Goal: Transaction & Acquisition: Purchase product/service

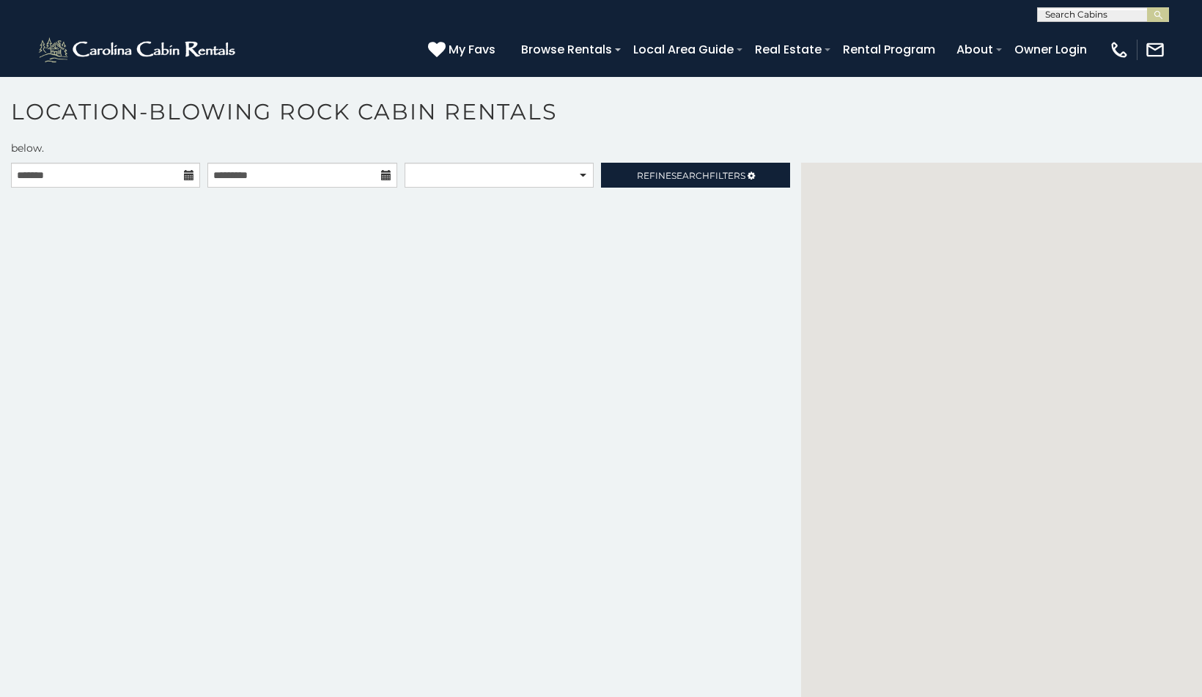
scroll to position [13, 0]
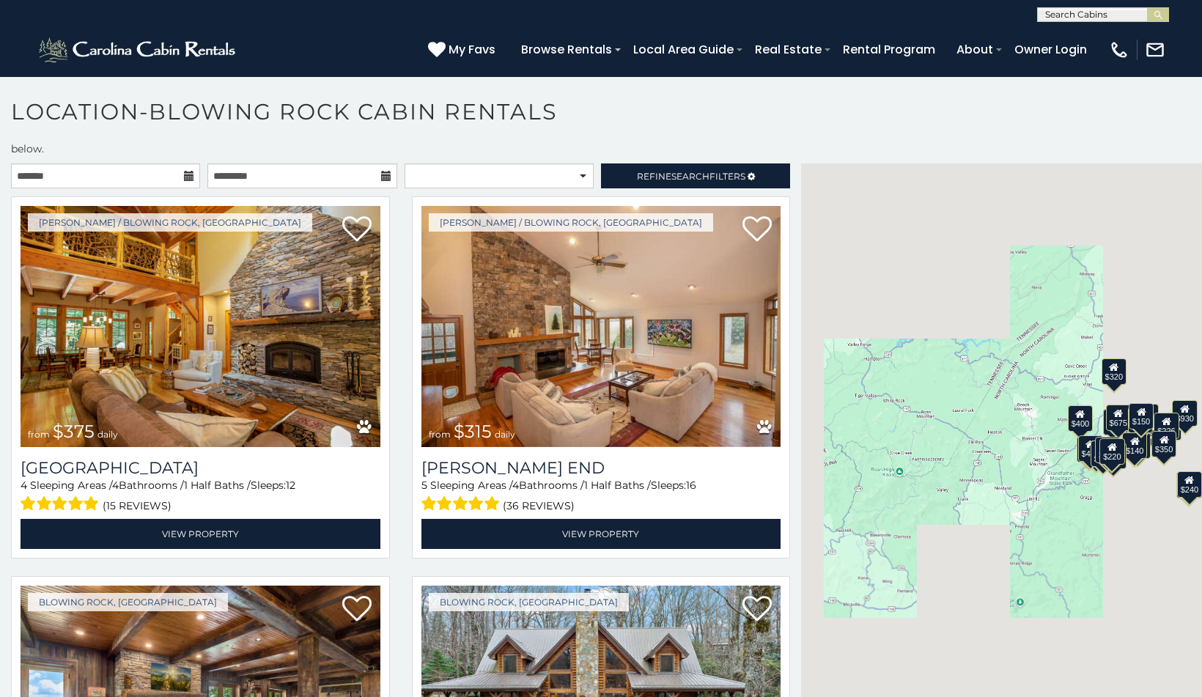
click at [188, 171] on icon at bounding box center [189, 176] width 10 height 10
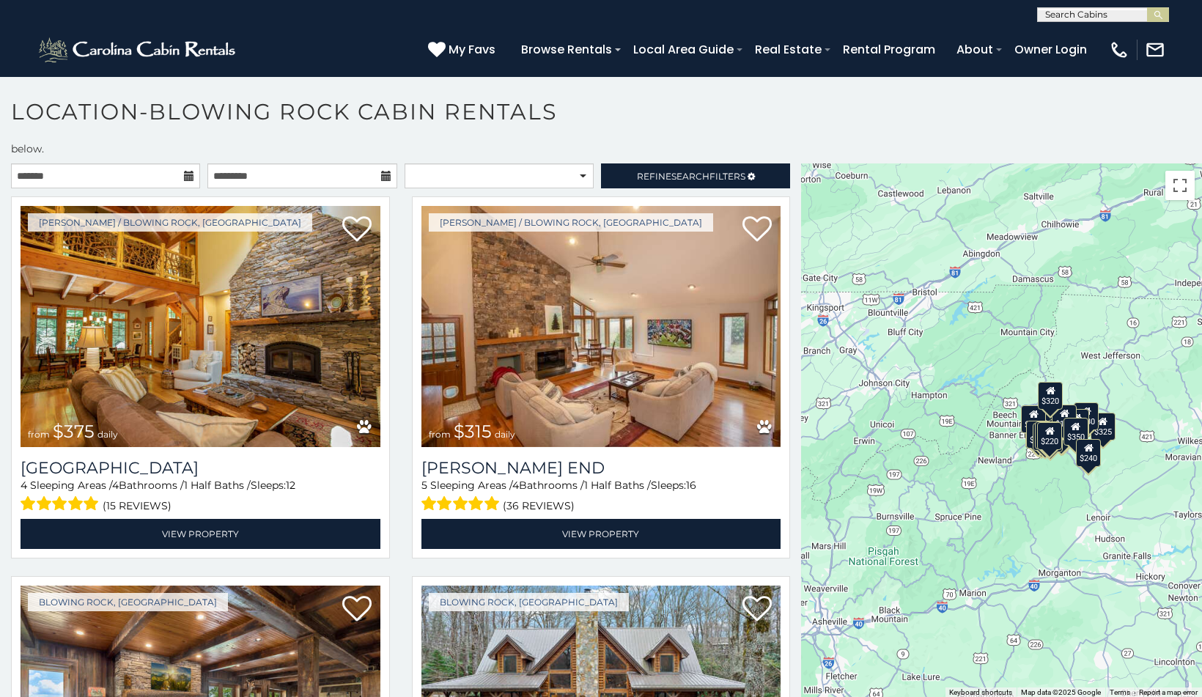
click at [191, 171] on icon at bounding box center [189, 176] width 10 height 10
click at [190, 171] on icon at bounding box center [189, 176] width 10 height 10
click at [875, 117] on h1 "Location-Blowing Rock Cabin Rentals" at bounding box center [601, 119] width 1202 height 42
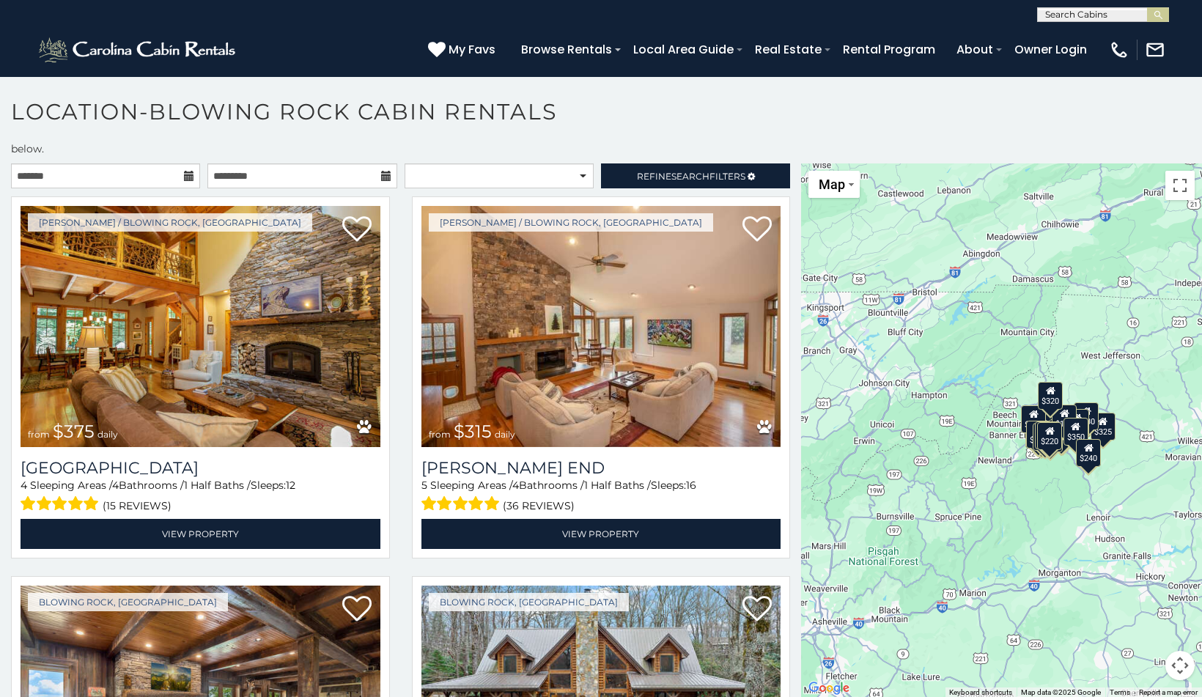
click at [192, 171] on icon at bounding box center [189, 176] width 10 height 10
click at [270, 163] on input "text" at bounding box center [301, 175] width 189 height 25
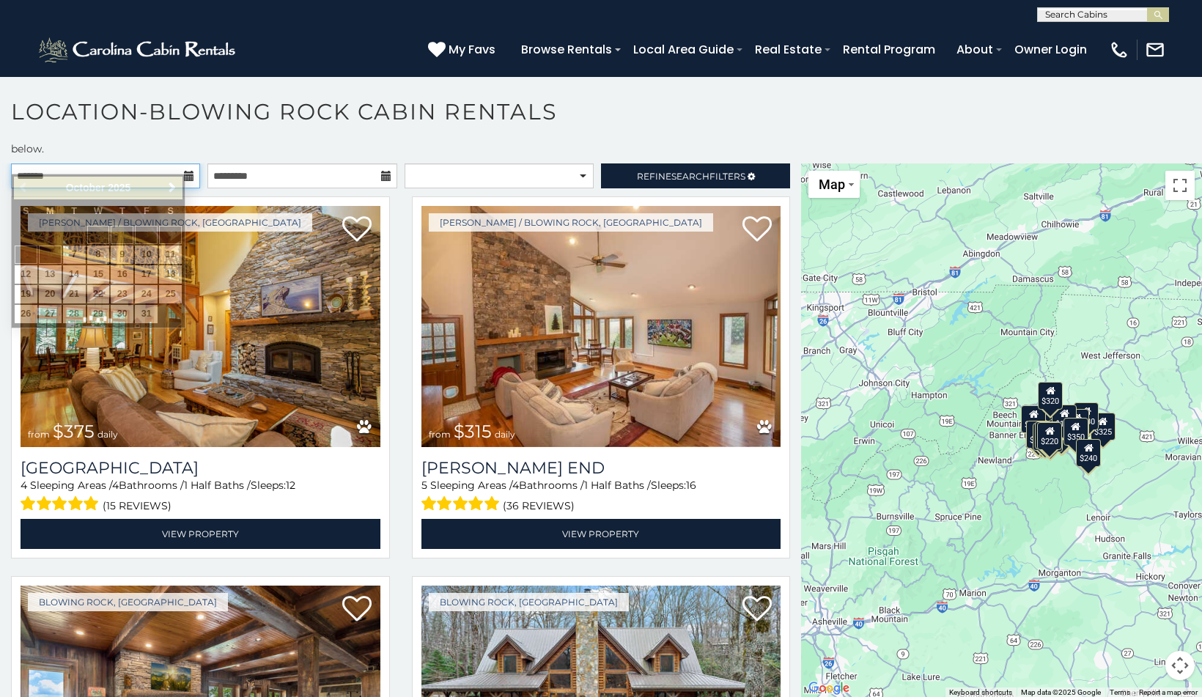
click at [144, 163] on input "text" at bounding box center [105, 175] width 189 height 25
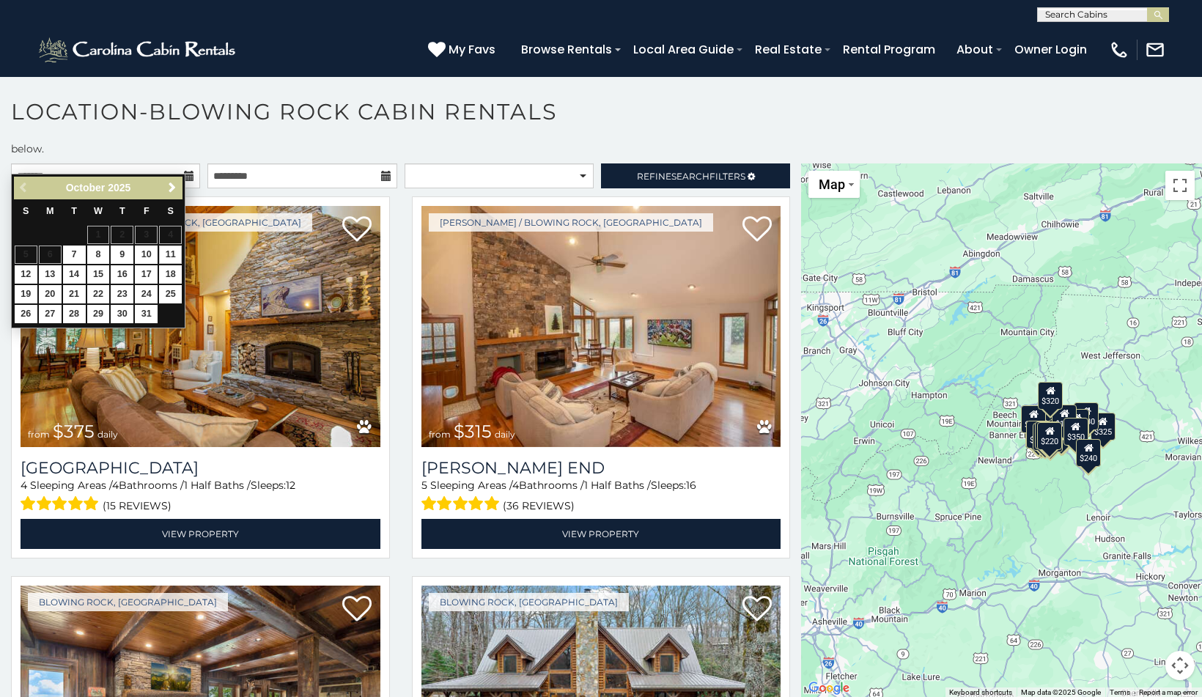
click at [173, 246] on link "11" at bounding box center [170, 254] width 23 height 18
type input "**********"
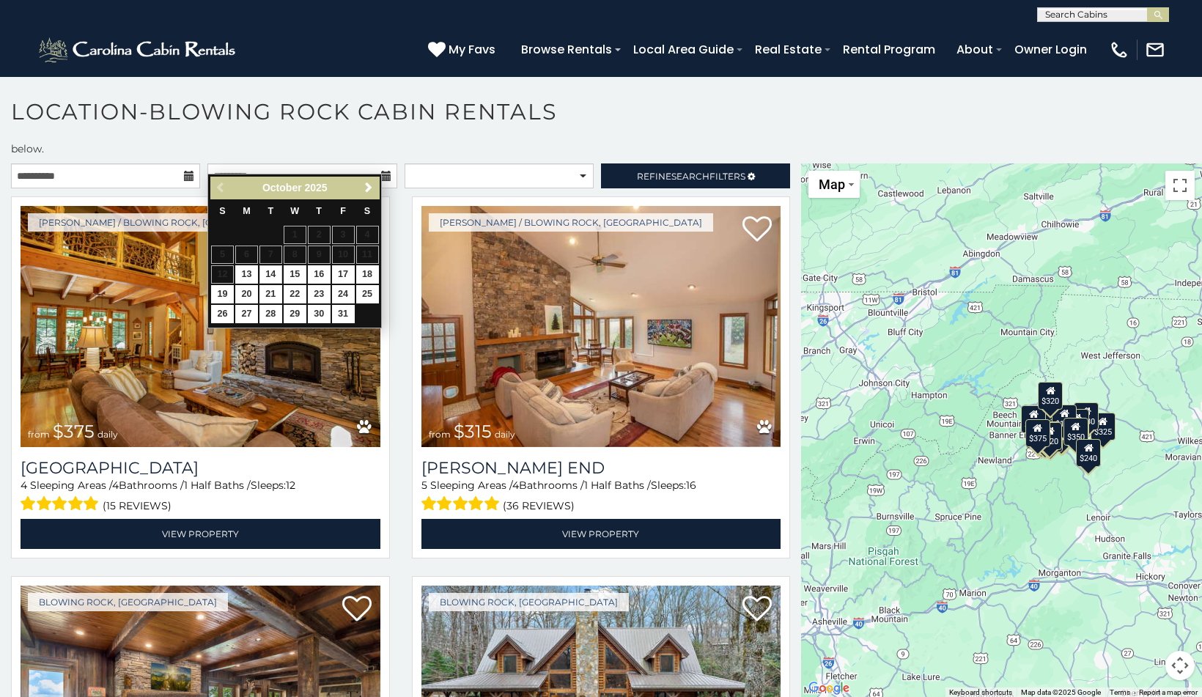
click at [269, 273] on link "14" at bounding box center [270, 274] width 23 height 18
type input "**********"
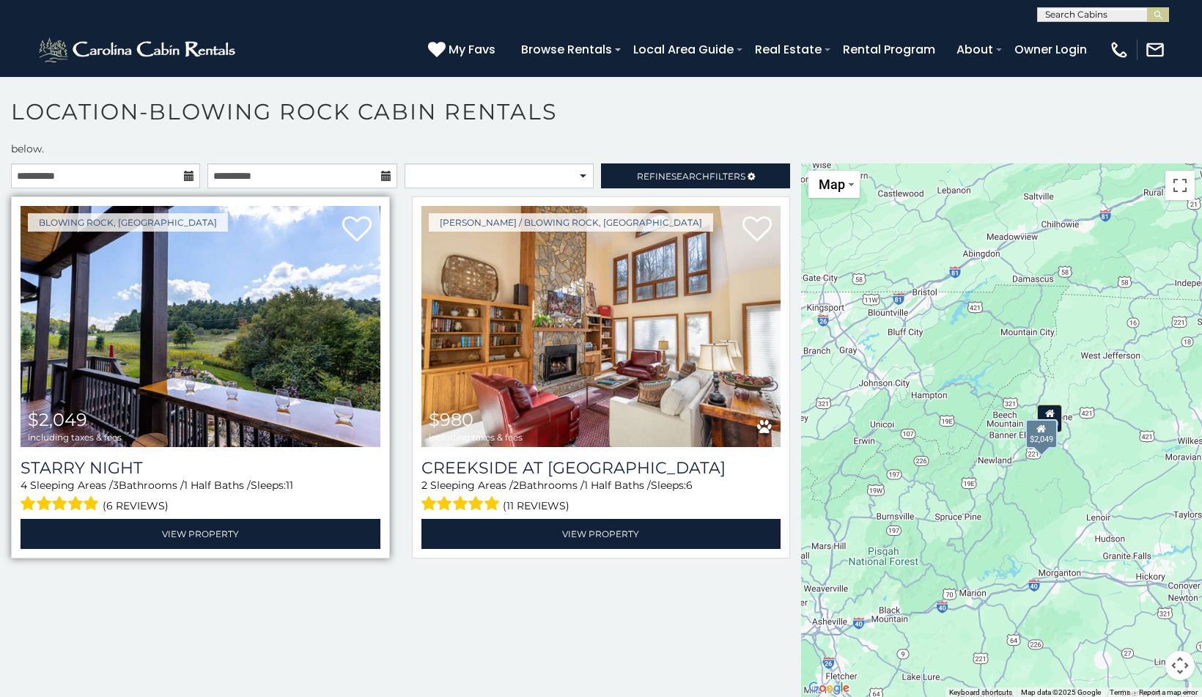
click at [281, 335] on img at bounding box center [201, 326] width 360 height 241
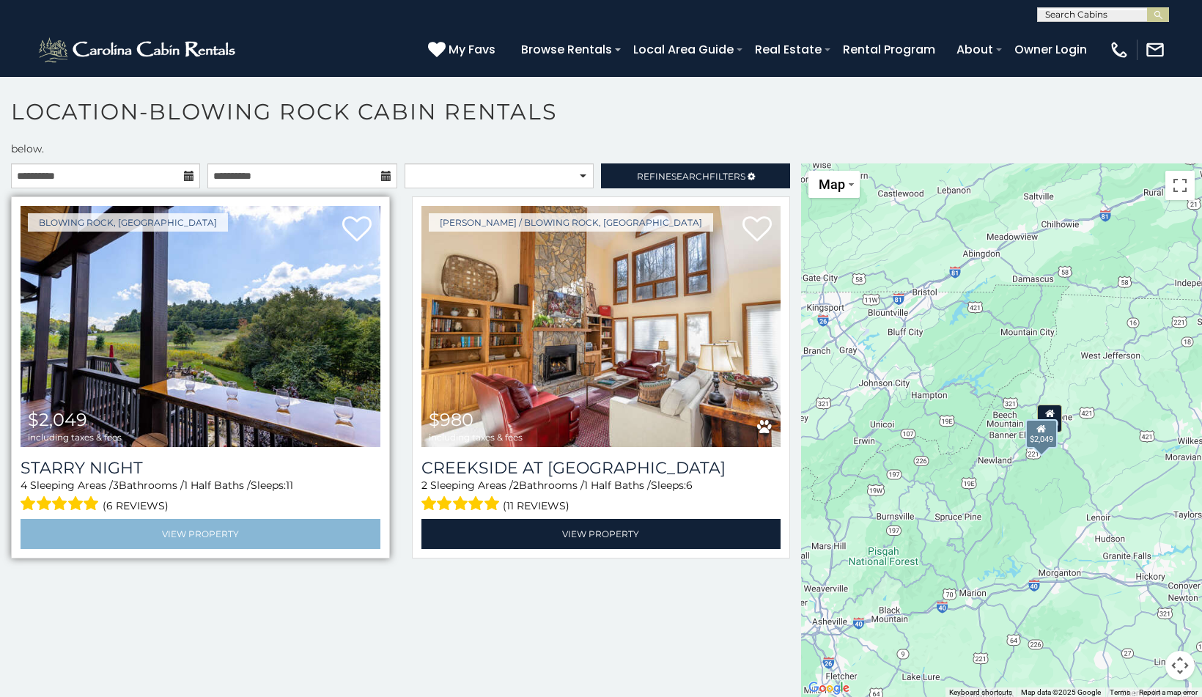
click at [198, 519] on link "View Property" at bounding box center [201, 534] width 360 height 30
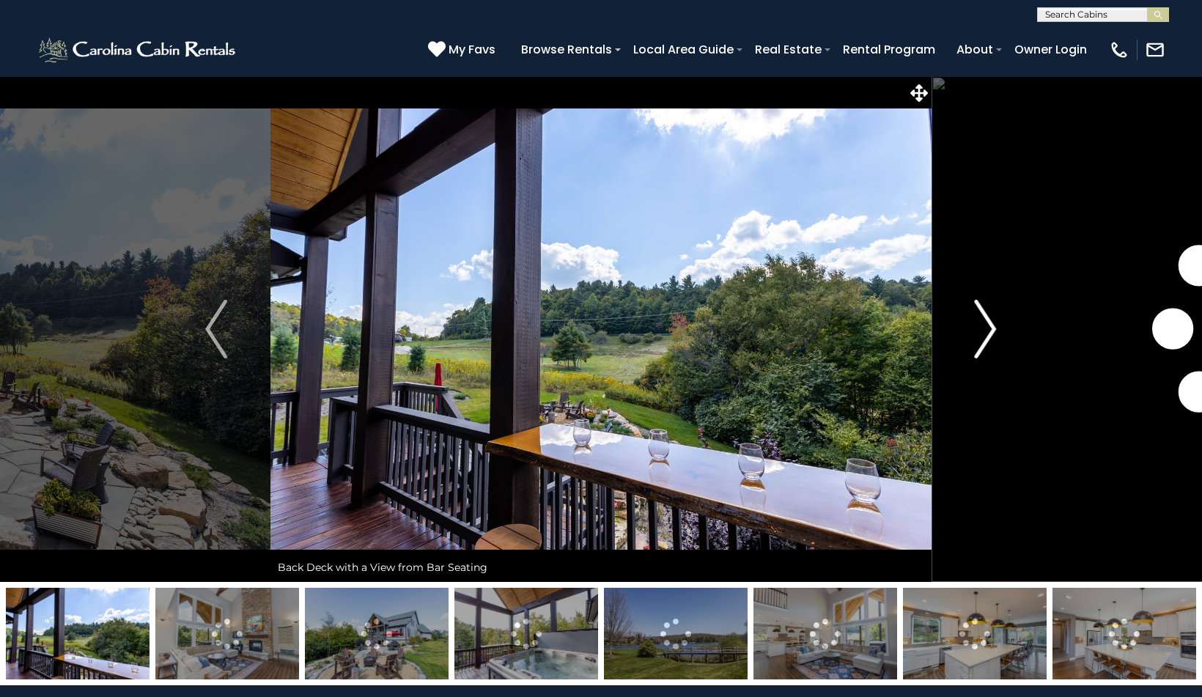
click at [986, 326] on img "Next" at bounding box center [986, 329] width 22 height 59
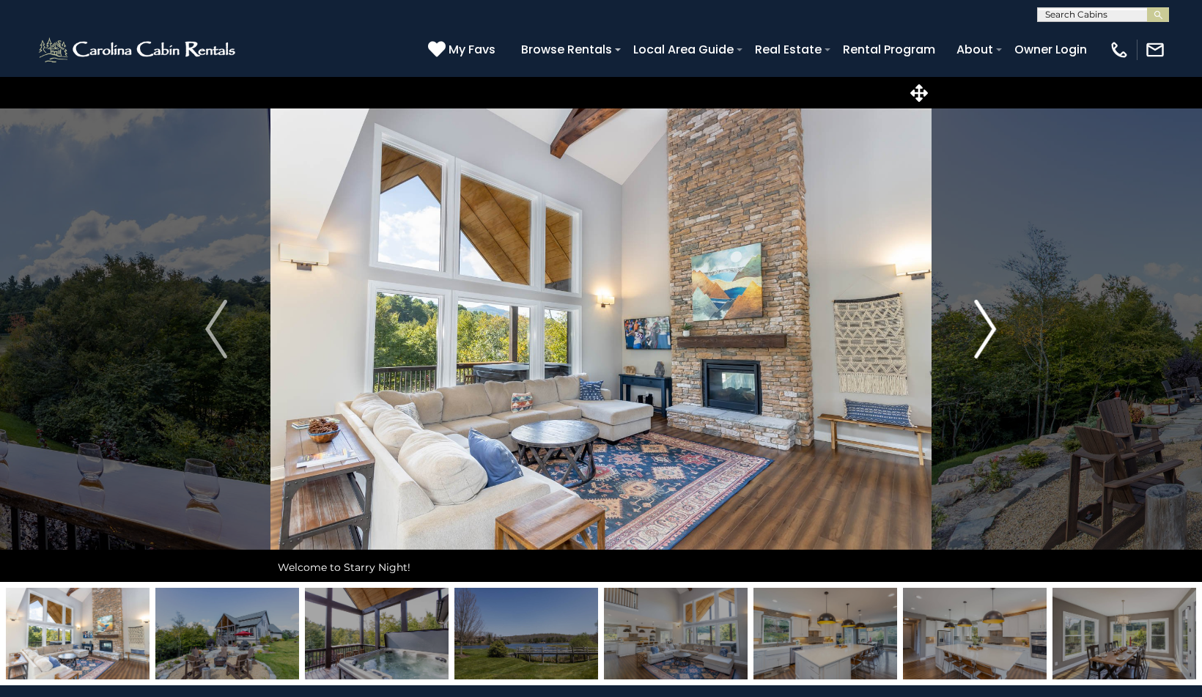
click at [986, 326] on img "Next" at bounding box center [986, 329] width 22 height 59
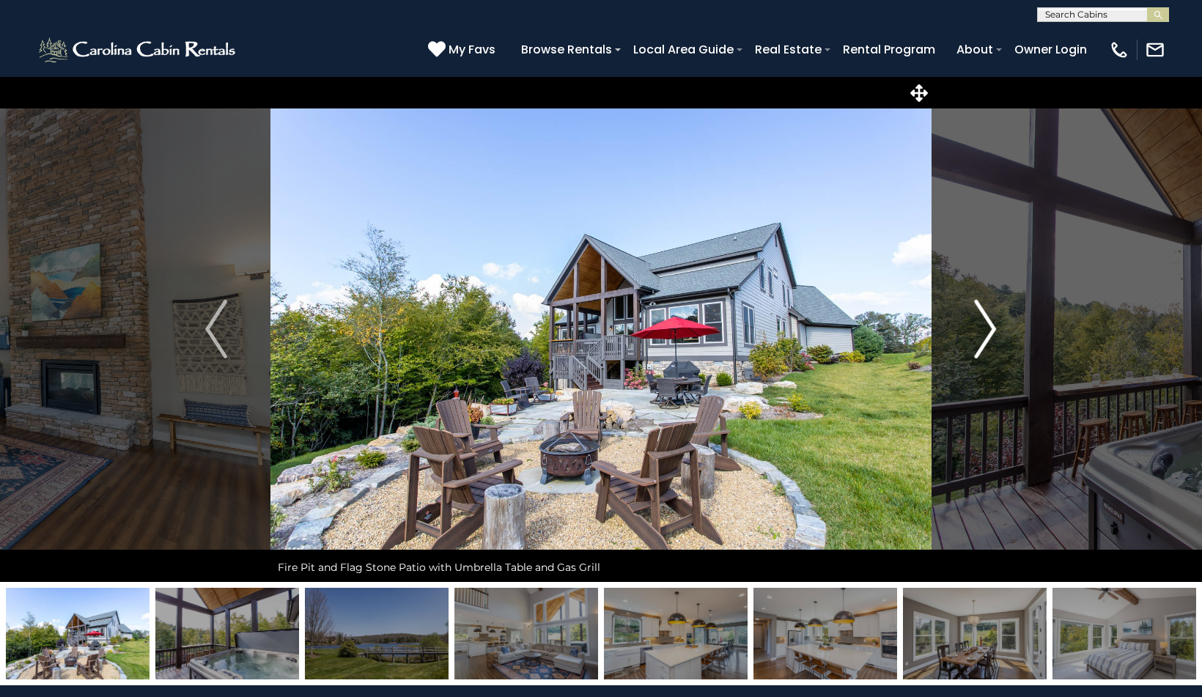
click at [986, 326] on img "Next" at bounding box center [986, 329] width 22 height 59
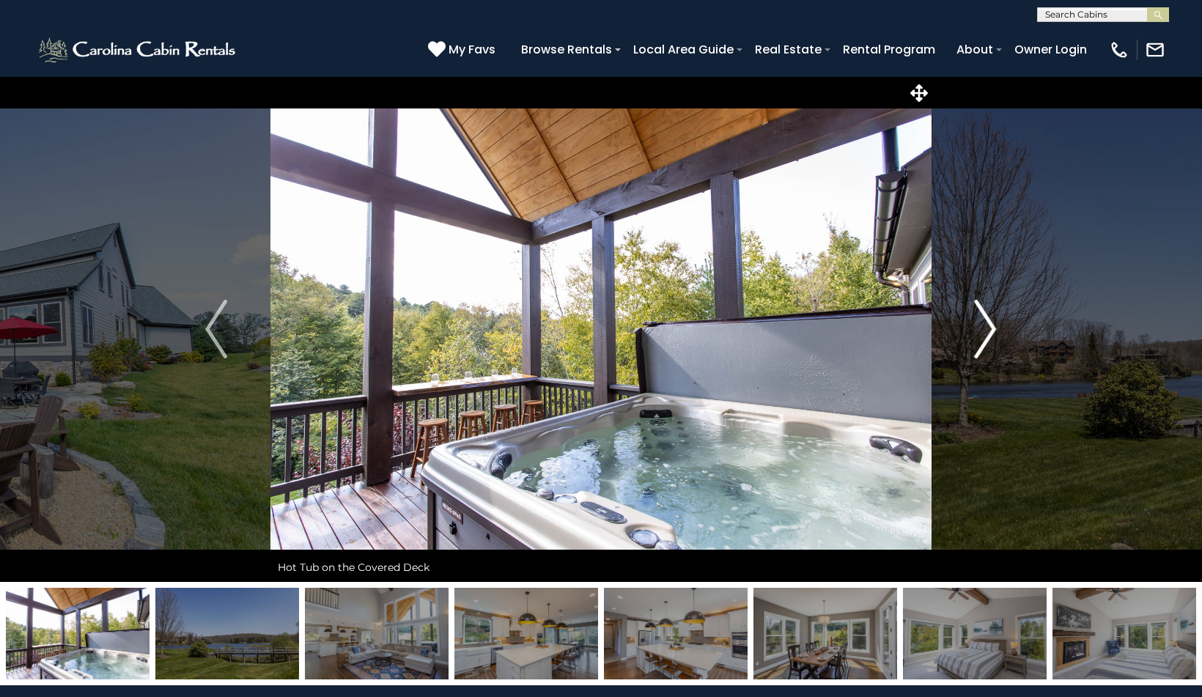
click at [986, 326] on img "Next" at bounding box center [986, 329] width 22 height 59
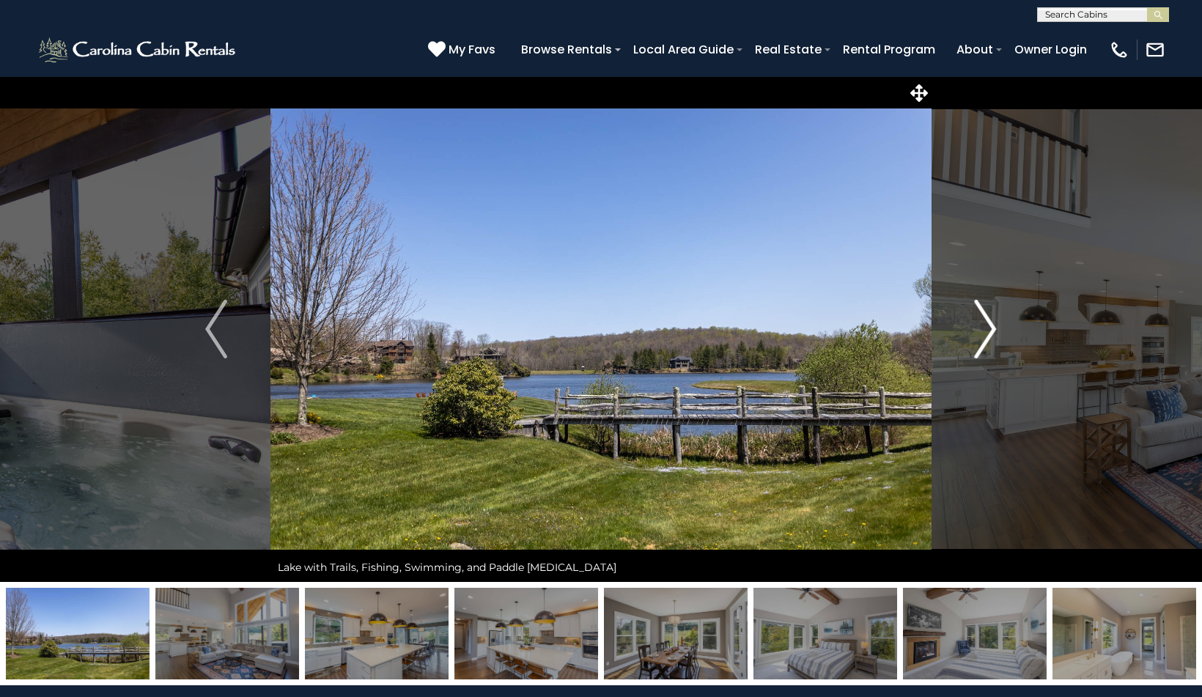
click at [986, 326] on img "Next" at bounding box center [986, 329] width 22 height 59
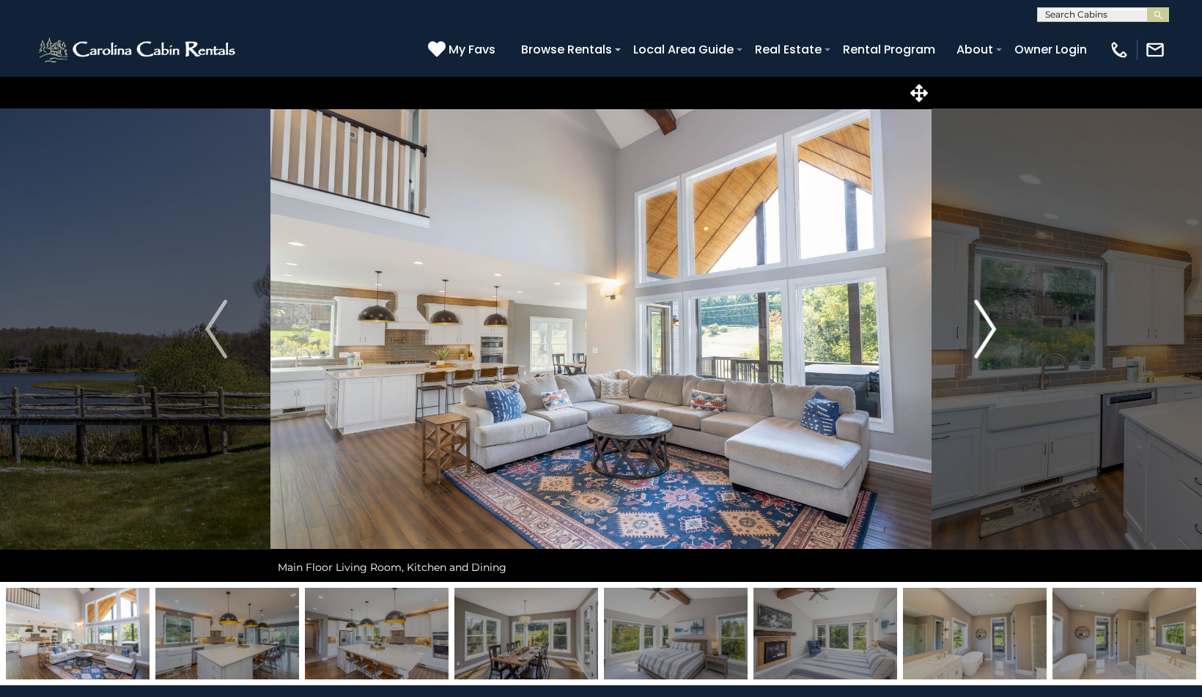
click at [986, 326] on img "Next" at bounding box center [986, 329] width 22 height 59
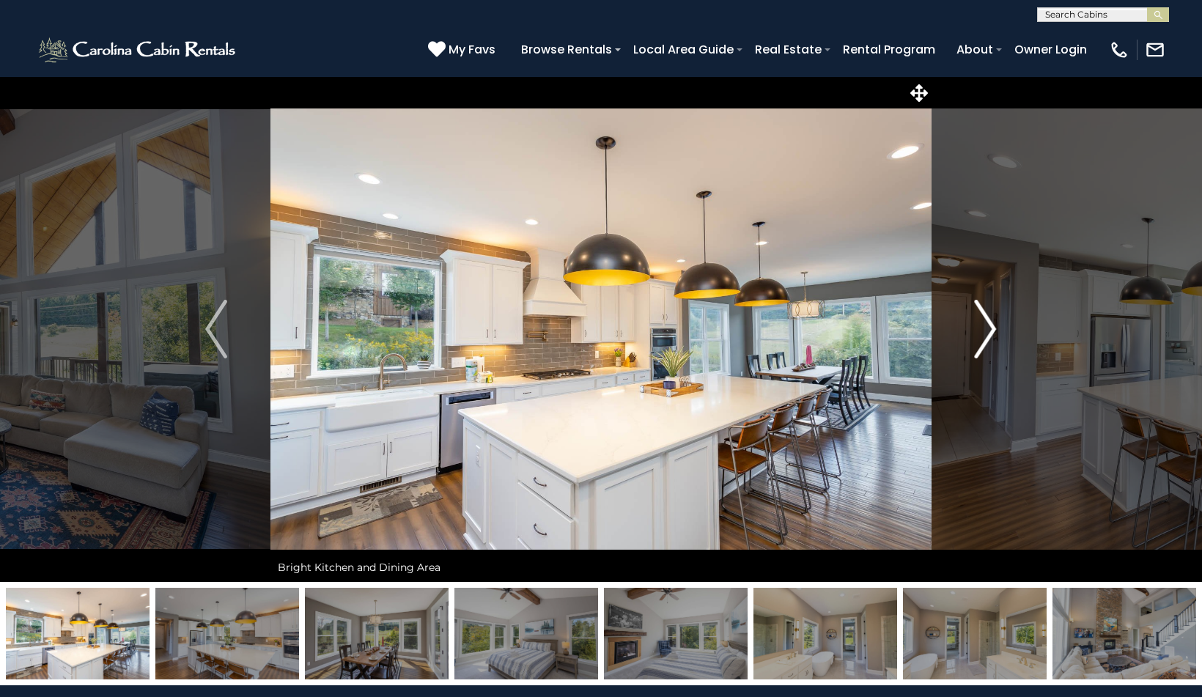
click at [986, 326] on img "Next" at bounding box center [986, 329] width 22 height 59
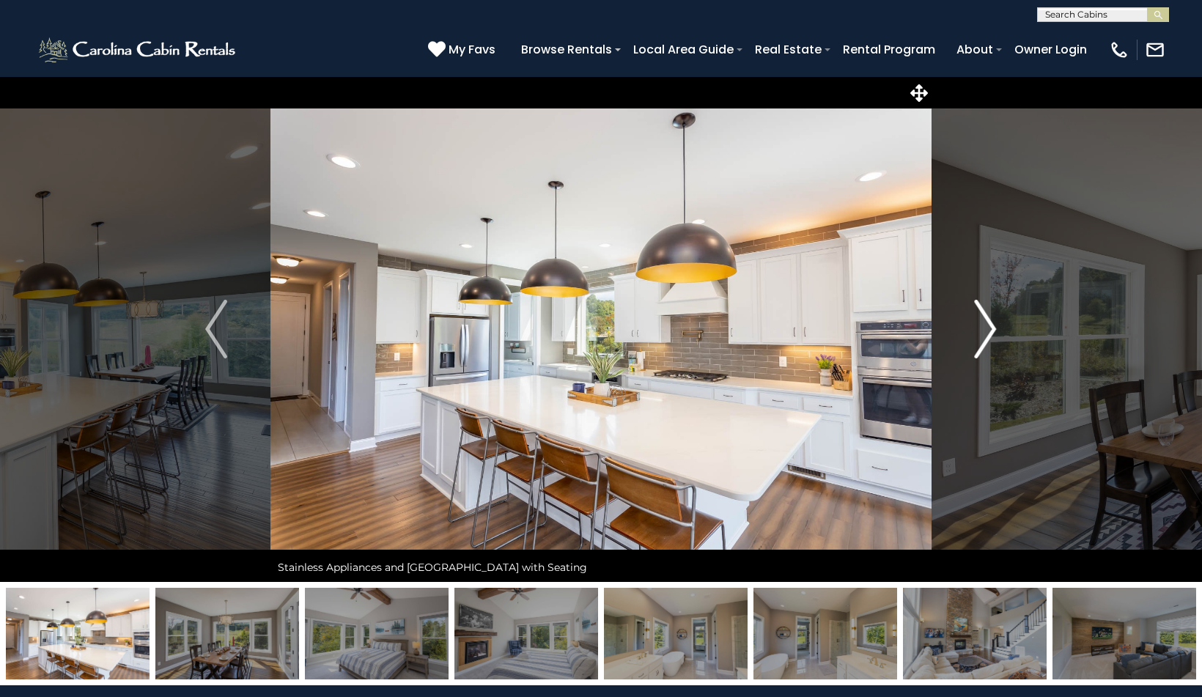
click at [986, 326] on img "Next" at bounding box center [986, 329] width 22 height 59
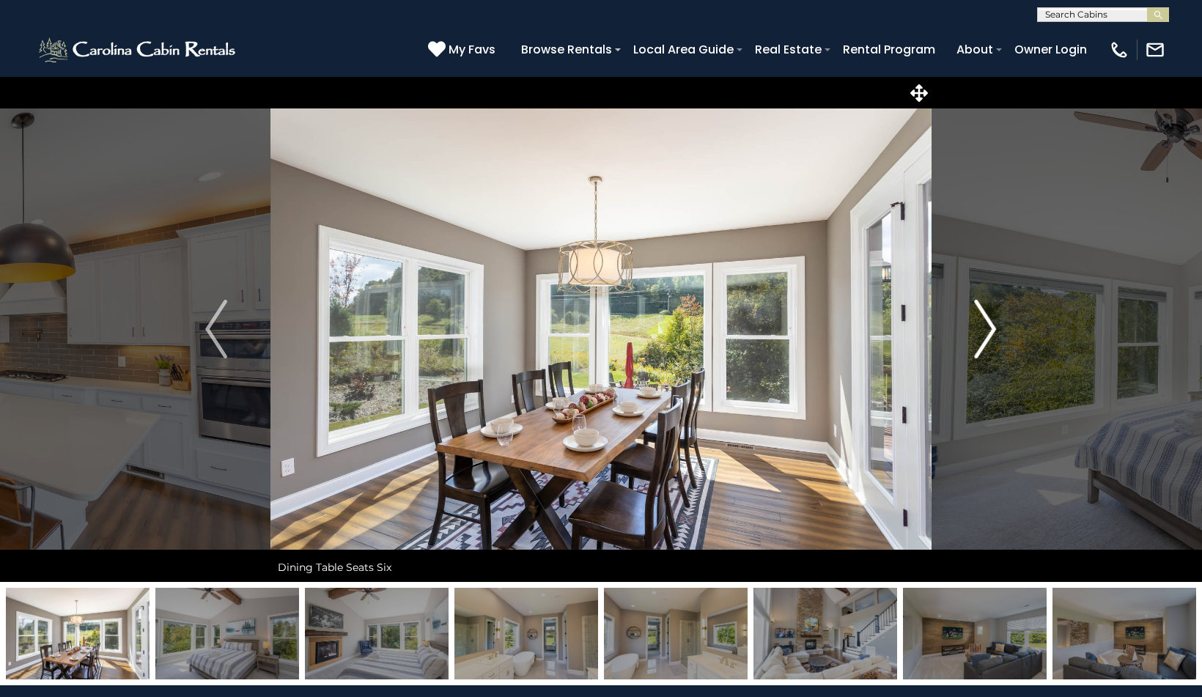
click at [986, 326] on img "Next" at bounding box center [986, 329] width 22 height 59
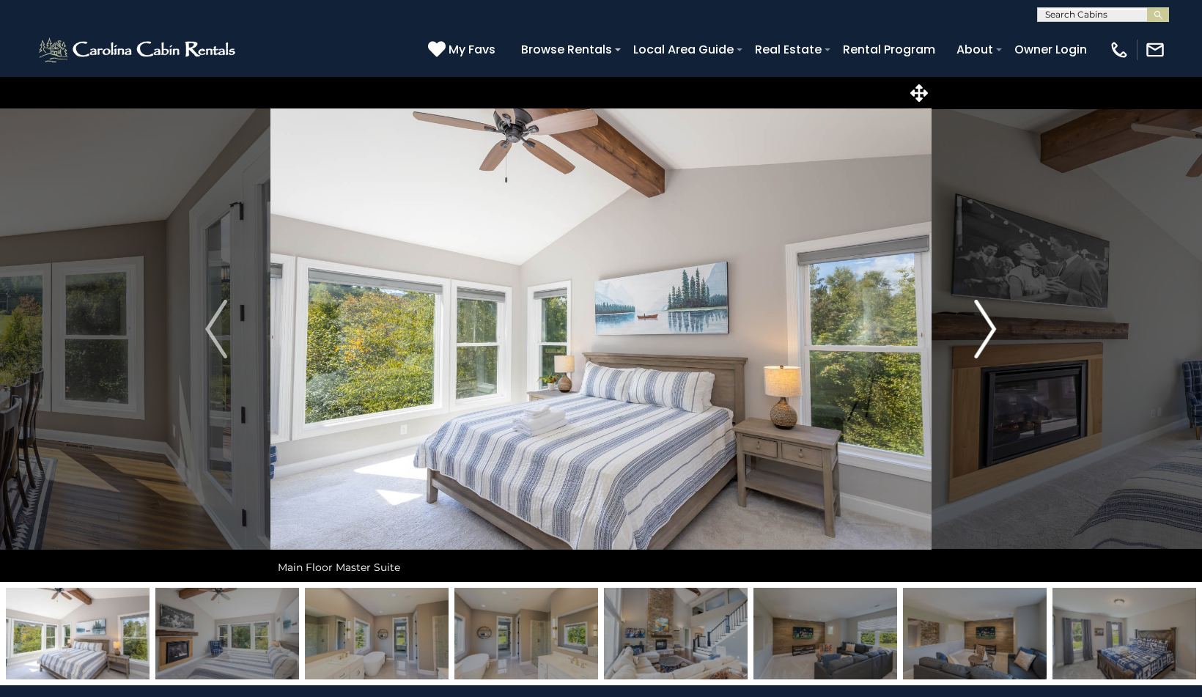
click at [986, 326] on img "Next" at bounding box center [986, 329] width 22 height 59
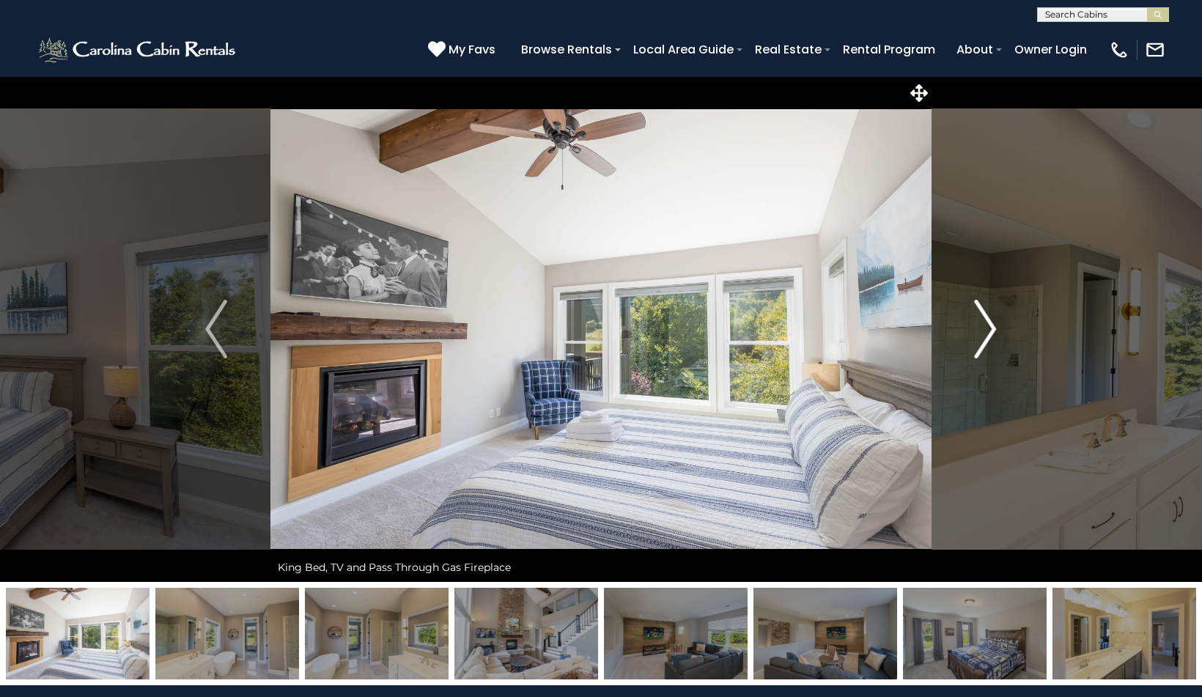
click at [986, 326] on img "Next" at bounding box center [986, 329] width 22 height 59
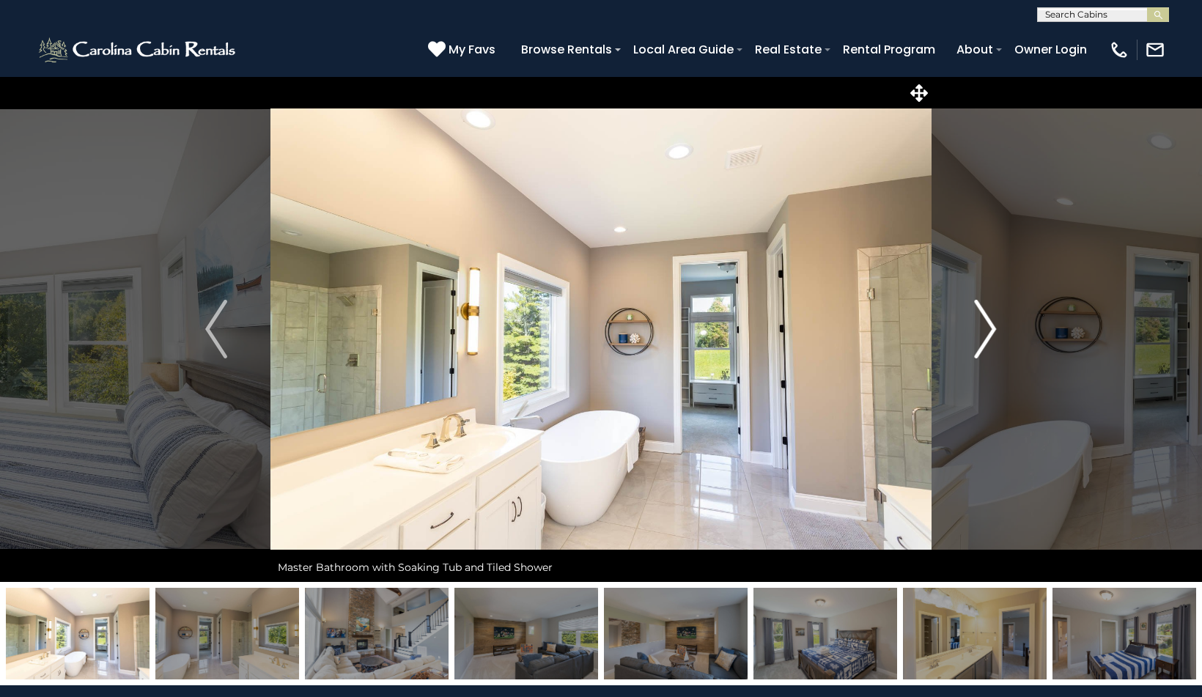
click at [986, 326] on img "Next" at bounding box center [986, 329] width 22 height 59
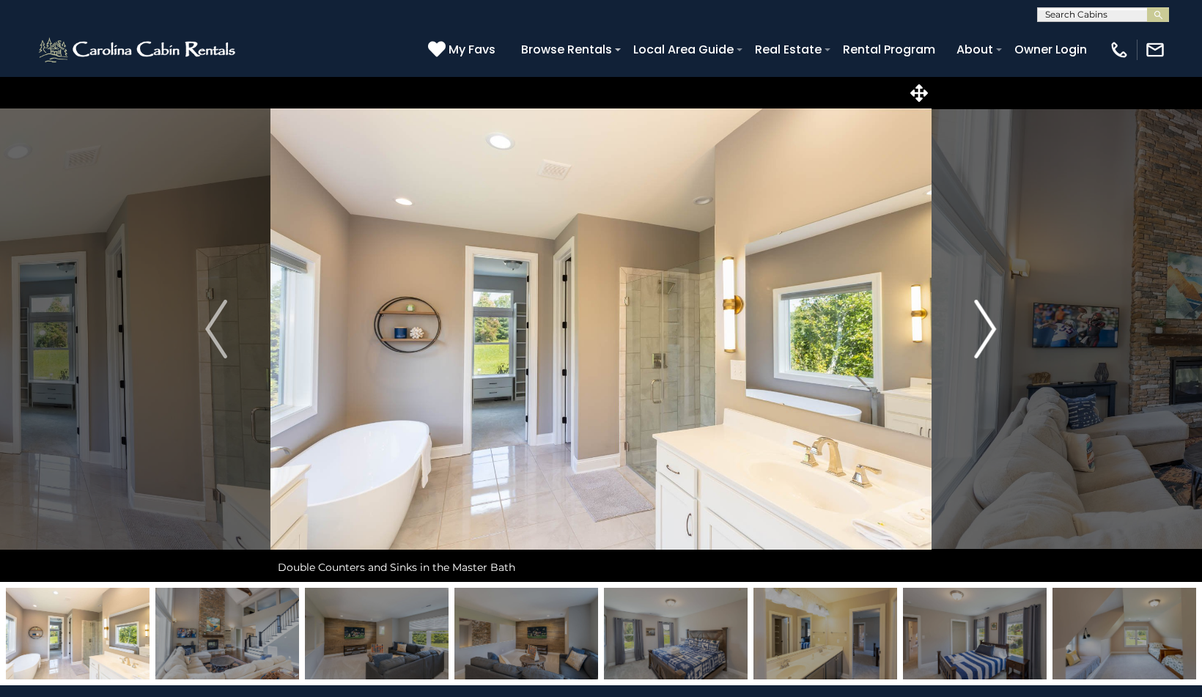
click at [986, 326] on img "Next" at bounding box center [986, 329] width 22 height 59
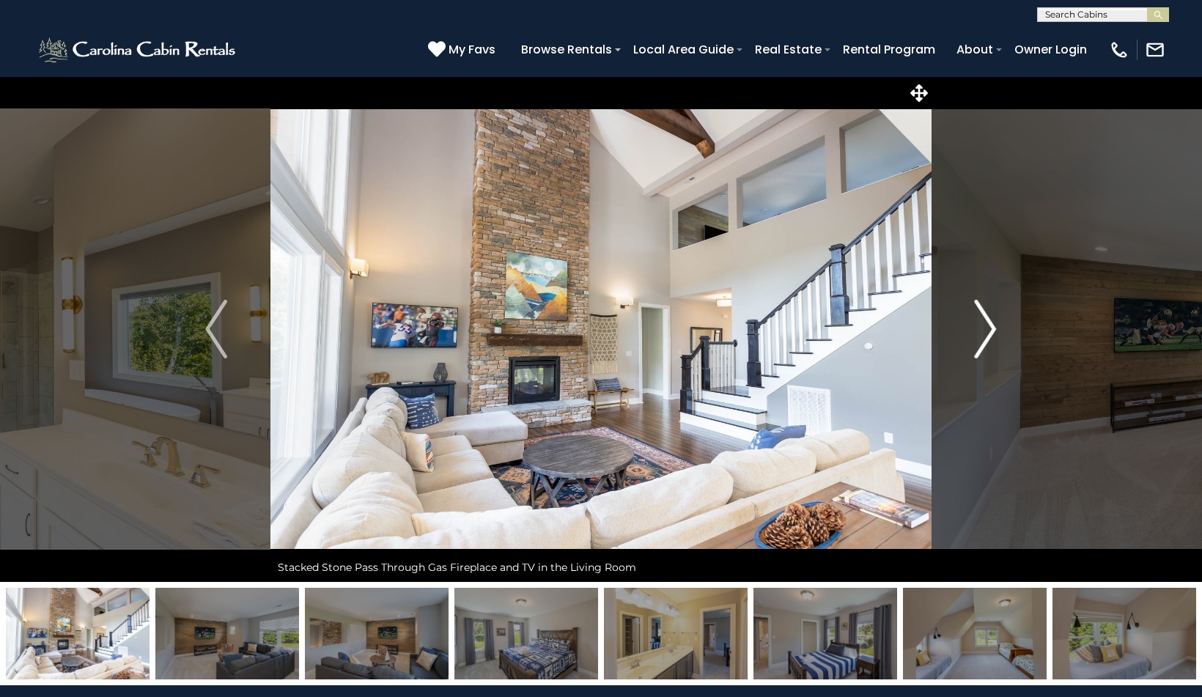
click at [986, 326] on img "Next" at bounding box center [986, 329] width 22 height 59
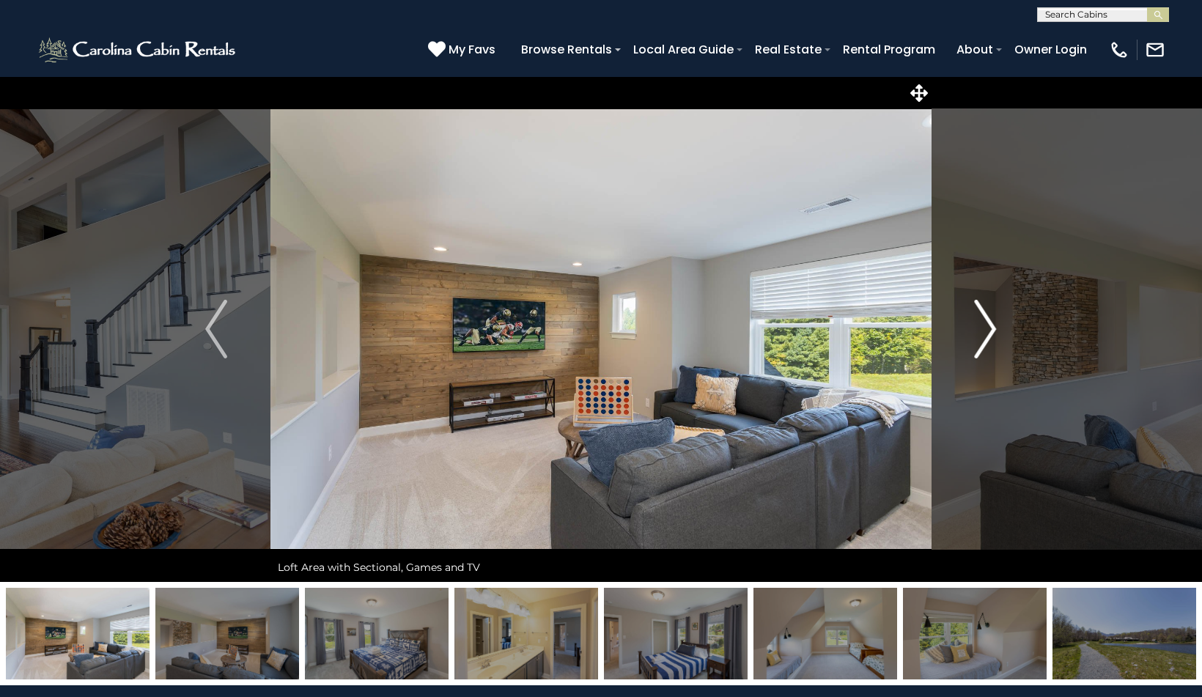
click at [986, 326] on img "Next" at bounding box center [986, 329] width 22 height 59
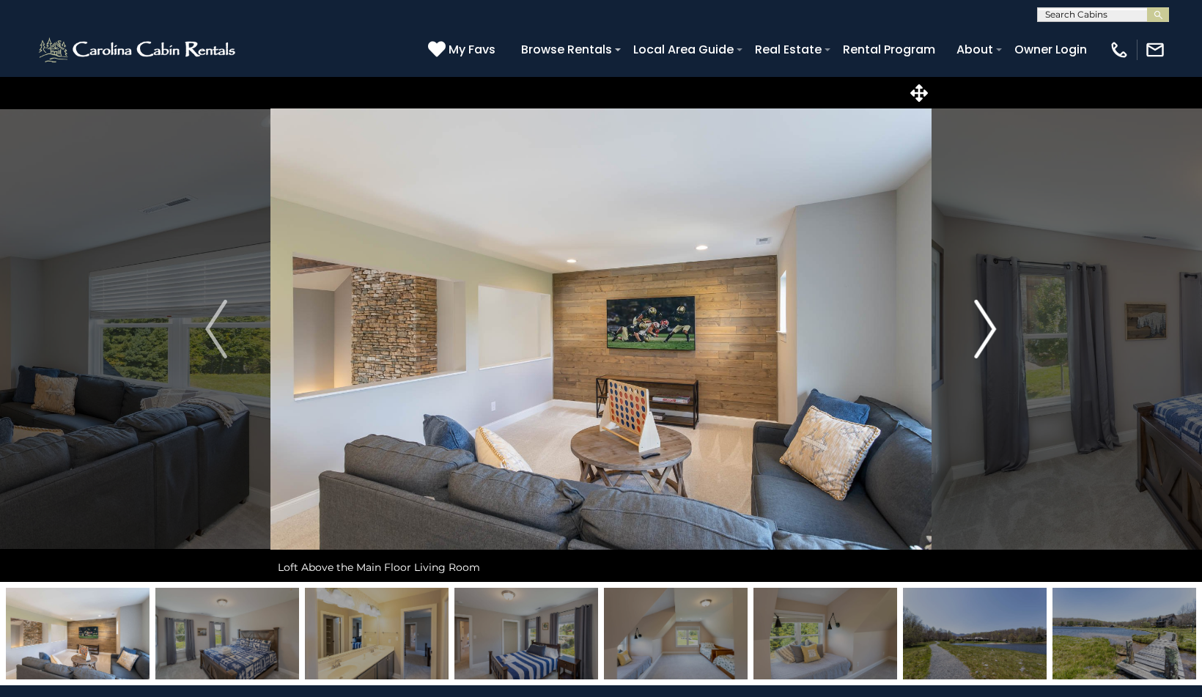
click at [986, 326] on img "Next" at bounding box center [986, 329] width 22 height 59
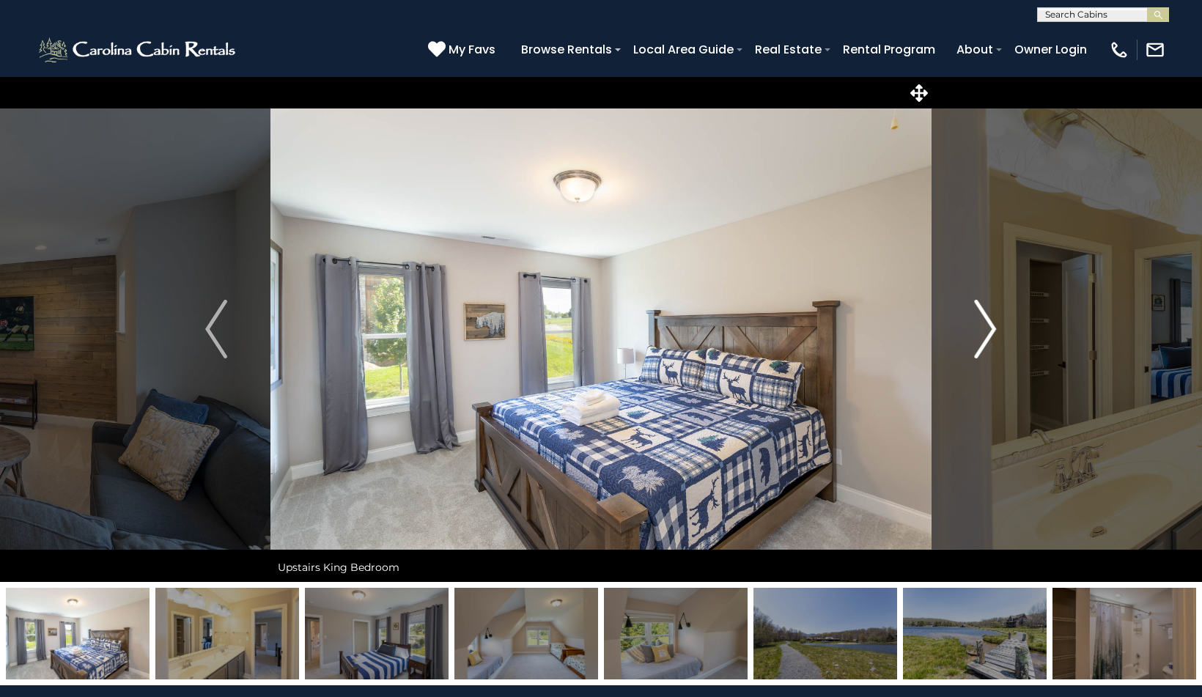
click at [986, 326] on img "Next" at bounding box center [986, 329] width 22 height 59
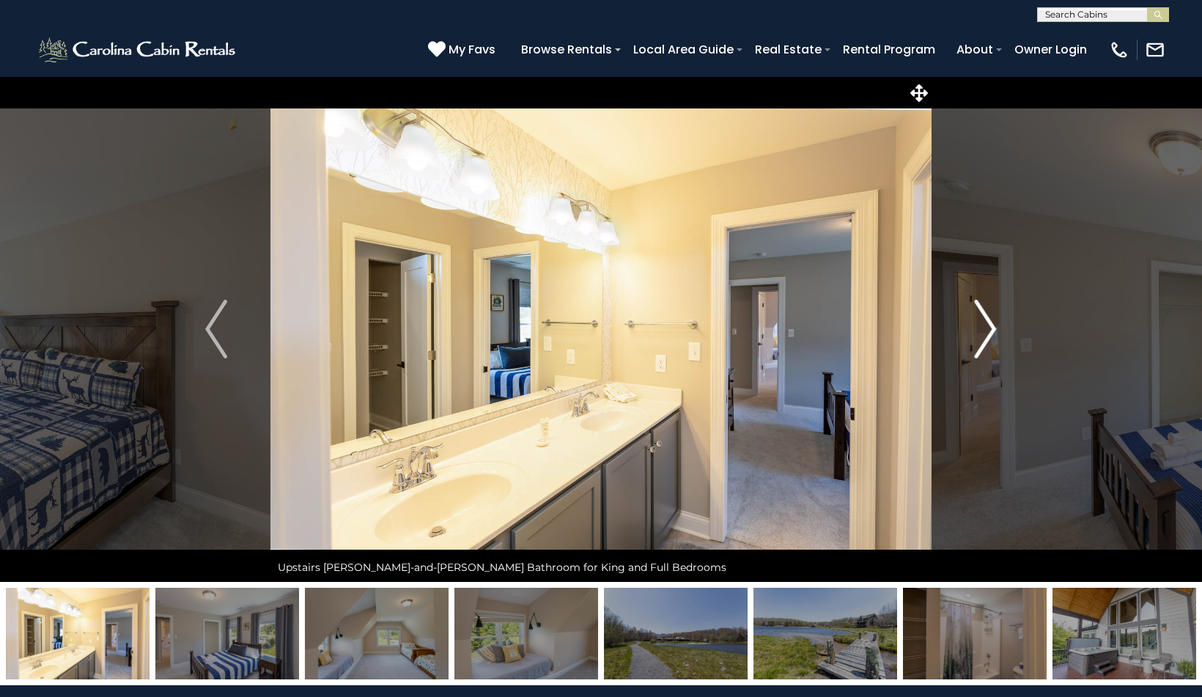
click at [986, 326] on img "Next" at bounding box center [986, 329] width 22 height 59
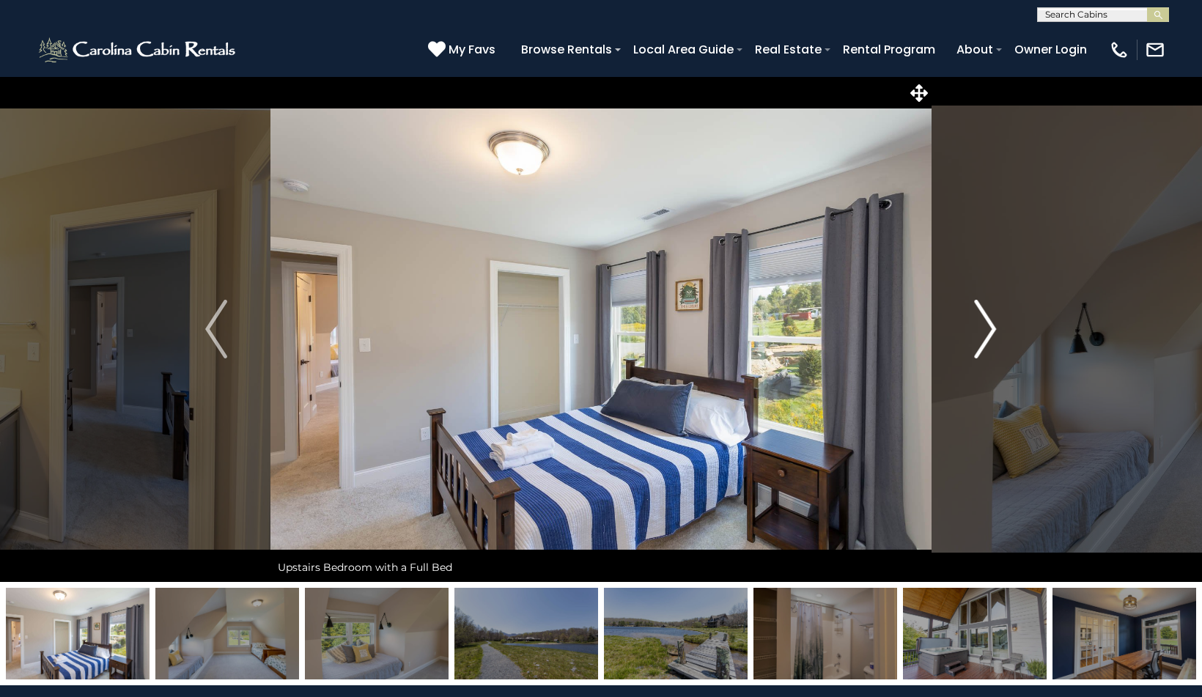
click at [986, 326] on img "Next" at bounding box center [986, 329] width 22 height 59
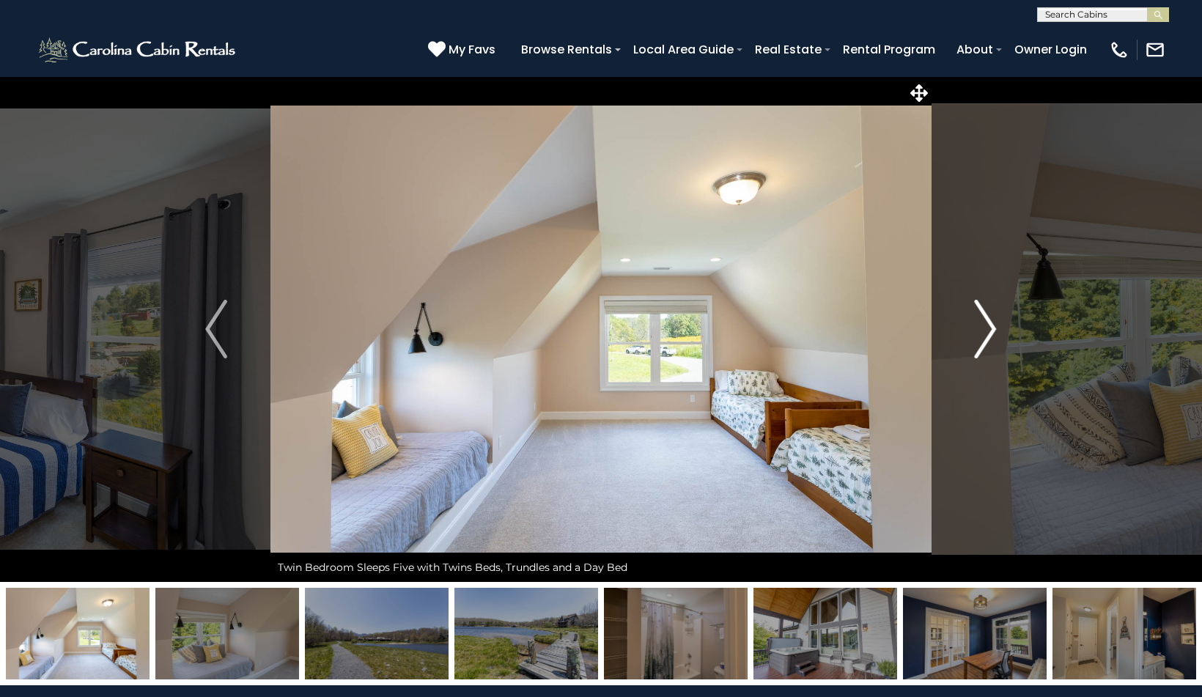
click at [986, 326] on img "Next" at bounding box center [986, 329] width 22 height 59
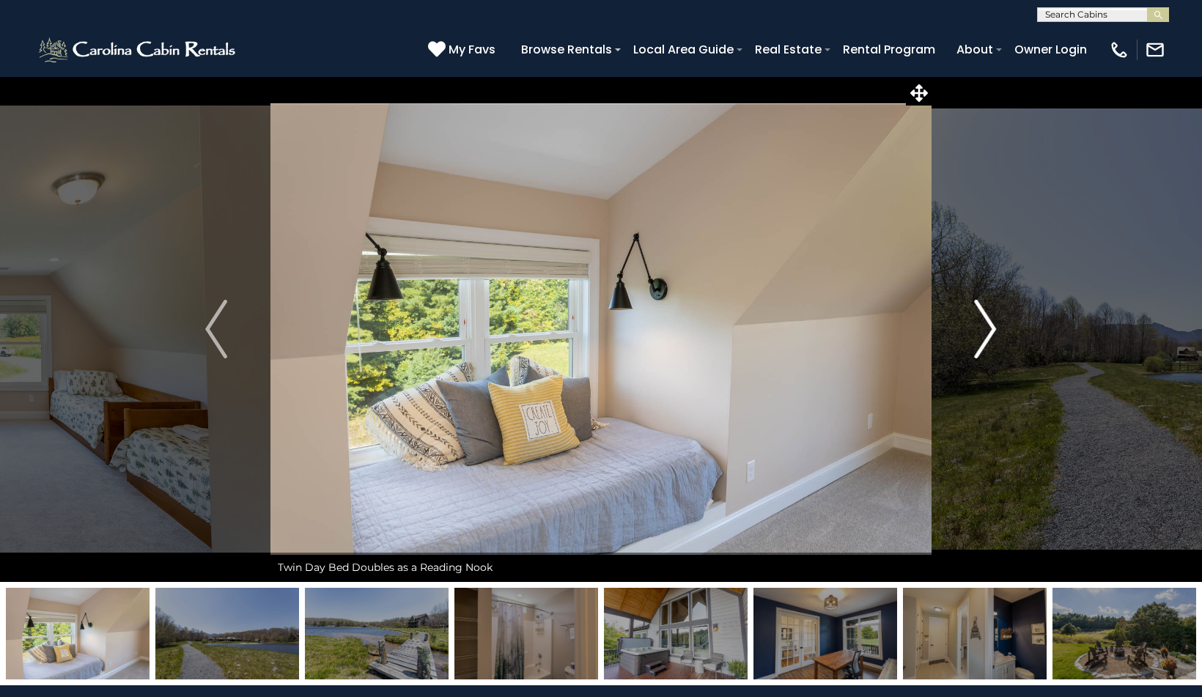
click at [984, 319] on img "Next" at bounding box center [986, 329] width 22 height 59
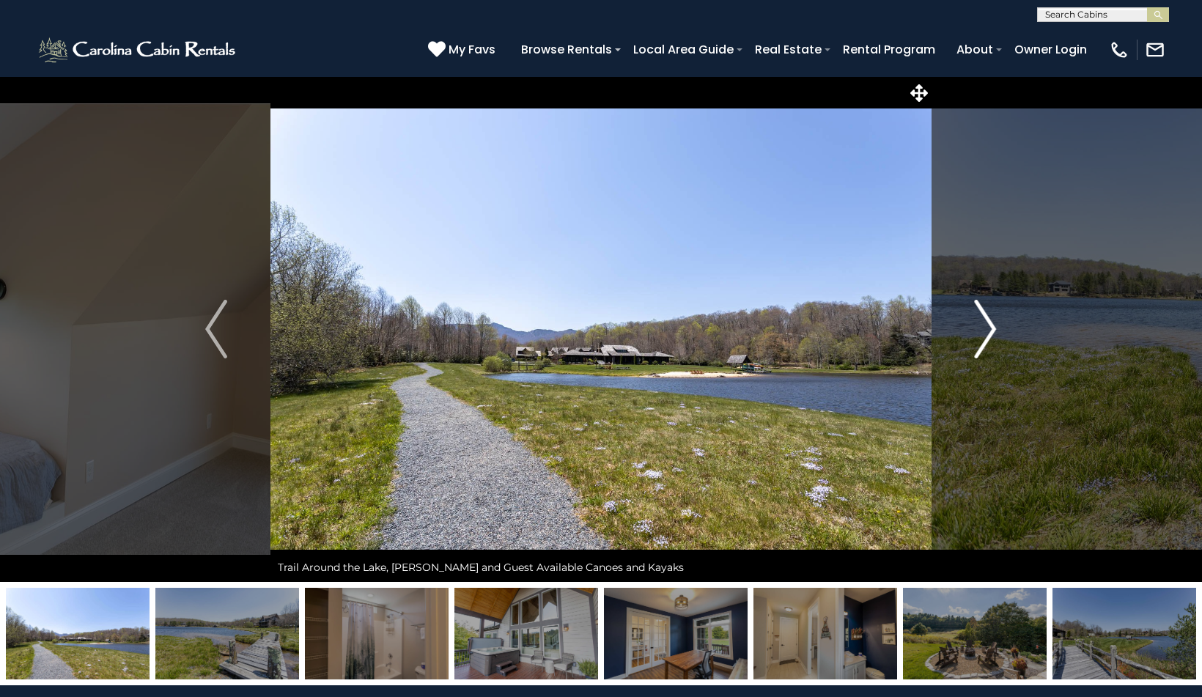
click at [984, 319] on img "Next" at bounding box center [986, 329] width 22 height 59
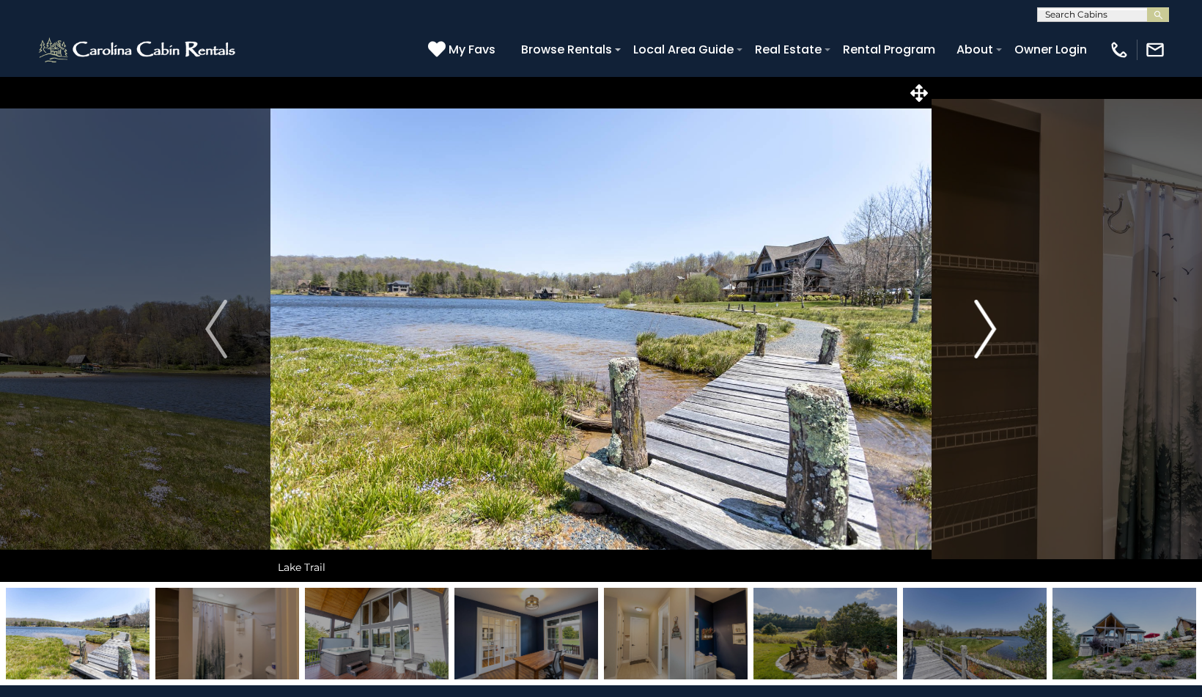
click at [984, 319] on img "Next" at bounding box center [986, 329] width 22 height 59
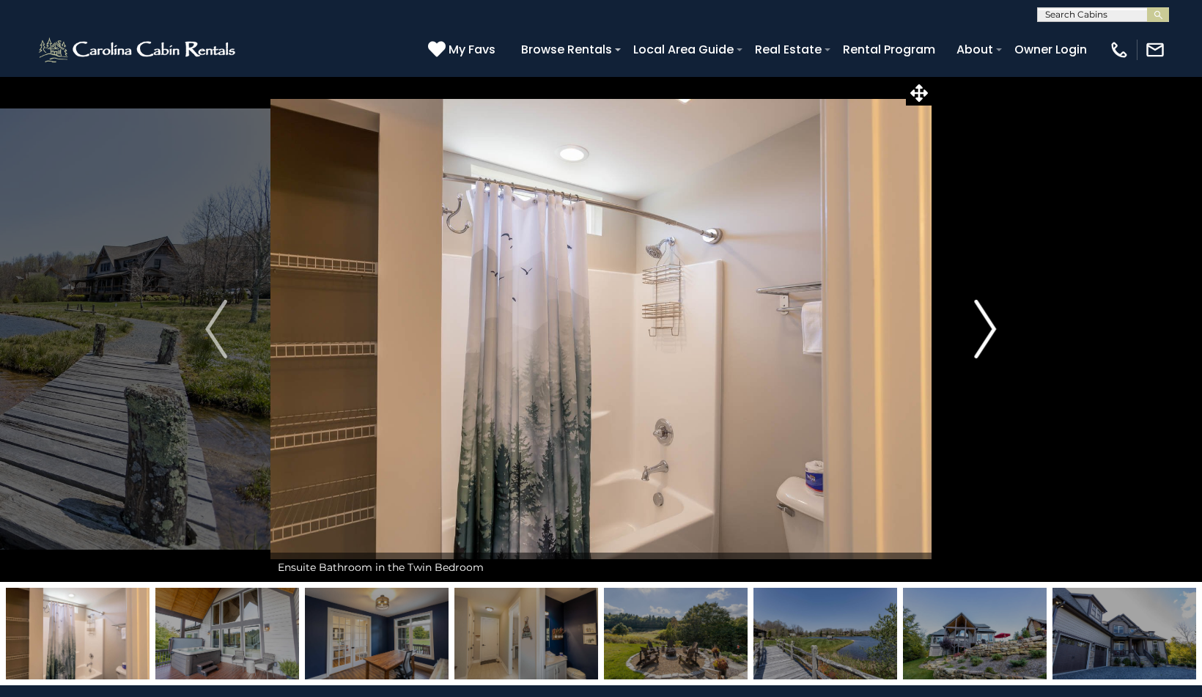
click at [984, 319] on img "Next" at bounding box center [986, 329] width 22 height 59
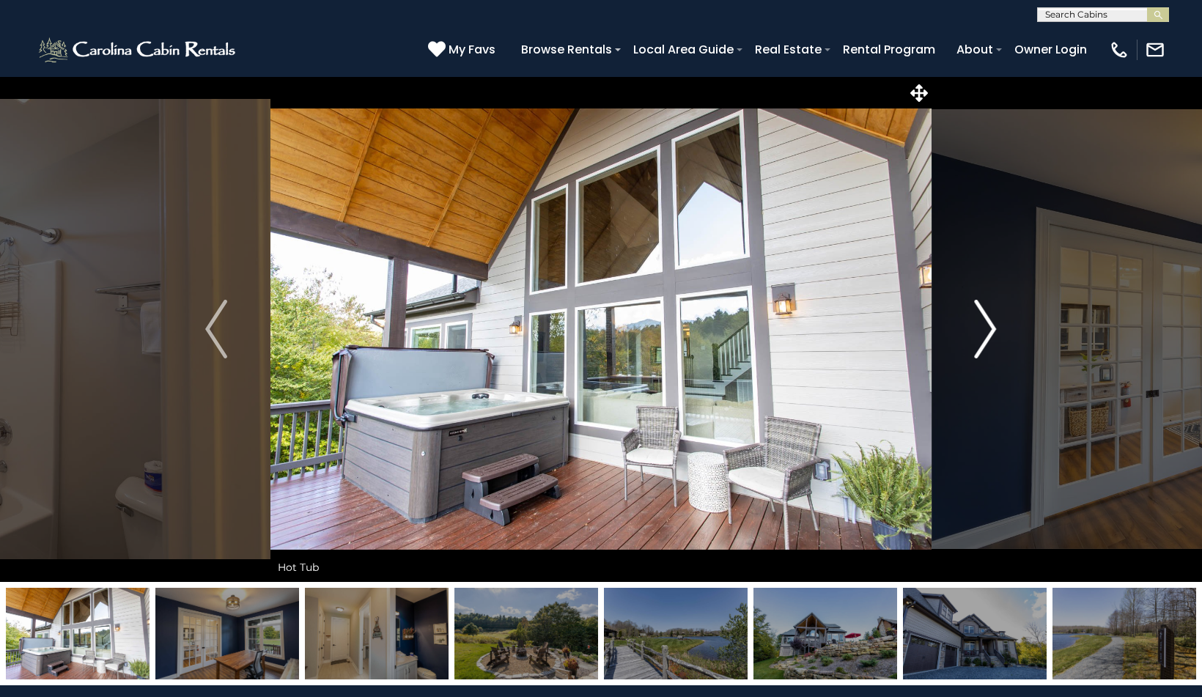
click at [984, 319] on img "Next" at bounding box center [986, 329] width 22 height 59
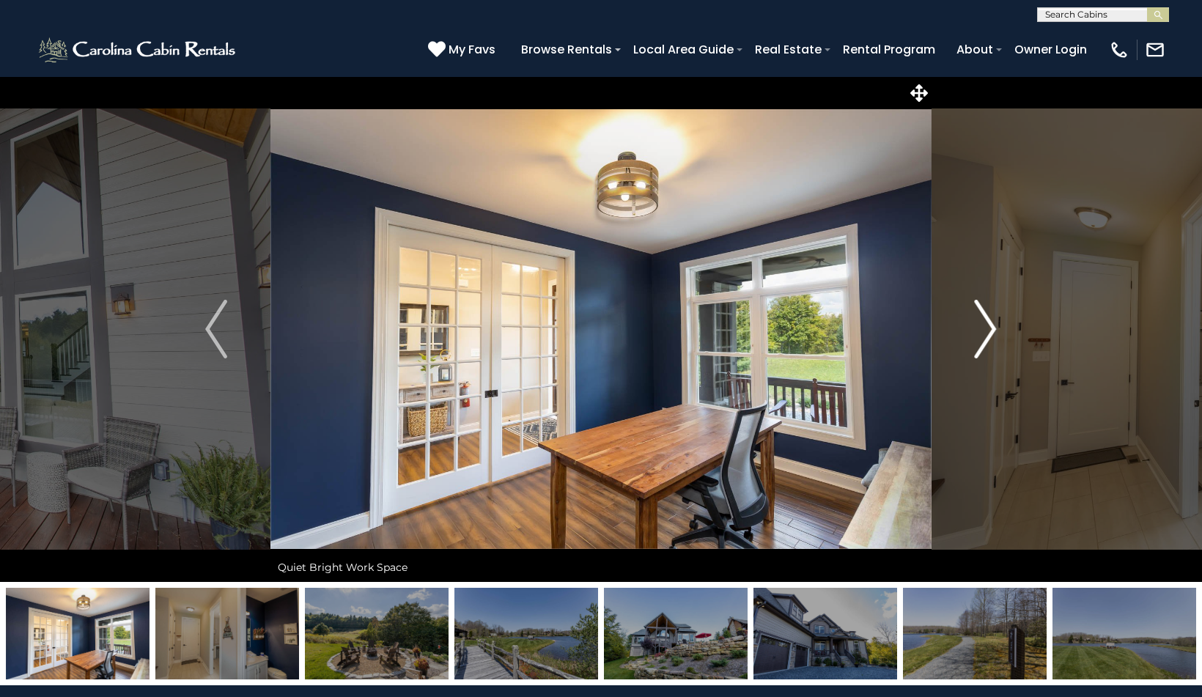
click at [984, 319] on img "Next" at bounding box center [986, 329] width 22 height 59
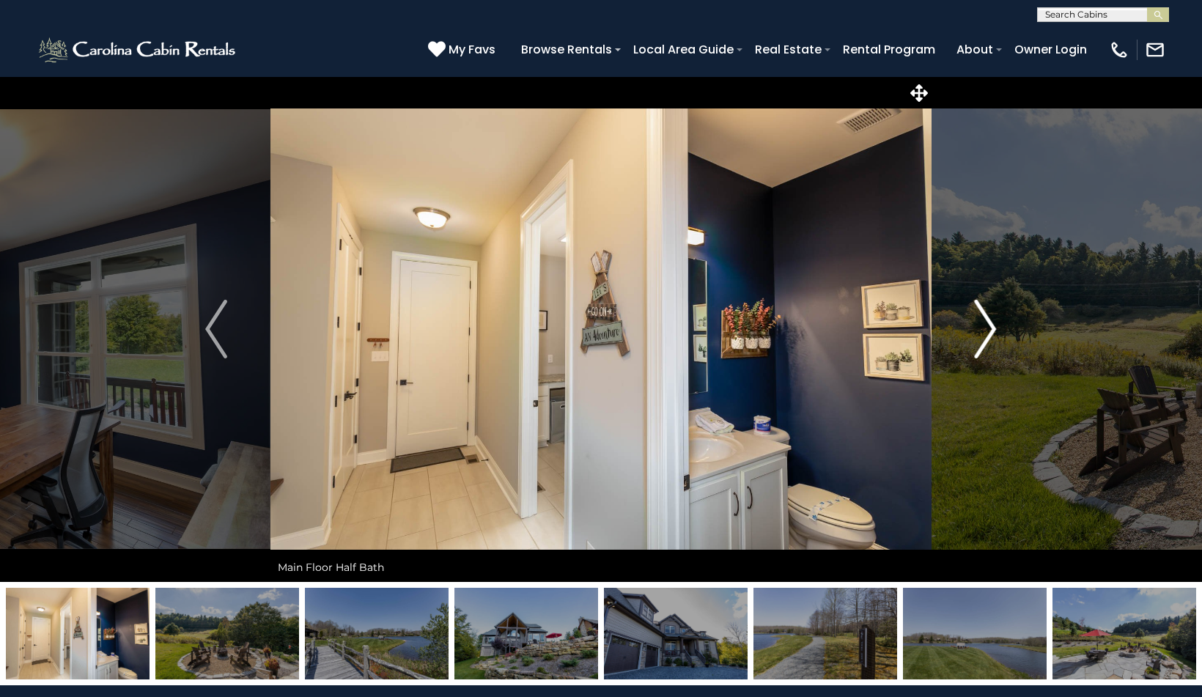
click at [984, 319] on img "Next" at bounding box center [986, 329] width 22 height 59
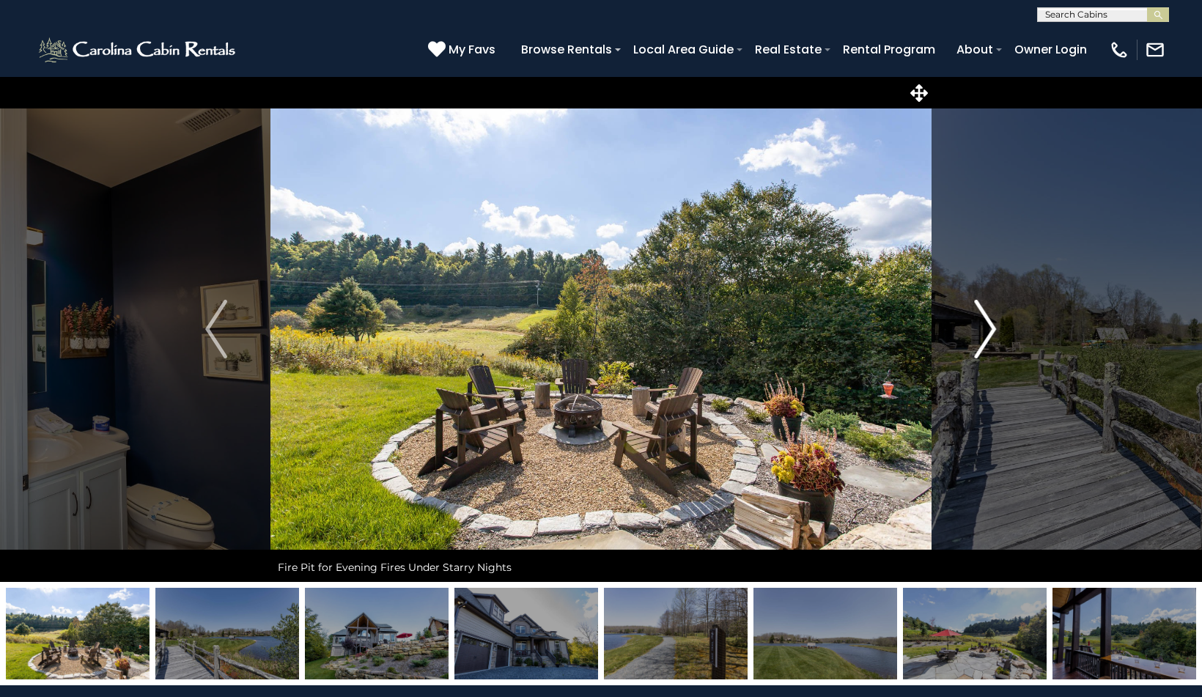
click at [984, 319] on img "Next" at bounding box center [986, 329] width 22 height 59
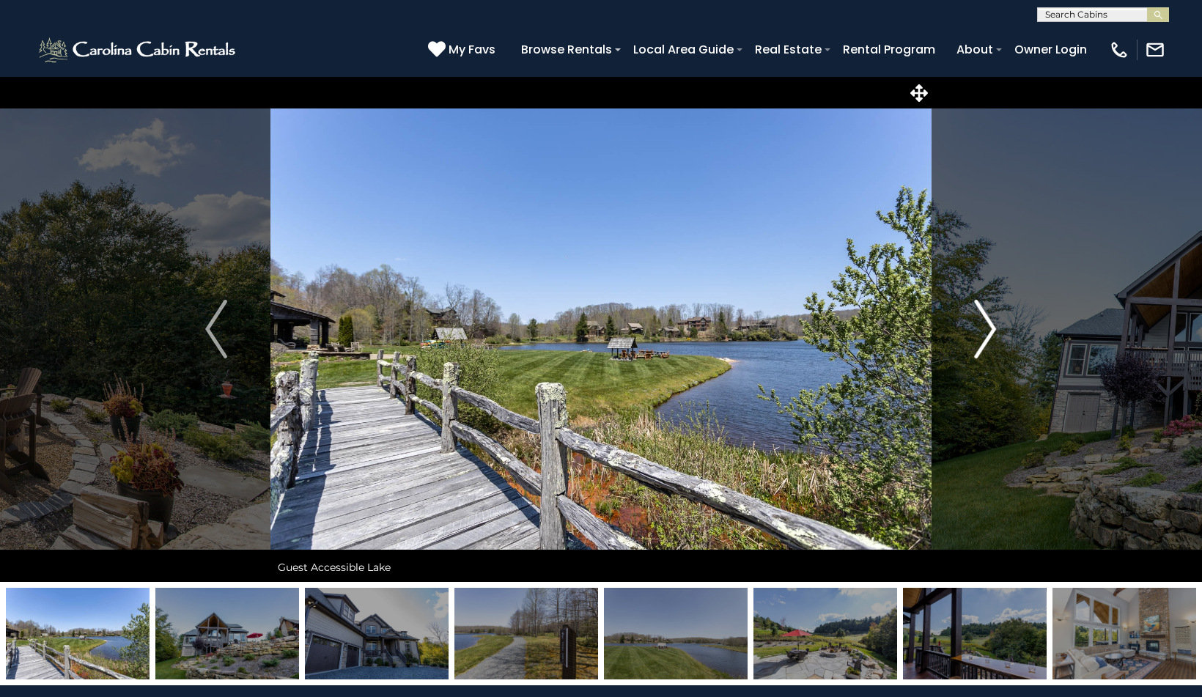
click at [984, 319] on img "Next" at bounding box center [986, 329] width 22 height 59
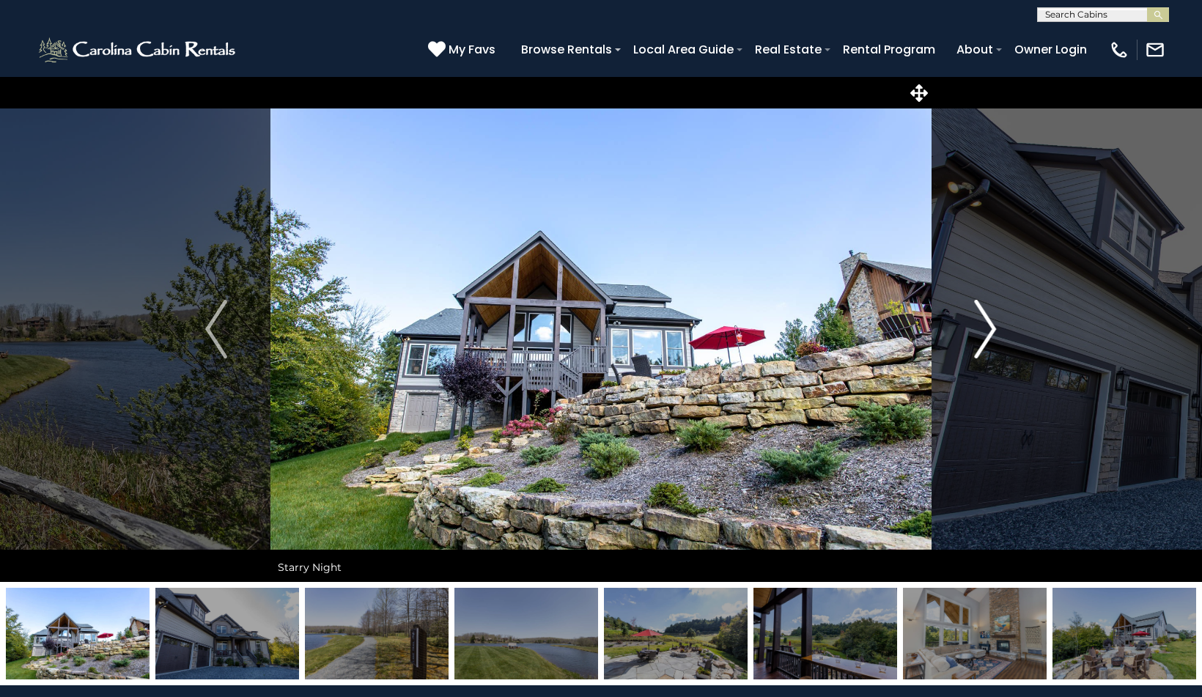
click at [984, 319] on img "Next" at bounding box center [986, 329] width 22 height 59
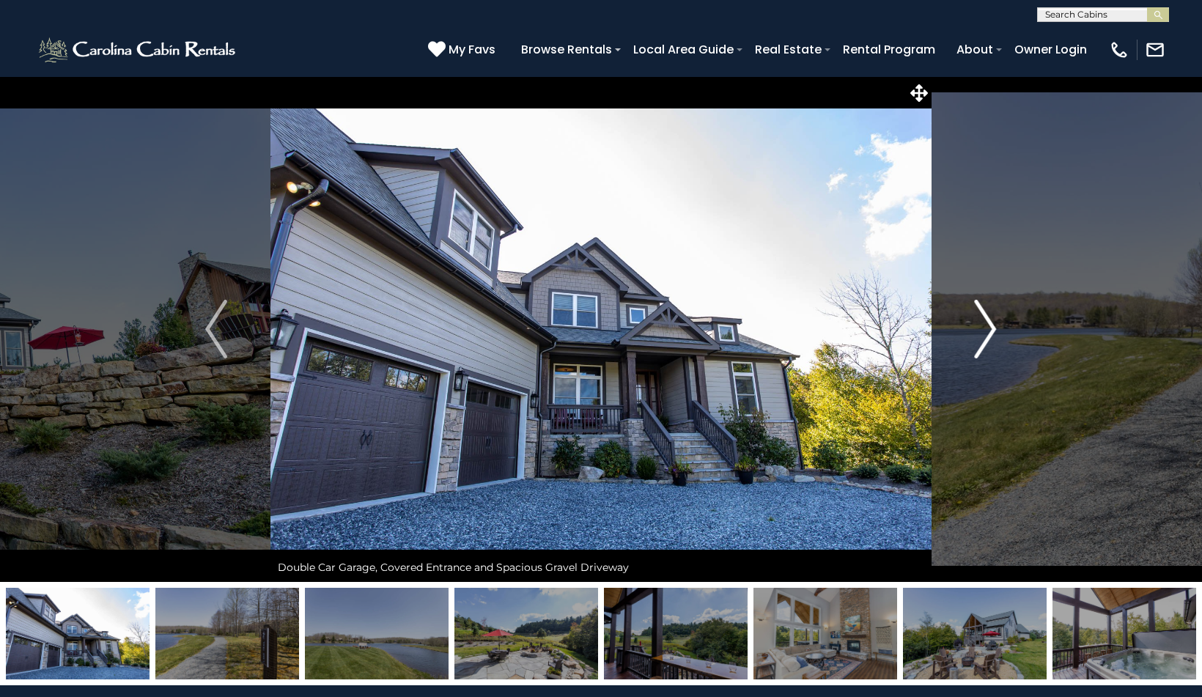
click at [984, 319] on img "Next" at bounding box center [986, 329] width 22 height 59
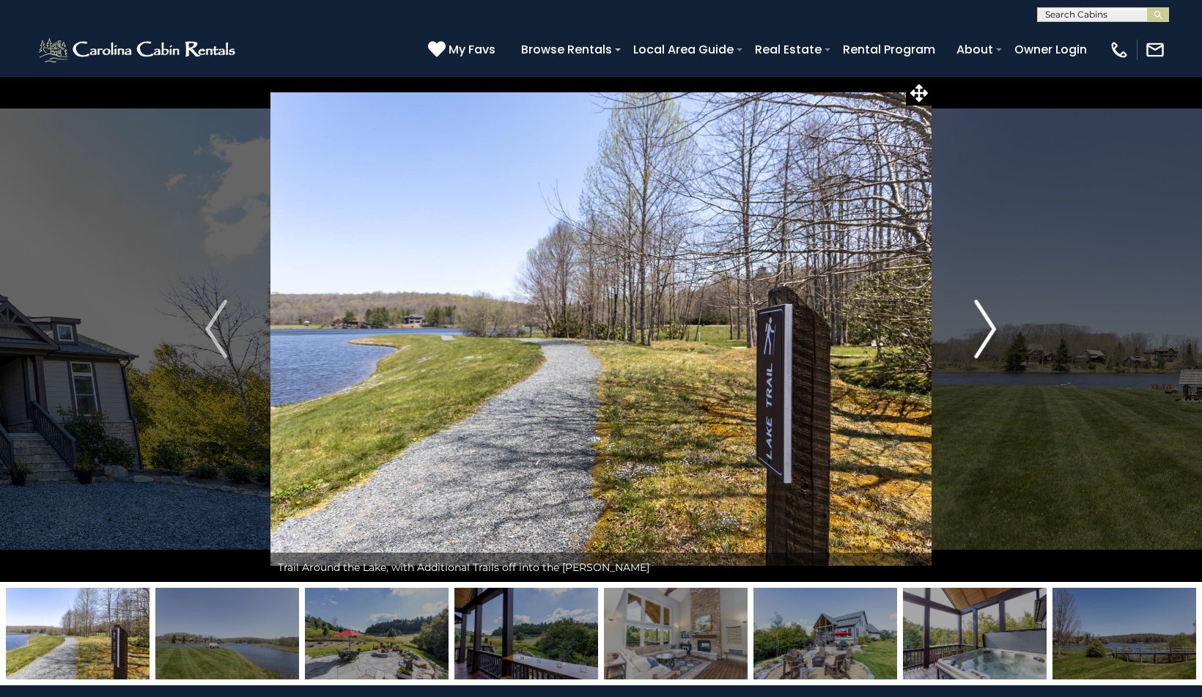
click at [984, 319] on img "Next" at bounding box center [986, 329] width 22 height 59
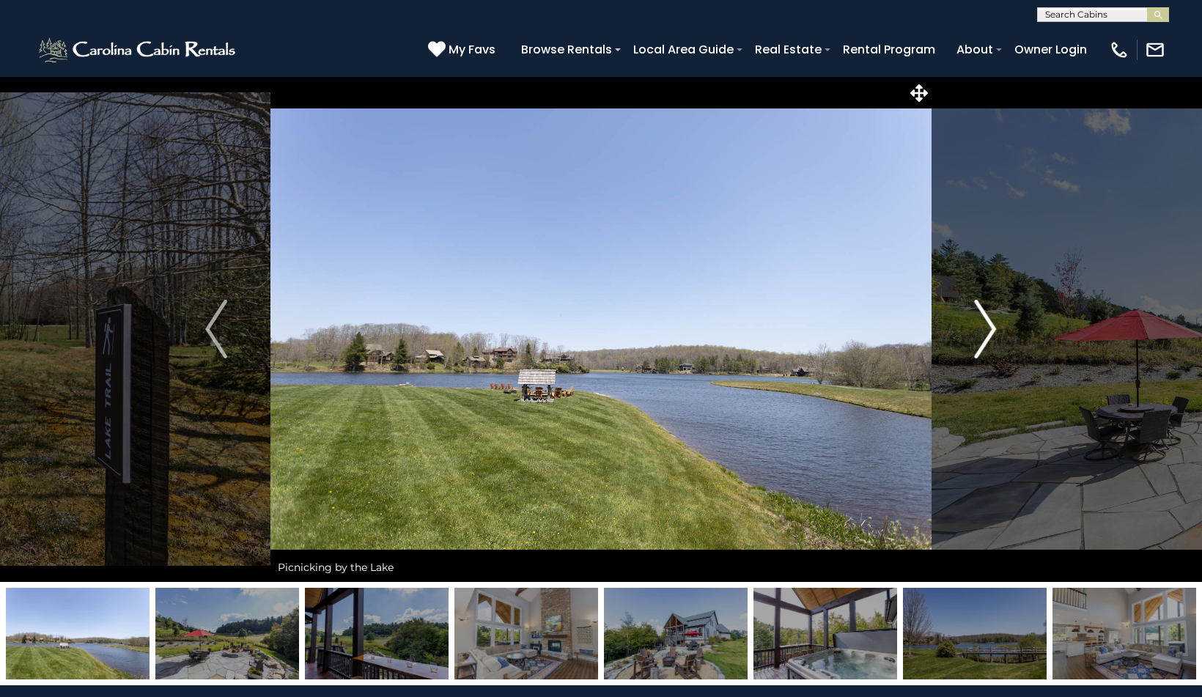
click at [984, 319] on img "Next" at bounding box center [986, 329] width 22 height 59
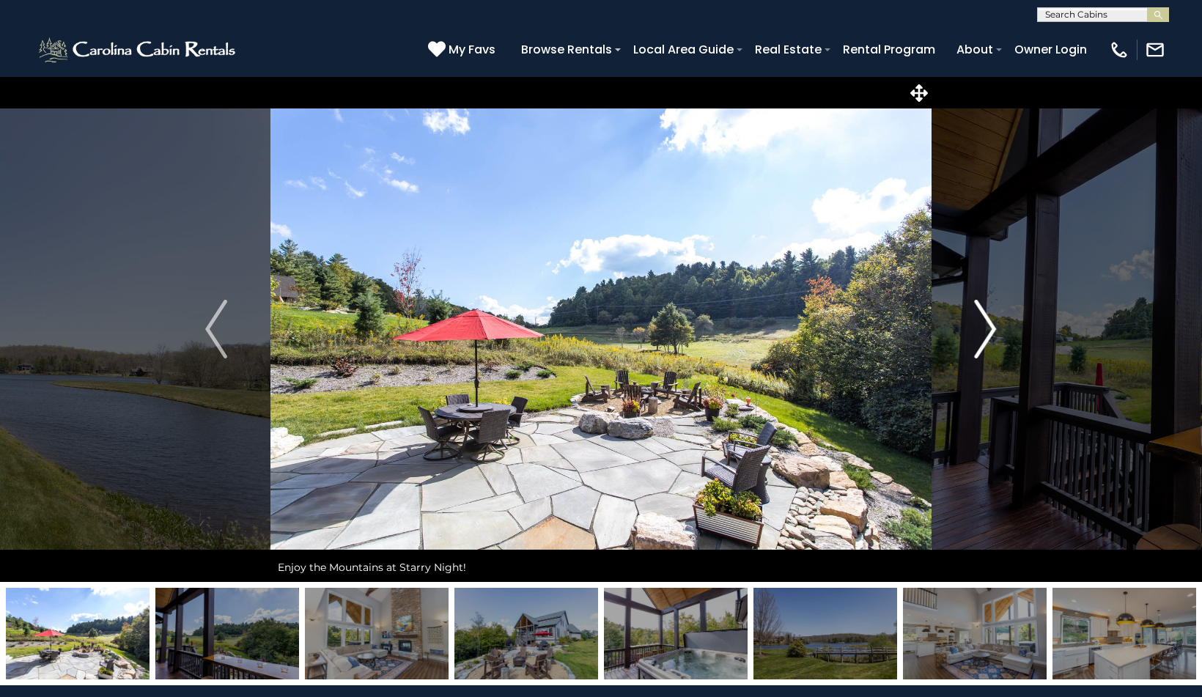
click at [984, 319] on img "Next" at bounding box center [986, 329] width 22 height 59
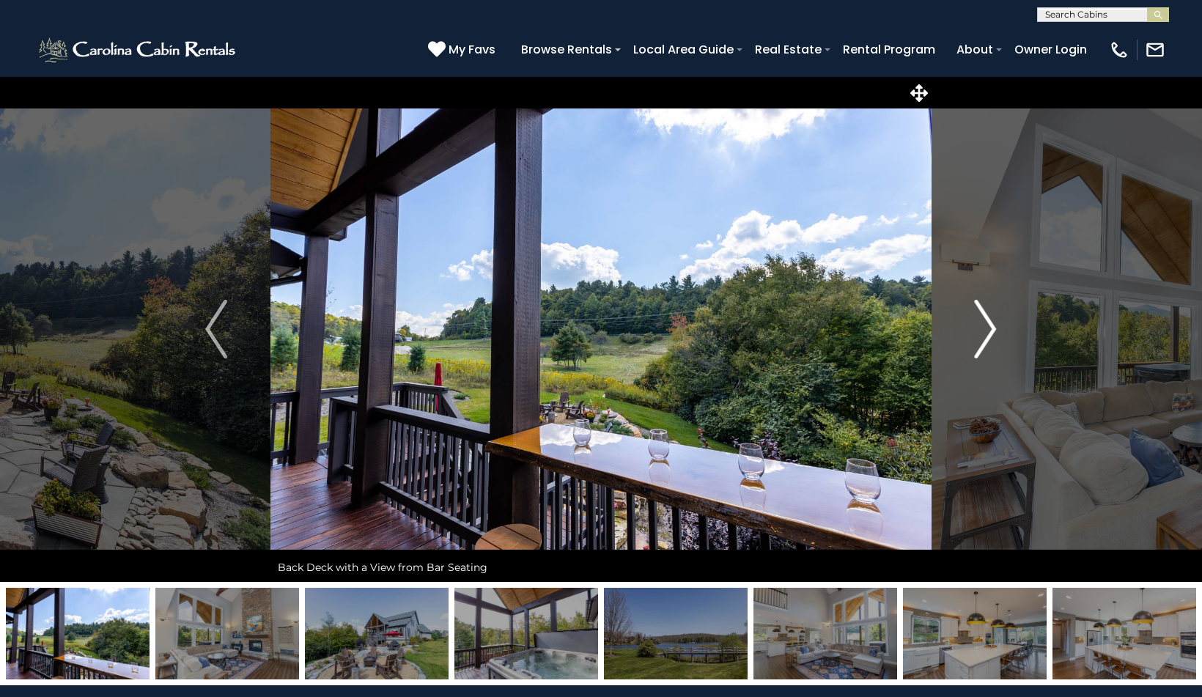
click at [984, 319] on img "Next" at bounding box center [986, 329] width 22 height 59
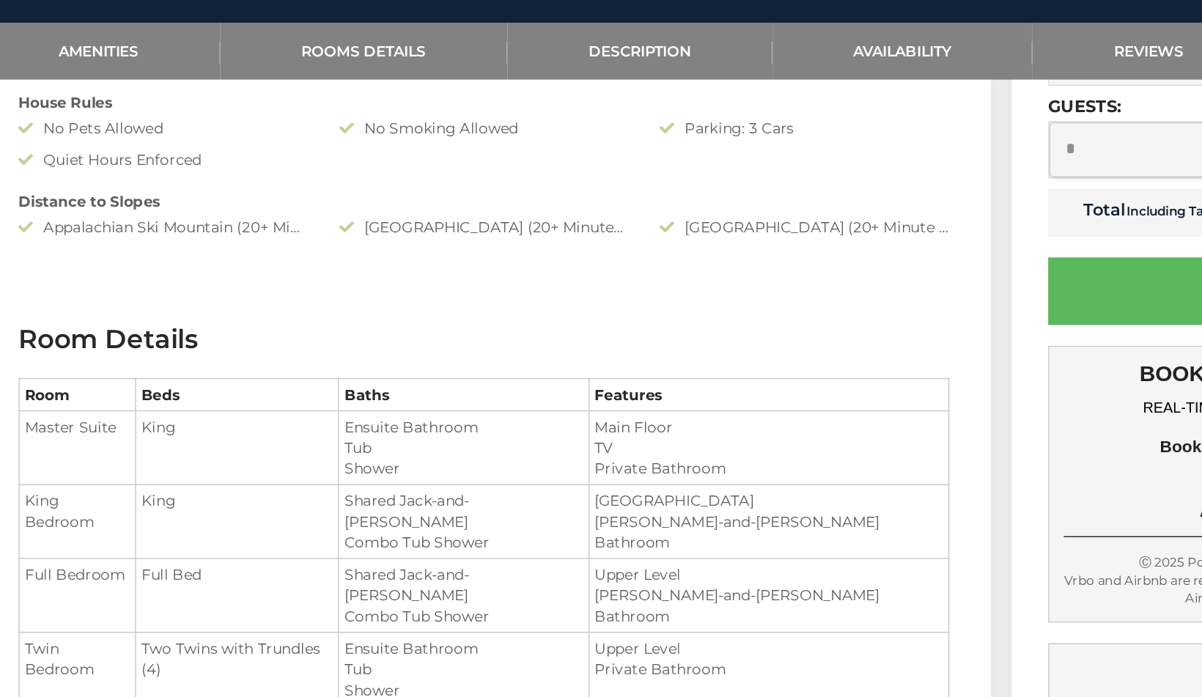
scroll to position [952, 0]
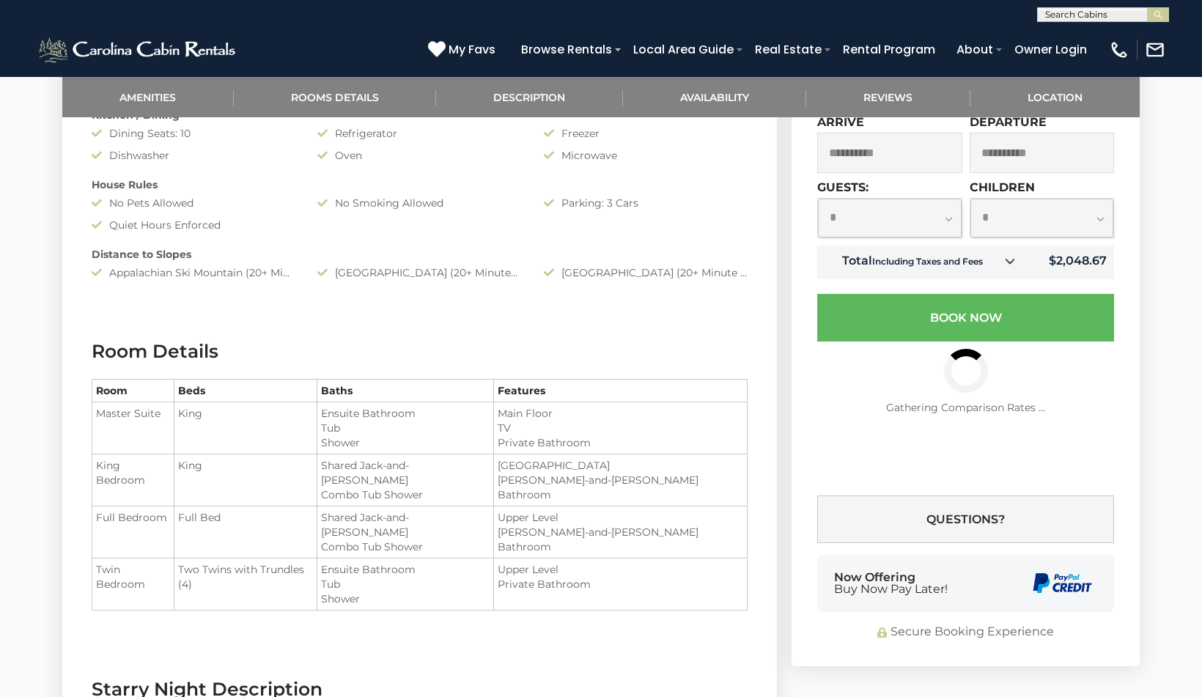
select select "*"
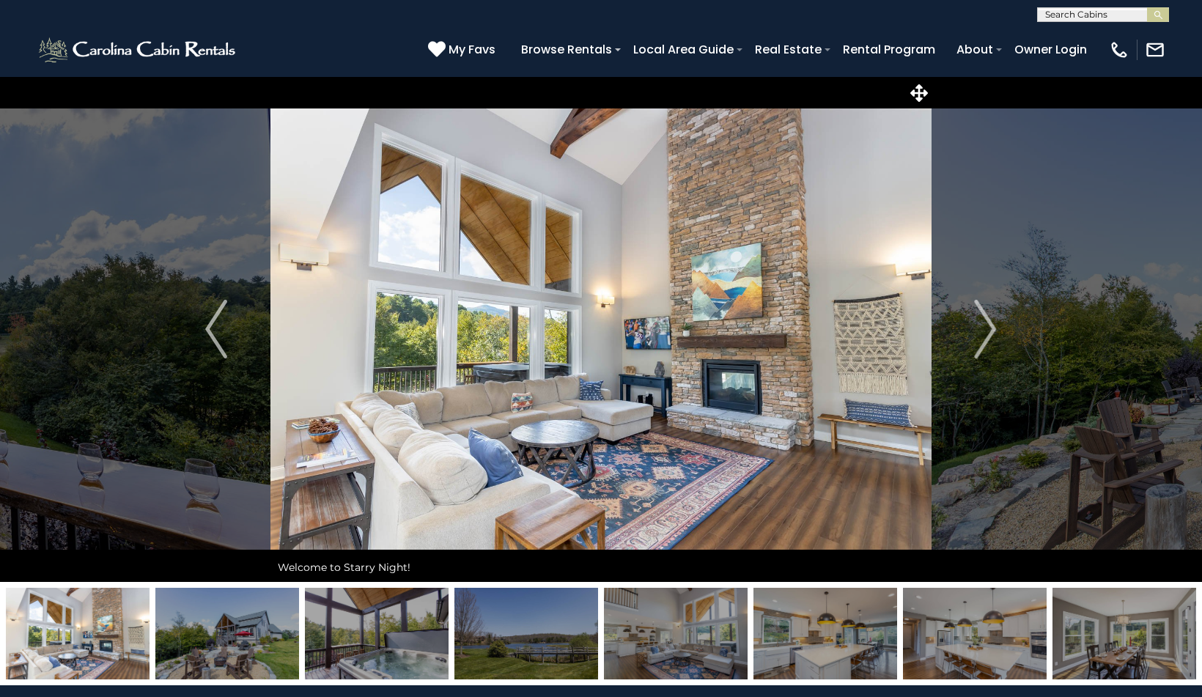
scroll to position [0, 0]
click at [988, 331] on img "Next" at bounding box center [986, 329] width 22 height 59
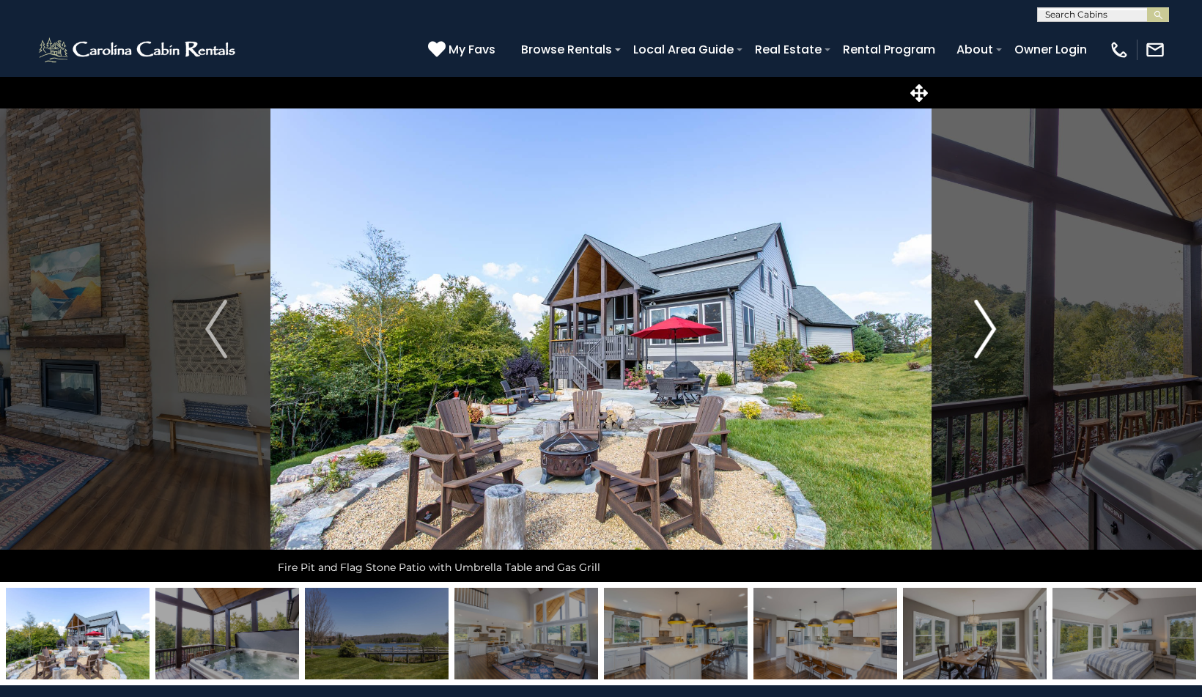
click at [988, 331] on img "Next" at bounding box center [986, 329] width 22 height 59
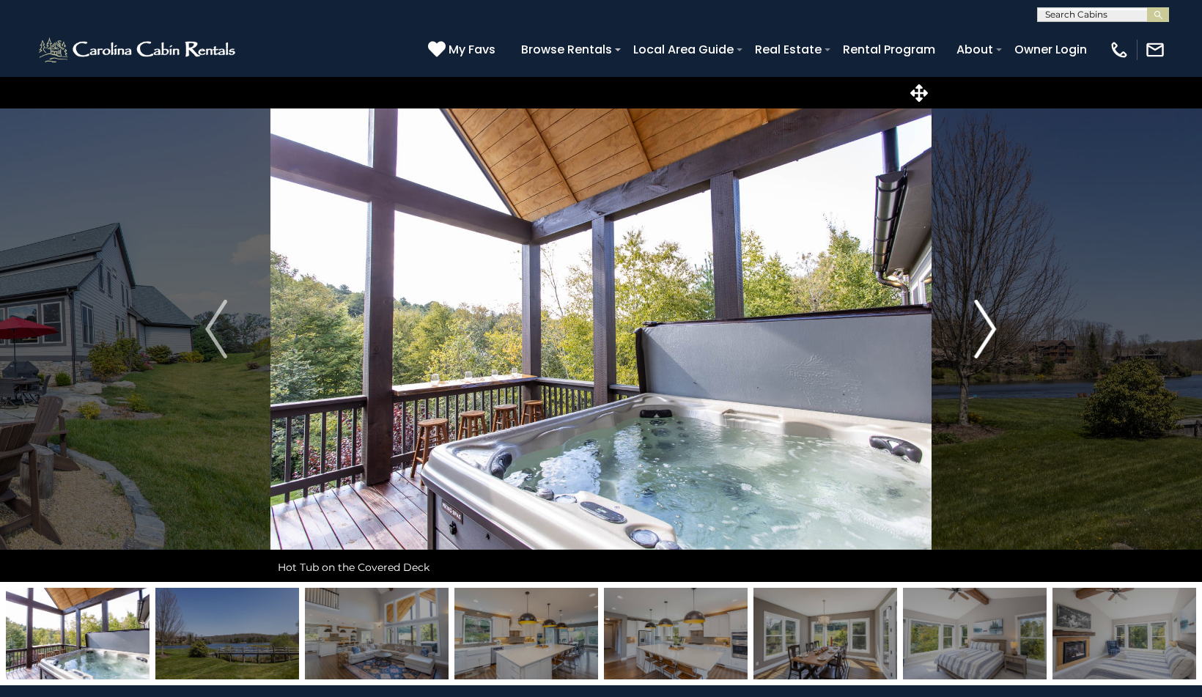
click at [988, 331] on img "Next" at bounding box center [986, 329] width 22 height 59
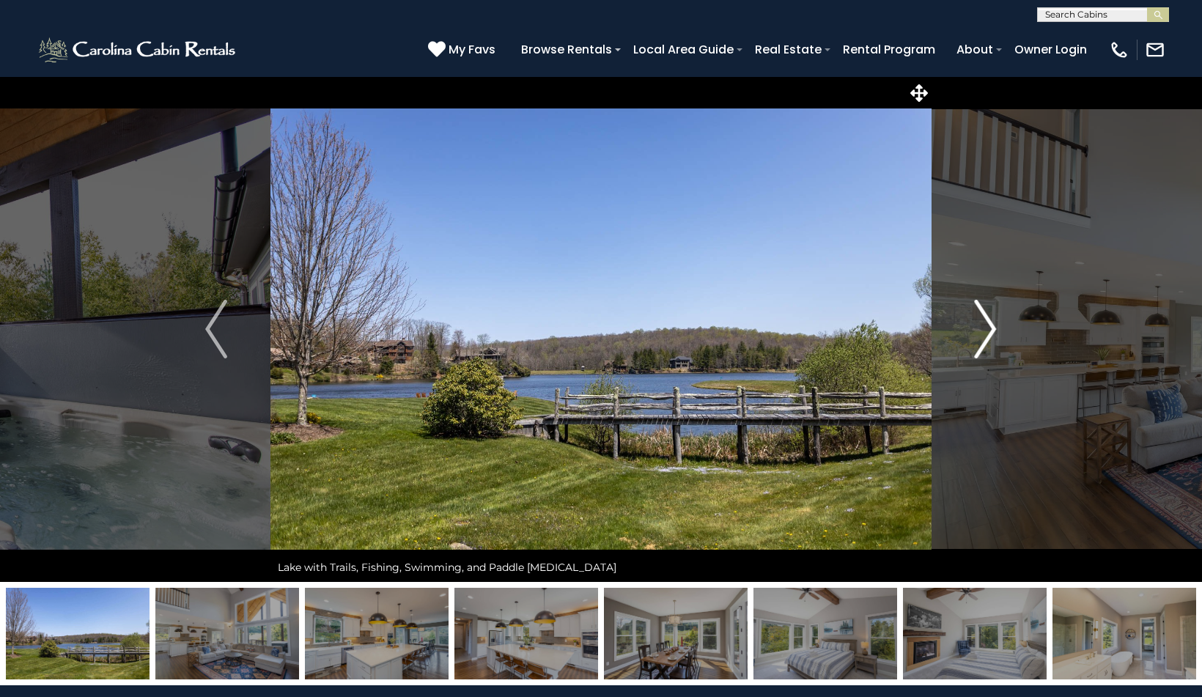
click at [988, 331] on img "Next" at bounding box center [986, 329] width 22 height 59
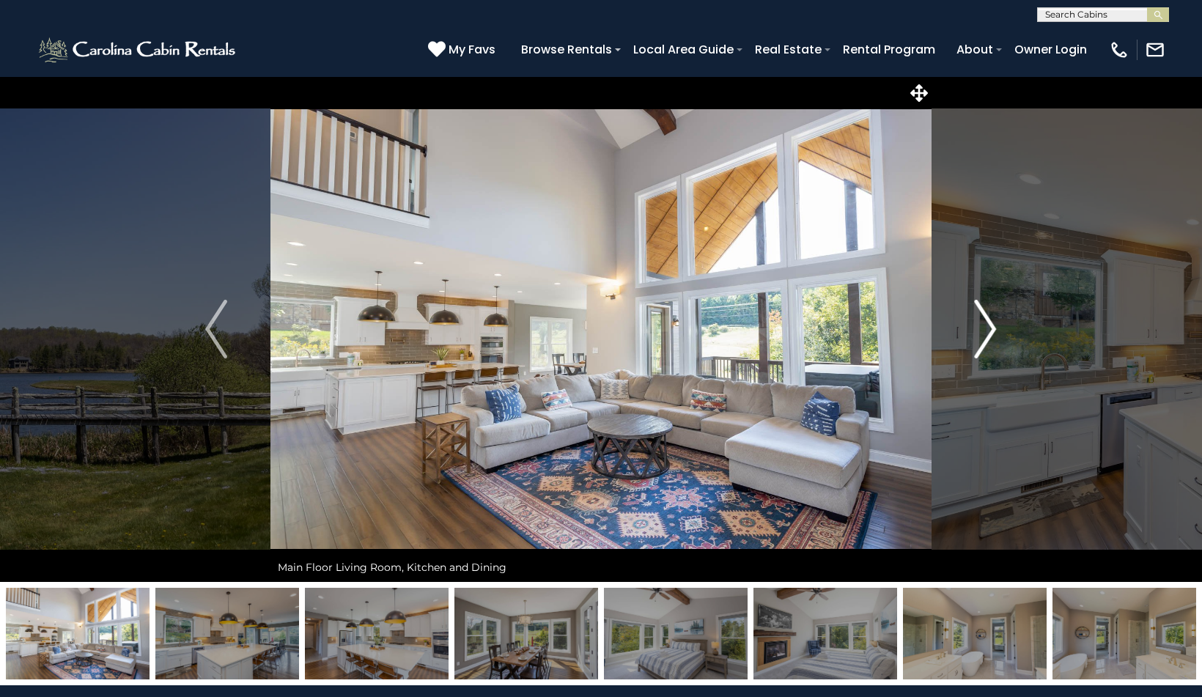
click at [988, 331] on img "Next" at bounding box center [986, 329] width 22 height 59
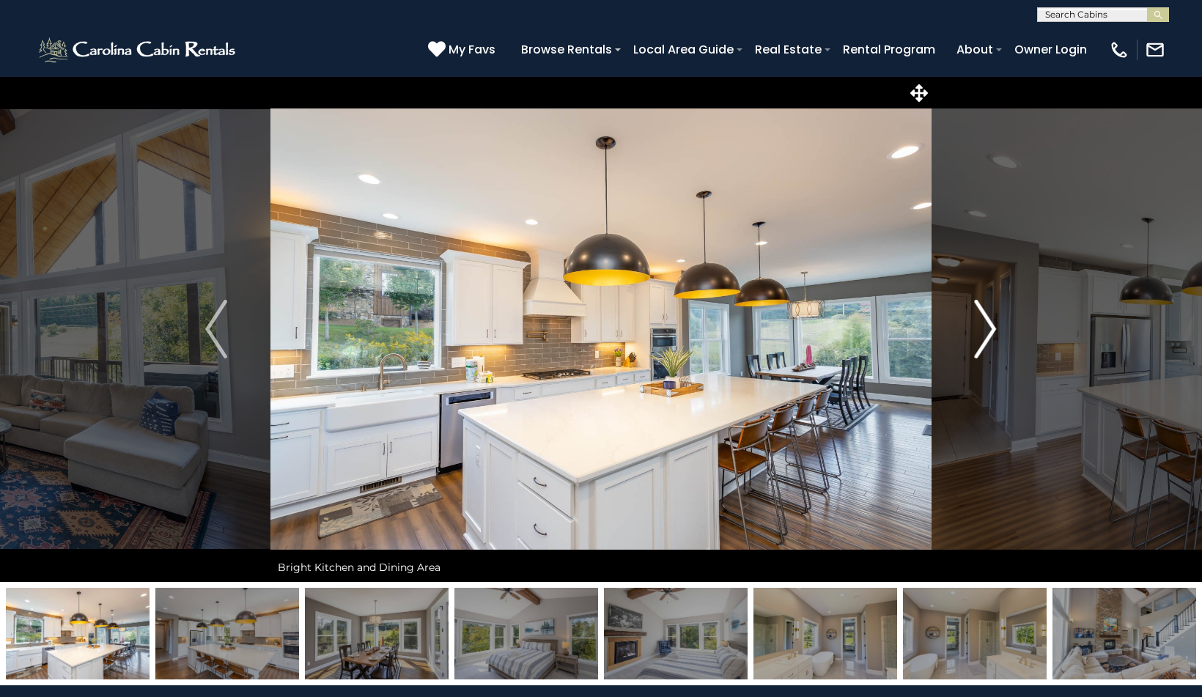
click at [988, 331] on img "Next" at bounding box center [986, 329] width 22 height 59
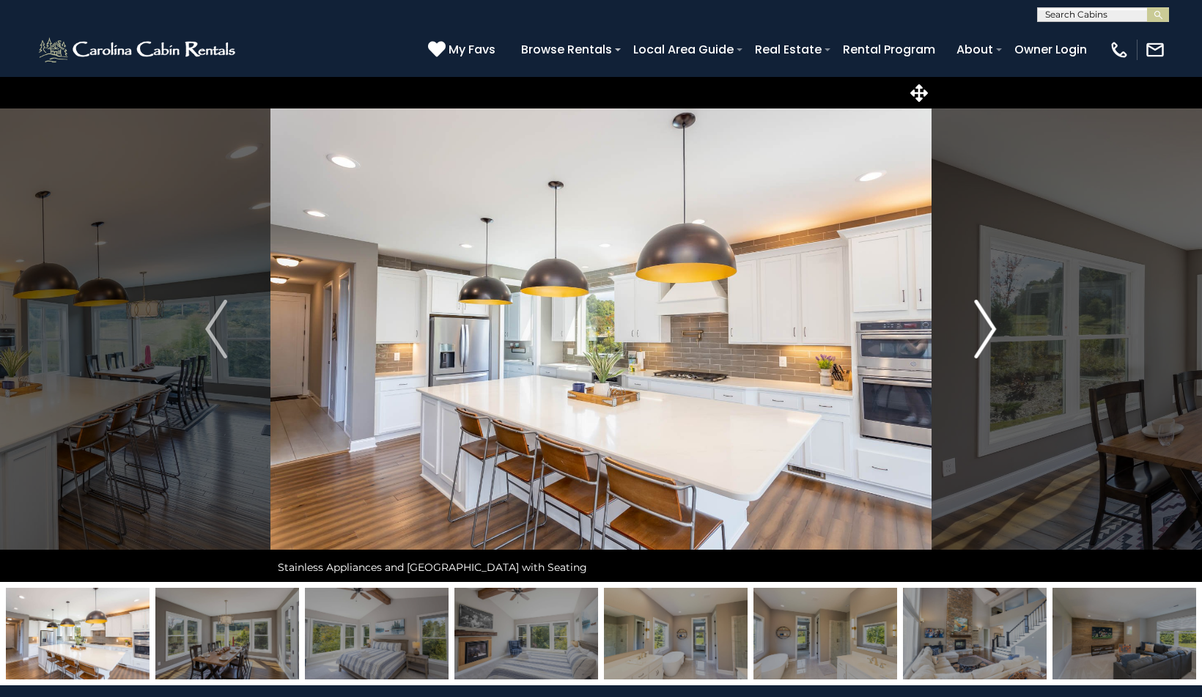
click at [988, 331] on img "Next" at bounding box center [986, 329] width 22 height 59
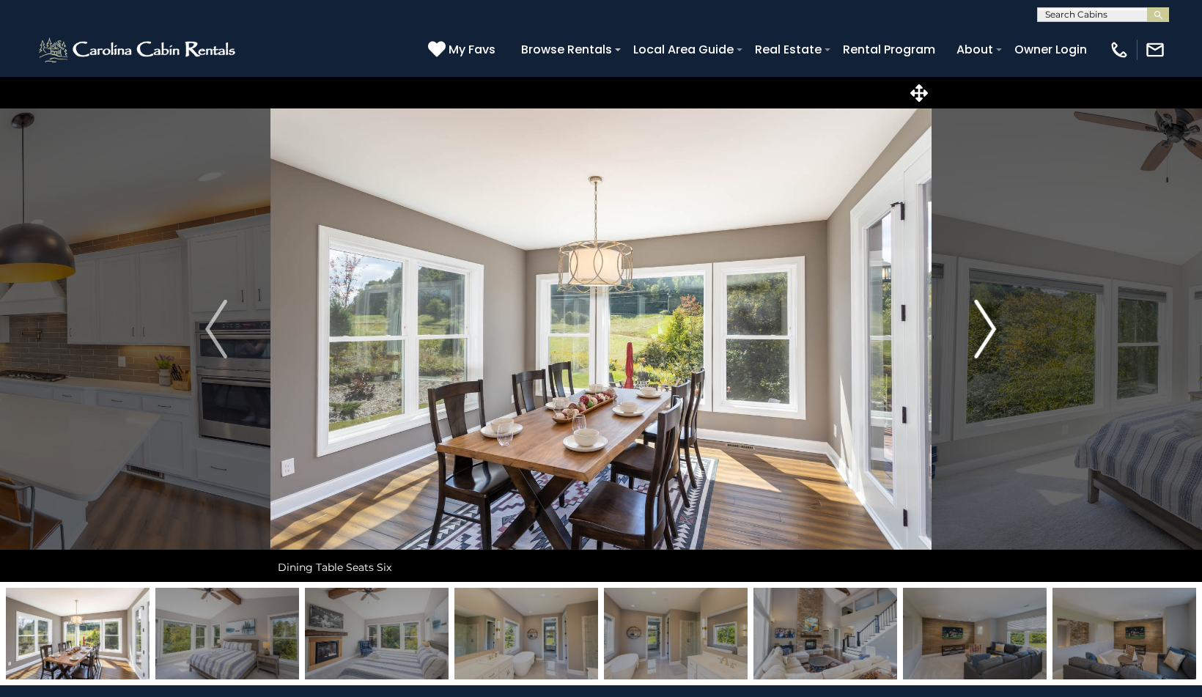
click at [988, 331] on img "Next" at bounding box center [986, 329] width 22 height 59
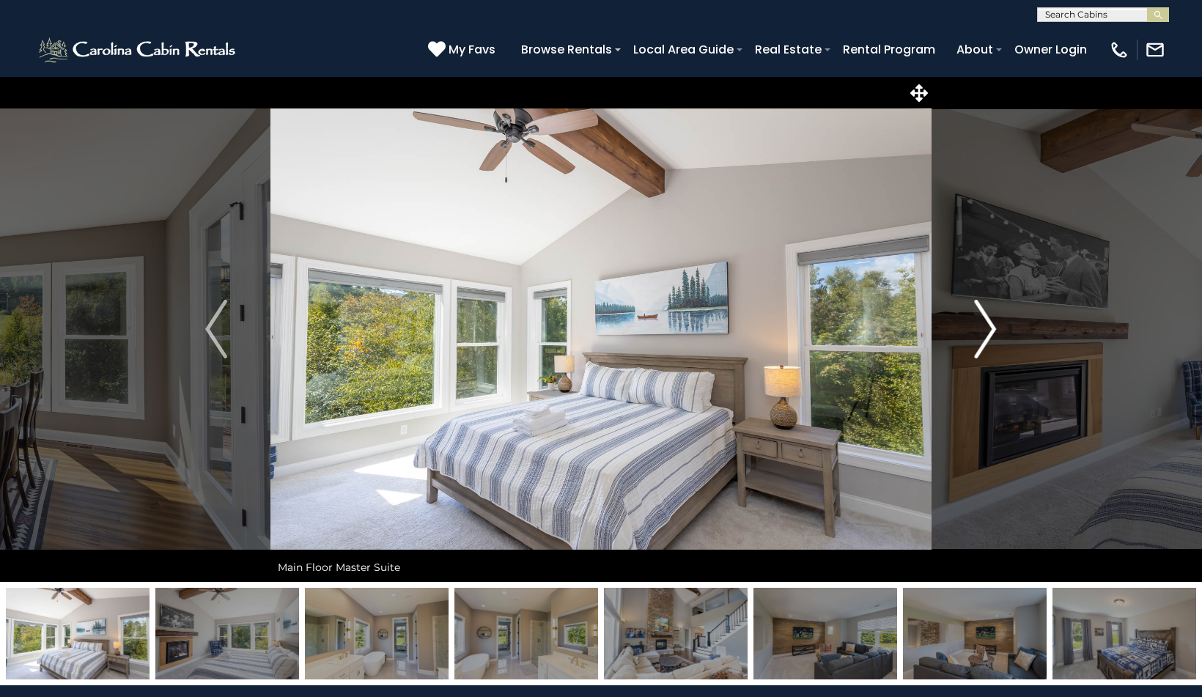
click at [988, 331] on img "Next" at bounding box center [986, 329] width 22 height 59
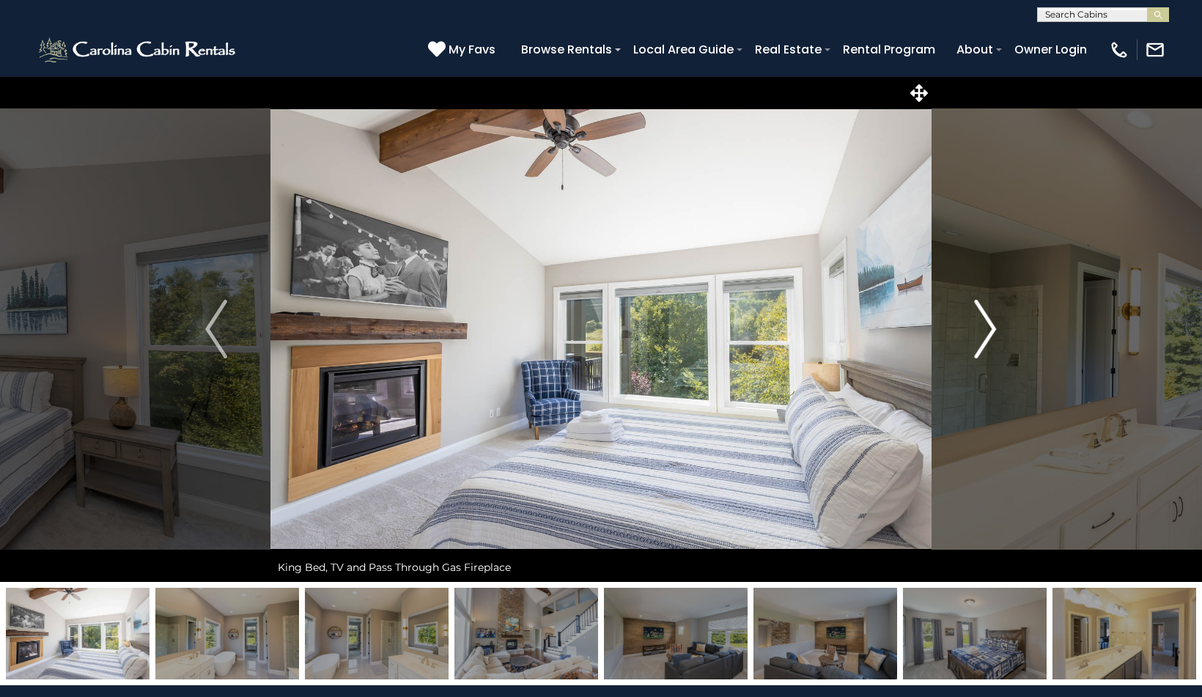
click at [988, 331] on img "Next" at bounding box center [986, 329] width 22 height 59
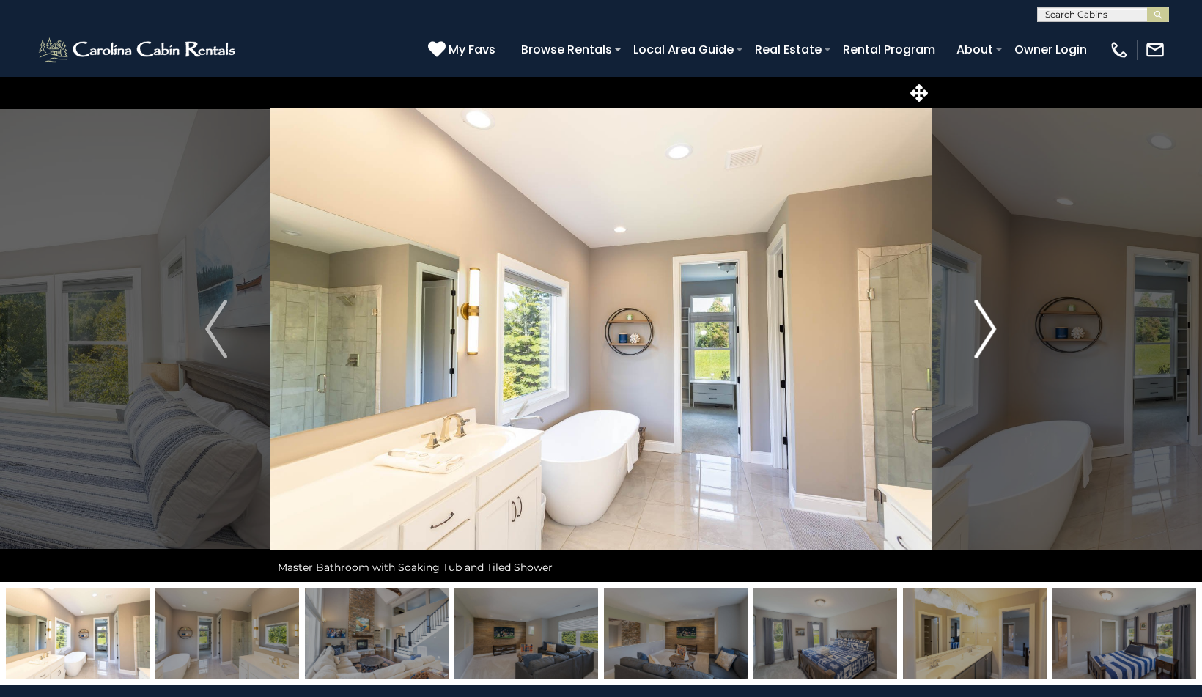
click at [988, 331] on img "Next" at bounding box center [986, 329] width 22 height 59
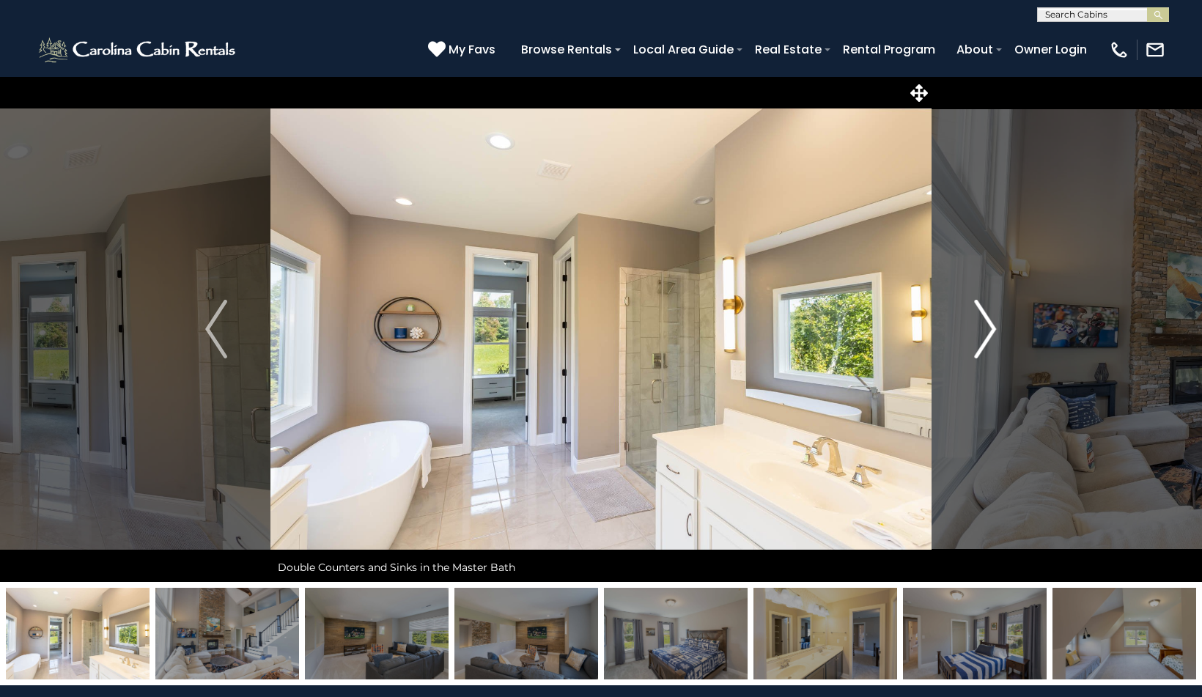
click at [988, 331] on img "Next" at bounding box center [986, 329] width 22 height 59
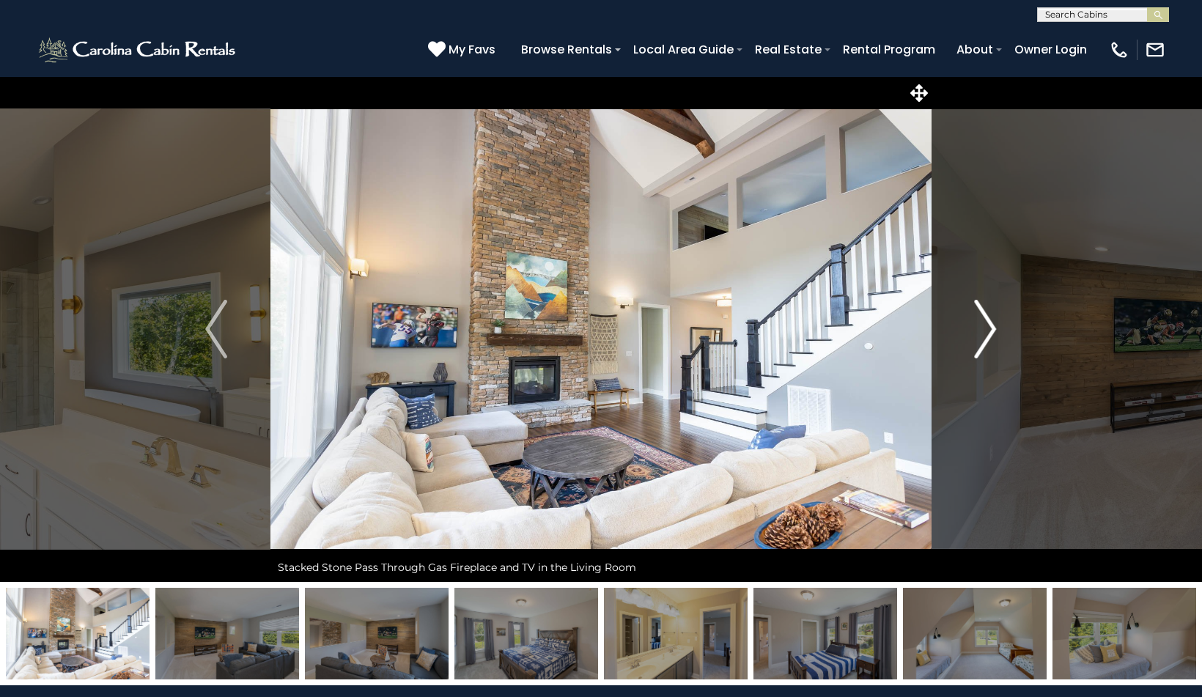
click at [988, 331] on img "Next" at bounding box center [986, 329] width 22 height 59
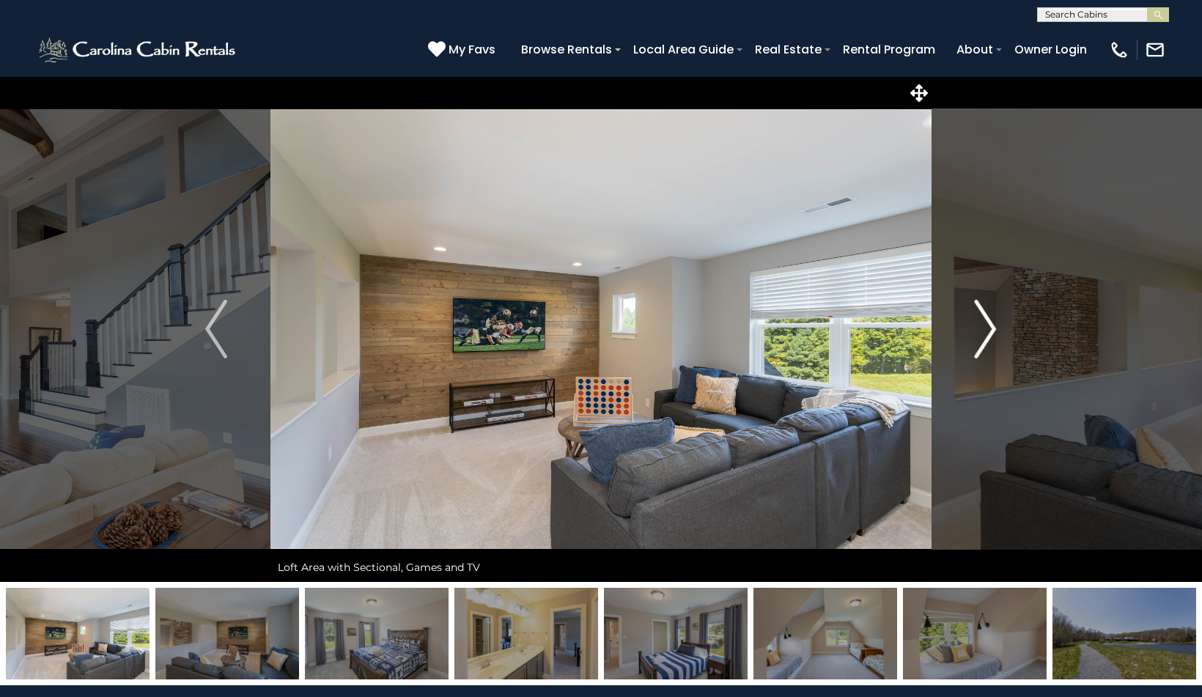
click at [988, 331] on img "Next" at bounding box center [986, 329] width 22 height 59
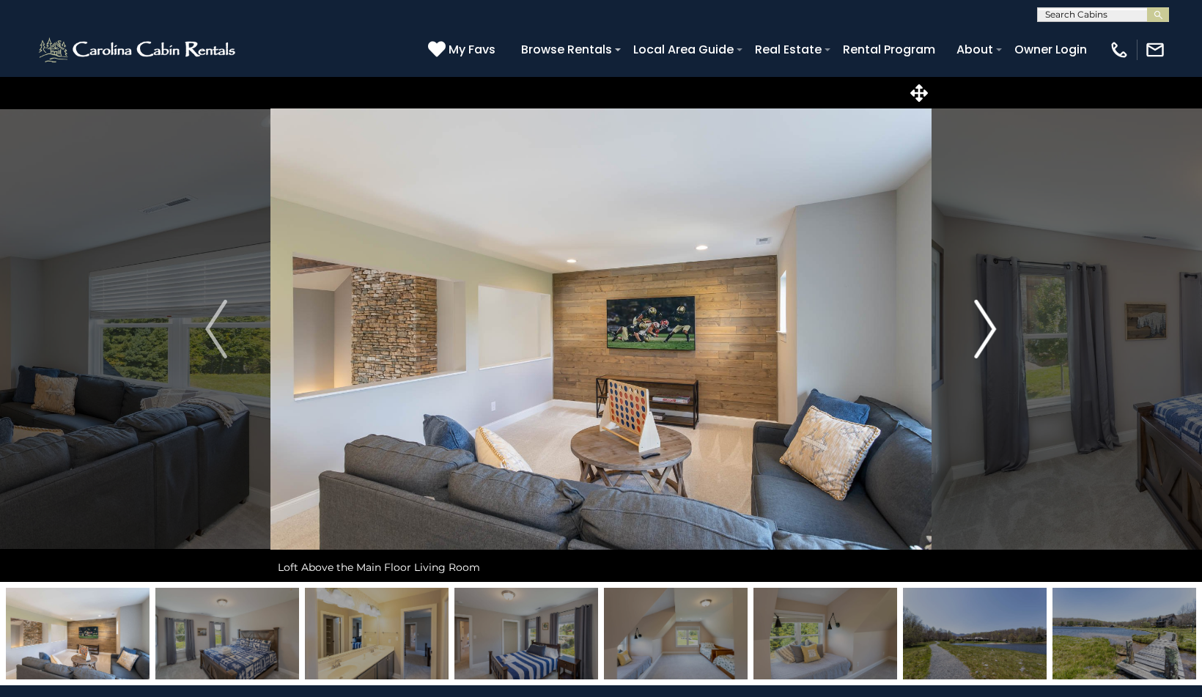
click at [988, 331] on img "Next" at bounding box center [986, 329] width 22 height 59
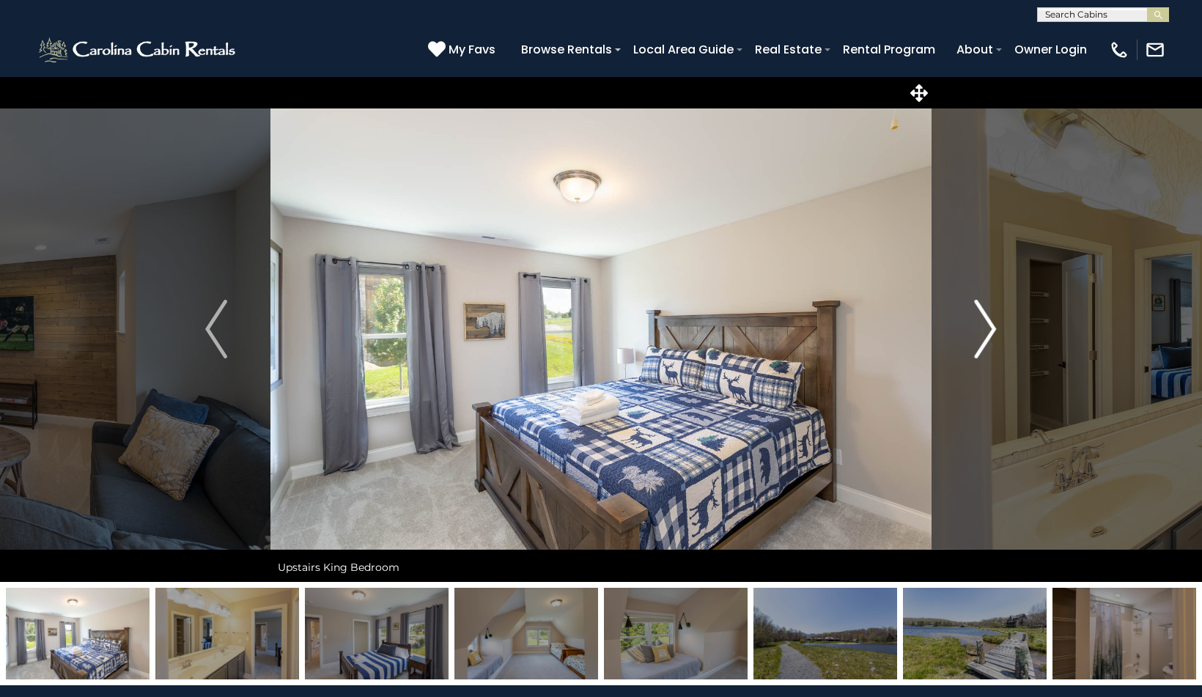
click at [988, 331] on img "Next" at bounding box center [986, 329] width 22 height 59
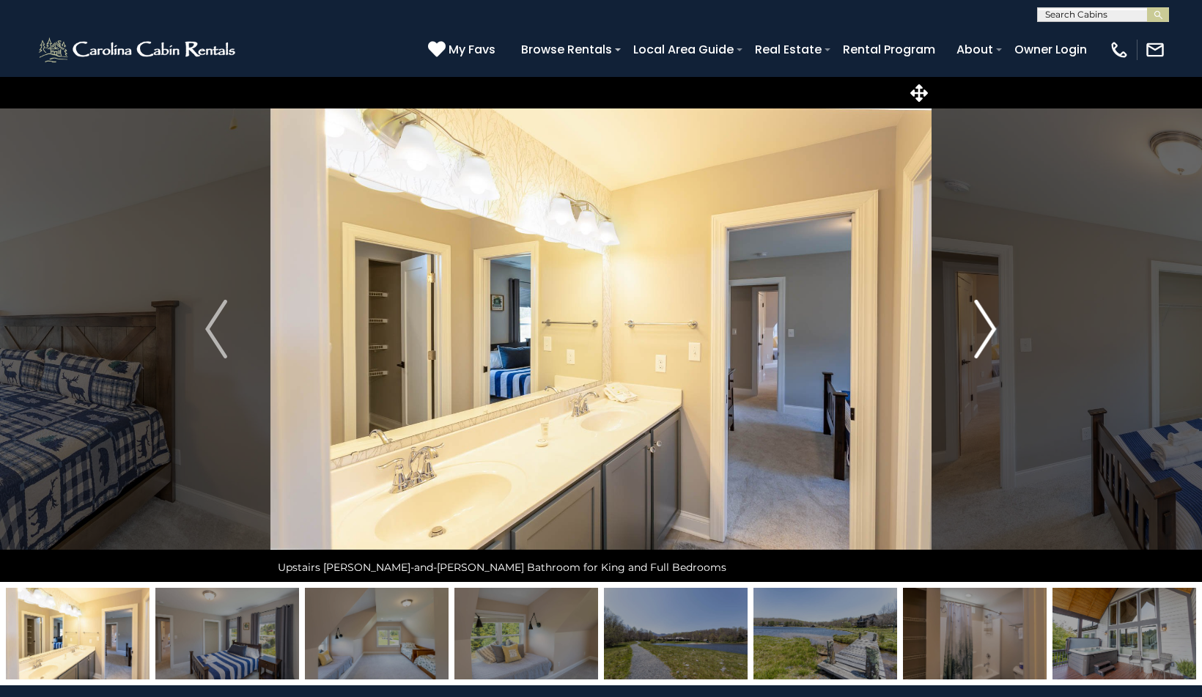
click at [988, 331] on img "Next" at bounding box center [986, 329] width 22 height 59
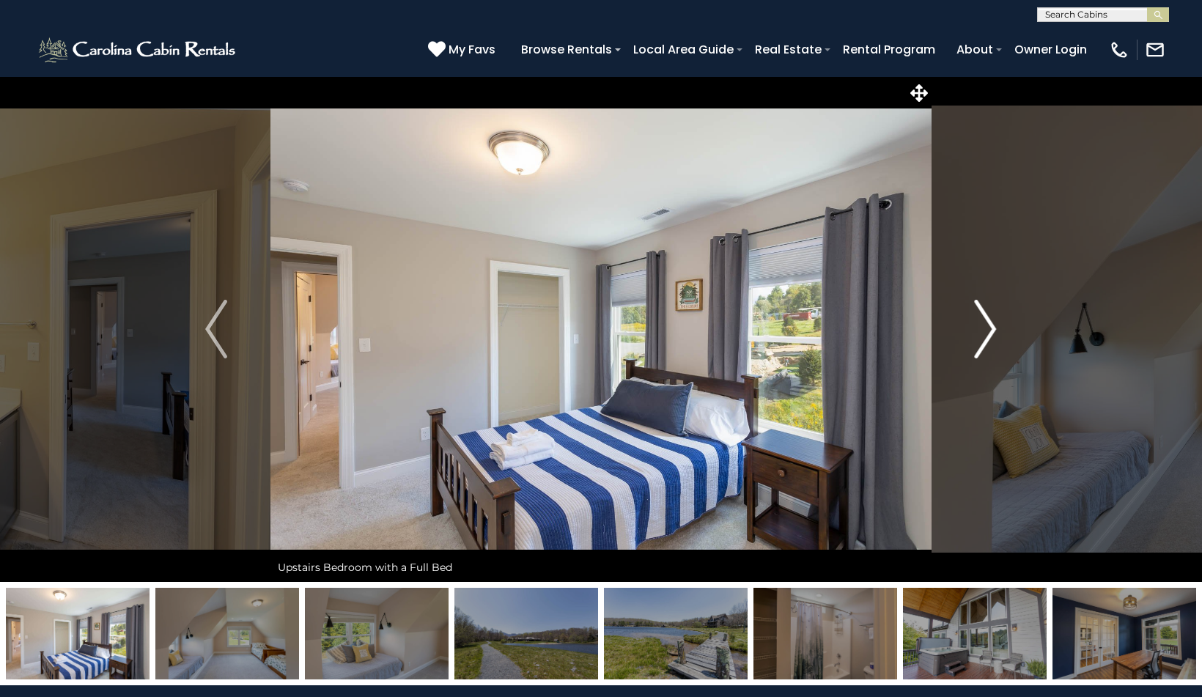
click at [988, 331] on img "Next" at bounding box center [986, 329] width 22 height 59
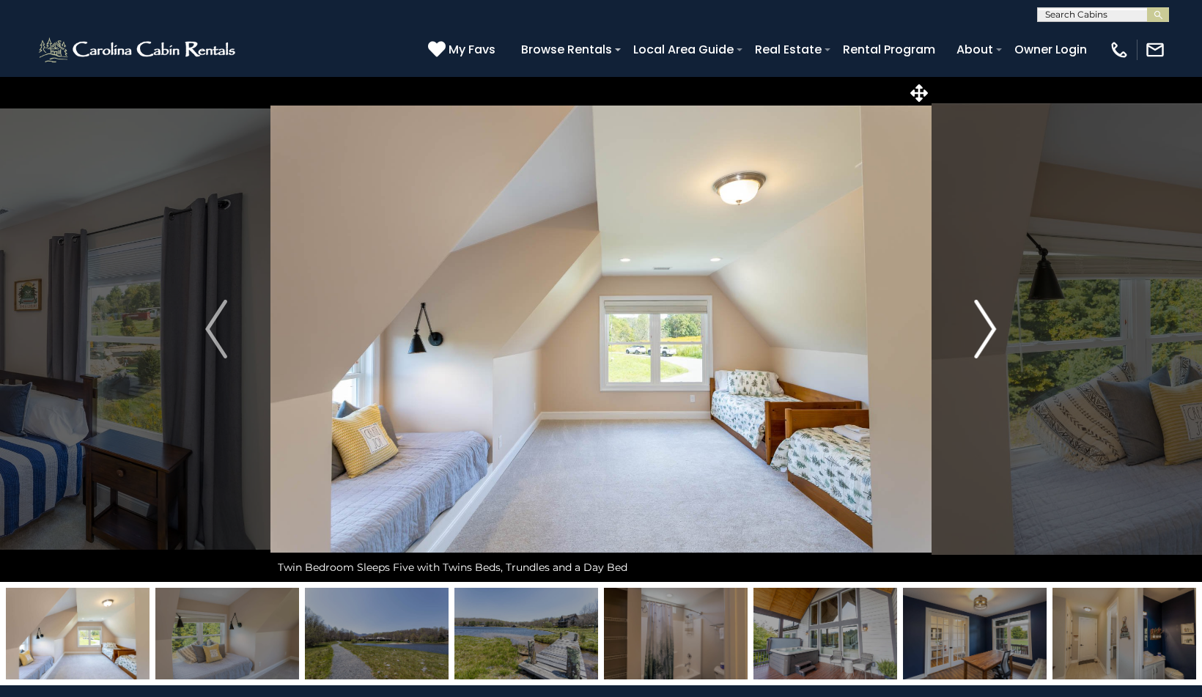
click at [988, 331] on img "Next" at bounding box center [986, 329] width 22 height 59
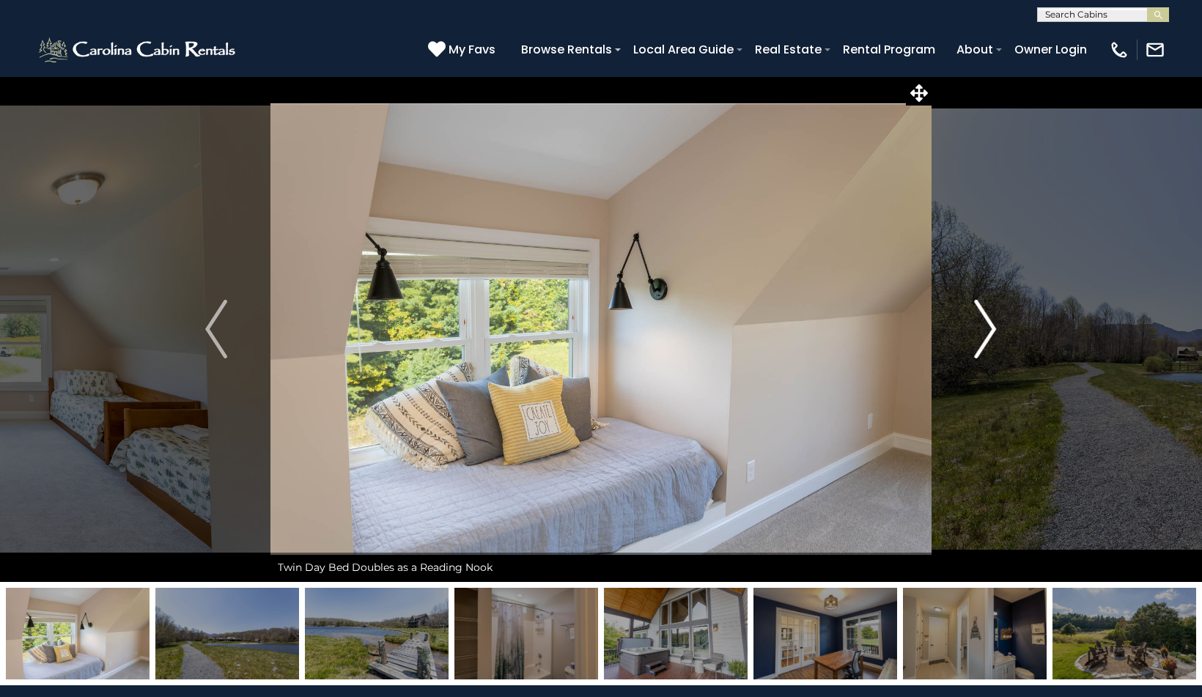
click at [988, 331] on img "Next" at bounding box center [986, 329] width 22 height 59
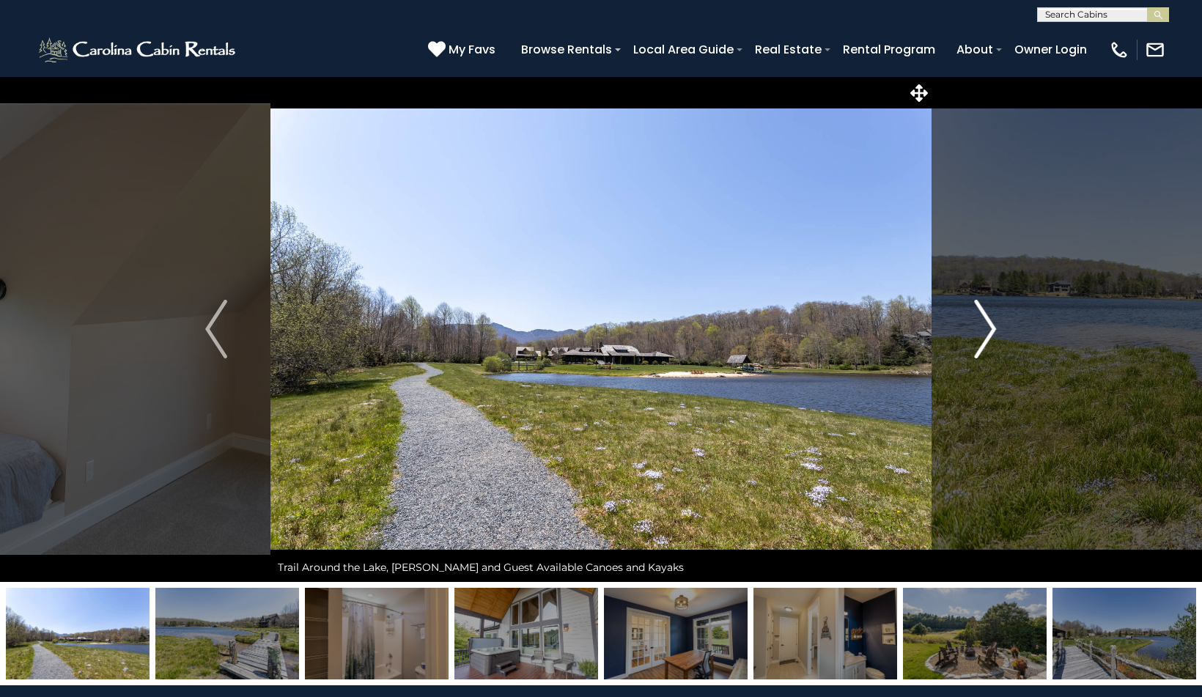
click at [988, 331] on img "Next" at bounding box center [986, 329] width 22 height 59
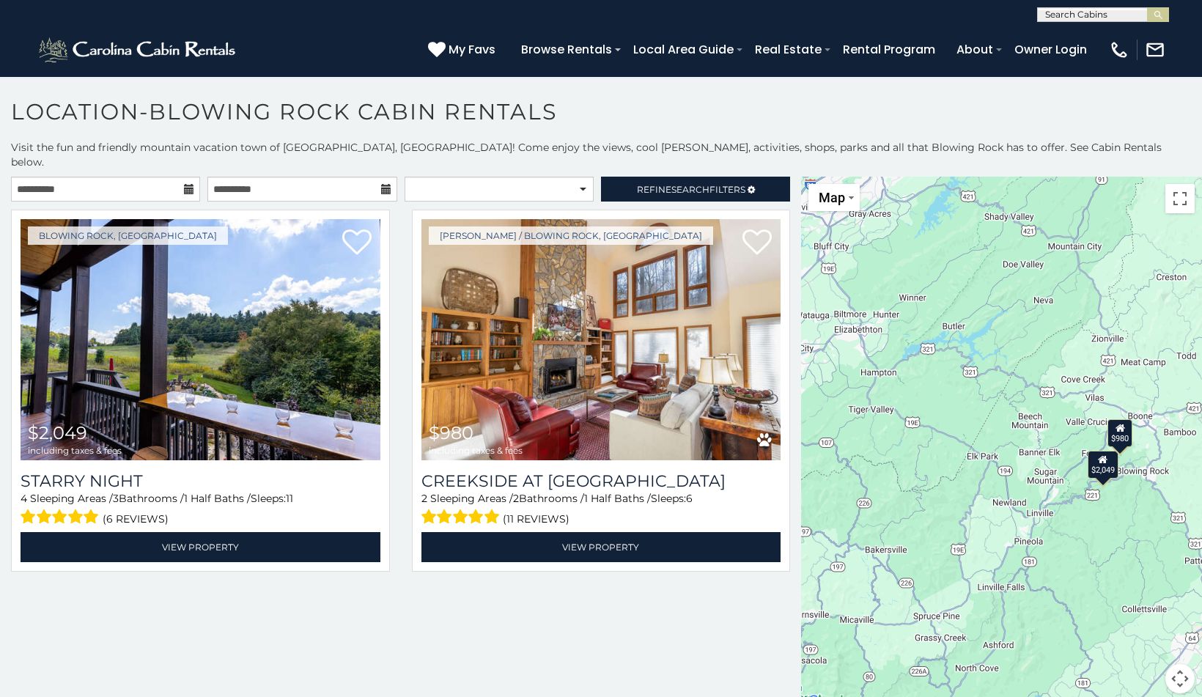
click at [155, 160] on div "**********" at bounding box center [601, 436] width 1202 height 593
click at [274, 159] on div "**********" at bounding box center [601, 436] width 1202 height 593
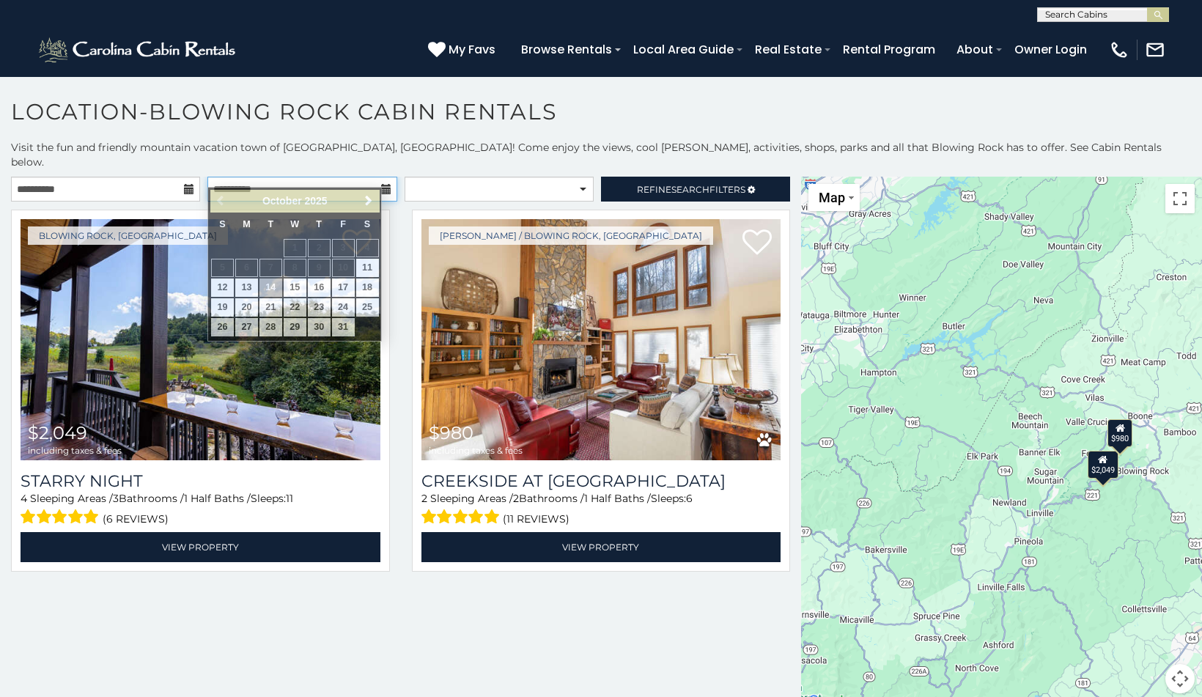
click at [276, 177] on input "**********" at bounding box center [301, 189] width 189 height 25
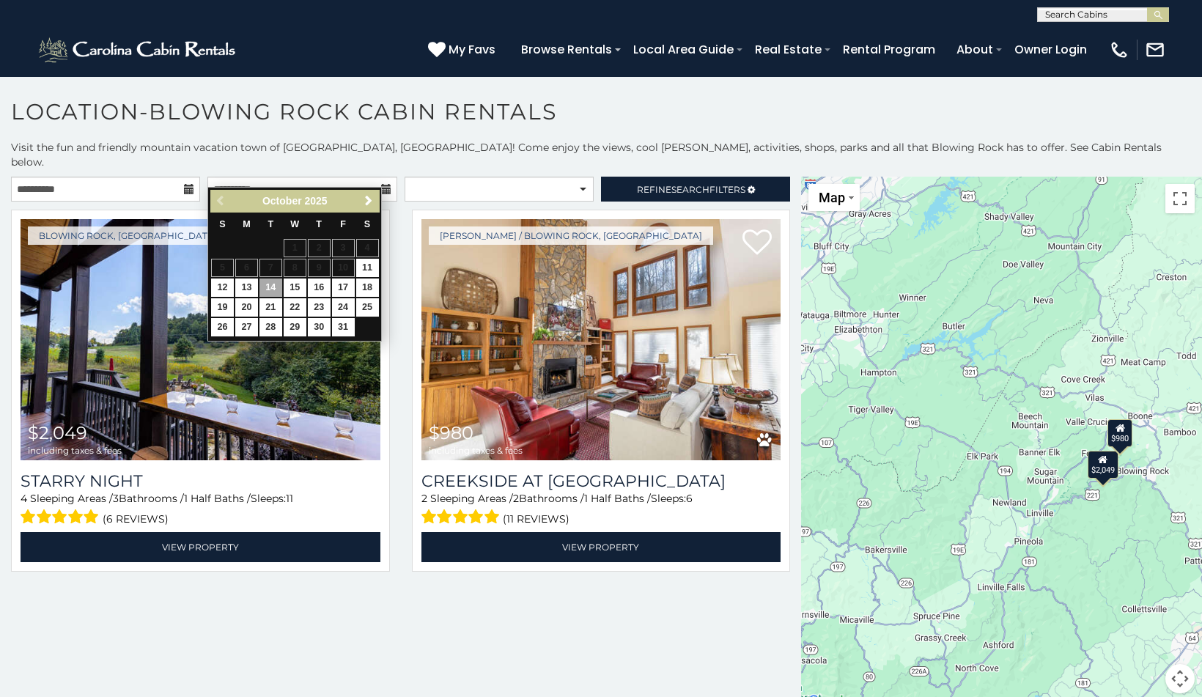
click at [274, 287] on link "14" at bounding box center [270, 287] width 23 height 18
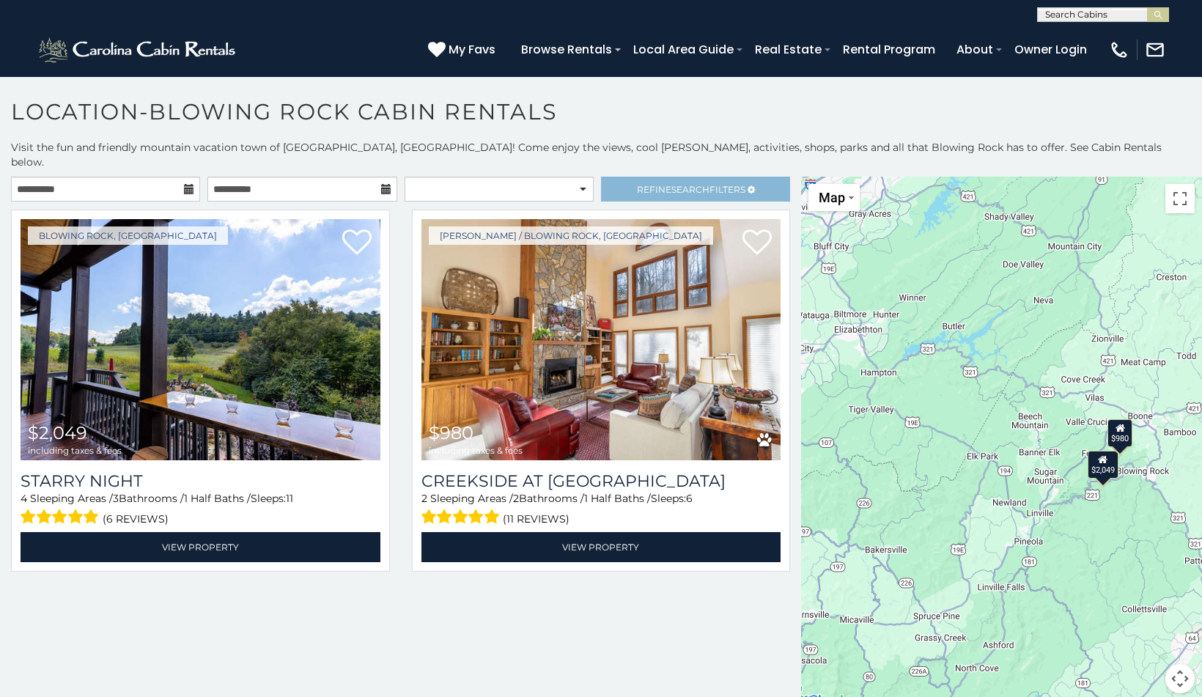
click at [650, 184] on span "Refine Search Filters" at bounding box center [691, 189] width 108 height 11
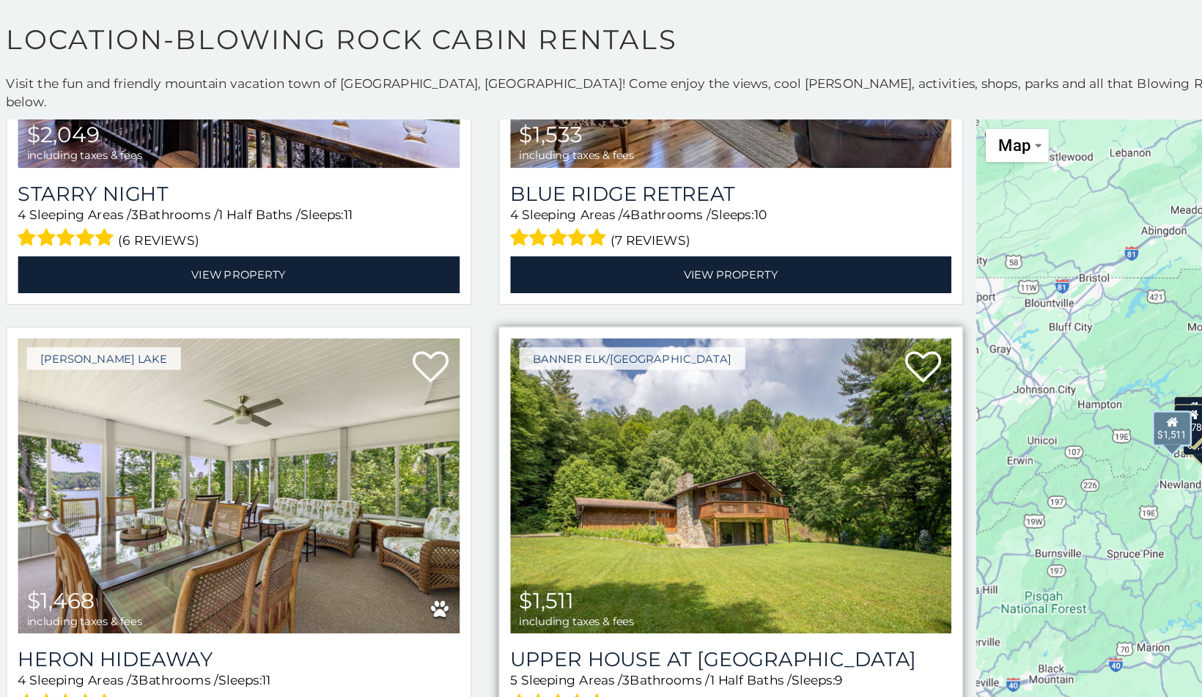
scroll to position [1030, 0]
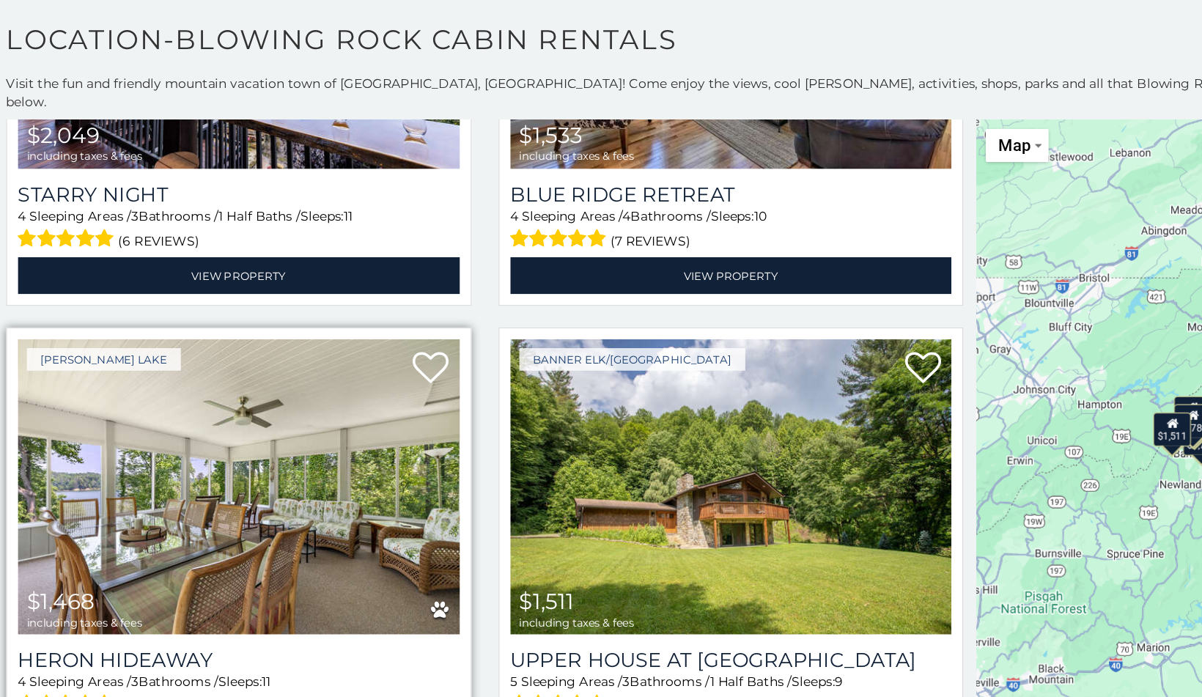
click at [293, 355] on img at bounding box center [201, 475] width 360 height 241
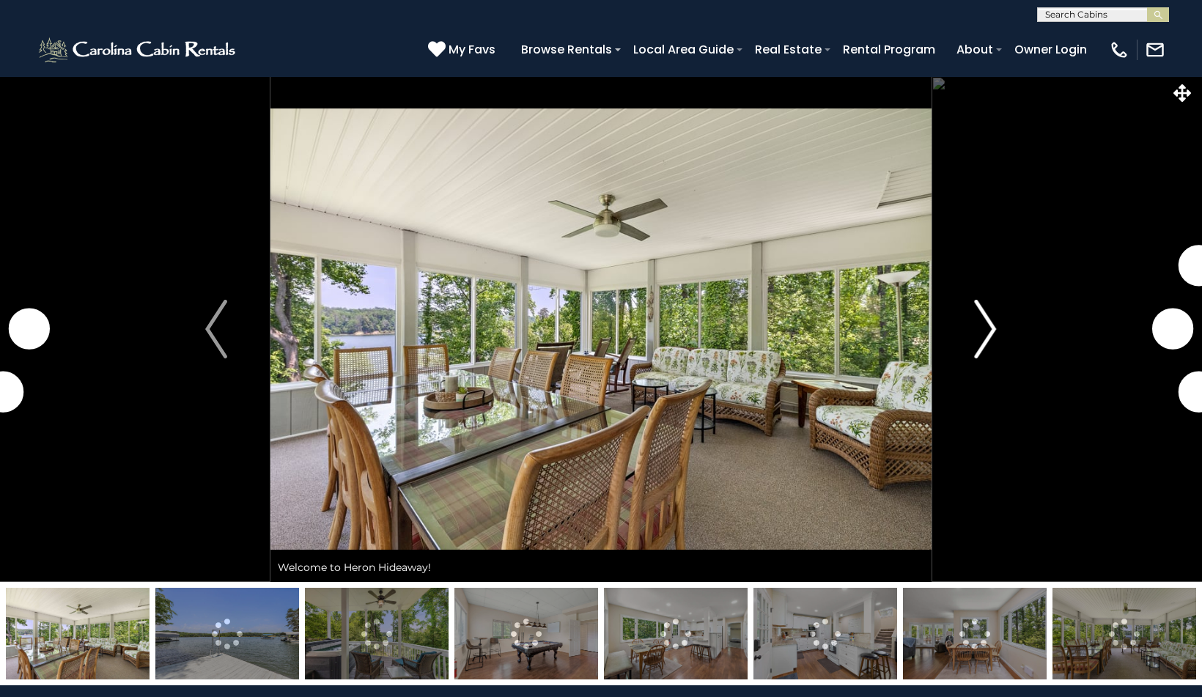
click at [977, 331] on img "Next" at bounding box center [986, 329] width 22 height 59
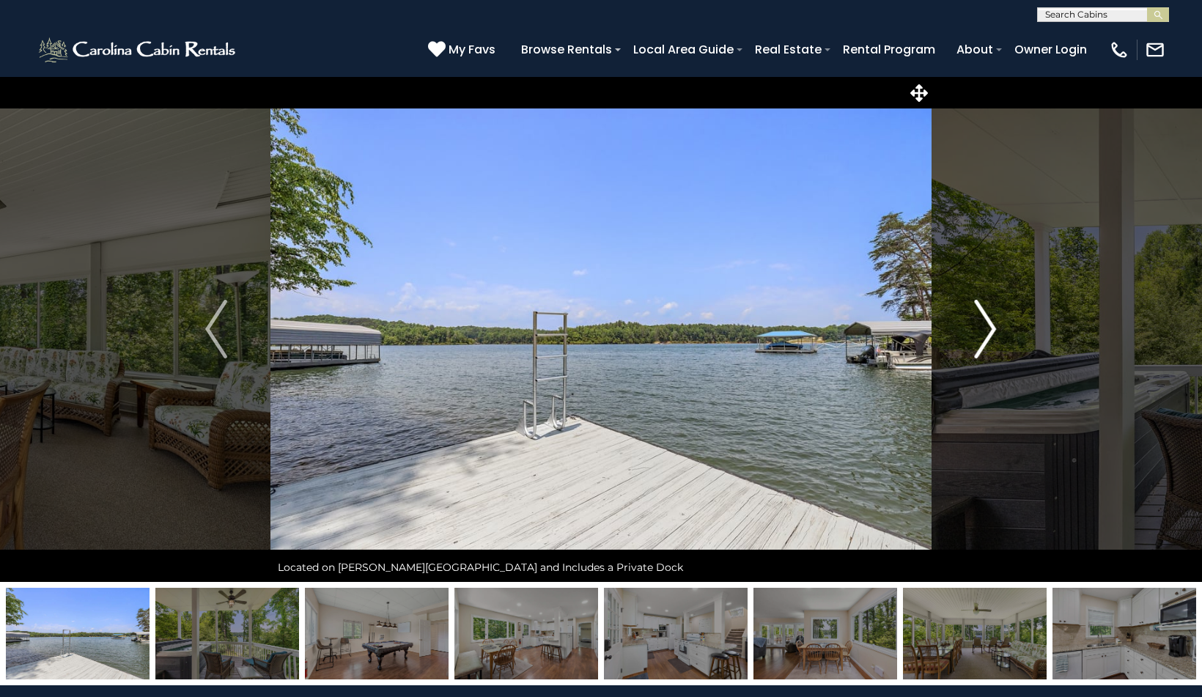
click at [986, 333] on img "Next" at bounding box center [986, 329] width 22 height 59
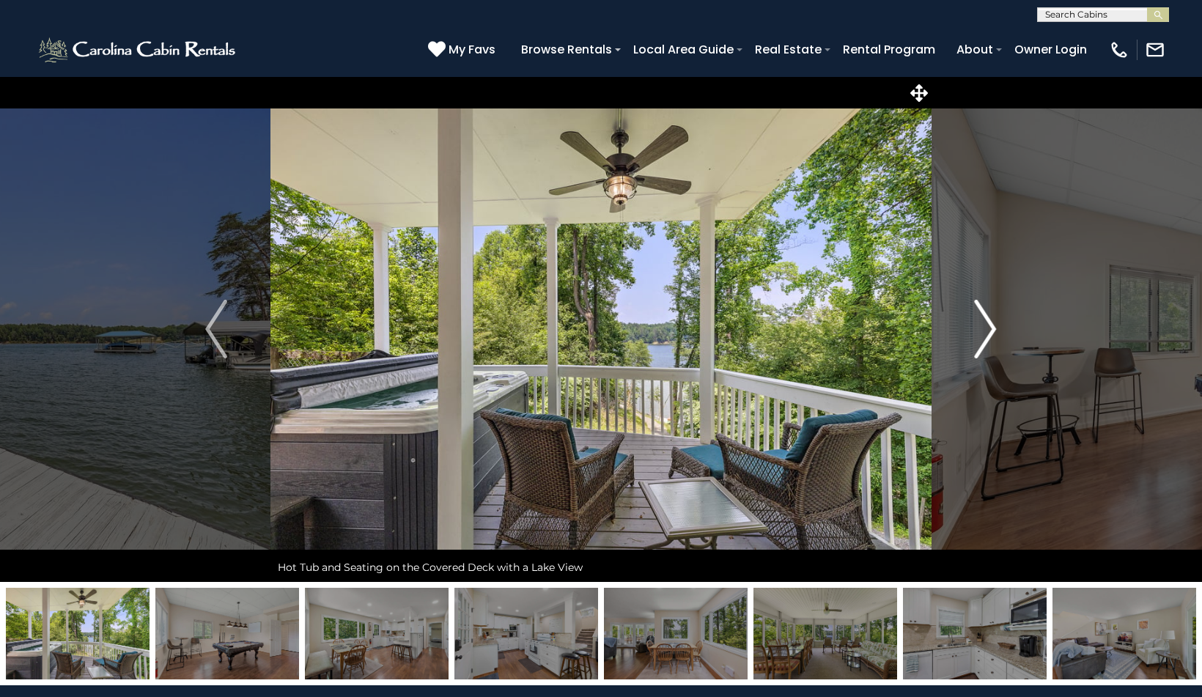
click at [986, 333] on img "Next" at bounding box center [986, 329] width 22 height 59
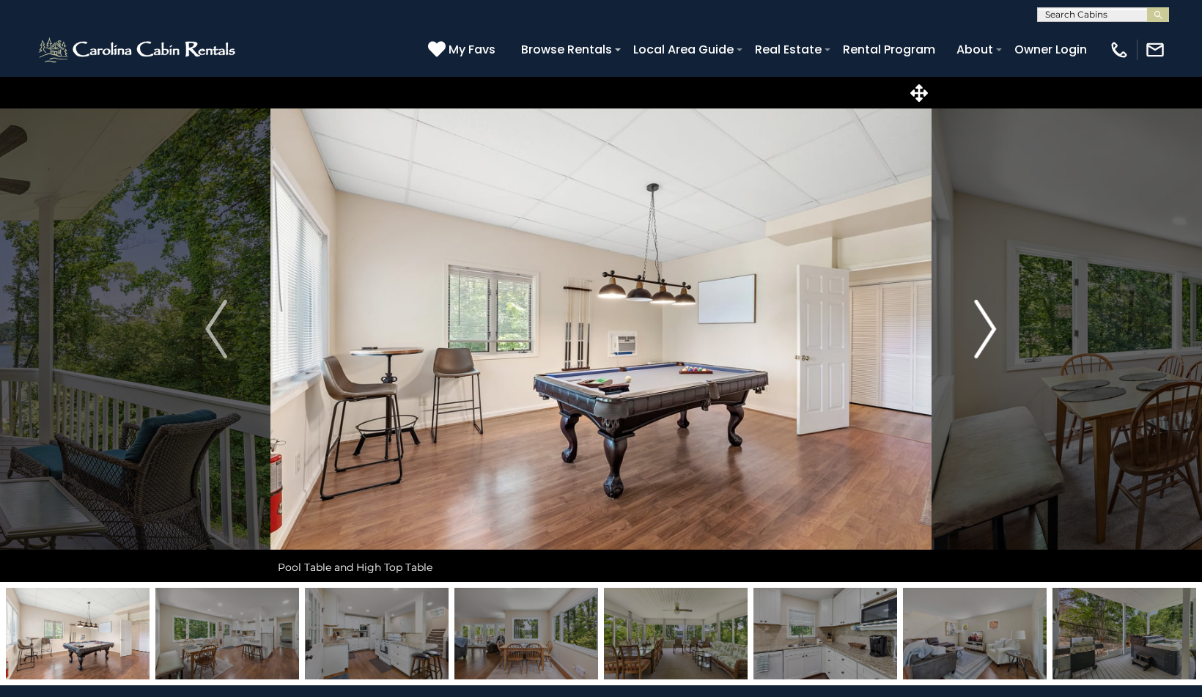
click at [986, 333] on img "Next" at bounding box center [986, 329] width 22 height 59
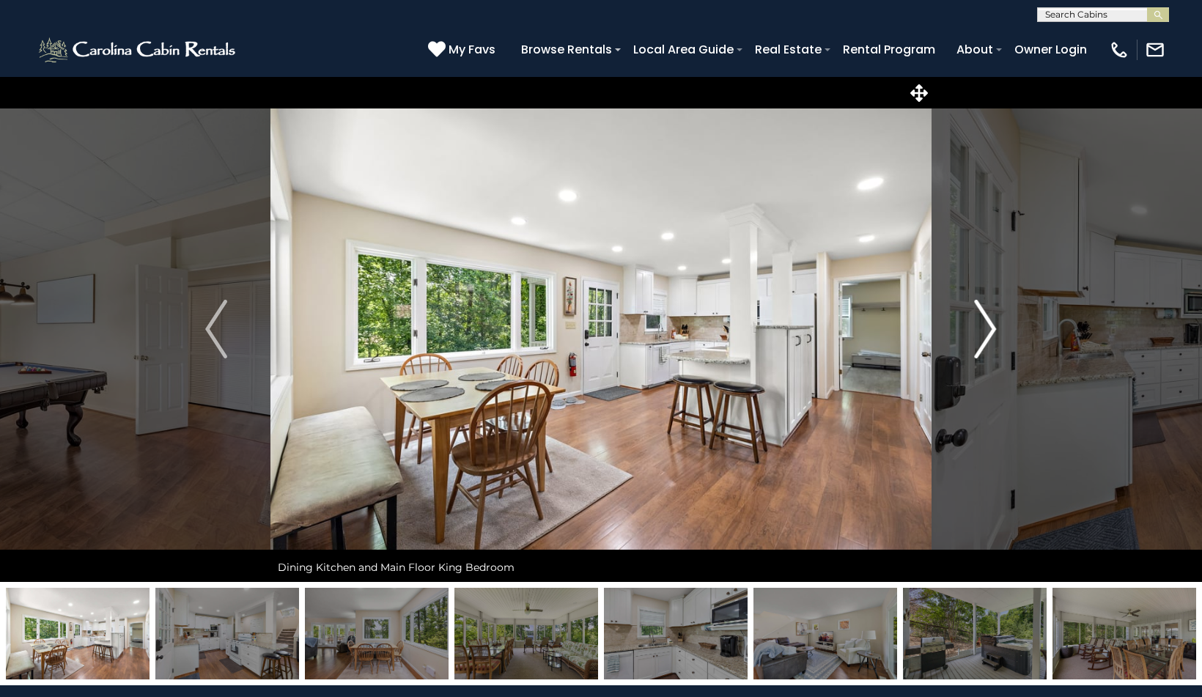
click at [986, 333] on img "Next" at bounding box center [986, 329] width 22 height 59
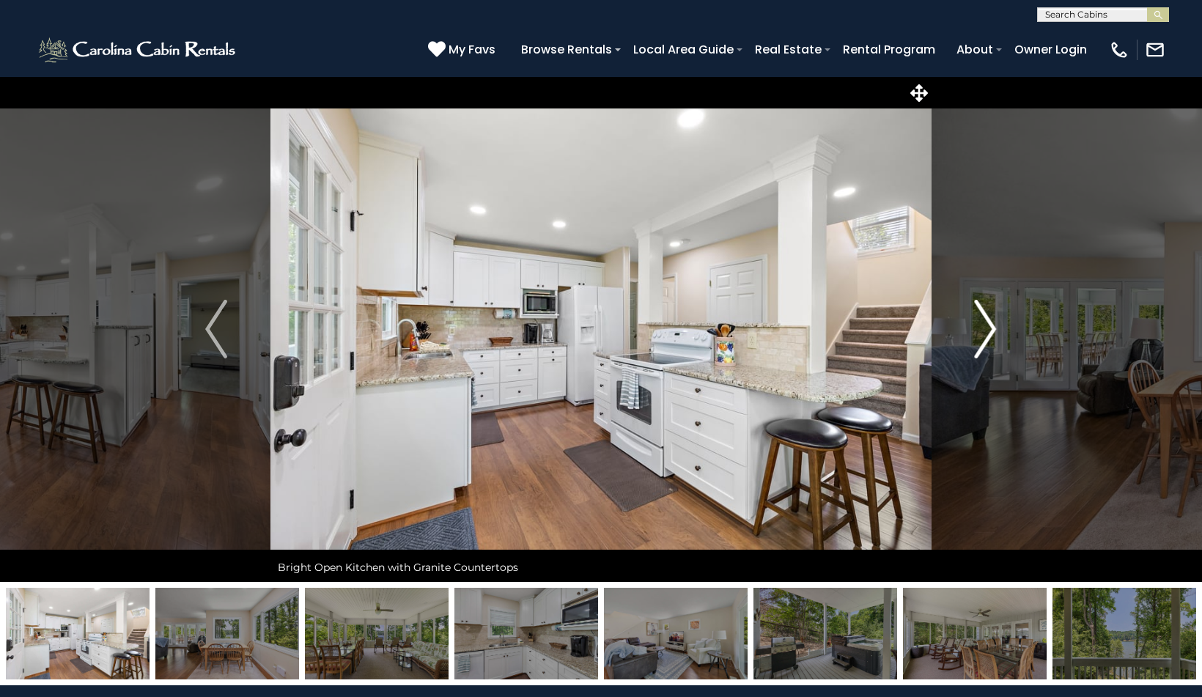
click at [986, 333] on img "Next" at bounding box center [986, 329] width 22 height 59
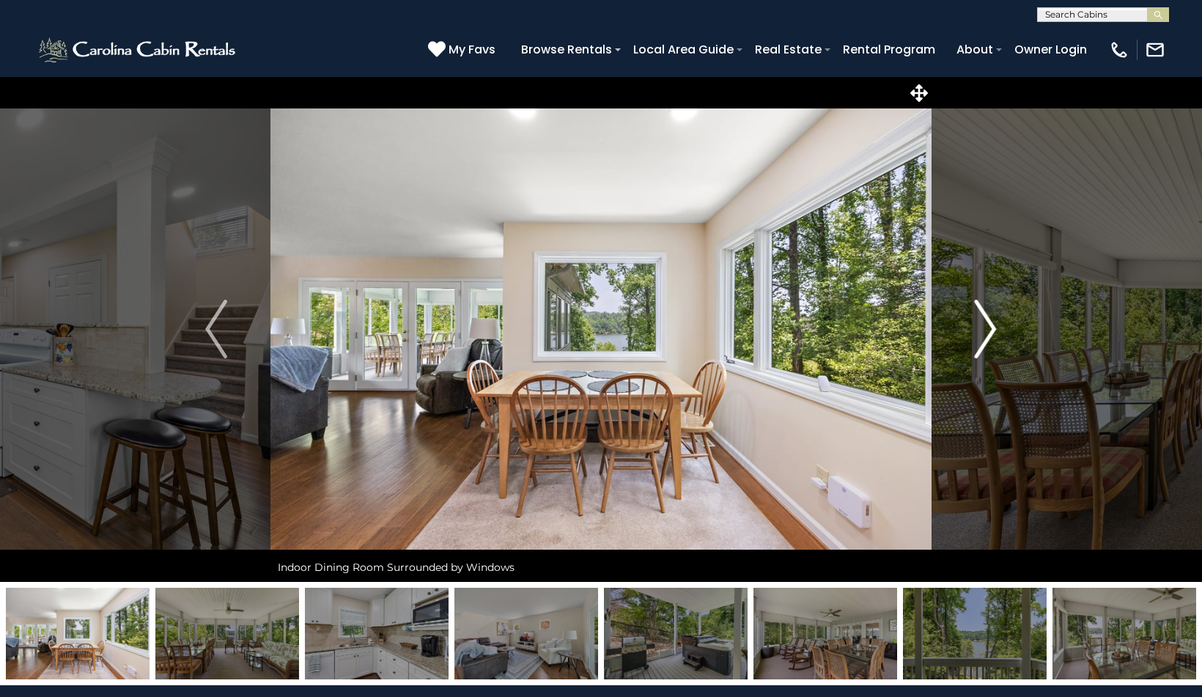
click at [986, 333] on img "Next" at bounding box center [986, 329] width 22 height 59
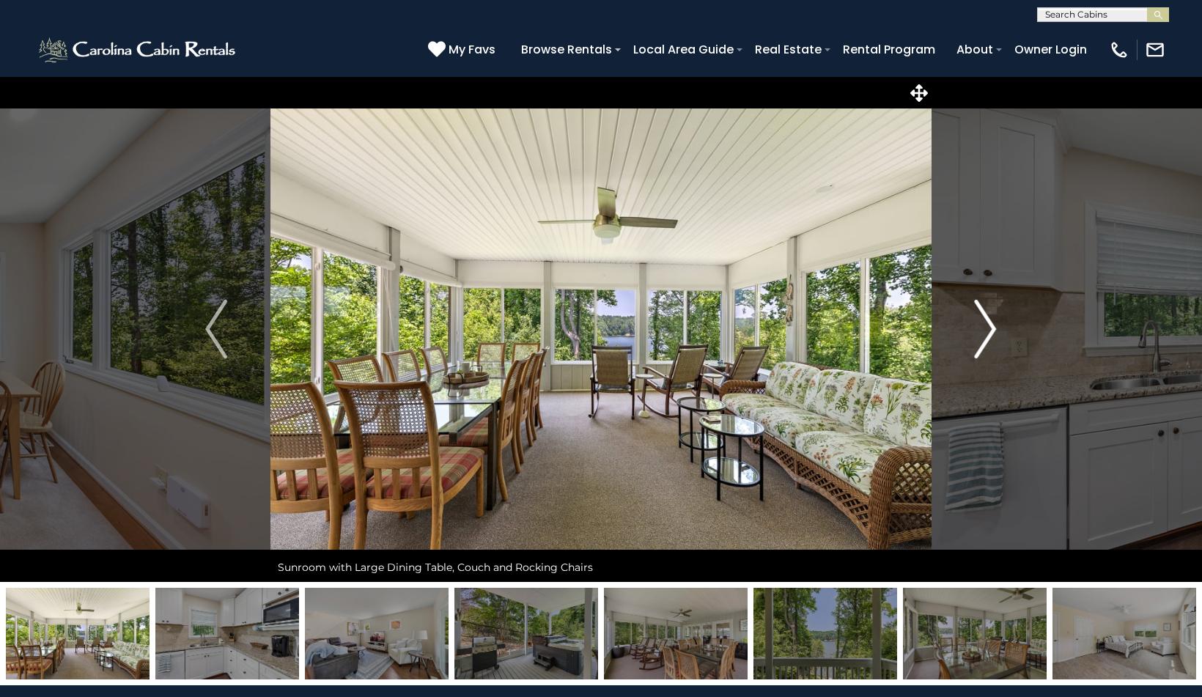
click at [986, 333] on img "Next" at bounding box center [986, 329] width 22 height 59
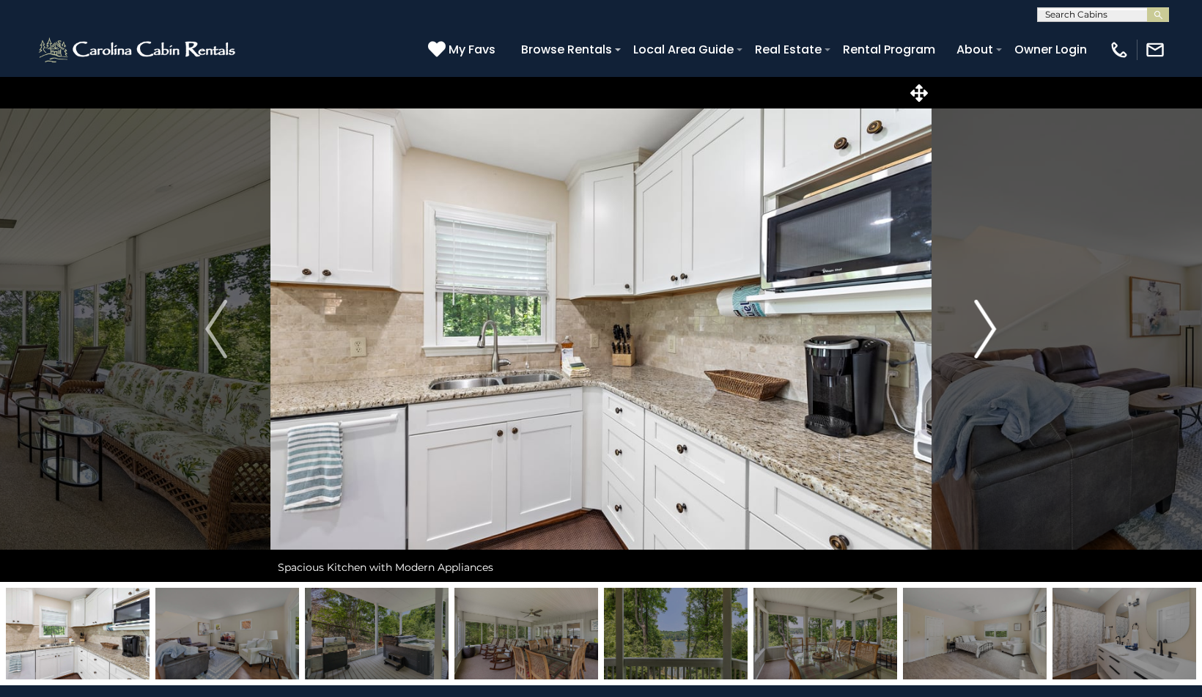
click at [986, 333] on img "Next" at bounding box center [986, 329] width 22 height 59
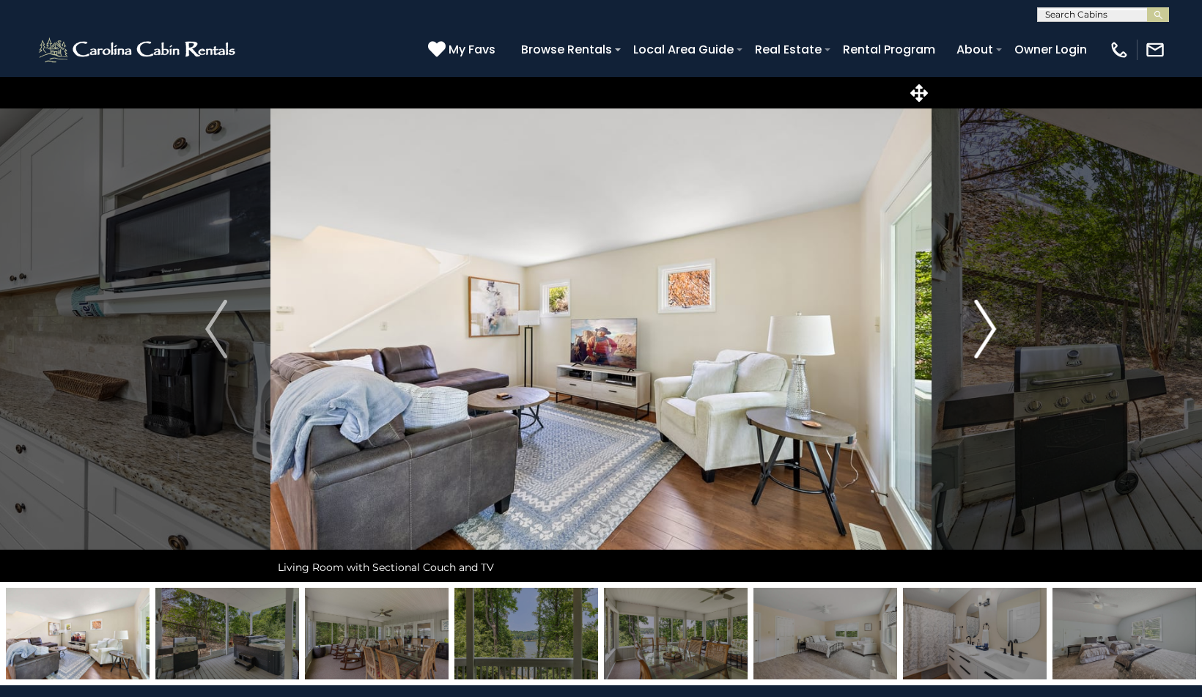
click at [986, 333] on img "Next" at bounding box center [986, 329] width 22 height 59
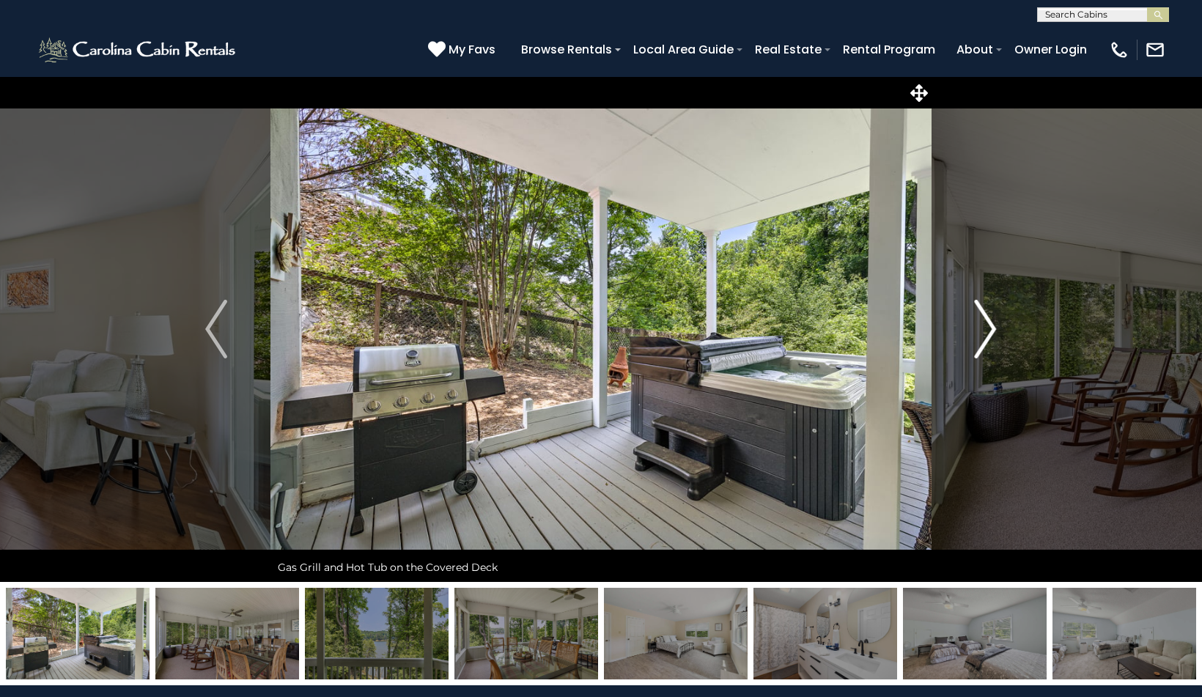
click at [986, 333] on img "Next" at bounding box center [986, 329] width 22 height 59
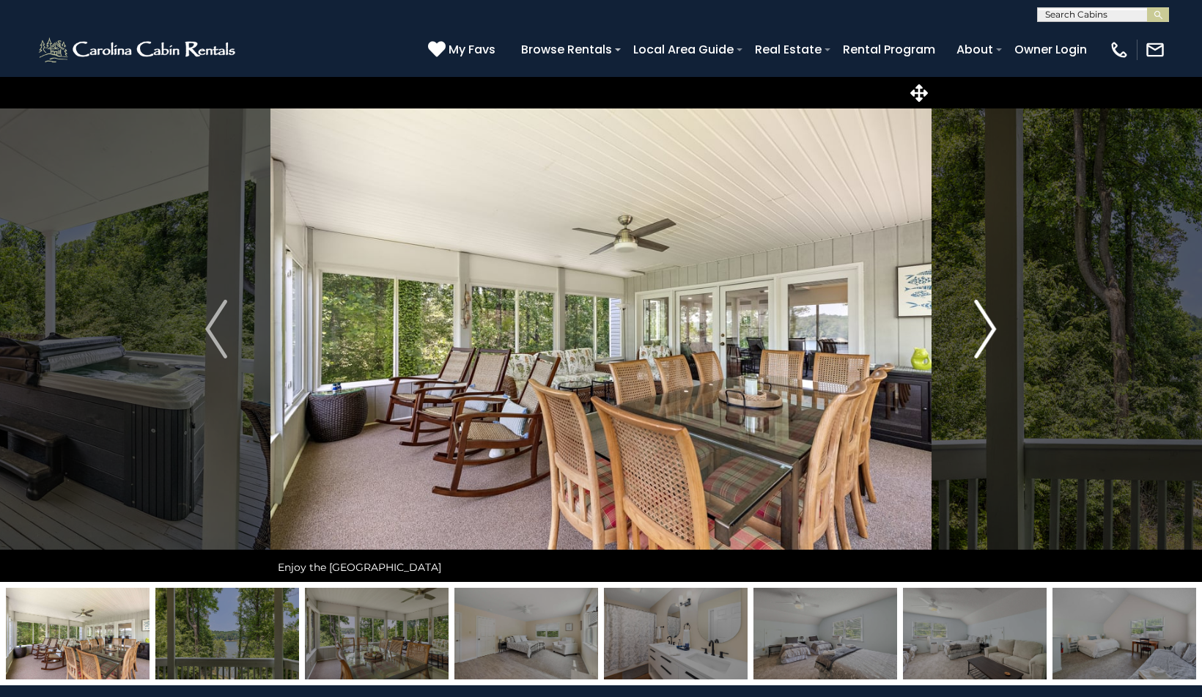
click at [986, 333] on img "Next" at bounding box center [986, 329] width 22 height 59
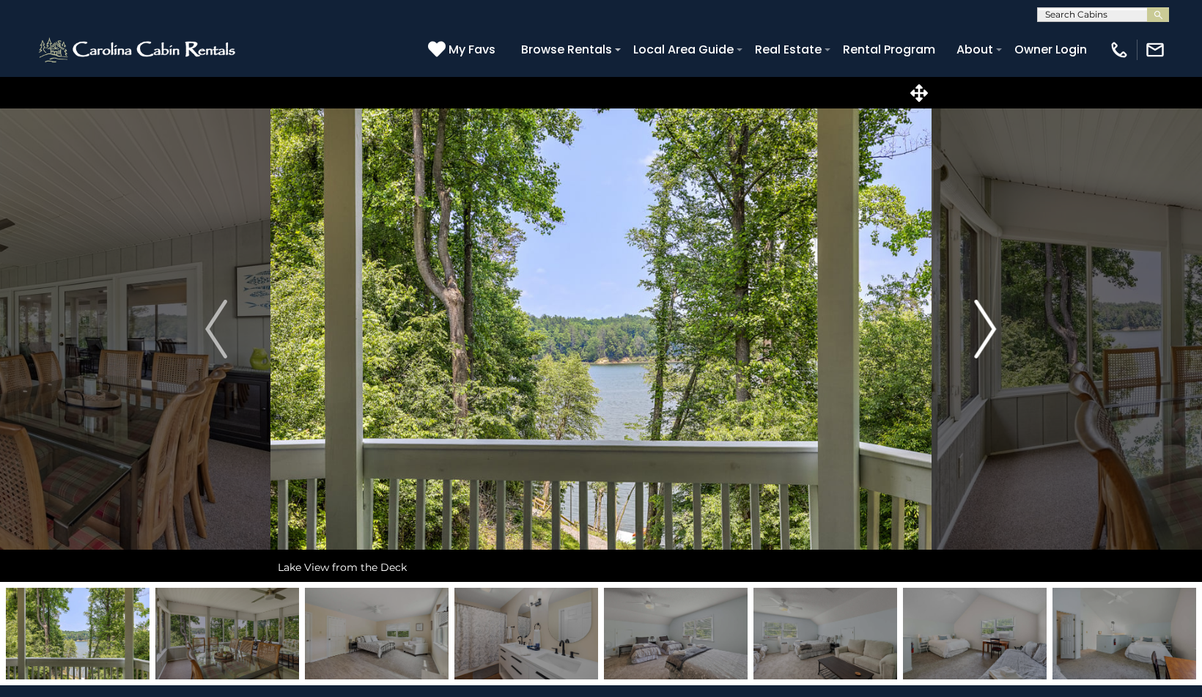
click at [986, 333] on img "Next" at bounding box center [986, 329] width 22 height 59
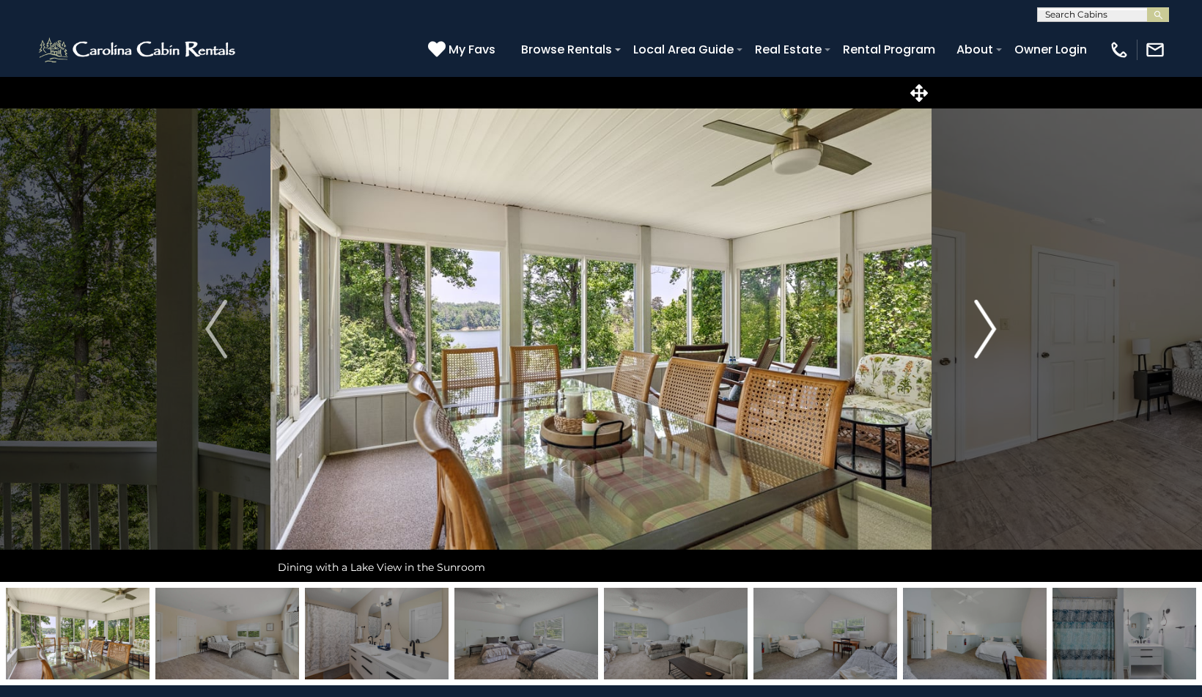
click at [986, 333] on img "Next" at bounding box center [986, 329] width 22 height 59
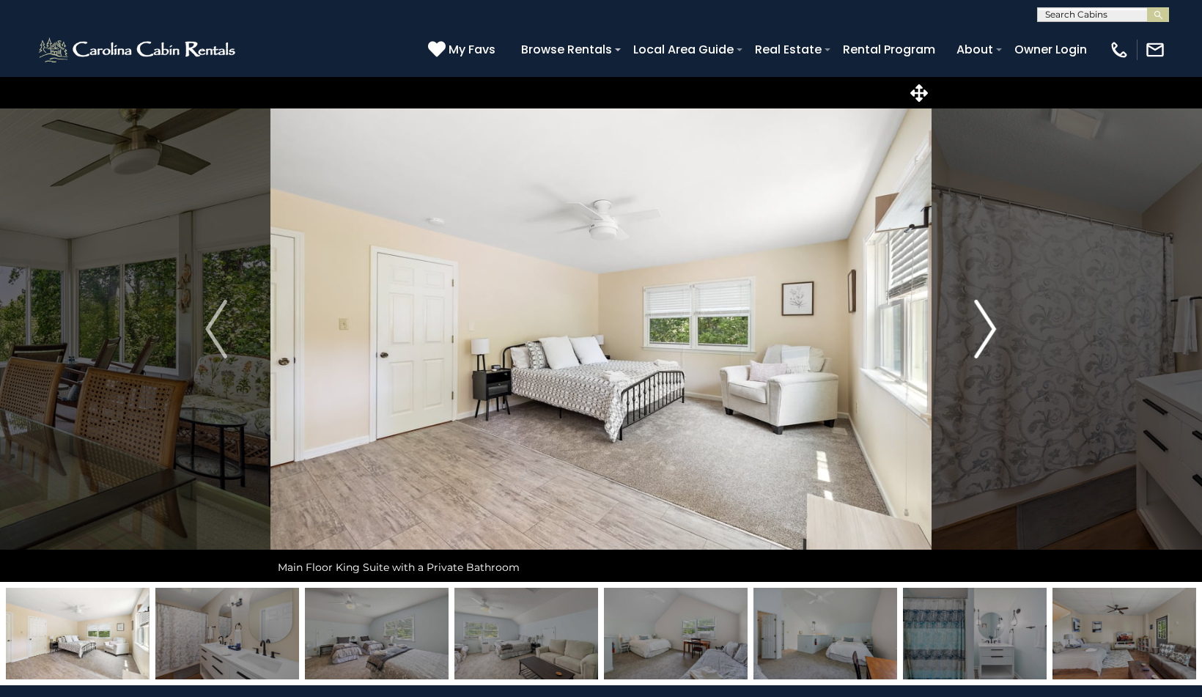
click at [986, 333] on img "Next" at bounding box center [986, 329] width 22 height 59
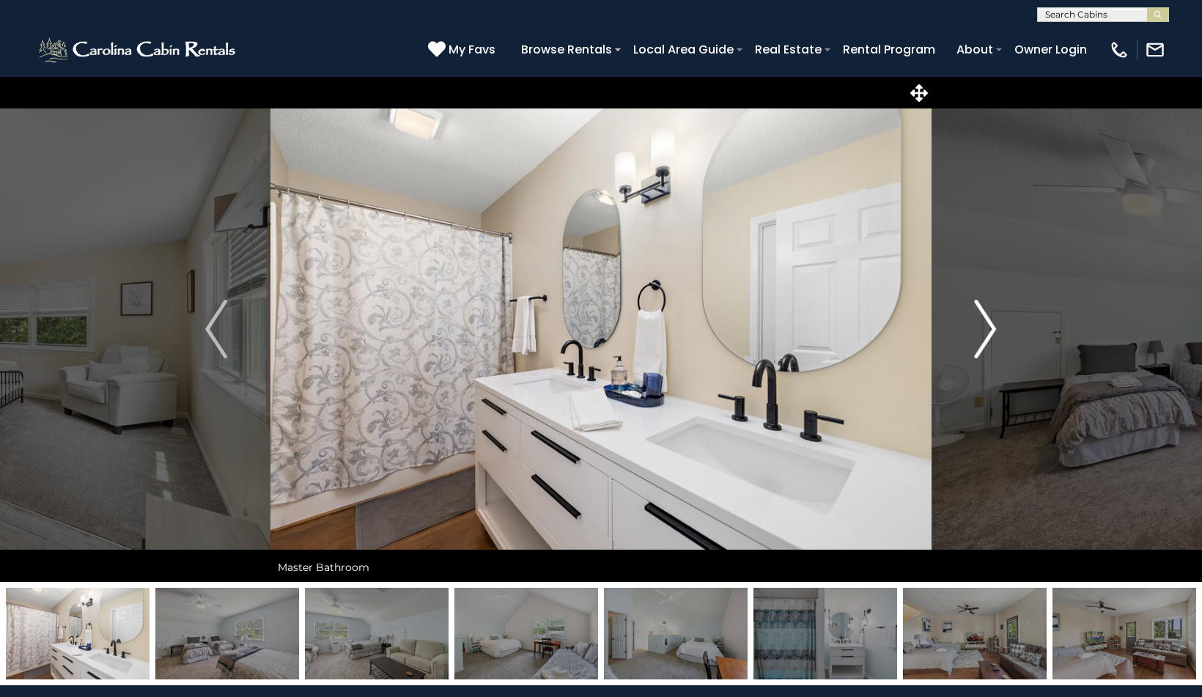
click at [986, 333] on img "Next" at bounding box center [986, 329] width 22 height 59
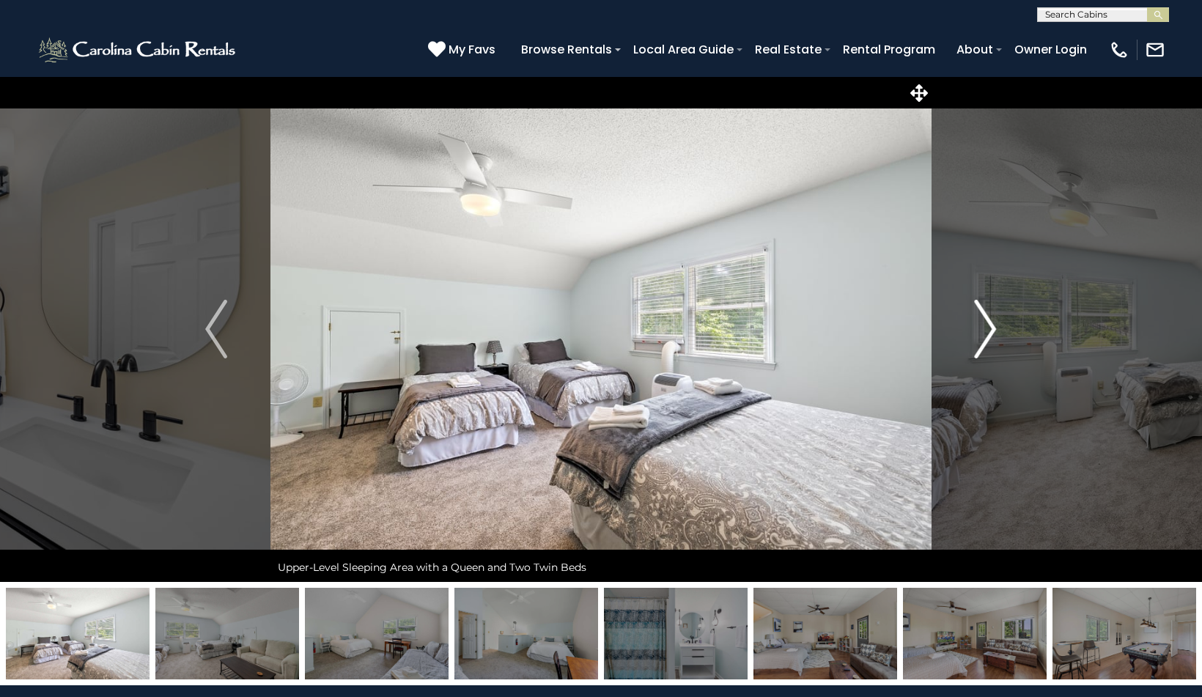
click at [986, 333] on img "Next" at bounding box center [986, 329] width 22 height 59
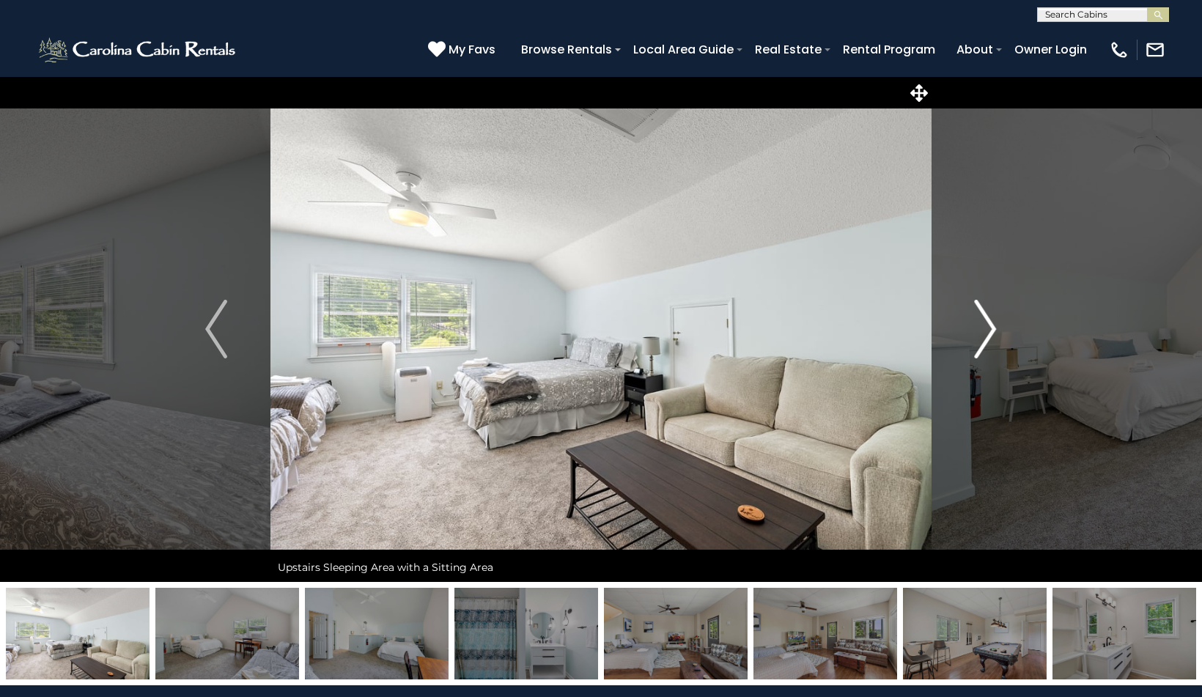
click at [986, 333] on img "Next" at bounding box center [986, 329] width 22 height 59
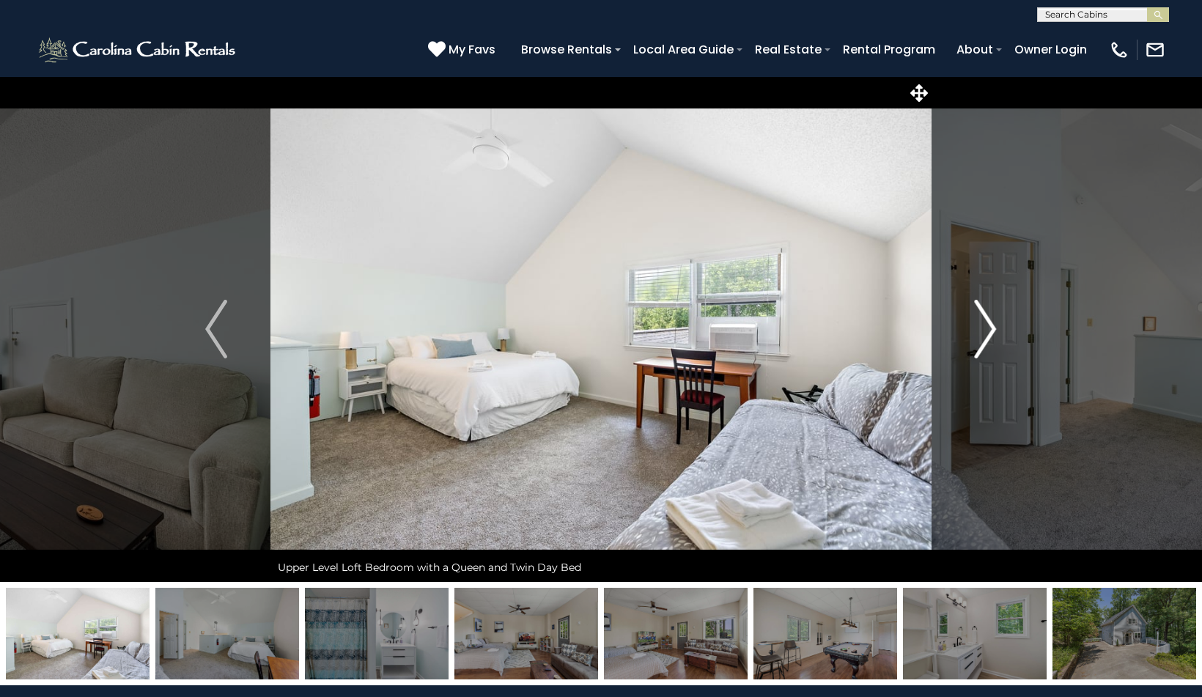
click at [986, 333] on img "Next" at bounding box center [986, 329] width 22 height 59
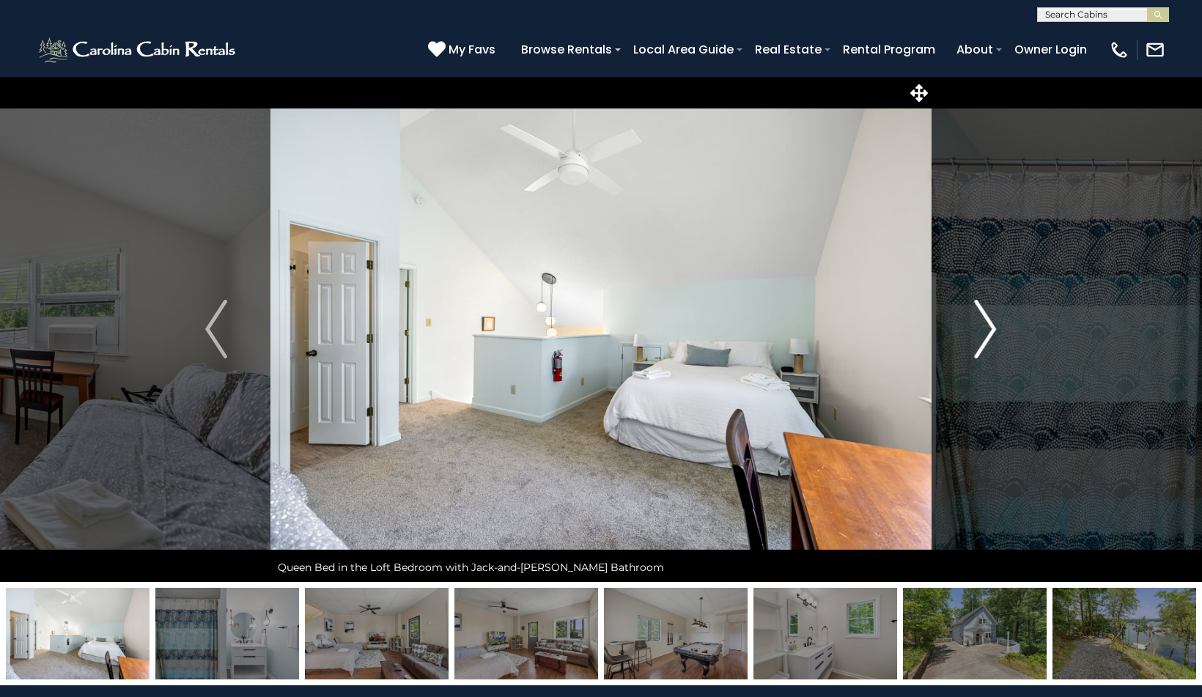
click at [986, 333] on img "Next" at bounding box center [986, 329] width 22 height 59
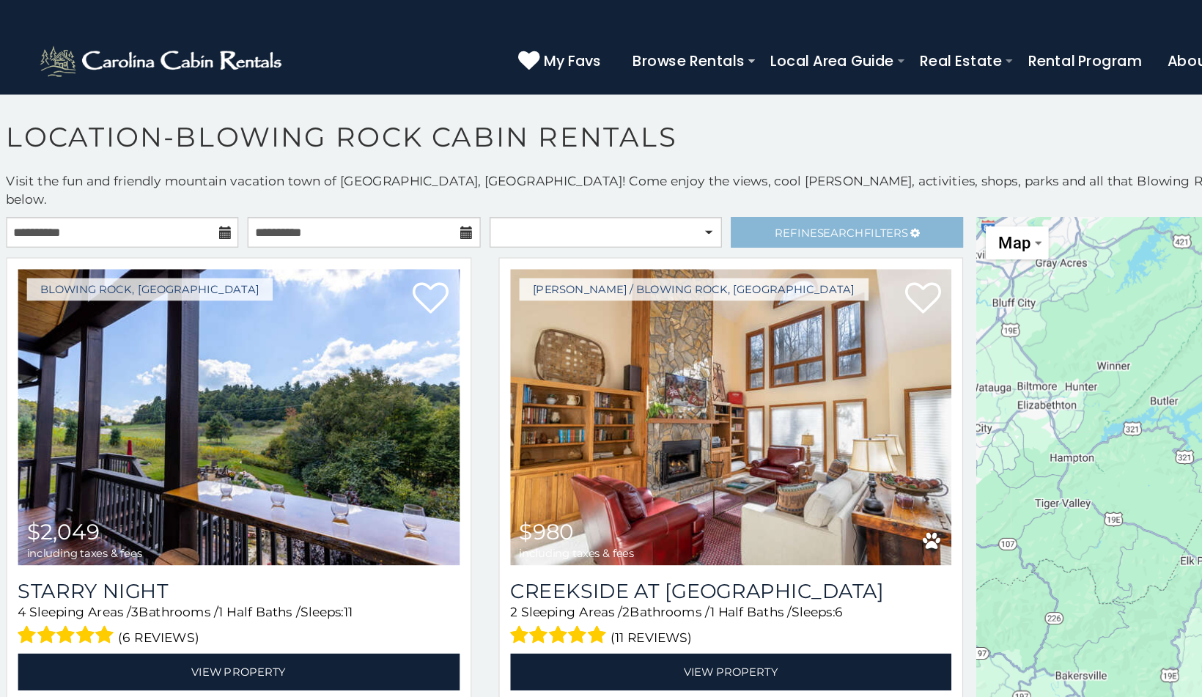
click at [712, 184] on span "Refine Search Filters" at bounding box center [691, 189] width 108 height 11
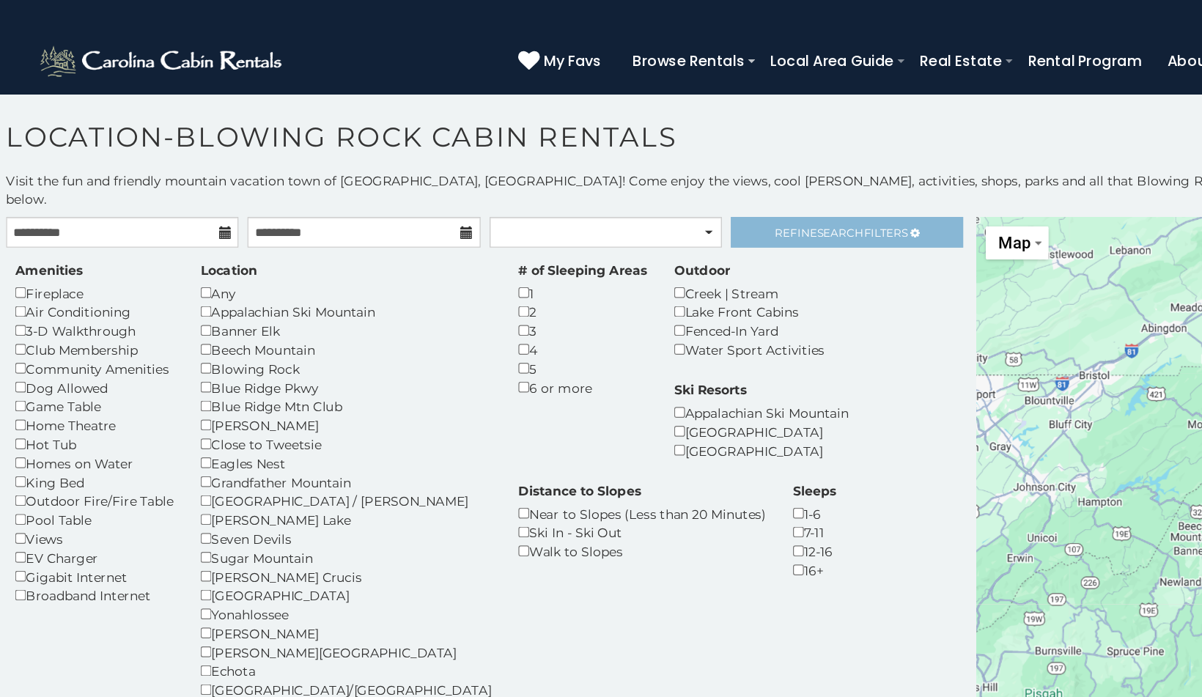
click at [688, 184] on span "Search" at bounding box center [690, 189] width 38 height 11
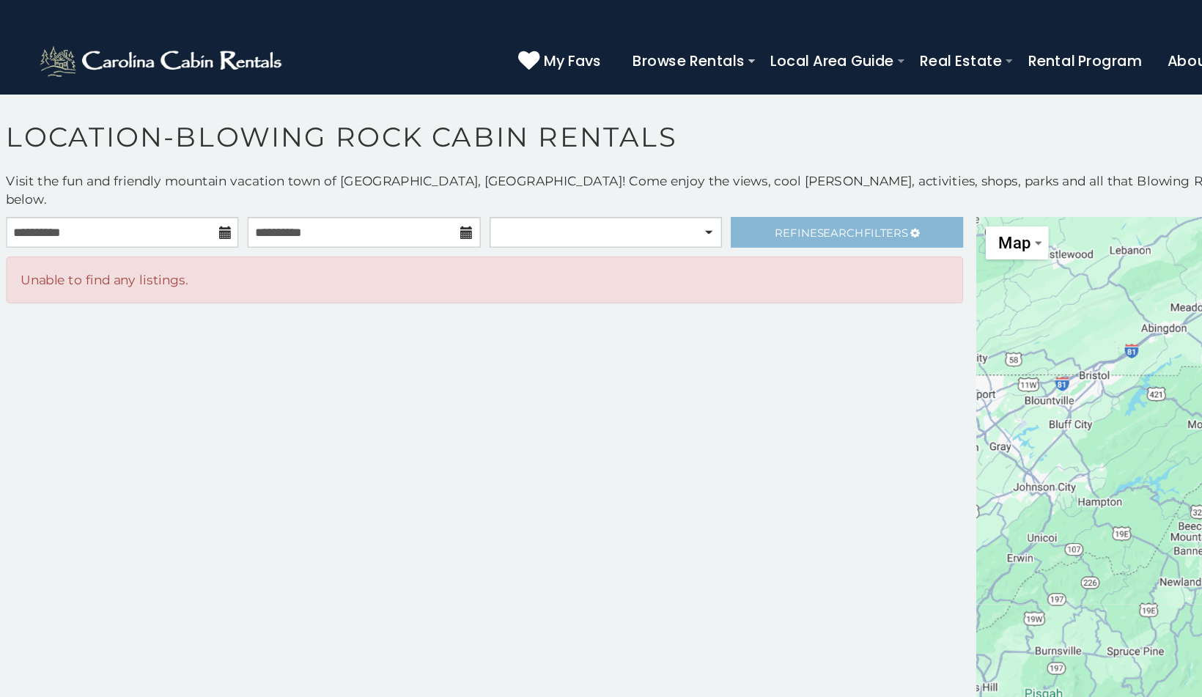
click at [637, 184] on span "Refine Search Filters" at bounding box center [691, 189] width 108 height 11
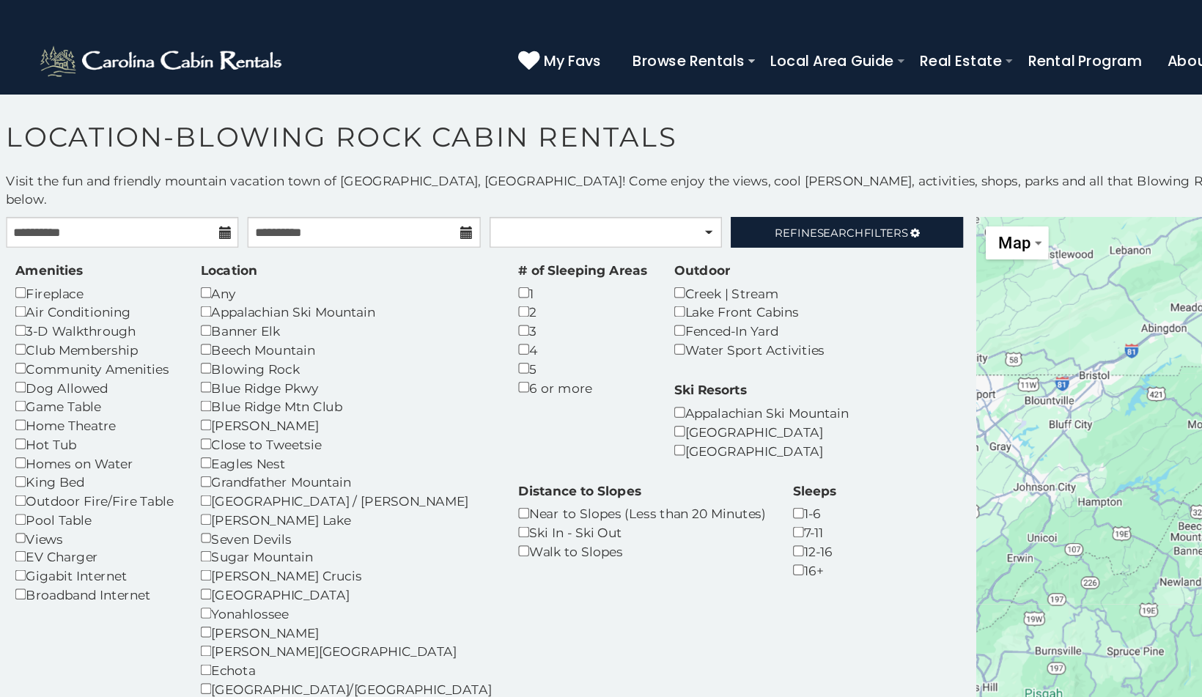
click at [555, 262] on div "Fenced-In Yard" at bounding box center [616, 269] width 122 height 15
click at [670, 185] on link "Refine Search Filters" at bounding box center [695, 189] width 189 height 25
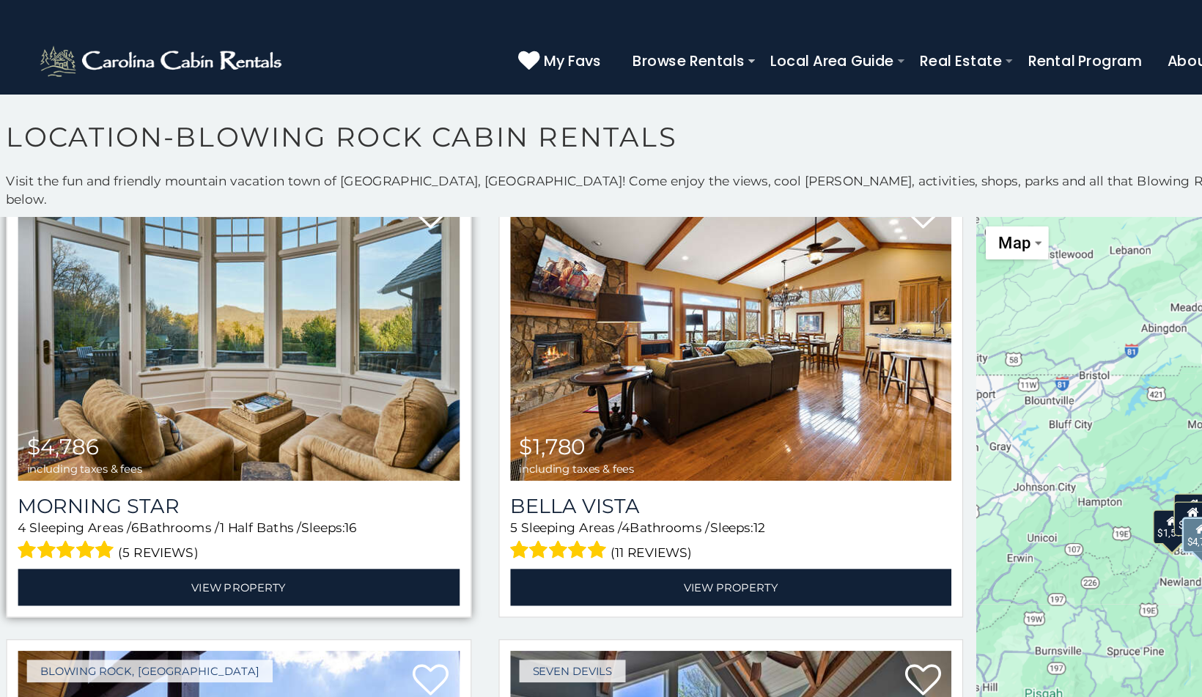
scroll to position [67, 0]
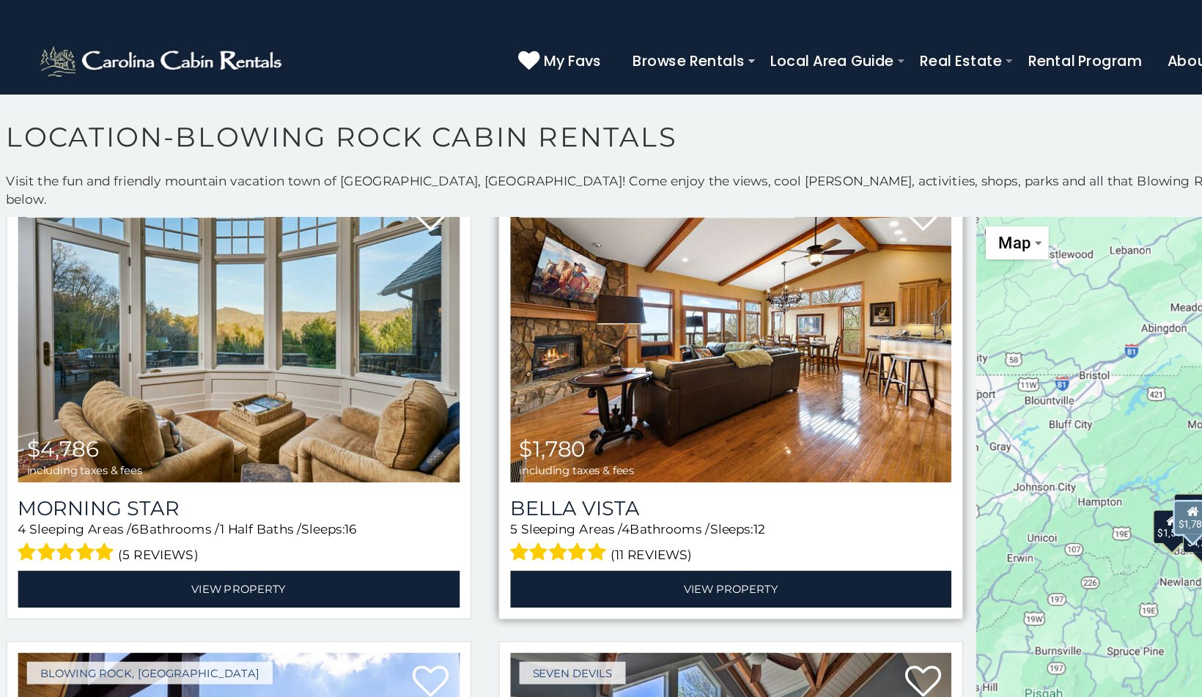
click at [568, 292] on img at bounding box center [601, 272] width 360 height 241
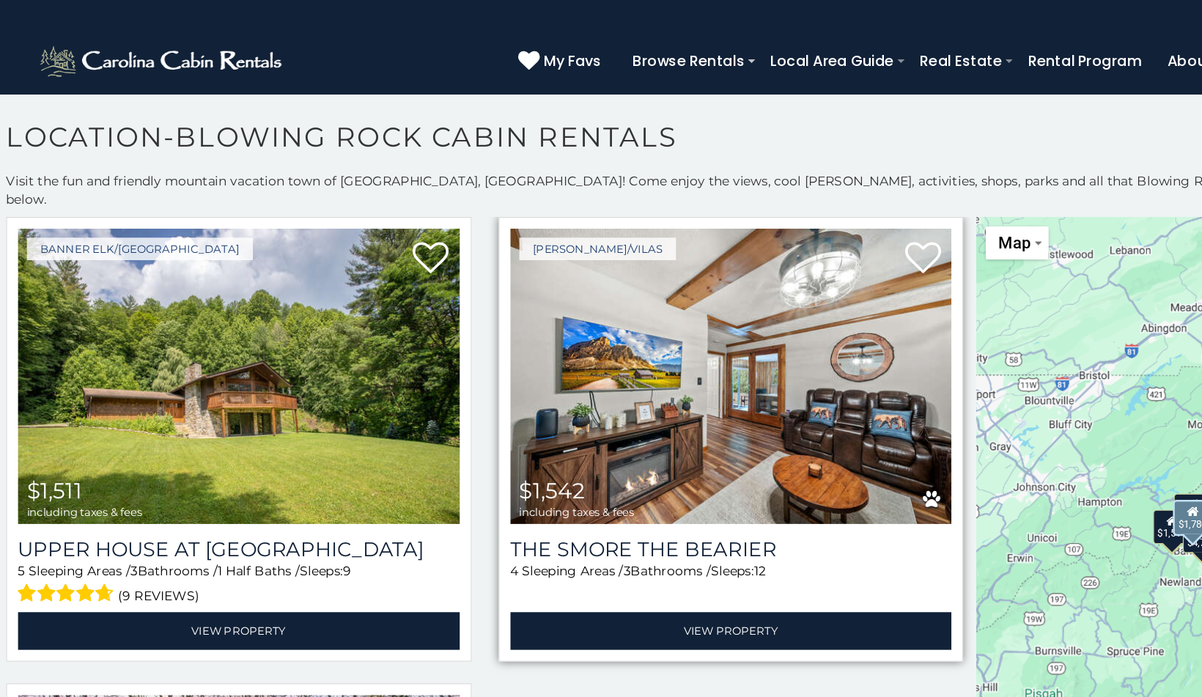
scroll to position [794, 0]
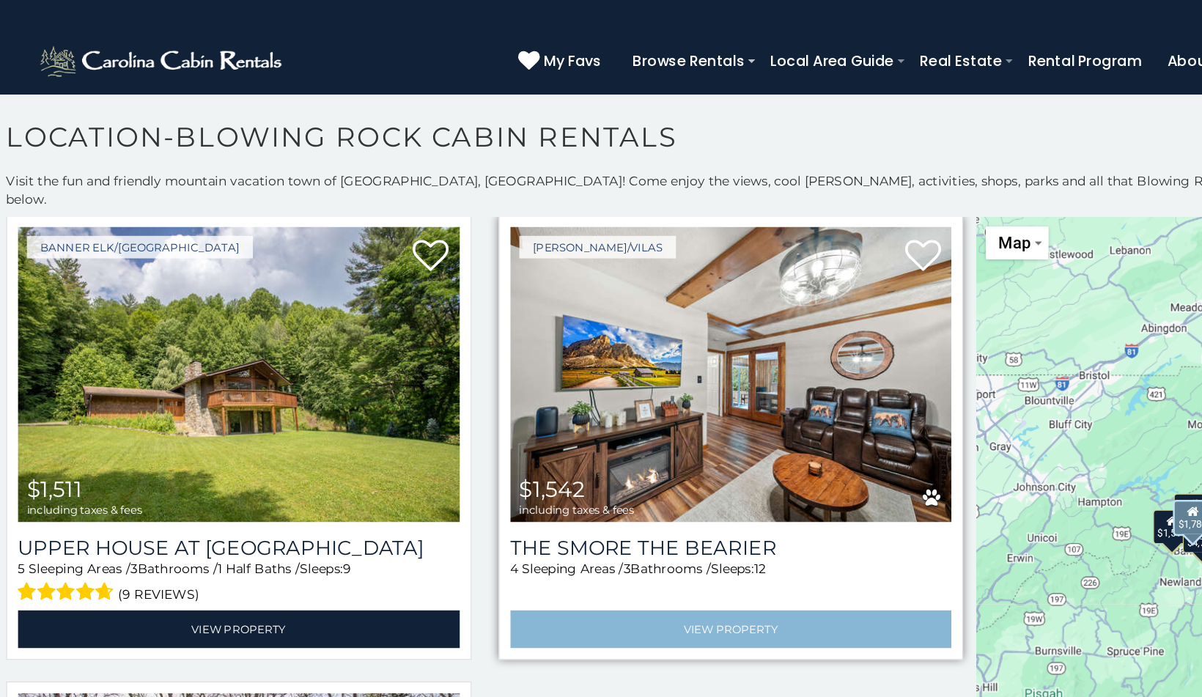
click at [561, 497] on link "View Property" at bounding box center [601, 512] width 360 height 30
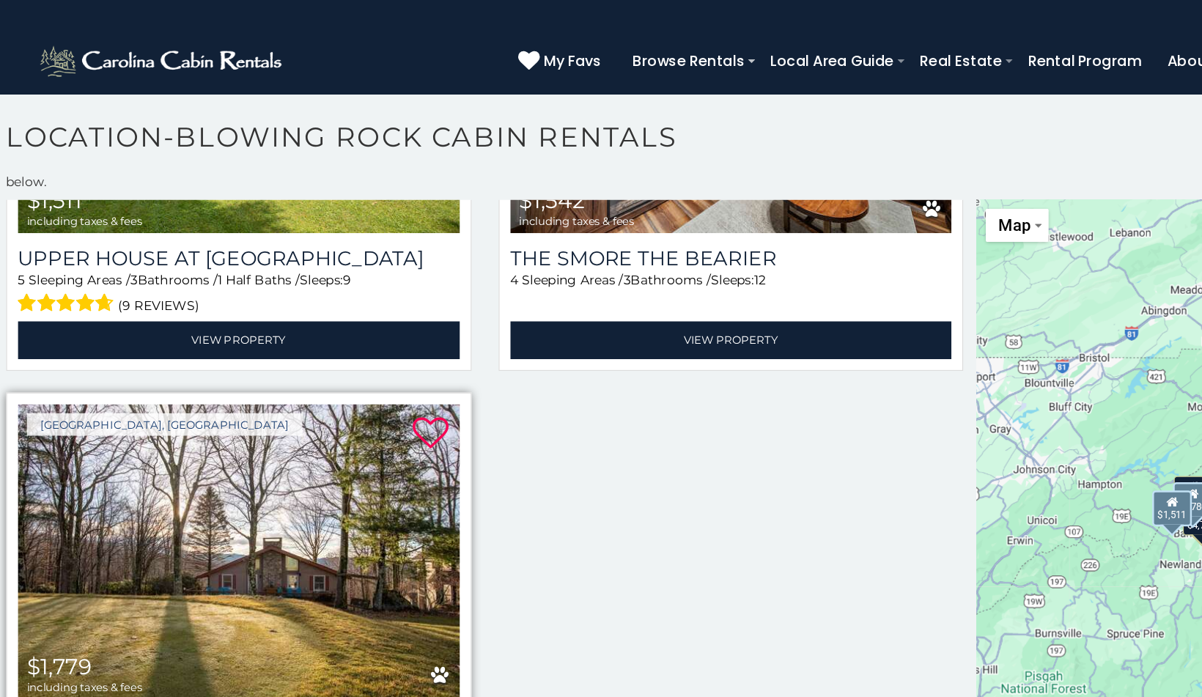
scroll to position [13, 0]
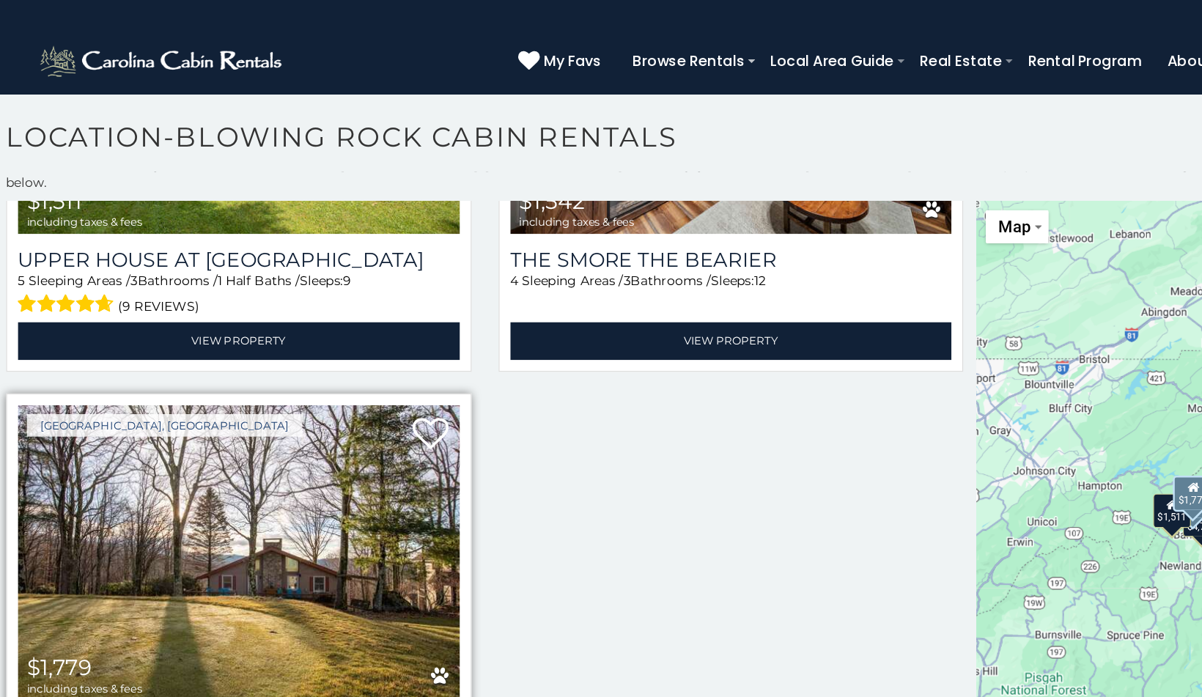
click at [251, 477] on img at bounding box center [201, 450] width 360 height 241
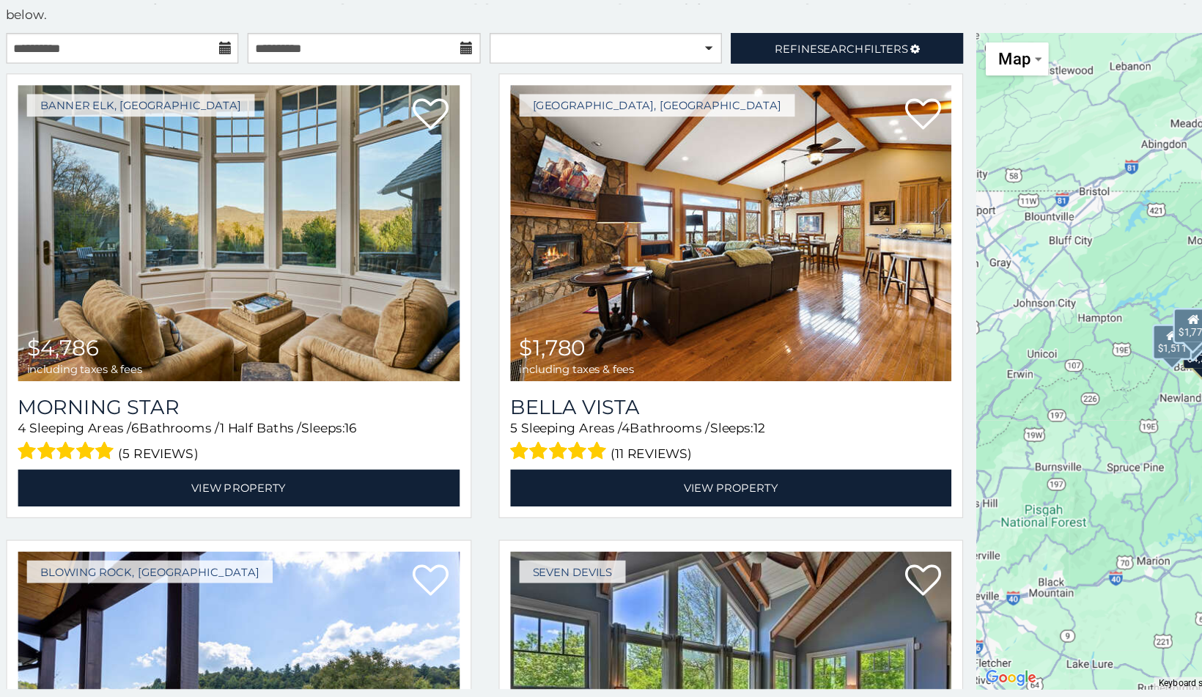
scroll to position [0, 0]
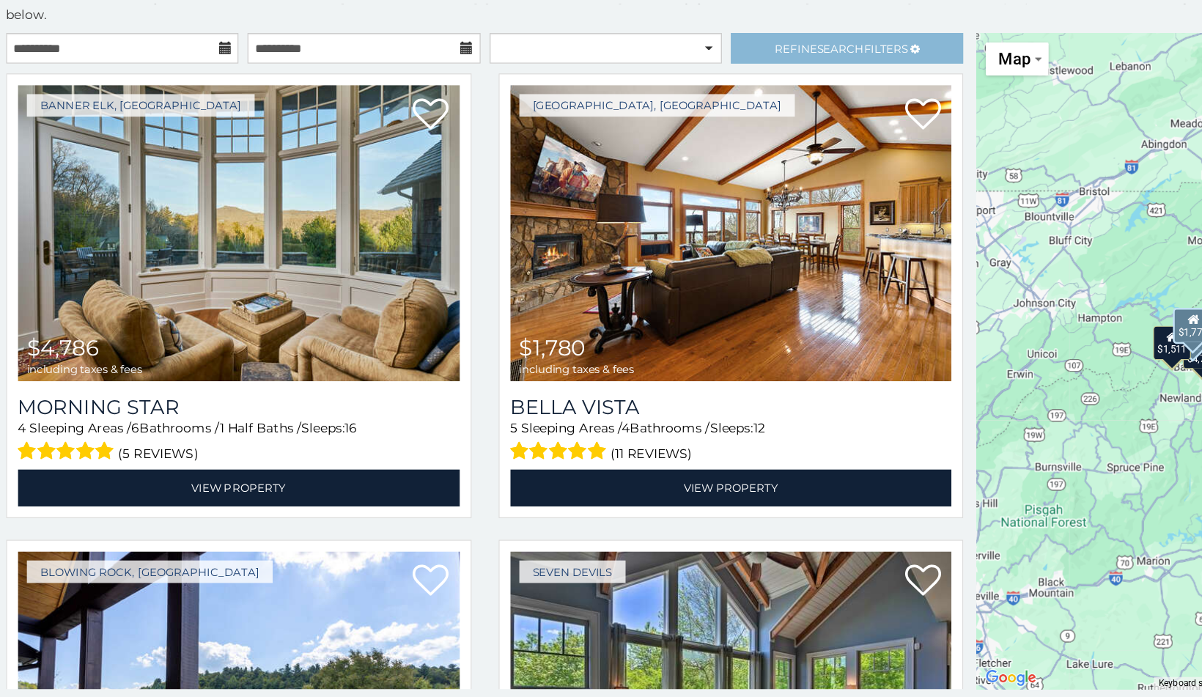
click at [654, 156] on link "Refine Search Filters" at bounding box center [695, 168] width 189 height 25
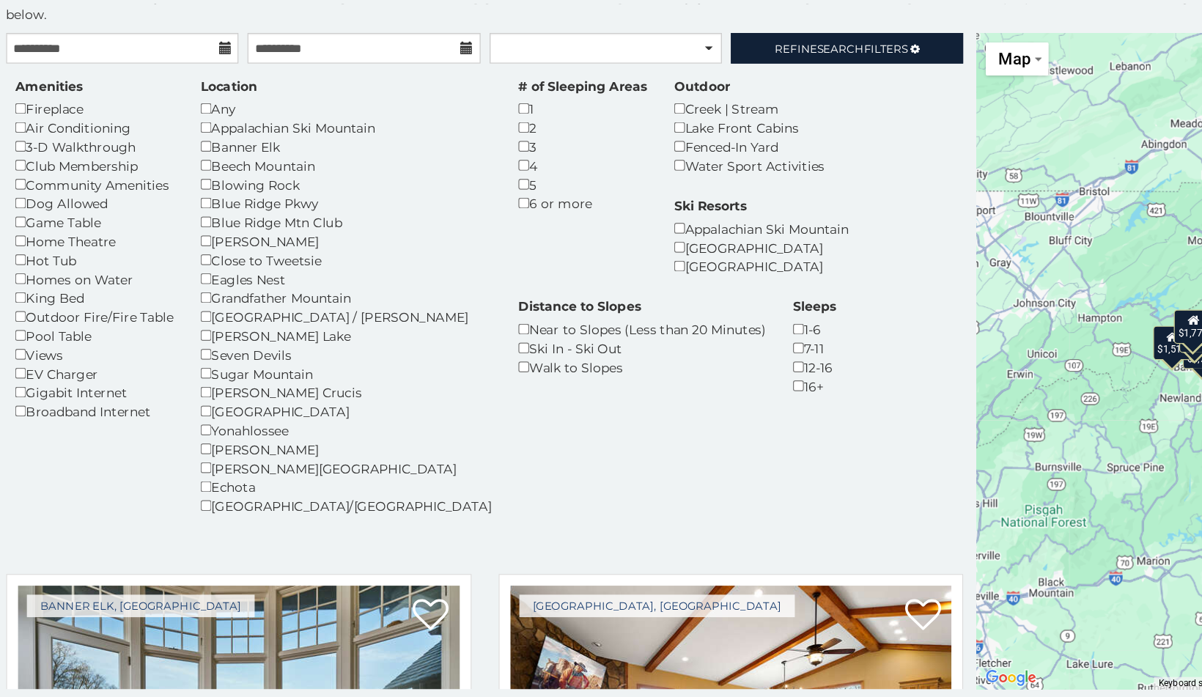
click at [428, 241] on div "3" at bounding box center [480, 248] width 105 height 15
click at [428, 256] on div "4" at bounding box center [480, 263] width 105 height 15
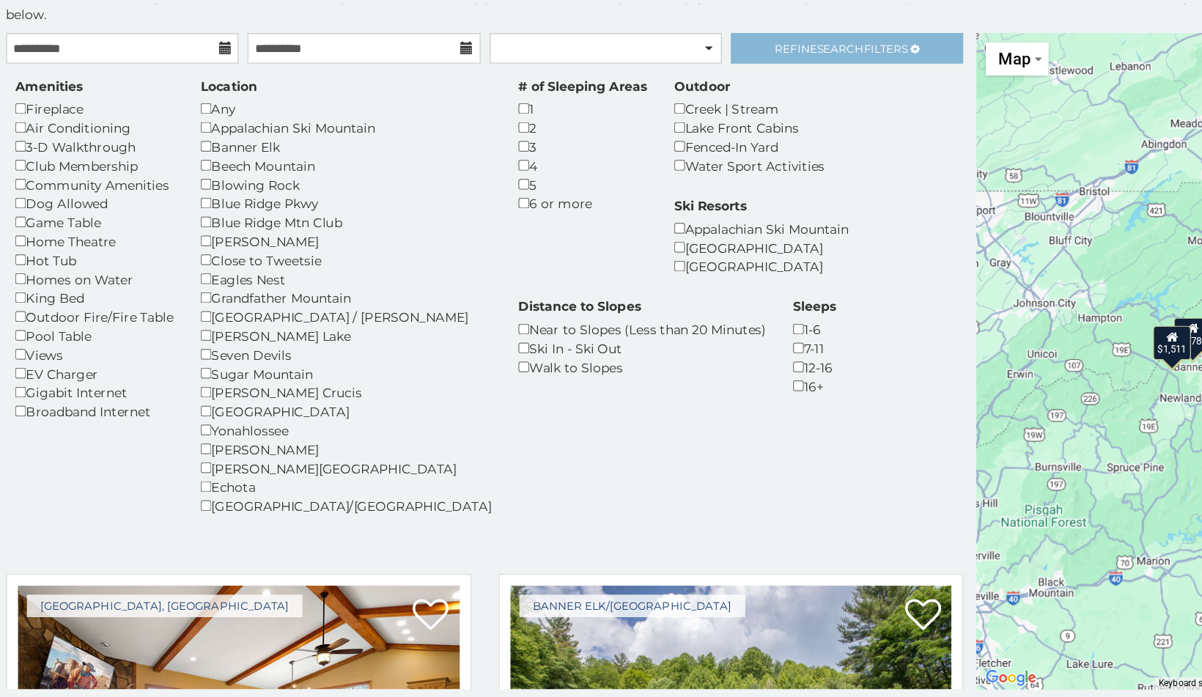
click at [706, 163] on span "Refine Search Filters" at bounding box center [691, 168] width 108 height 11
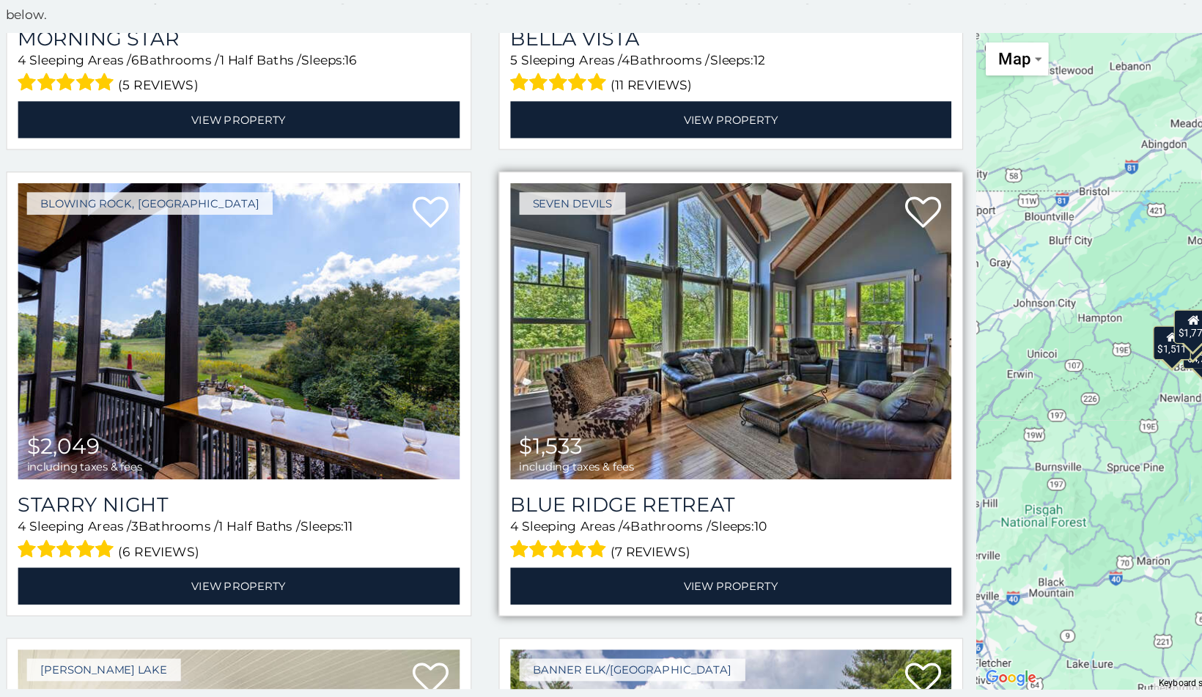
scroll to position [336, 0]
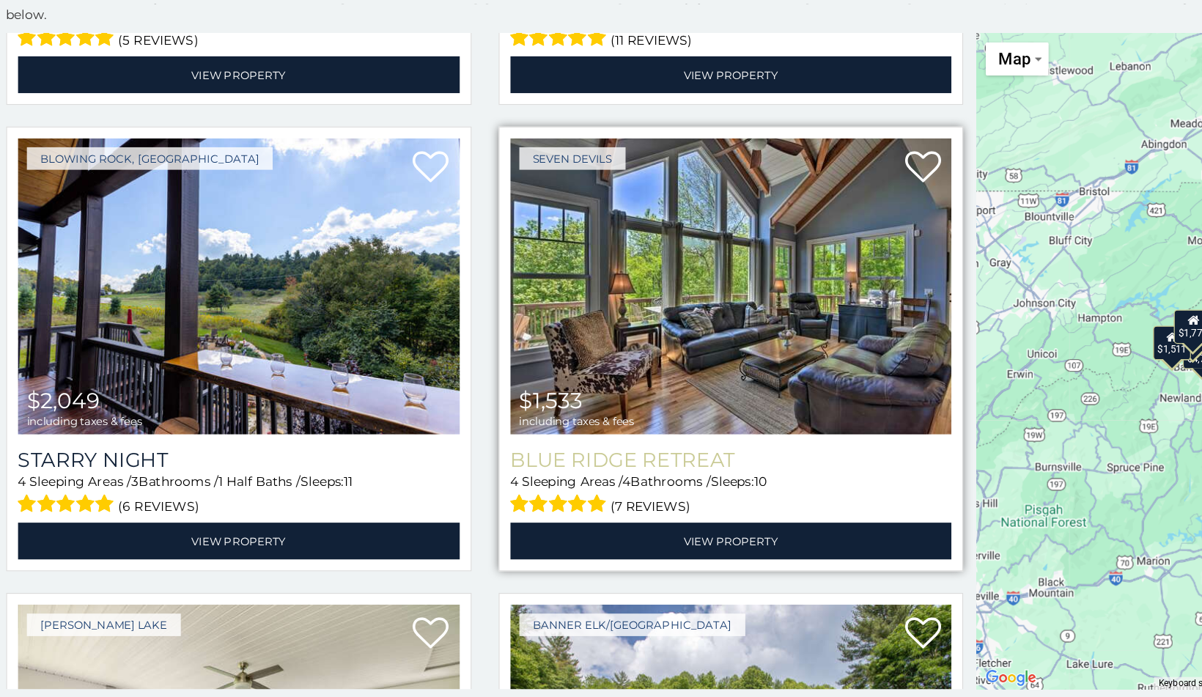
click at [511, 494] on h3 "Blue Ridge Retreat" at bounding box center [601, 504] width 360 height 20
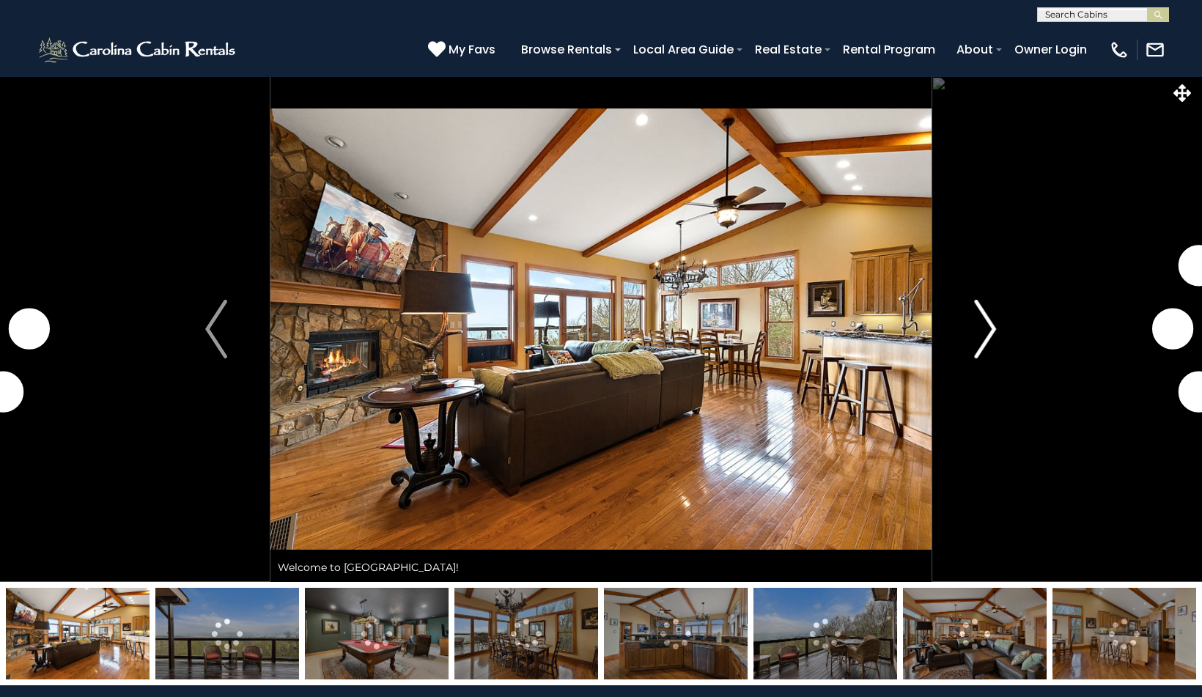
click at [987, 321] on img "Next" at bounding box center [986, 329] width 22 height 59
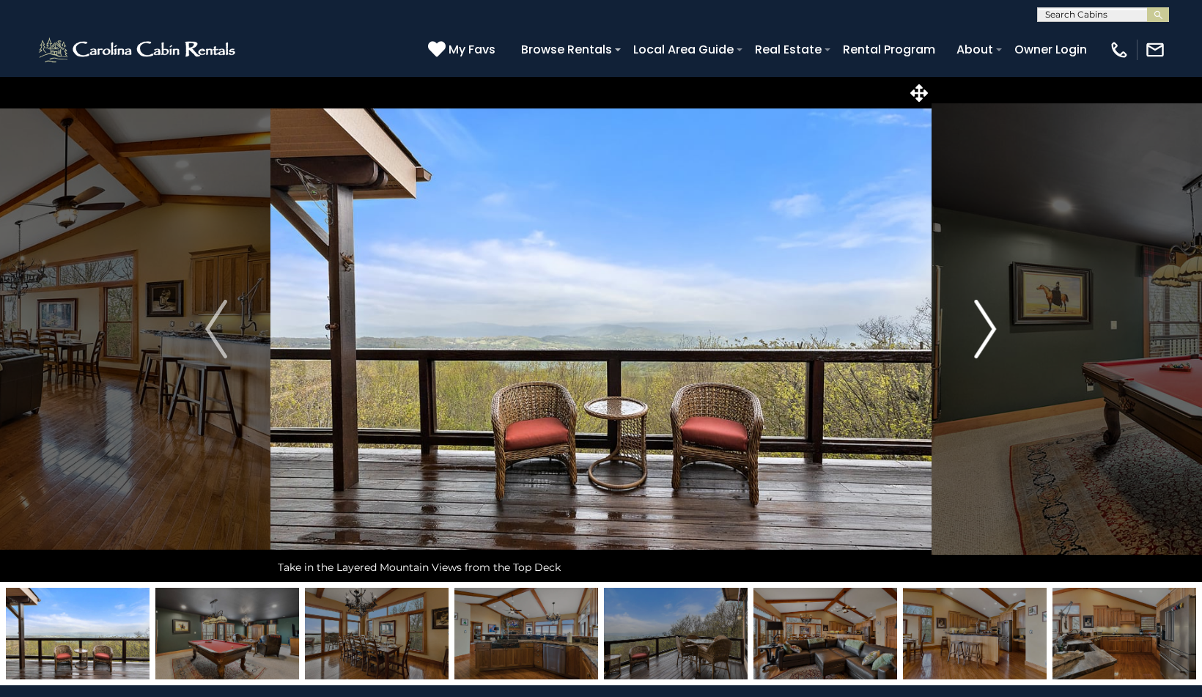
click at [987, 321] on img "Next" at bounding box center [986, 329] width 22 height 59
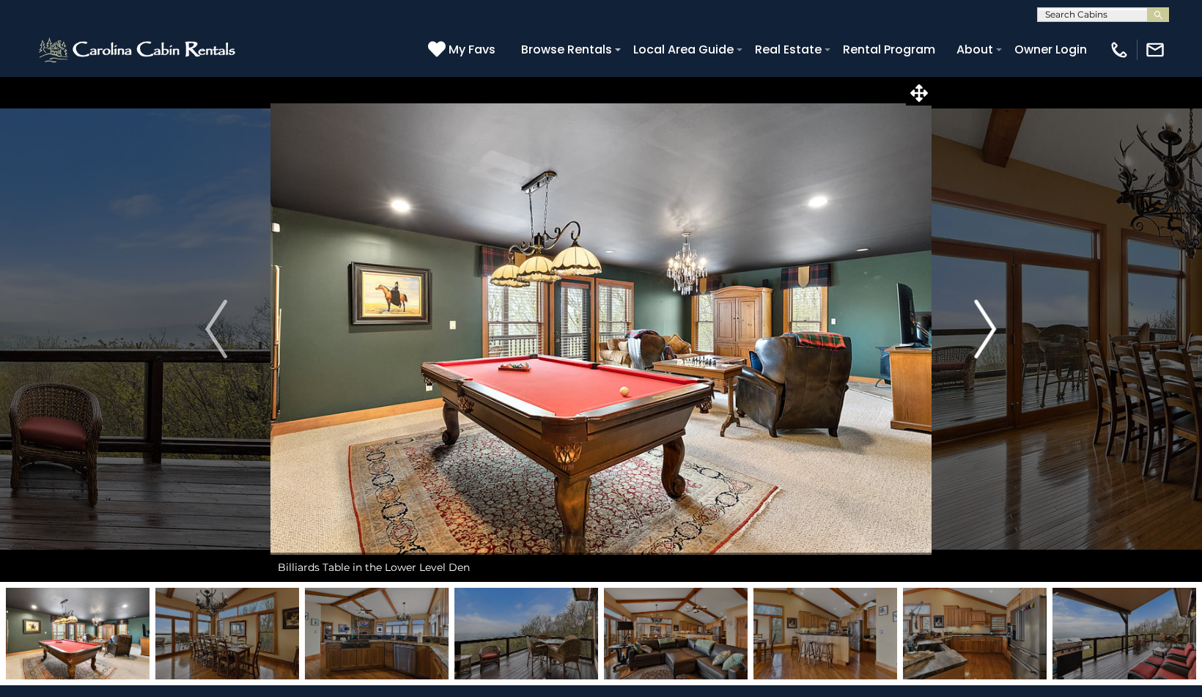
click at [987, 321] on img "Next" at bounding box center [986, 329] width 22 height 59
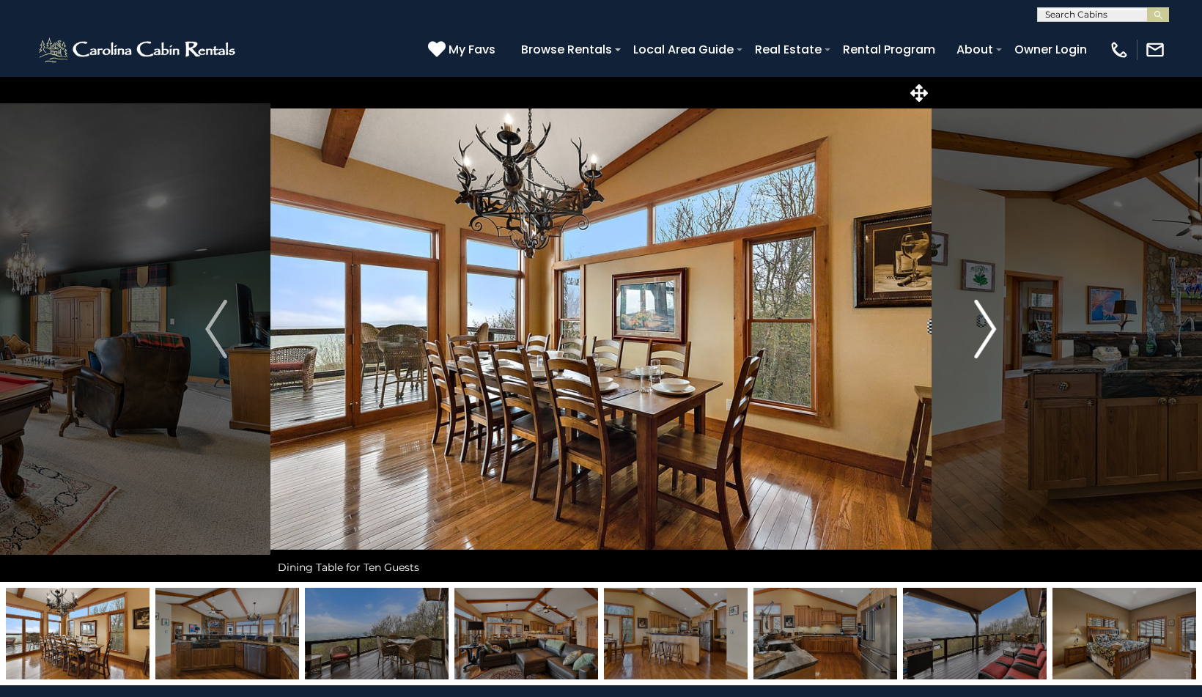
click at [987, 321] on img "Next" at bounding box center [986, 329] width 22 height 59
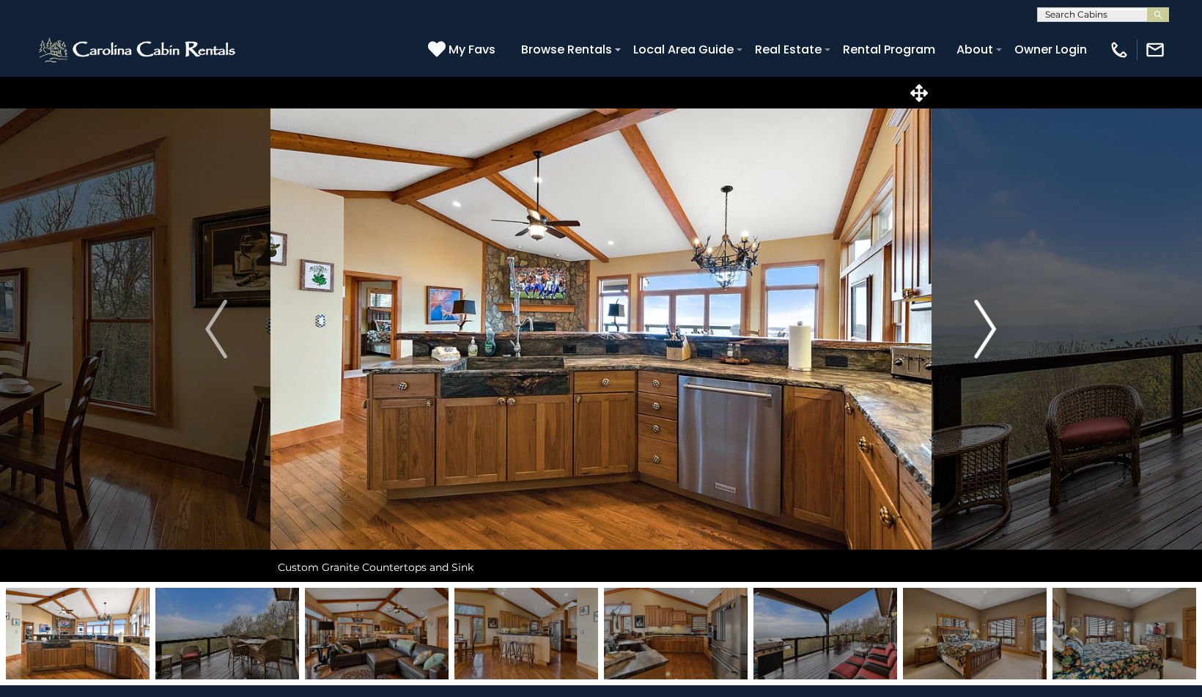
click at [987, 321] on img "Next" at bounding box center [986, 329] width 22 height 59
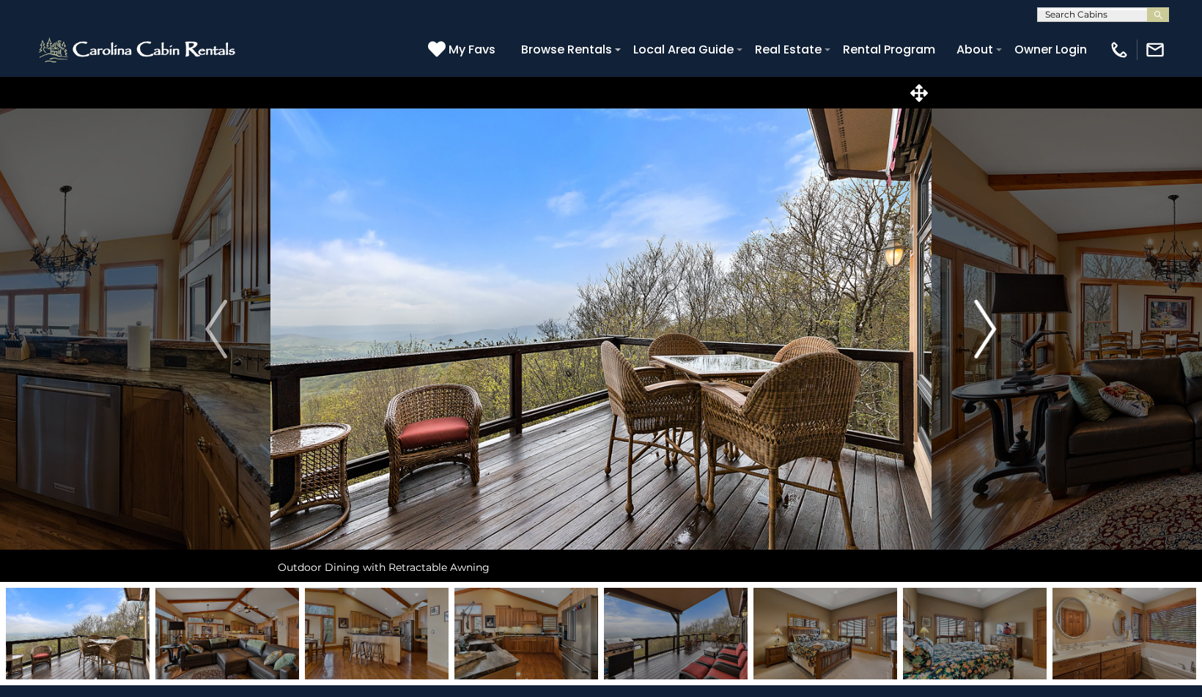
click at [987, 321] on img "Next" at bounding box center [986, 329] width 22 height 59
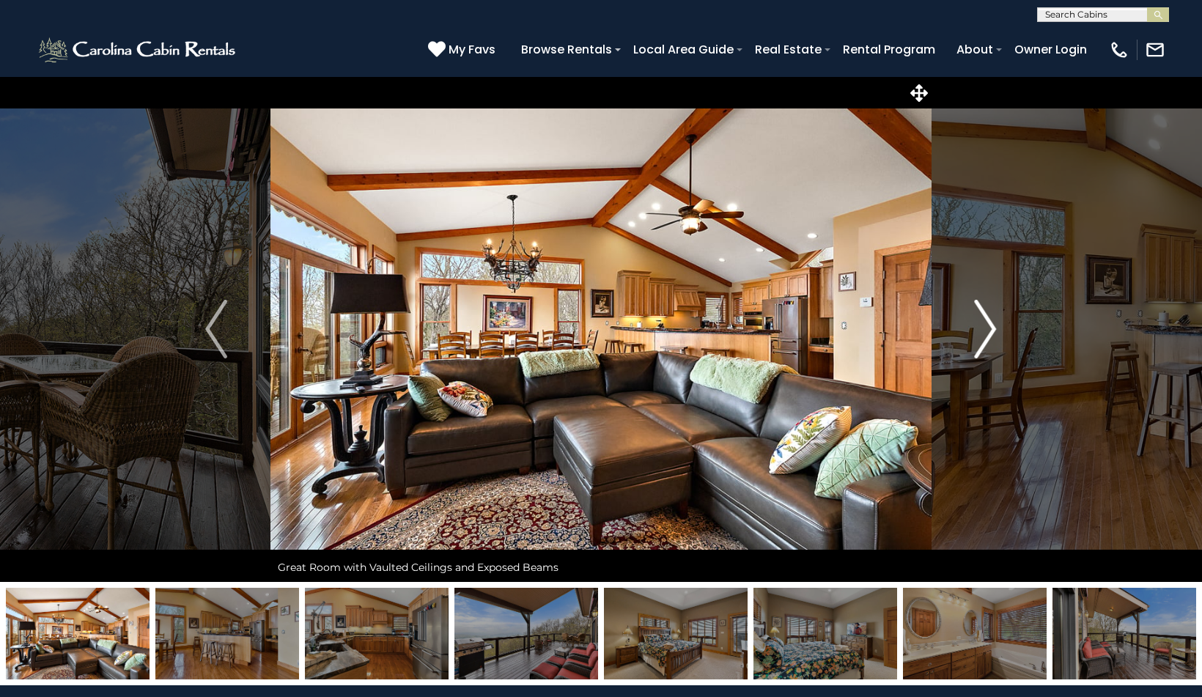
click at [987, 321] on img "Next" at bounding box center [986, 329] width 22 height 59
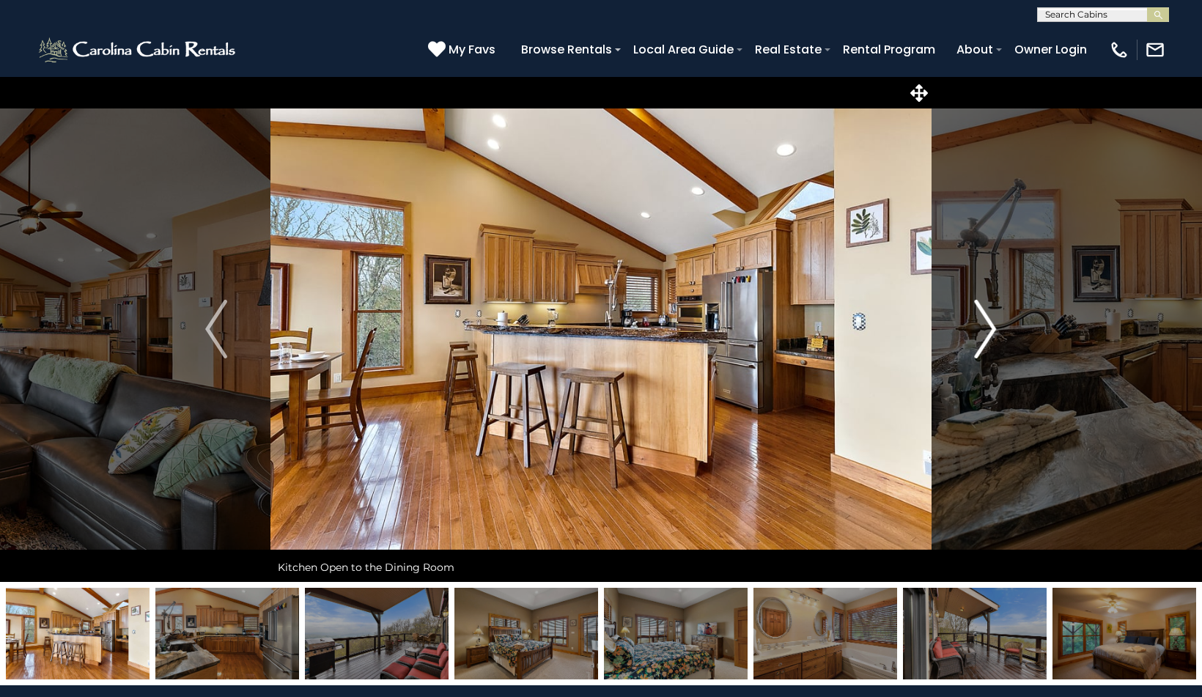
click at [987, 321] on img "Next" at bounding box center [986, 329] width 22 height 59
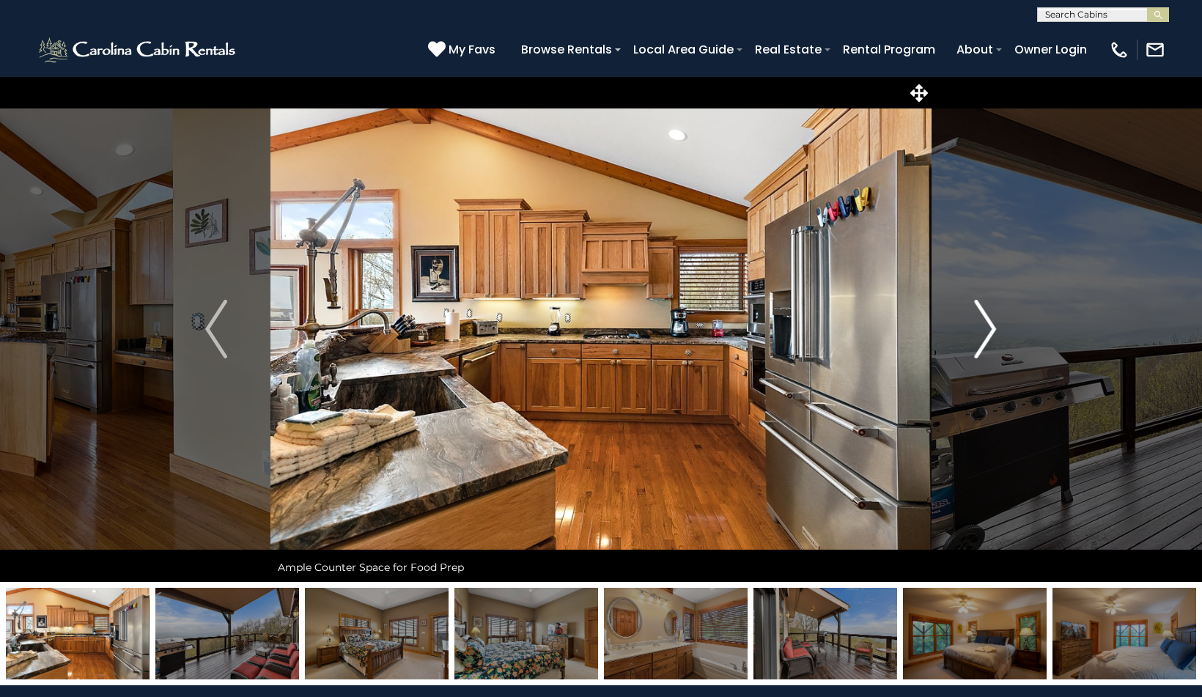
click at [987, 321] on img "Next" at bounding box center [986, 329] width 22 height 59
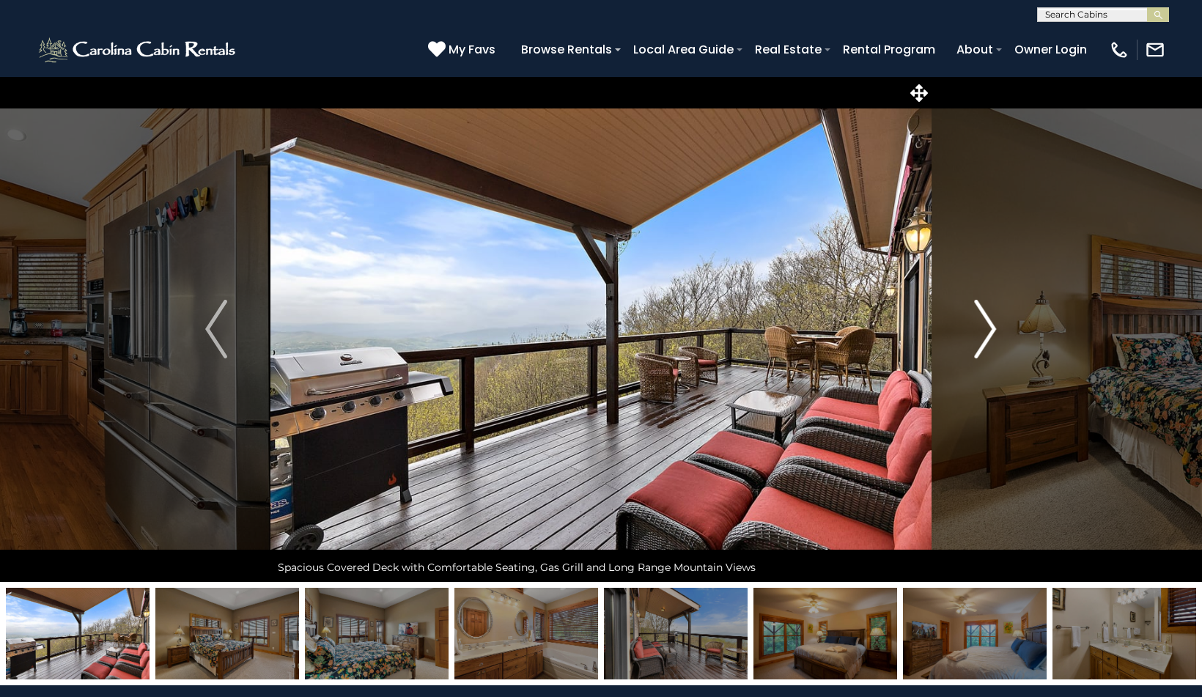
click at [987, 321] on img "Next" at bounding box center [986, 329] width 22 height 59
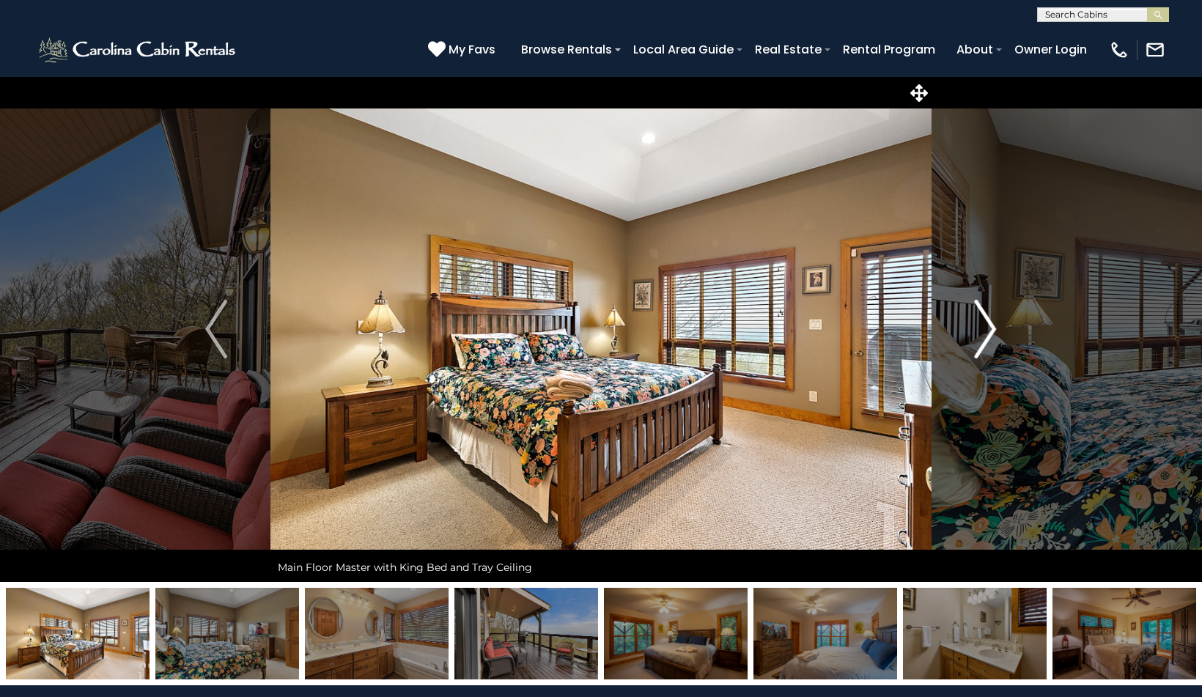
click at [987, 321] on img "Next" at bounding box center [986, 329] width 22 height 59
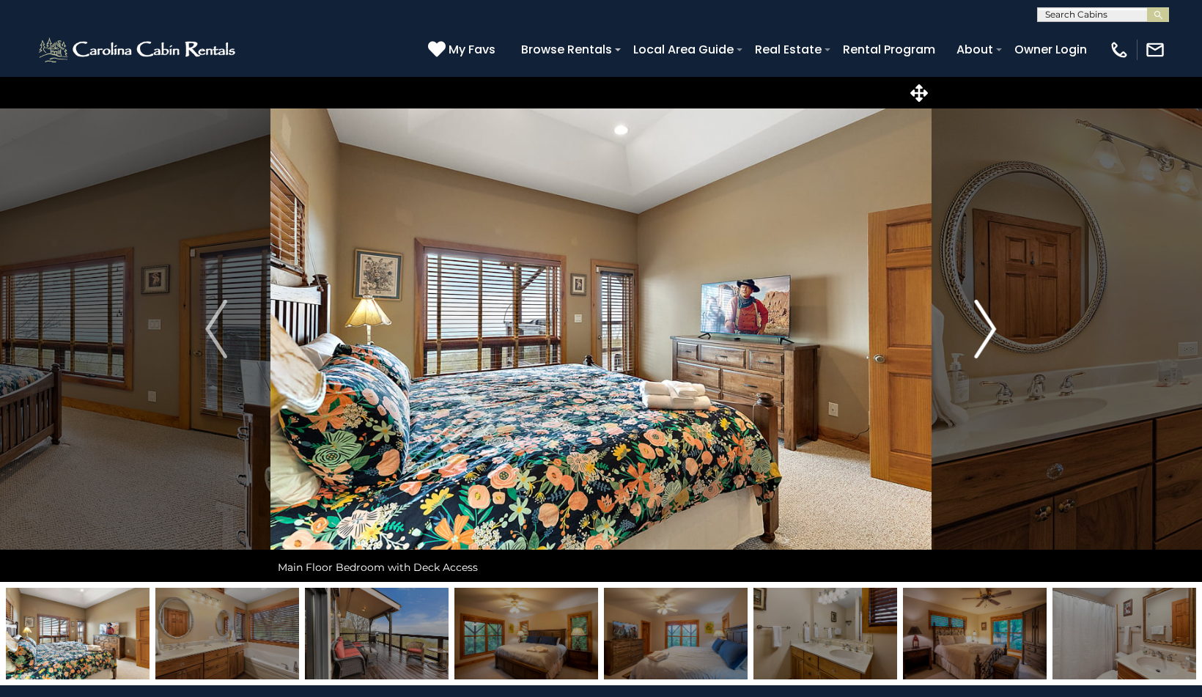
click at [987, 321] on img "Next" at bounding box center [986, 329] width 22 height 59
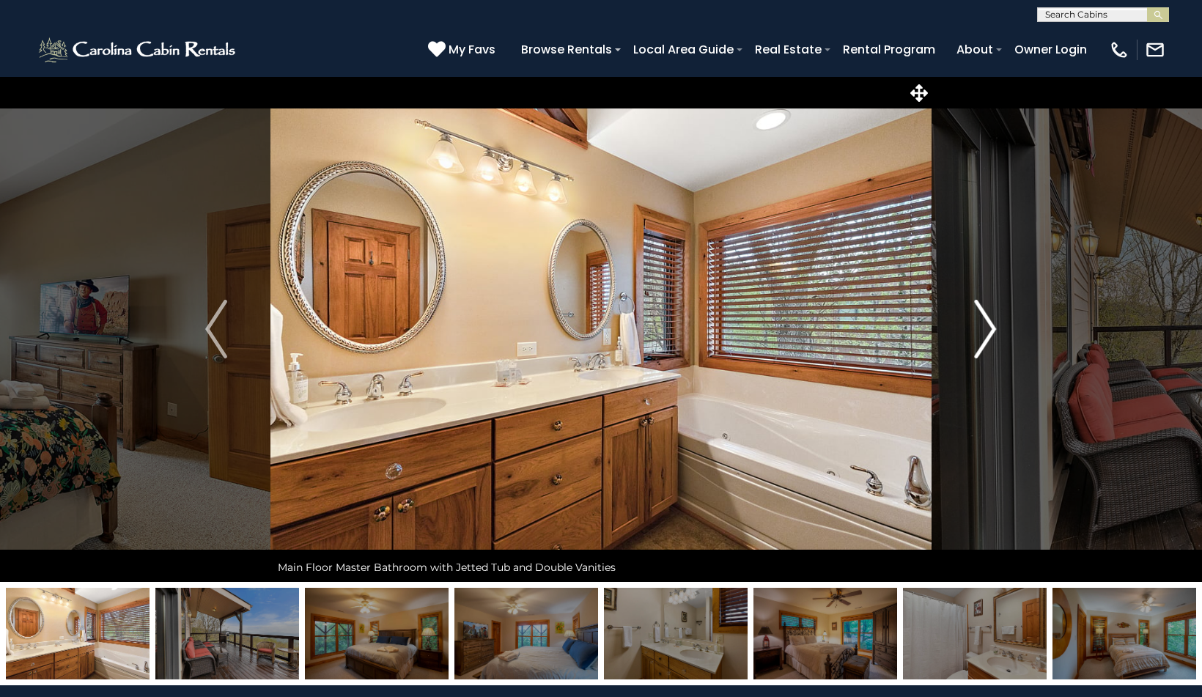
click at [987, 321] on img "Next" at bounding box center [986, 329] width 22 height 59
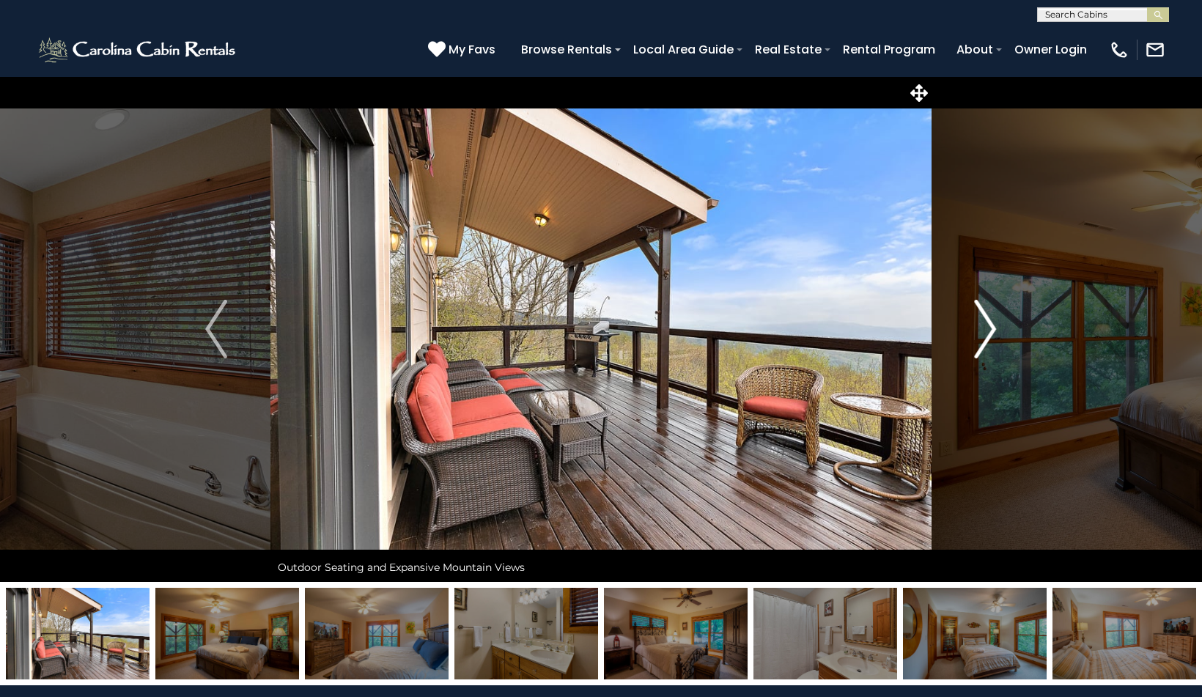
click at [987, 321] on img "Next" at bounding box center [986, 329] width 22 height 59
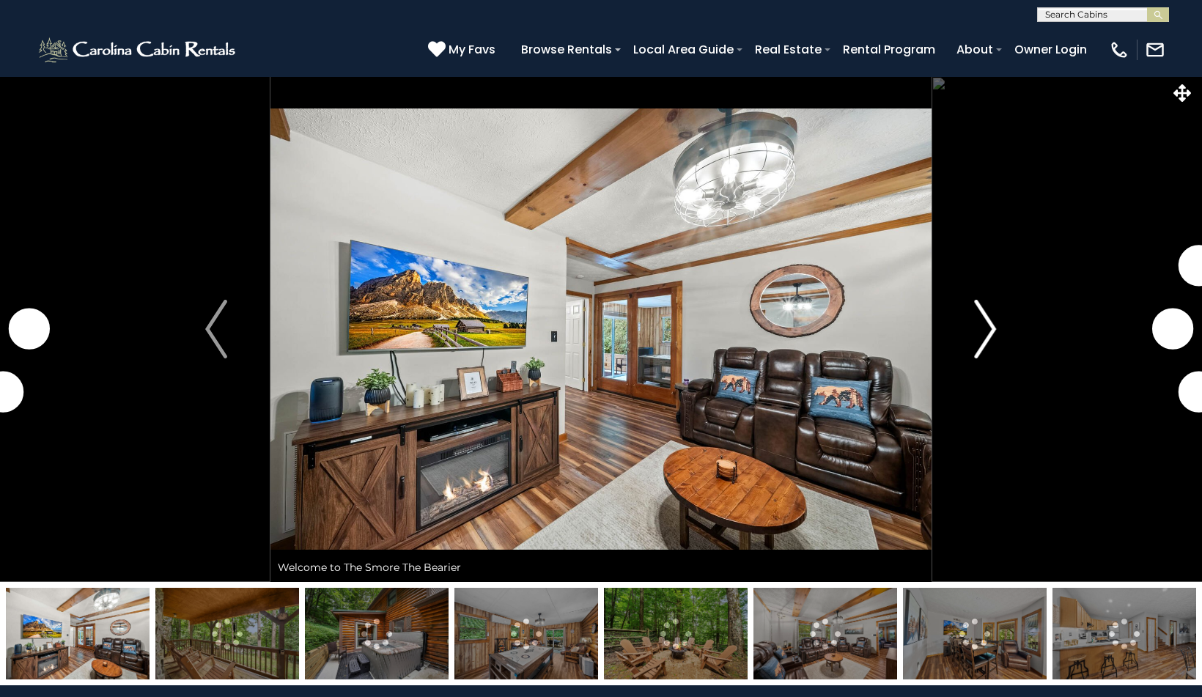
click at [987, 333] on img "Next" at bounding box center [986, 329] width 22 height 59
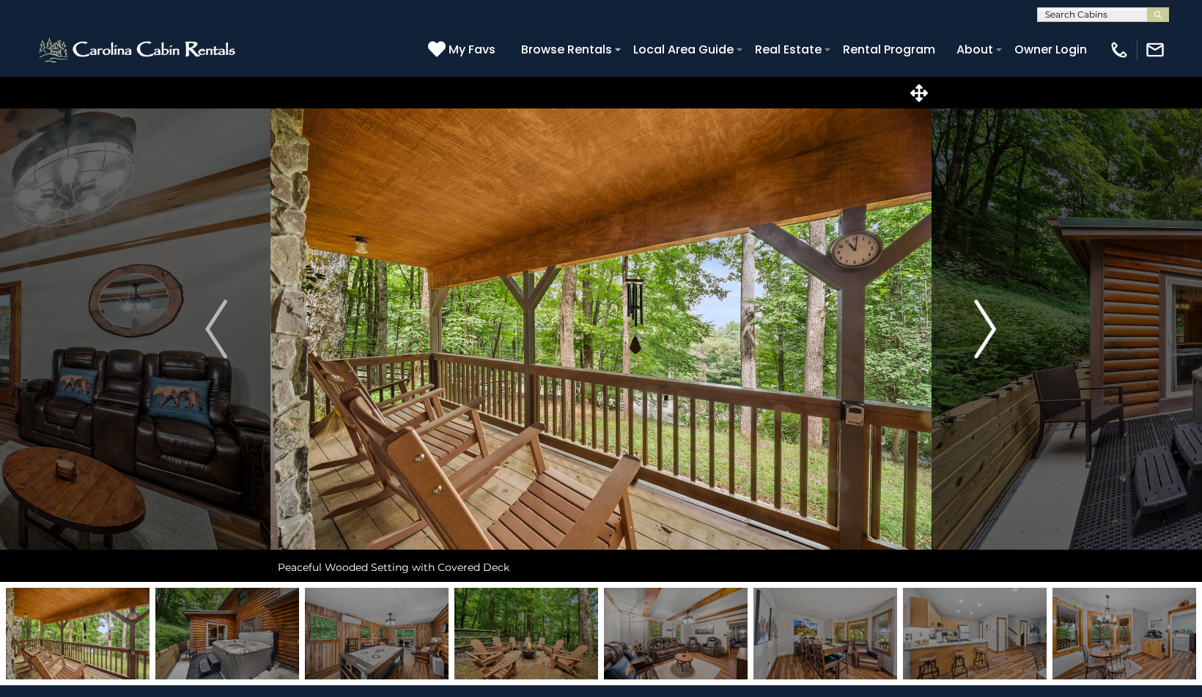
click at [987, 333] on img "Next" at bounding box center [986, 329] width 22 height 59
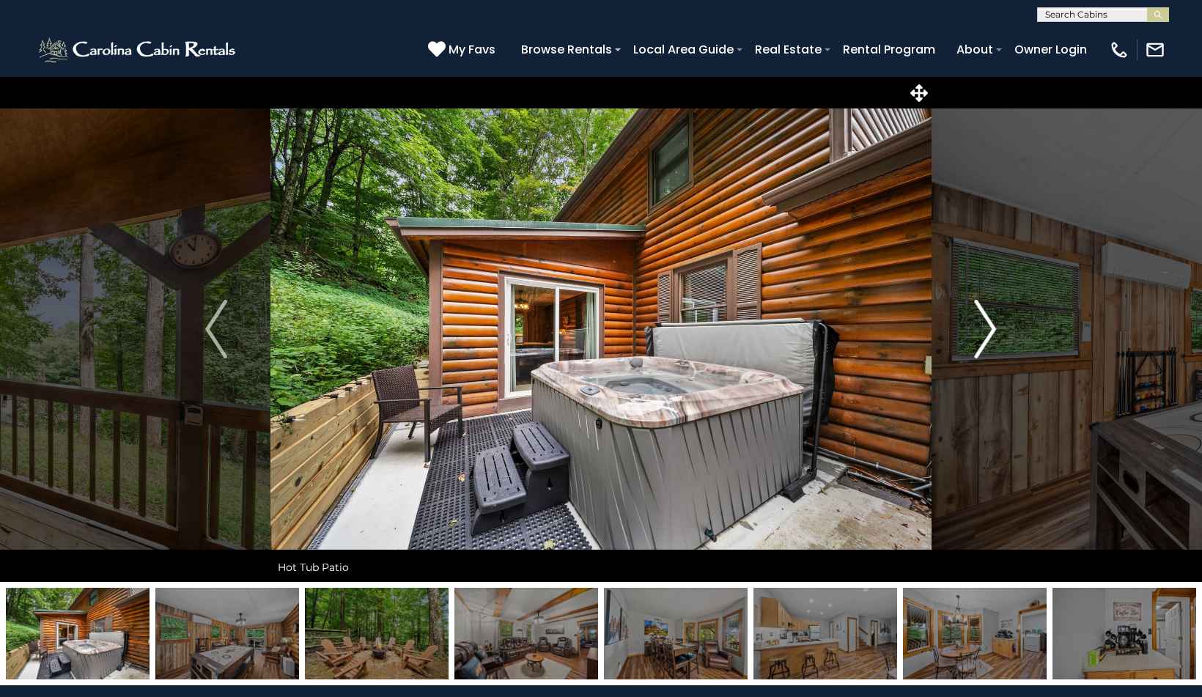
click at [987, 333] on img "Next" at bounding box center [986, 329] width 22 height 59
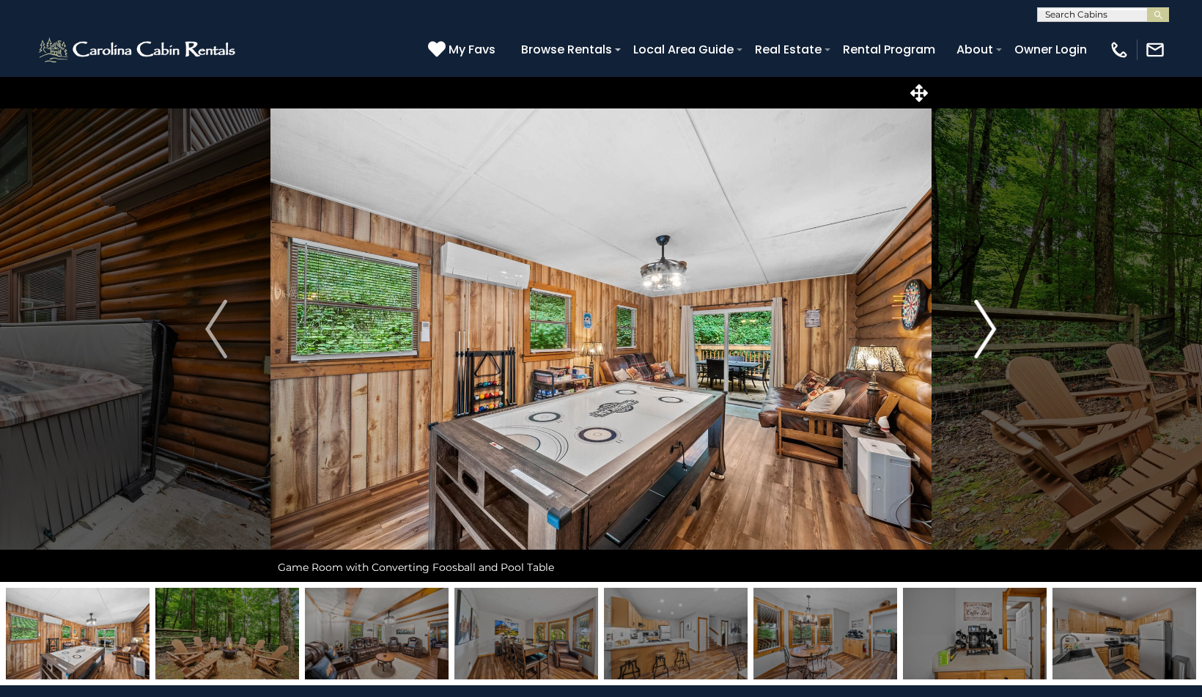
click at [987, 333] on img "Next" at bounding box center [986, 329] width 22 height 59
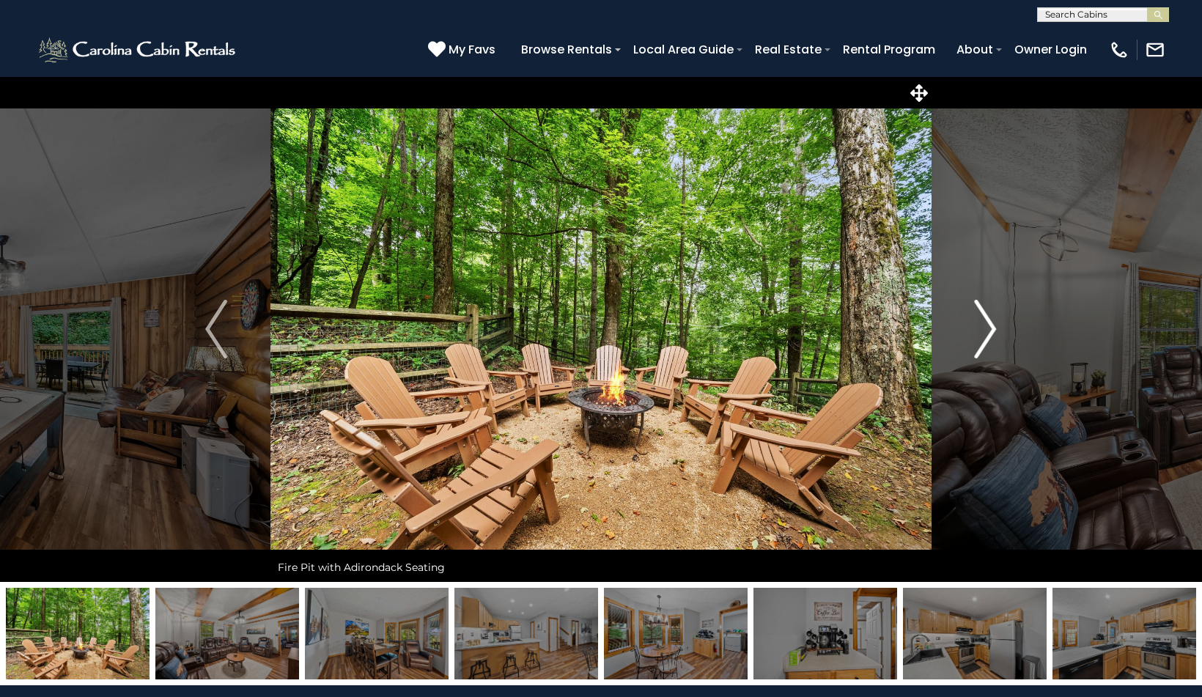
click at [987, 333] on img "Next" at bounding box center [986, 329] width 22 height 59
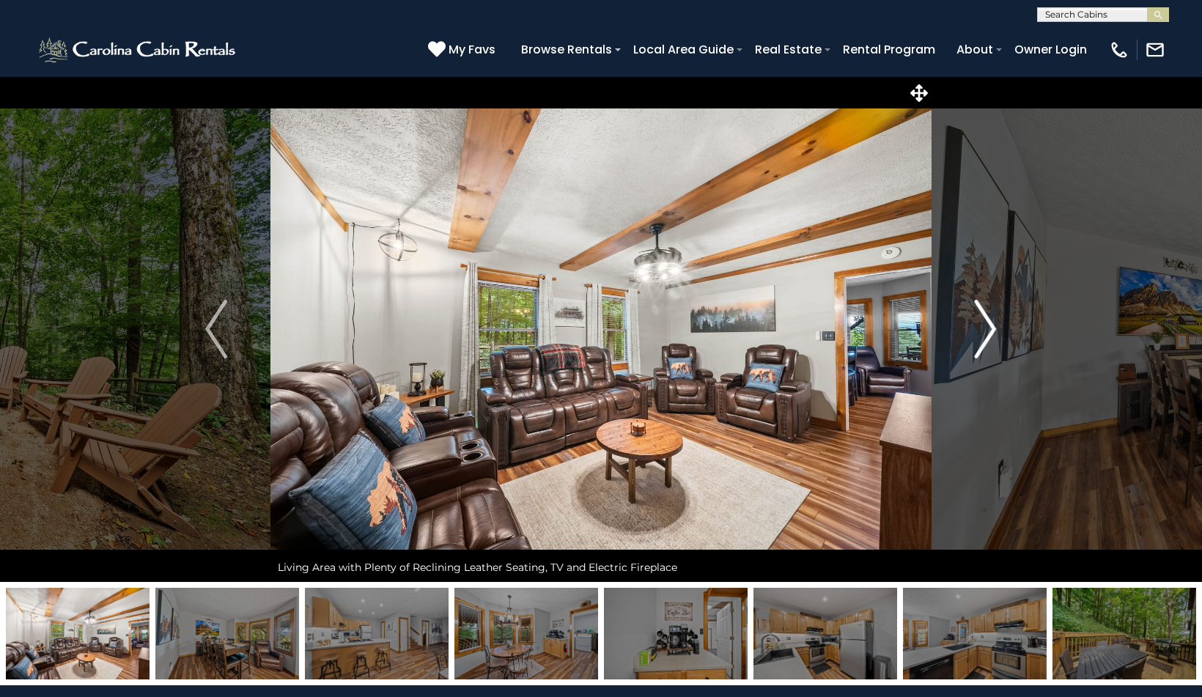
click at [987, 333] on img "Next" at bounding box center [986, 329] width 22 height 59
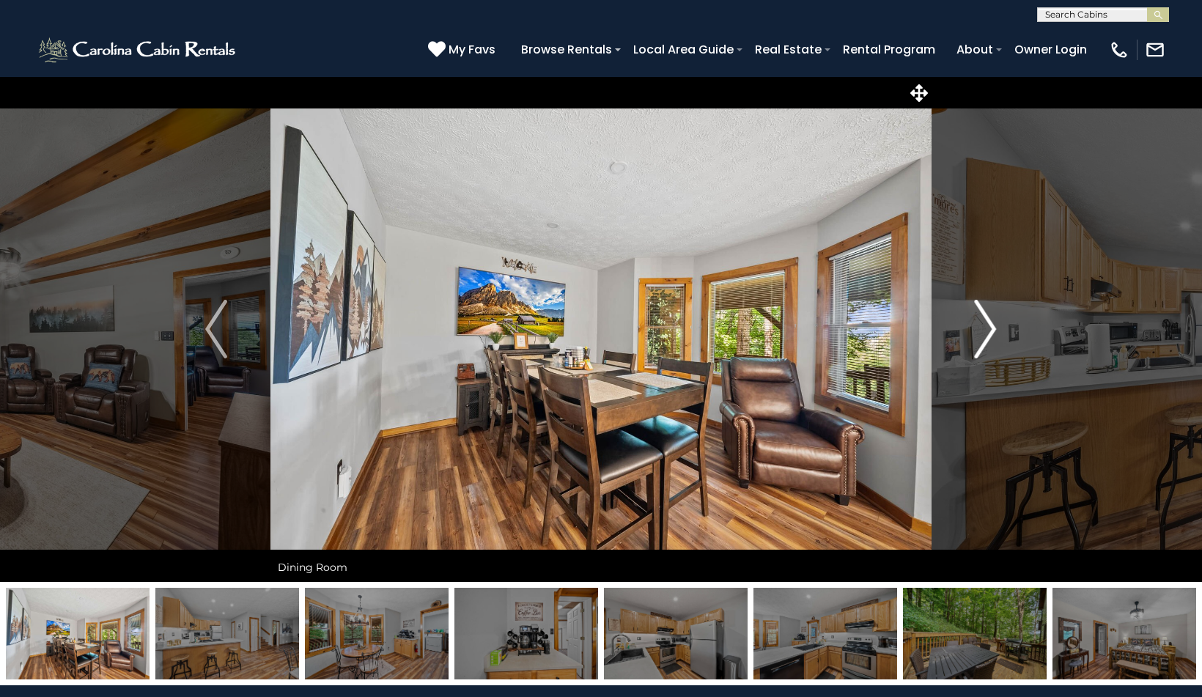
click at [987, 333] on img "Next" at bounding box center [986, 329] width 22 height 59
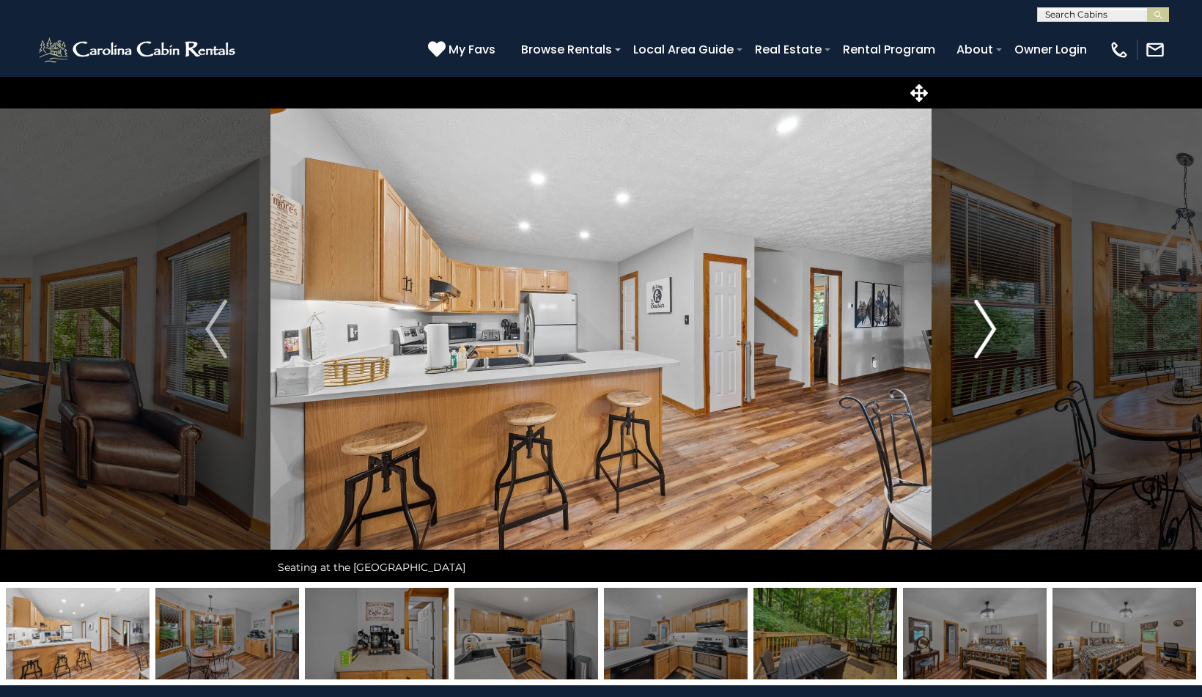
click at [987, 333] on img "Next" at bounding box center [986, 329] width 22 height 59
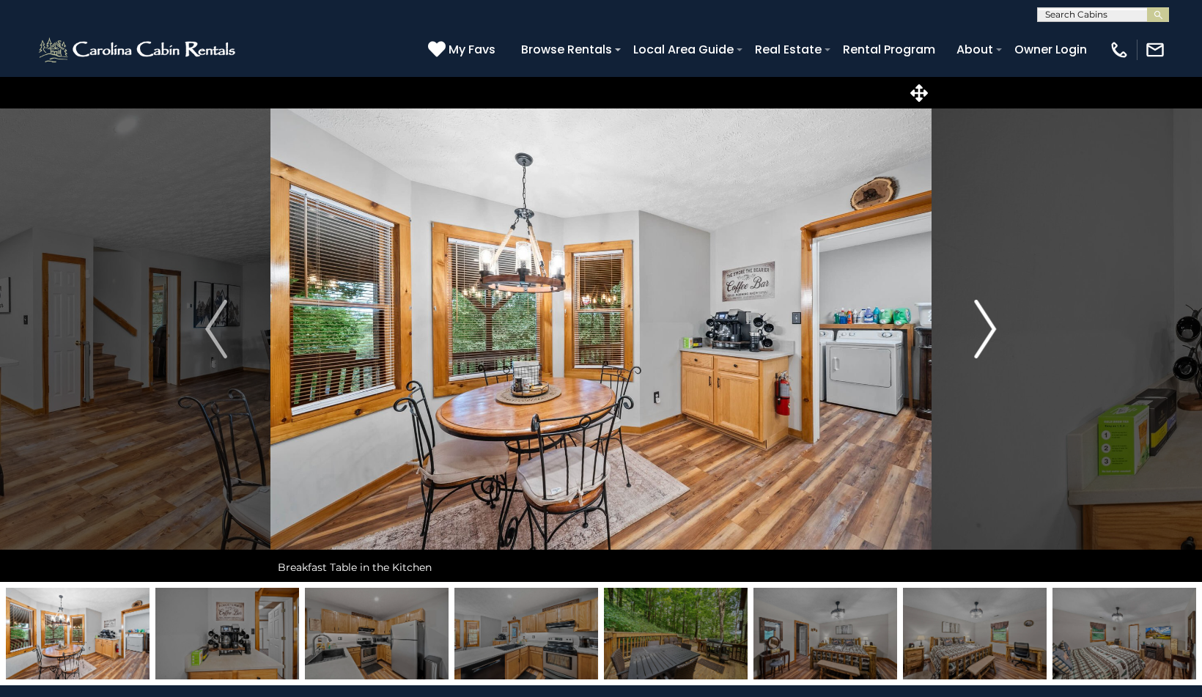
click at [987, 333] on img "Next" at bounding box center [986, 329] width 22 height 59
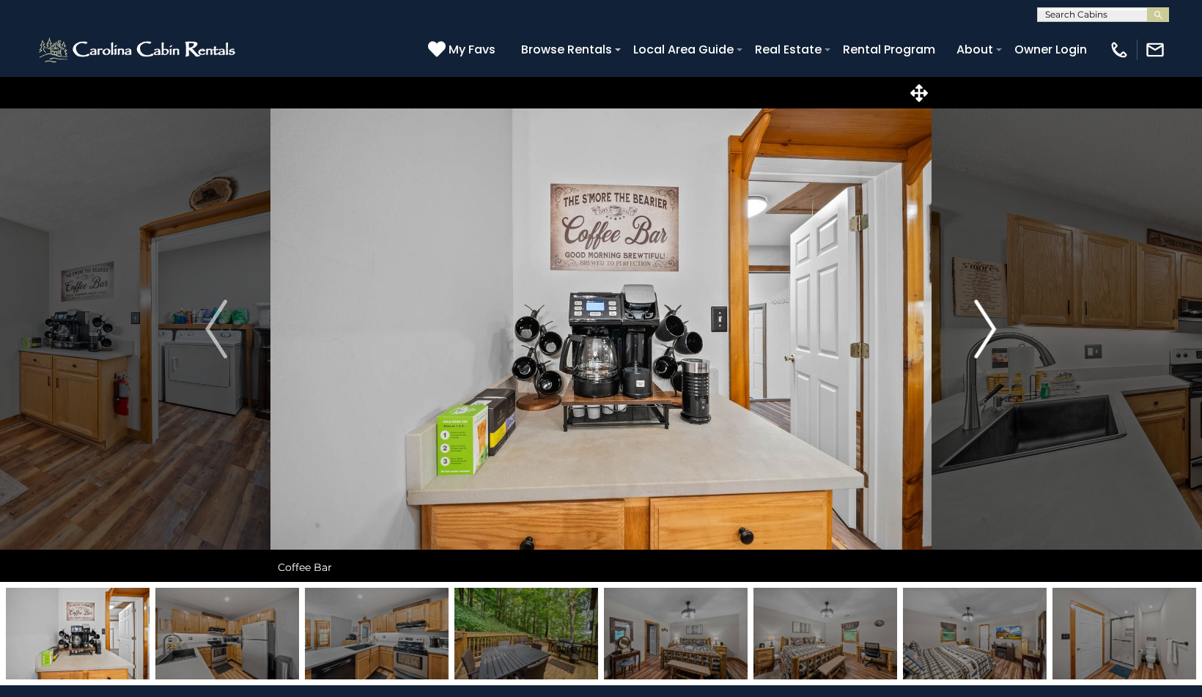
click at [987, 333] on img "Next" at bounding box center [986, 329] width 22 height 59
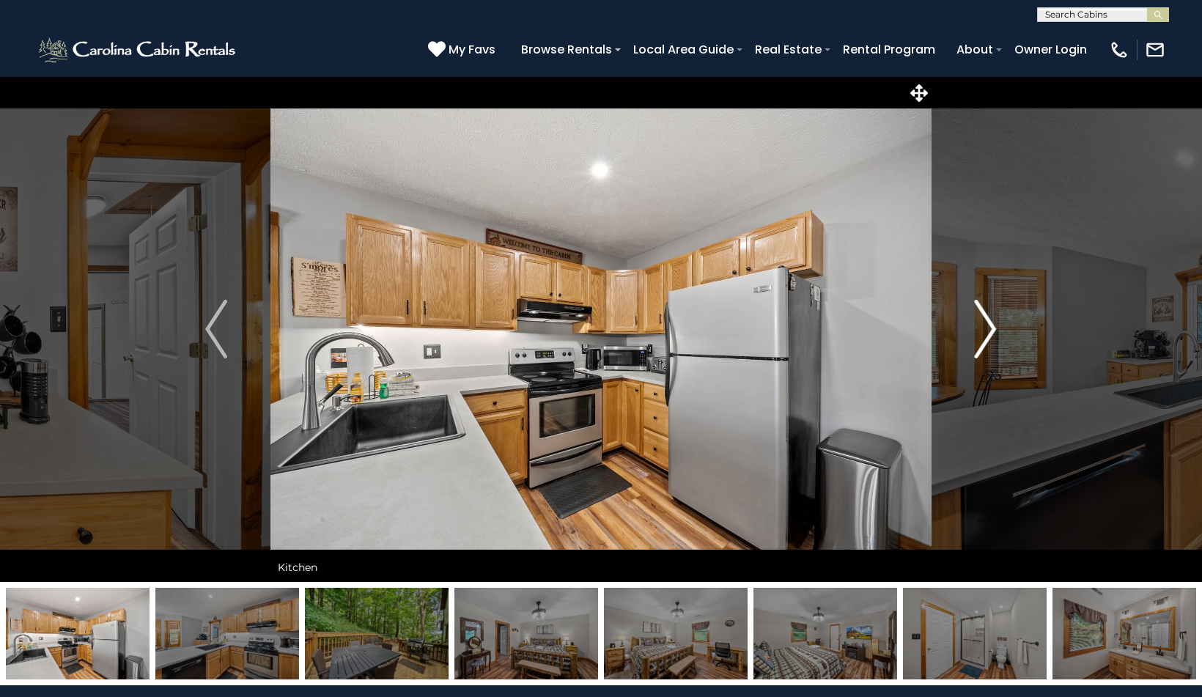
click at [987, 333] on img "Next" at bounding box center [986, 329] width 22 height 59
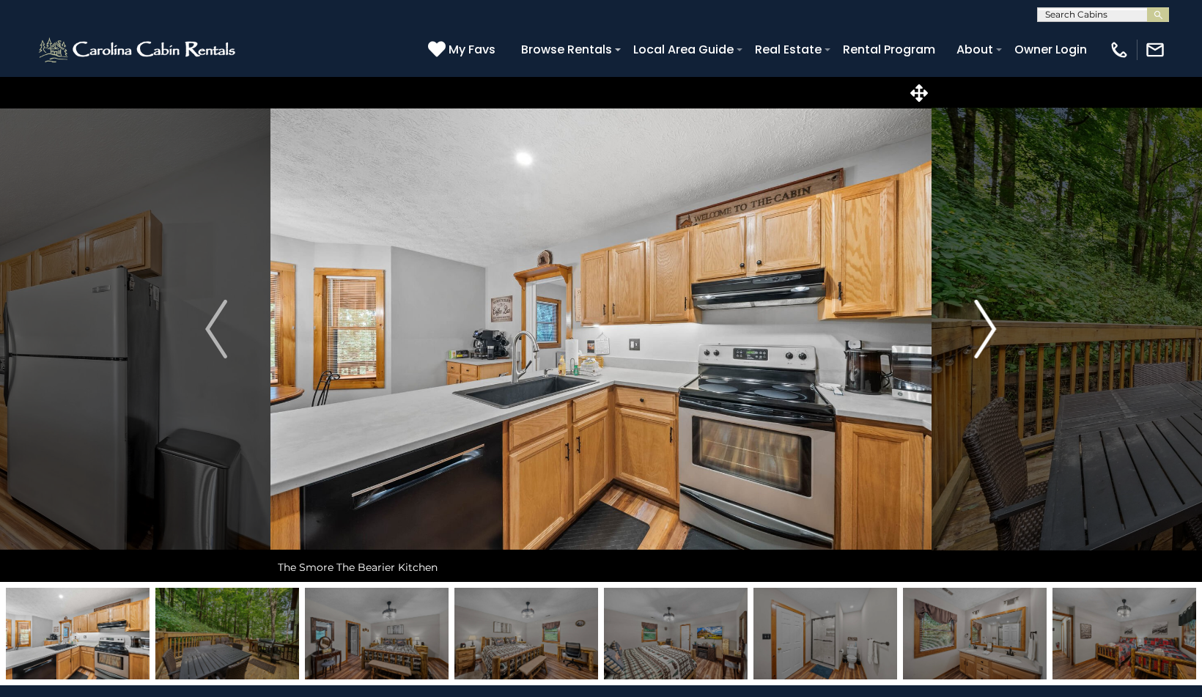
click at [987, 333] on img "Next" at bounding box center [986, 329] width 22 height 59
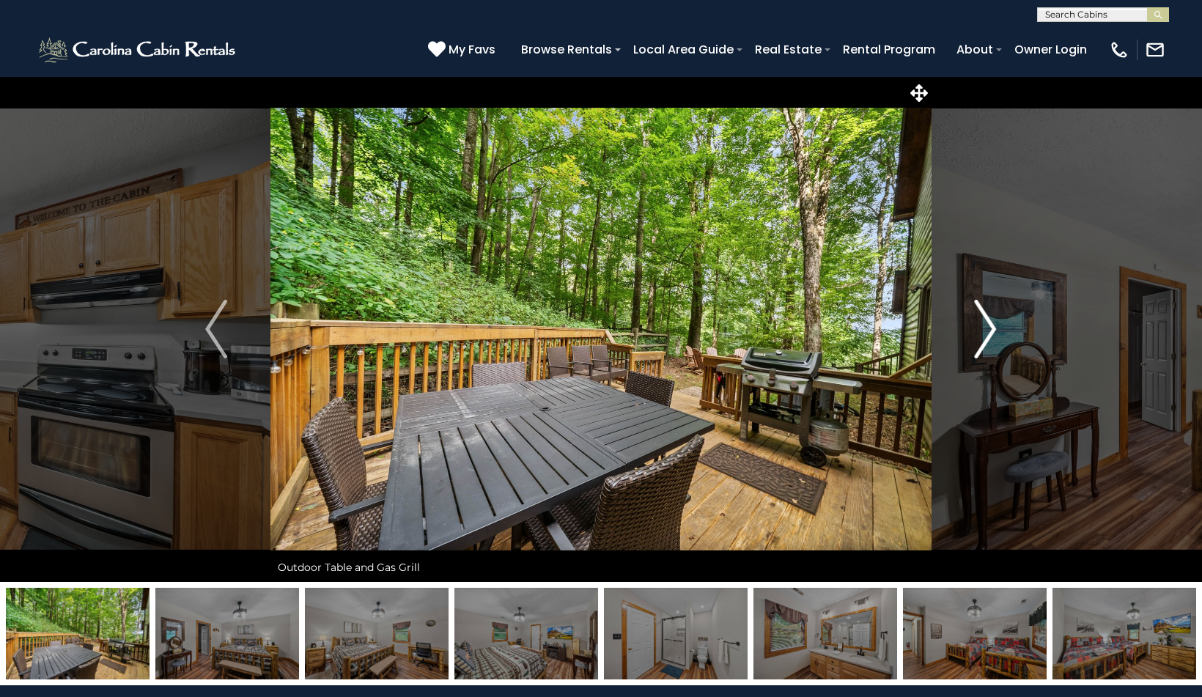
click at [987, 333] on img "Next" at bounding box center [986, 329] width 22 height 59
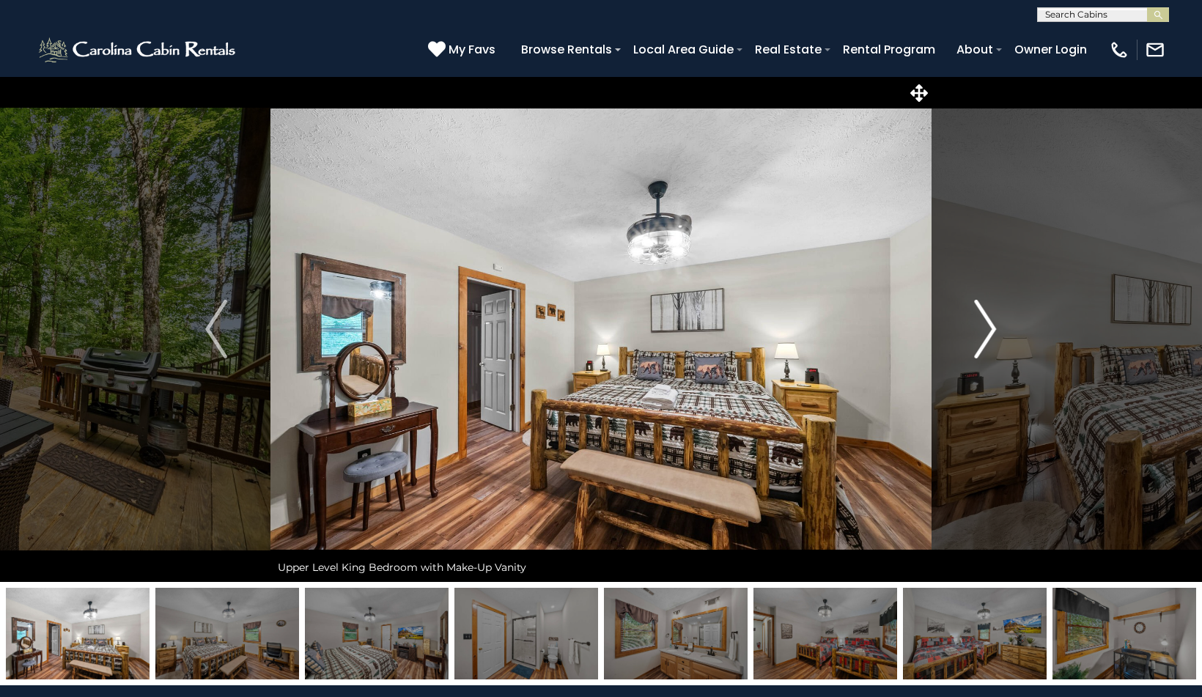
click at [987, 333] on img "Next" at bounding box center [986, 329] width 22 height 59
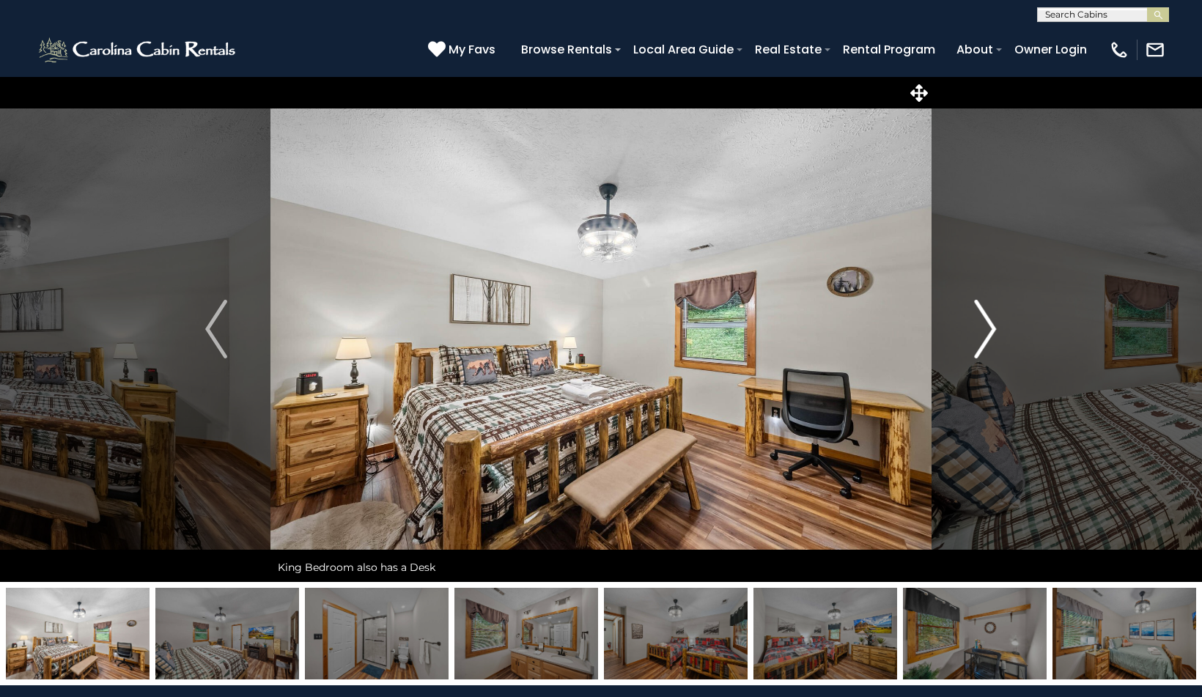
click at [987, 333] on img "Next" at bounding box center [986, 329] width 22 height 59
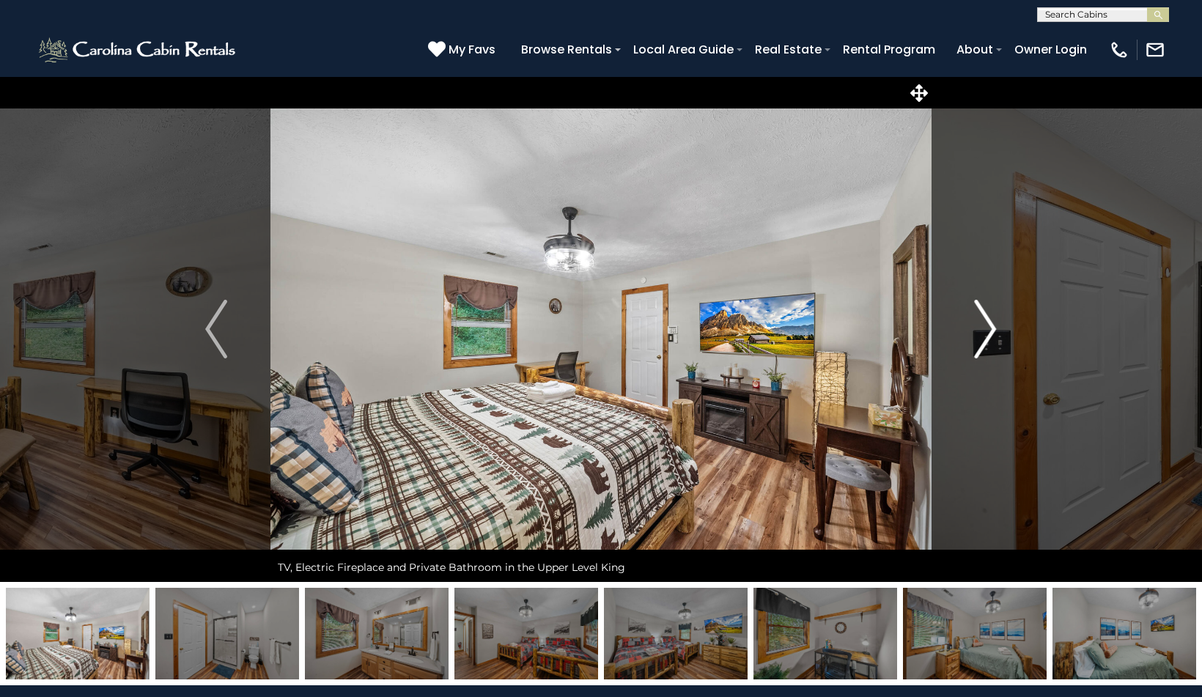
click at [987, 333] on img "Next" at bounding box center [986, 329] width 22 height 59
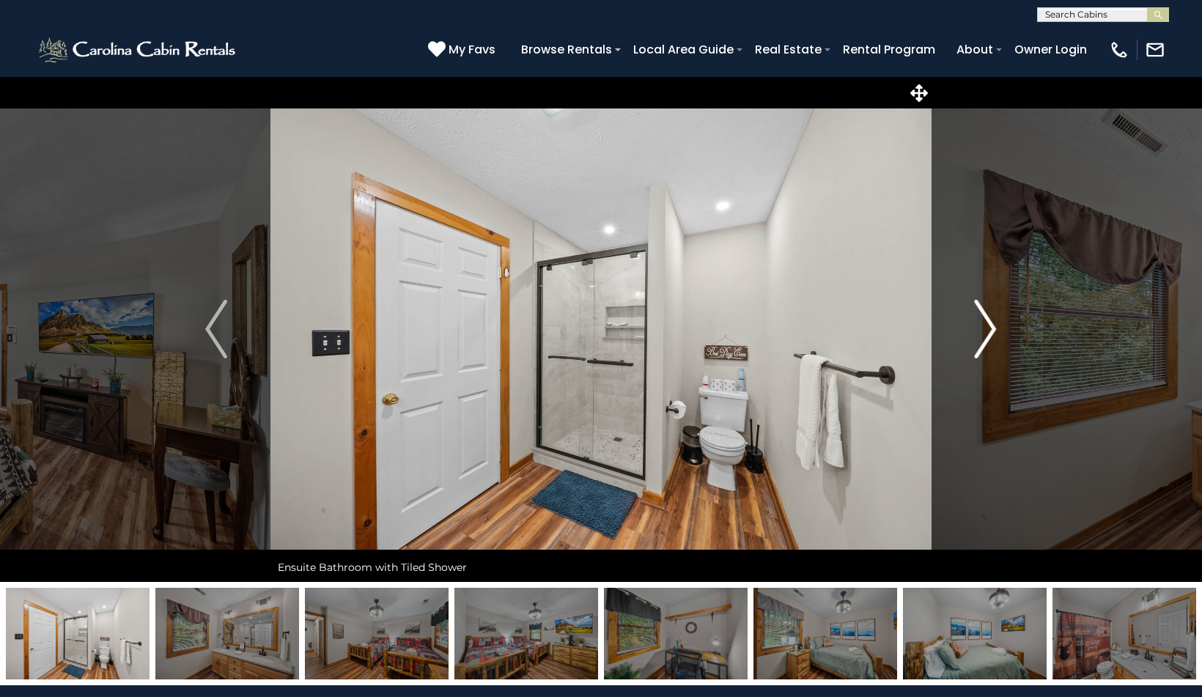
click at [987, 333] on img "Next" at bounding box center [986, 329] width 22 height 59
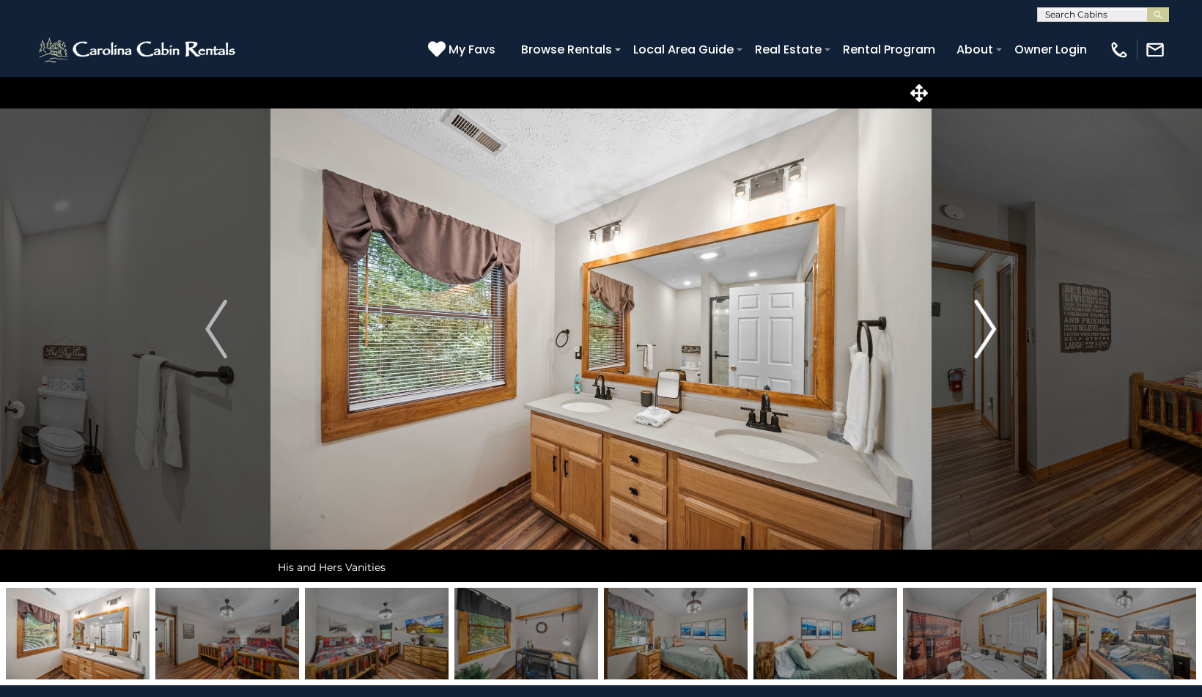
click at [987, 333] on img "Next" at bounding box center [986, 329] width 22 height 59
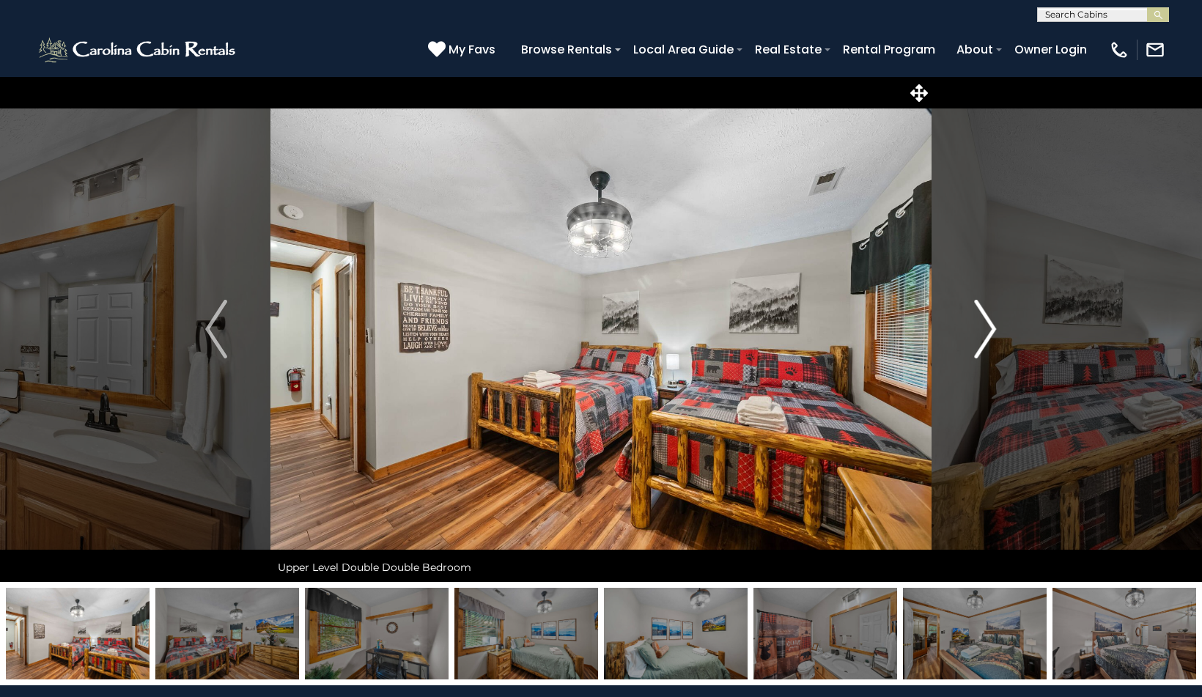
click at [987, 333] on img "Next" at bounding box center [986, 329] width 22 height 59
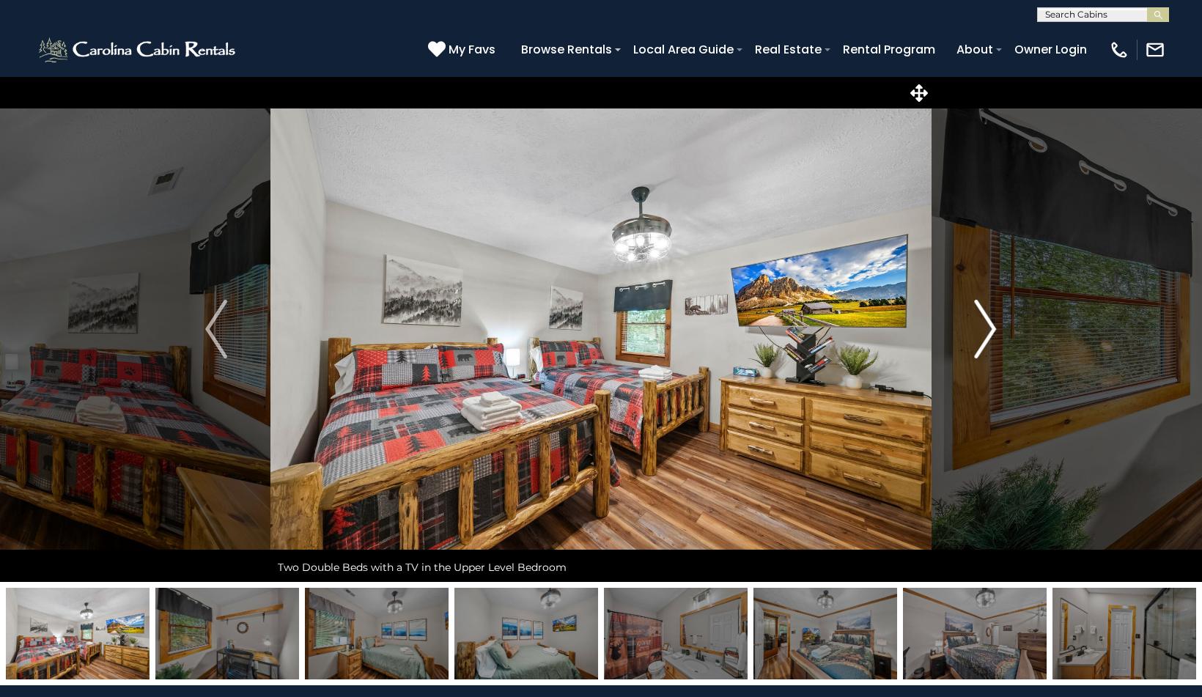
click at [987, 333] on img "Next" at bounding box center [986, 329] width 22 height 59
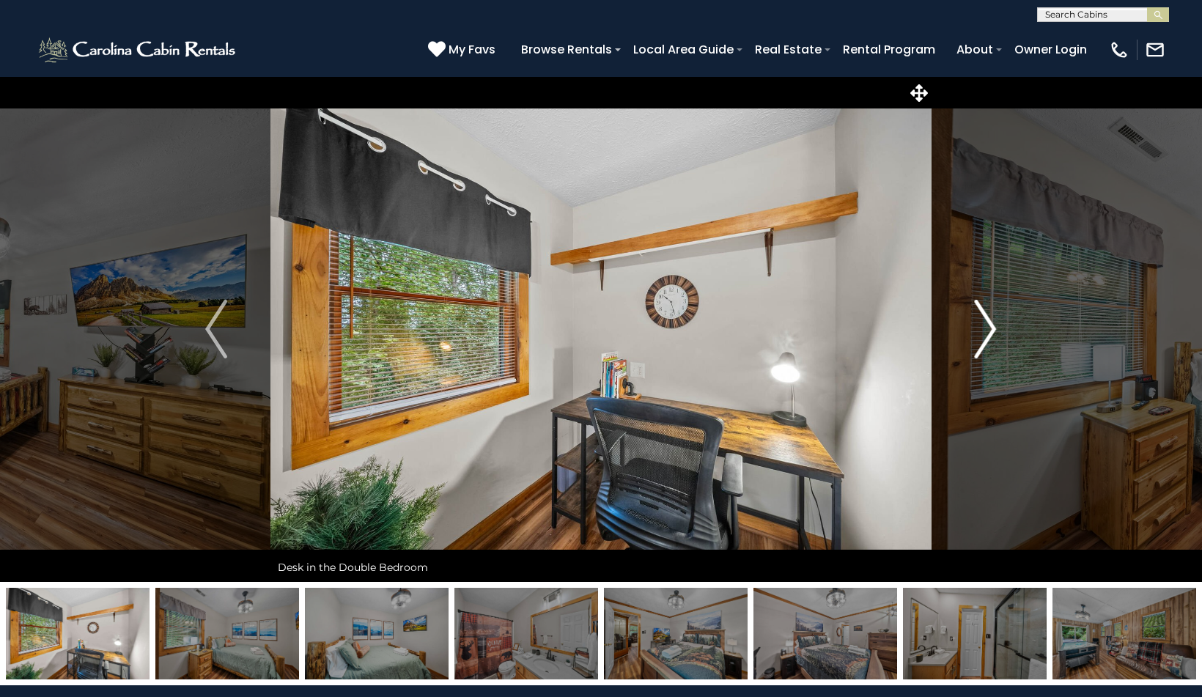
click at [987, 333] on img "Next" at bounding box center [986, 329] width 22 height 59
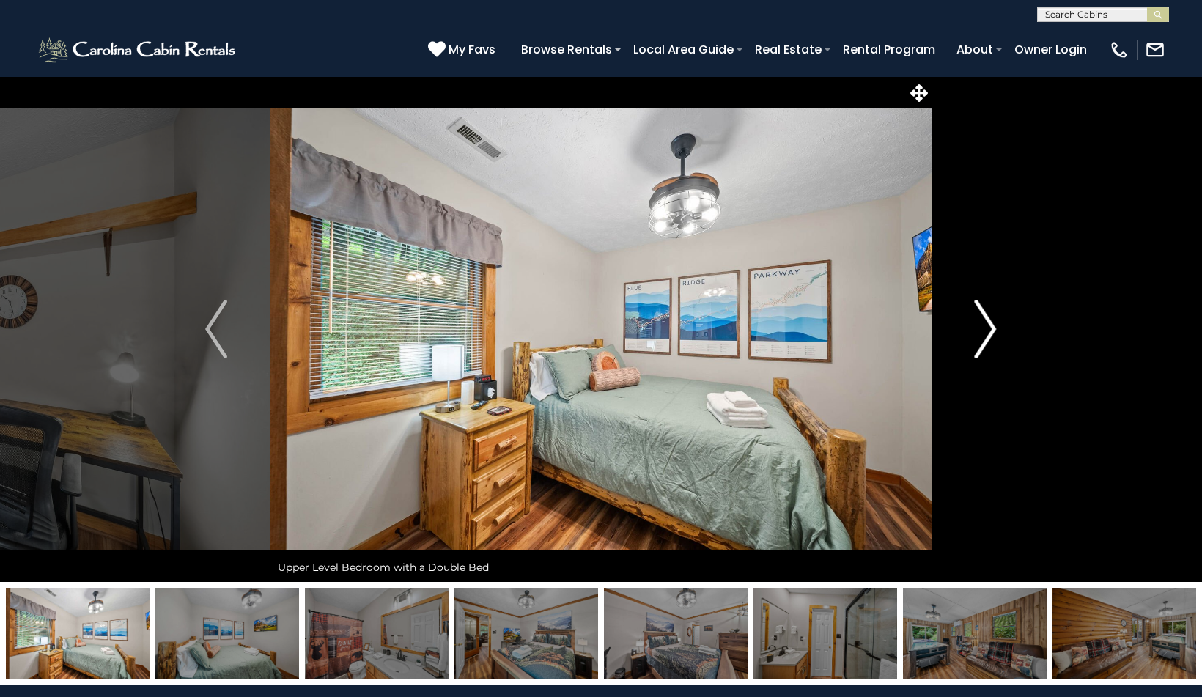
click at [987, 333] on img "Next" at bounding box center [986, 329] width 22 height 59
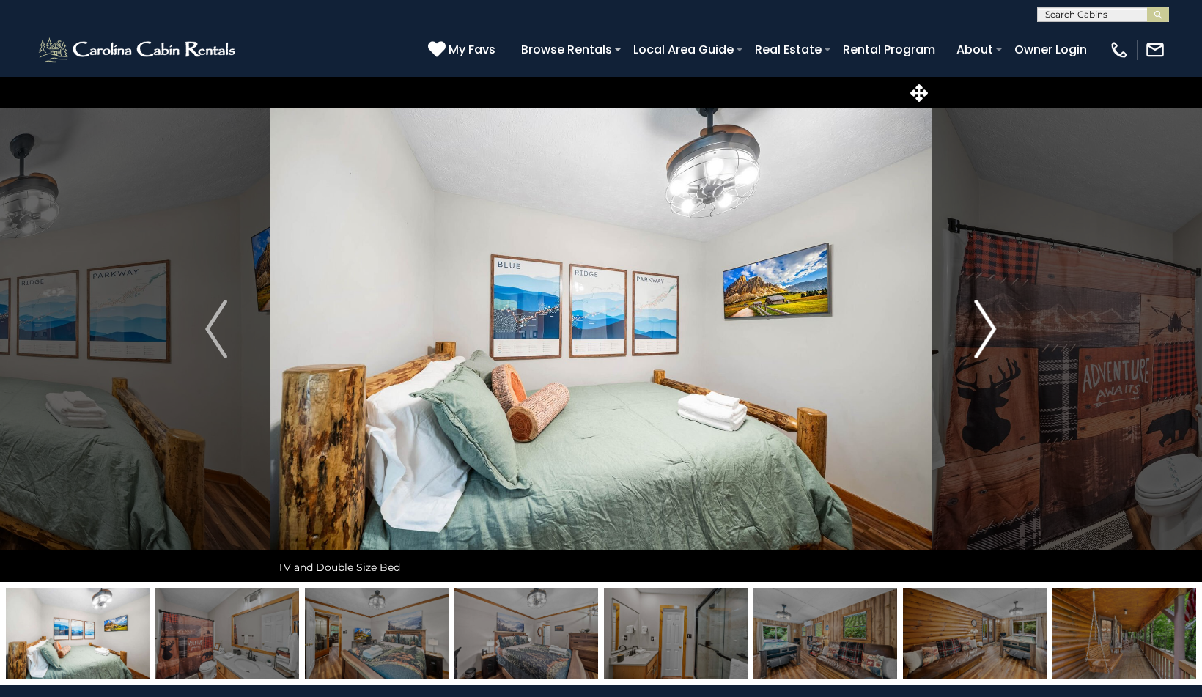
click at [987, 333] on img "Next" at bounding box center [986, 329] width 22 height 59
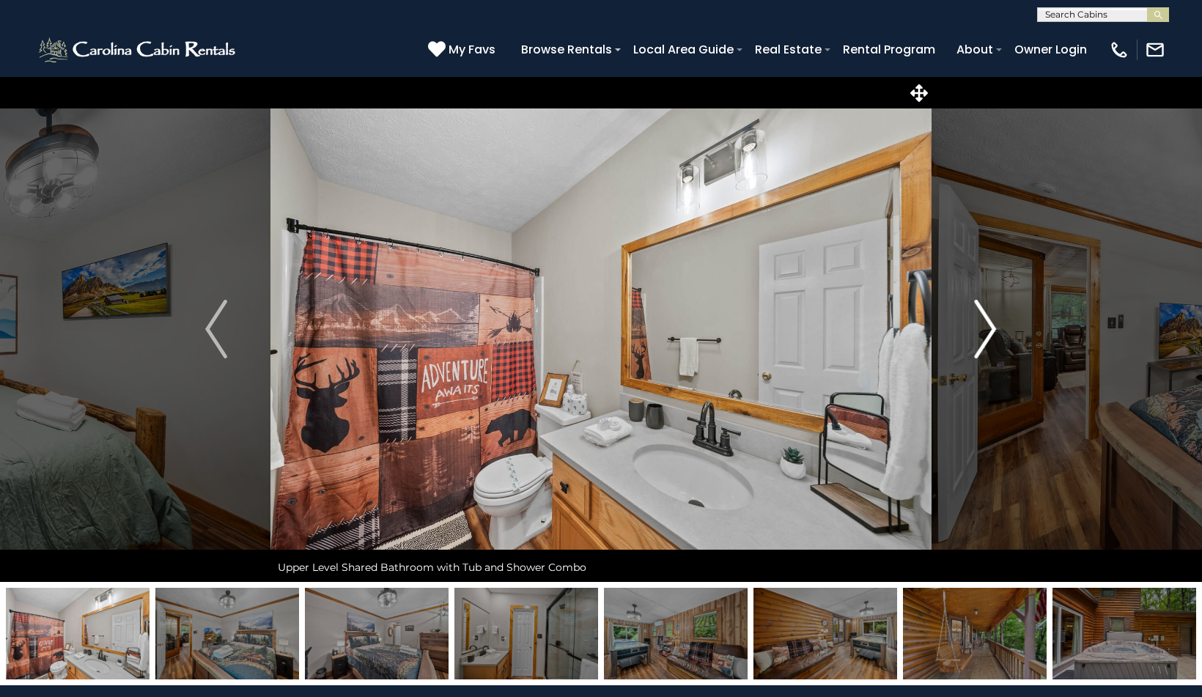
click at [987, 333] on img "Next" at bounding box center [986, 329] width 22 height 59
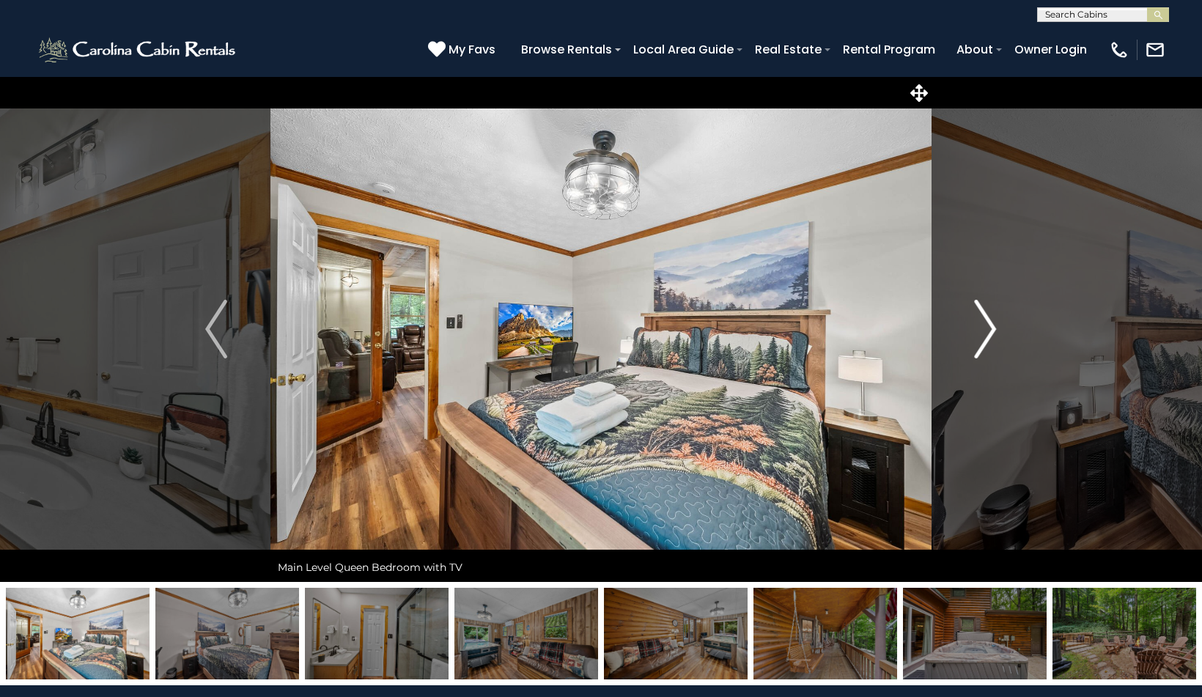
click at [987, 333] on img "Next" at bounding box center [986, 329] width 22 height 59
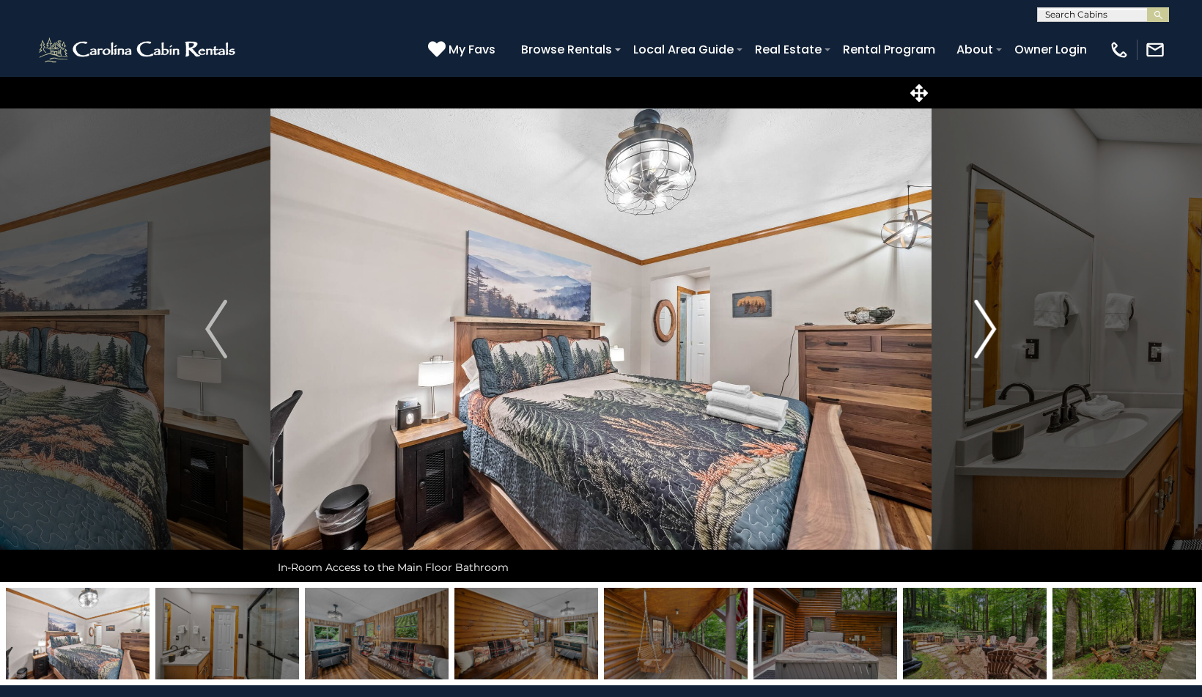
click at [987, 333] on img "Next" at bounding box center [986, 329] width 22 height 59
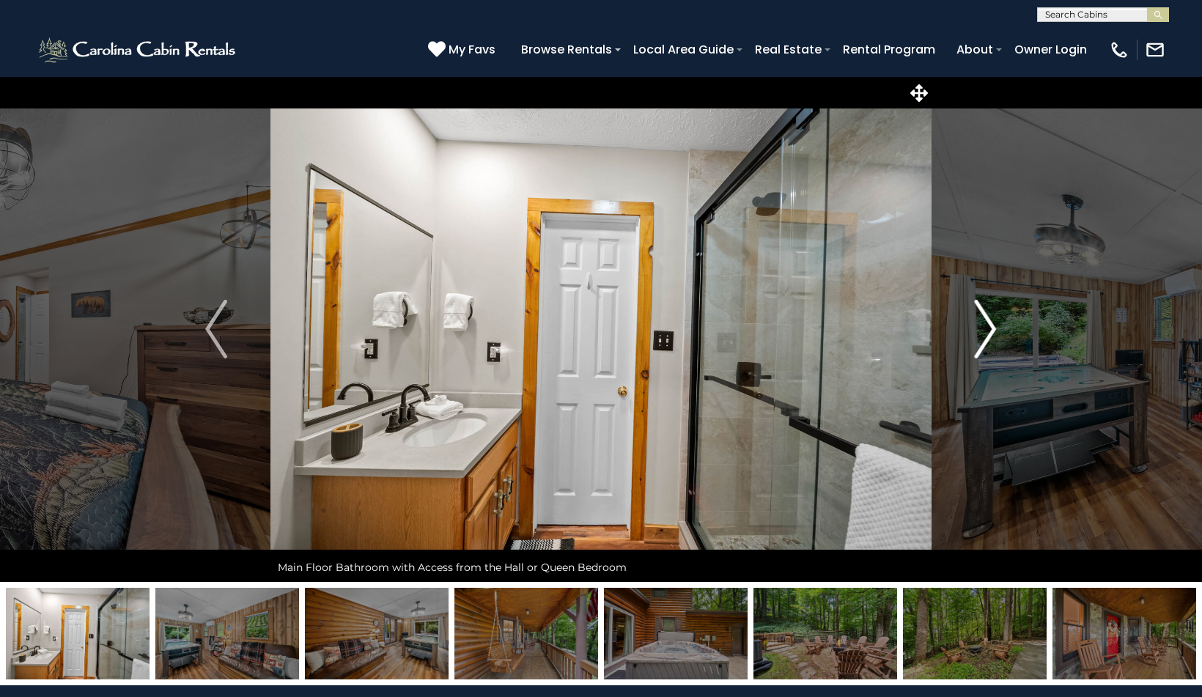
click at [987, 333] on img "Next" at bounding box center [986, 329] width 22 height 59
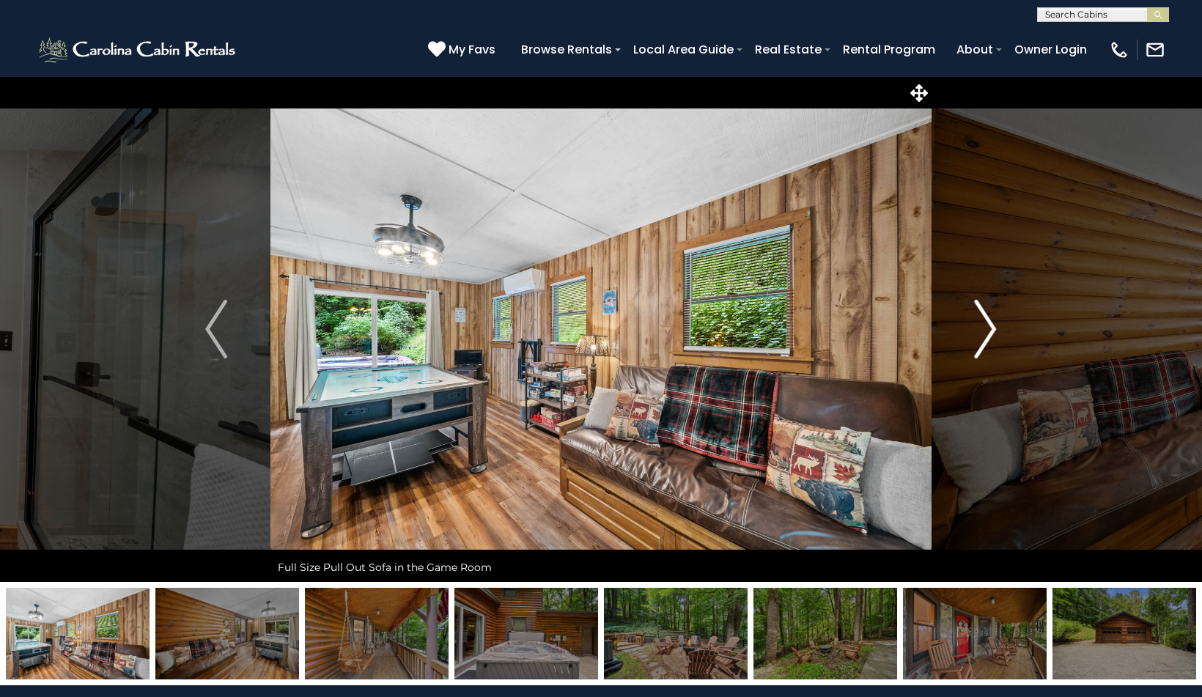
click at [987, 333] on img "Next" at bounding box center [986, 329] width 22 height 59
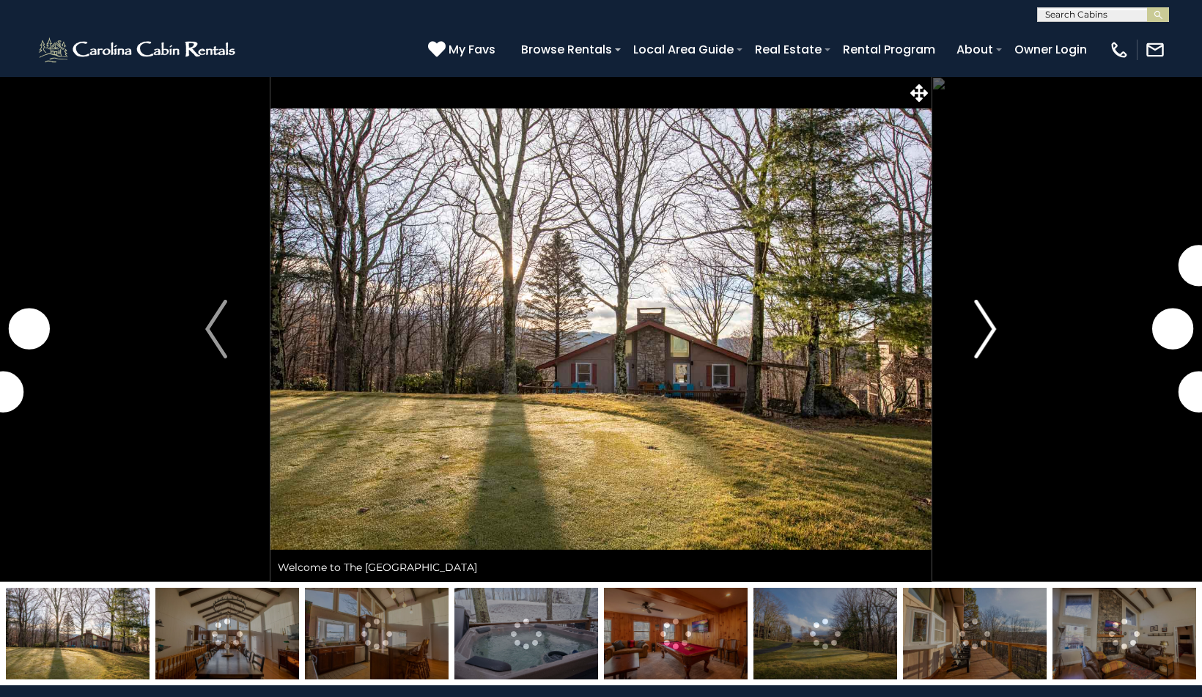
click at [988, 314] on img "Next" at bounding box center [986, 329] width 22 height 59
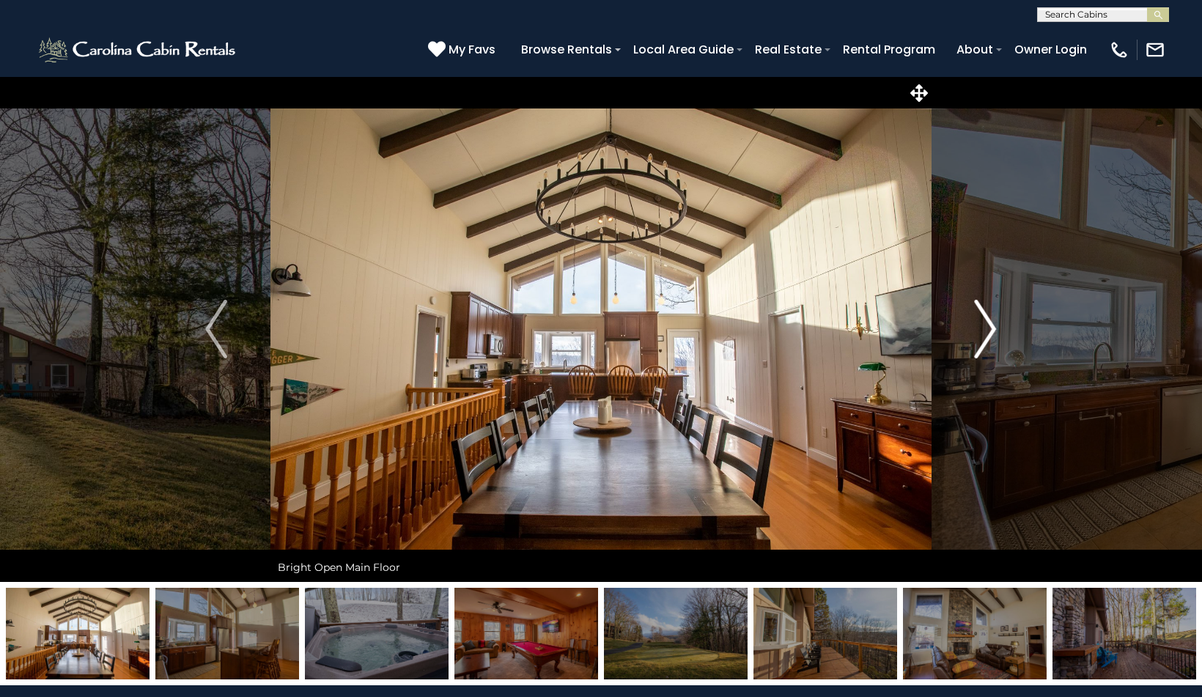
click at [988, 314] on img "Next" at bounding box center [986, 329] width 22 height 59
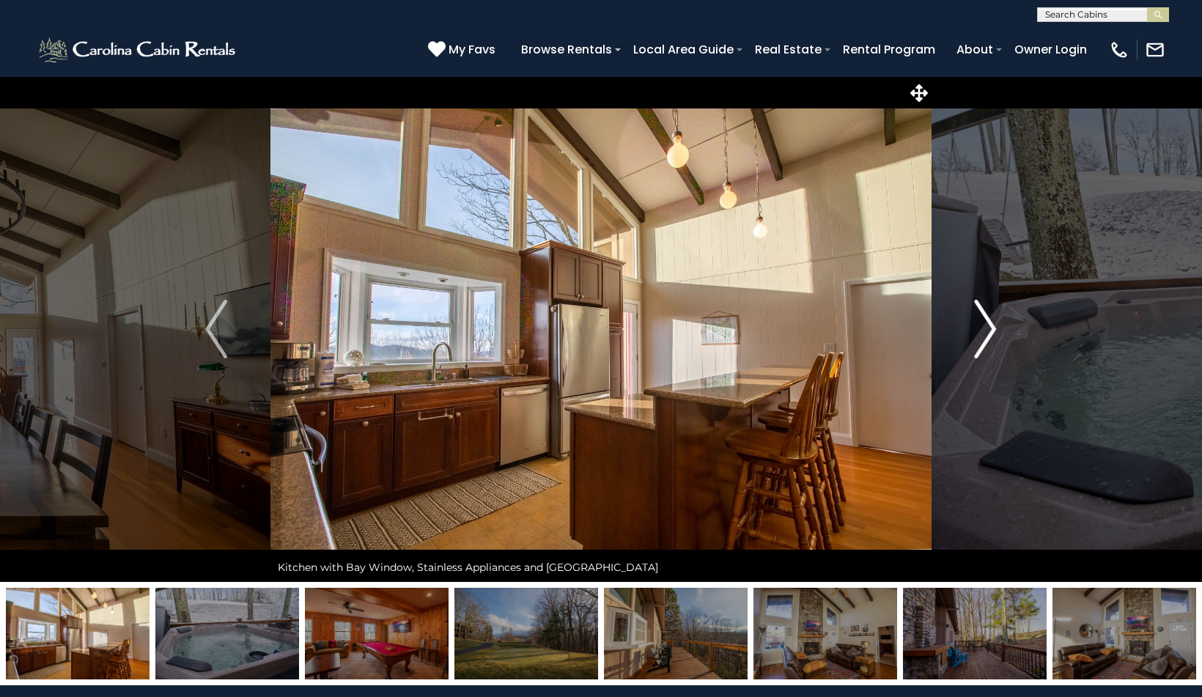
click at [988, 314] on img "Next" at bounding box center [986, 329] width 22 height 59
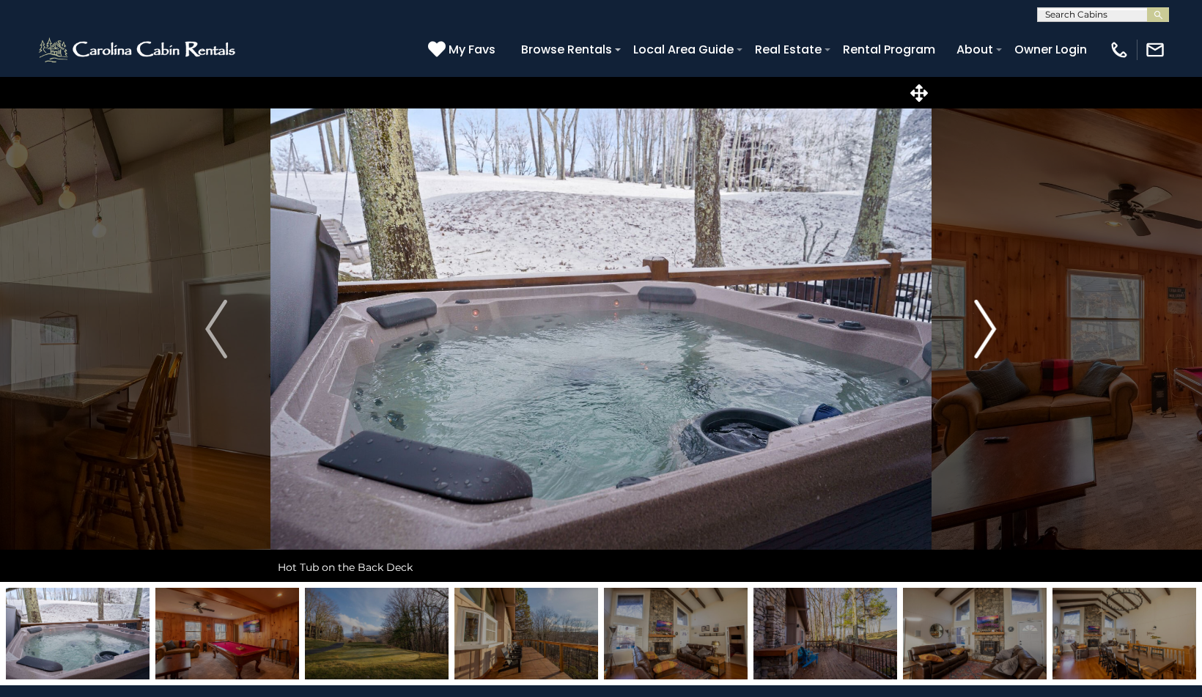
click at [988, 314] on img "Next" at bounding box center [986, 329] width 22 height 59
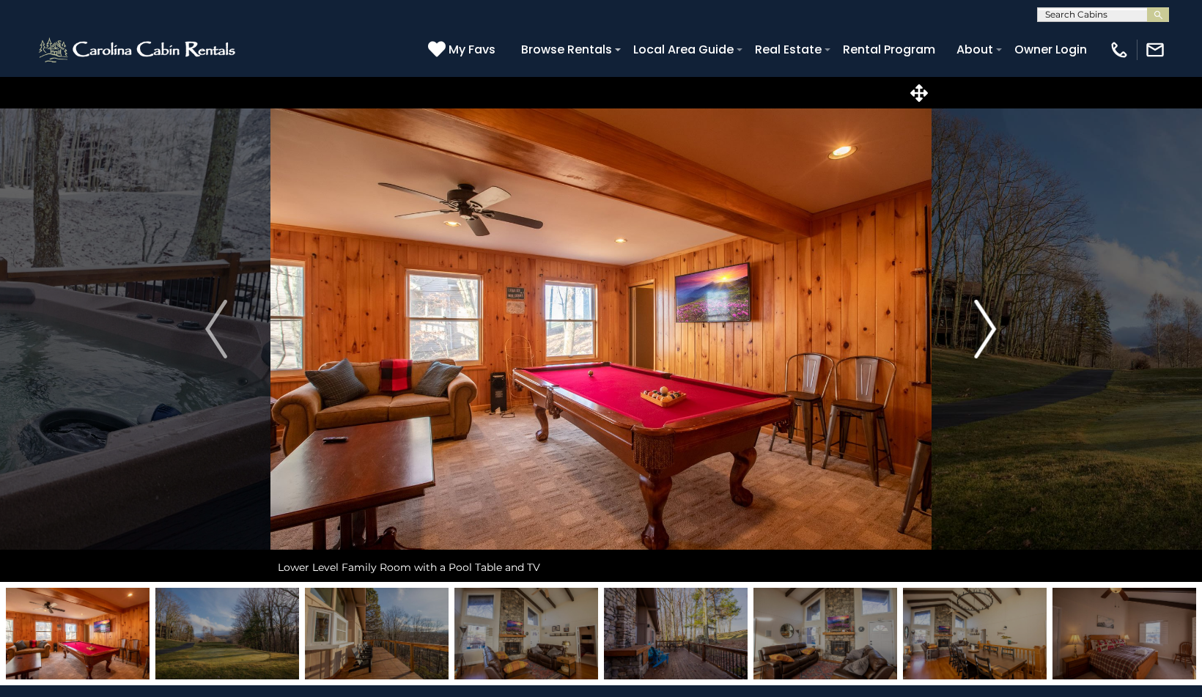
click at [988, 314] on img "Next" at bounding box center [986, 329] width 22 height 59
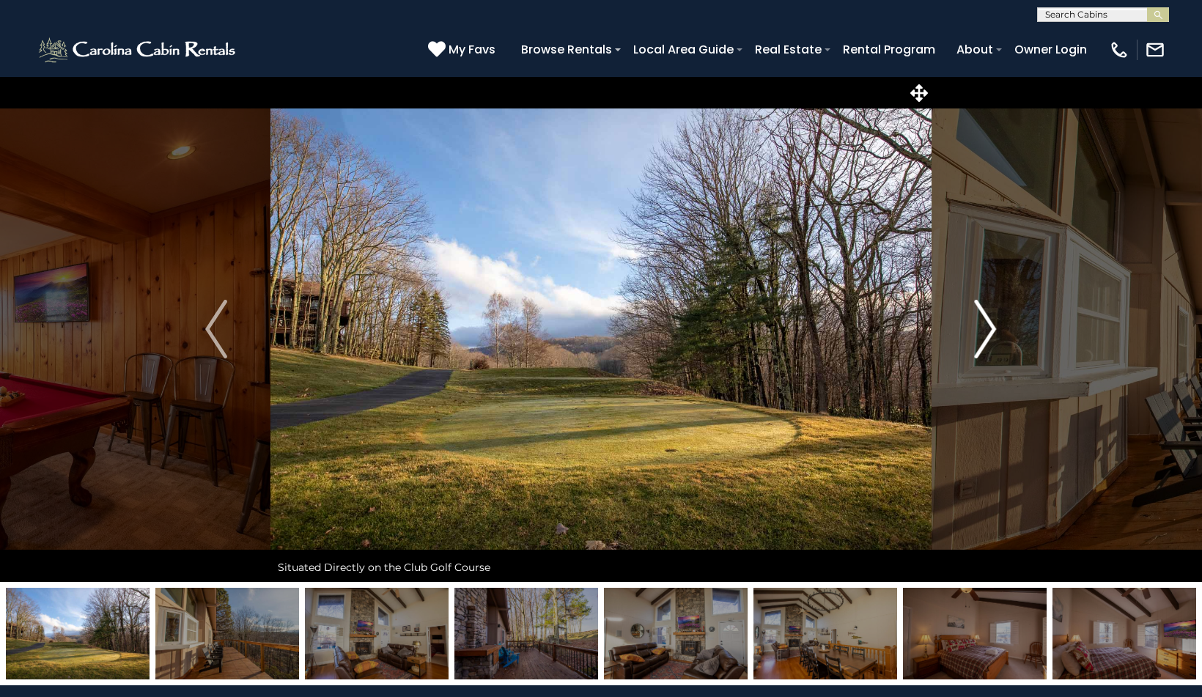
click at [988, 314] on img "Next" at bounding box center [986, 329] width 22 height 59
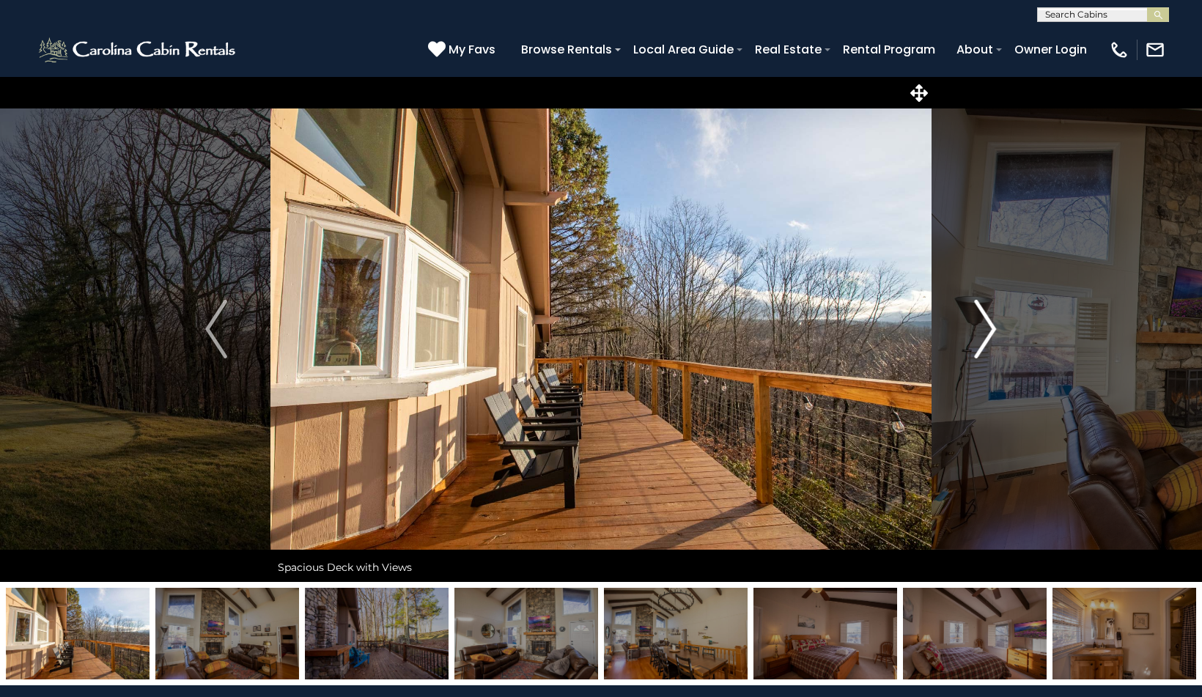
click at [988, 314] on img "Next" at bounding box center [986, 329] width 22 height 59
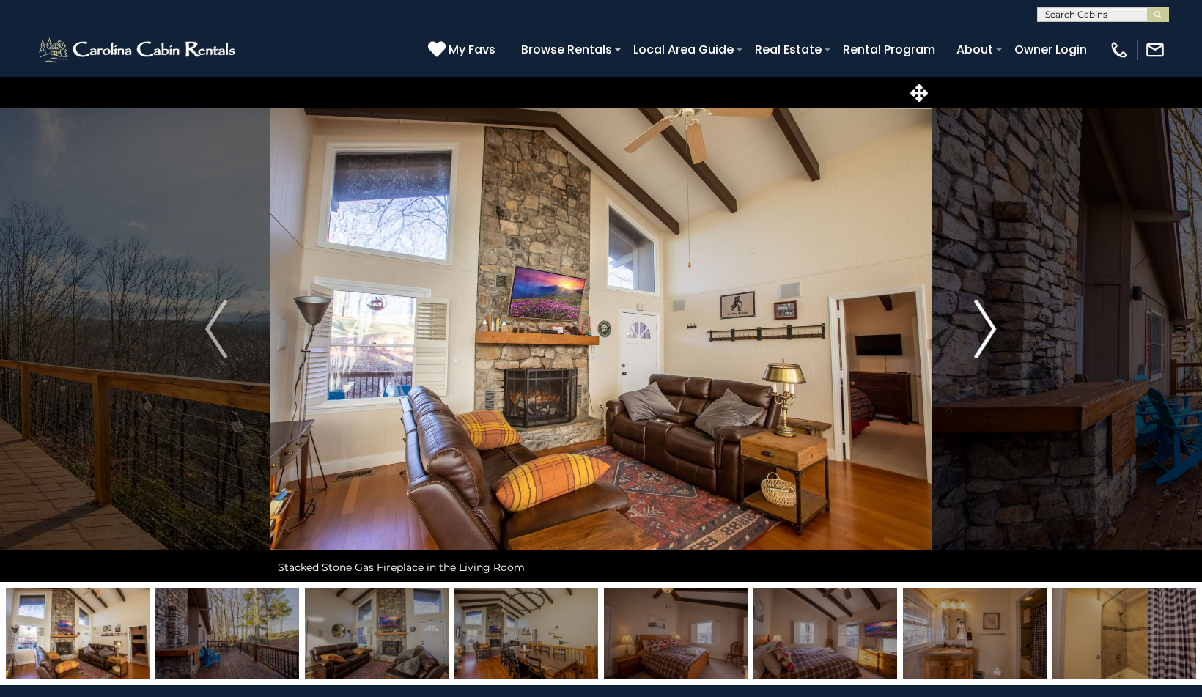
click at [988, 314] on img "Next" at bounding box center [986, 329] width 22 height 59
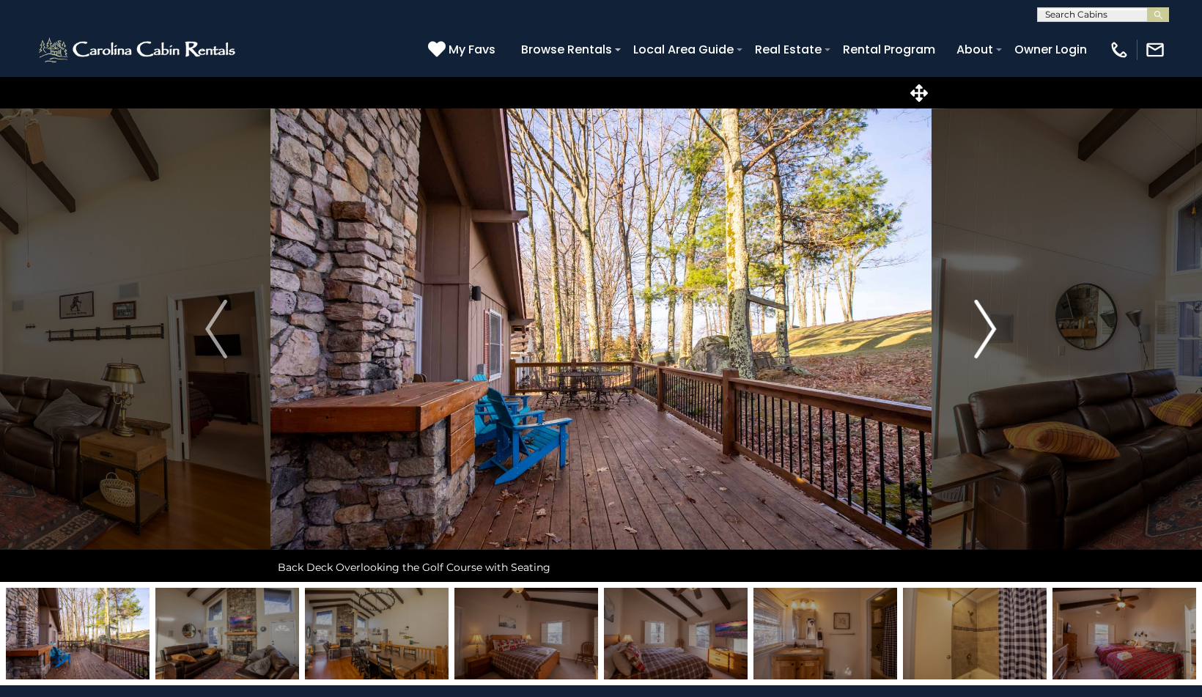
click at [988, 314] on img "Next" at bounding box center [986, 329] width 22 height 59
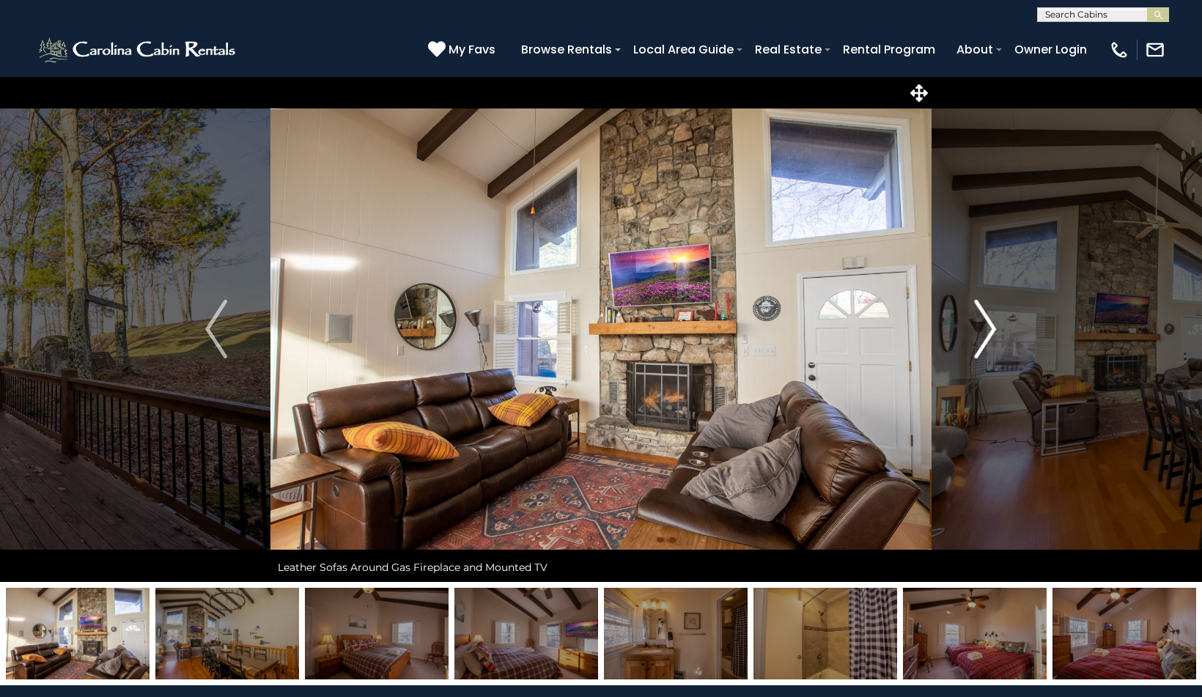
click at [988, 314] on img "Next" at bounding box center [986, 329] width 22 height 59
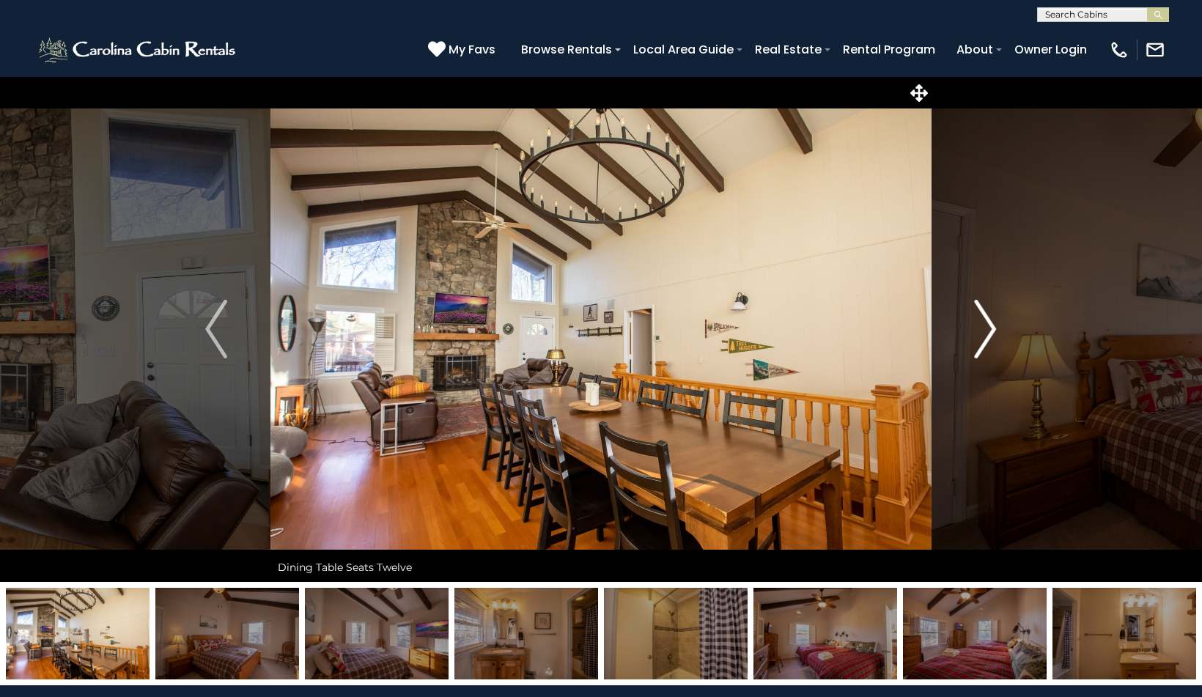
click at [988, 314] on img "Next" at bounding box center [986, 329] width 22 height 59
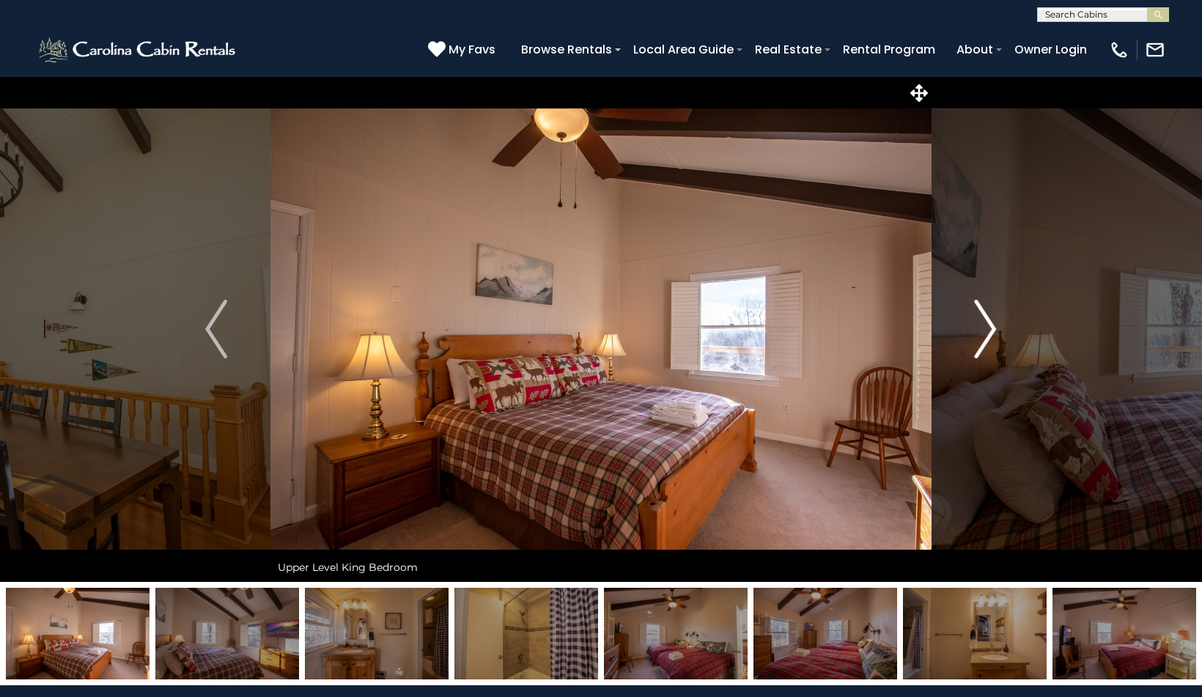
click at [988, 314] on img "Next" at bounding box center [986, 329] width 22 height 59
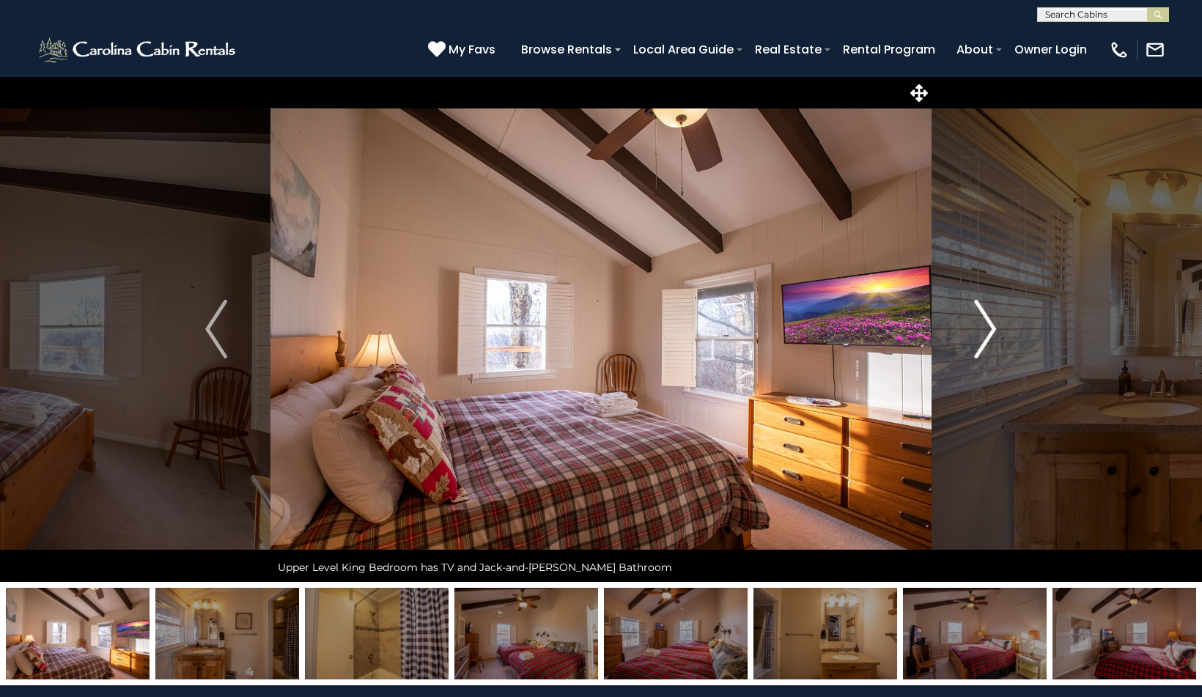
click at [988, 314] on img "Next" at bounding box center [986, 329] width 22 height 59
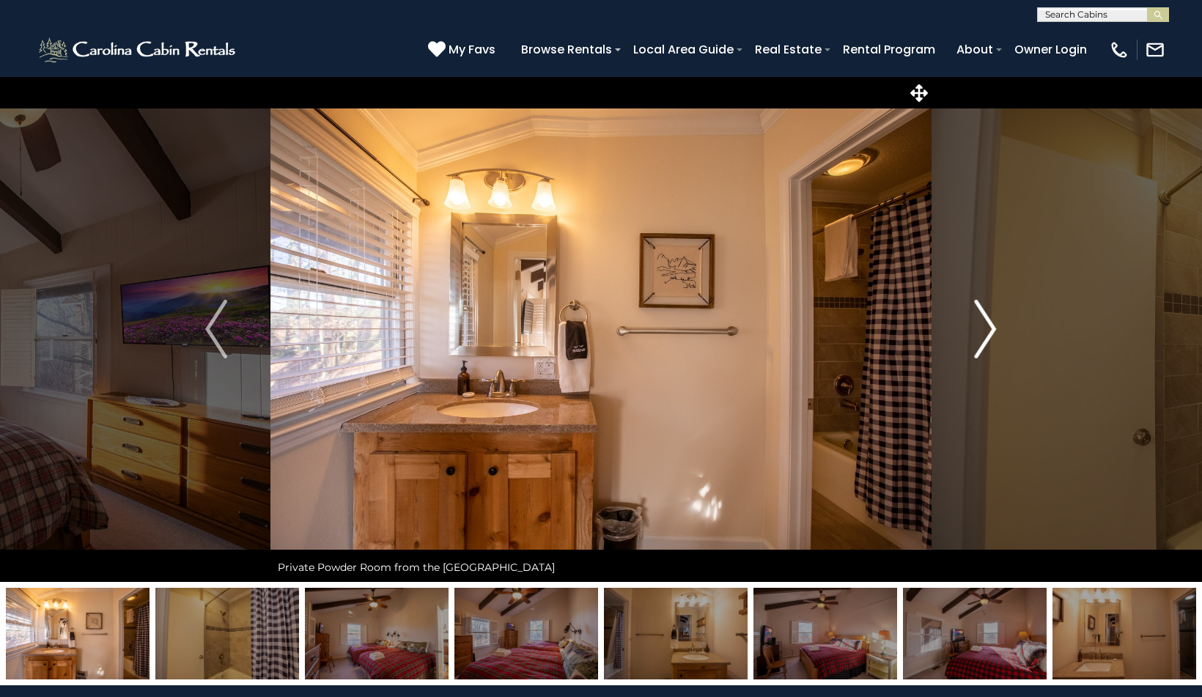
click at [989, 314] on img "Next" at bounding box center [986, 329] width 22 height 59
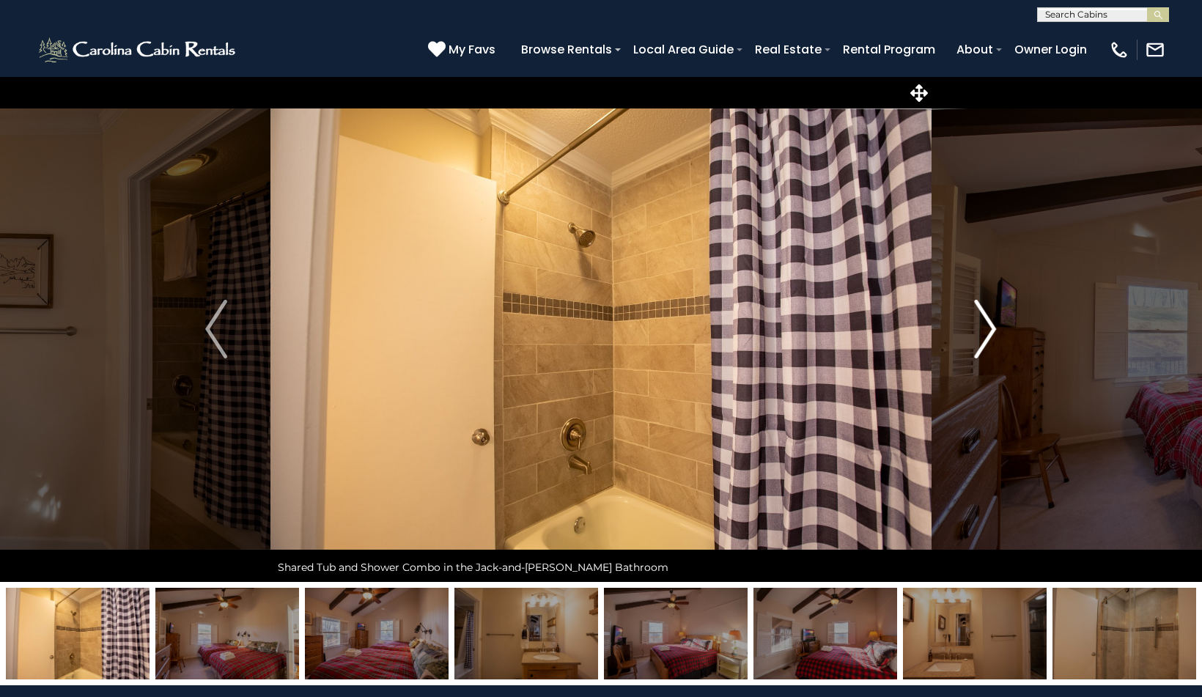
click at [989, 314] on img "Next" at bounding box center [986, 329] width 22 height 59
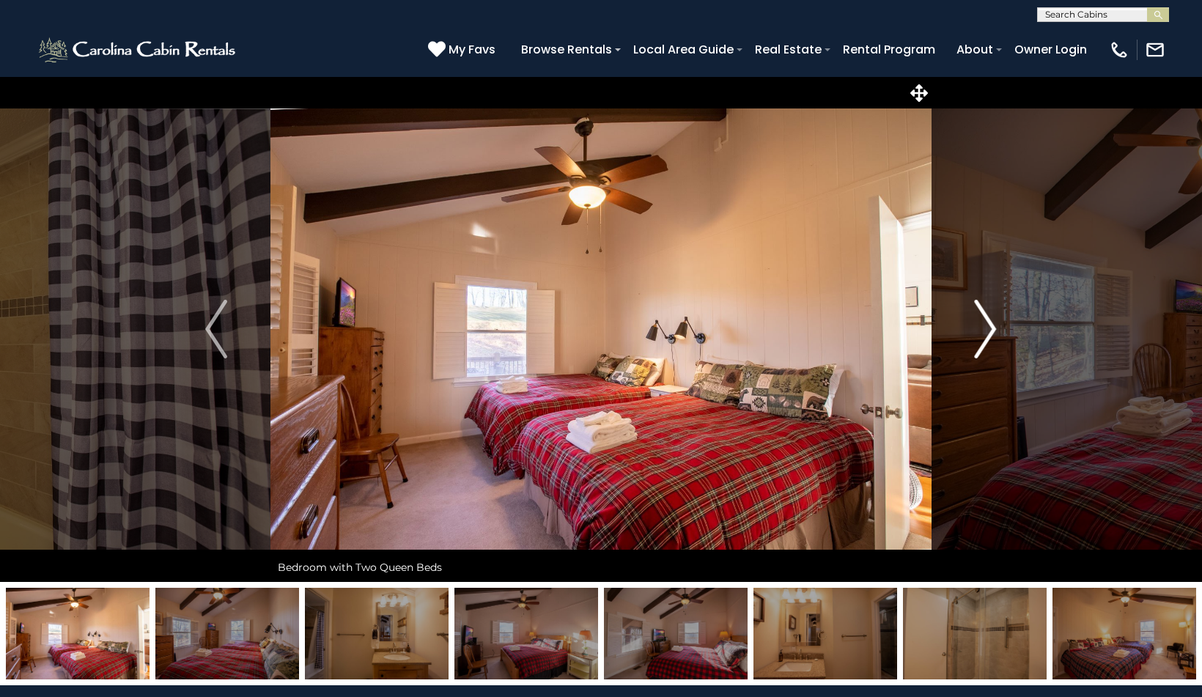
click at [989, 314] on img "Next" at bounding box center [986, 329] width 22 height 59
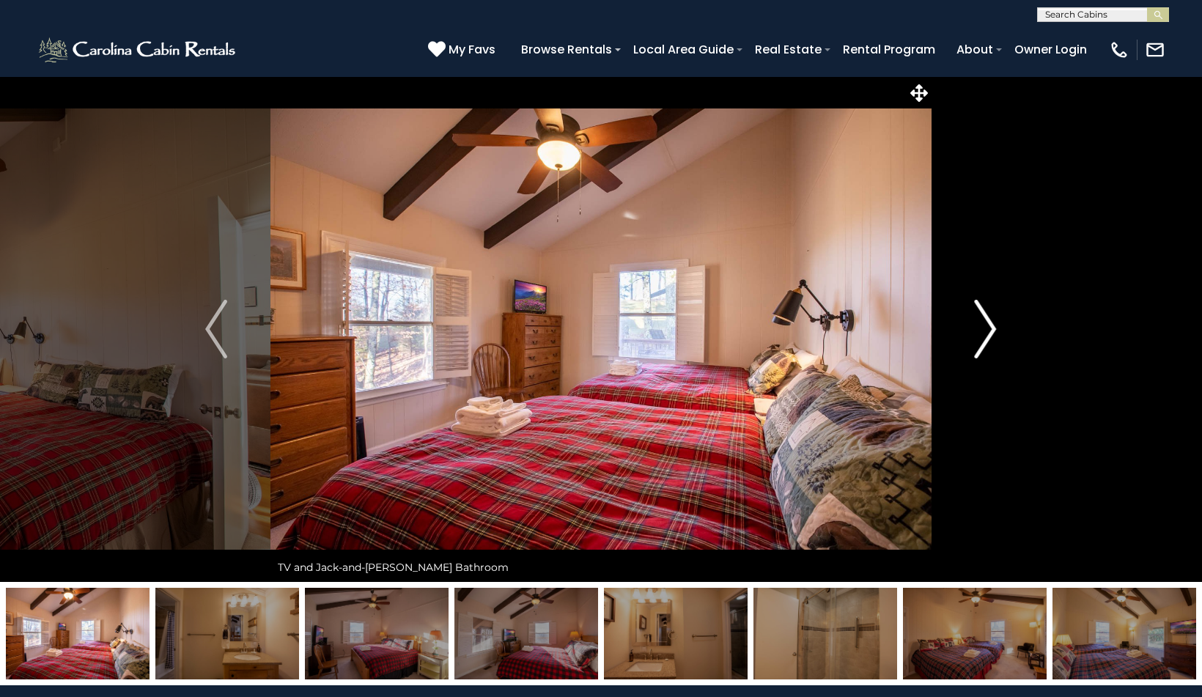
click at [991, 314] on img "Next" at bounding box center [986, 329] width 22 height 59
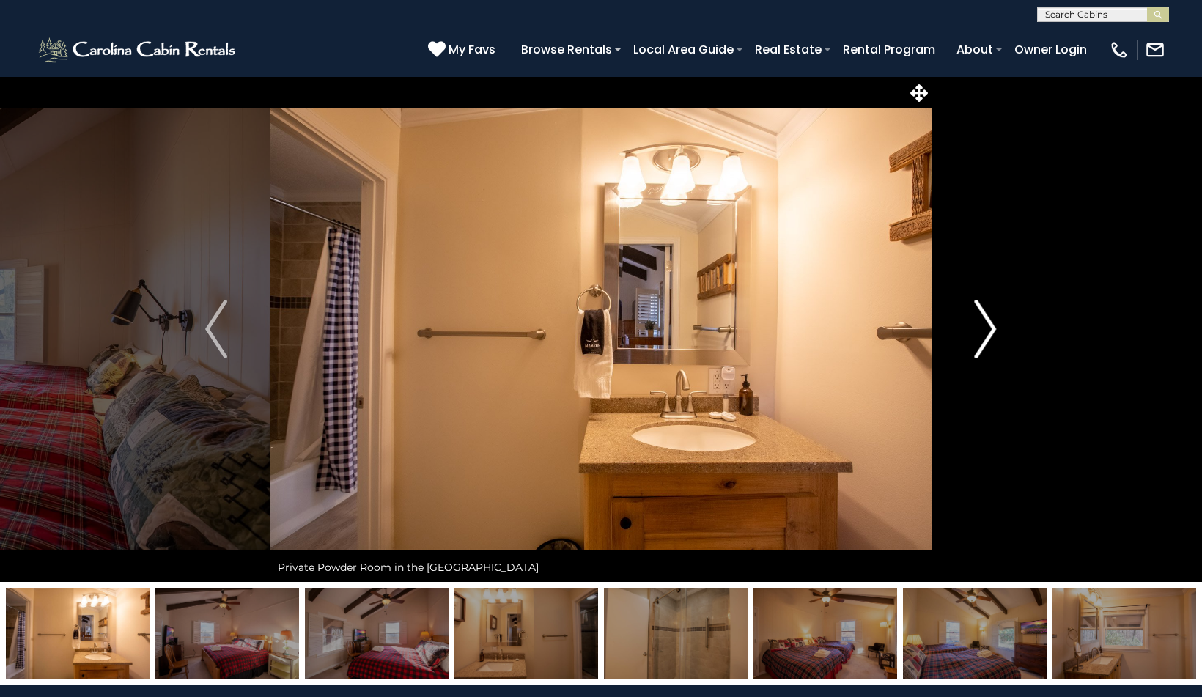
click at [991, 314] on img "Next" at bounding box center [986, 329] width 22 height 59
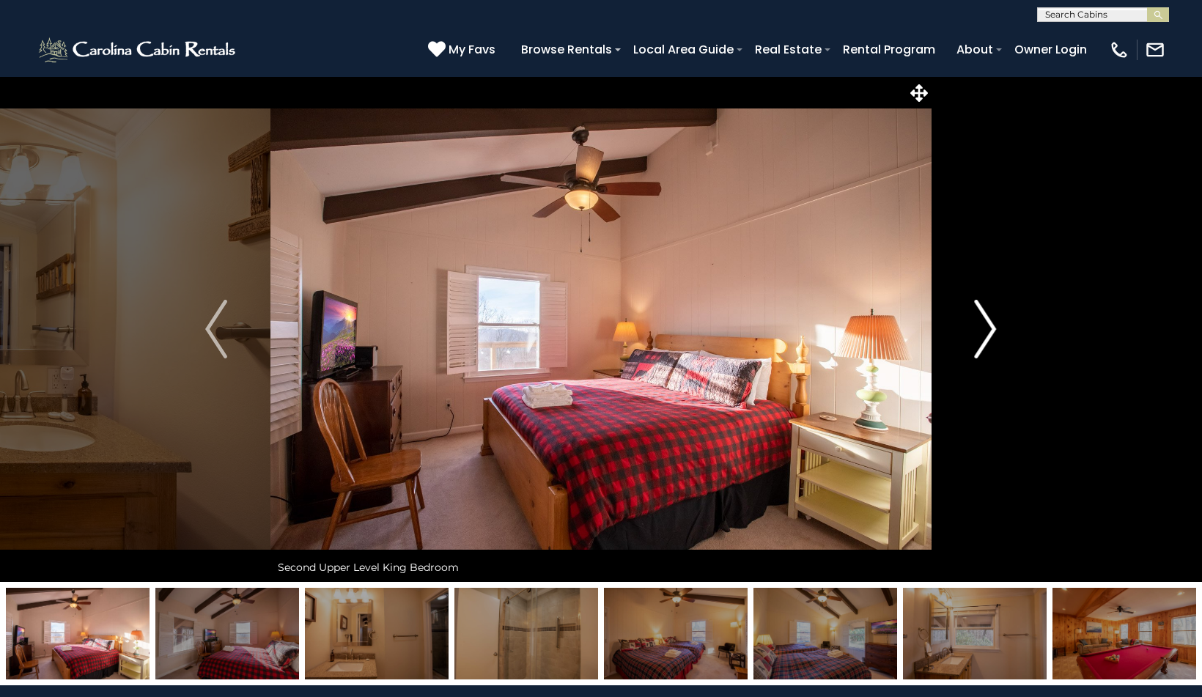
click at [991, 314] on img "Next" at bounding box center [986, 329] width 22 height 59
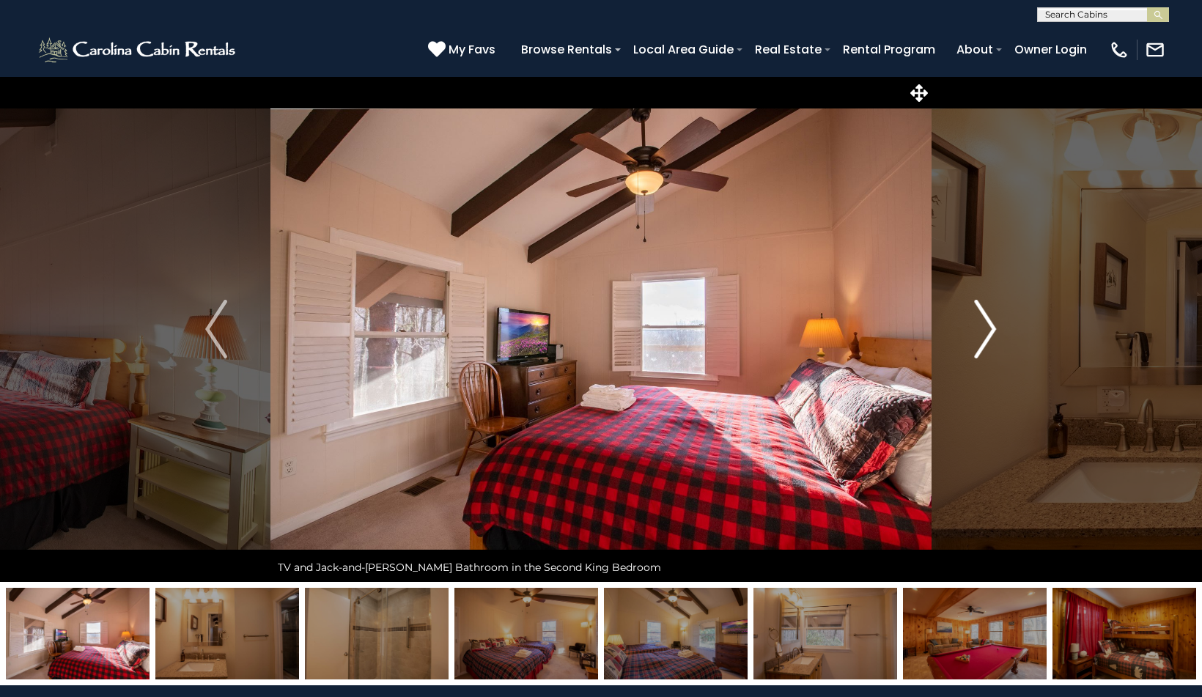
click at [991, 314] on img "Next" at bounding box center [986, 329] width 22 height 59
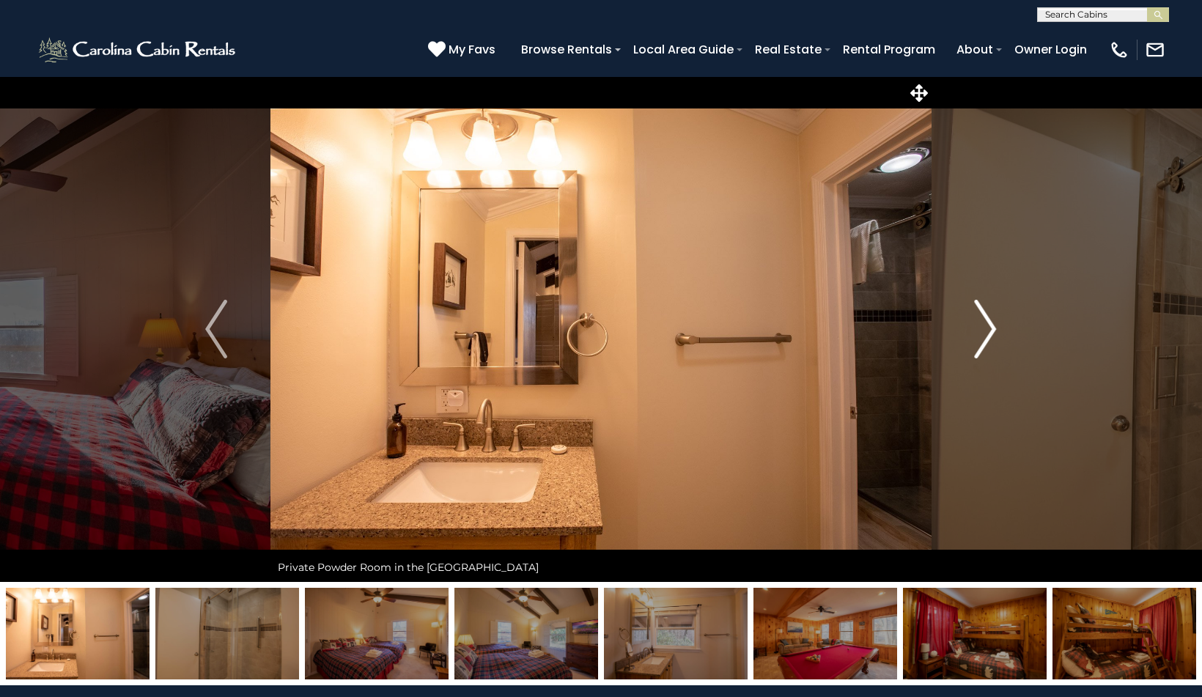
click at [991, 313] on img "Next" at bounding box center [986, 329] width 22 height 59
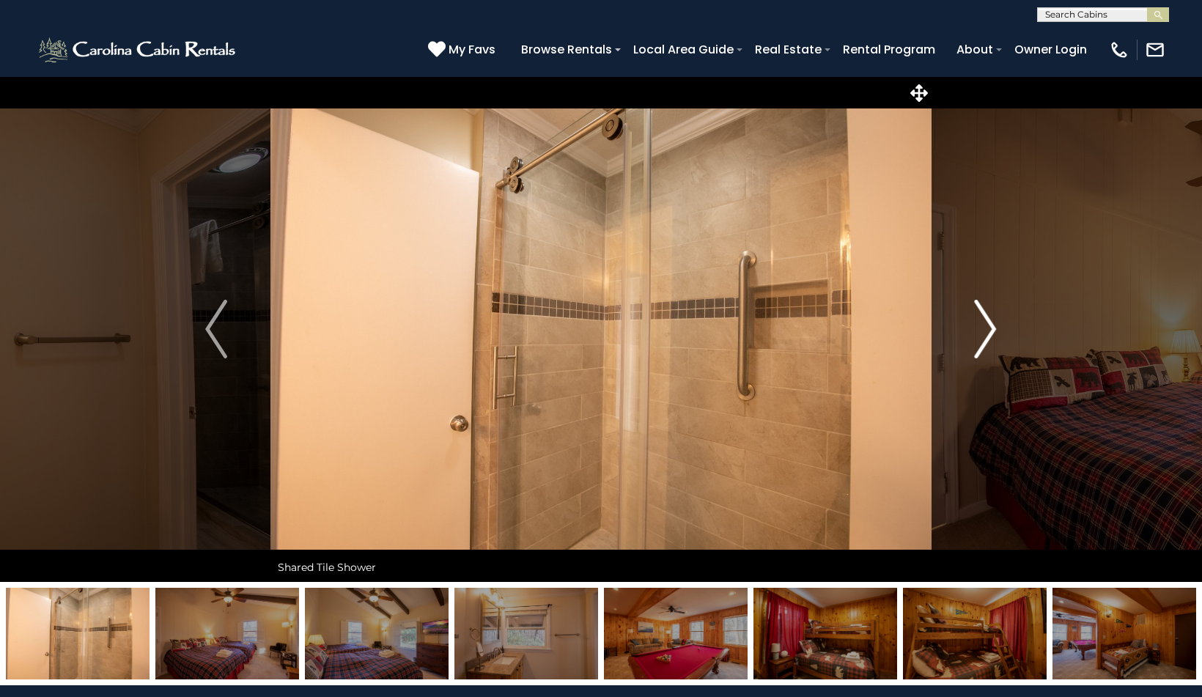
click at [991, 313] on img "Next" at bounding box center [986, 329] width 22 height 59
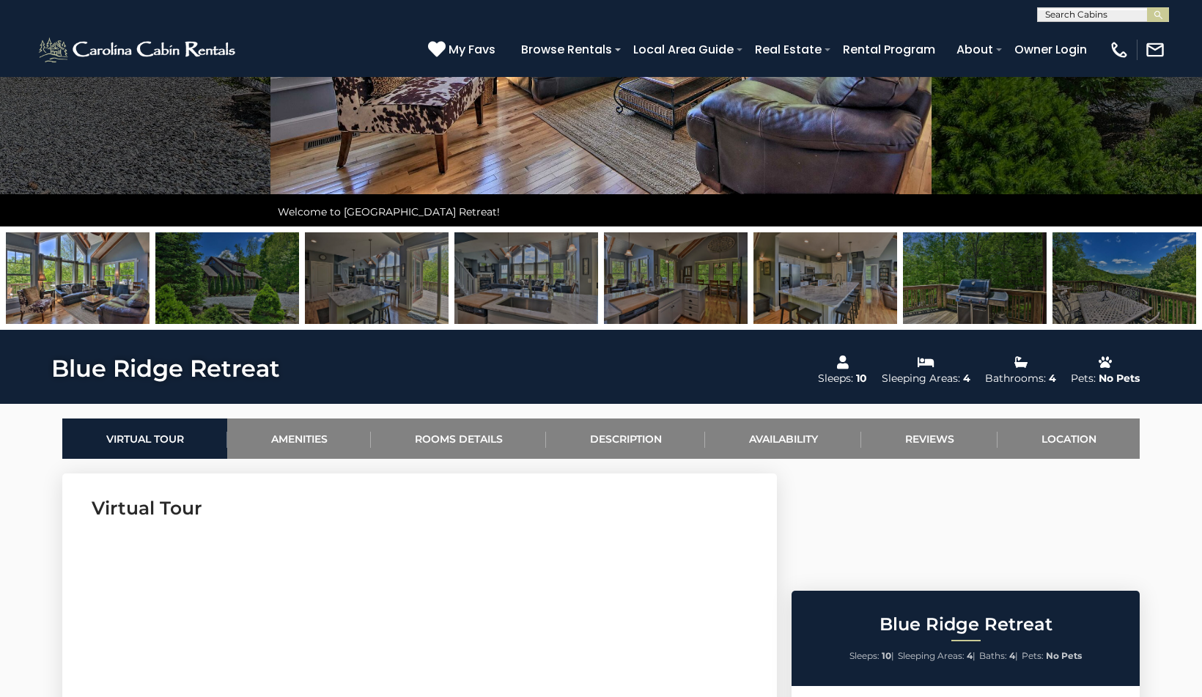
scroll to position [356, 0]
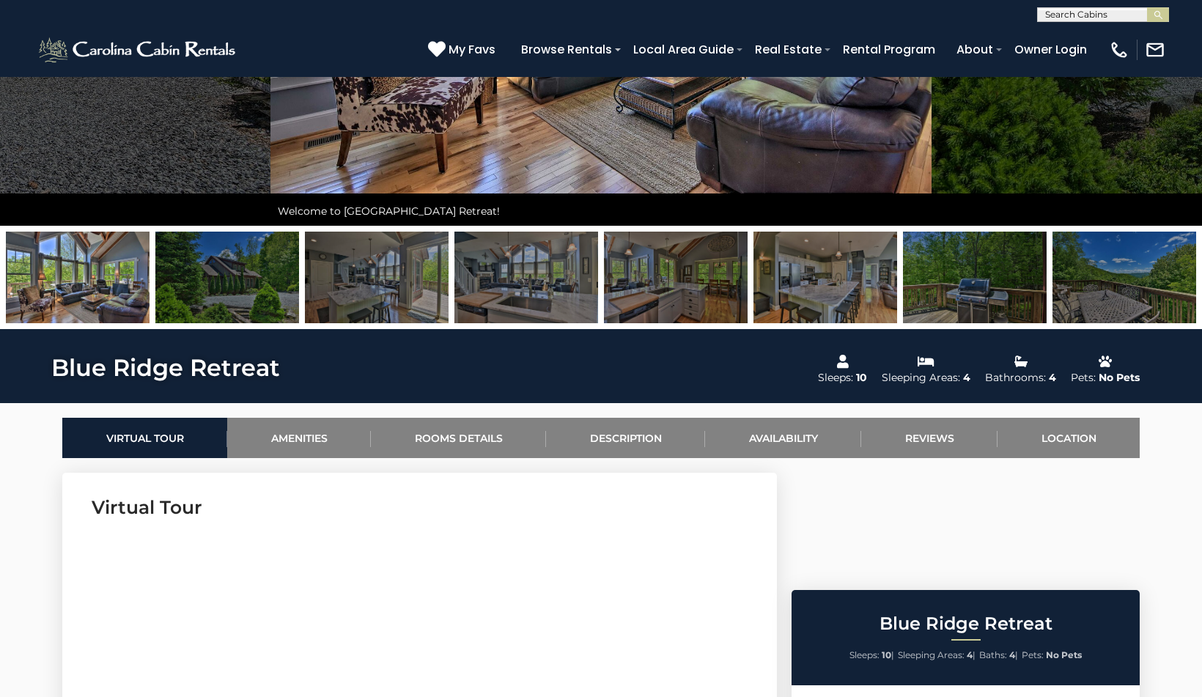
click at [560, 276] on img at bounding box center [526, 278] width 144 height 92
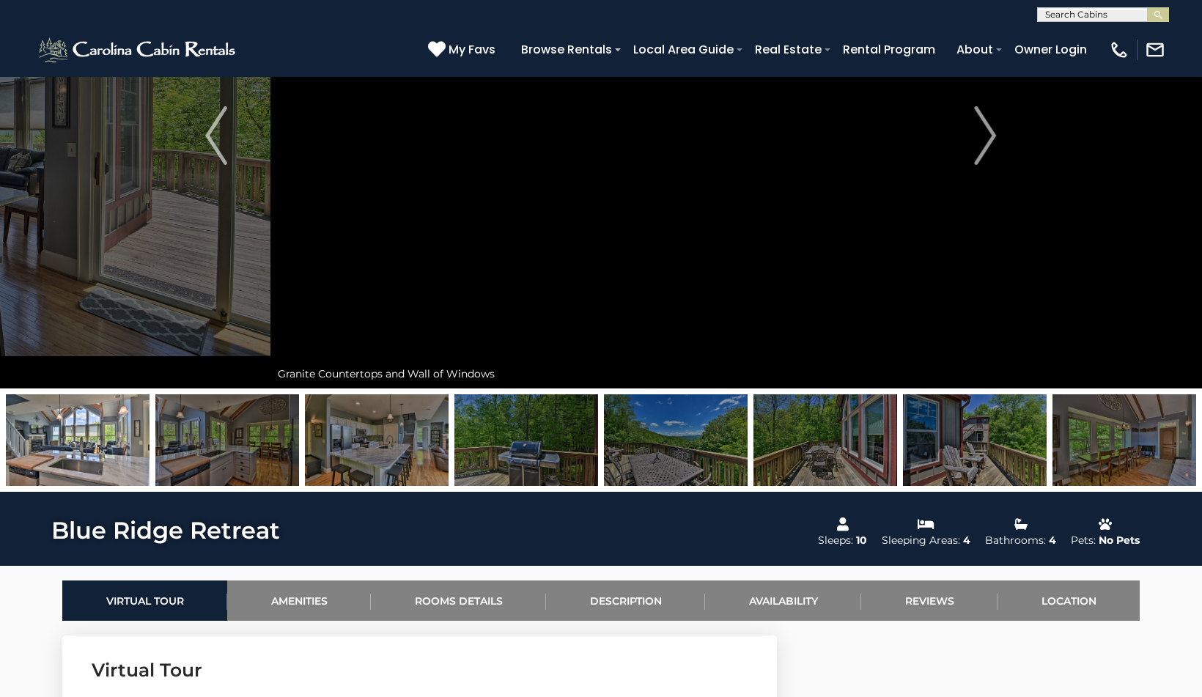
scroll to position [153, 0]
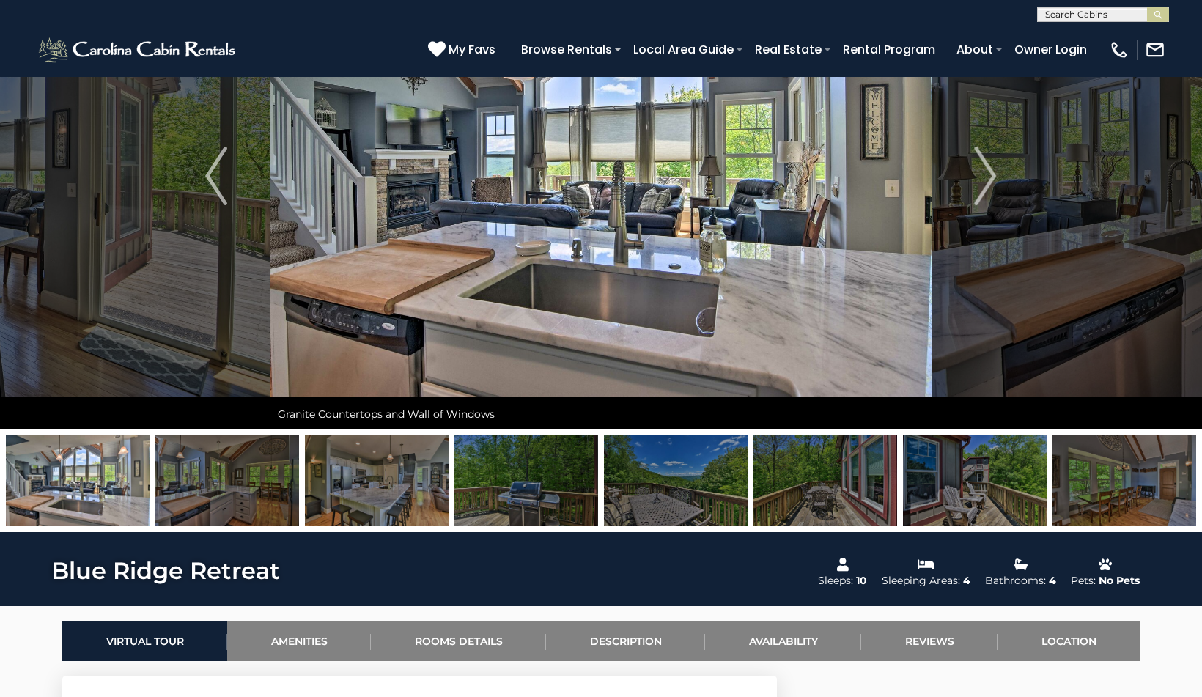
click at [115, 464] on img at bounding box center [78, 481] width 144 height 92
click at [207, 484] on img at bounding box center [227, 481] width 144 height 92
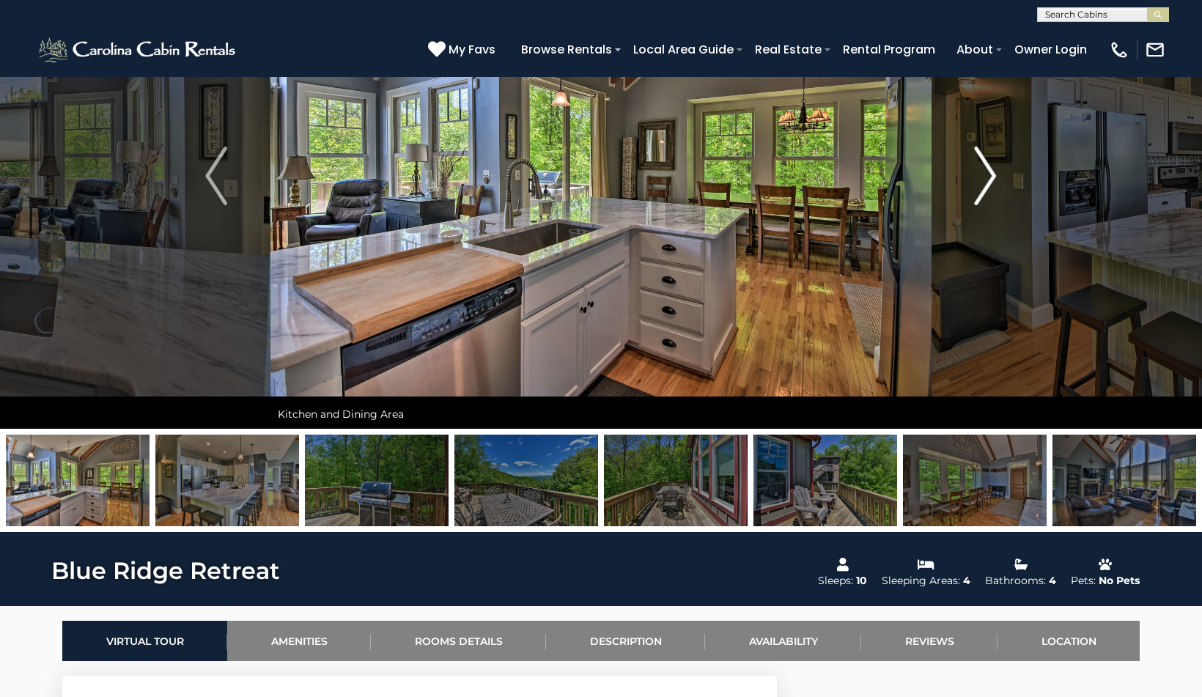
click at [994, 165] on img "Next" at bounding box center [986, 176] width 22 height 59
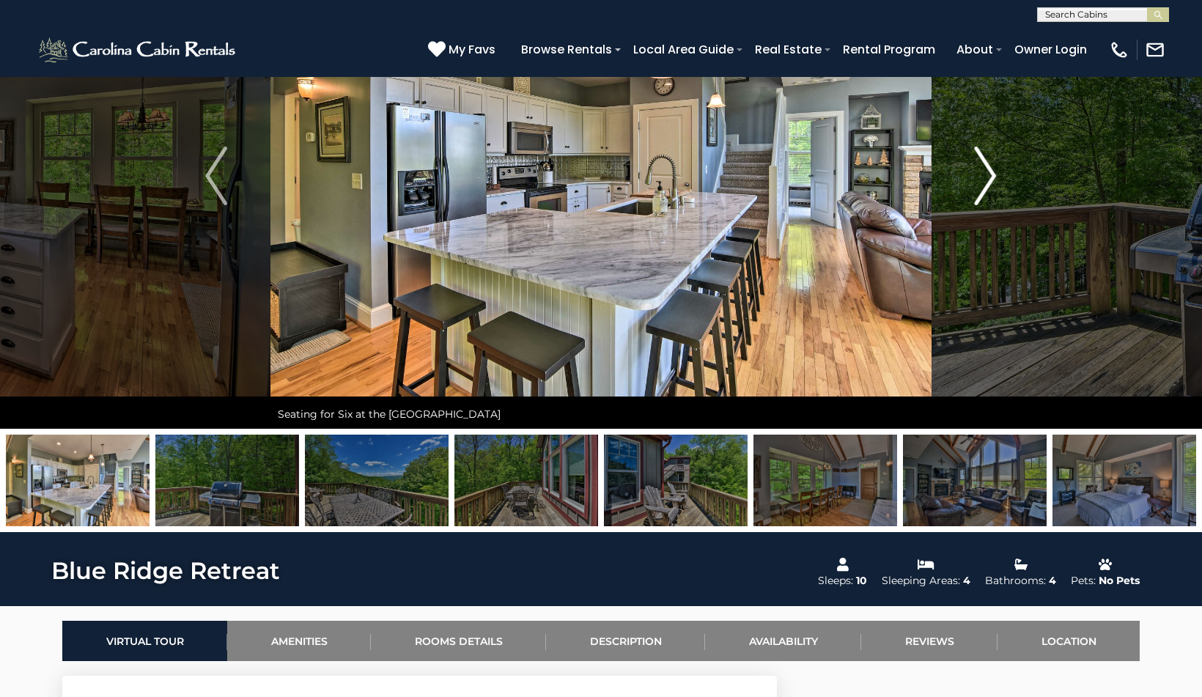
click at [994, 165] on img "Next" at bounding box center [986, 176] width 22 height 59
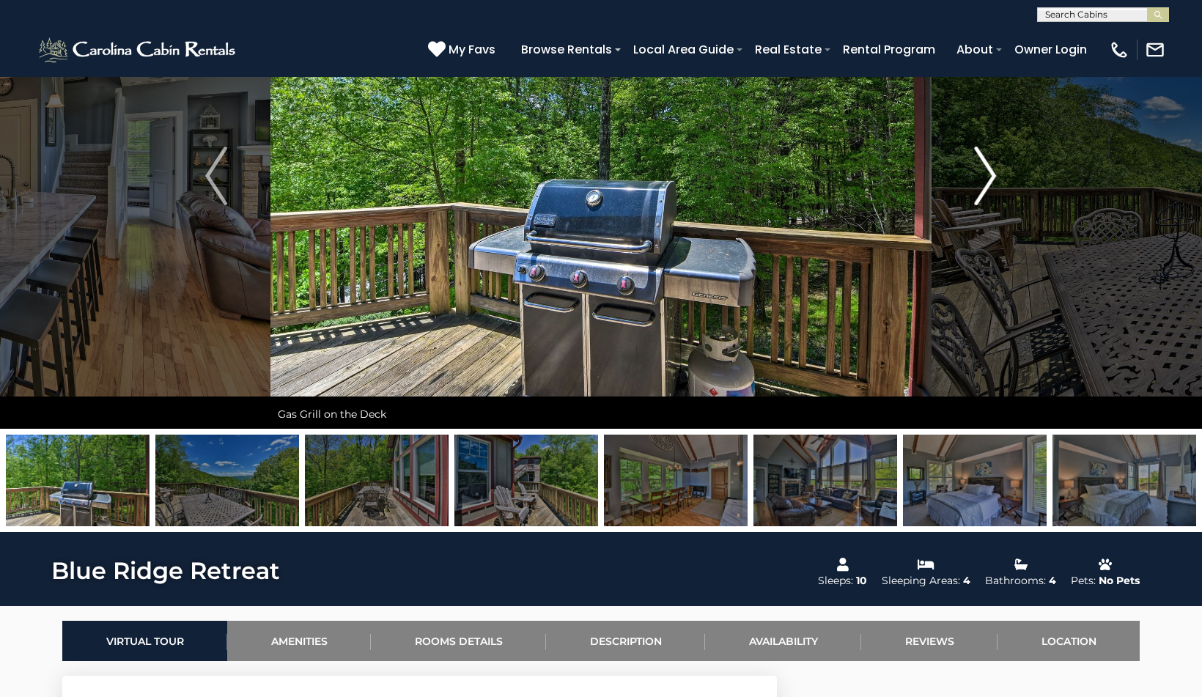
click at [994, 165] on img "Next" at bounding box center [986, 176] width 22 height 59
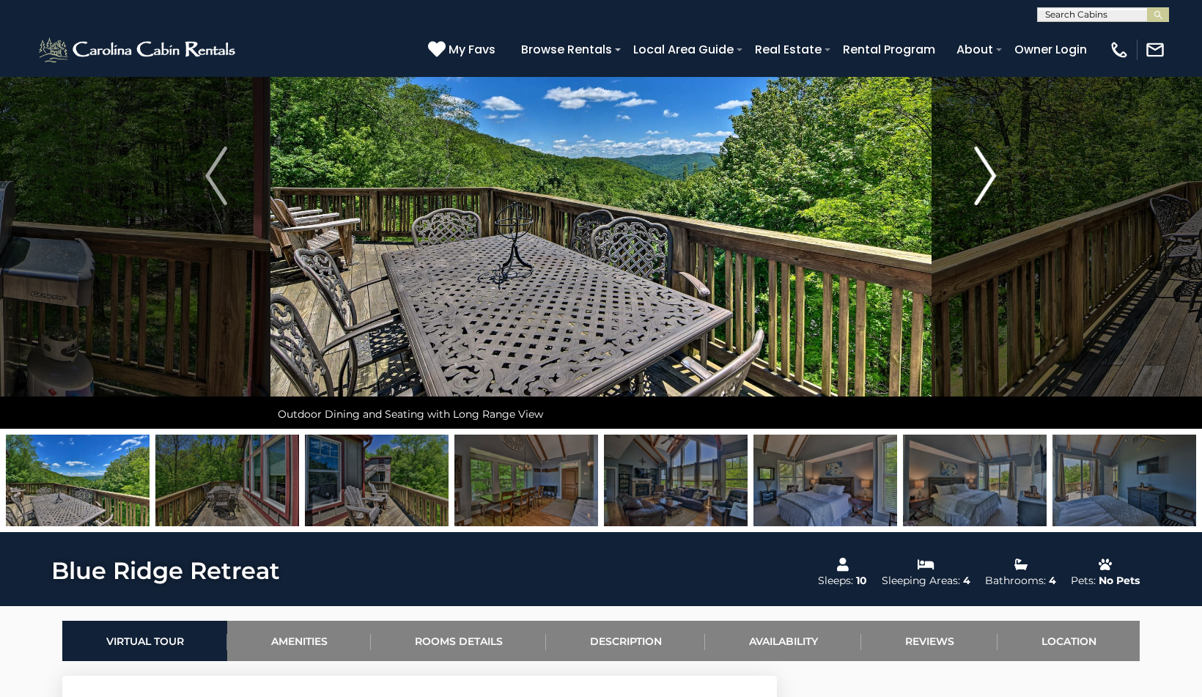
click at [994, 165] on img "Next" at bounding box center [986, 176] width 22 height 59
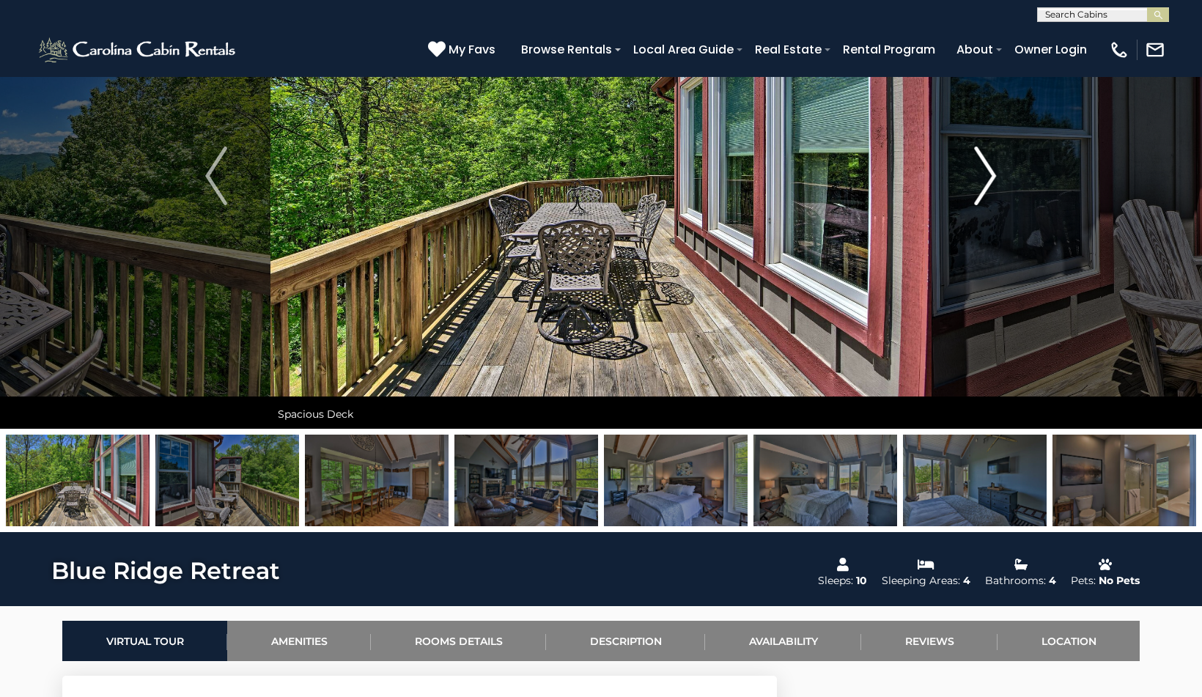
click at [994, 165] on img "Next" at bounding box center [986, 176] width 22 height 59
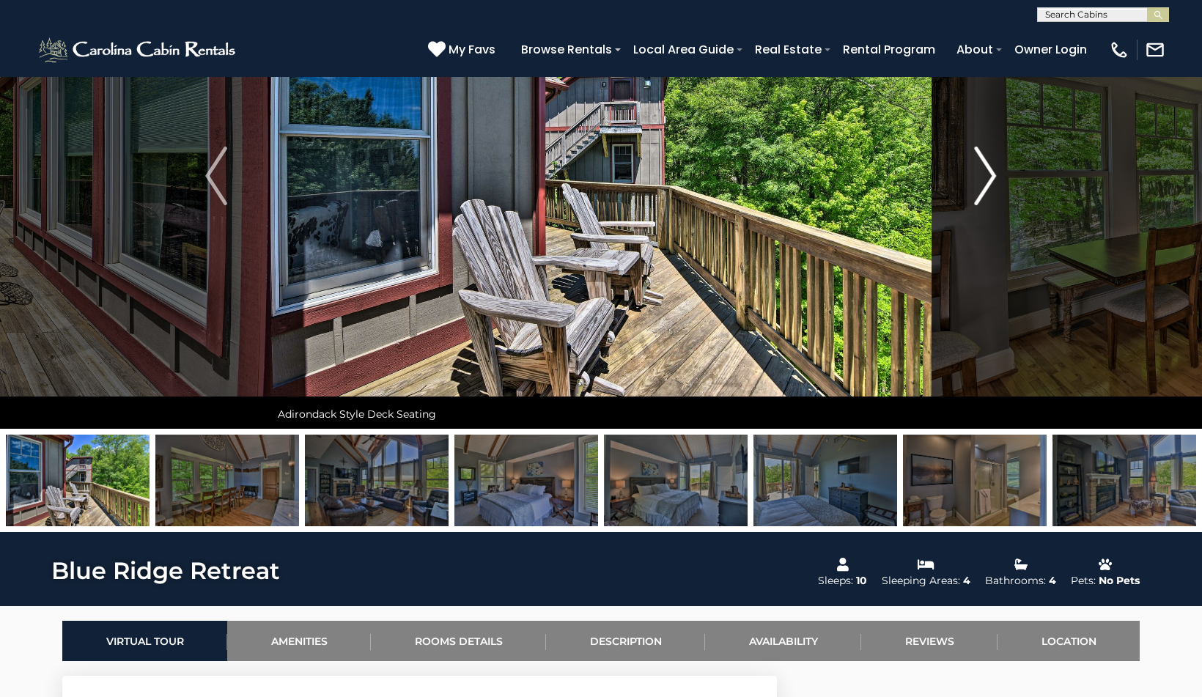
click at [994, 165] on img "Next" at bounding box center [986, 176] width 22 height 59
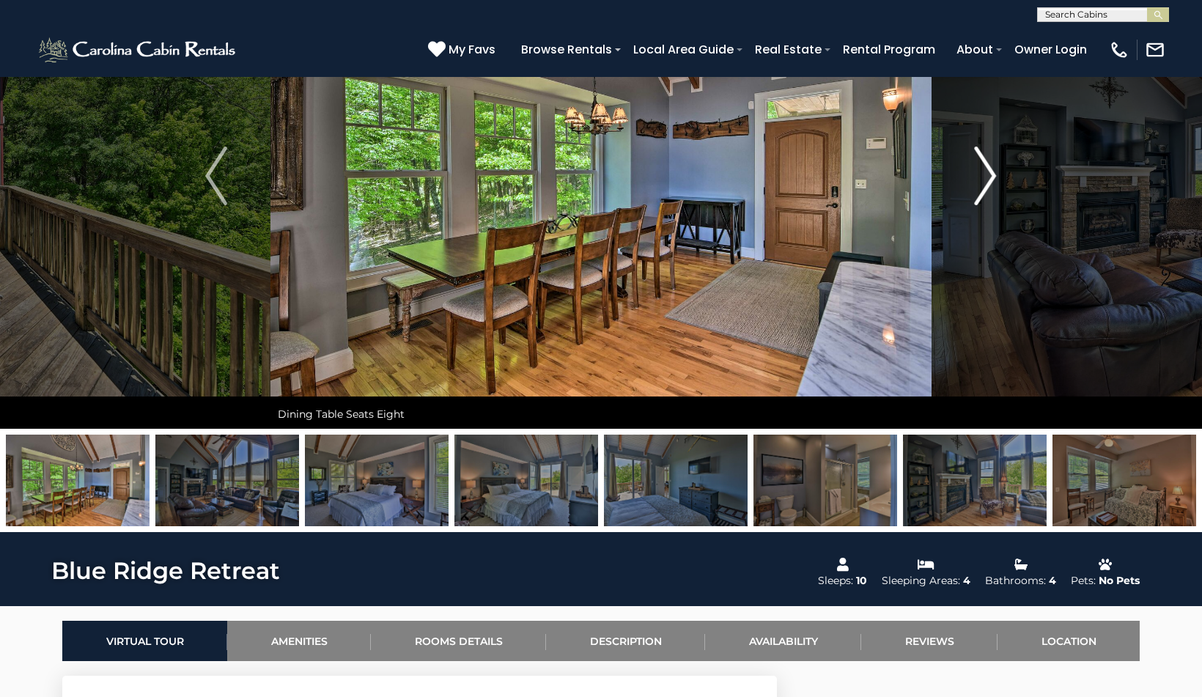
click at [994, 165] on img "Next" at bounding box center [986, 176] width 22 height 59
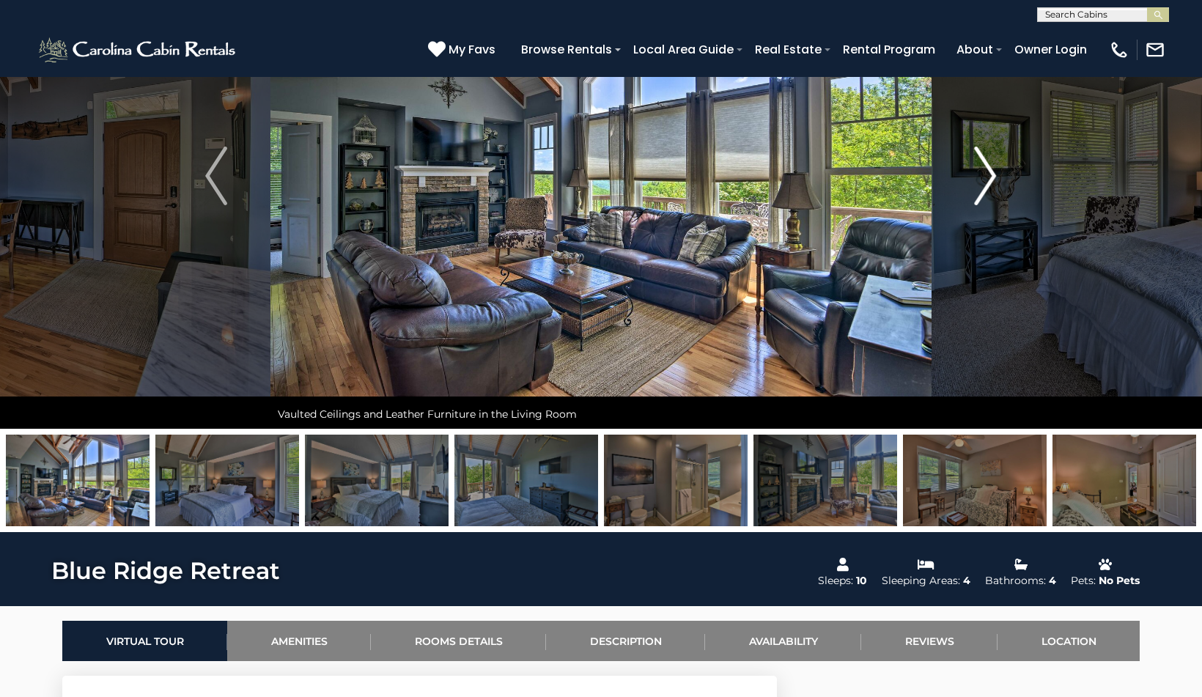
click at [994, 165] on img "Next" at bounding box center [986, 176] width 22 height 59
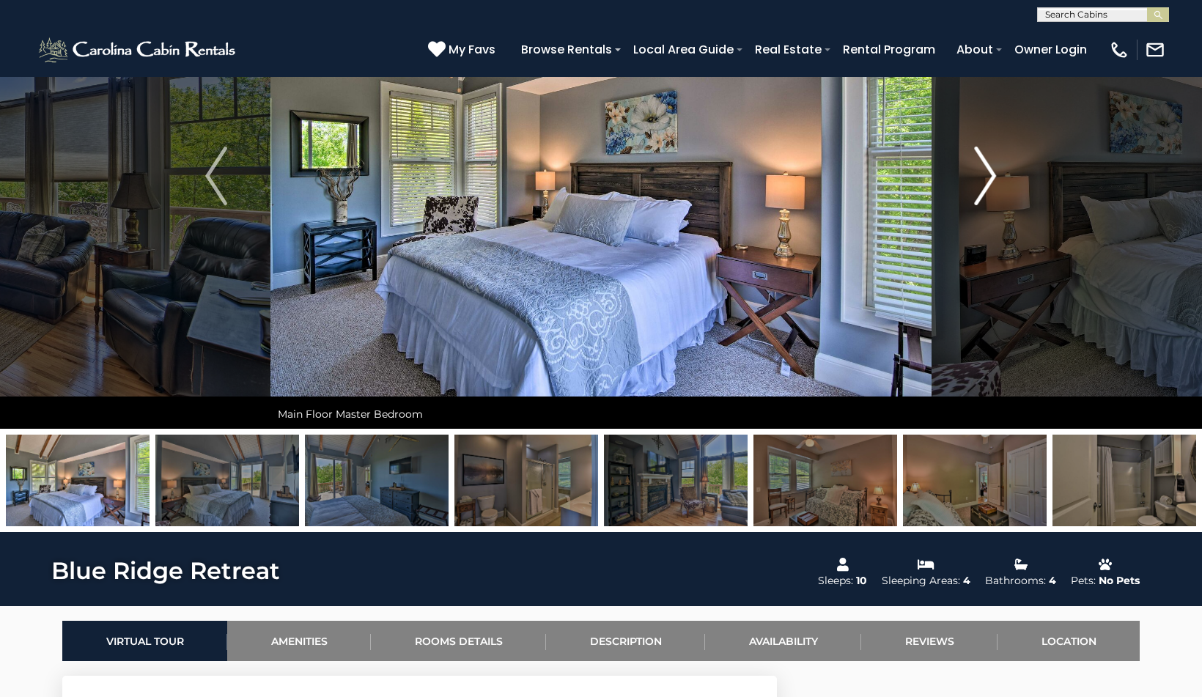
click at [994, 165] on img "Next" at bounding box center [986, 176] width 22 height 59
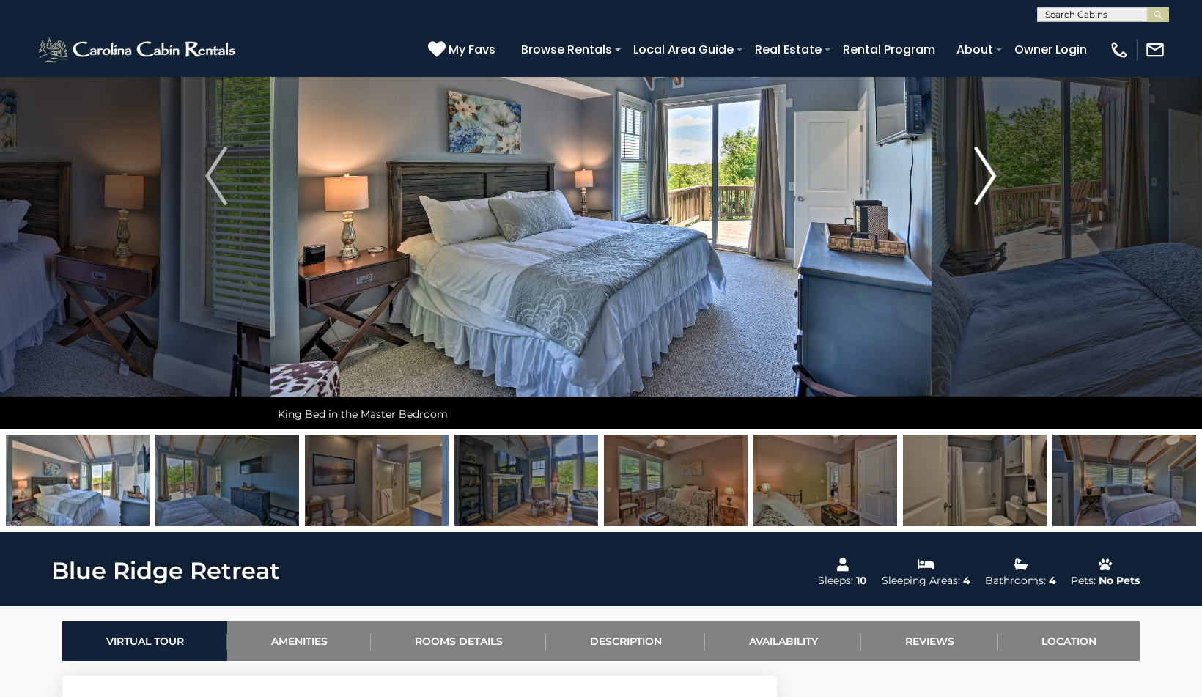
click at [994, 165] on img "Next" at bounding box center [986, 176] width 22 height 59
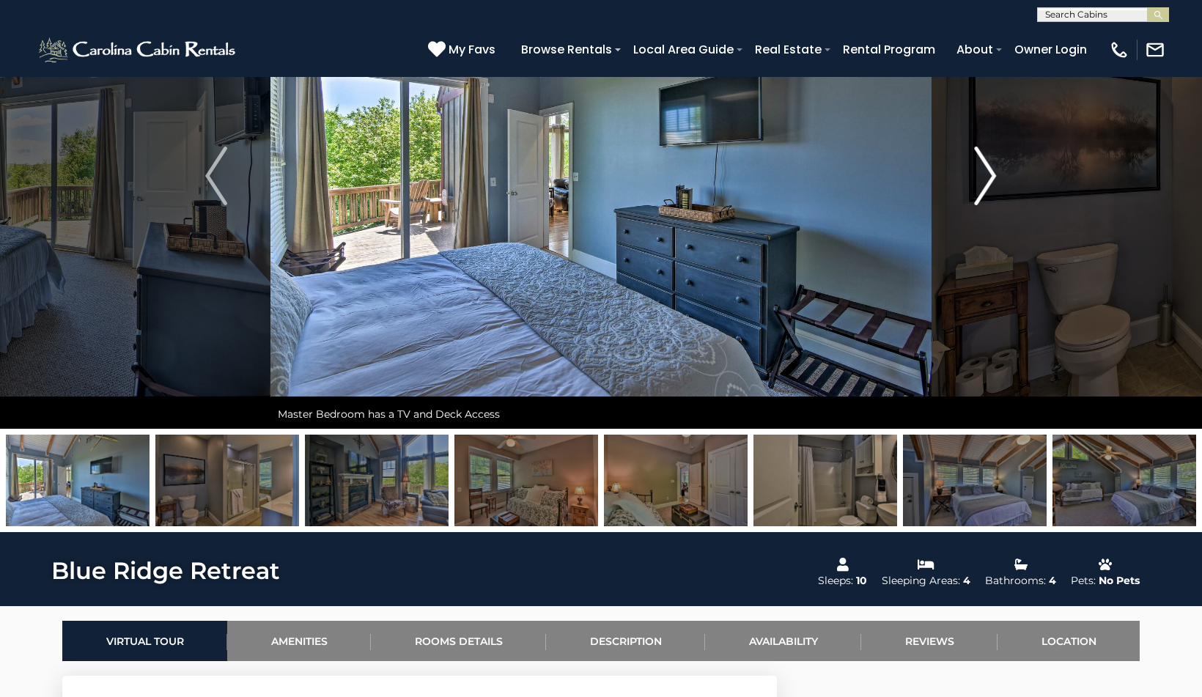
click at [994, 165] on img "Next" at bounding box center [986, 176] width 22 height 59
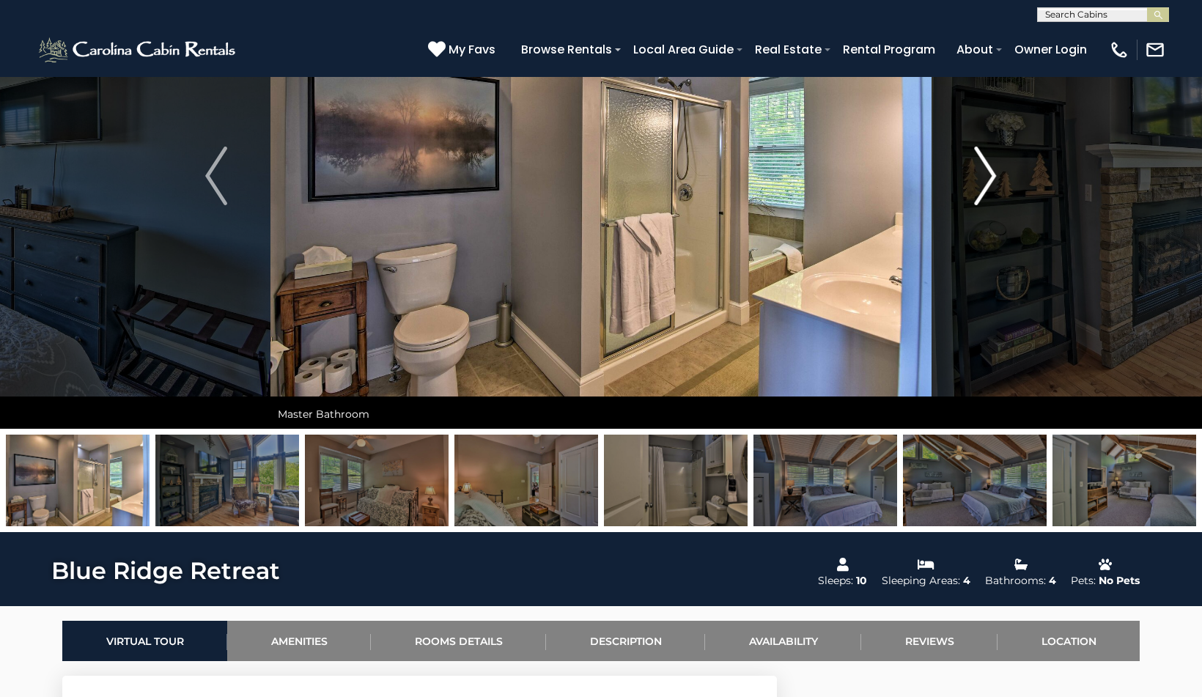
click at [994, 165] on img "Next" at bounding box center [986, 176] width 22 height 59
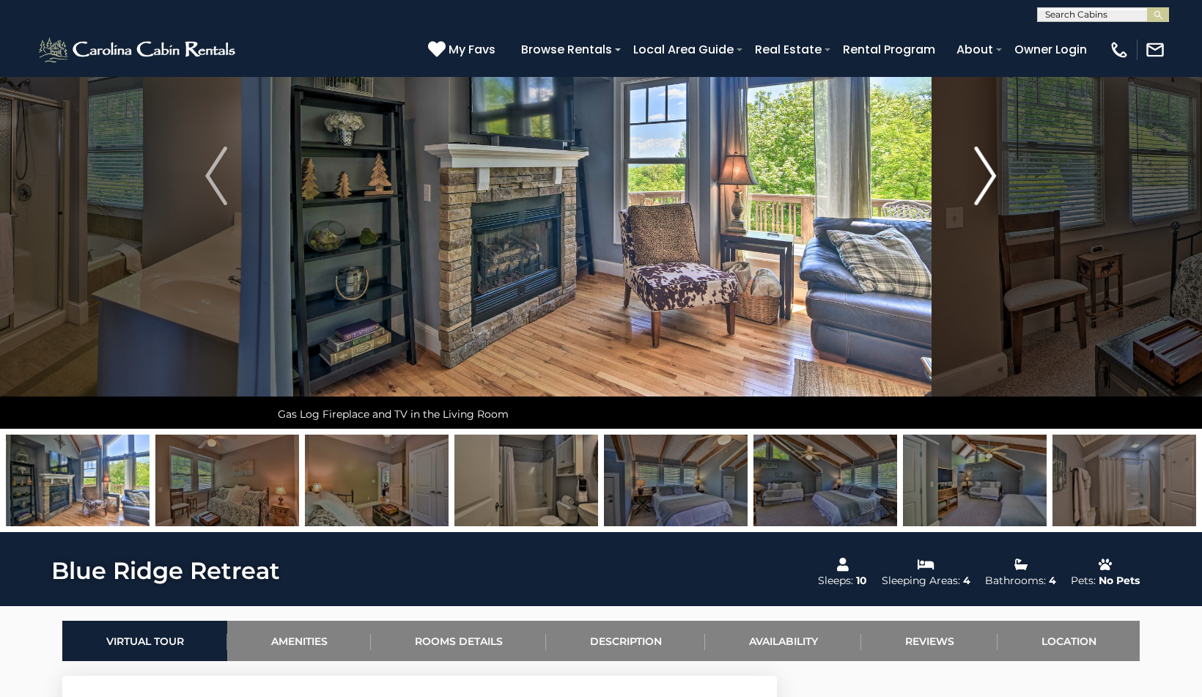
click at [994, 165] on img "Next" at bounding box center [986, 176] width 22 height 59
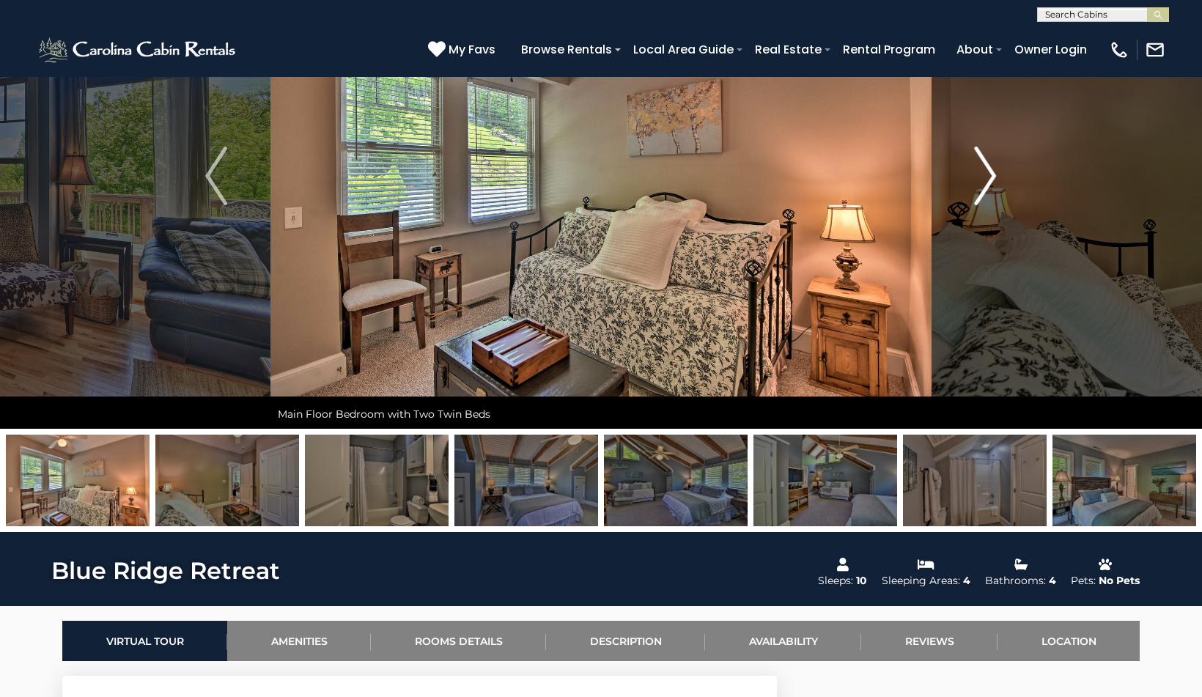
click at [994, 165] on img "Next" at bounding box center [986, 176] width 22 height 59
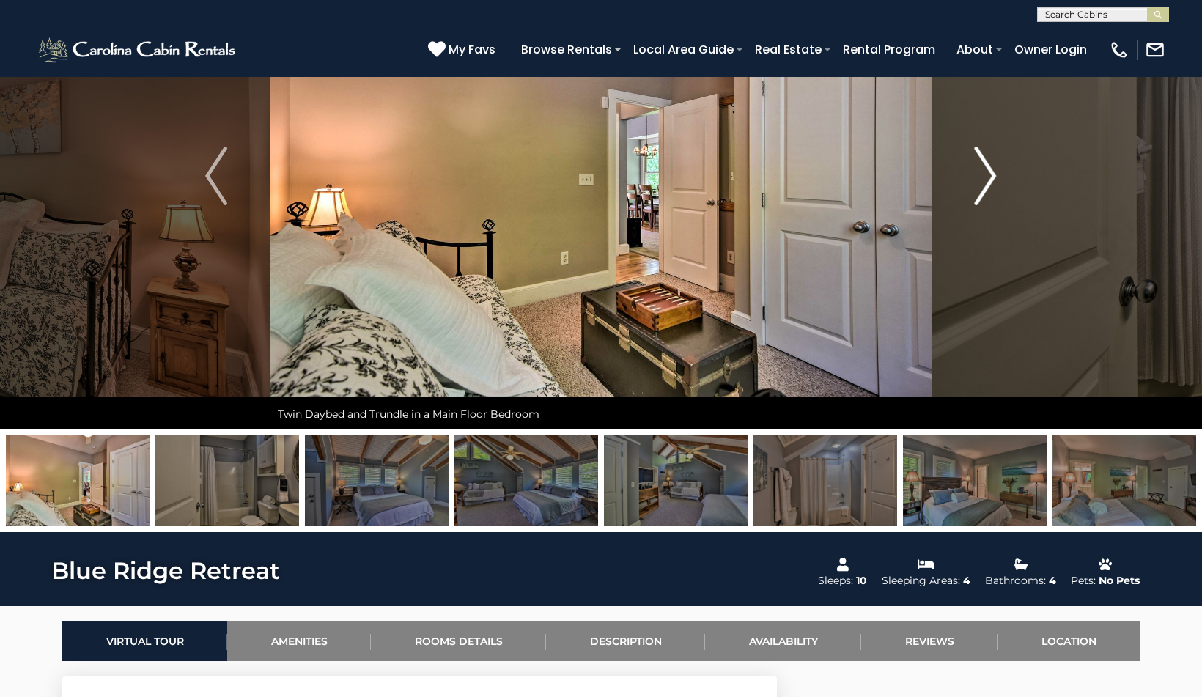
click at [994, 165] on img "Next" at bounding box center [986, 176] width 22 height 59
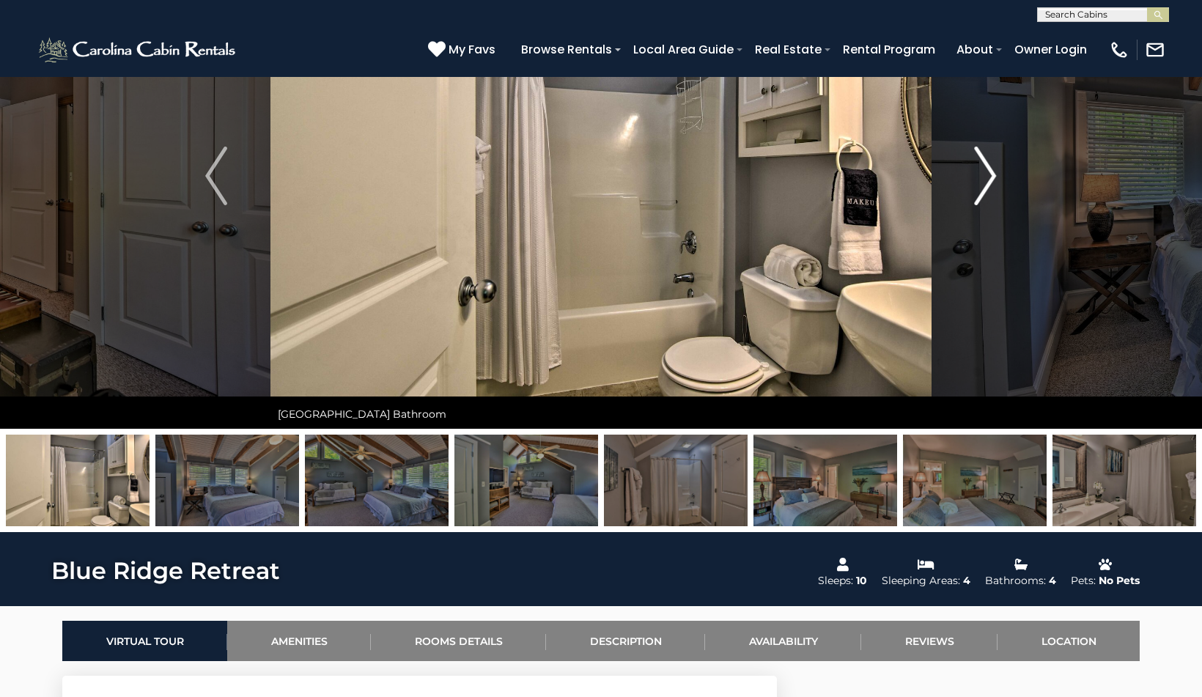
click at [994, 165] on img "Next" at bounding box center [986, 176] width 22 height 59
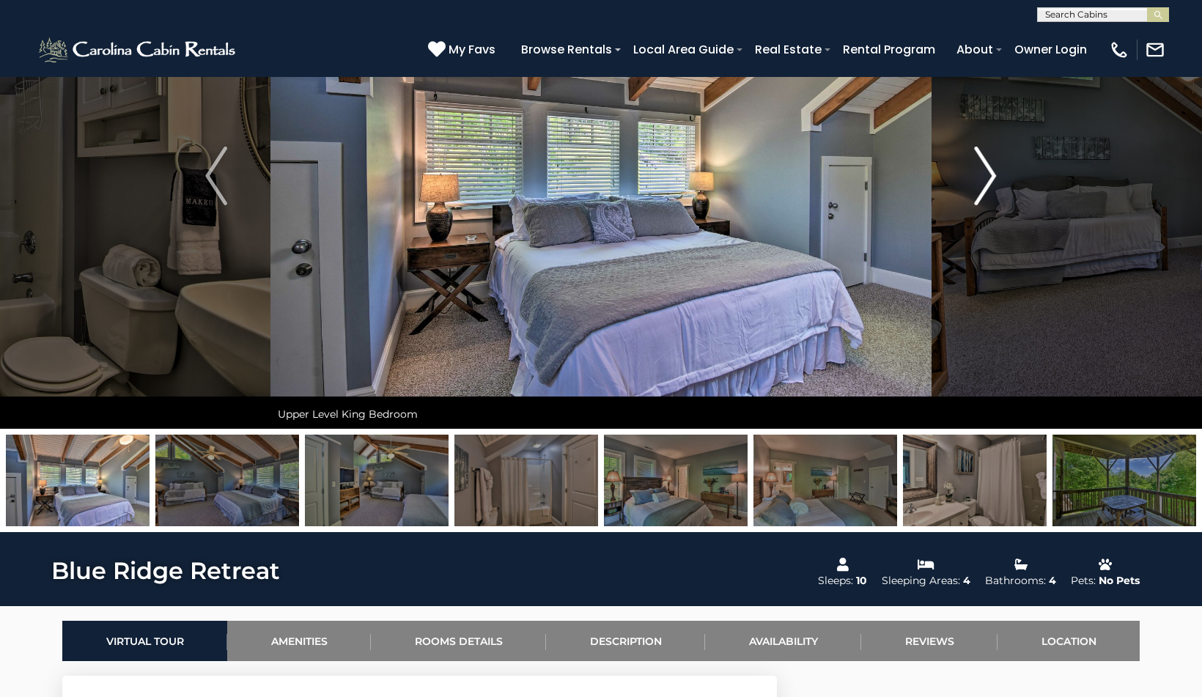
click at [994, 165] on img "Next" at bounding box center [986, 176] width 22 height 59
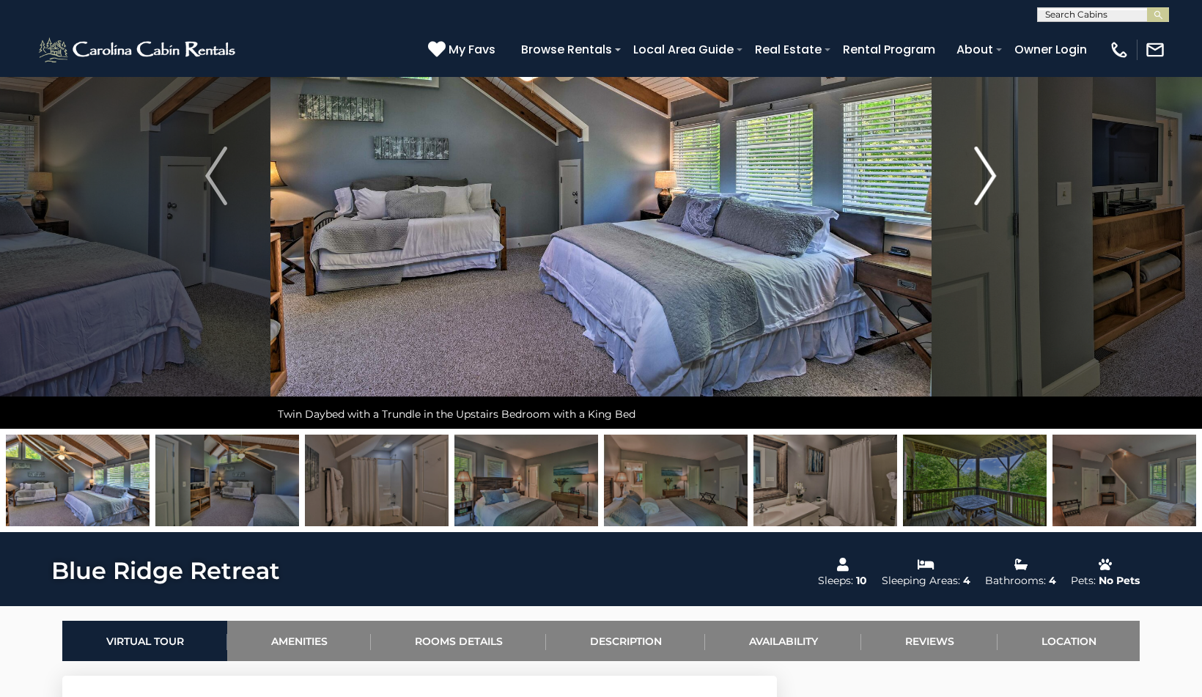
click at [994, 165] on img "Next" at bounding box center [986, 176] width 22 height 59
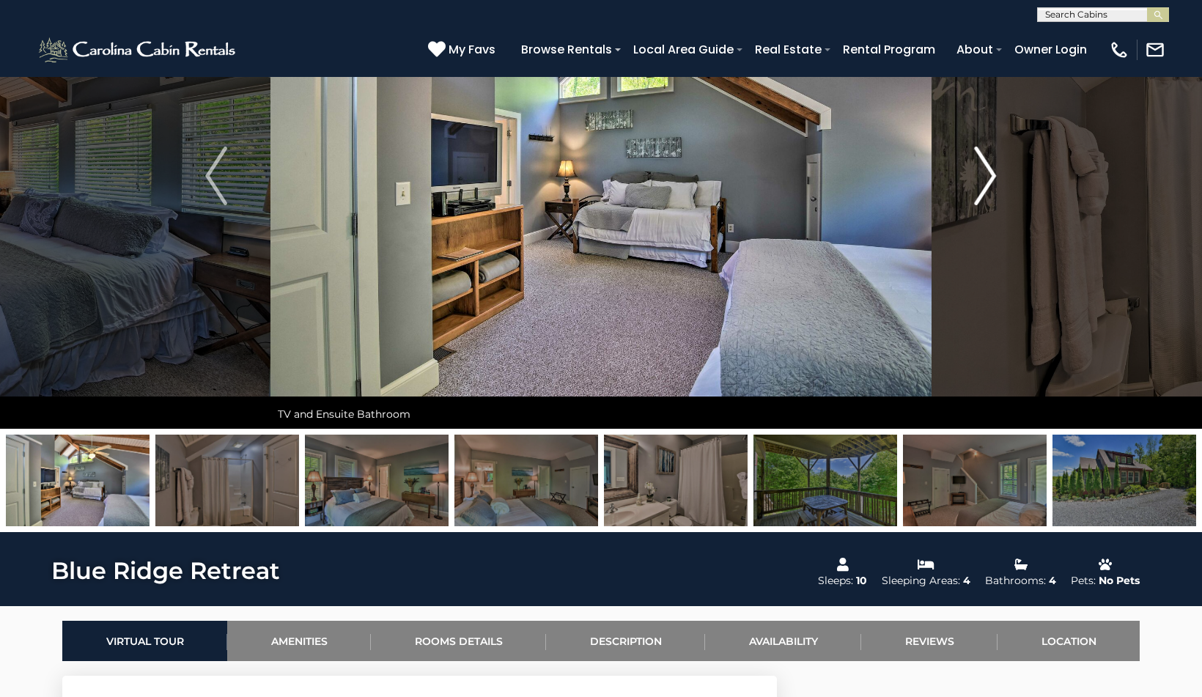
click at [994, 165] on img "Next" at bounding box center [986, 176] width 22 height 59
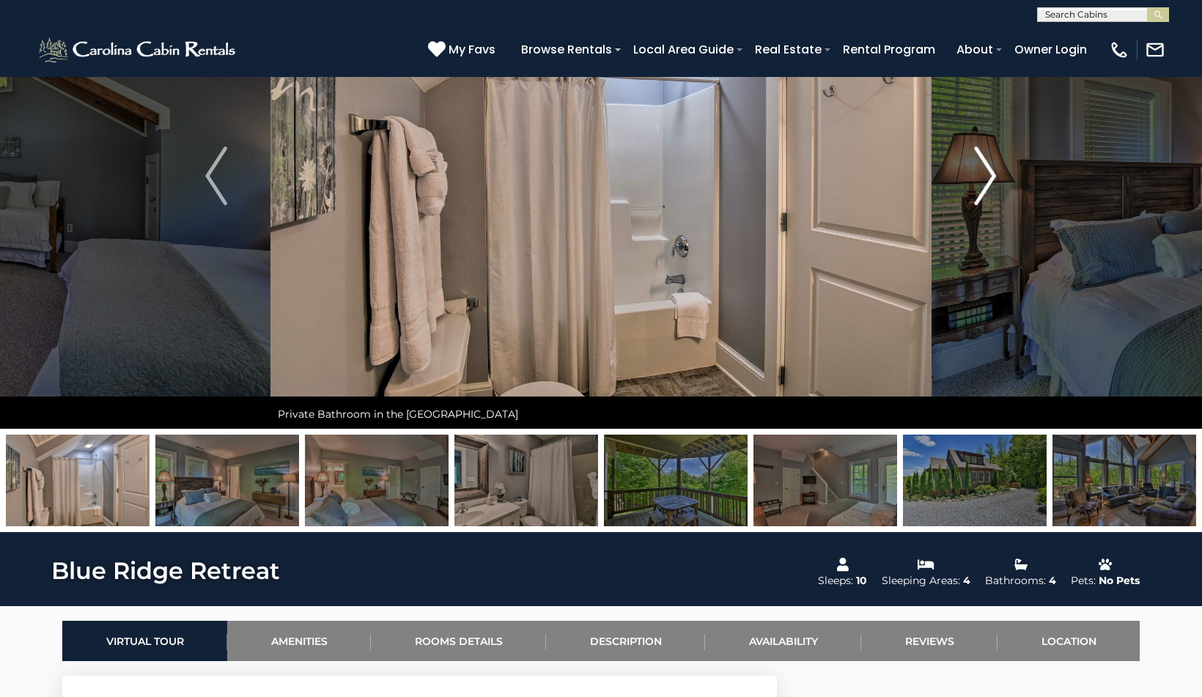
click at [994, 165] on img "Next" at bounding box center [986, 176] width 22 height 59
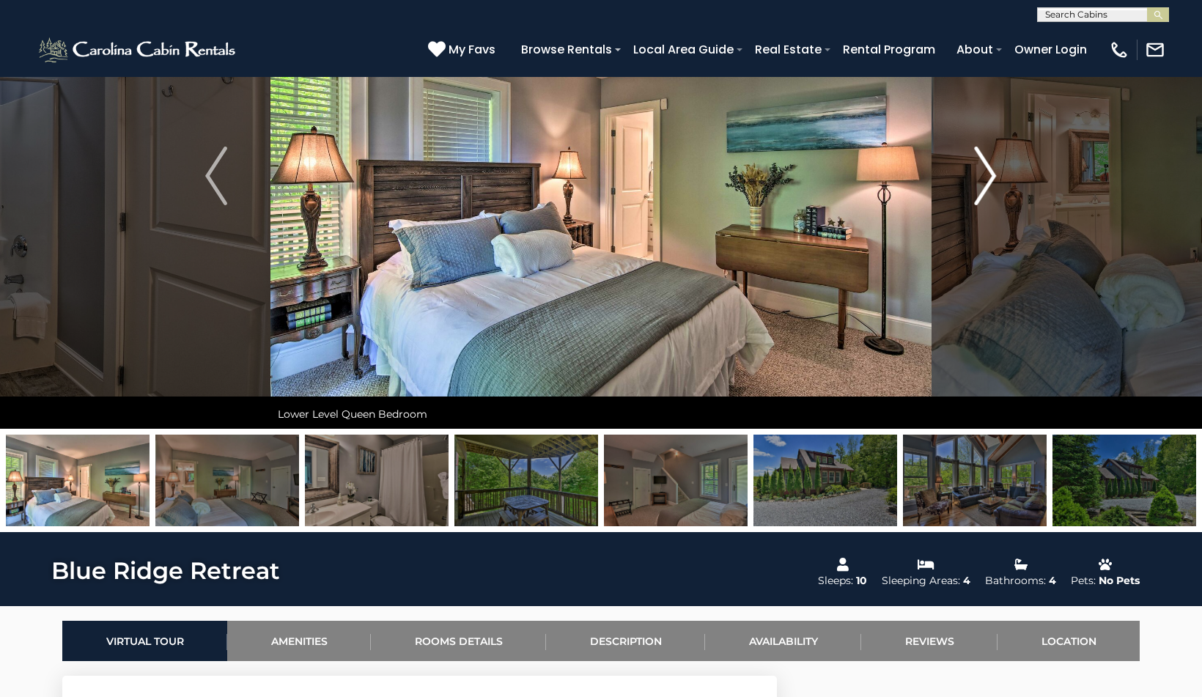
click at [994, 165] on img "Next" at bounding box center [986, 176] width 22 height 59
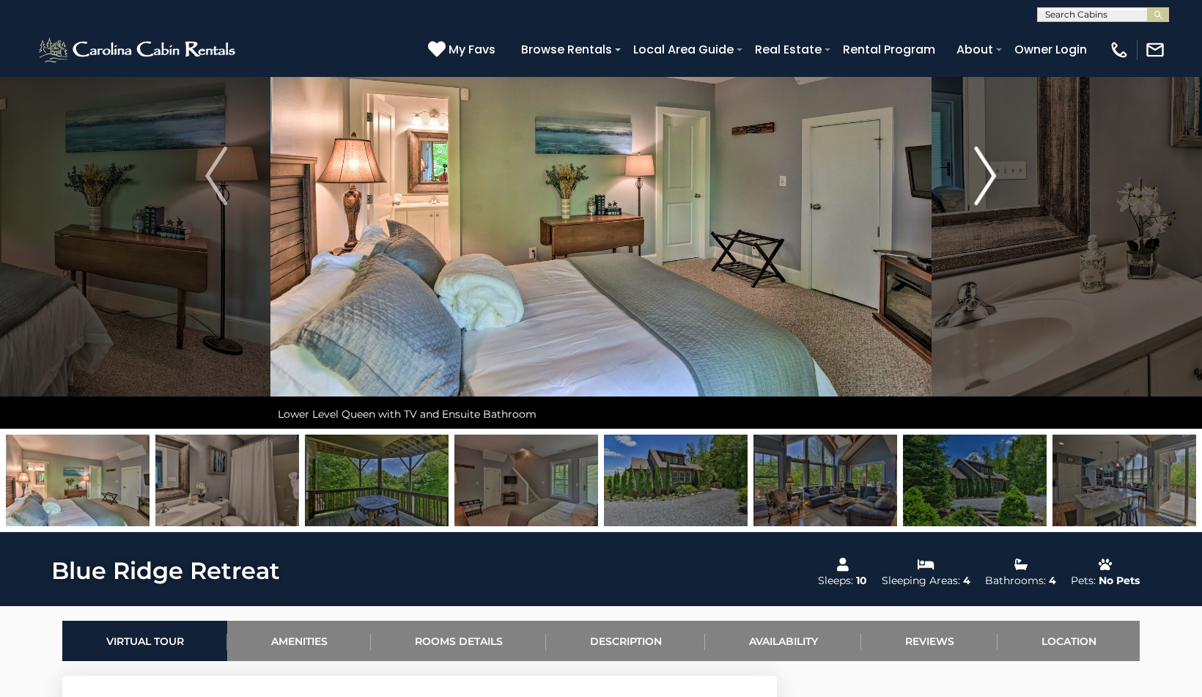
click at [994, 165] on img "Next" at bounding box center [986, 176] width 22 height 59
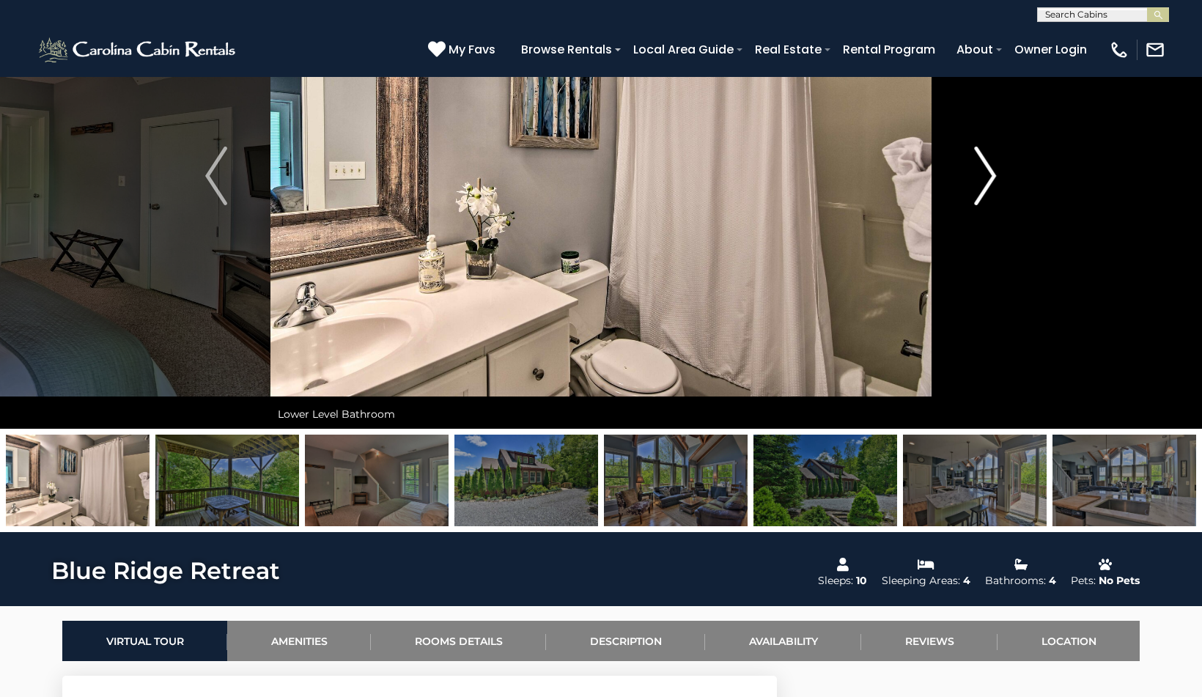
click at [994, 165] on img "Next" at bounding box center [986, 176] width 22 height 59
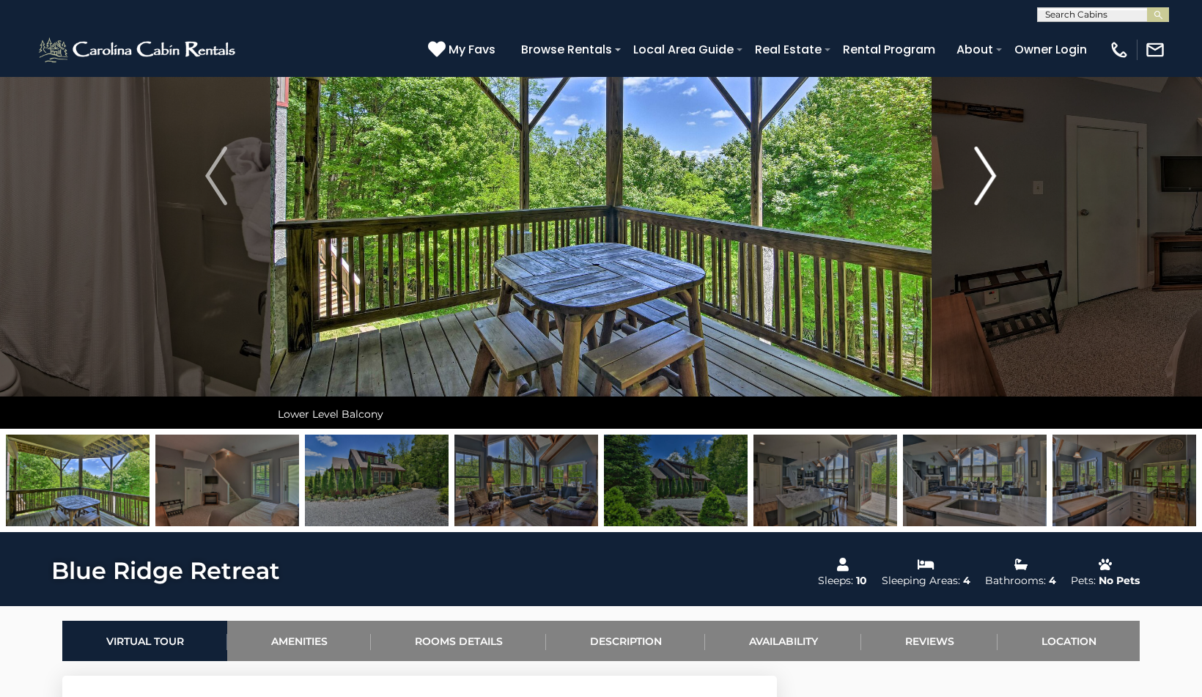
click at [994, 165] on img "Next" at bounding box center [986, 176] width 22 height 59
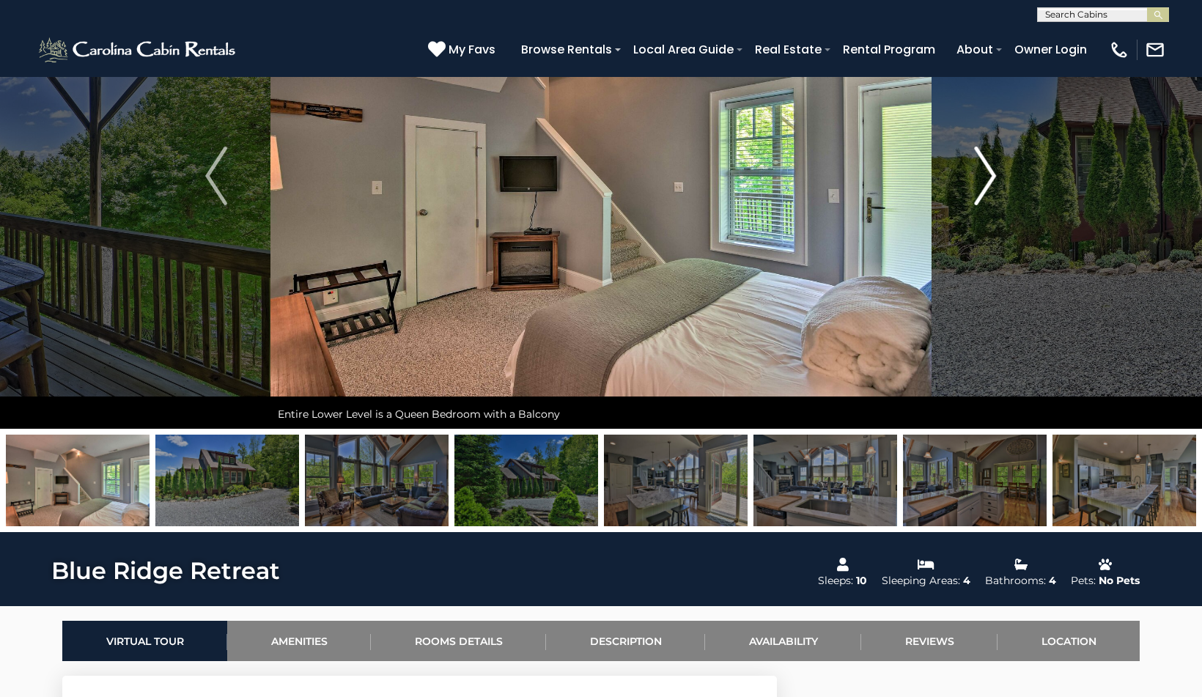
click at [994, 165] on img "Next" at bounding box center [986, 176] width 22 height 59
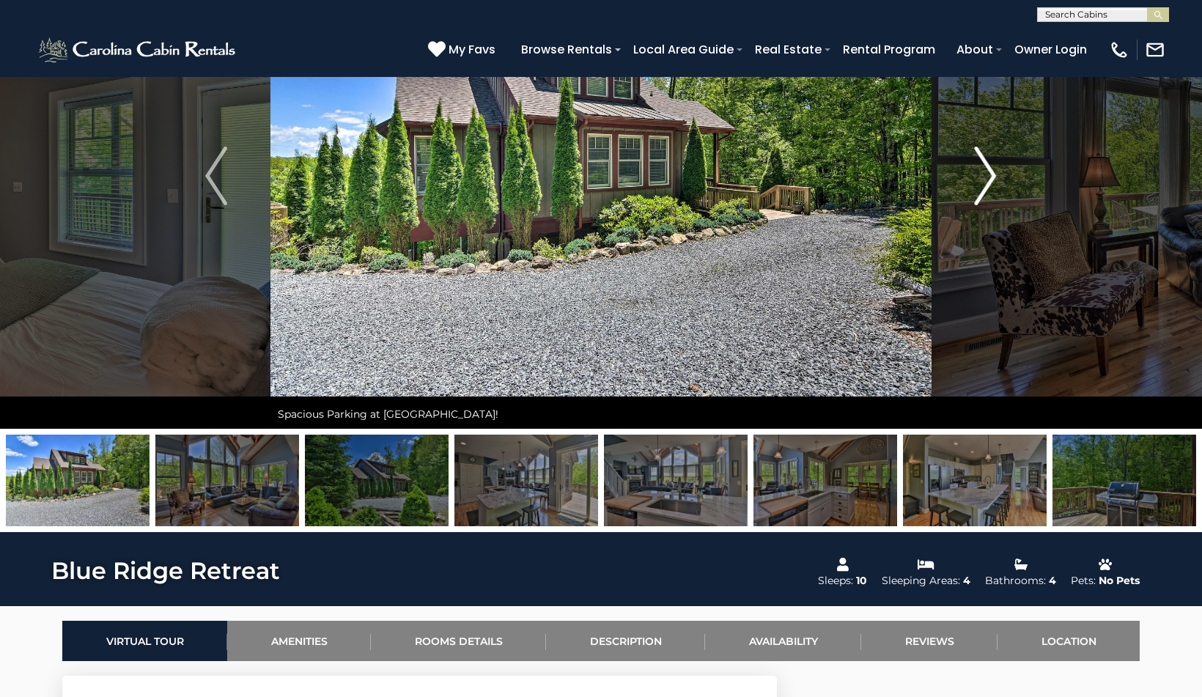
click at [994, 165] on img "Next" at bounding box center [986, 176] width 22 height 59
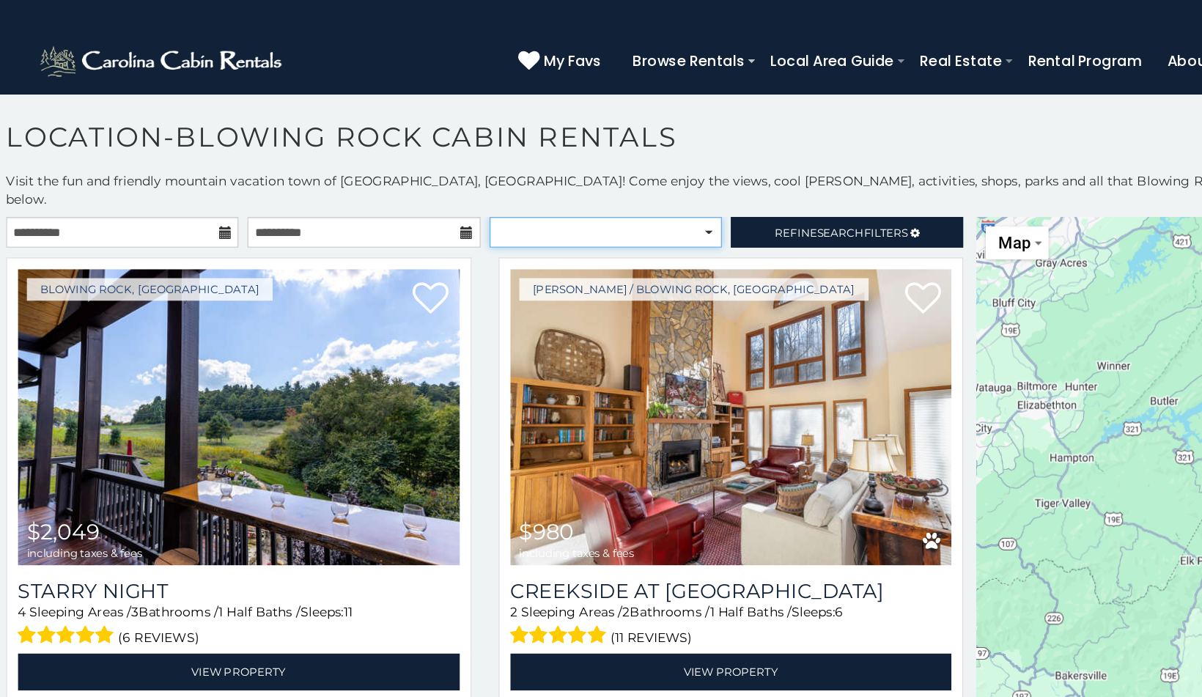
select select "******"
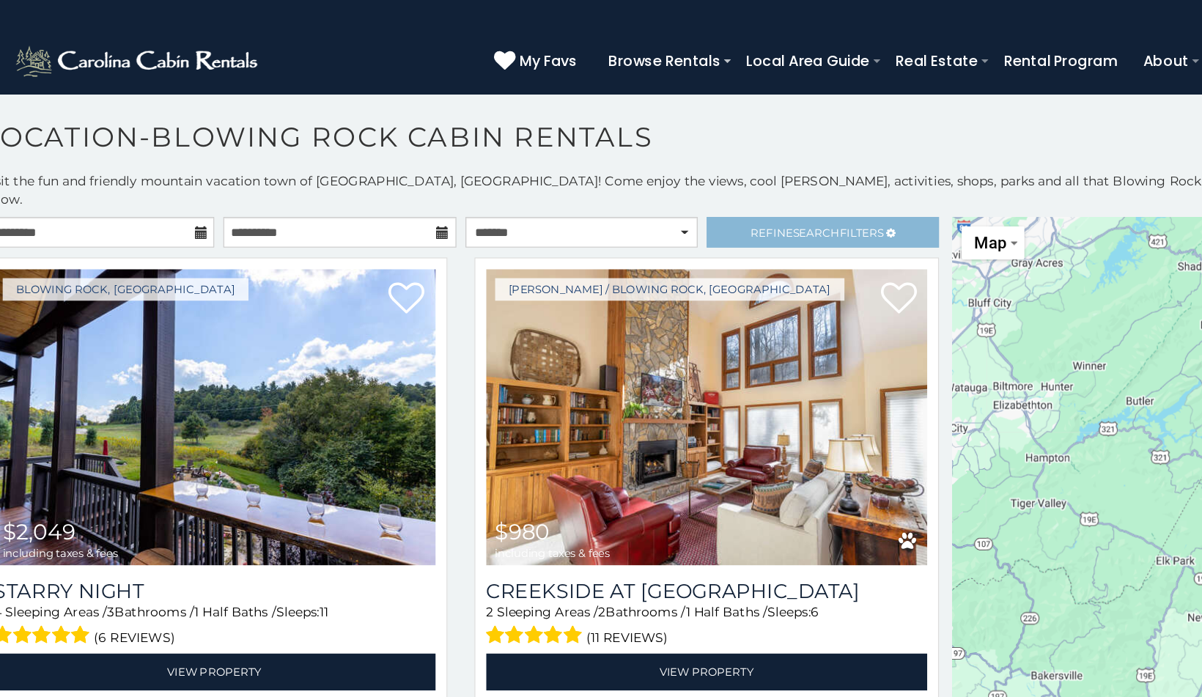
click at [642, 182] on link "Refine Search Filters" at bounding box center [695, 189] width 189 height 25
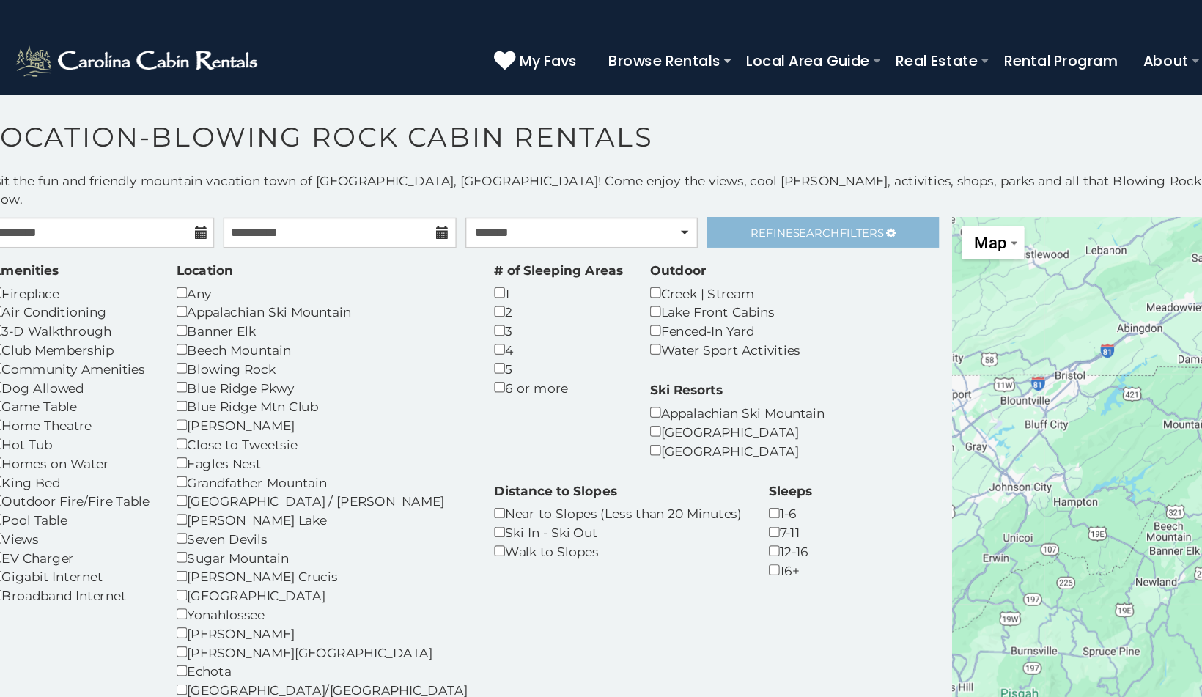
click at [601, 177] on link "Refine Search Filters" at bounding box center [695, 189] width 189 height 25
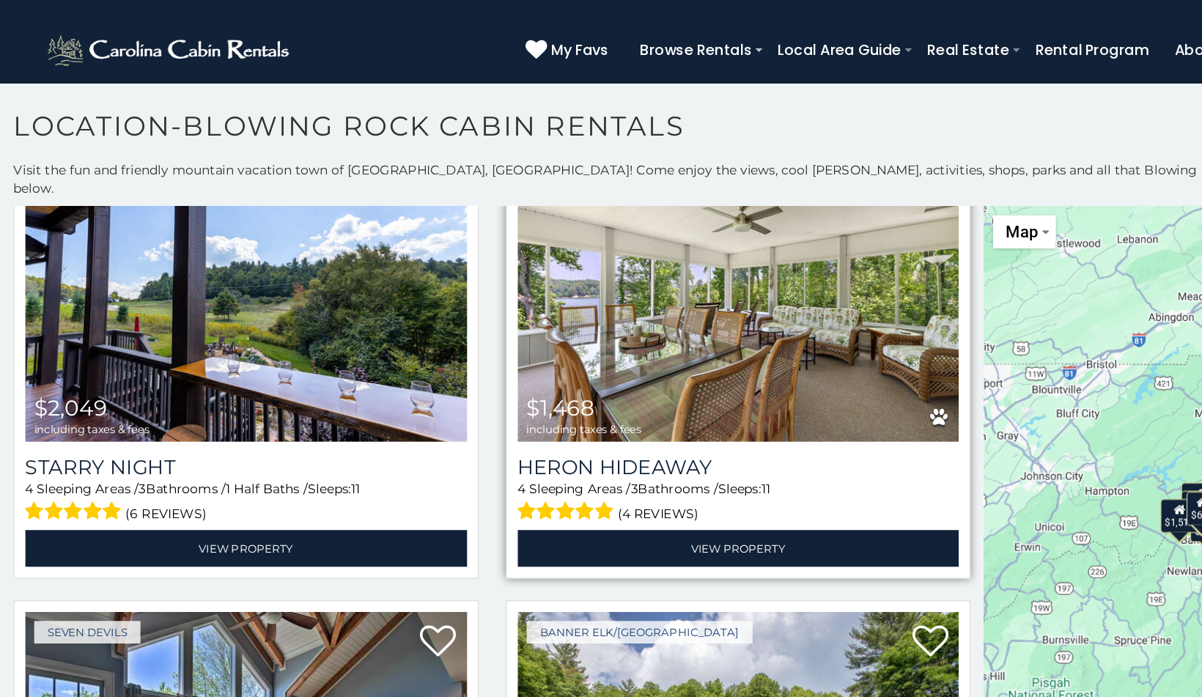
scroll to position [465, 0]
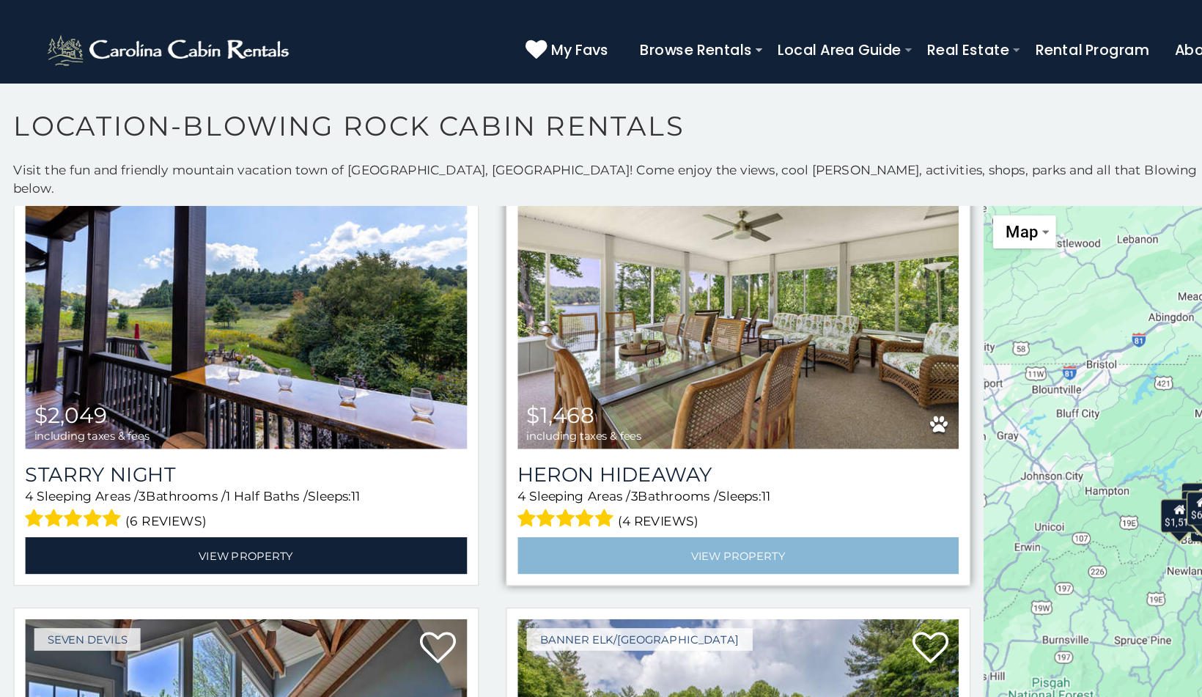
click at [564, 446] on link "View Property" at bounding box center [601, 461] width 360 height 30
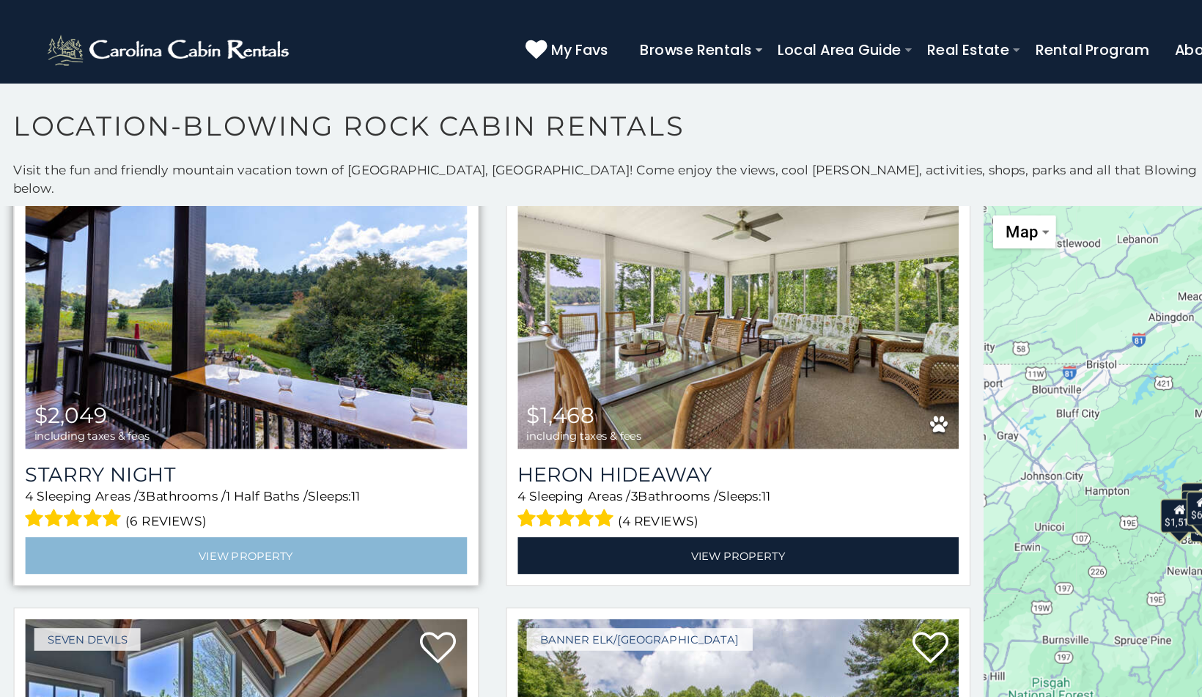
click at [149, 446] on link "View Property" at bounding box center [201, 461] width 360 height 30
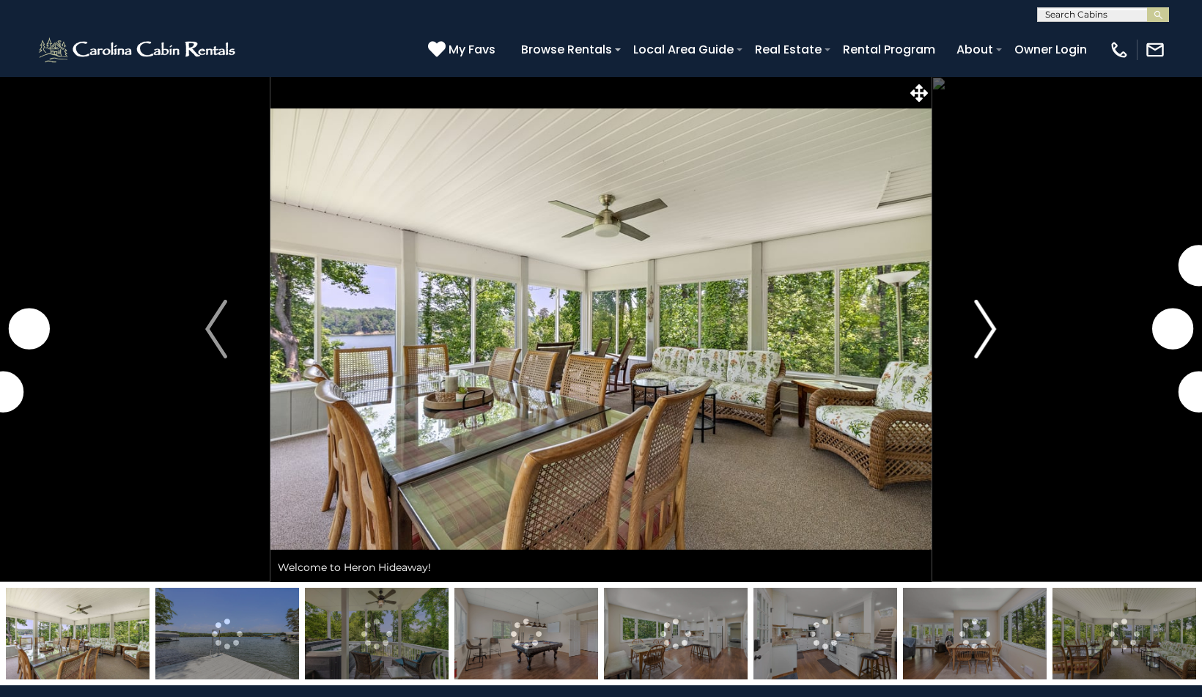
click at [964, 346] on button "Next" at bounding box center [985, 329] width 108 height 506
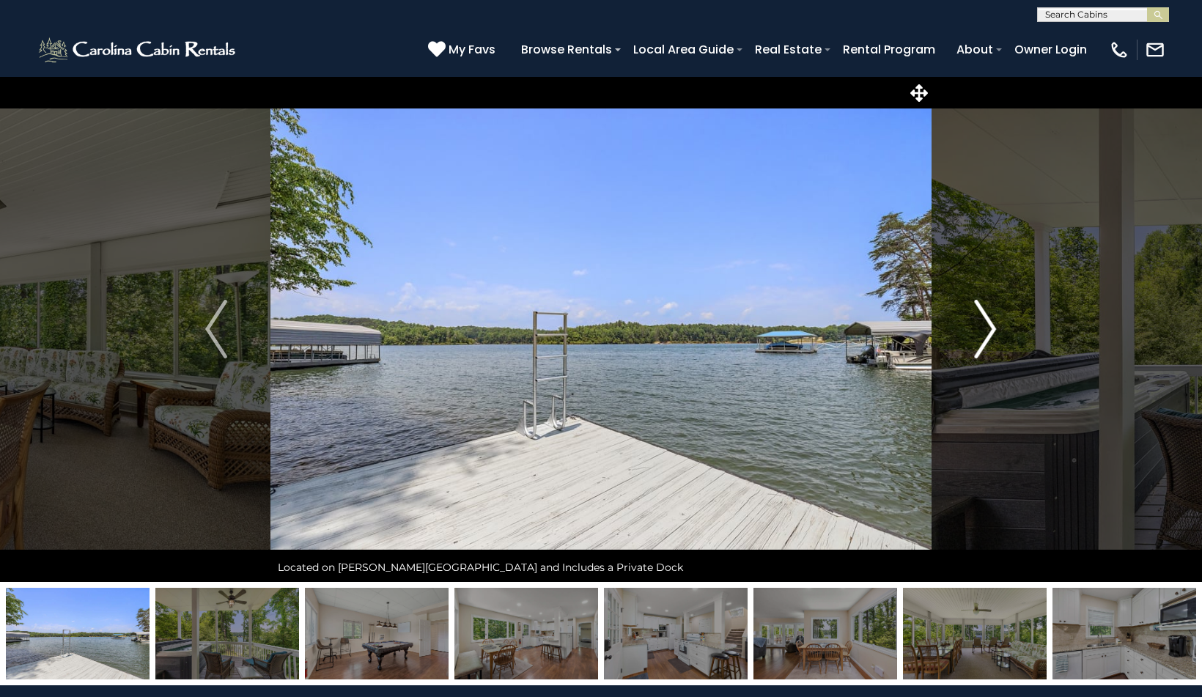
click at [991, 336] on img "Next" at bounding box center [986, 329] width 22 height 59
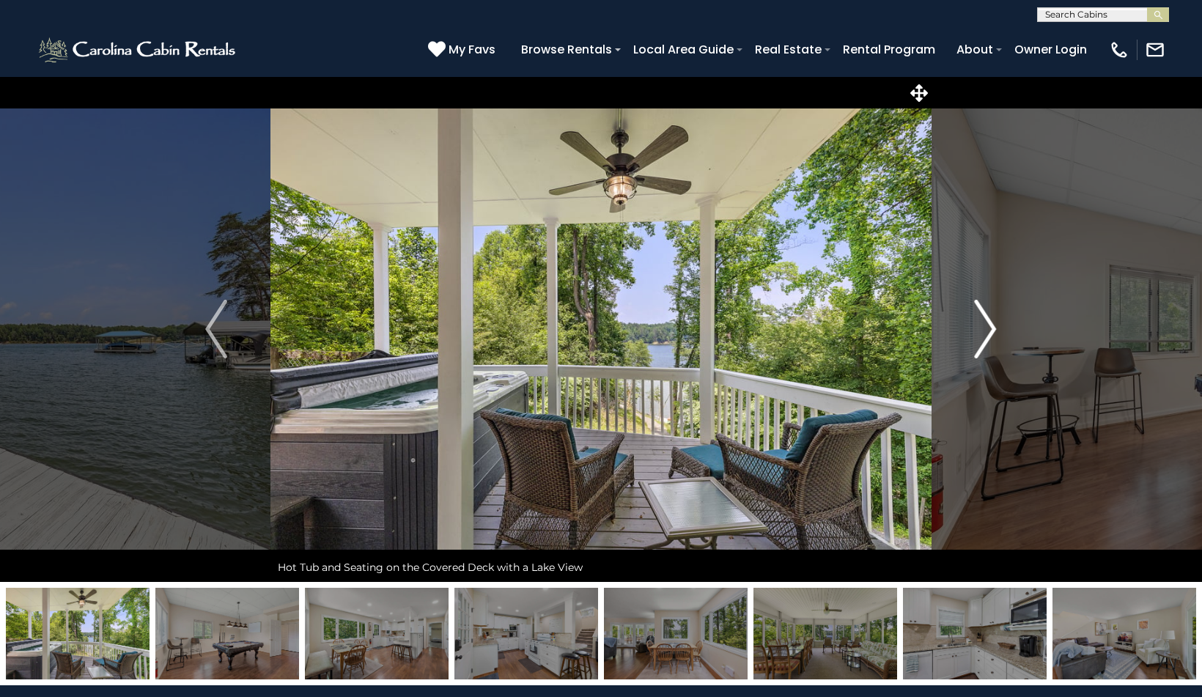
click at [991, 336] on img "Next" at bounding box center [986, 329] width 22 height 59
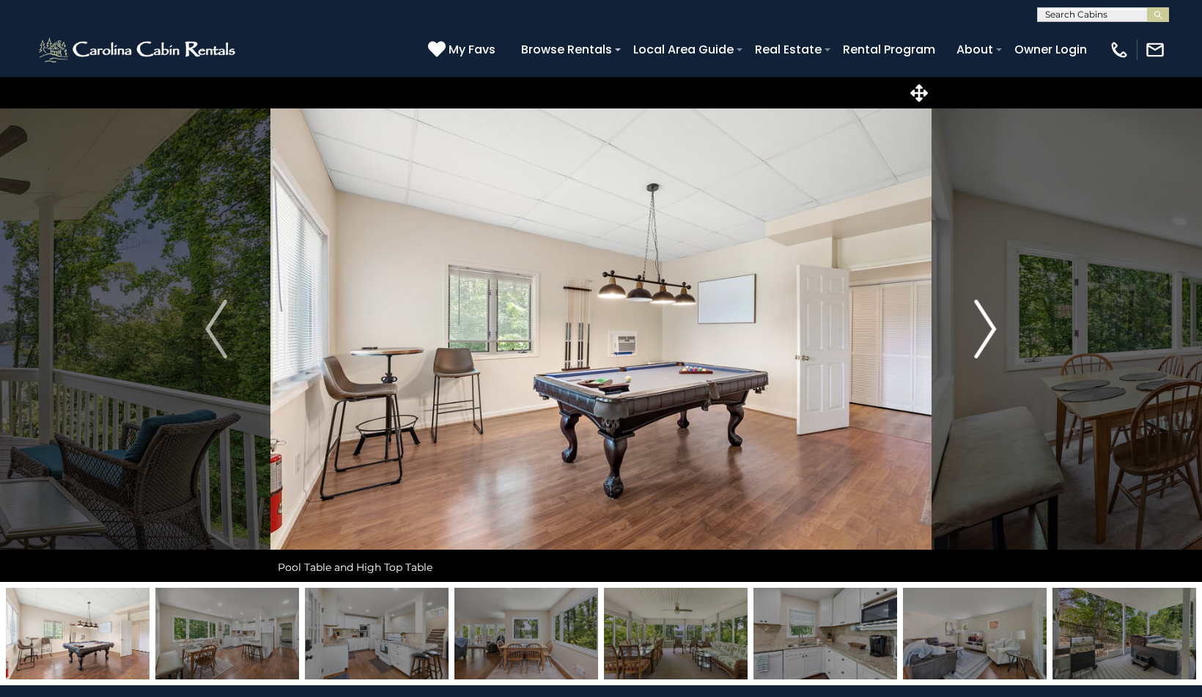
click at [991, 336] on img "Next" at bounding box center [986, 329] width 22 height 59
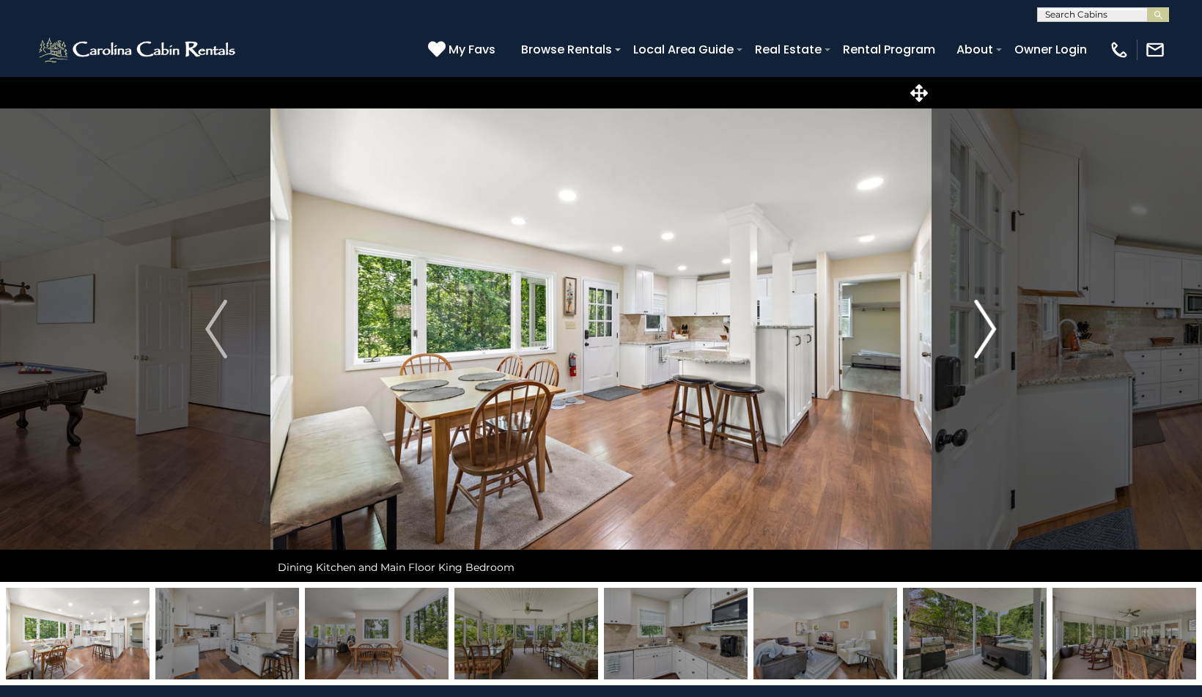
click at [991, 336] on img "Next" at bounding box center [986, 329] width 22 height 59
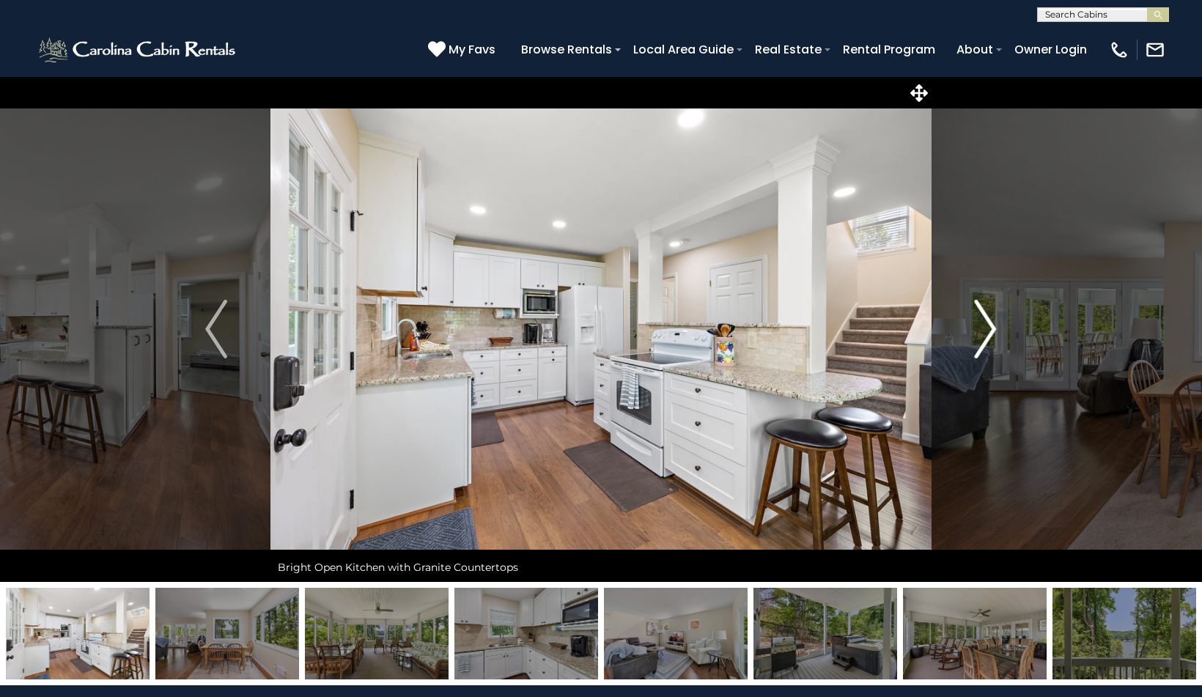
click at [991, 336] on img "Next" at bounding box center [986, 329] width 22 height 59
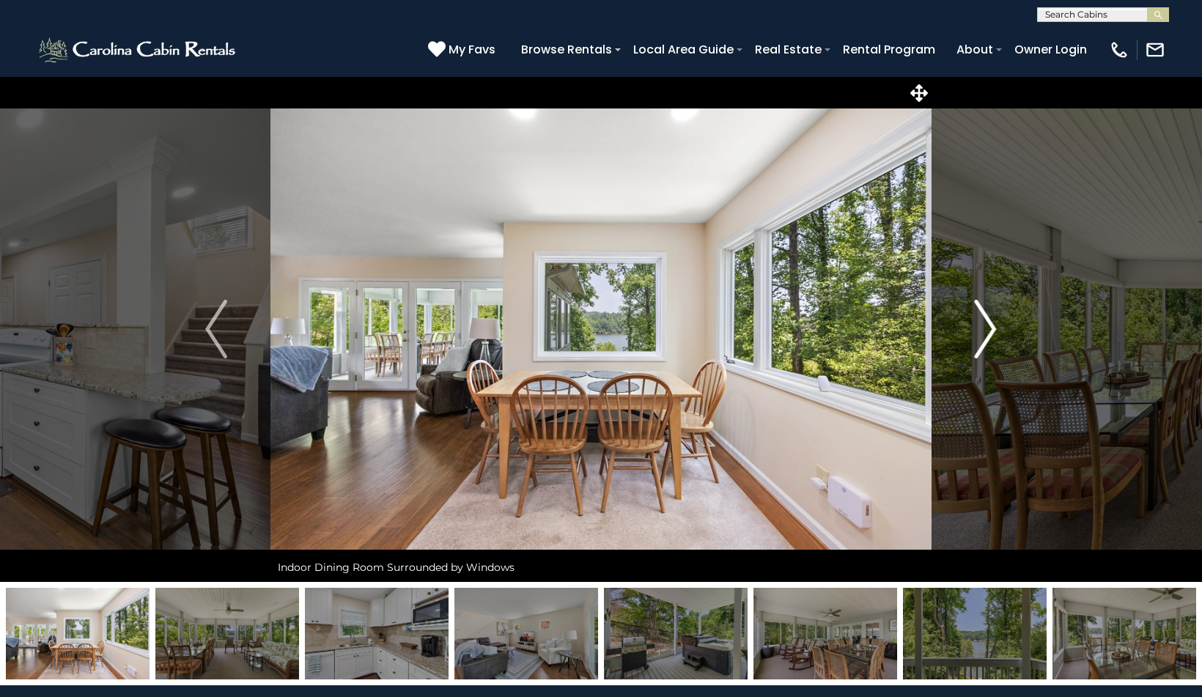
click at [991, 336] on img "Next" at bounding box center [986, 329] width 22 height 59
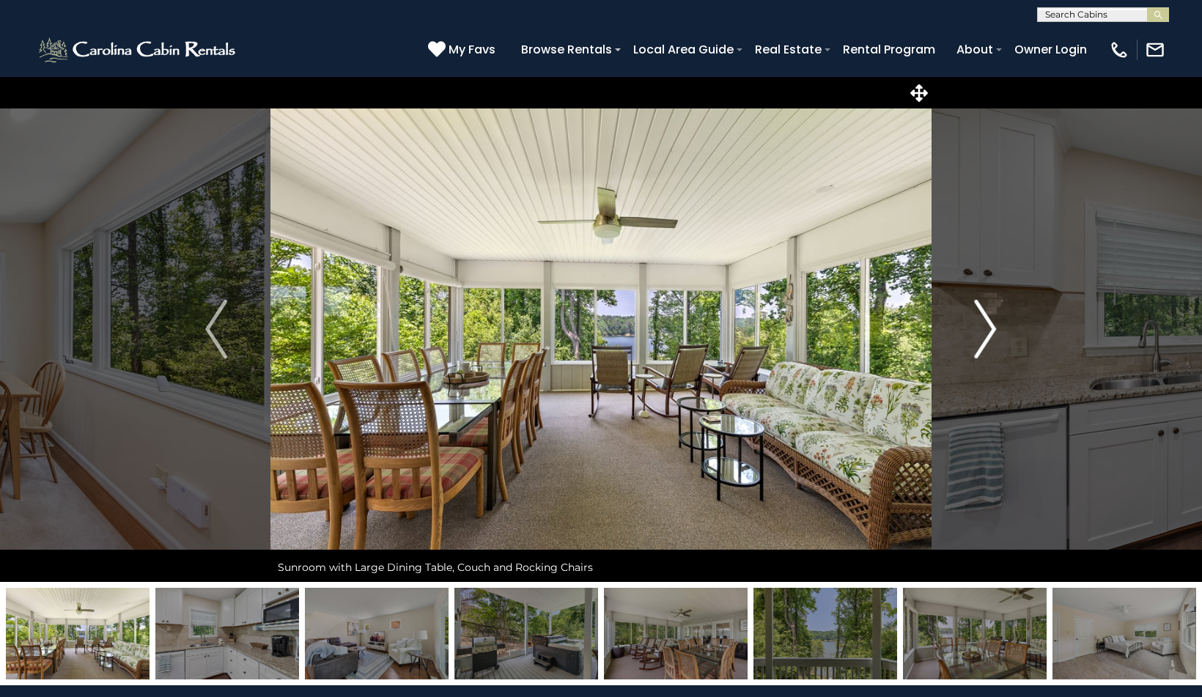
click at [991, 336] on img "Next" at bounding box center [986, 329] width 22 height 59
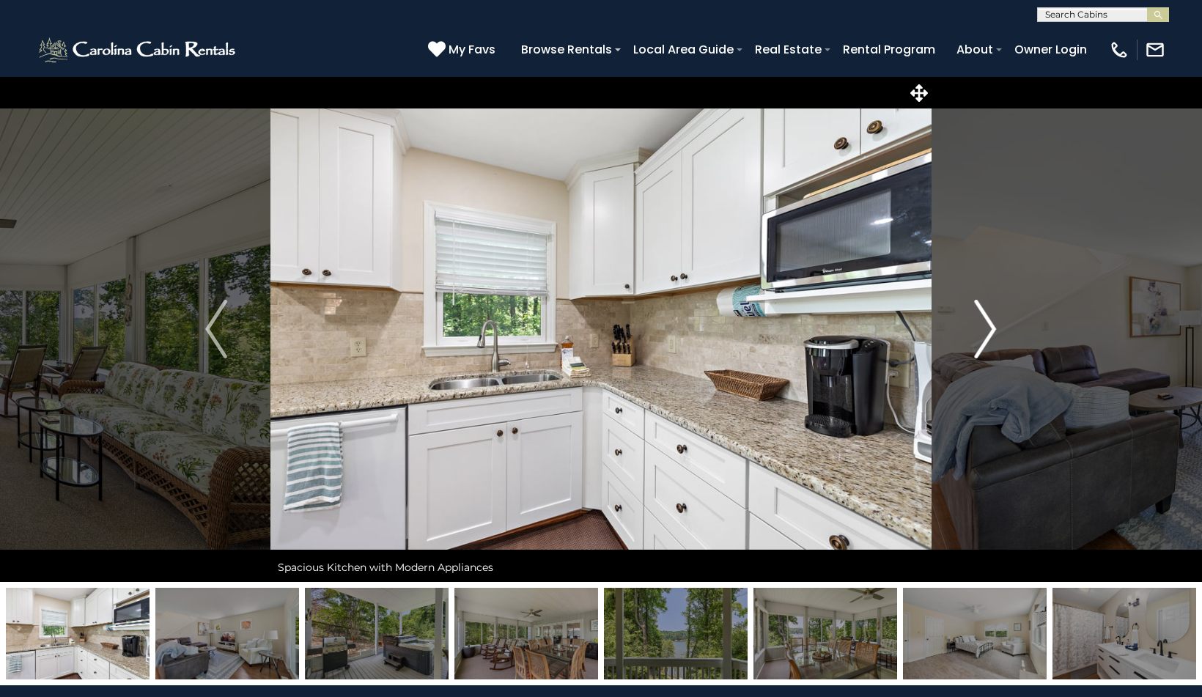
click at [991, 336] on img "Next" at bounding box center [986, 329] width 22 height 59
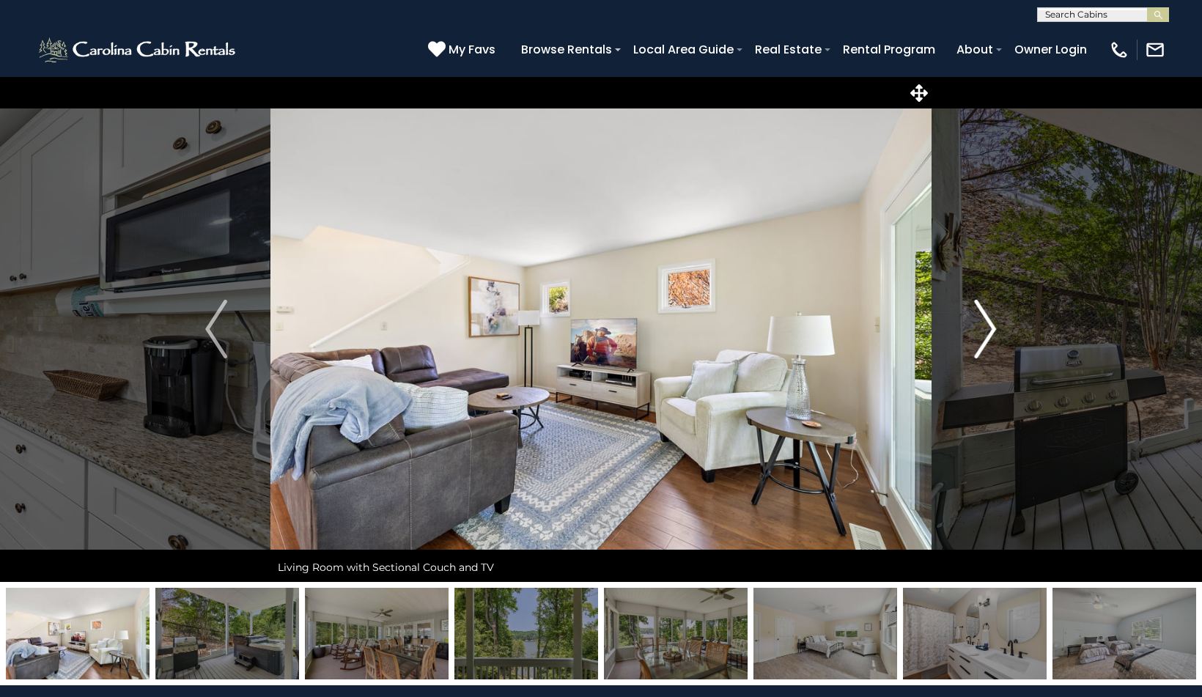
click at [991, 336] on img "Next" at bounding box center [986, 329] width 22 height 59
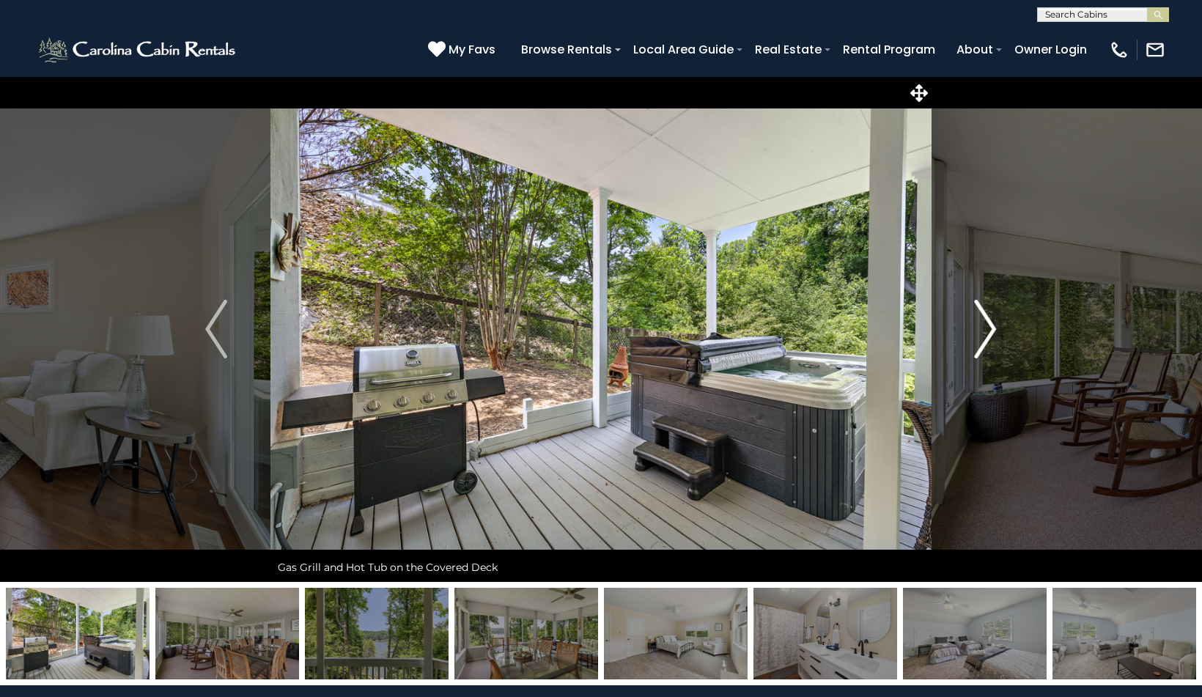
click at [991, 336] on img "Next" at bounding box center [986, 329] width 22 height 59
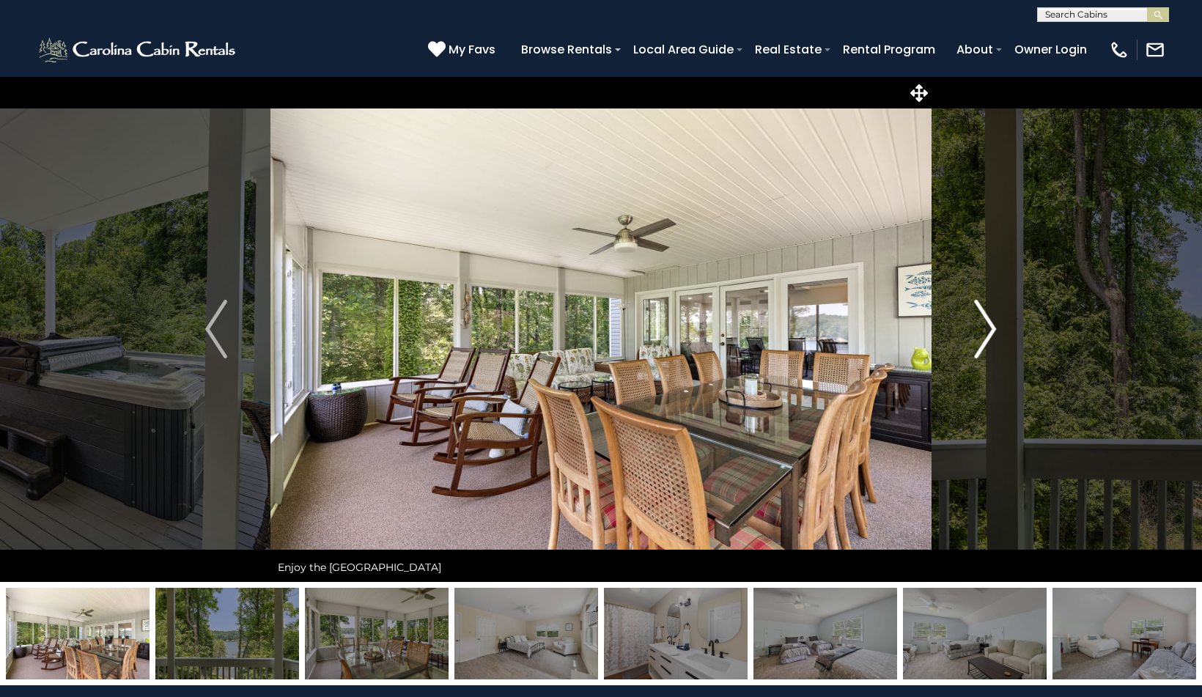
click at [991, 336] on img "Next" at bounding box center [986, 329] width 22 height 59
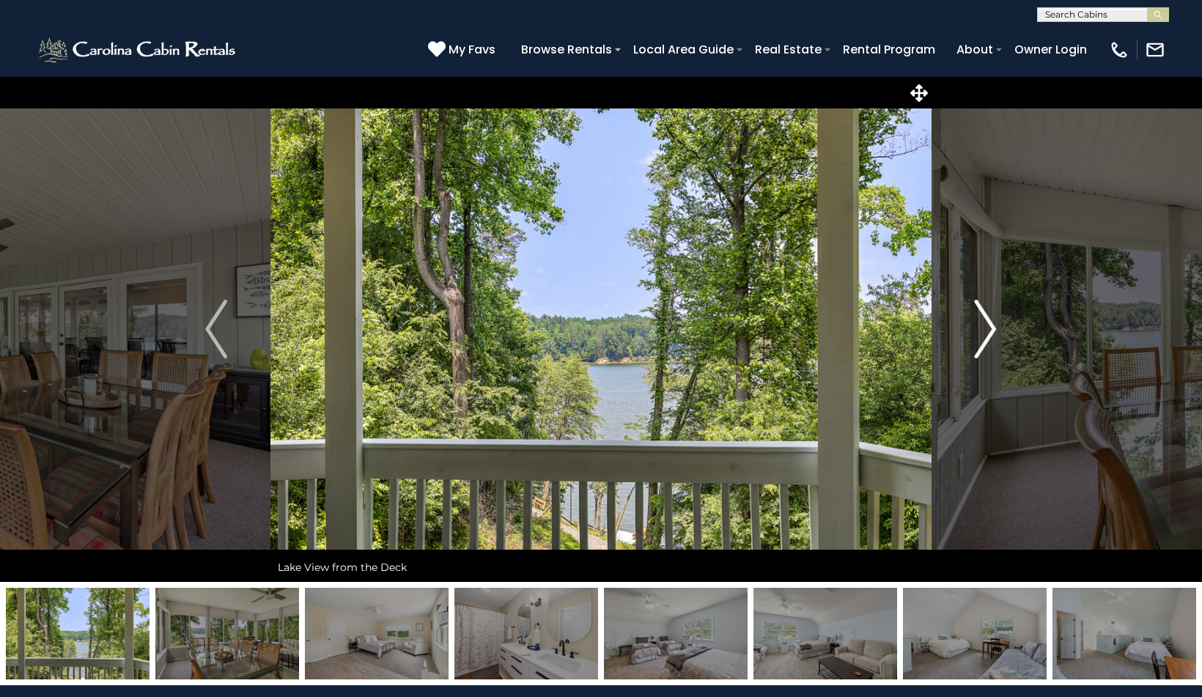
click at [991, 336] on img "Next" at bounding box center [986, 329] width 22 height 59
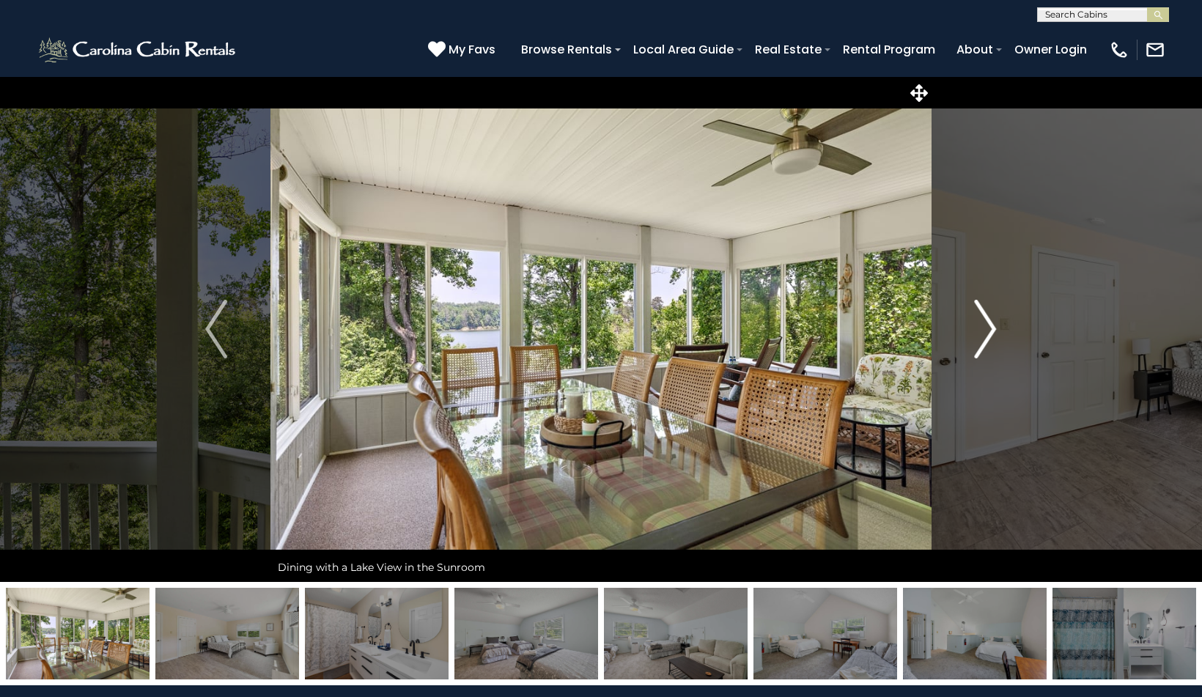
click at [991, 336] on img "Next" at bounding box center [986, 329] width 22 height 59
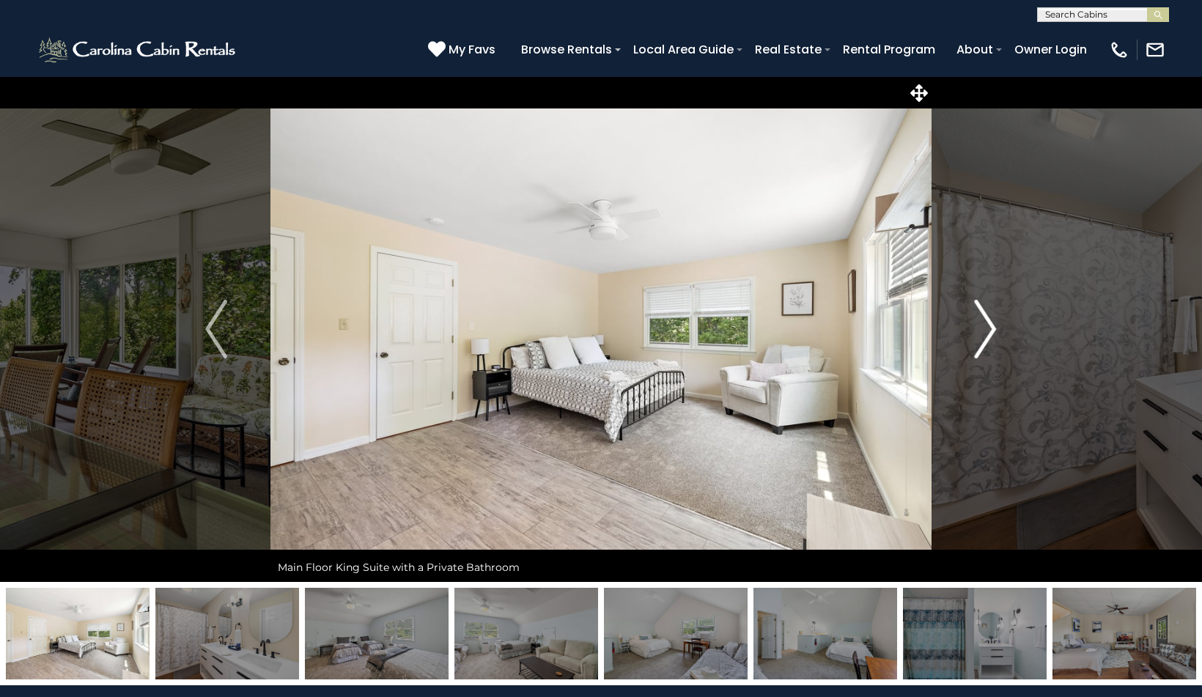
click at [991, 336] on img "Next" at bounding box center [986, 329] width 22 height 59
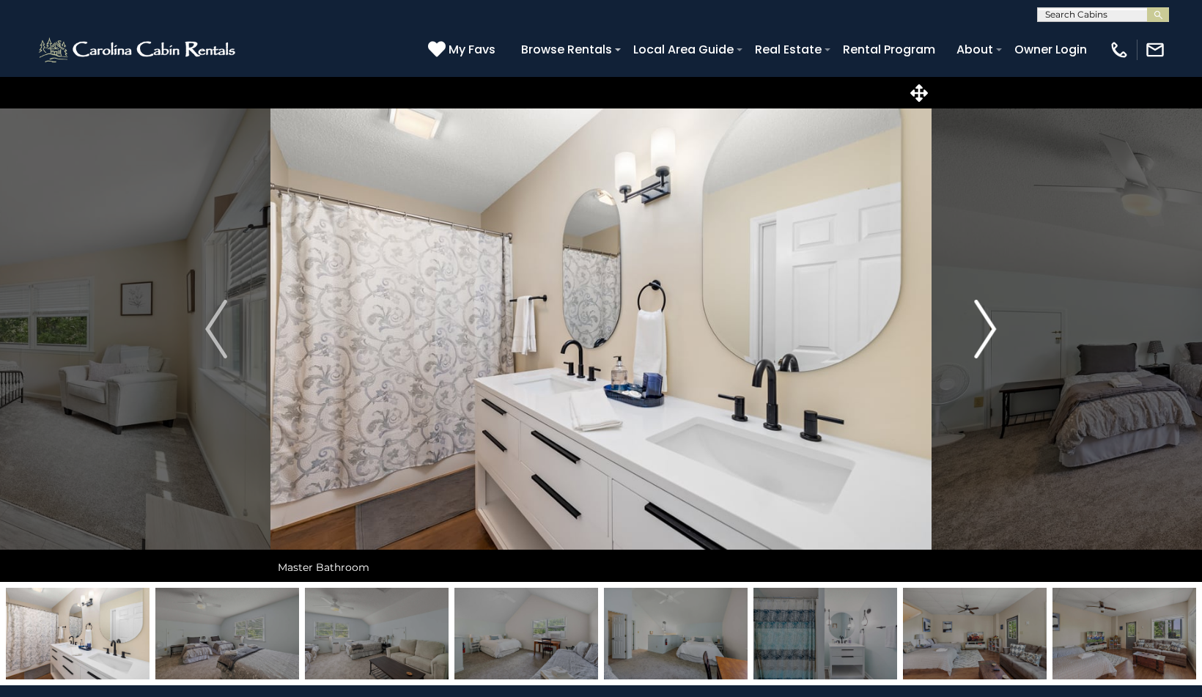
click at [991, 336] on img "Next" at bounding box center [986, 329] width 22 height 59
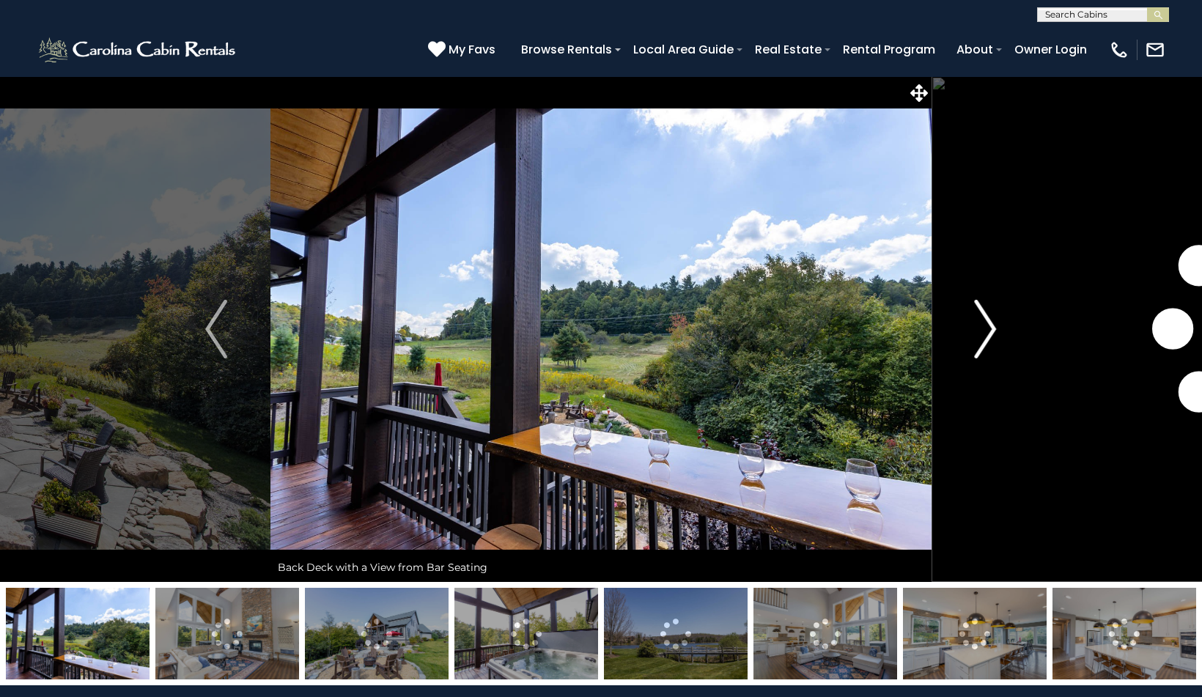
click at [981, 328] on img "Next" at bounding box center [986, 329] width 22 height 59
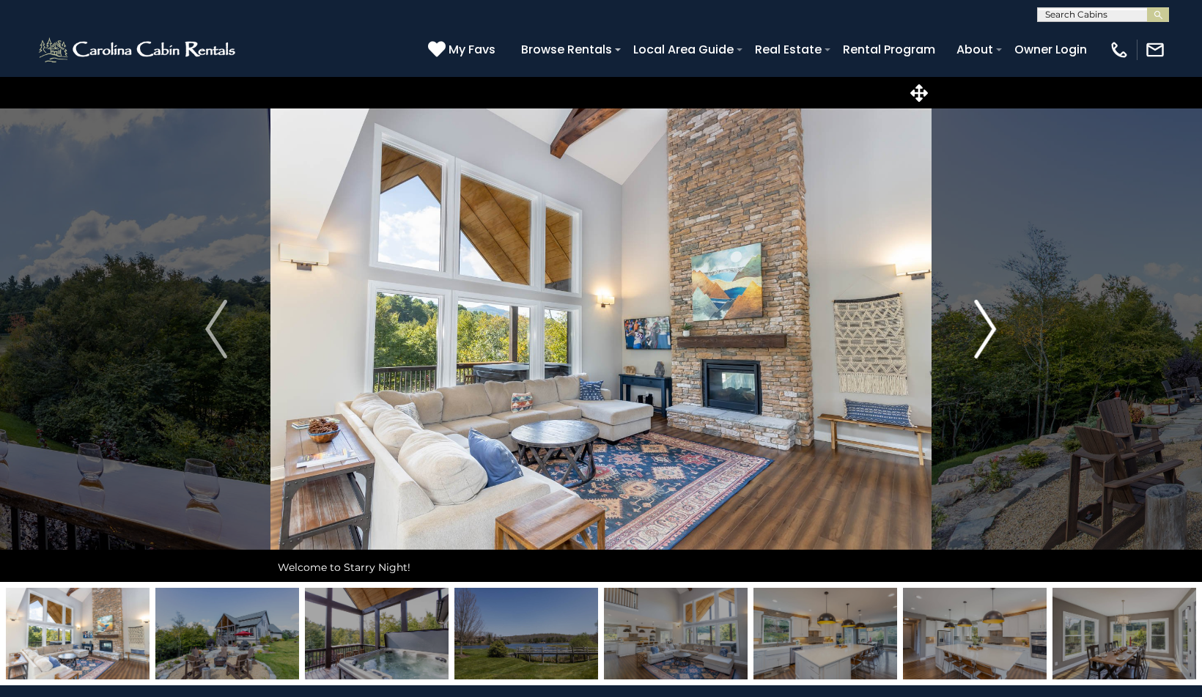
click at [981, 328] on img "Next" at bounding box center [986, 329] width 22 height 59
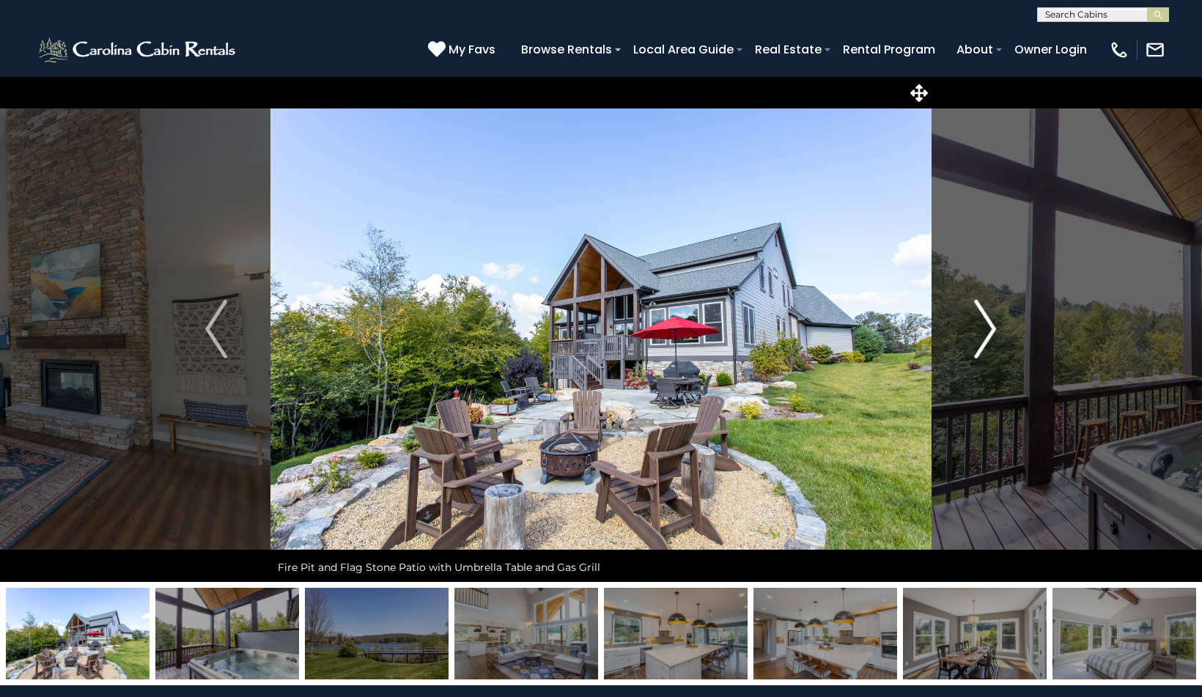
click at [989, 330] on img "Next" at bounding box center [986, 329] width 22 height 59
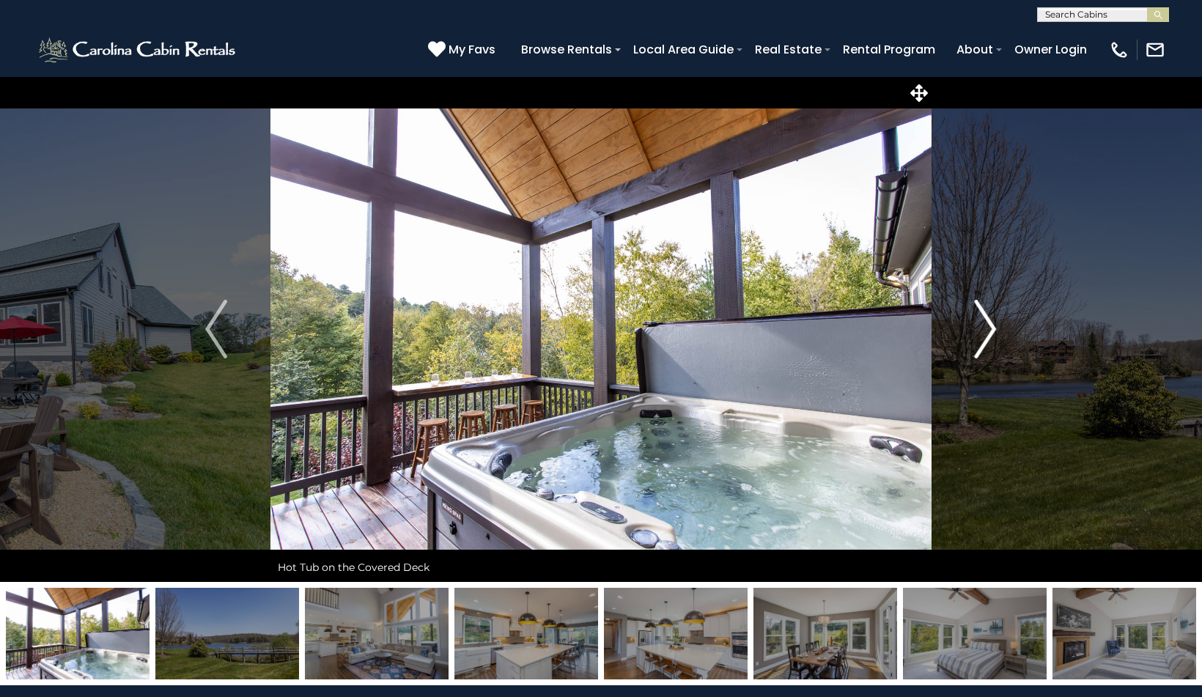
click at [989, 330] on img "Next" at bounding box center [986, 329] width 22 height 59
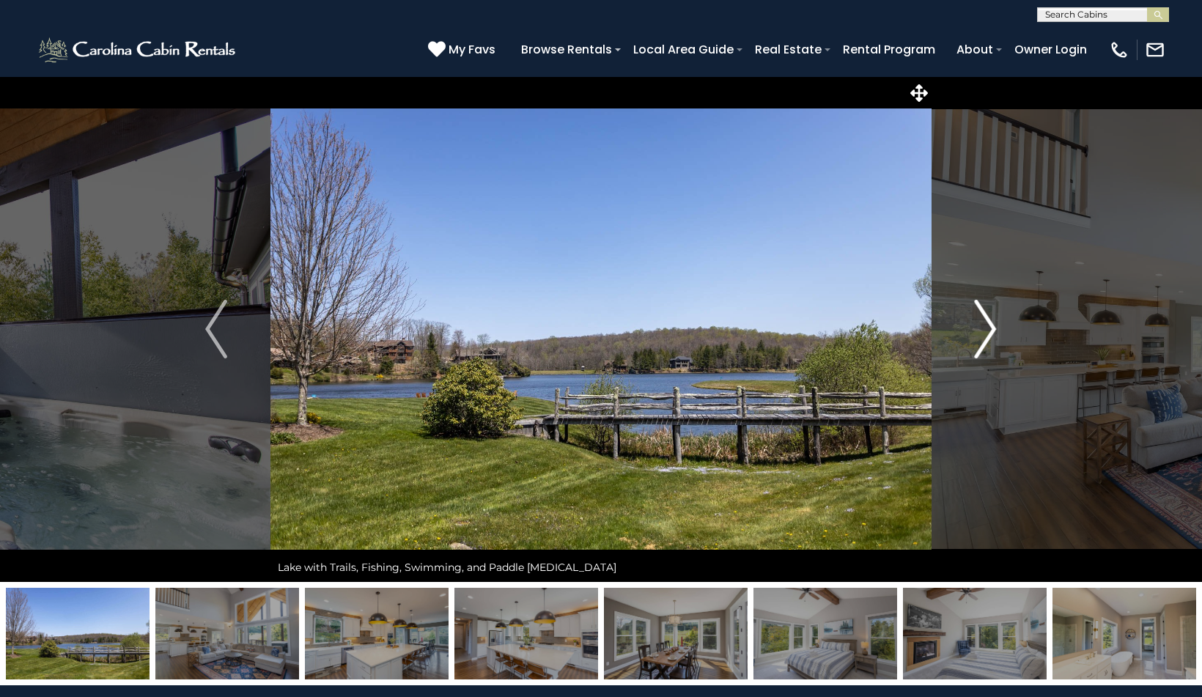
click at [989, 330] on img "Next" at bounding box center [986, 329] width 22 height 59
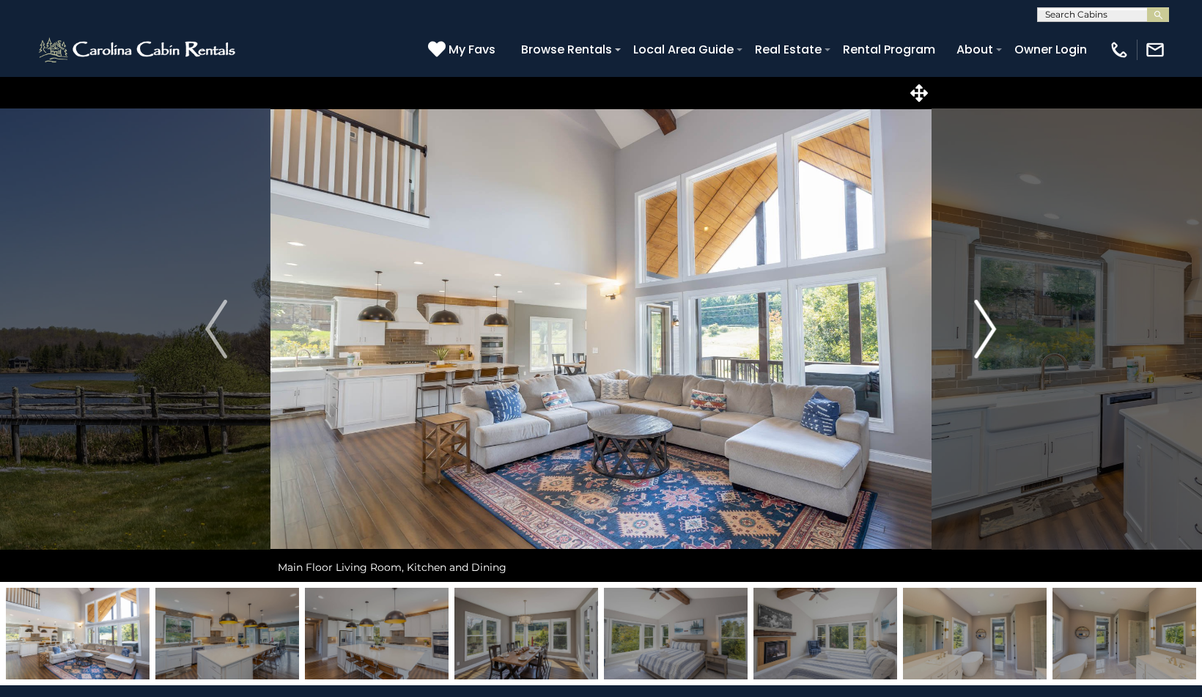
click at [989, 330] on img "Next" at bounding box center [986, 329] width 22 height 59
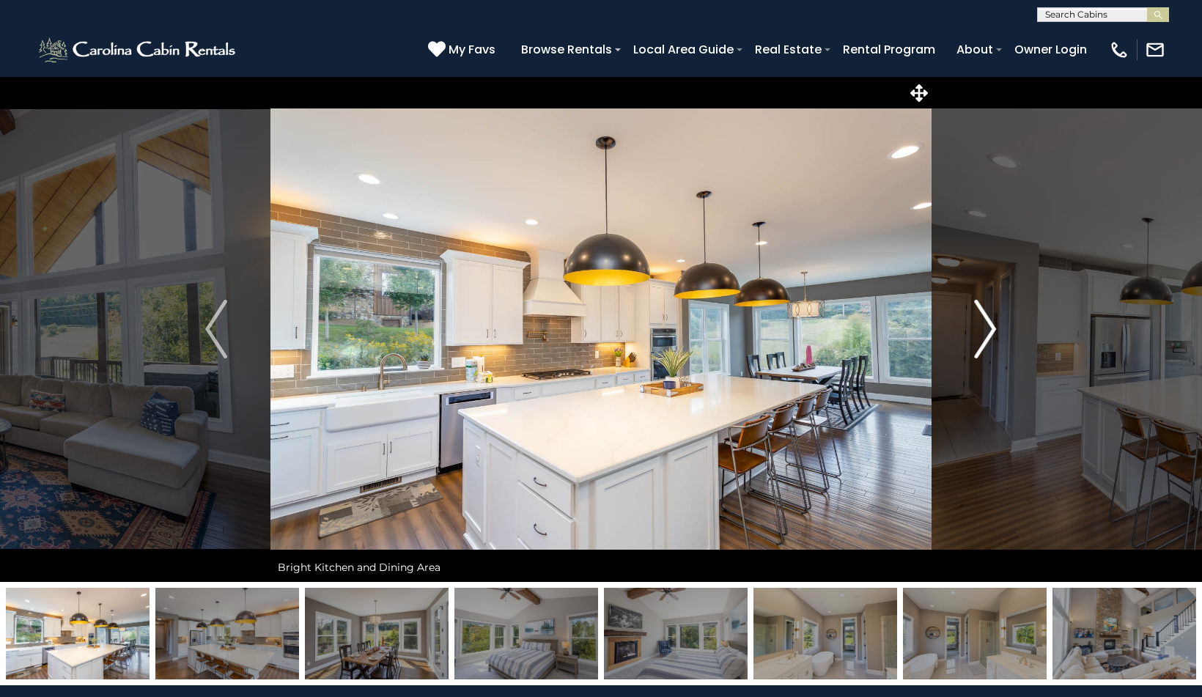
click at [989, 330] on img "Next" at bounding box center [986, 329] width 22 height 59
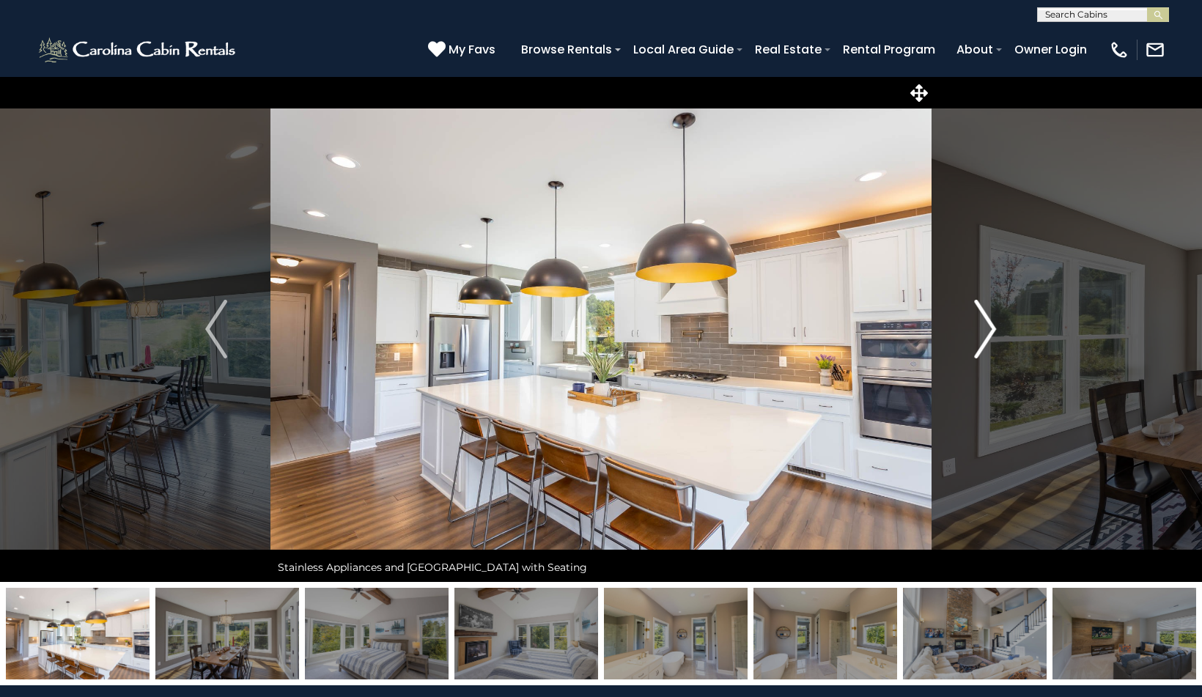
click at [989, 330] on img "Next" at bounding box center [986, 329] width 22 height 59
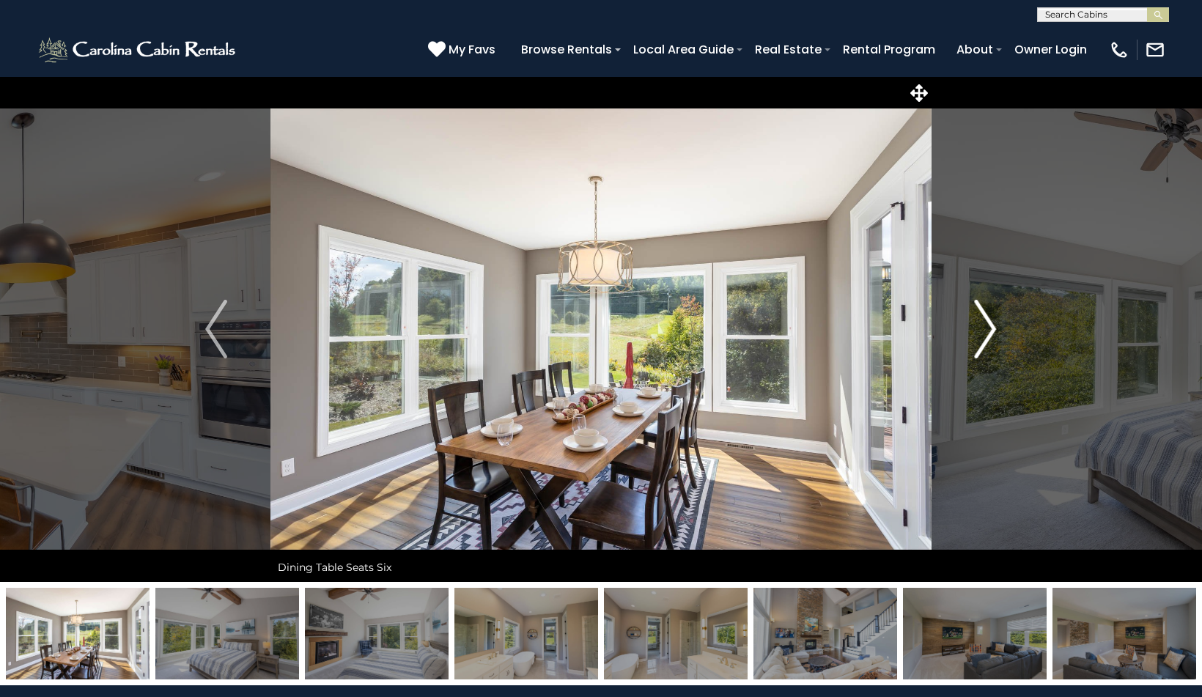
click at [989, 330] on img "Next" at bounding box center [986, 329] width 22 height 59
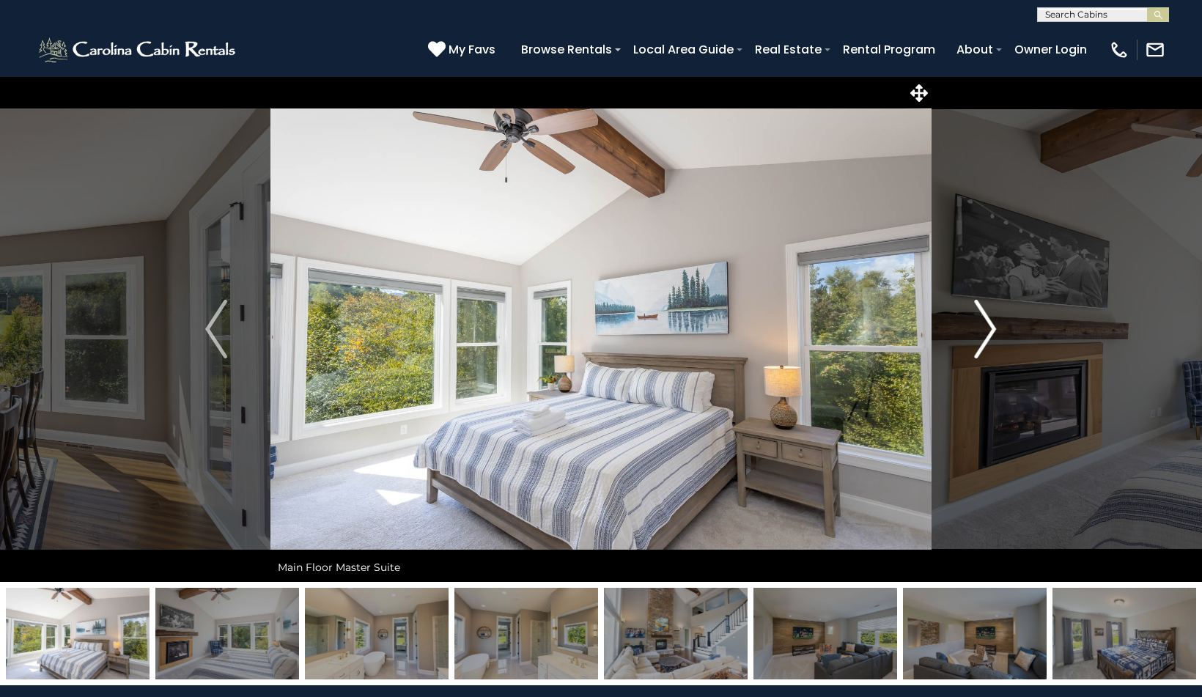
click at [989, 330] on img "Next" at bounding box center [986, 329] width 22 height 59
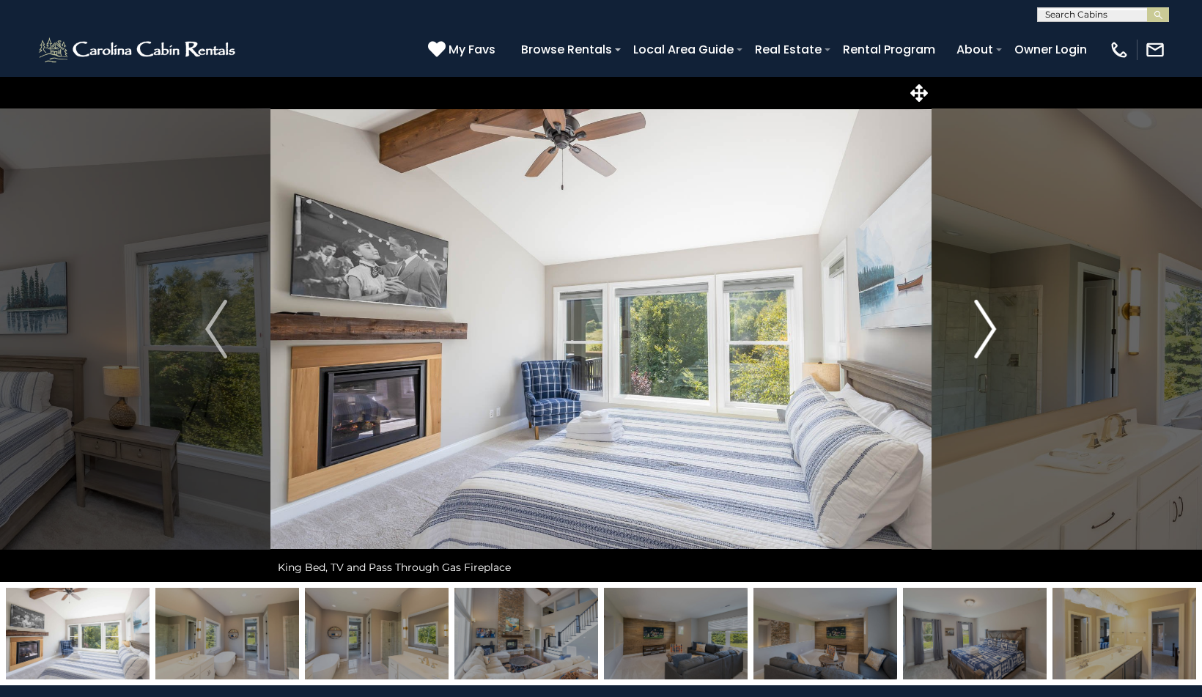
click at [989, 330] on img "Next" at bounding box center [986, 329] width 22 height 59
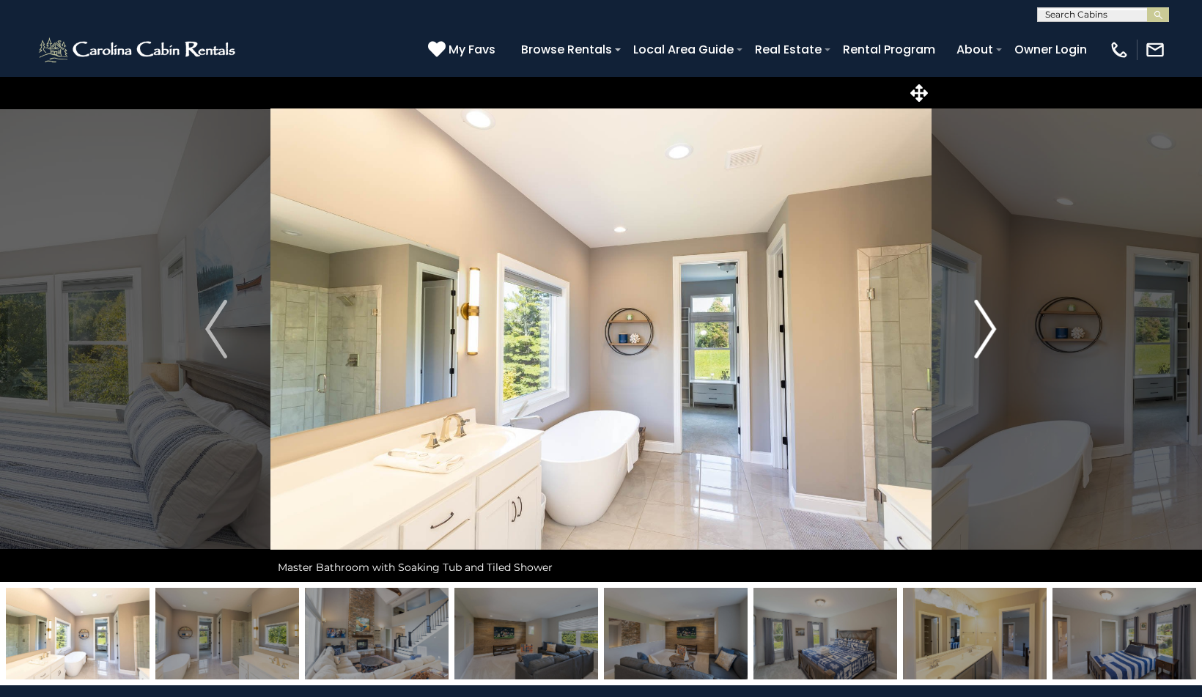
click at [989, 330] on img "Next" at bounding box center [986, 329] width 22 height 59
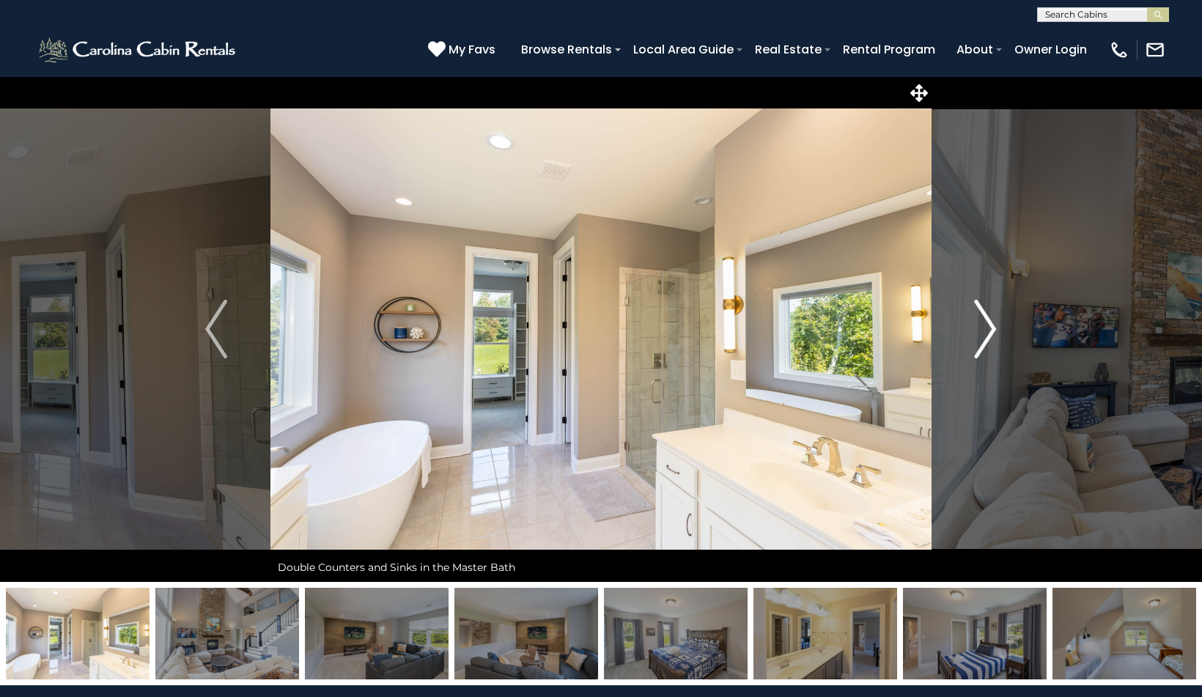
click at [989, 330] on img "Next" at bounding box center [986, 329] width 22 height 59
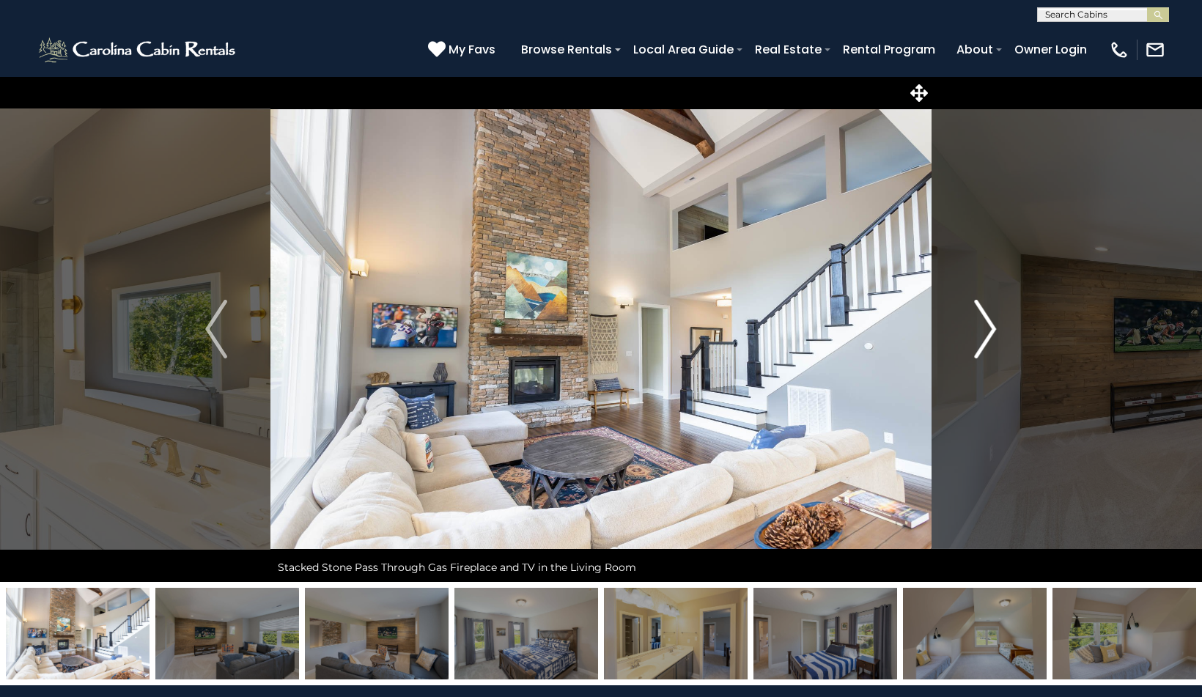
click at [989, 330] on img "Next" at bounding box center [986, 329] width 22 height 59
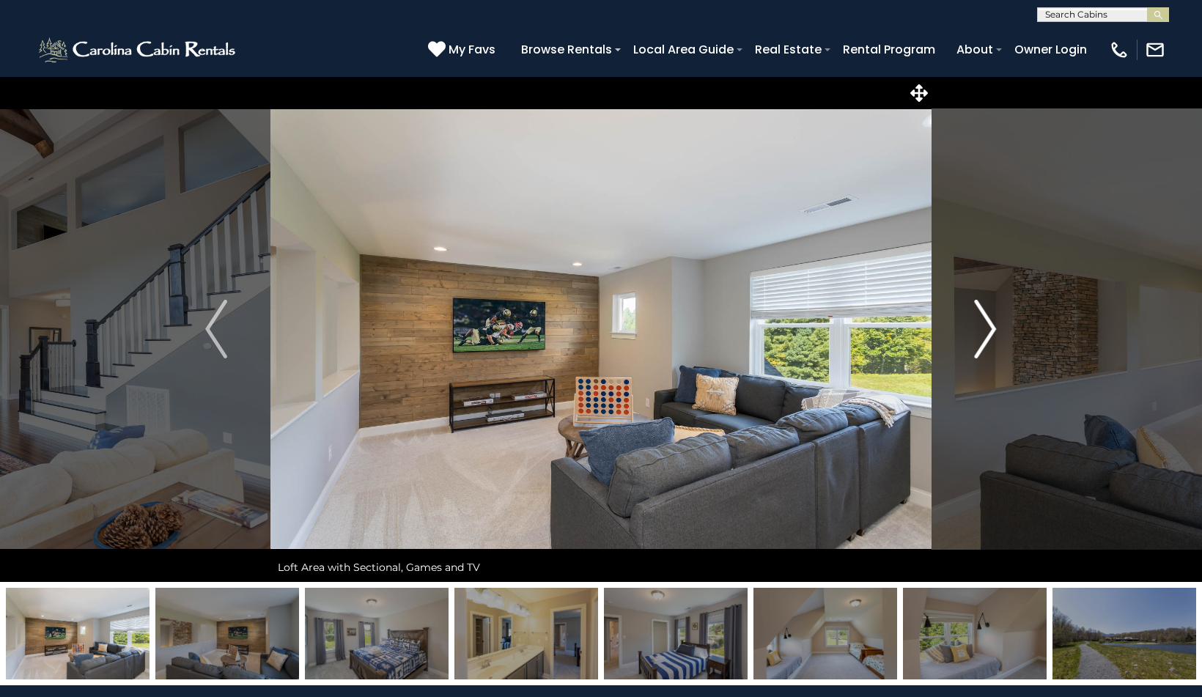
click at [989, 330] on img "Next" at bounding box center [986, 329] width 22 height 59
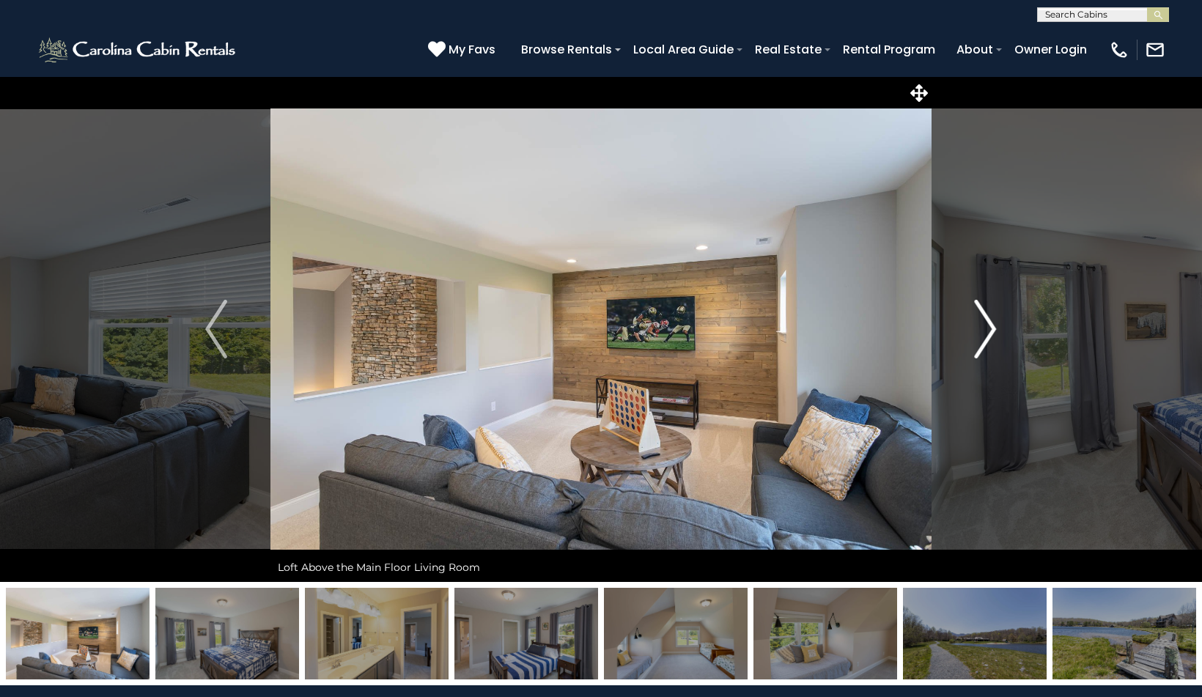
click at [989, 330] on img "Next" at bounding box center [986, 329] width 22 height 59
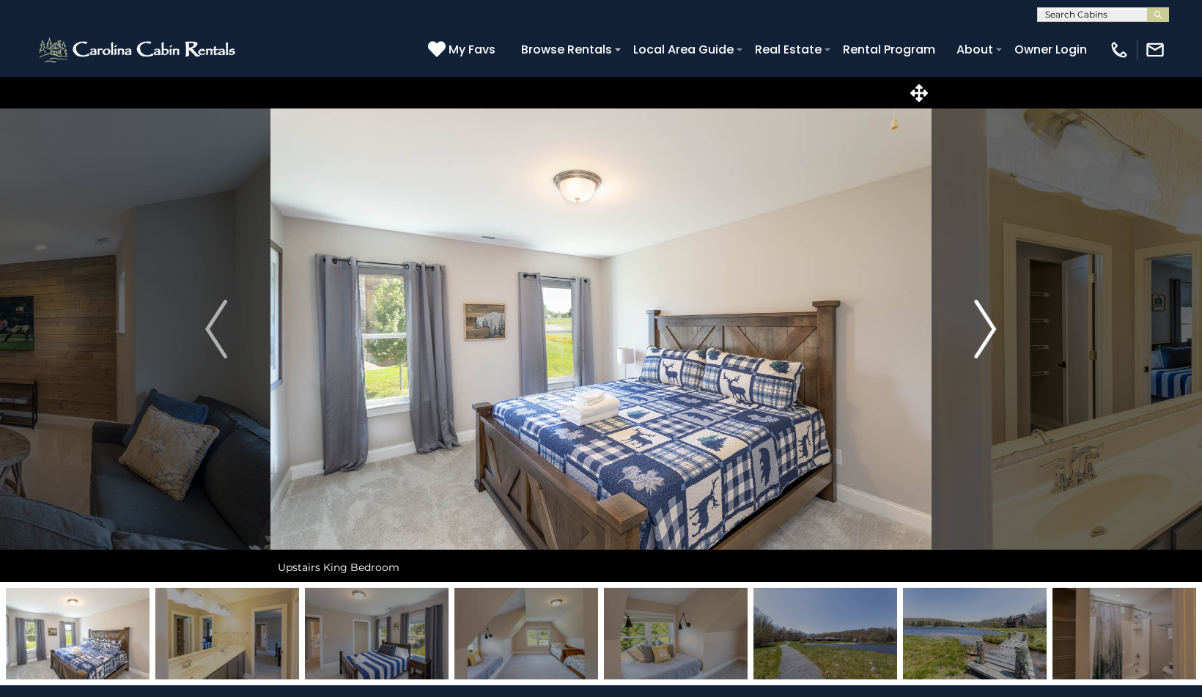
click at [989, 330] on img "Next" at bounding box center [986, 329] width 22 height 59
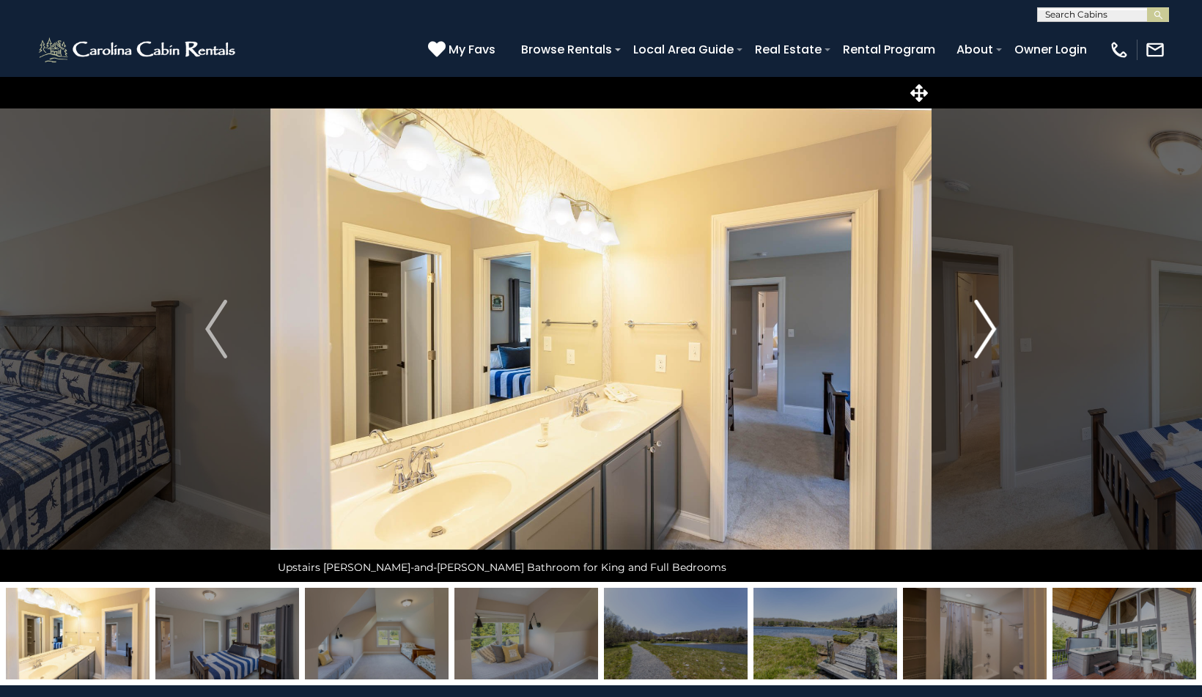
click at [989, 330] on img "Next" at bounding box center [986, 329] width 22 height 59
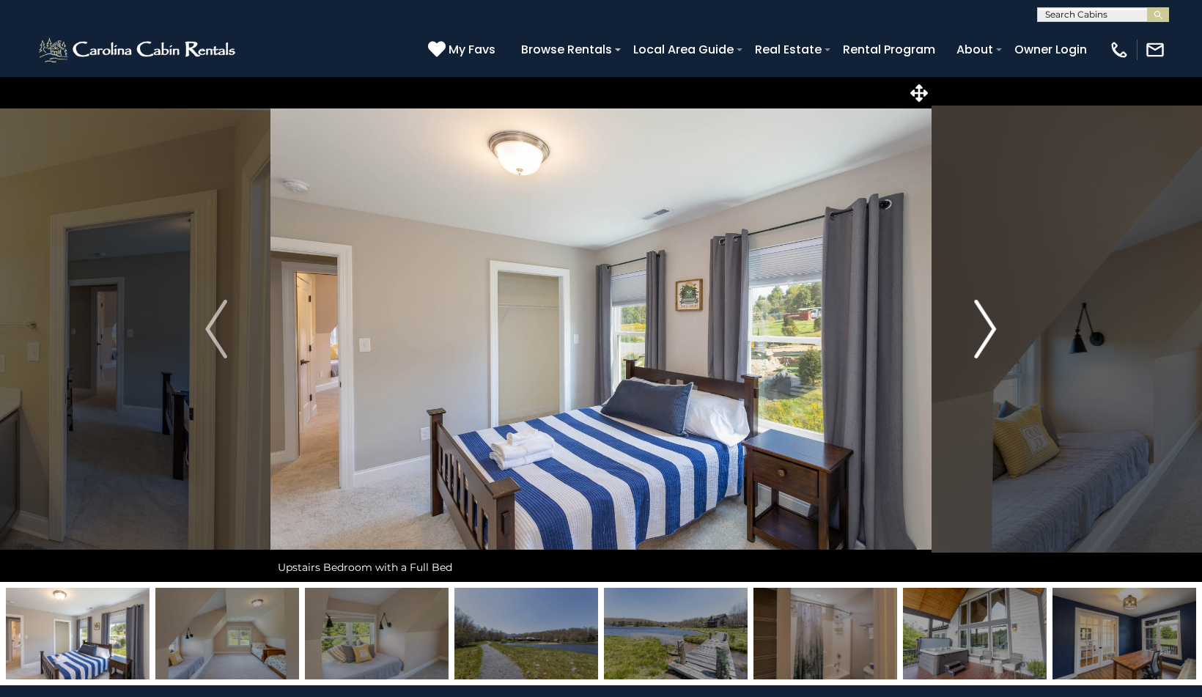
click at [989, 330] on img "Next" at bounding box center [986, 329] width 22 height 59
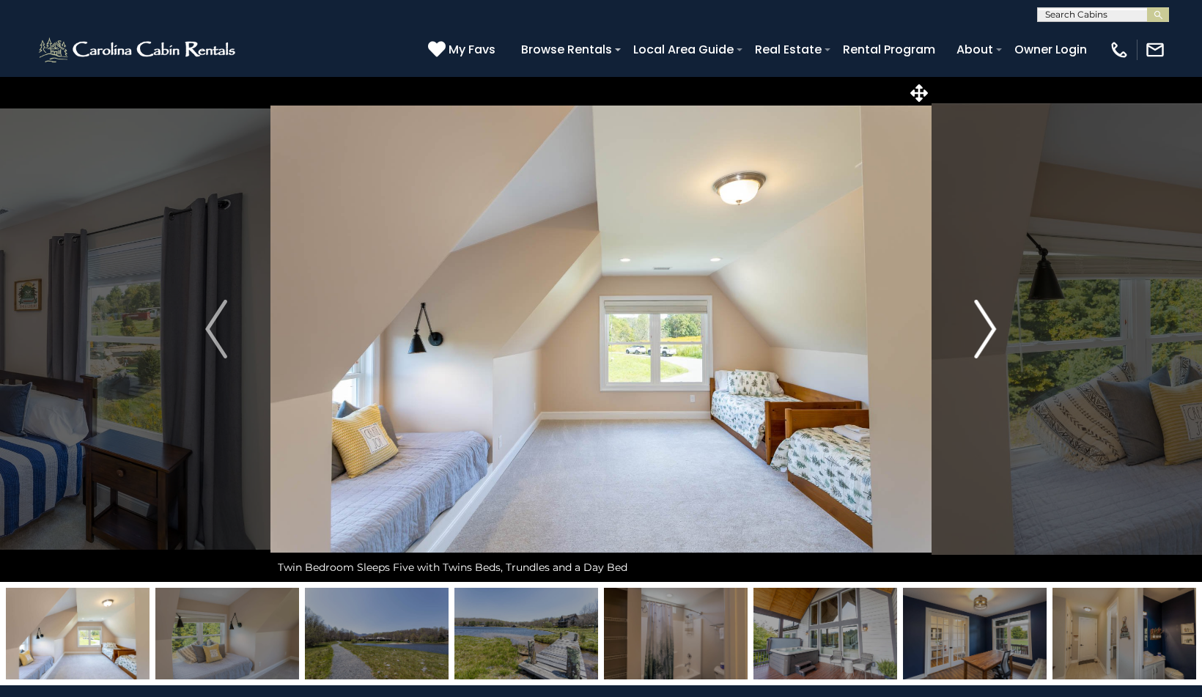
click at [989, 330] on img "Next" at bounding box center [986, 329] width 22 height 59
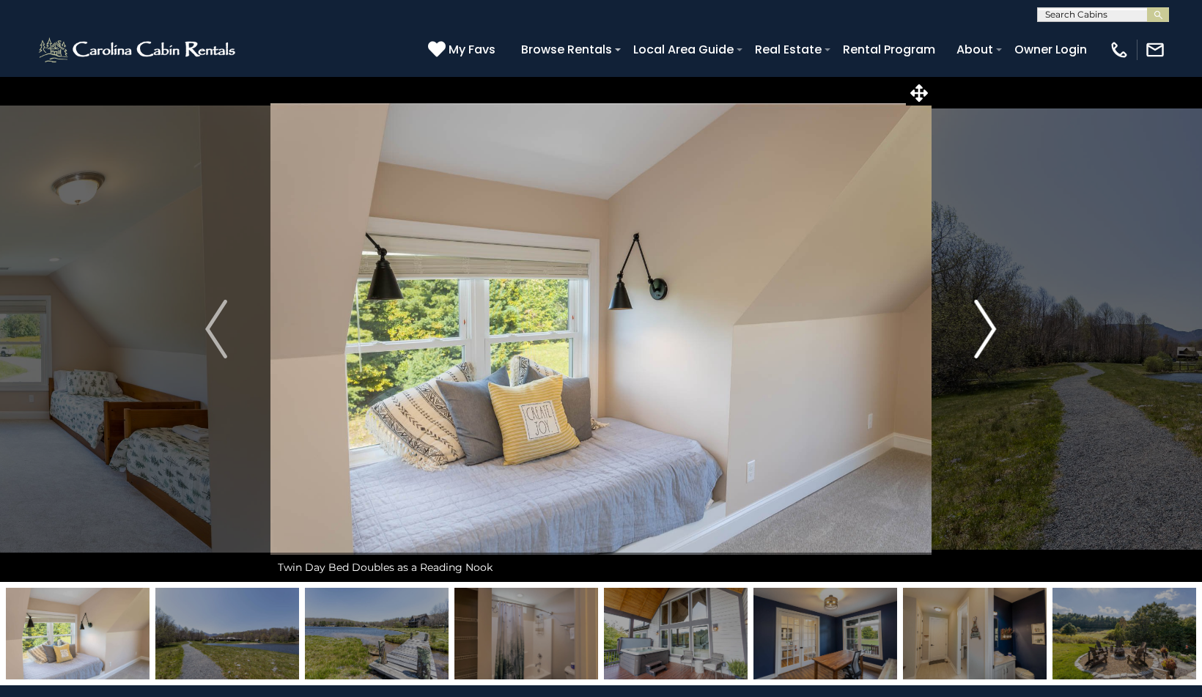
click at [989, 330] on img "Next" at bounding box center [986, 329] width 22 height 59
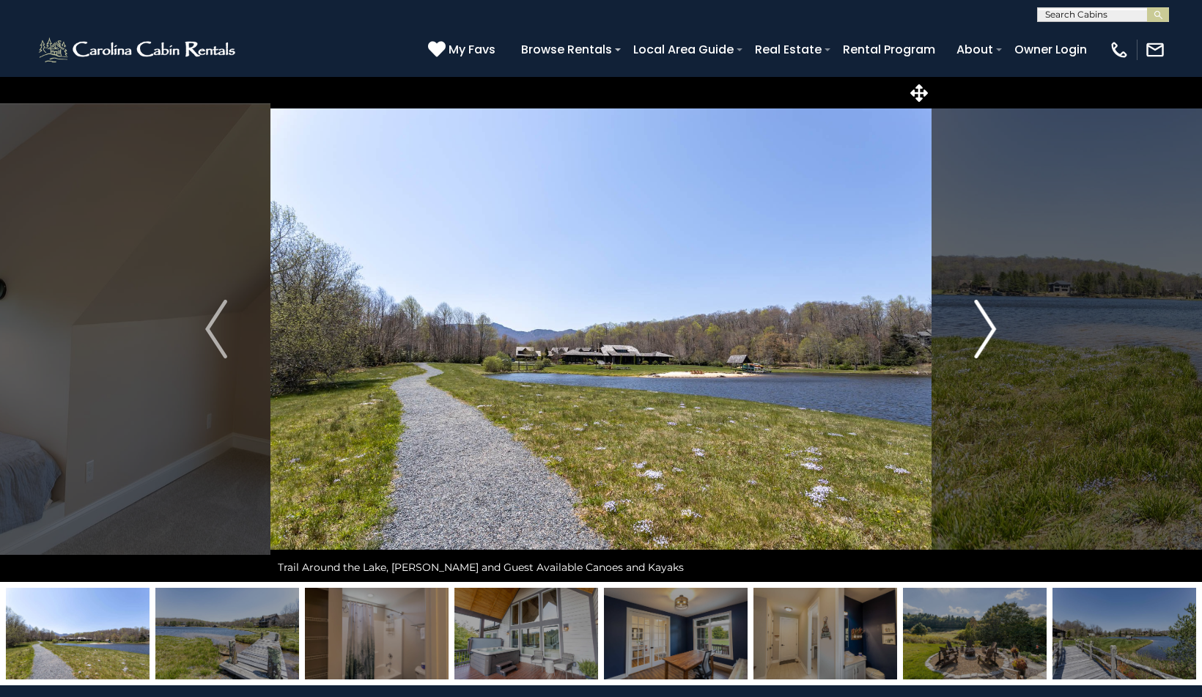
click at [989, 330] on img "Next" at bounding box center [986, 329] width 22 height 59
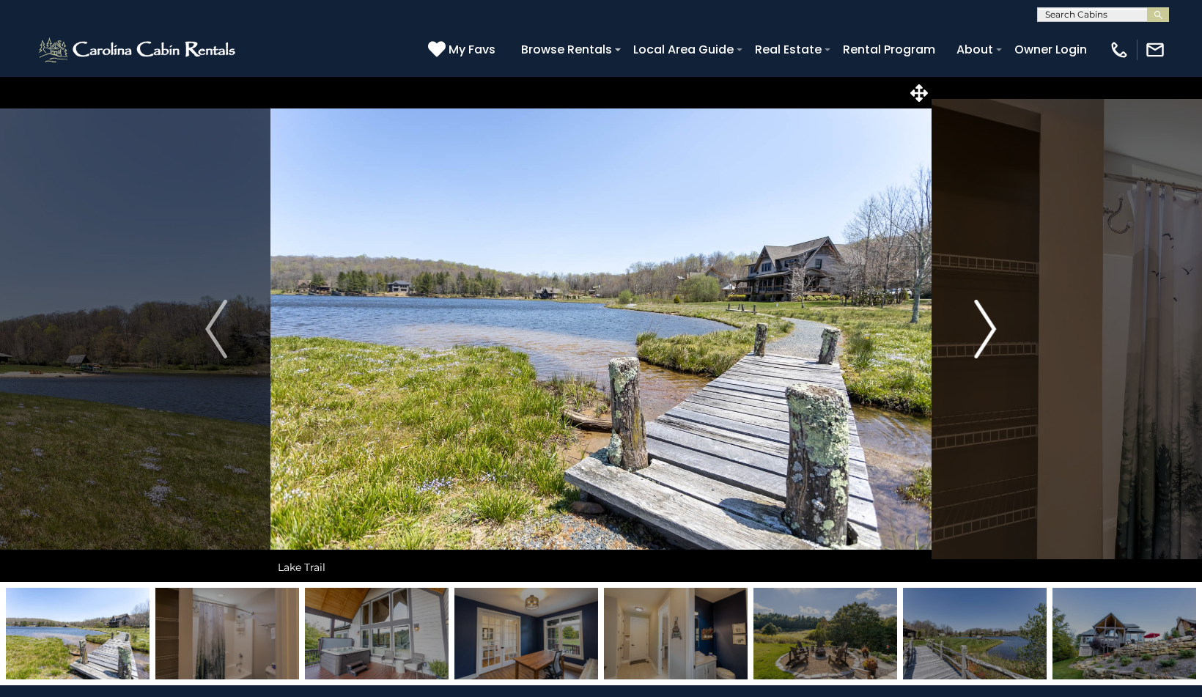
click at [989, 330] on img "Next" at bounding box center [986, 329] width 22 height 59
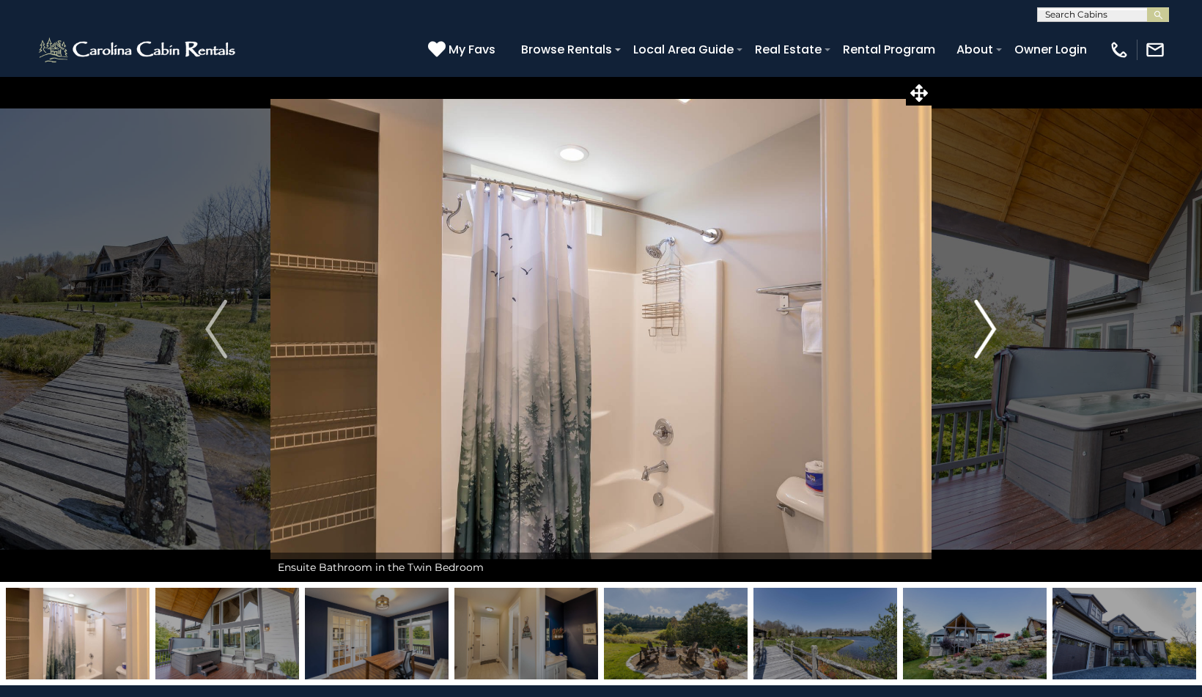
click at [989, 330] on img "Next" at bounding box center [986, 329] width 22 height 59
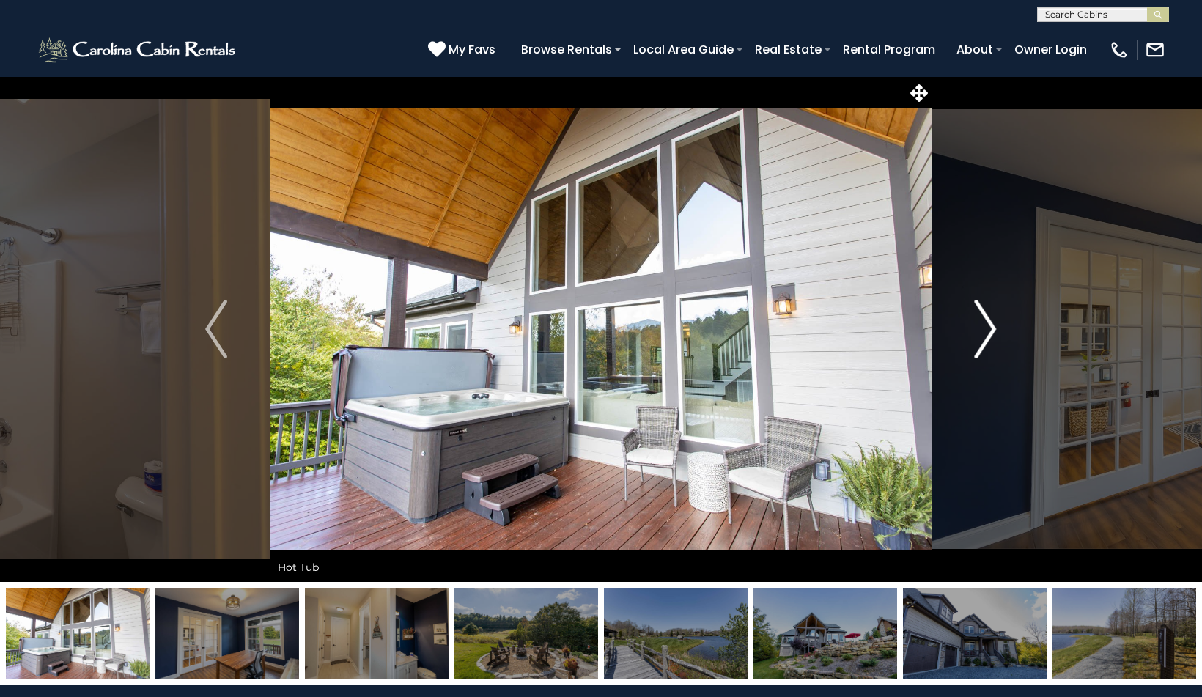
click at [989, 330] on img "Next" at bounding box center [986, 329] width 22 height 59
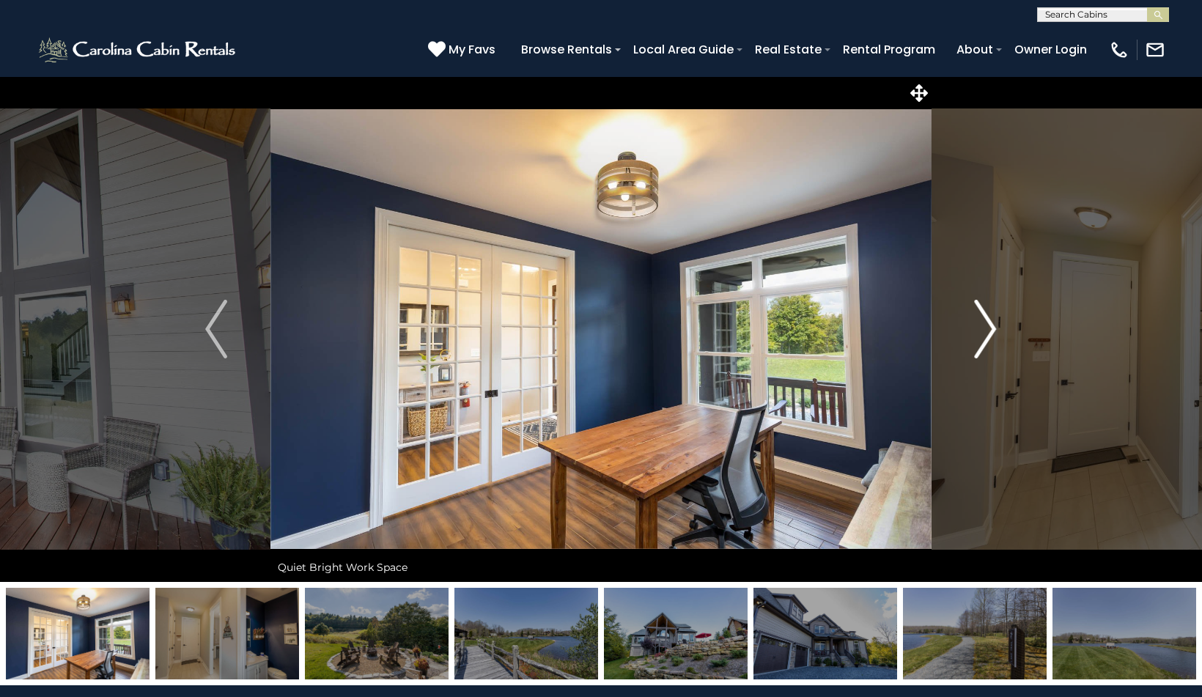
click at [989, 330] on img "Next" at bounding box center [986, 329] width 22 height 59
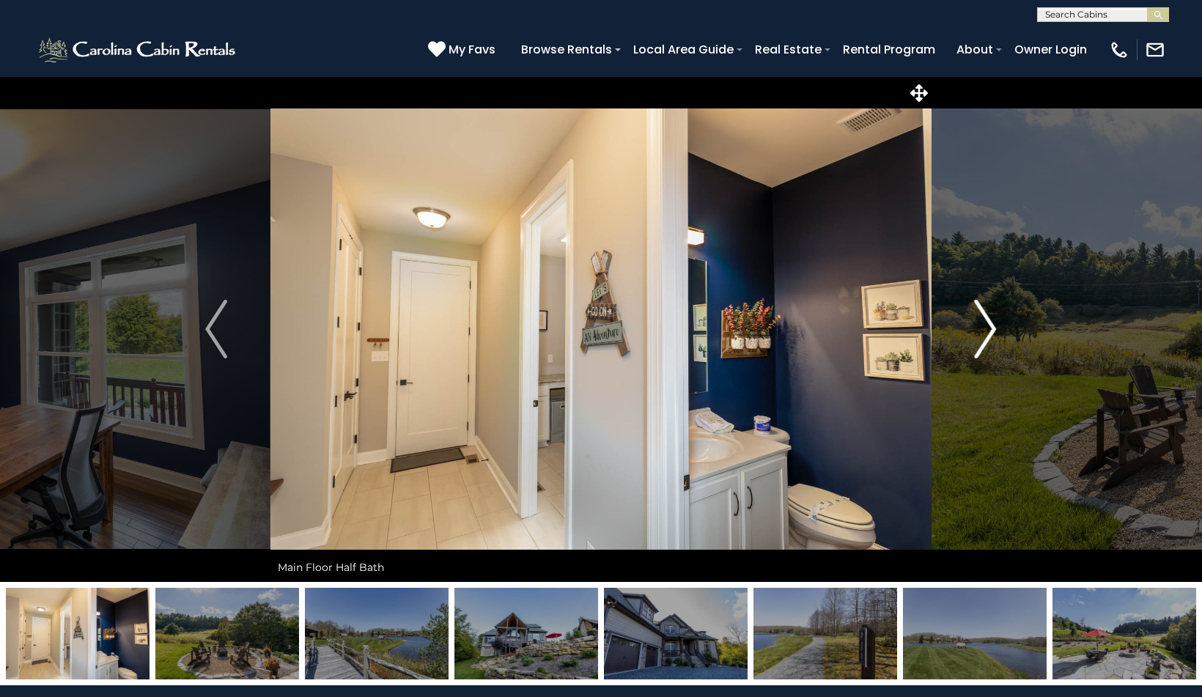
click at [989, 330] on img "Next" at bounding box center [986, 329] width 22 height 59
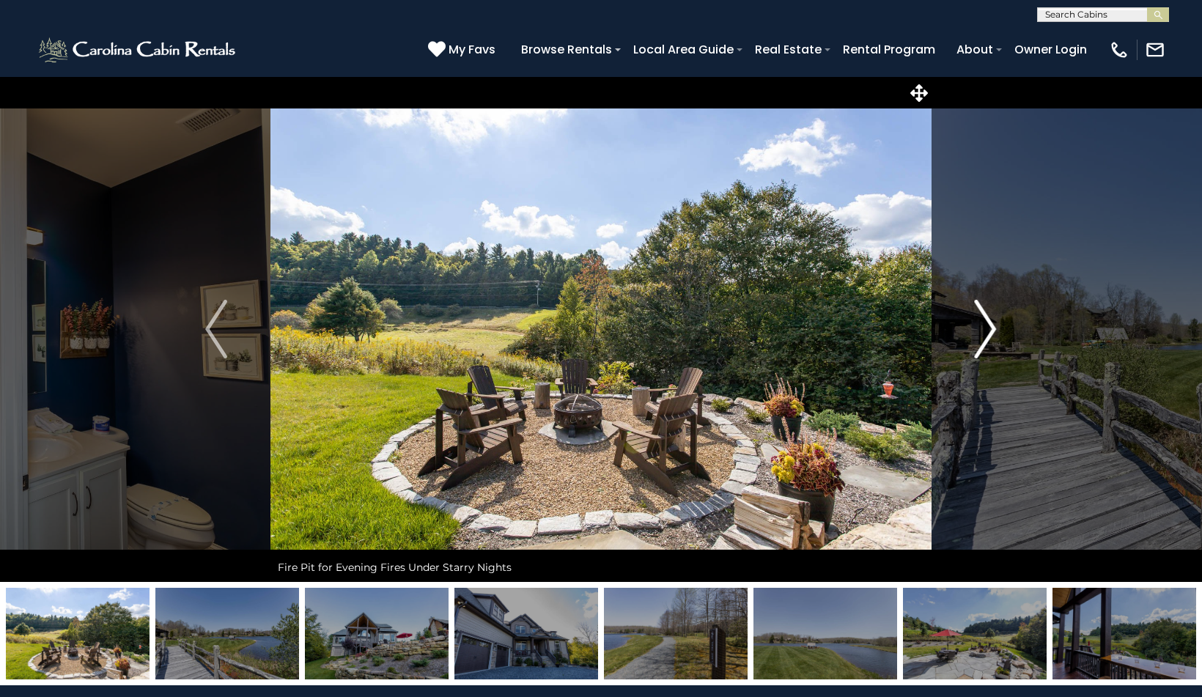
click at [989, 330] on img "Next" at bounding box center [986, 329] width 22 height 59
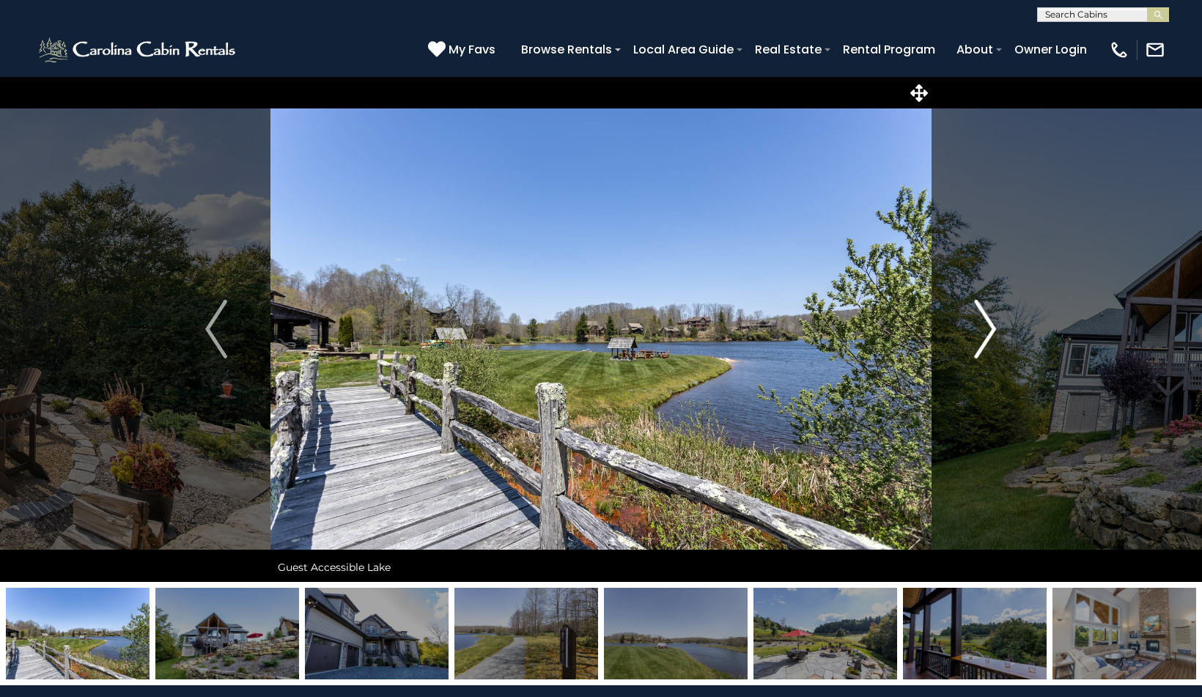
click at [989, 330] on img "Next" at bounding box center [986, 329] width 22 height 59
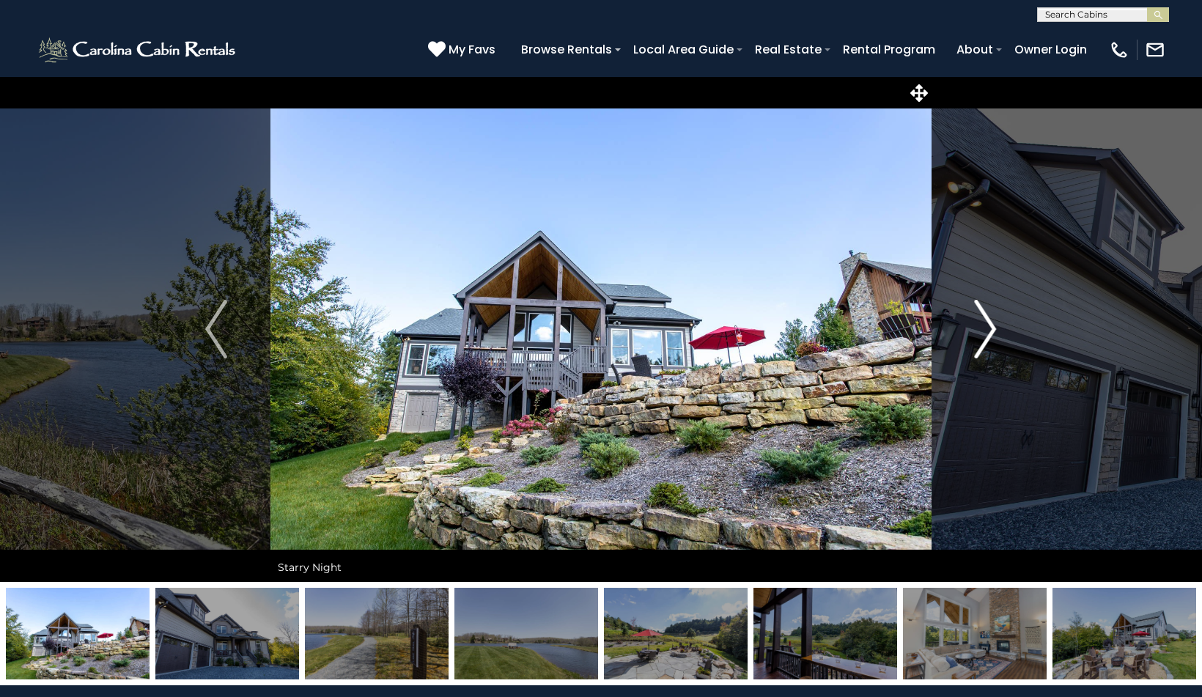
click at [989, 330] on img "Next" at bounding box center [986, 329] width 22 height 59
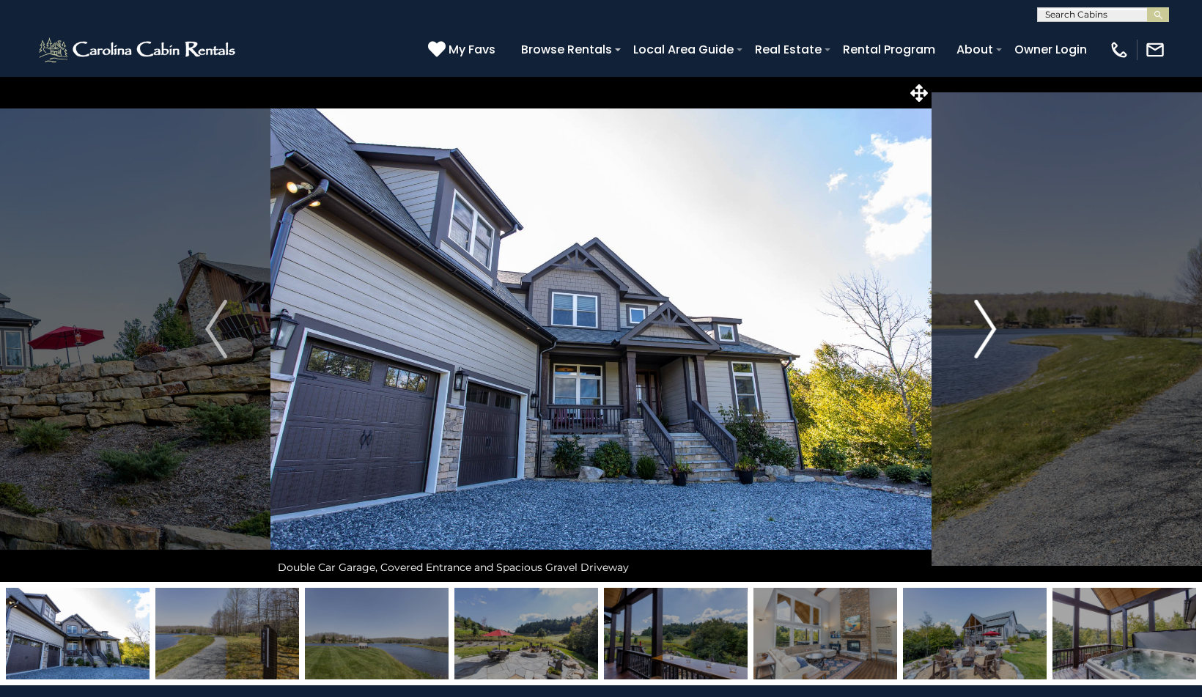
click at [989, 330] on img "Next" at bounding box center [986, 329] width 22 height 59
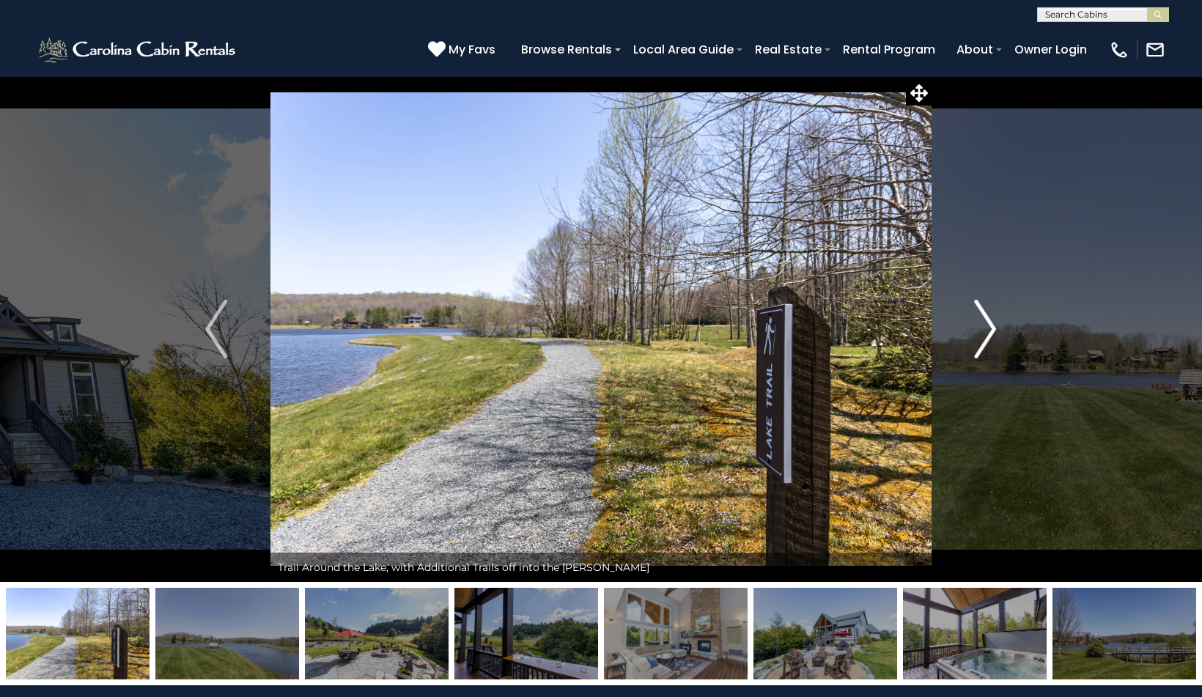
click at [989, 330] on img "Next" at bounding box center [986, 329] width 22 height 59
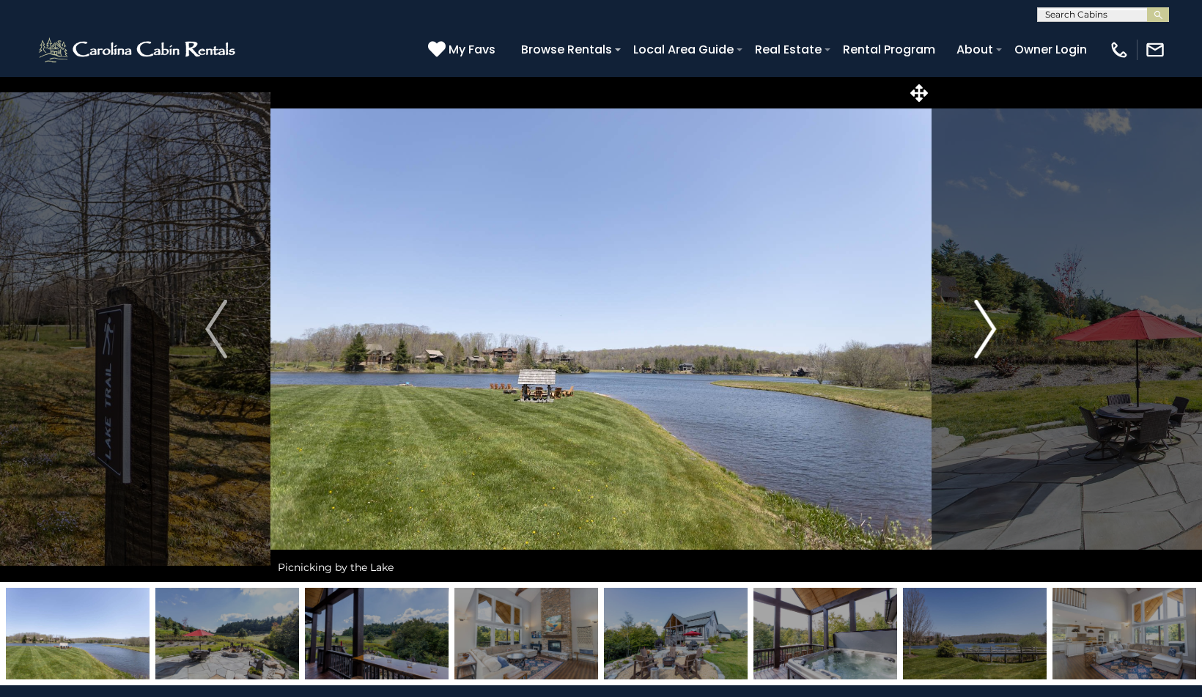
click at [989, 330] on img "Next" at bounding box center [986, 329] width 22 height 59
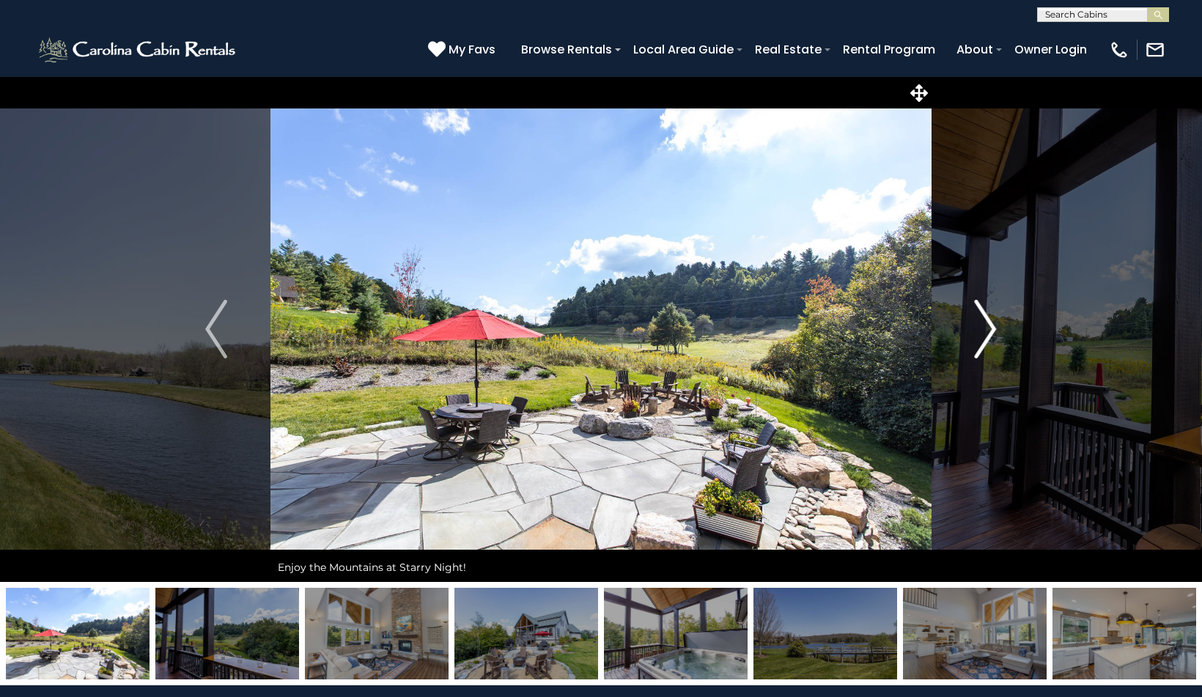
click at [989, 330] on img "Next" at bounding box center [986, 329] width 22 height 59
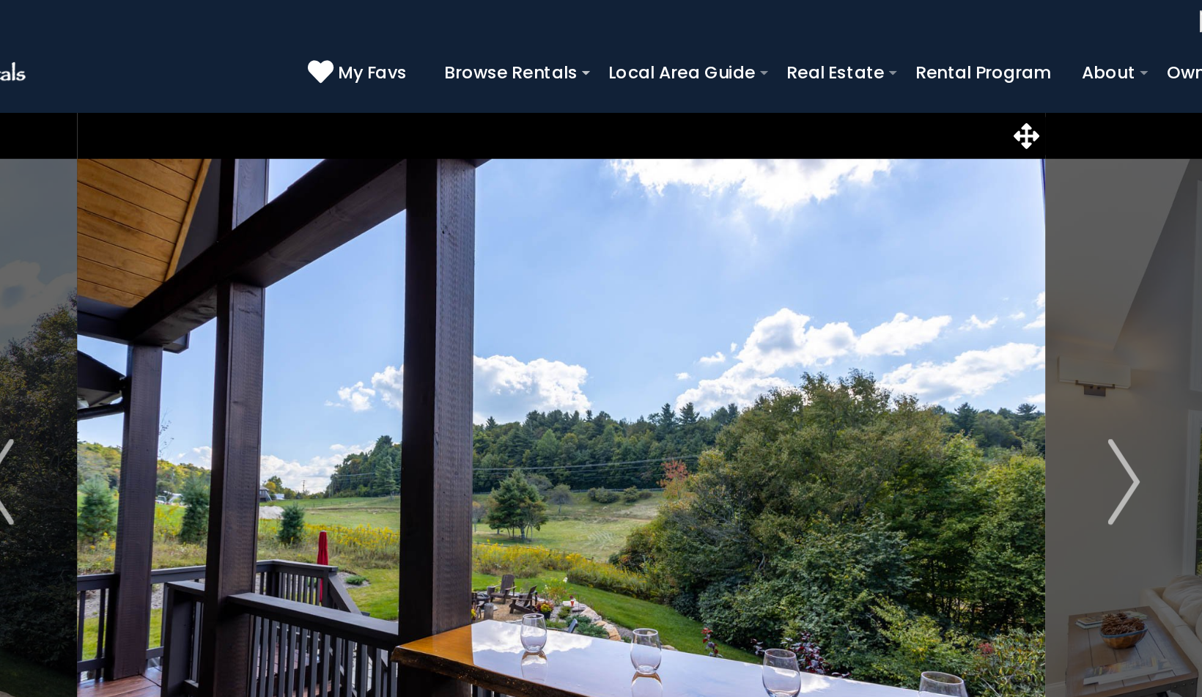
click at [448, 52] on span "My Favs" at bounding box center [471, 49] width 47 height 18
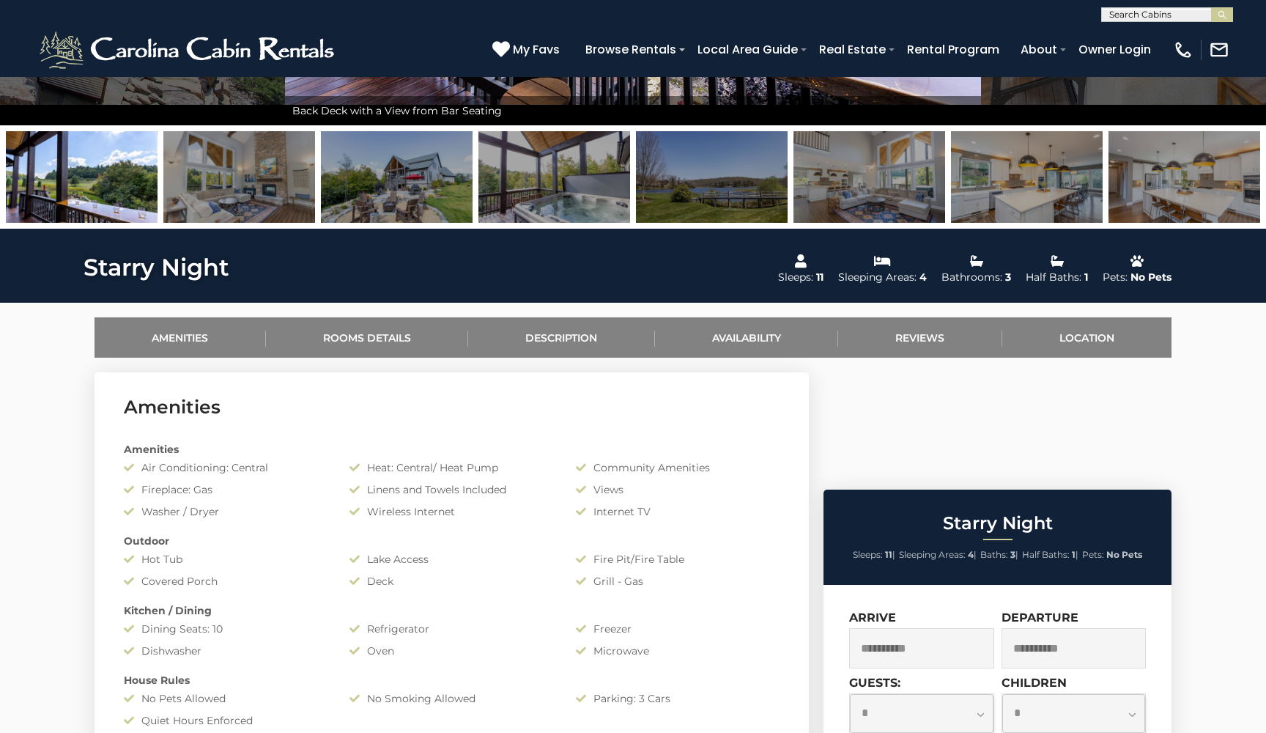
scroll to position [442, 0]
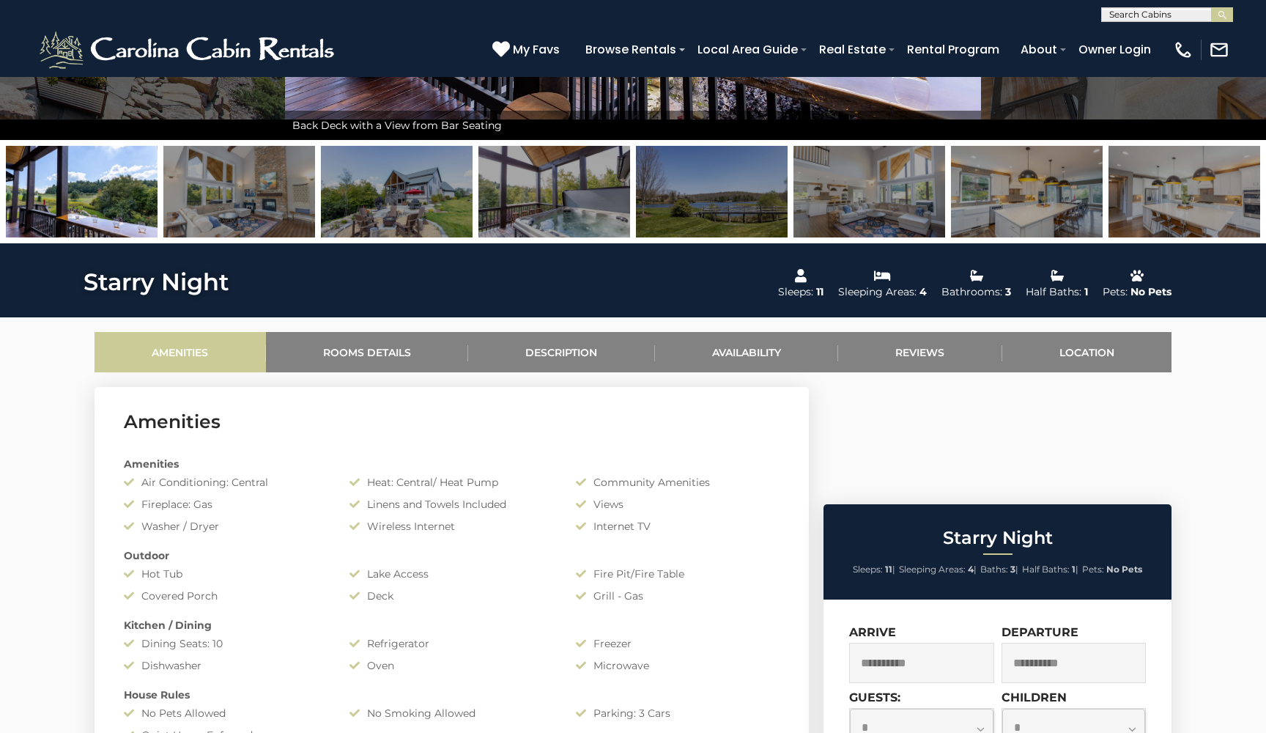
click at [173, 361] on link "Amenities" at bounding box center [180, 352] width 171 height 40
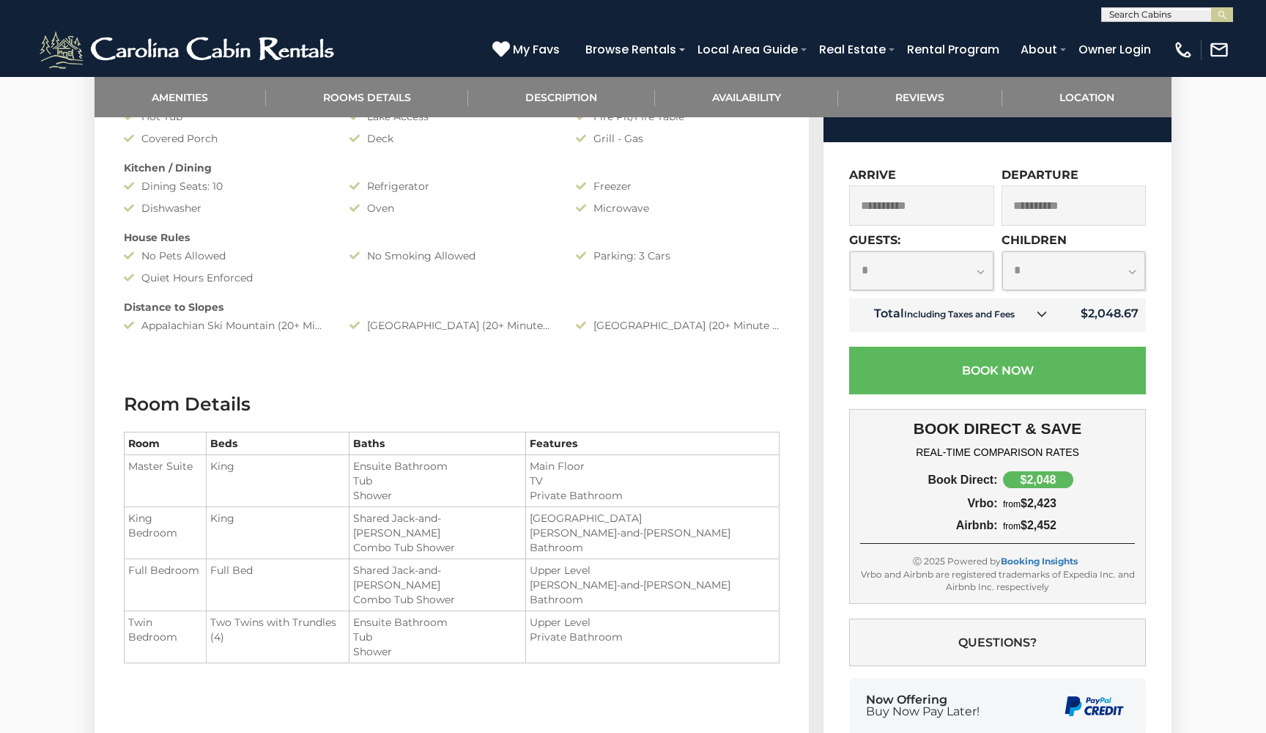
scroll to position [892, 0]
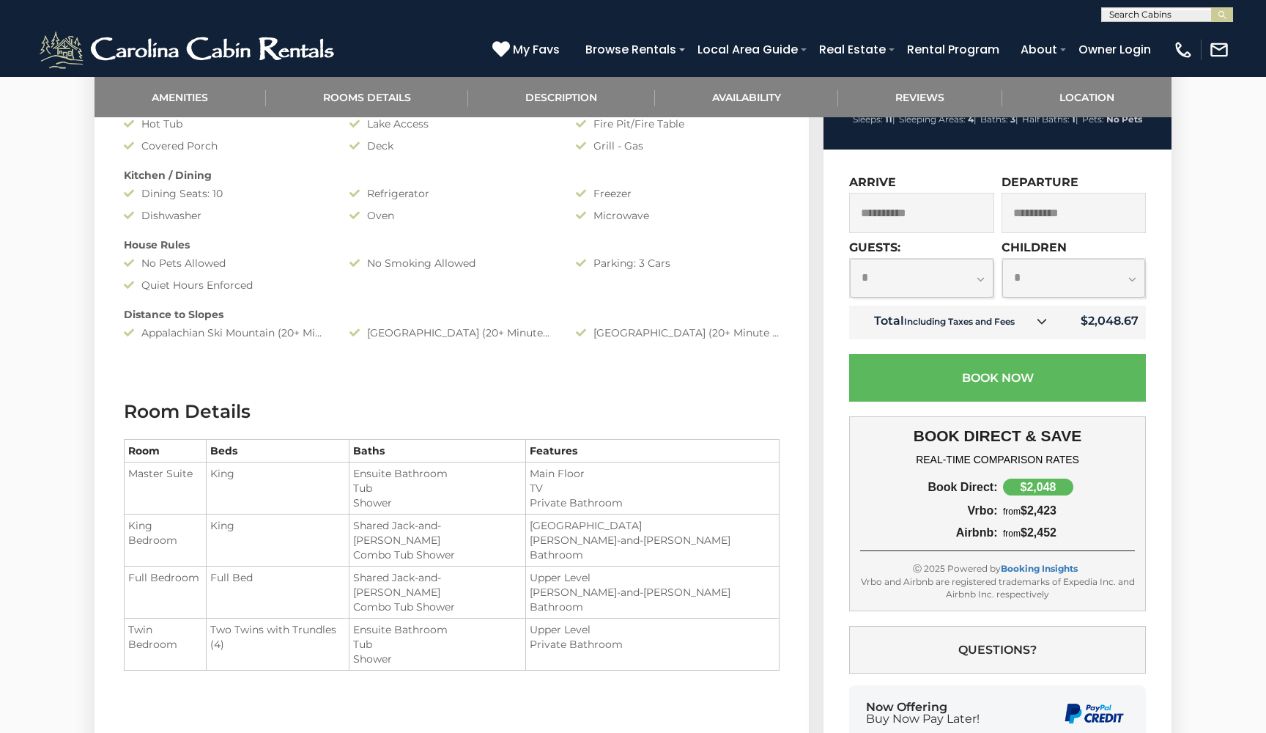
click at [906, 233] on input "**********" at bounding box center [921, 213] width 145 height 40
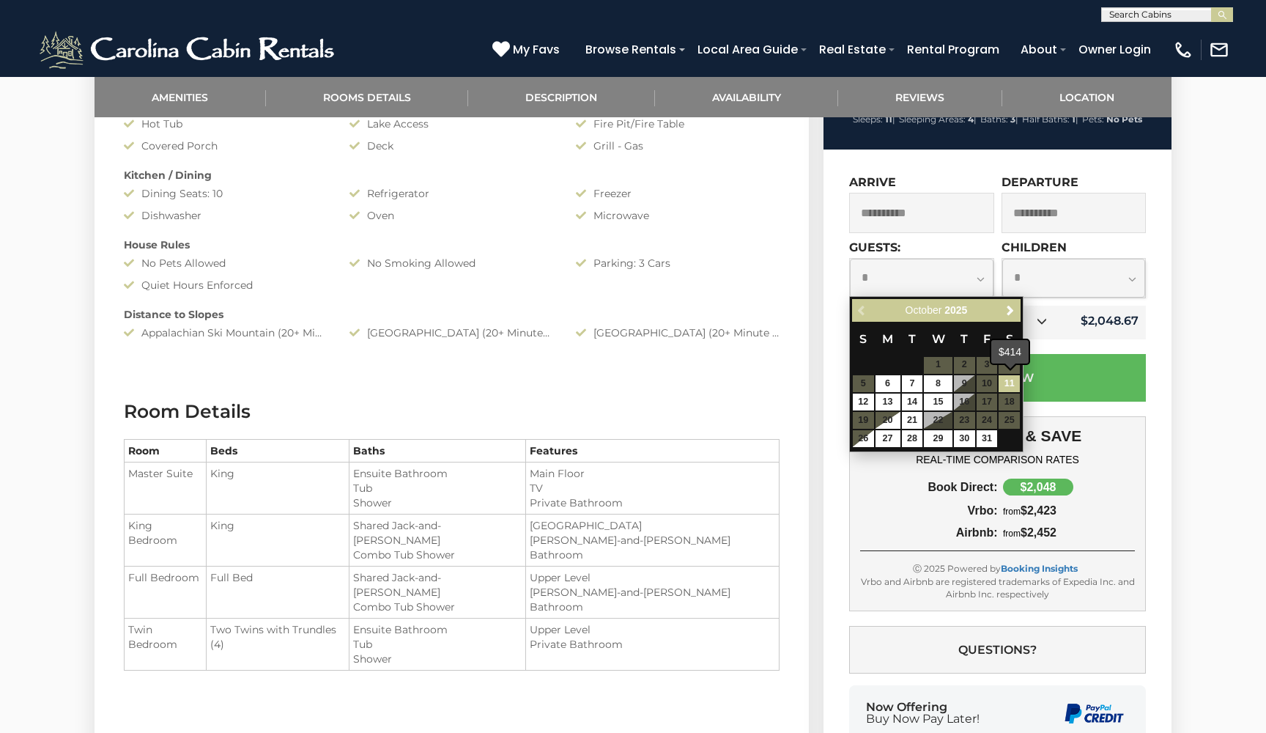
click at [1008, 382] on link "11" at bounding box center [1009, 383] width 21 height 17
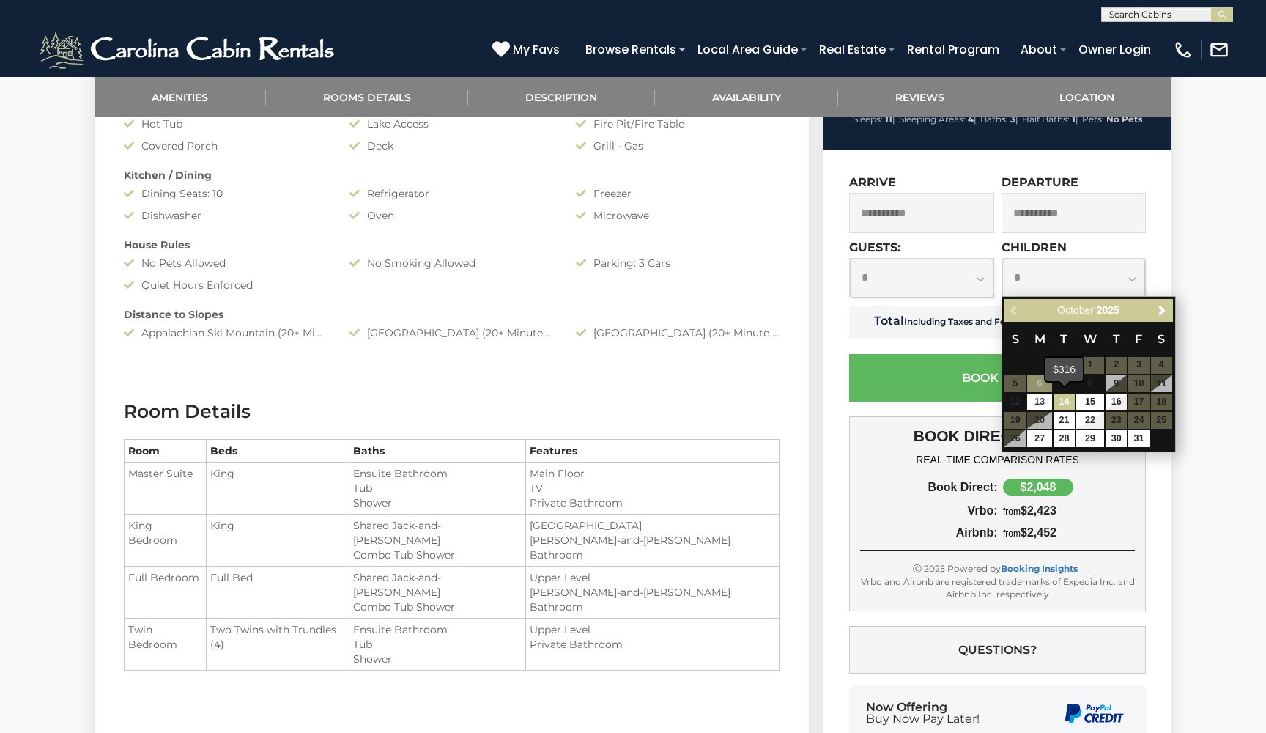
click at [1071, 393] on link "14" at bounding box center [1064, 401] width 21 height 17
type input "**********"
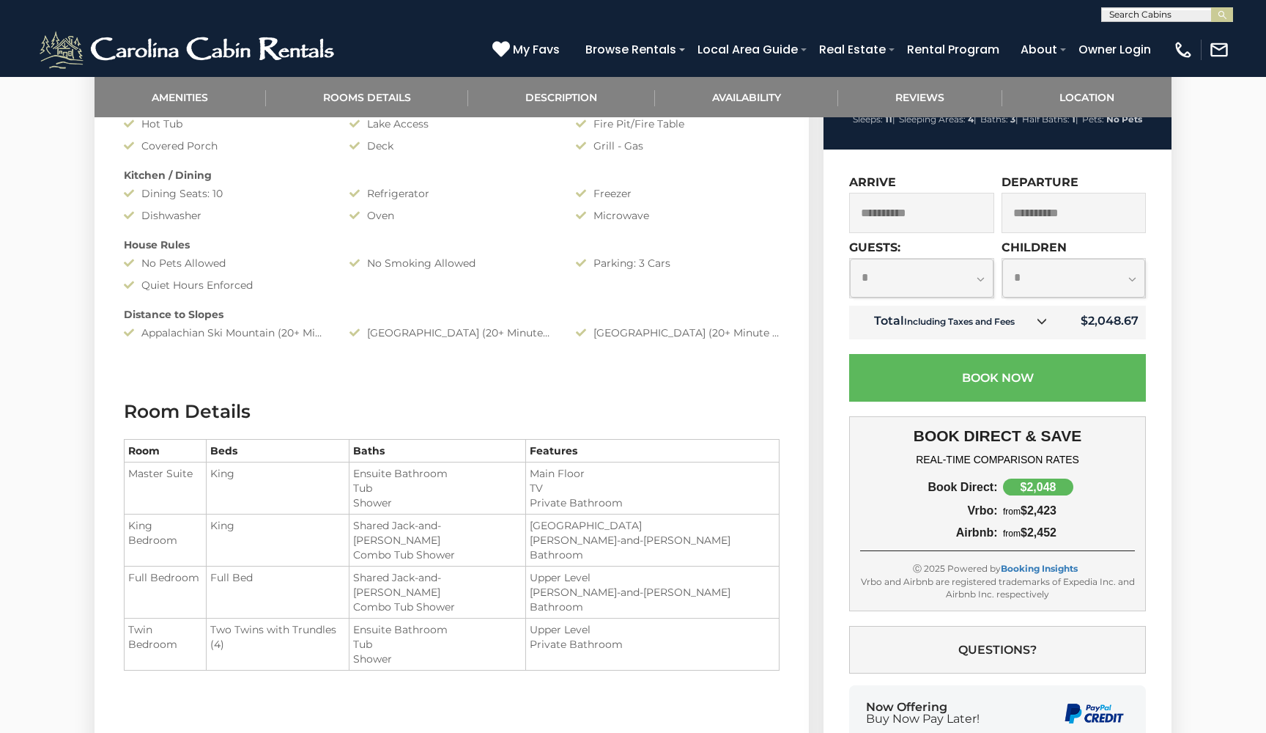
select select "*"
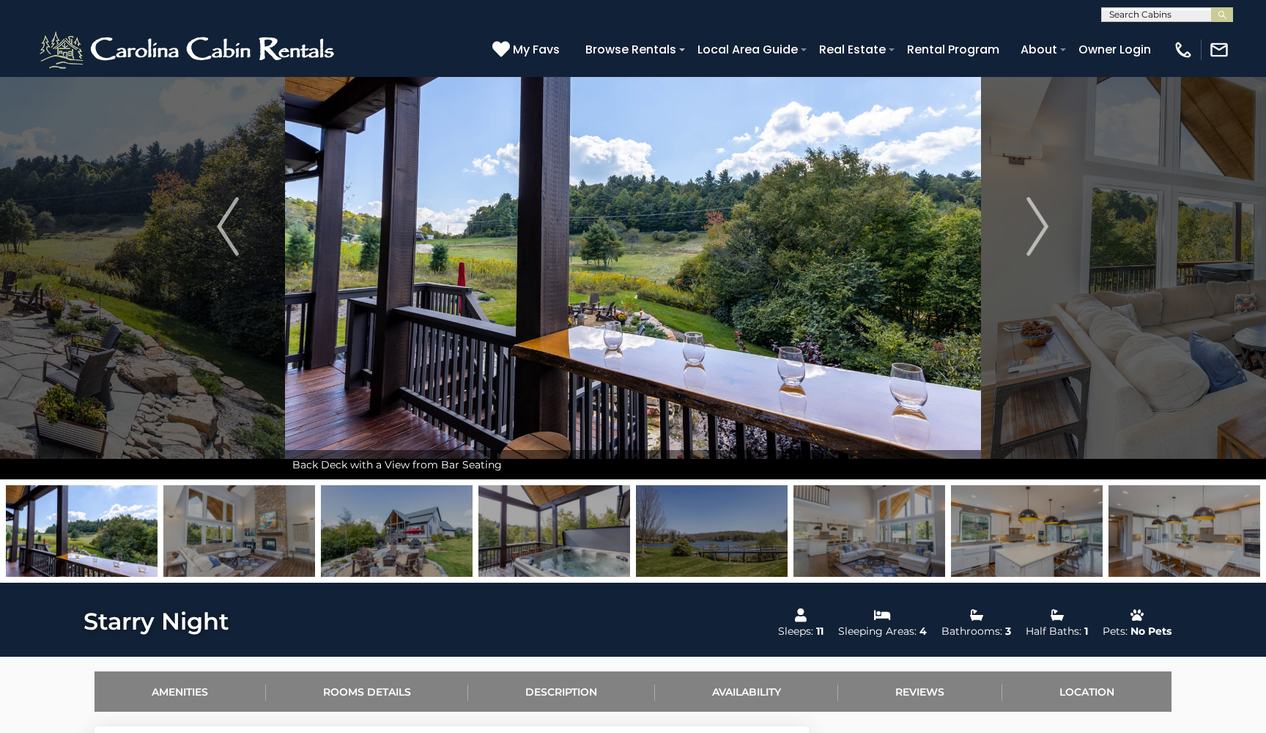
scroll to position [84, 0]
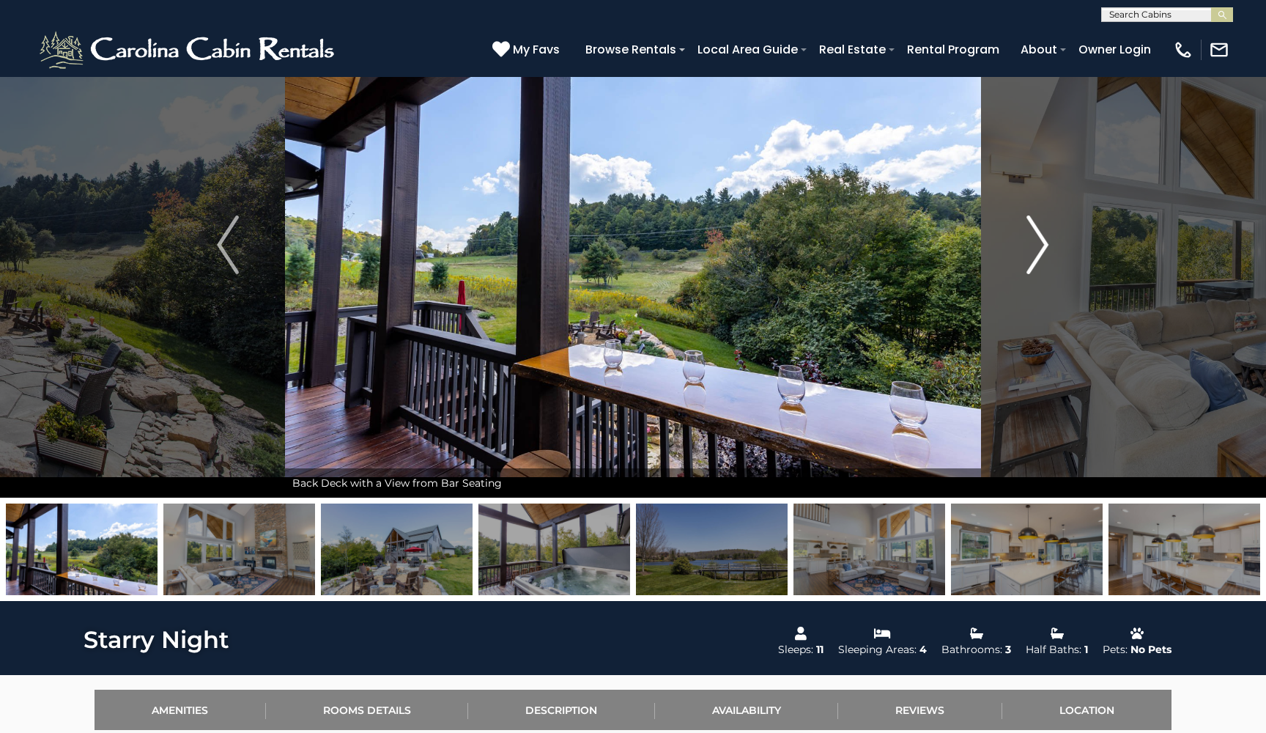
click at [1030, 251] on img "Next" at bounding box center [1038, 244] width 22 height 59
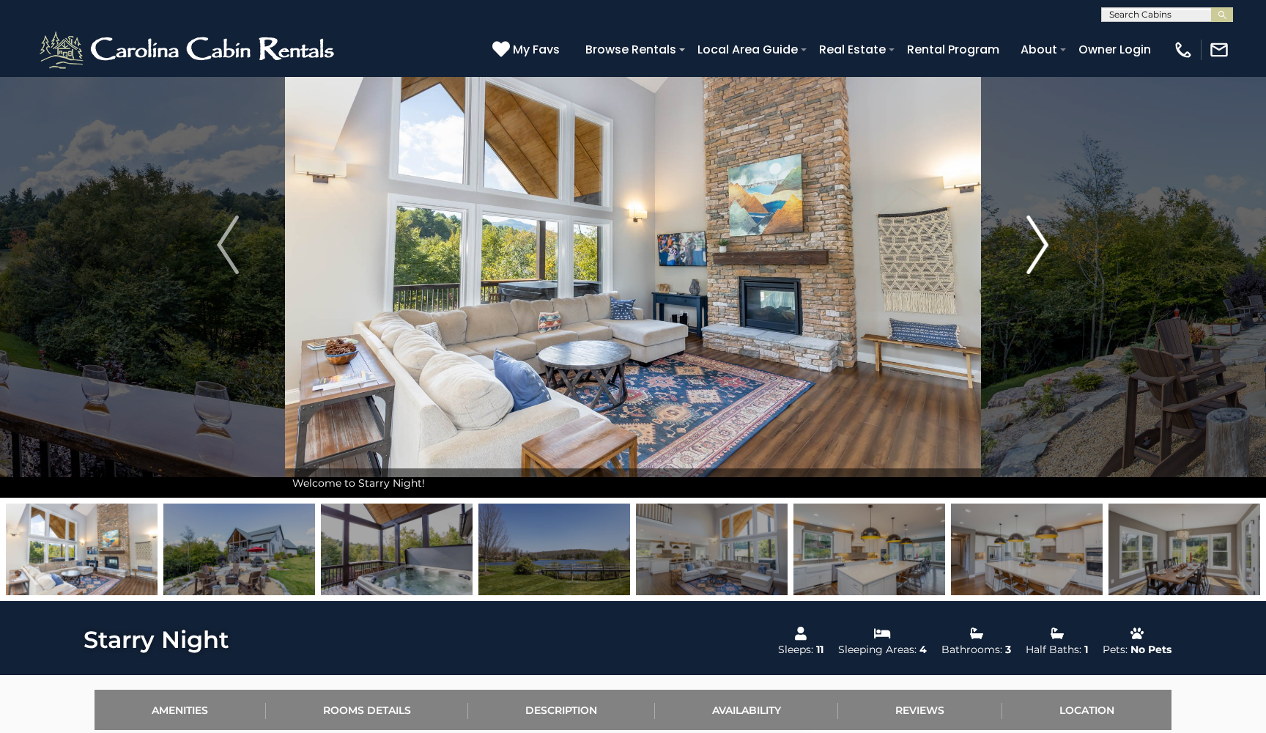
click at [1030, 251] on img "Next" at bounding box center [1038, 244] width 22 height 59
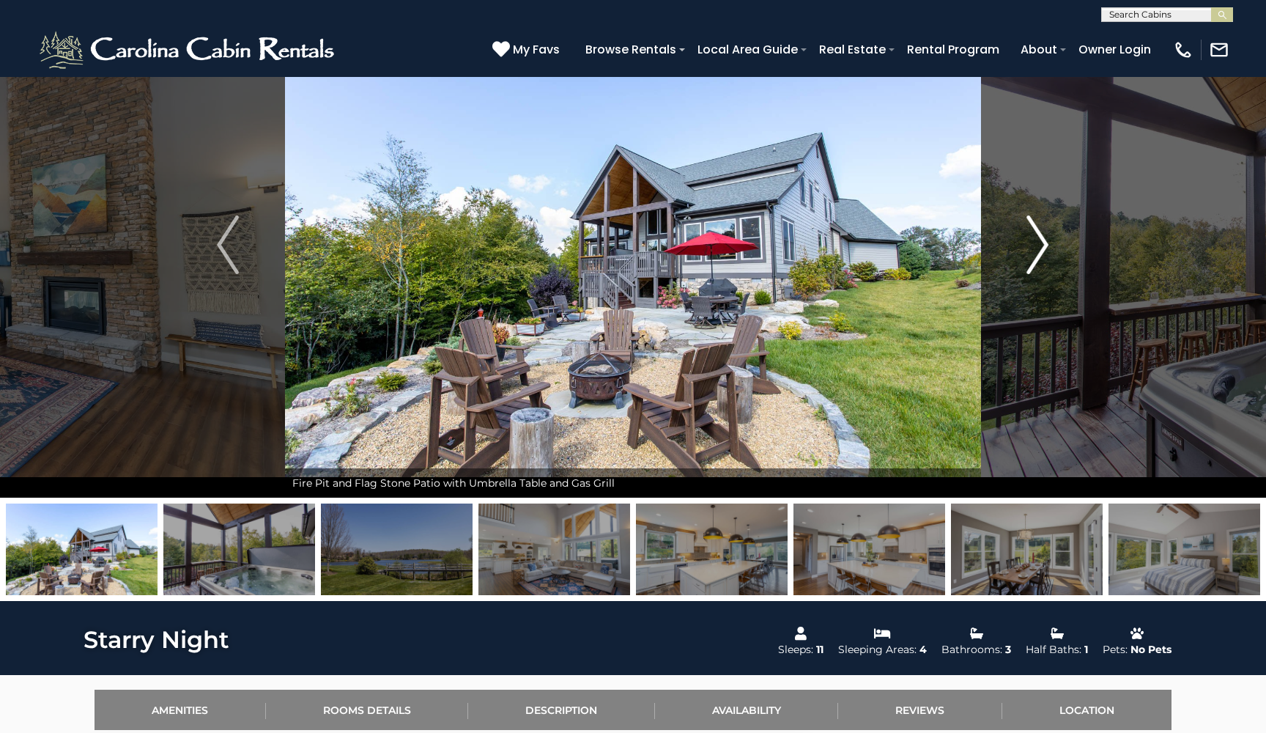
click at [1030, 251] on img "Next" at bounding box center [1038, 244] width 22 height 59
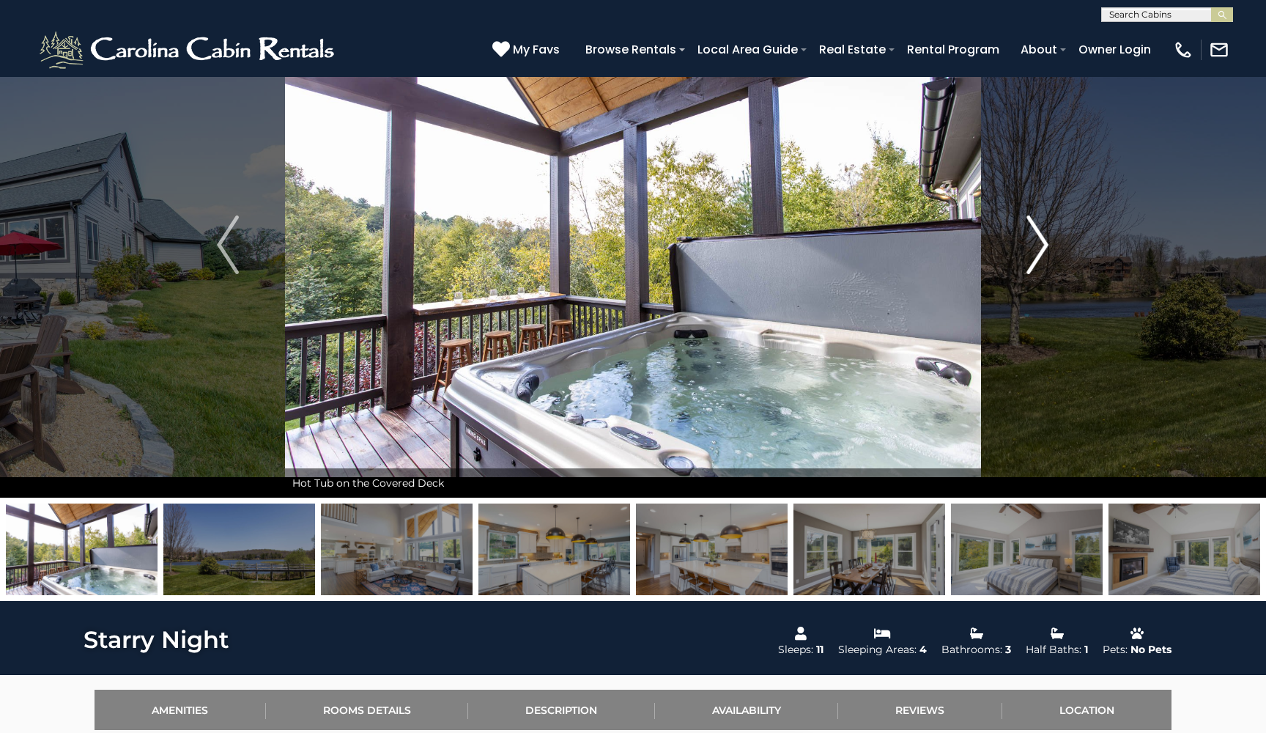
click at [1030, 251] on img "Next" at bounding box center [1038, 244] width 22 height 59
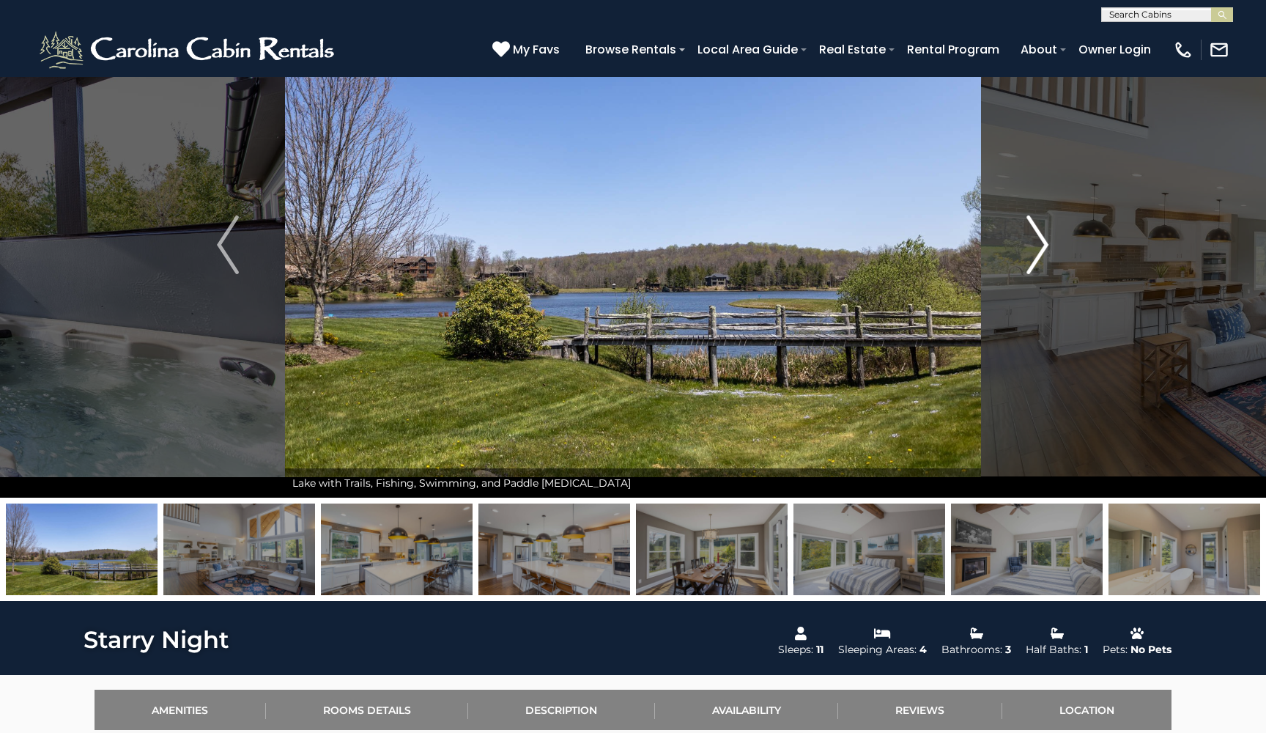
click at [1030, 251] on img "Next" at bounding box center [1038, 244] width 22 height 59
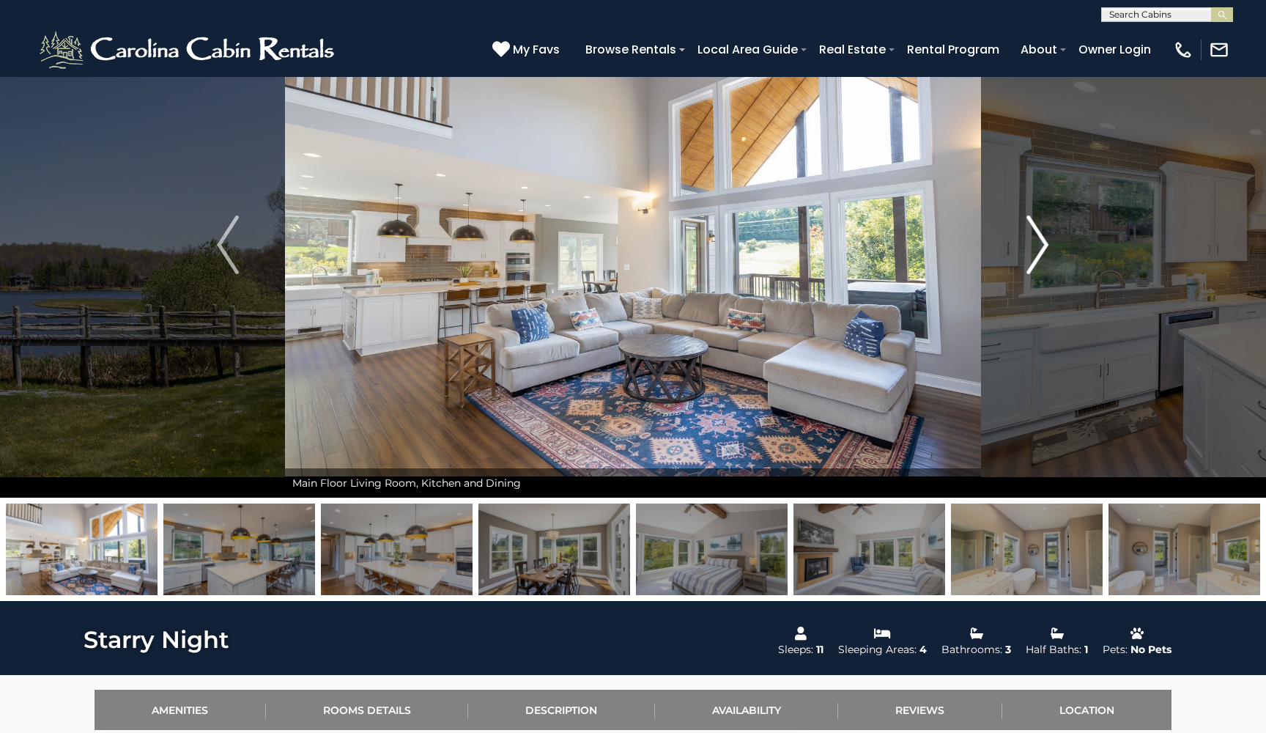
click at [1030, 251] on img "Next" at bounding box center [1038, 244] width 22 height 59
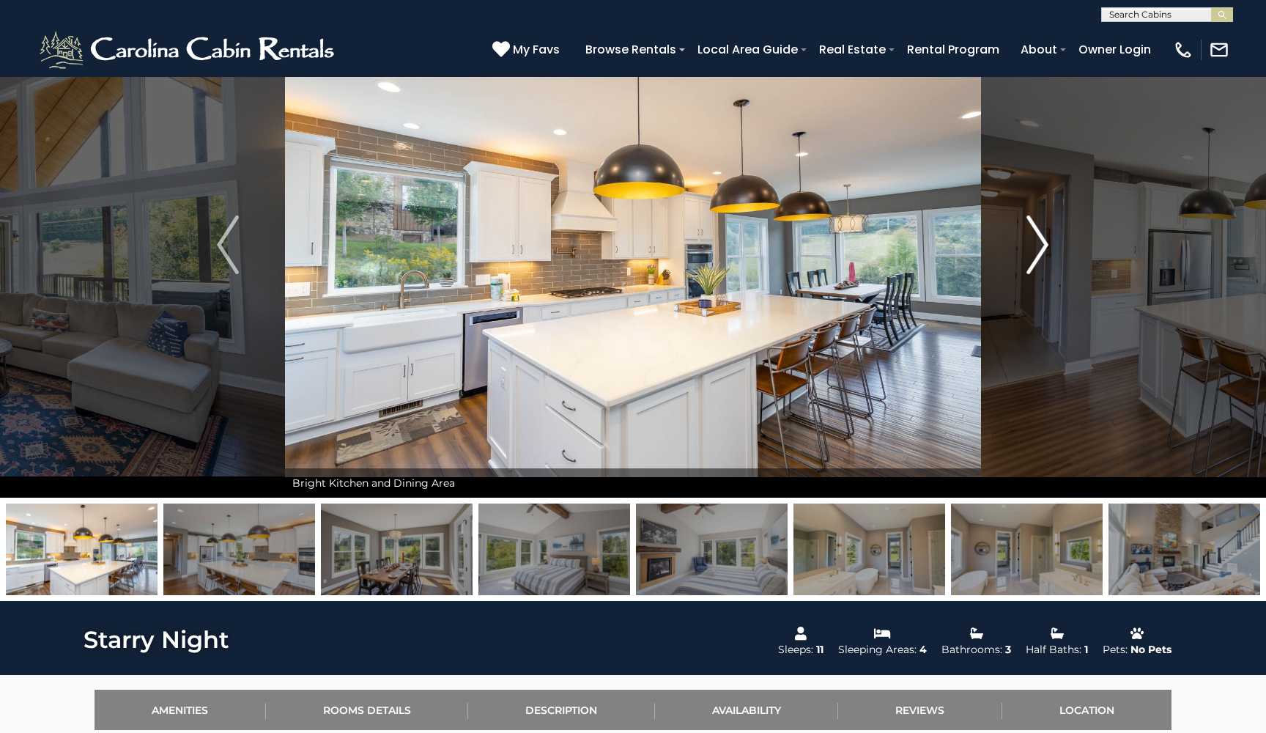
click at [1030, 251] on img "Next" at bounding box center [1038, 244] width 22 height 59
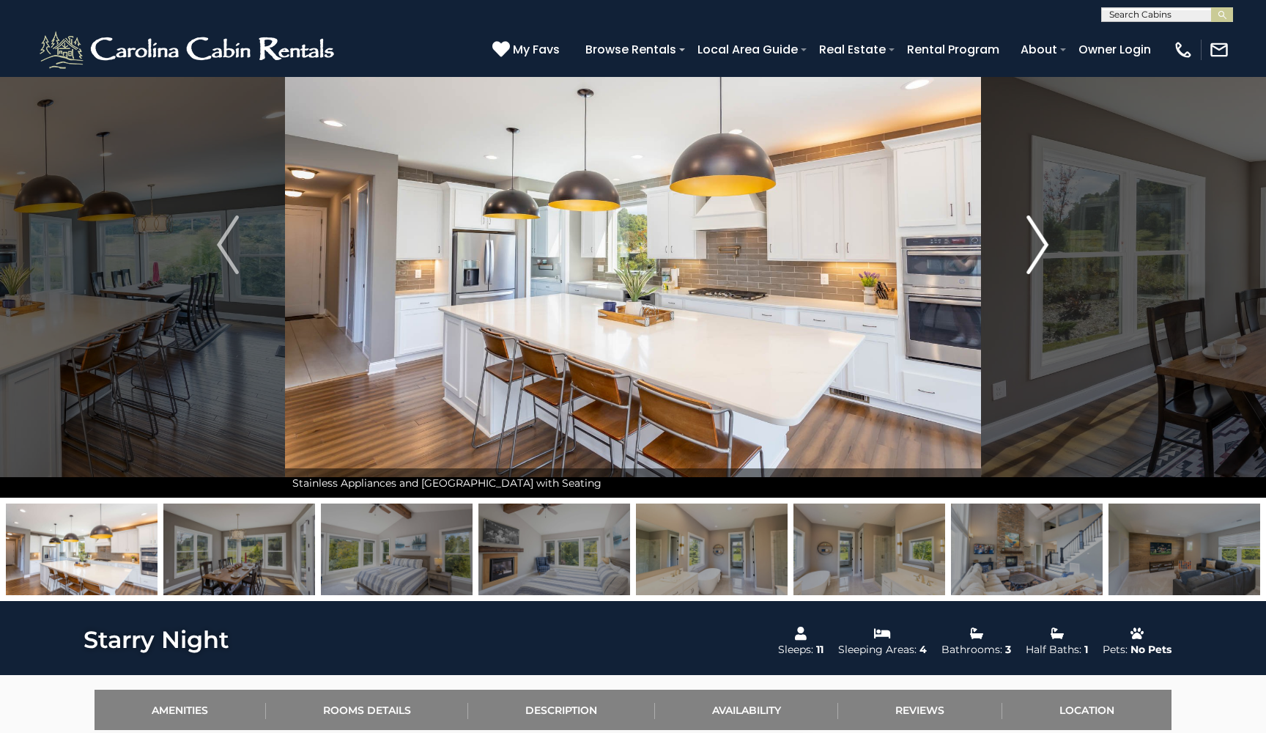
click at [1030, 251] on img "Next" at bounding box center [1038, 244] width 22 height 59
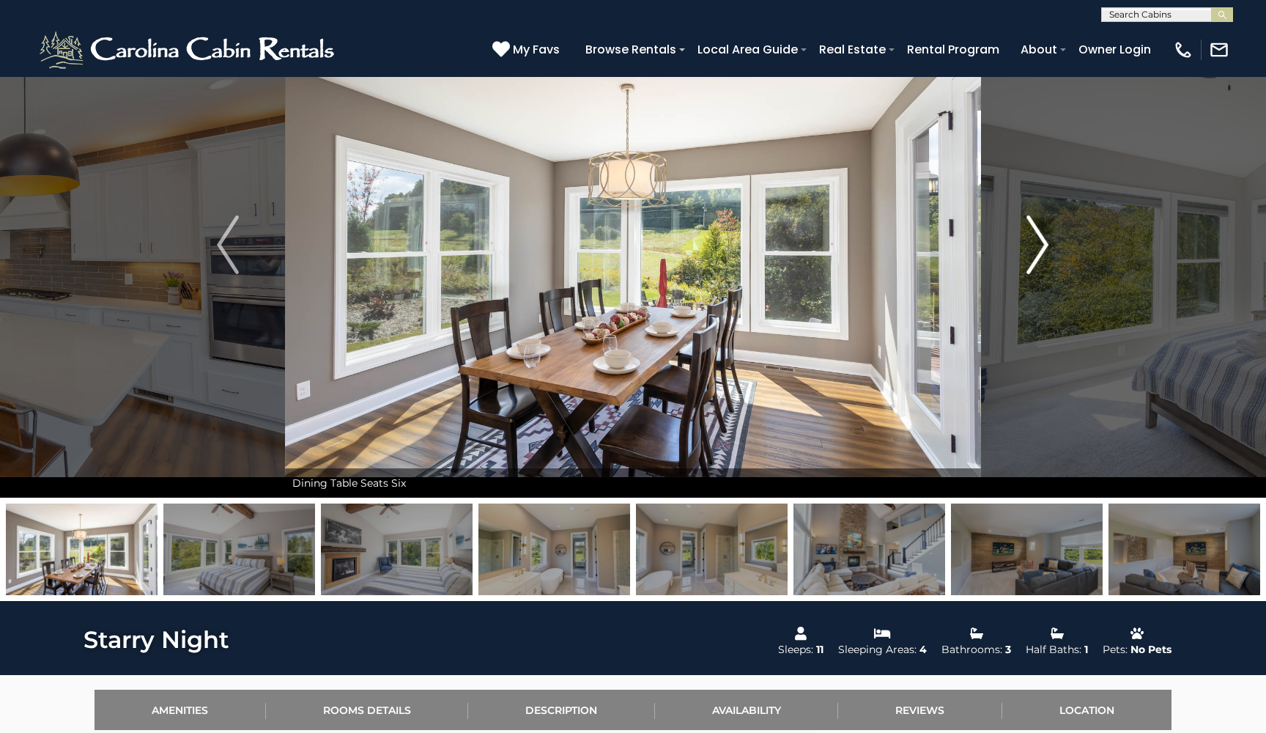
click at [1030, 251] on img "Next" at bounding box center [1038, 244] width 22 height 59
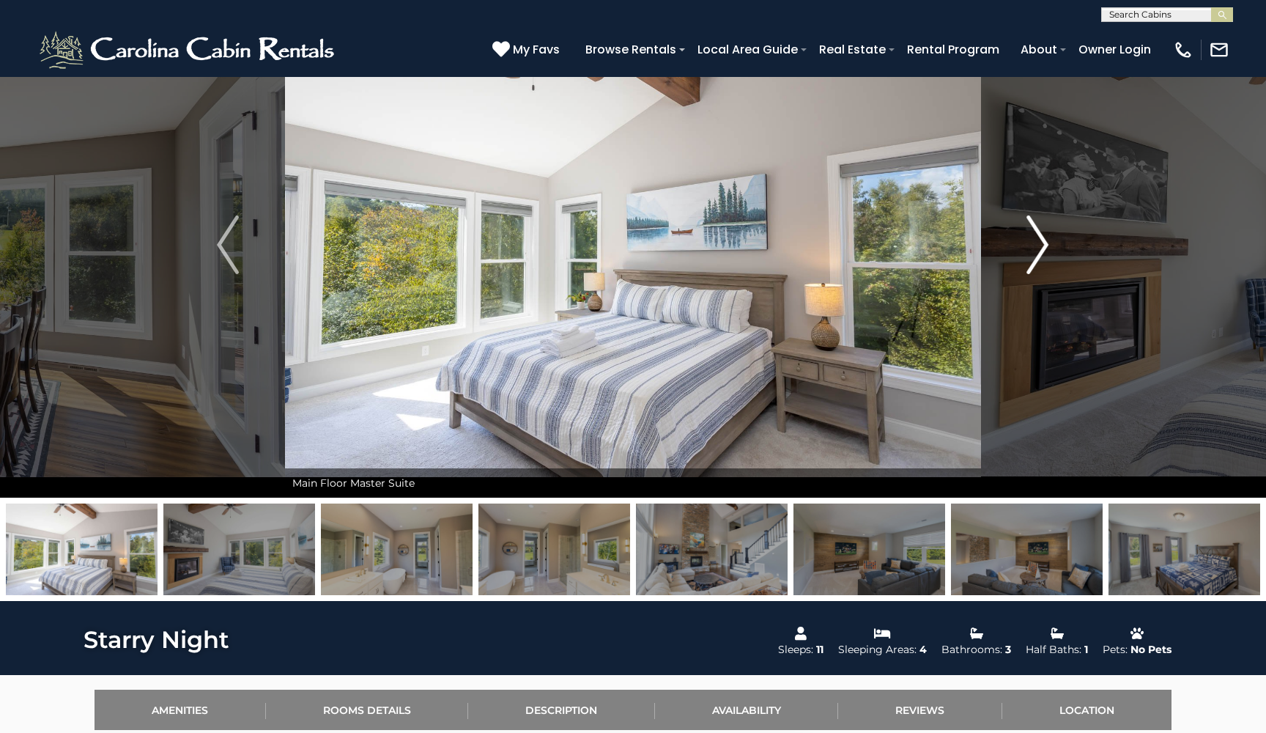
click at [1030, 251] on img "Next" at bounding box center [1038, 244] width 22 height 59
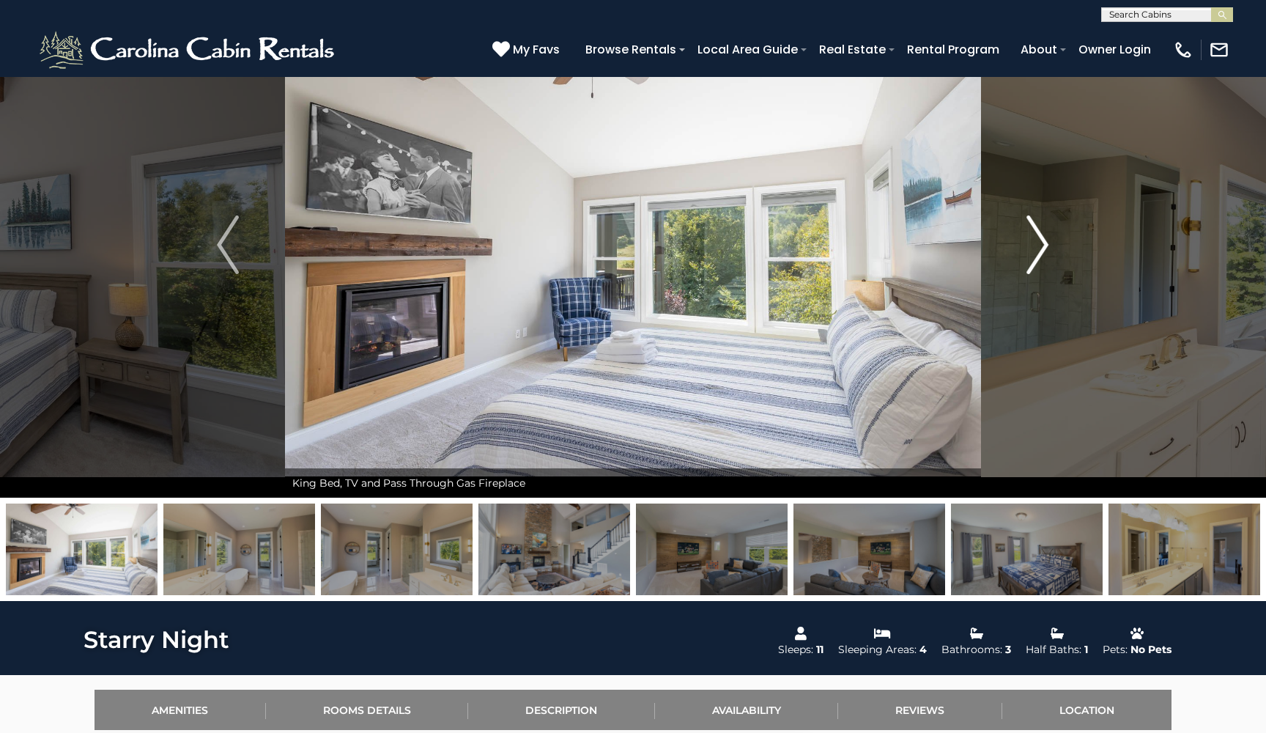
click at [1030, 251] on img "Next" at bounding box center [1038, 244] width 22 height 59
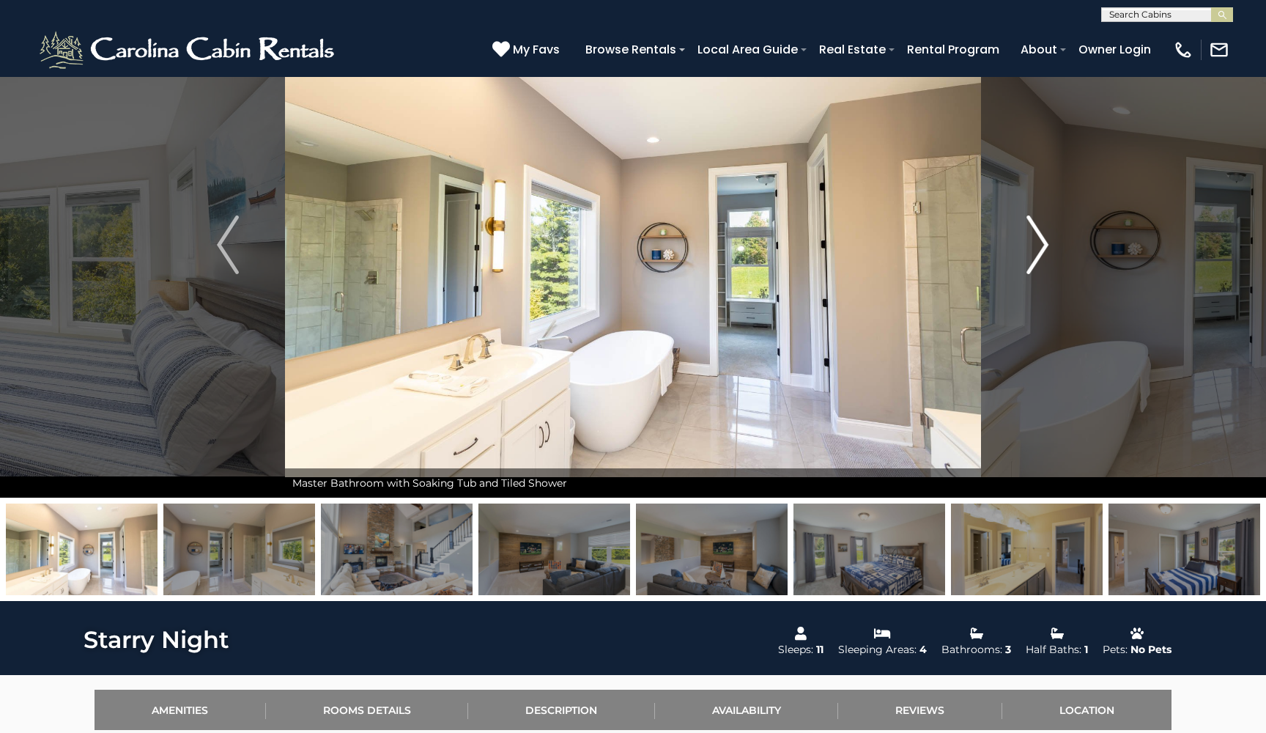
click at [1030, 251] on img "Next" at bounding box center [1038, 244] width 22 height 59
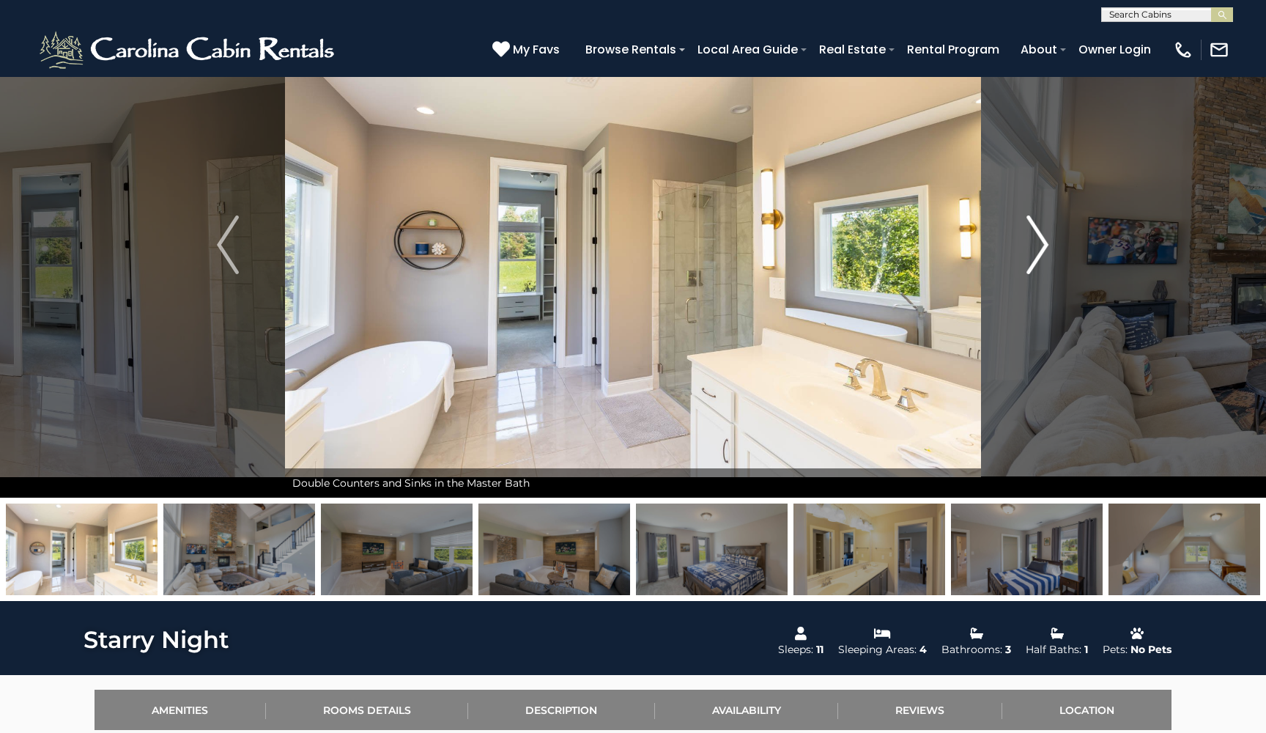
click at [1030, 251] on img "Next" at bounding box center [1038, 244] width 22 height 59
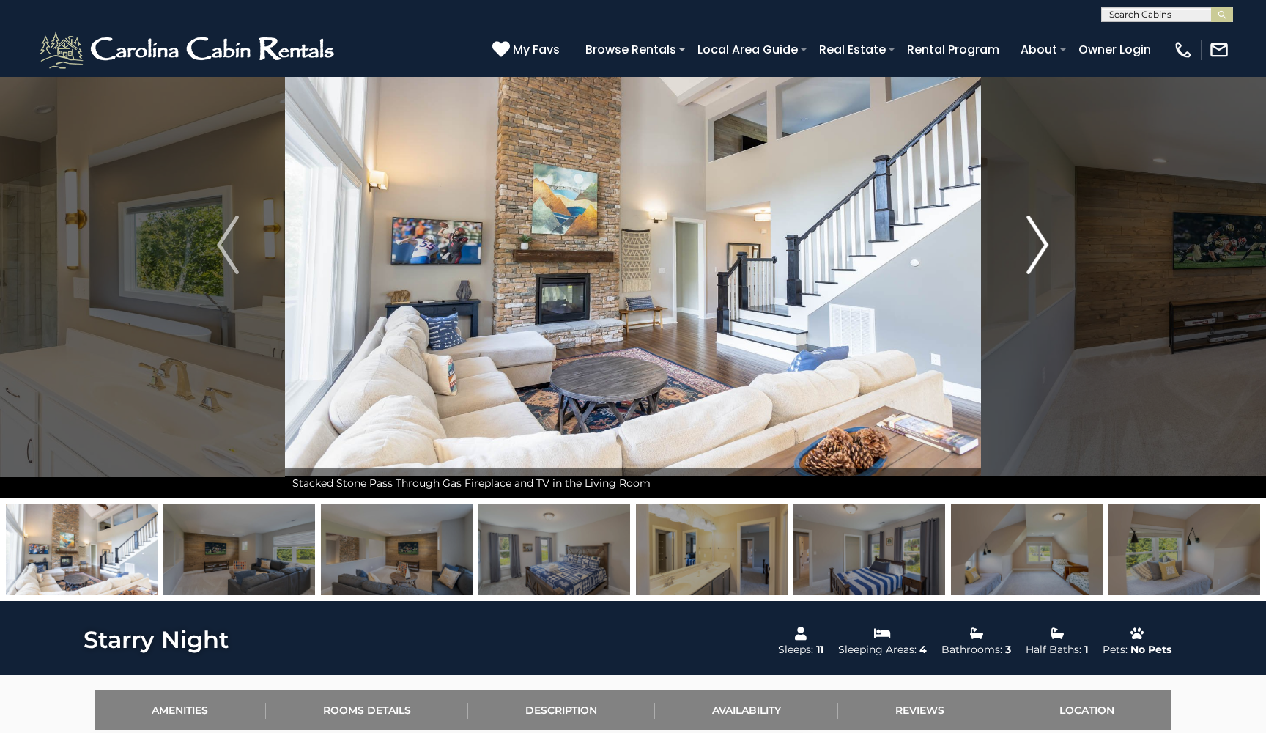
click at [1030, 251] on img "Next" at bounding box center [1038, 244] width 22 height 59
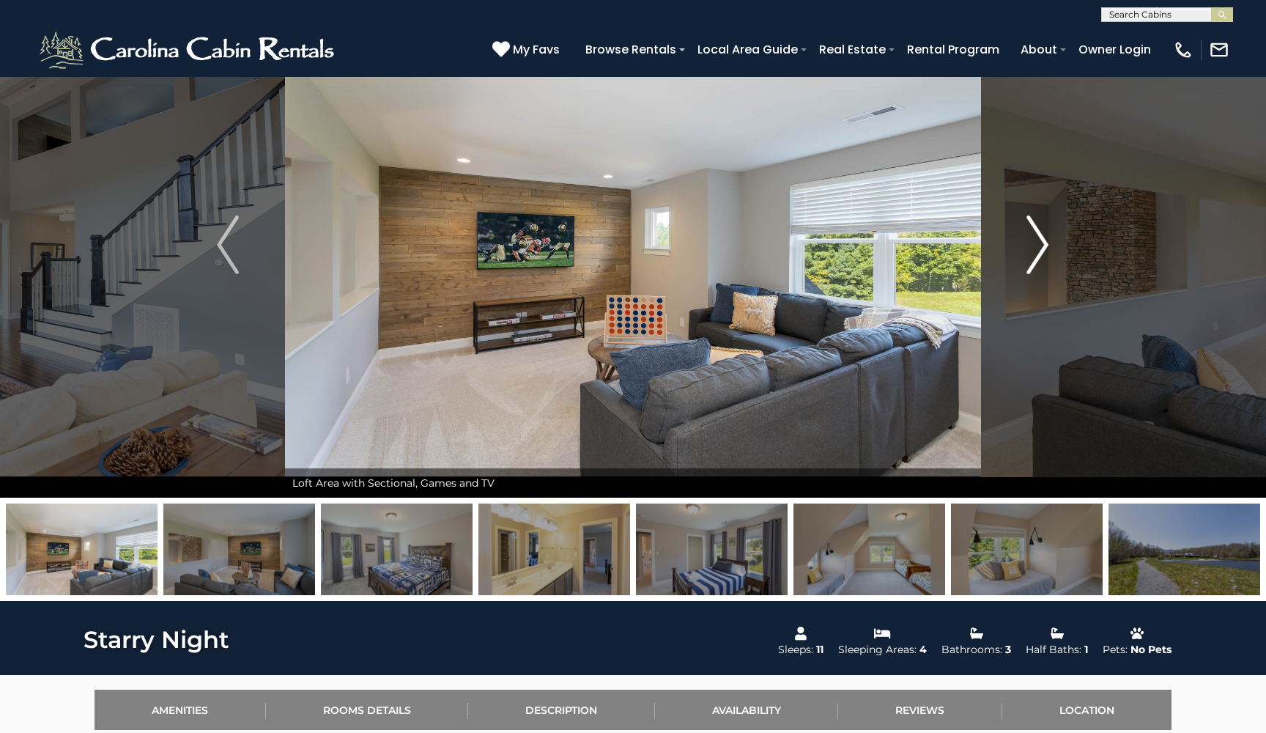
click at [1030, 251] on img "Next" at bounding box center [1038, 244] width 22 height 59
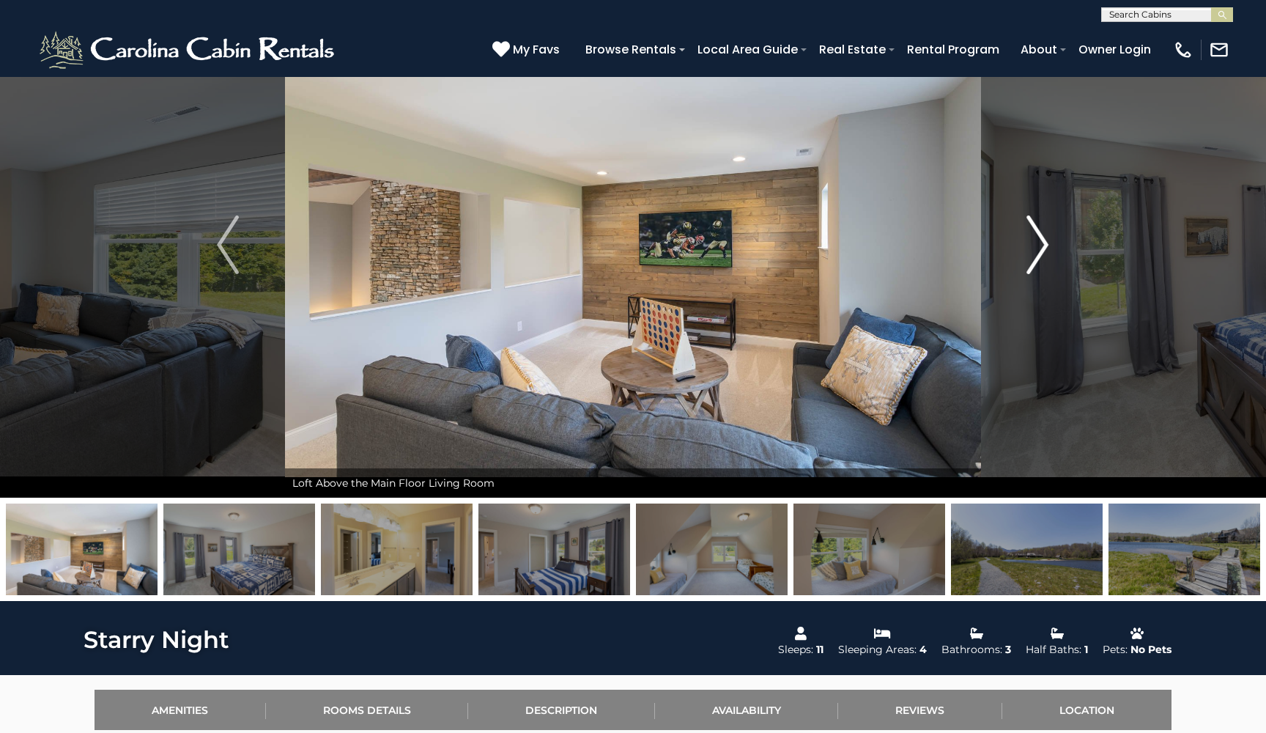
click at [1030, 251] on img "Next" at bounding box center [1038, 244] width 22 height 59
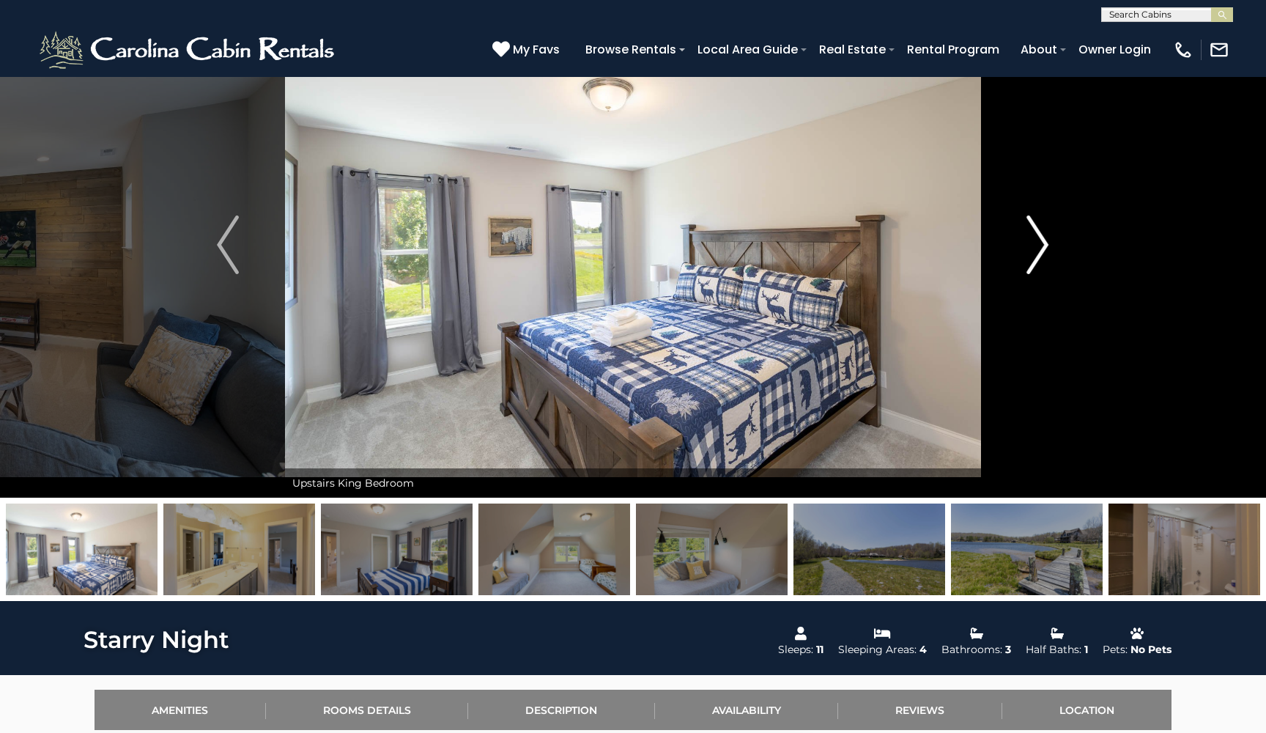
click at [1030, 251] on img "Next" at bounding box center [1038, 244] width 22 height 59
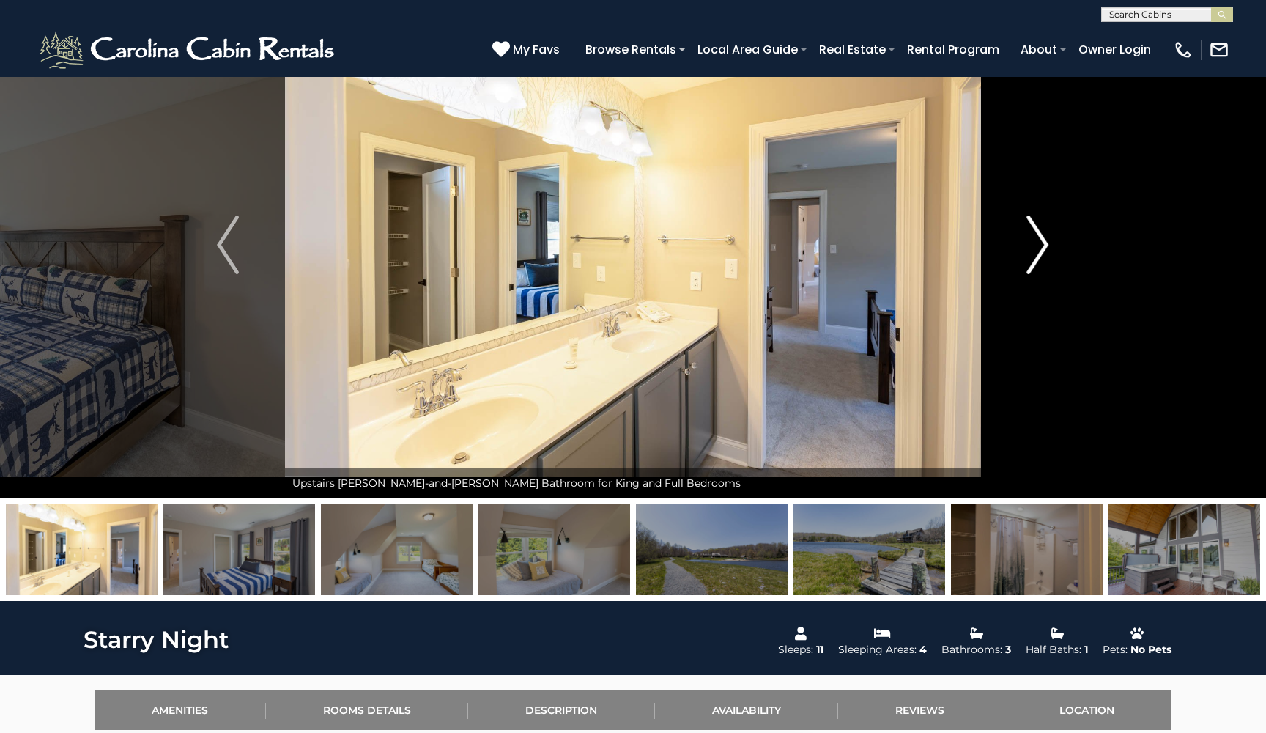
click at [1030, 251] on img "Next" at bounding box center [1038, 244] width 22 height 59
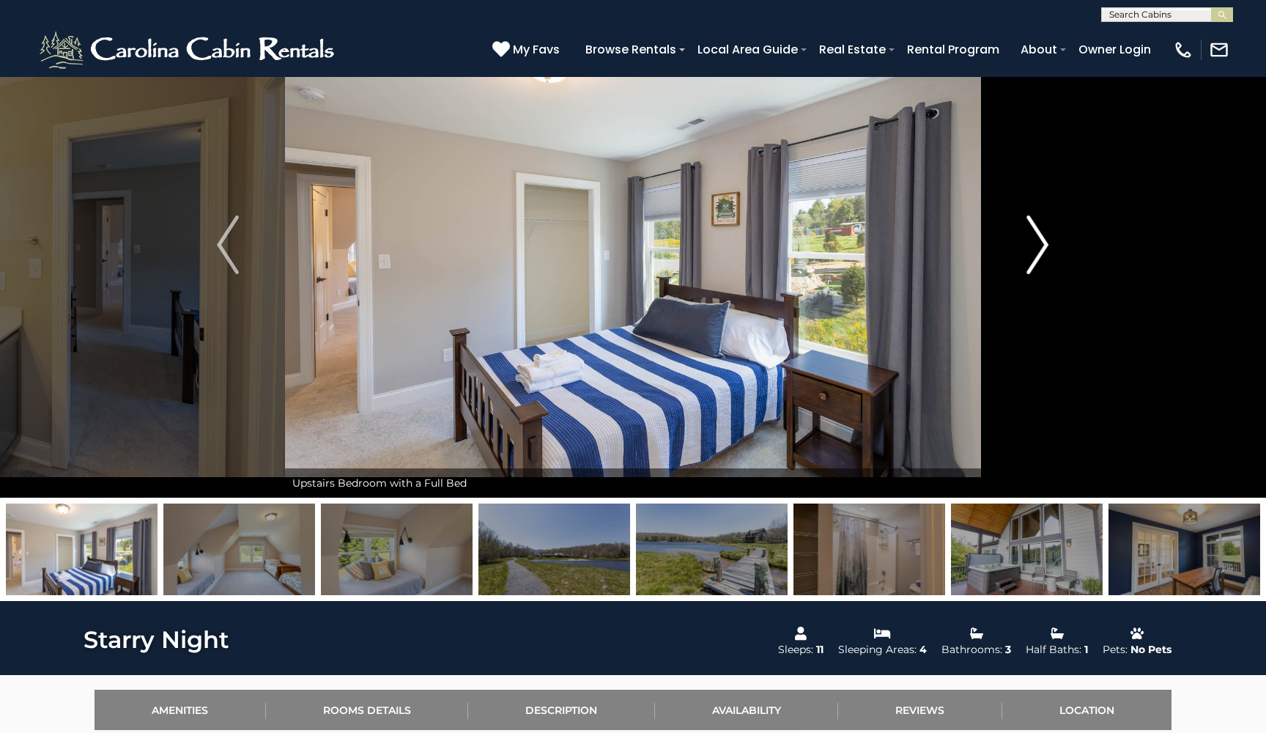
click at [1030, 251] on img "Next" at bounding box center [1038, 244] width 22 height 59
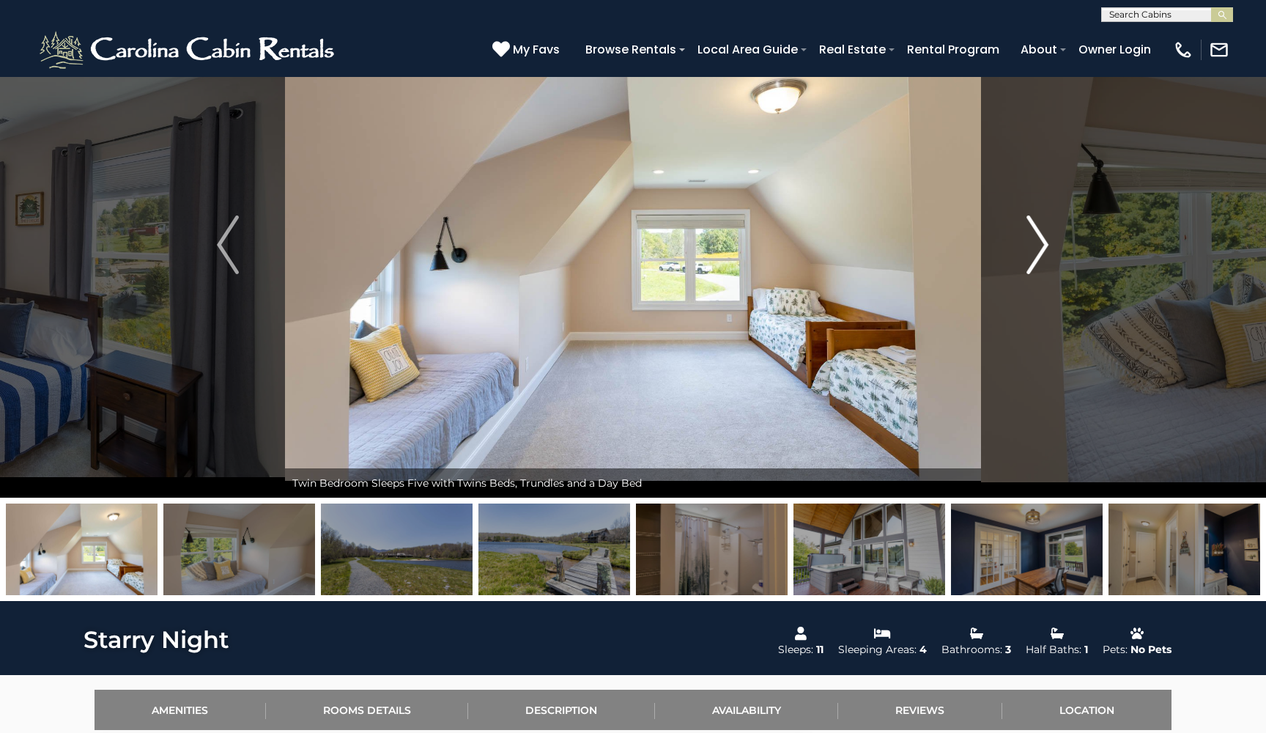
click at [1030, 251] on img "Next" at bounding box center [1038, 244] width 22 height 59
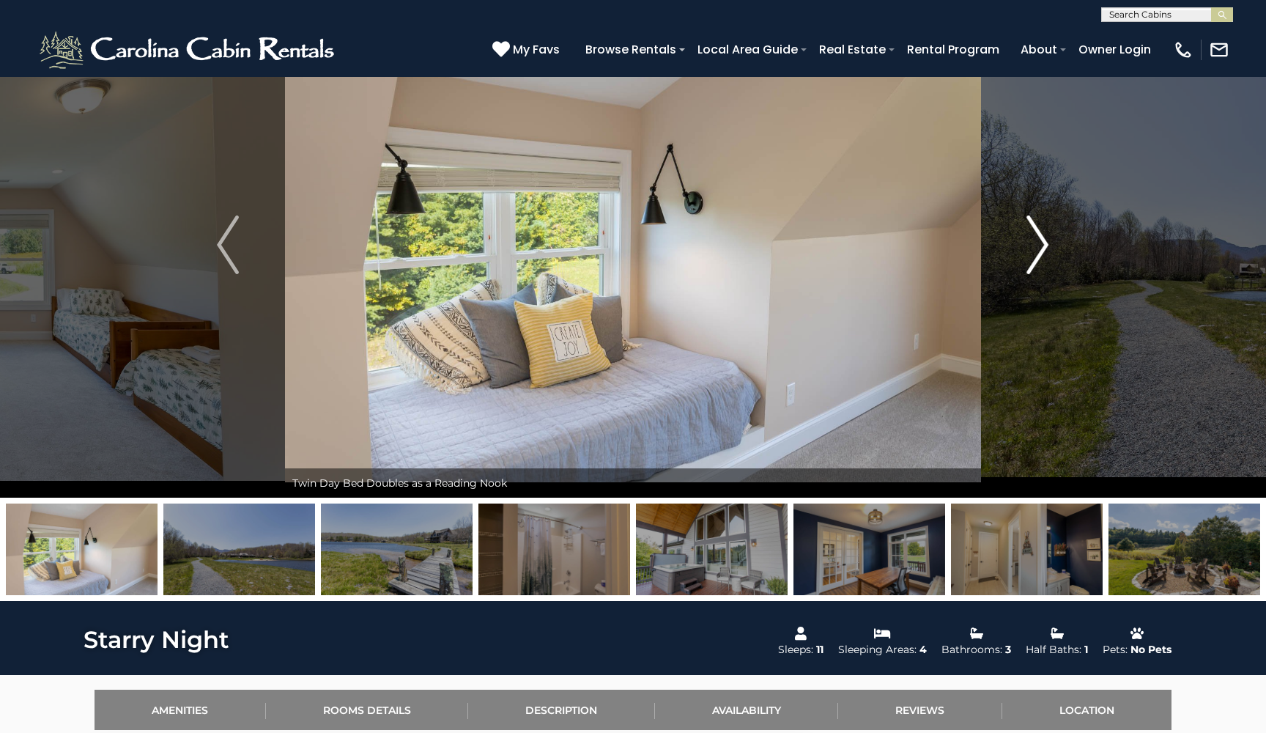
click at [1030, 251] on img "Next" at bounding box center [1038, 244] width 22 height 59
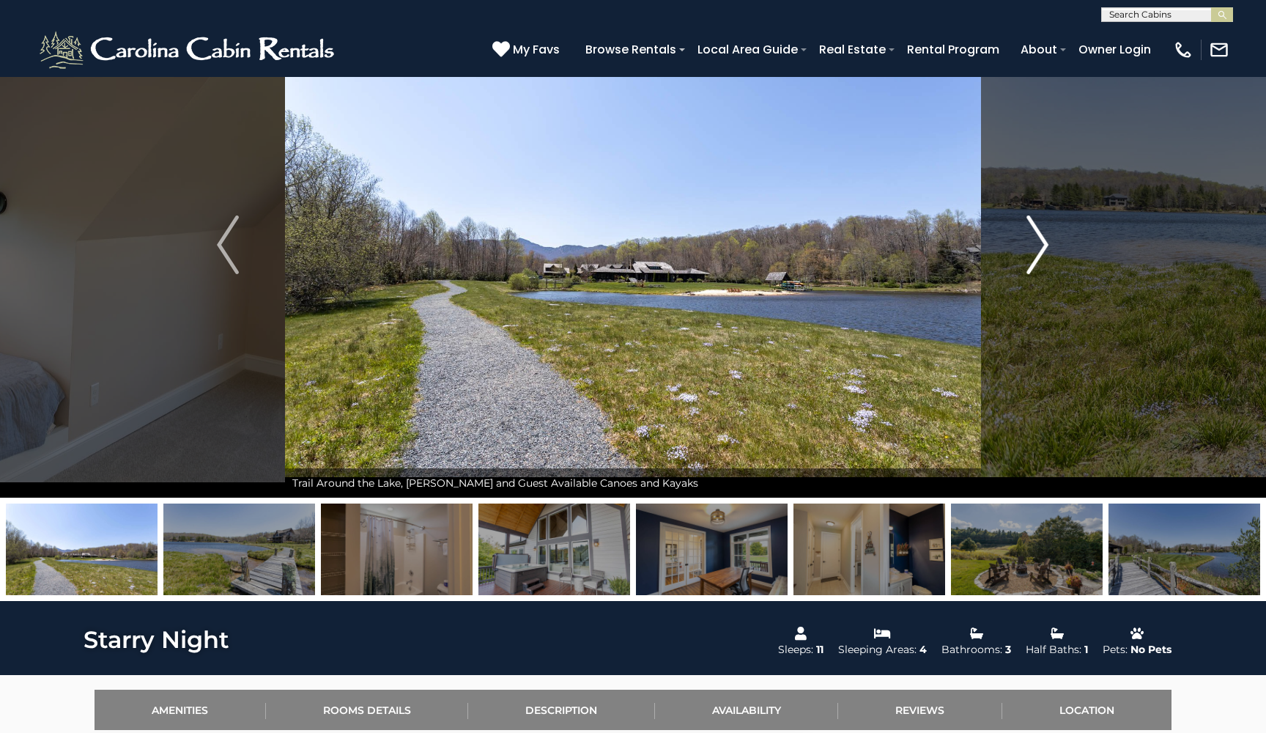
click at [1030, 251] on img "Next" at bounding box center [1038, 244] width 22 height 59
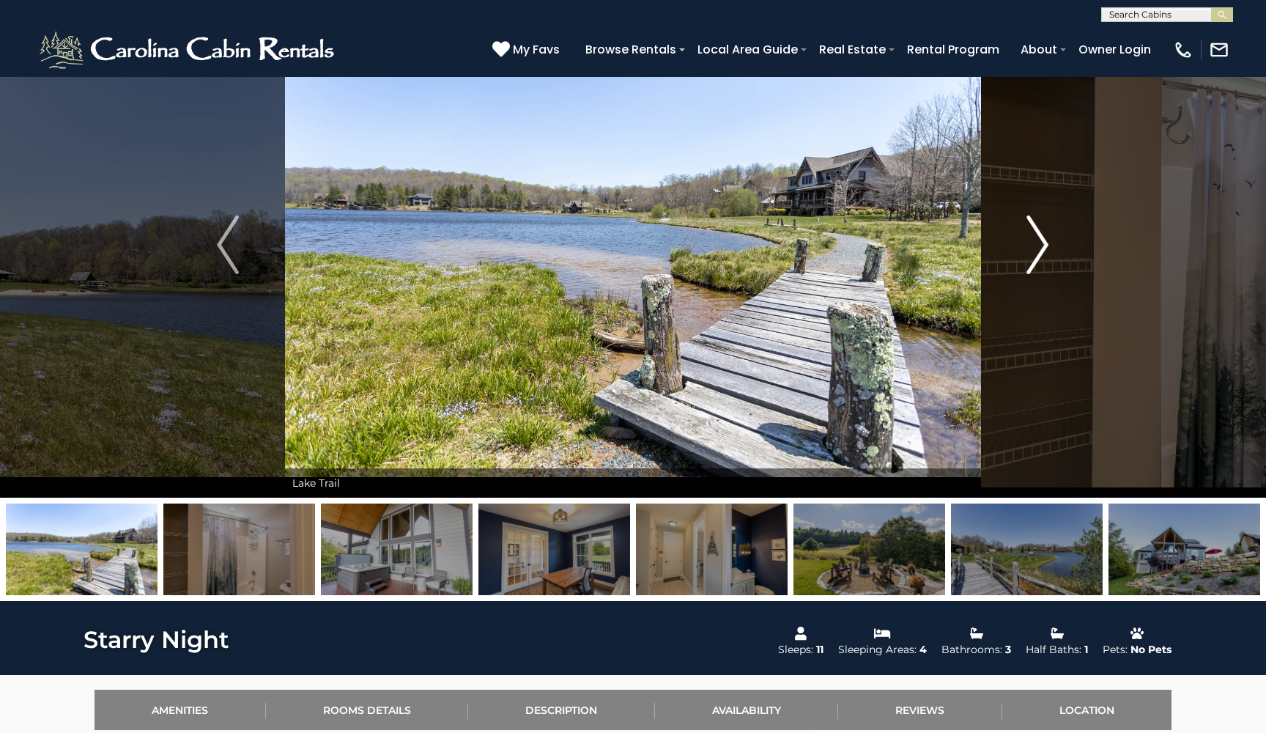
click at [1030, 251] on img "Next" at bounding box center [1038, 244] width 22 height 59
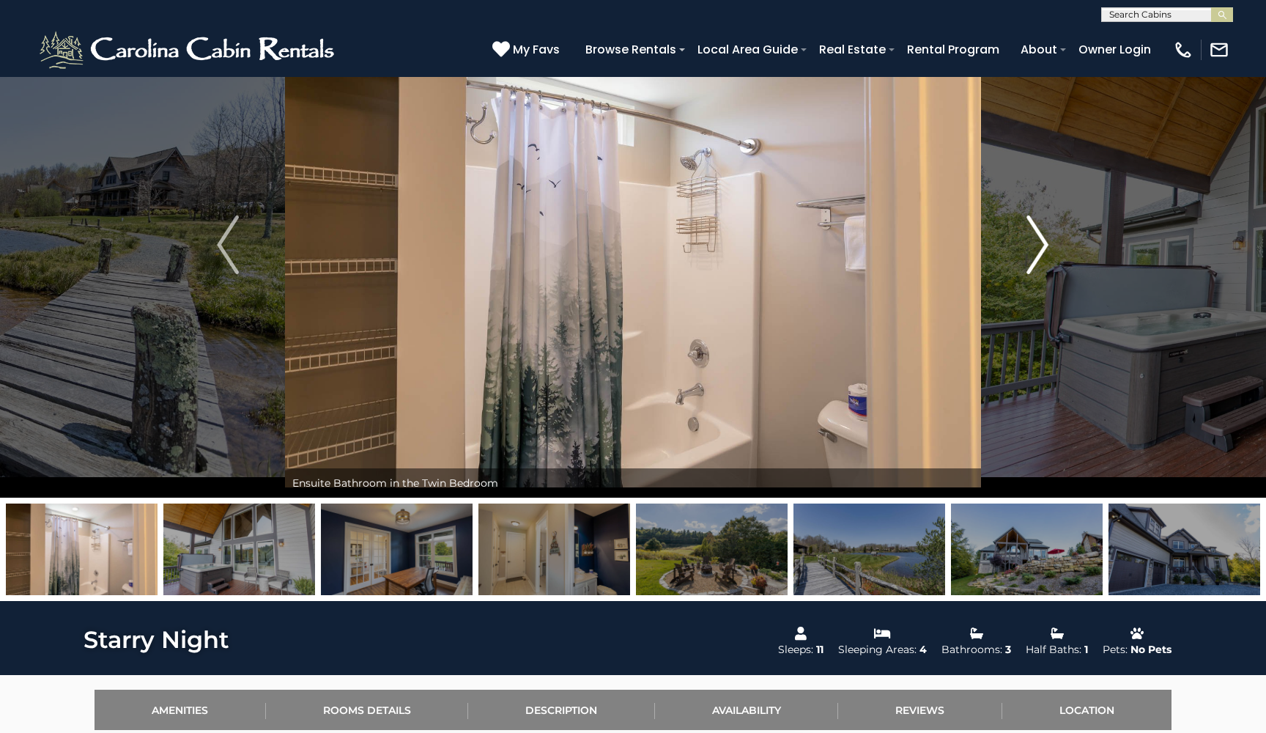
click at [1030, 251] on img "Next" at bounding box center [1038, 244] width 22 height 59
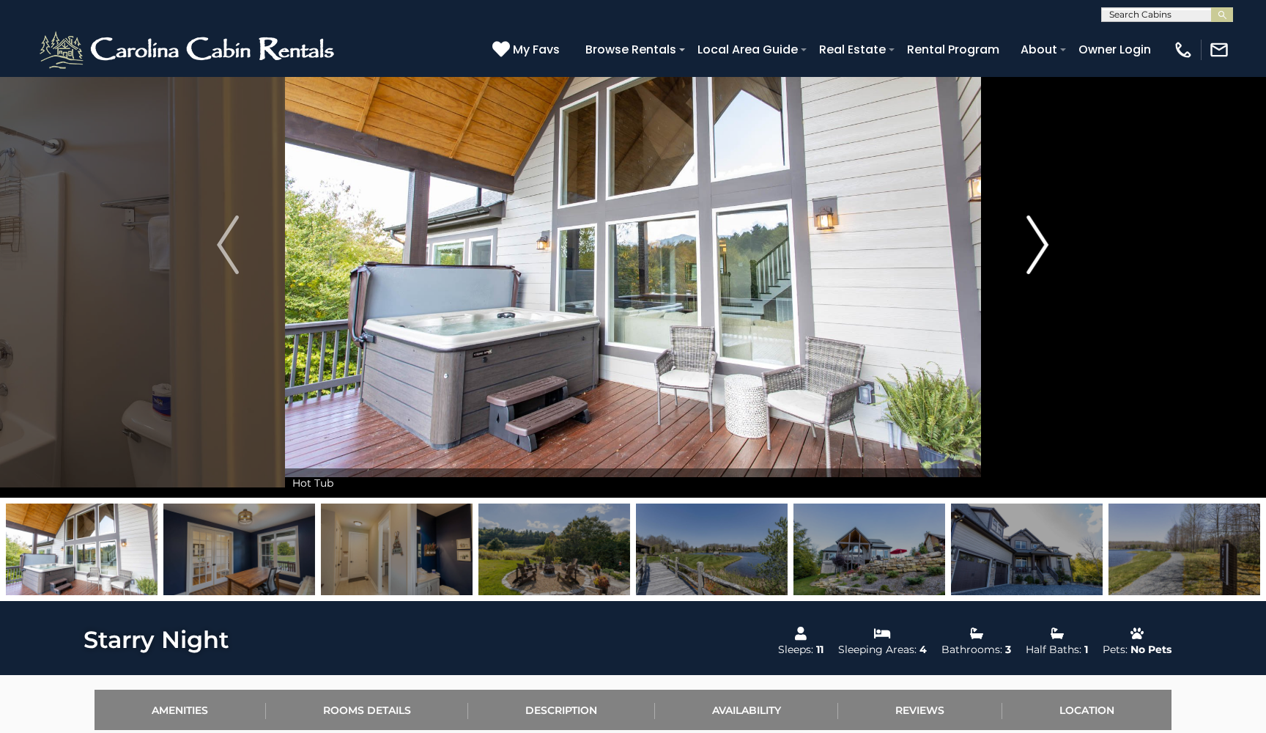
click at [1030, 251] on img "Next" at bounding box center [1038, 244] width 22 height 59
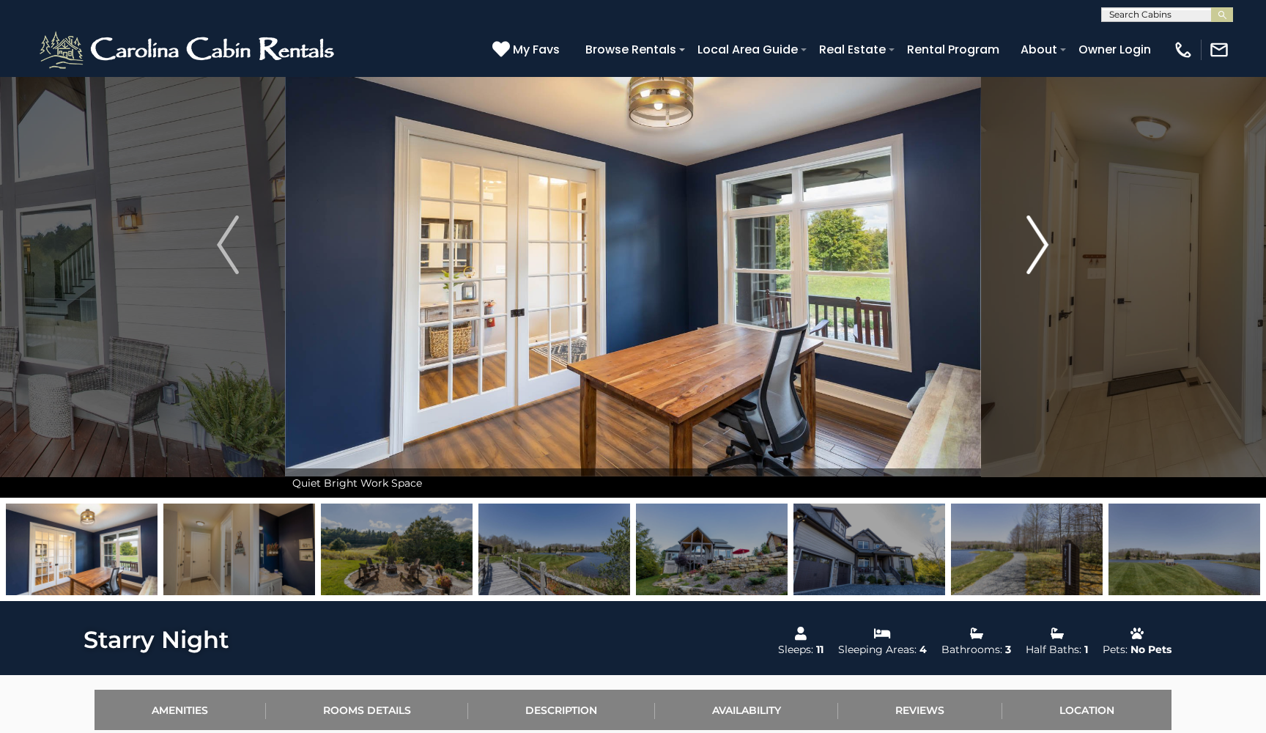
click at [1030, 251] on img "Next" at bounding box center [1038, 244] width 22 height 59
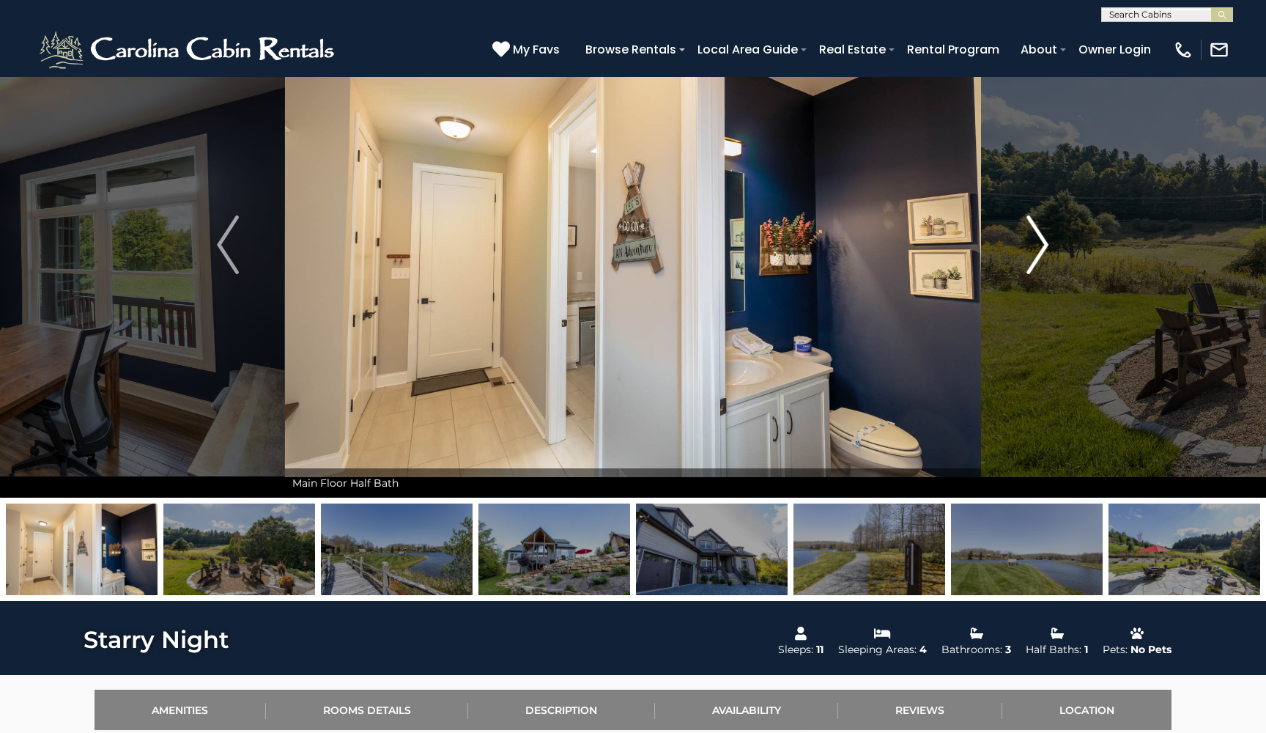
click at [1030, 251] on img "Next" at bounding box center [1038, 244] width 22 height 59
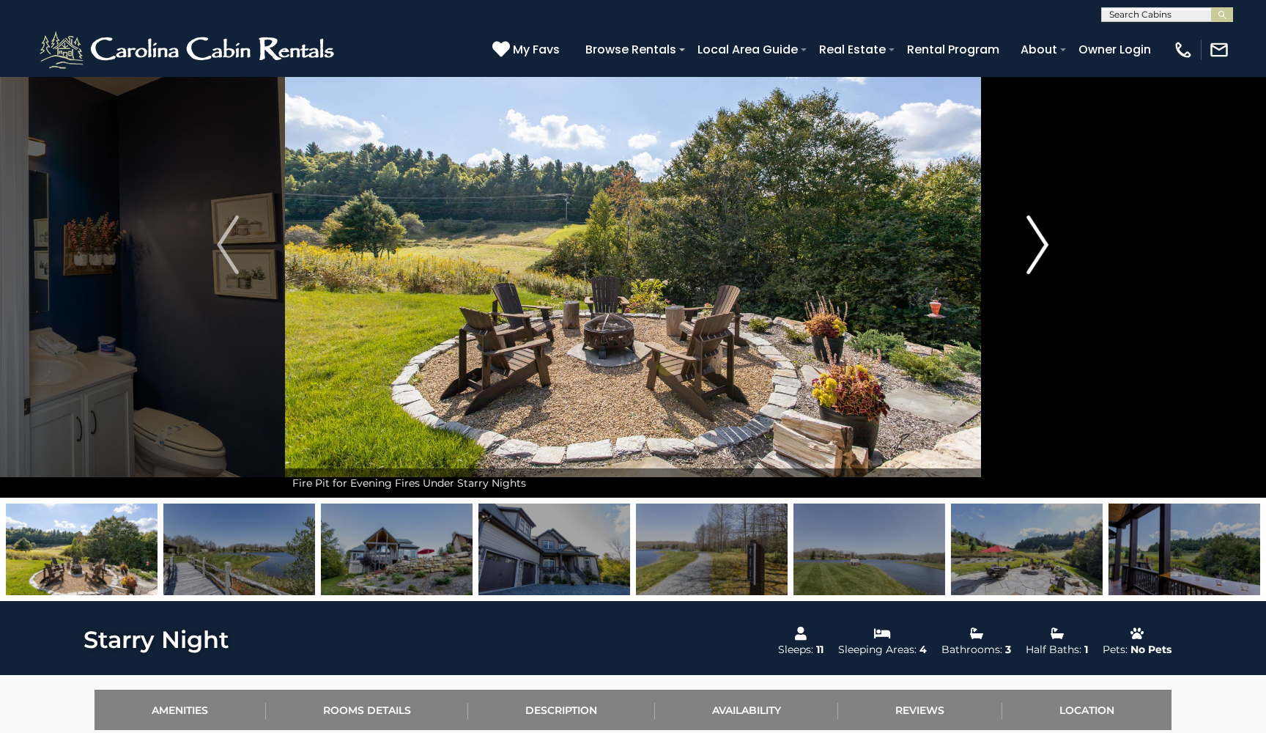
click at [1030, 251] on img "Next" at bounding box center [1038, 244] width 22 height 59
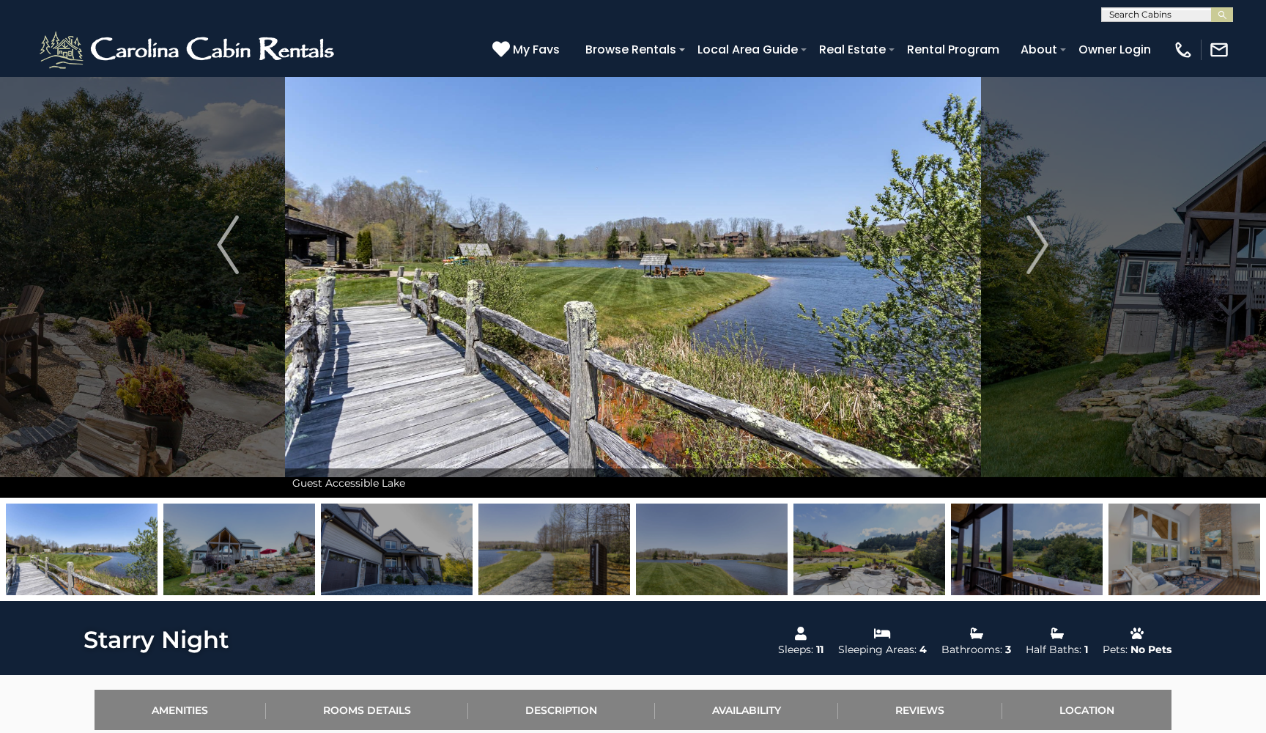
click at [1027, 252] on img "Next" at bounding box center [1038, 244] width 22 height 59
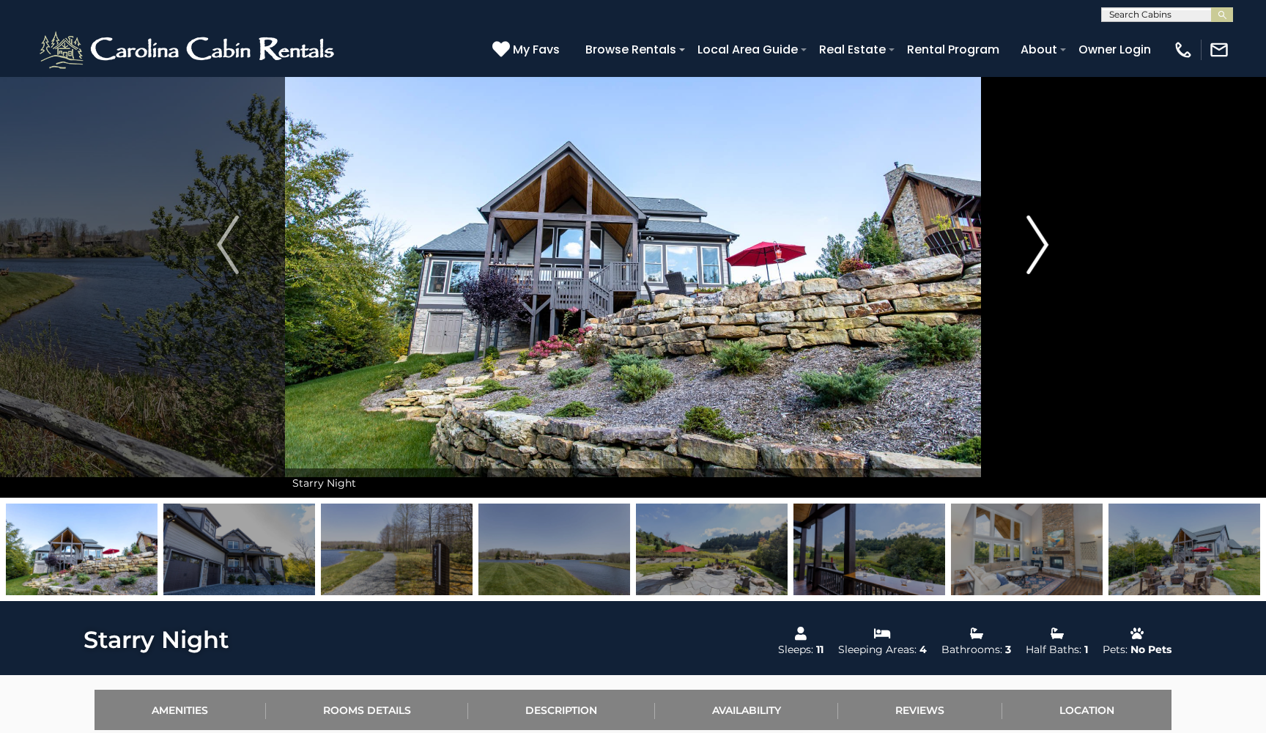
click at [1027, 252] on img "Next" at bounding box center [1038, 244] width 22 height 59
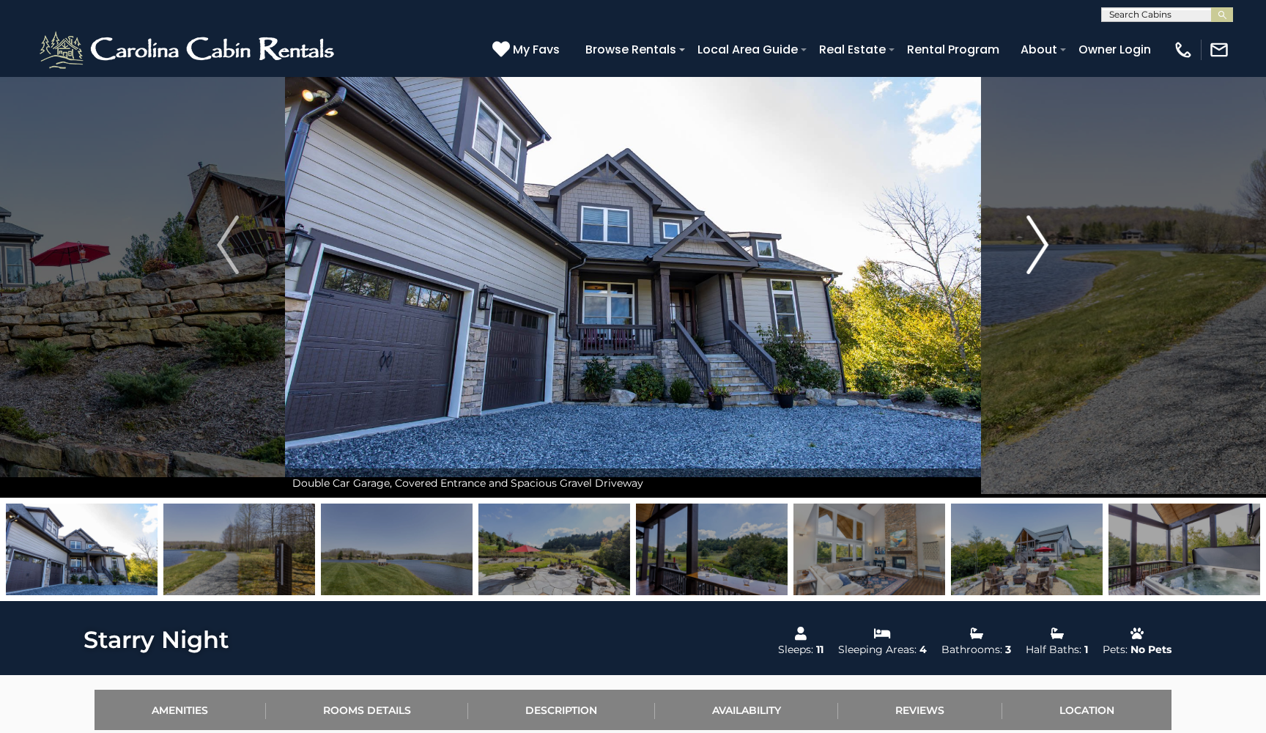
click at [1027, 252] on img "Next" at bounding box center [1038, 244] width 22 height 59
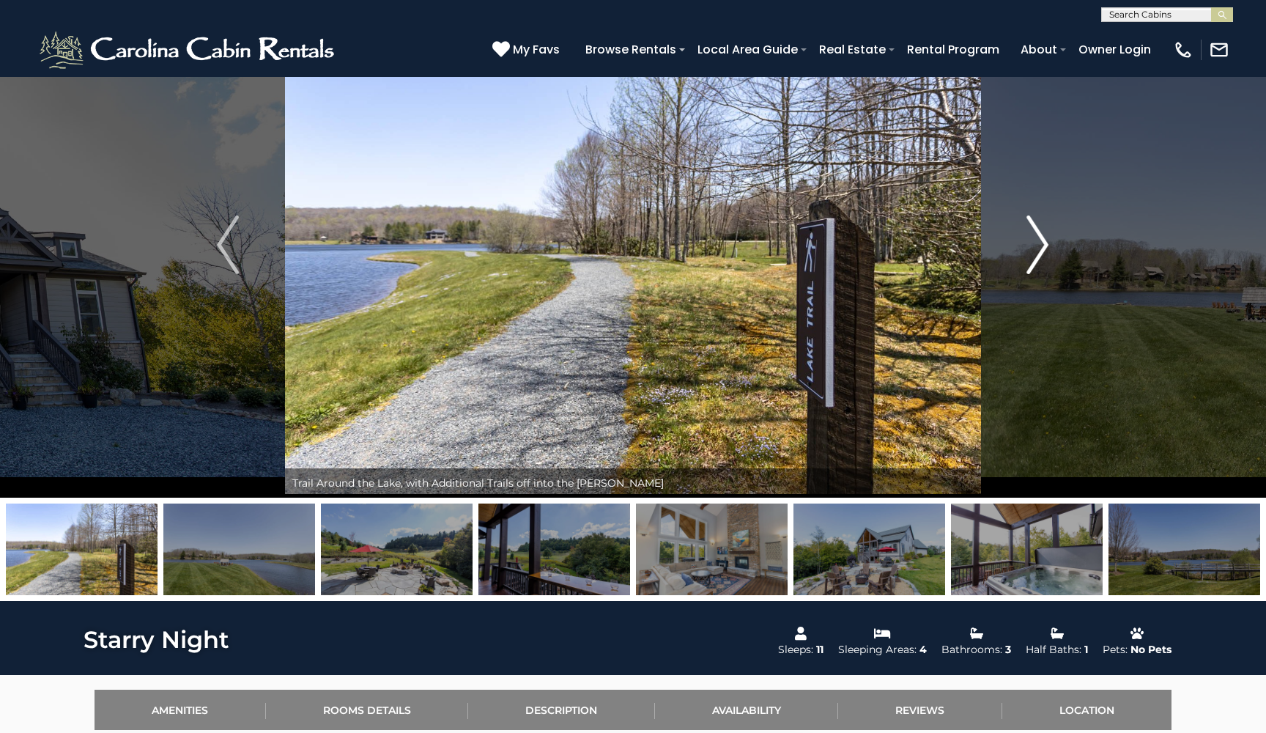
click at [1027, 252] on img "Next" at bounding box center [1038, 244] width 22 height 59
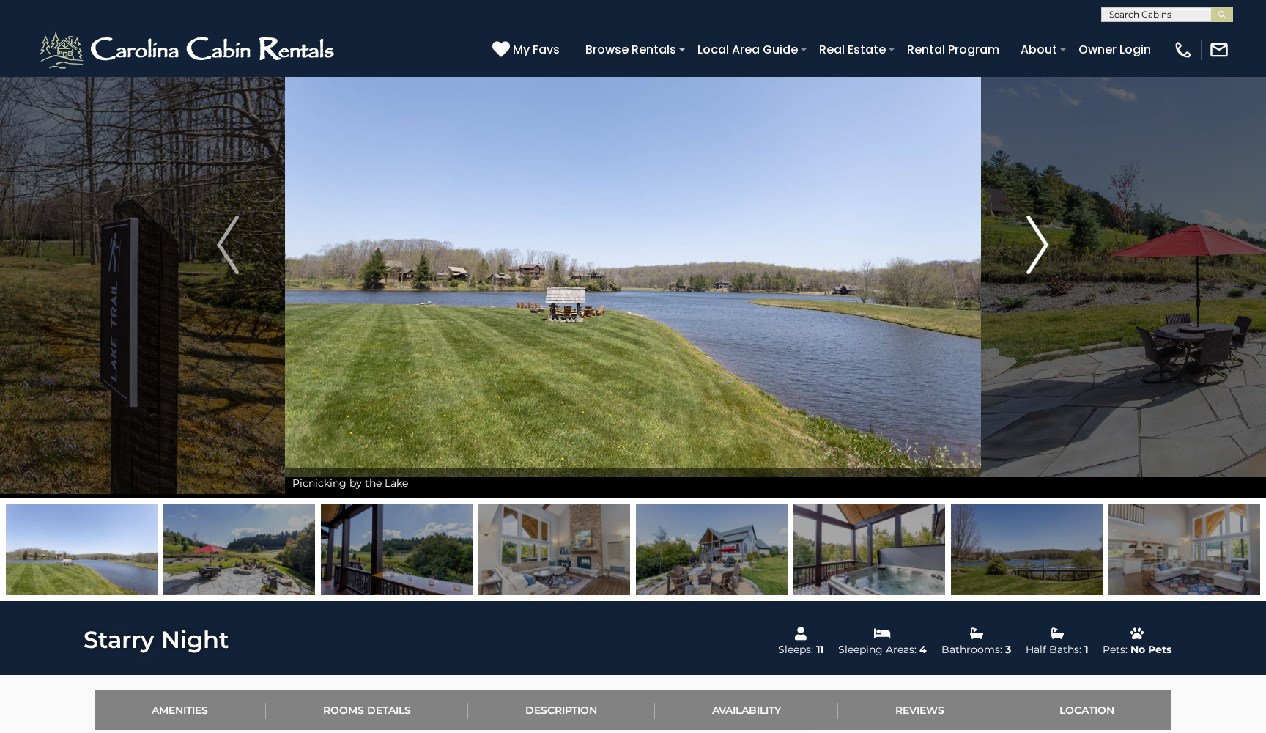
click at [1027, 252] on img "Next" at bounding box center [1038, 244] width 22 height 59
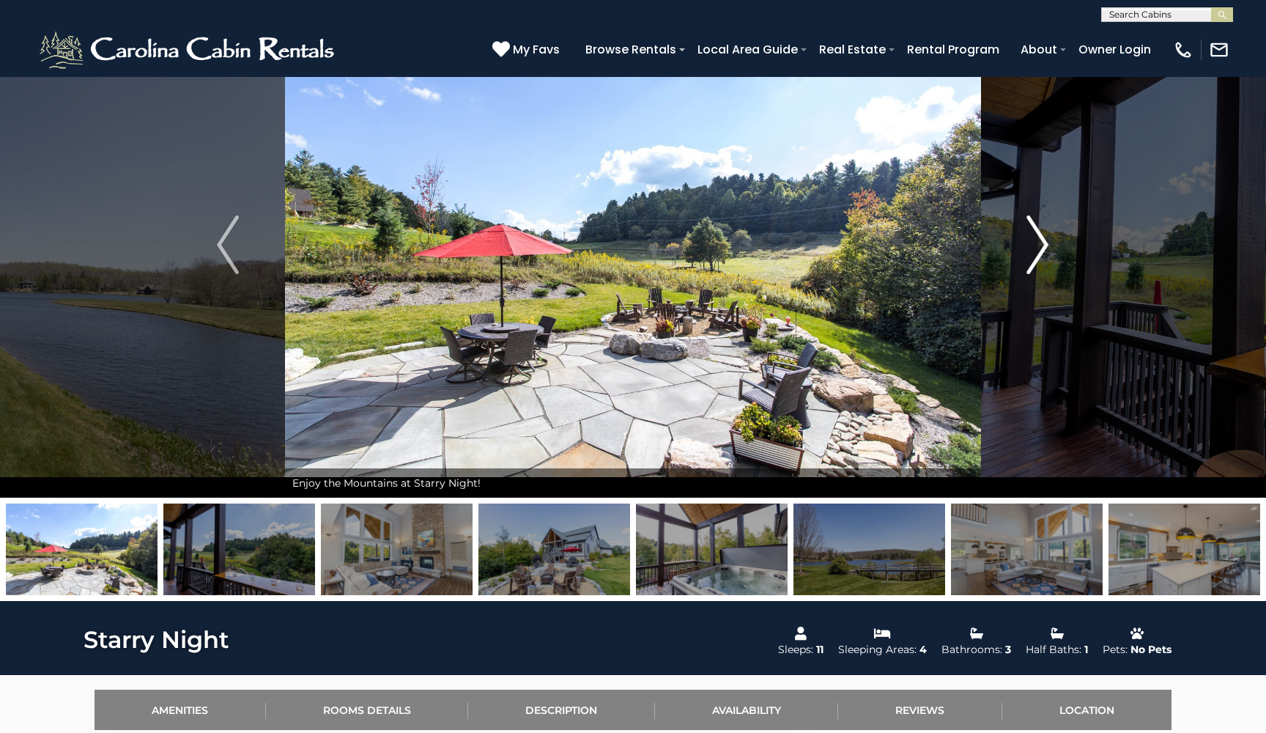
click at [1027, 252] on img "Next" at bounding box center [1038, 244] width 22 height 59
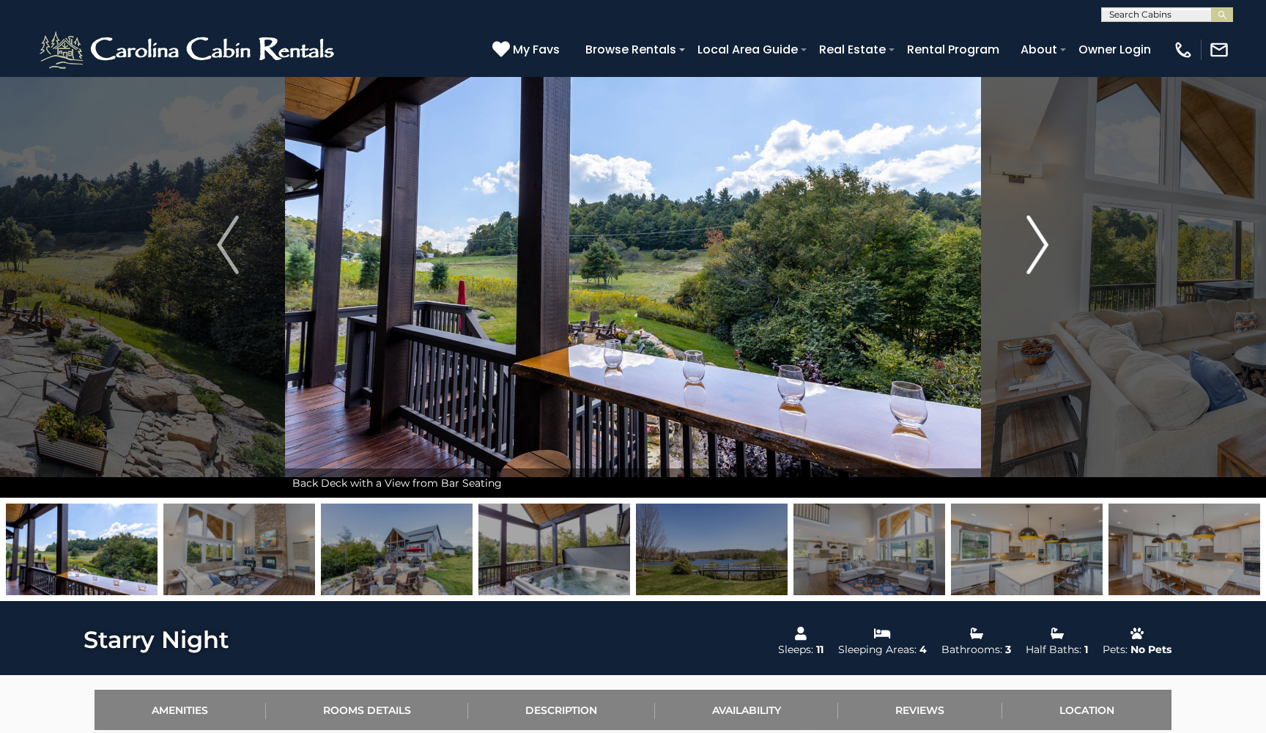
click at [1027, 252] on img "Next" at bounding box center [1038, 244] width 22 height 59
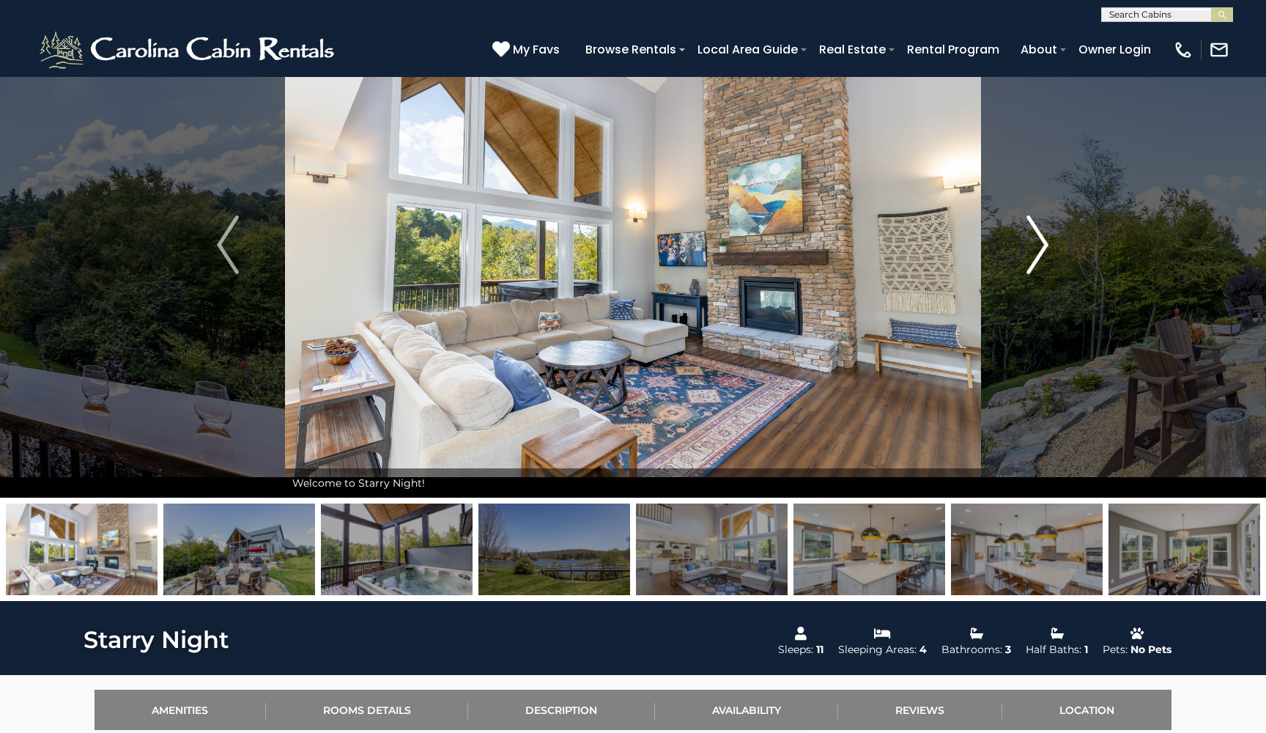
click at [1027, 252] on img "Next" at bounding box center [1038, 244] width 22 height 59
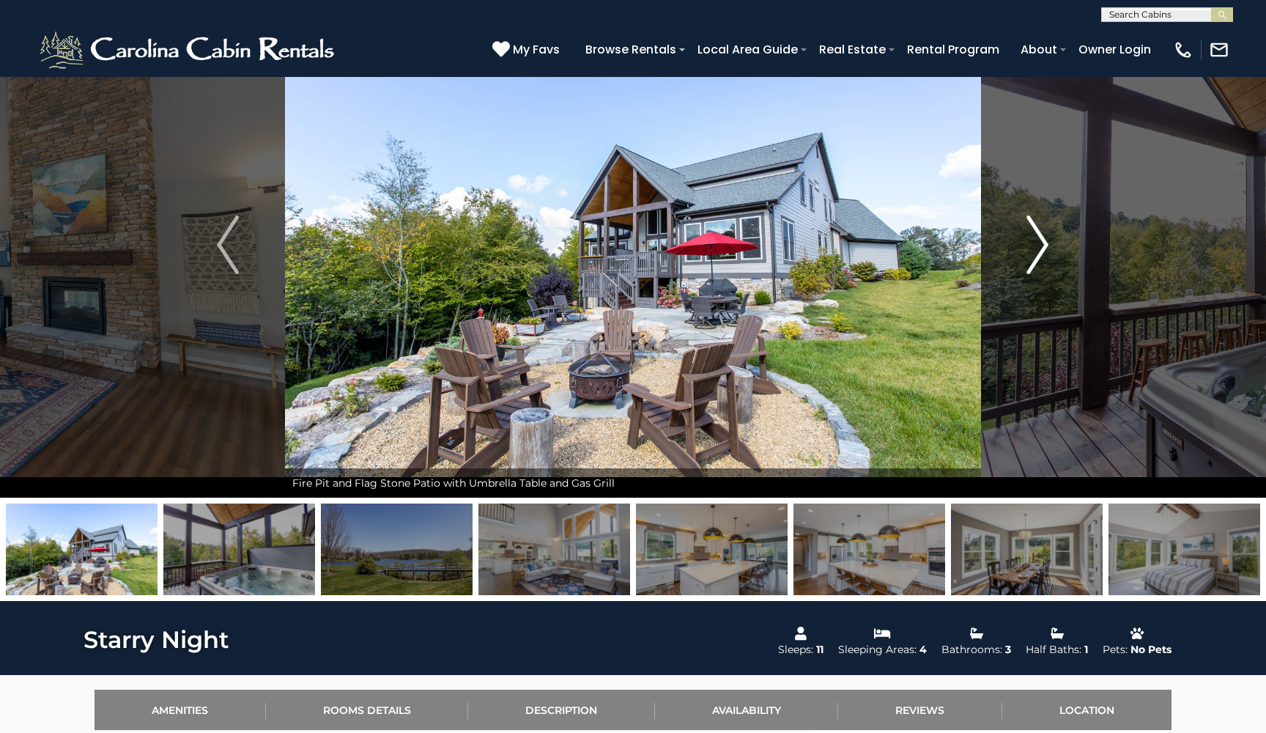
click at [1027, 252] on img "Next" at bounding box center [1038, 244] width 22 height 59
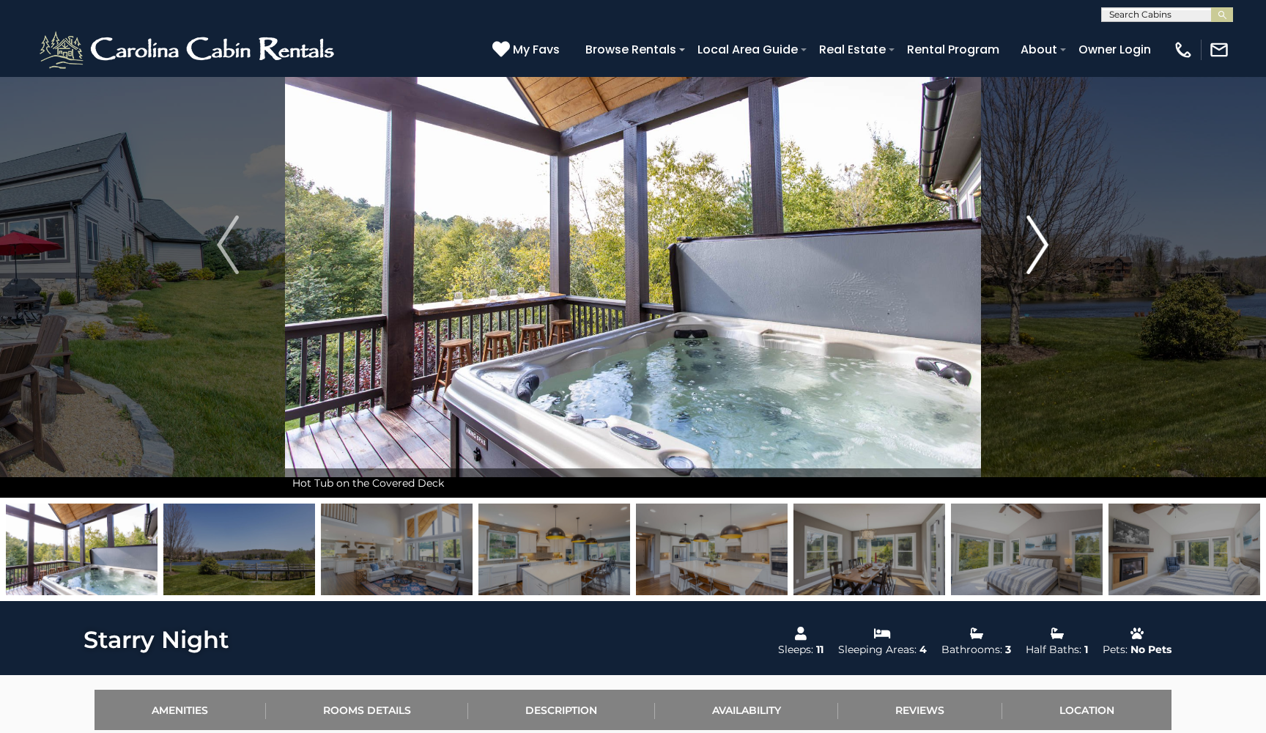
click at [1027, 252] on img "Next" at bounding box center [1038, 244] width 22 height 59
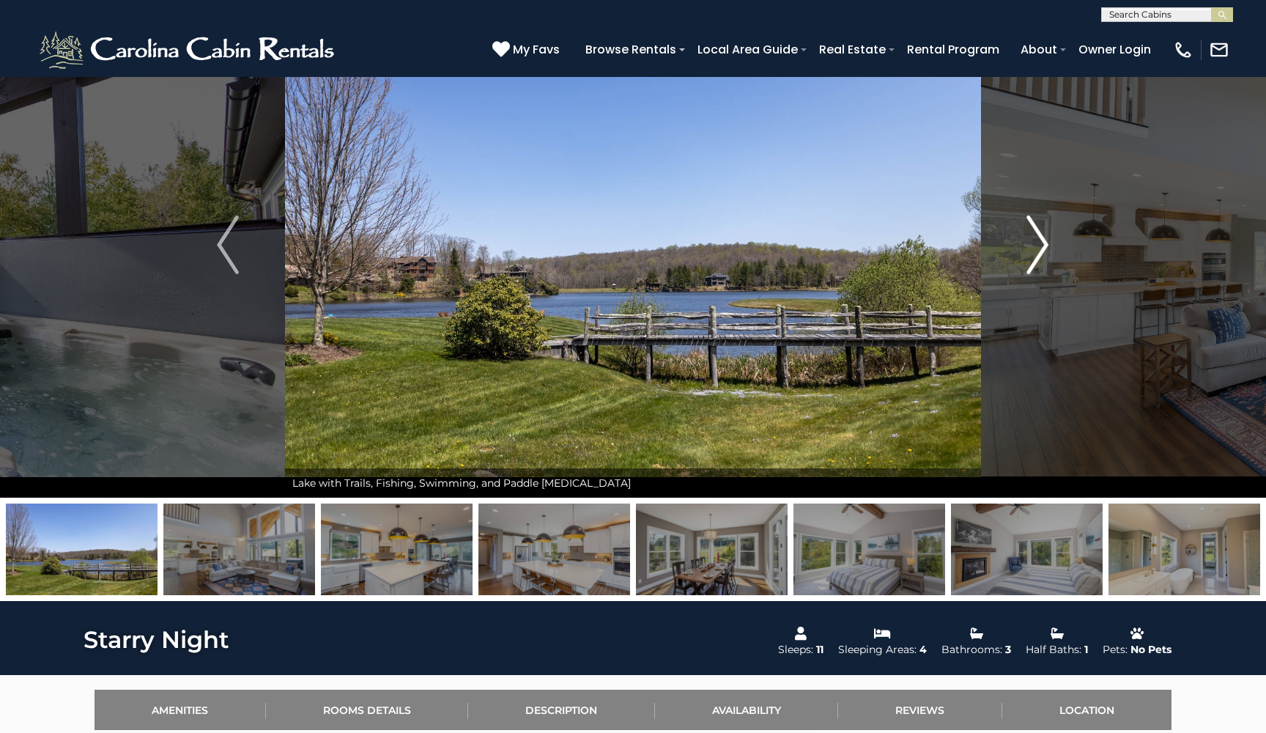
click at [1027, 252] on img "Next" at bounding box center [1038, 244] width 22 height 59
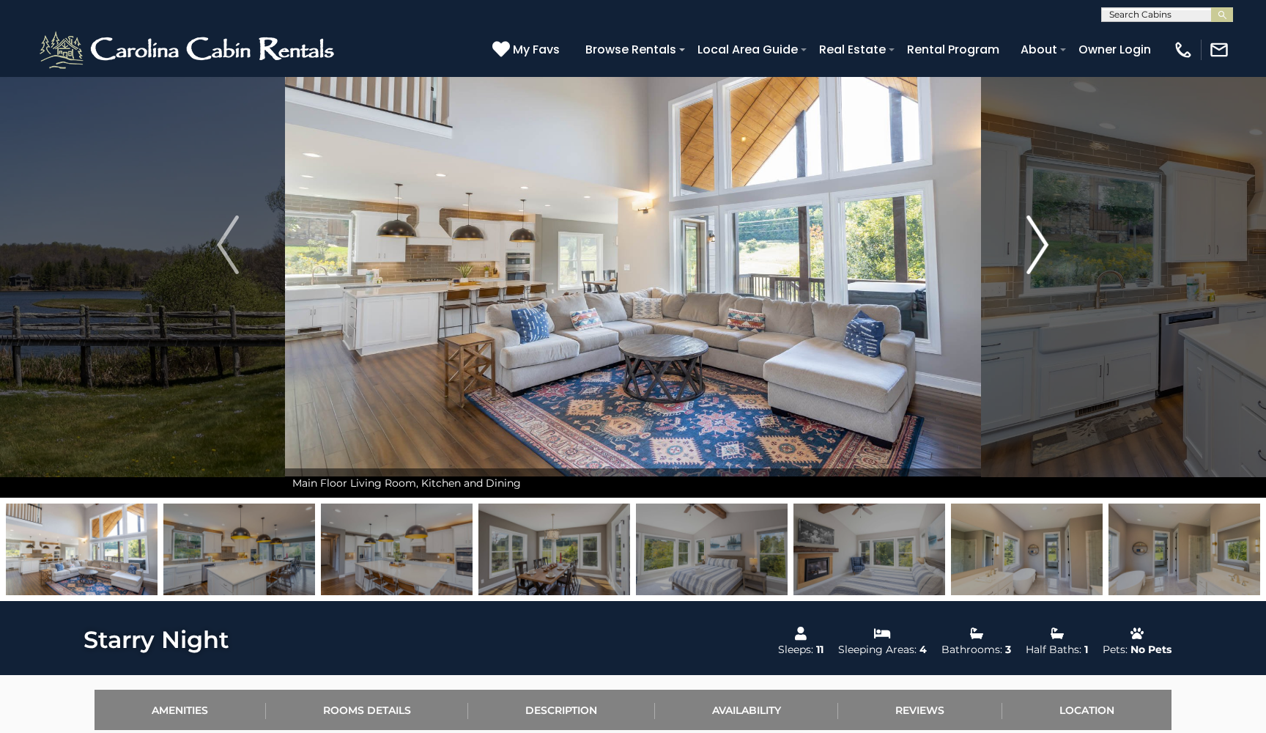
click at [1027, 252] on img "Next" at bounding box center [1038, 244] width 22 height 59
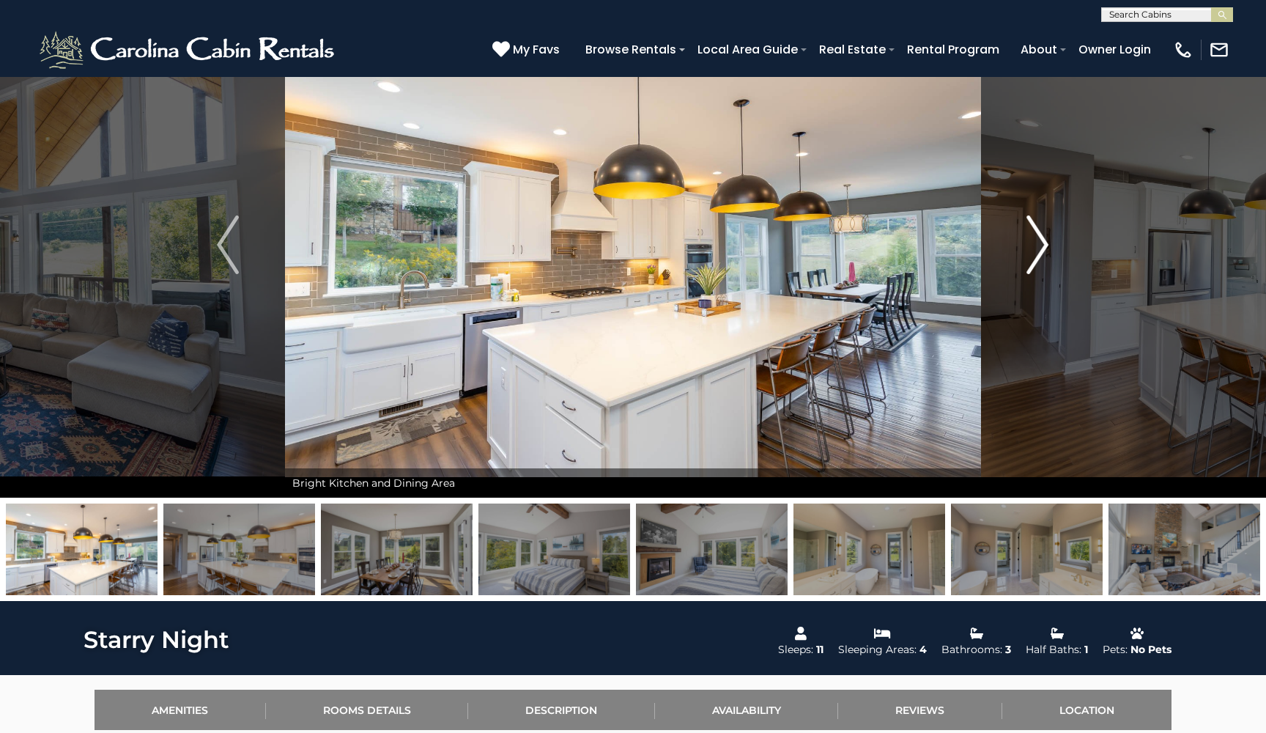
click at [1027, 252] on img "Next" at bounding box center [1038, 244] width 22 height 59
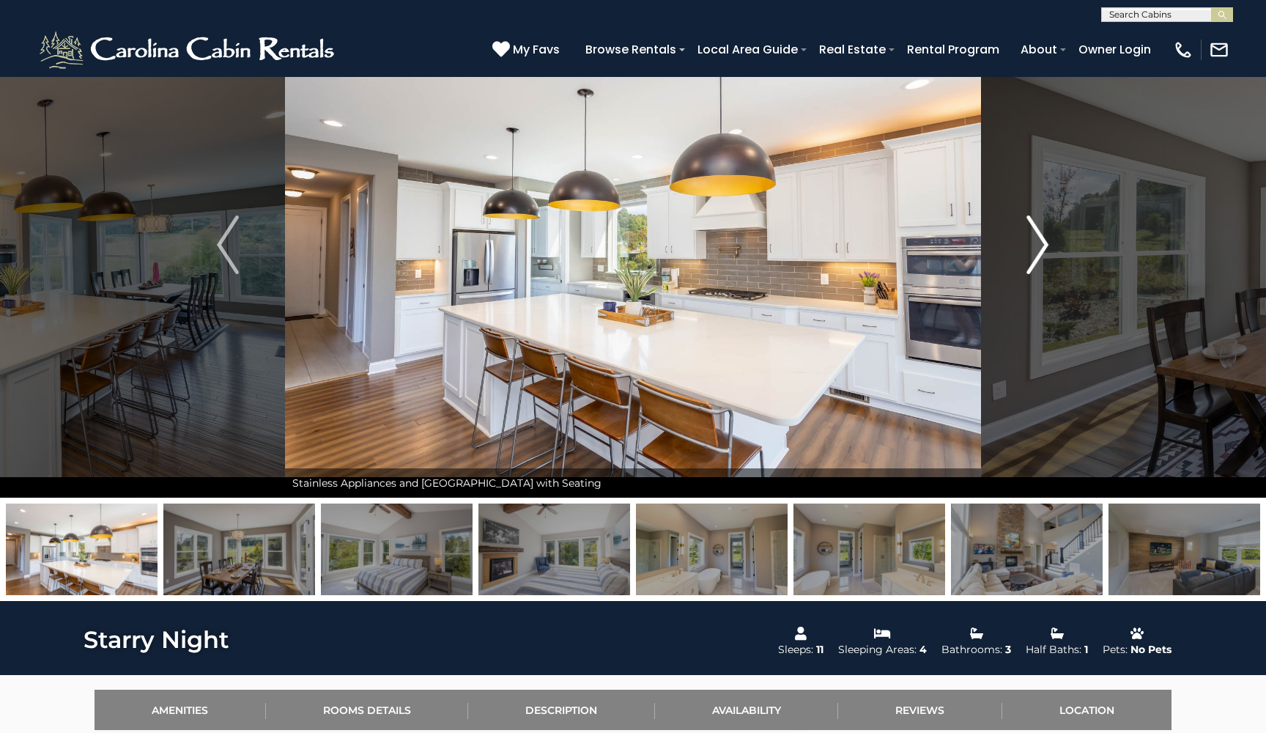
click at [1027, 252] on img "Next" at bounding box center [1038, 244] width 22 height 59
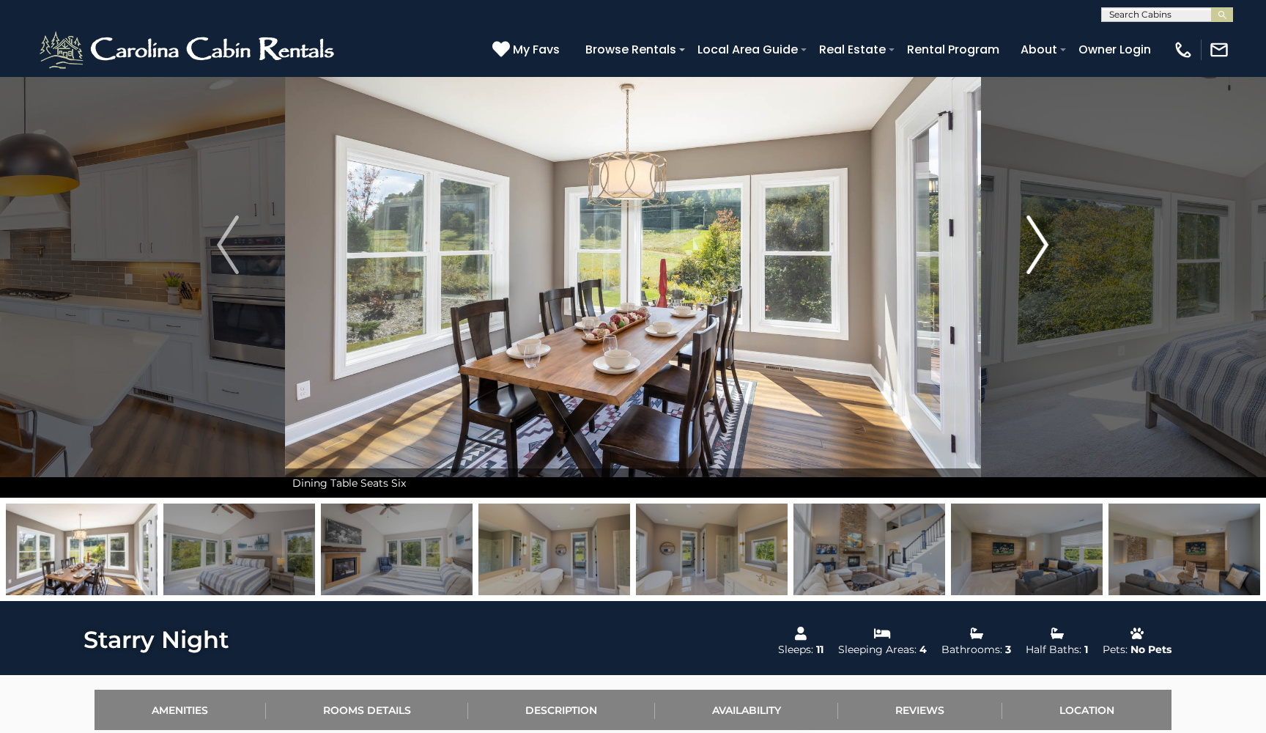
click at [1027, 252] on img "Next" at bounding box center [1038, 244] width 22 height 59
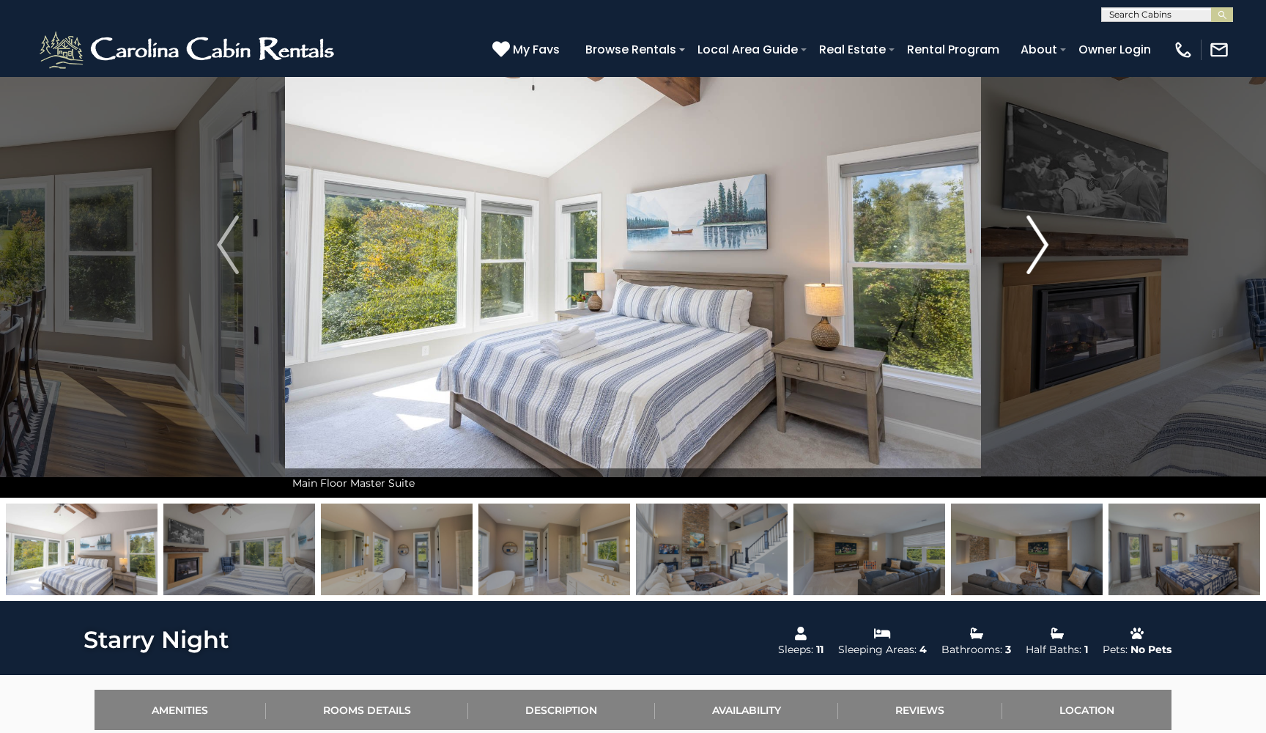
click at [1027, 252] on img "Next" at bounding box center [1038, 244] width 22 height 59
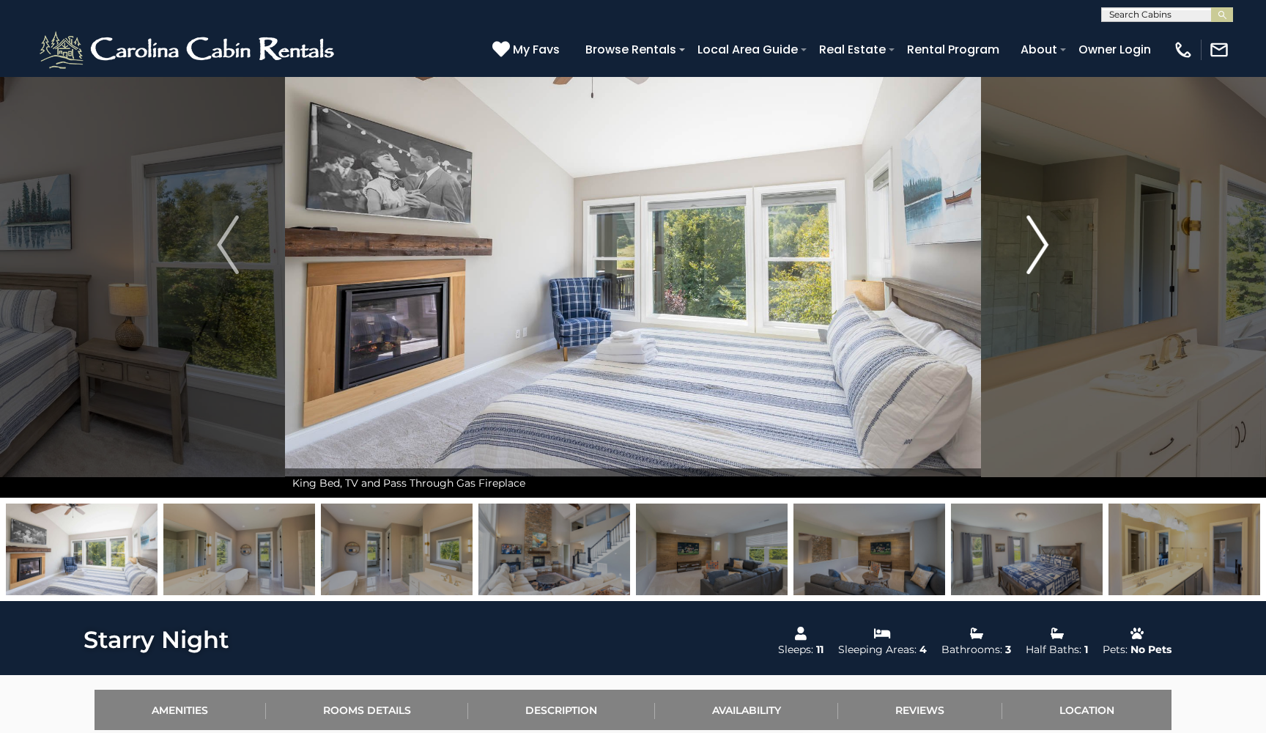
click at [1027, 252] on img "Next" at bounding box center [1038, 244] width 22 height 59
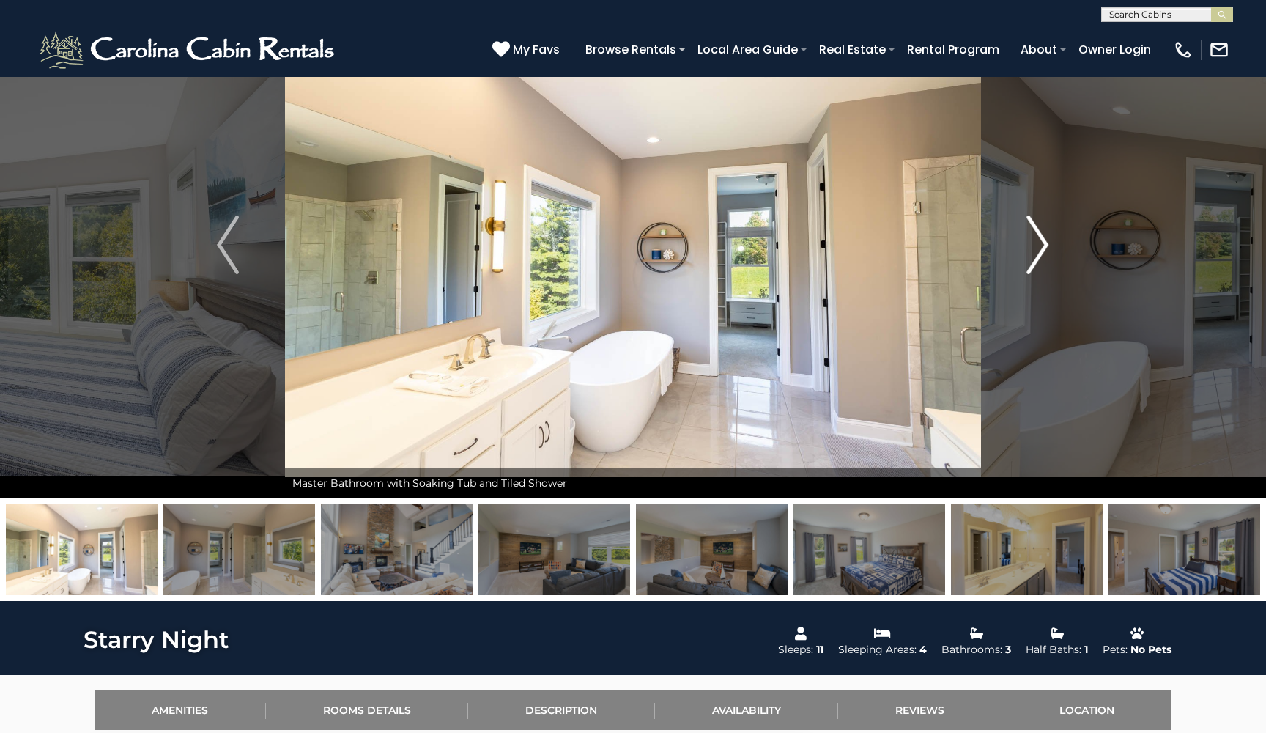
click at [1027, 252] on img "Next" at bounding box center [1038, 244] width 22 height 59
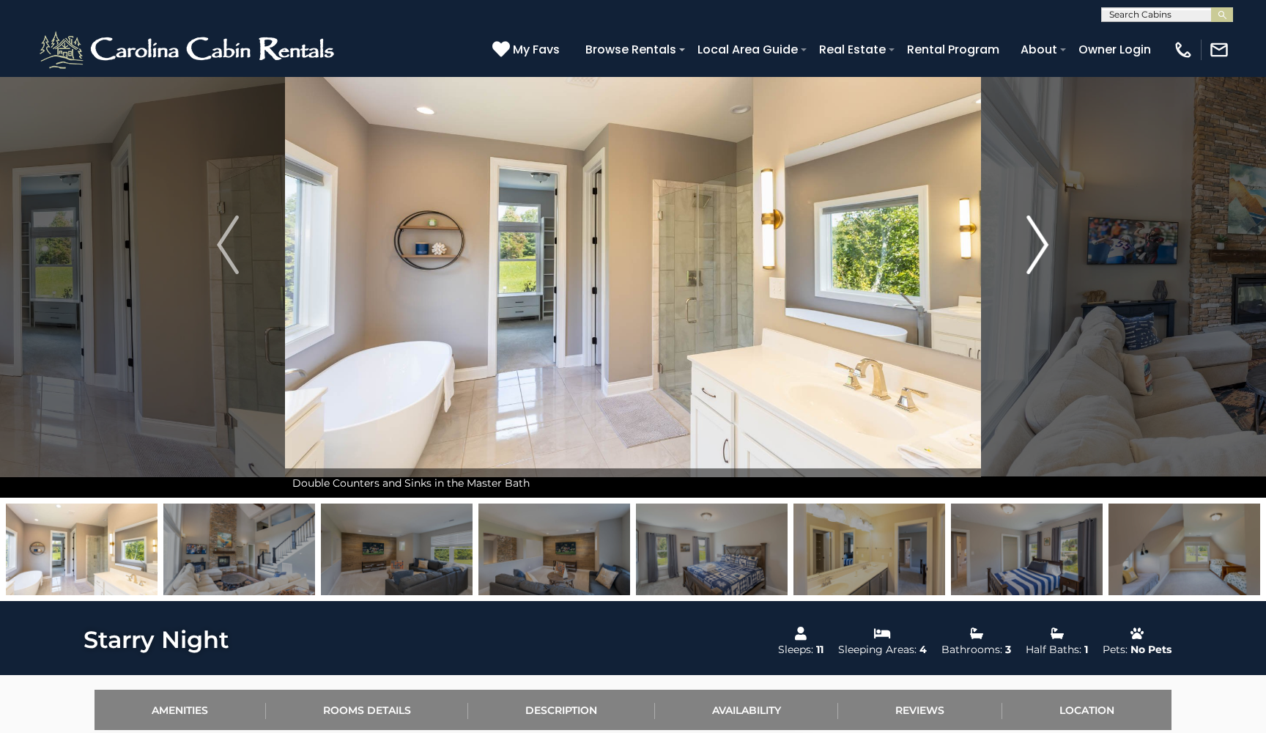
click at [1027, 252] on img "Next" at bounding box center [1038, 244] width 22 height 59
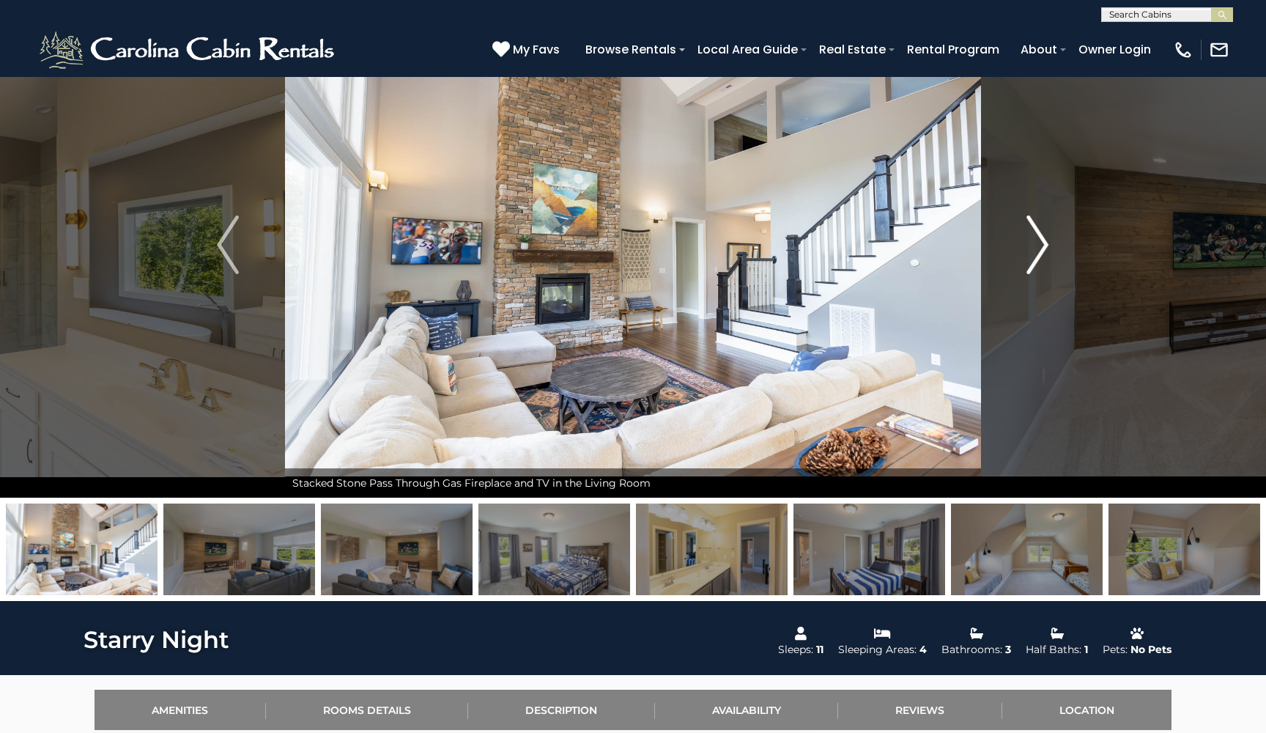
click at [1027, 252] on img "Next" at bounding box center [1038, 244] width 22 height 59
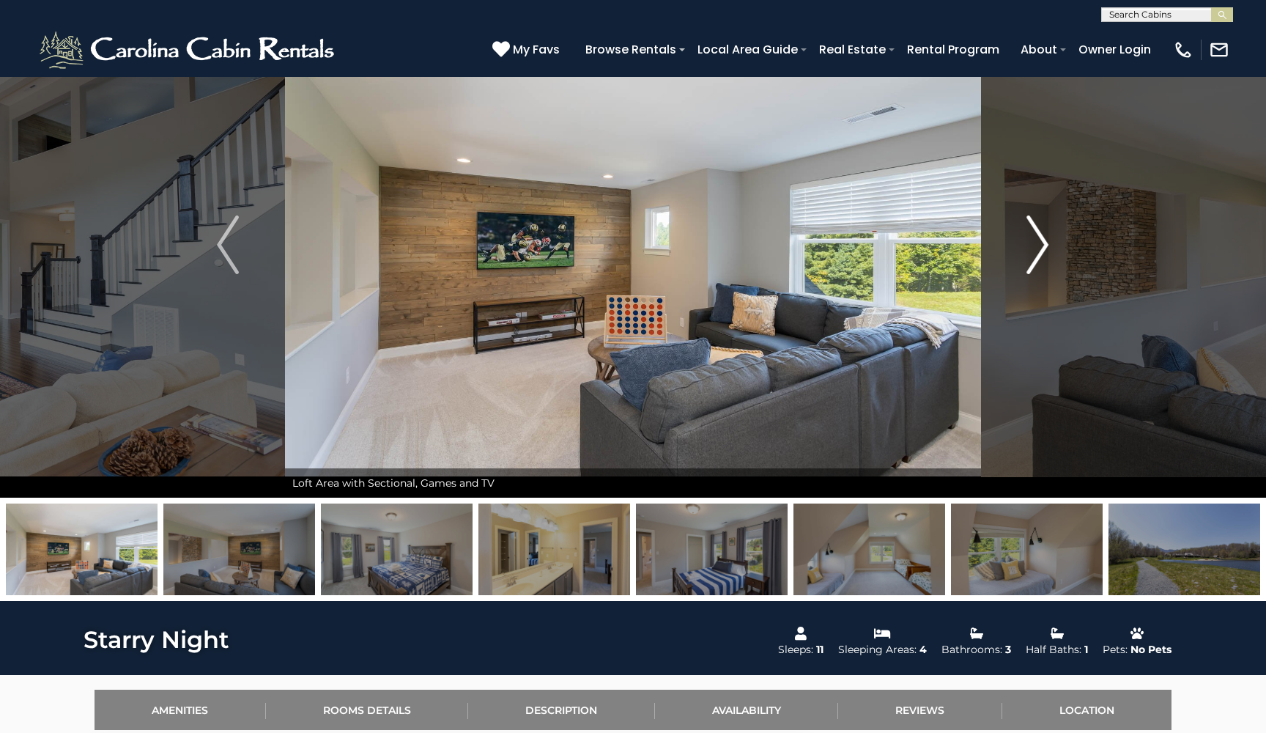
click at [1027, 252] on img "Next" at bounding box center [1038, 244] width 22 height 59
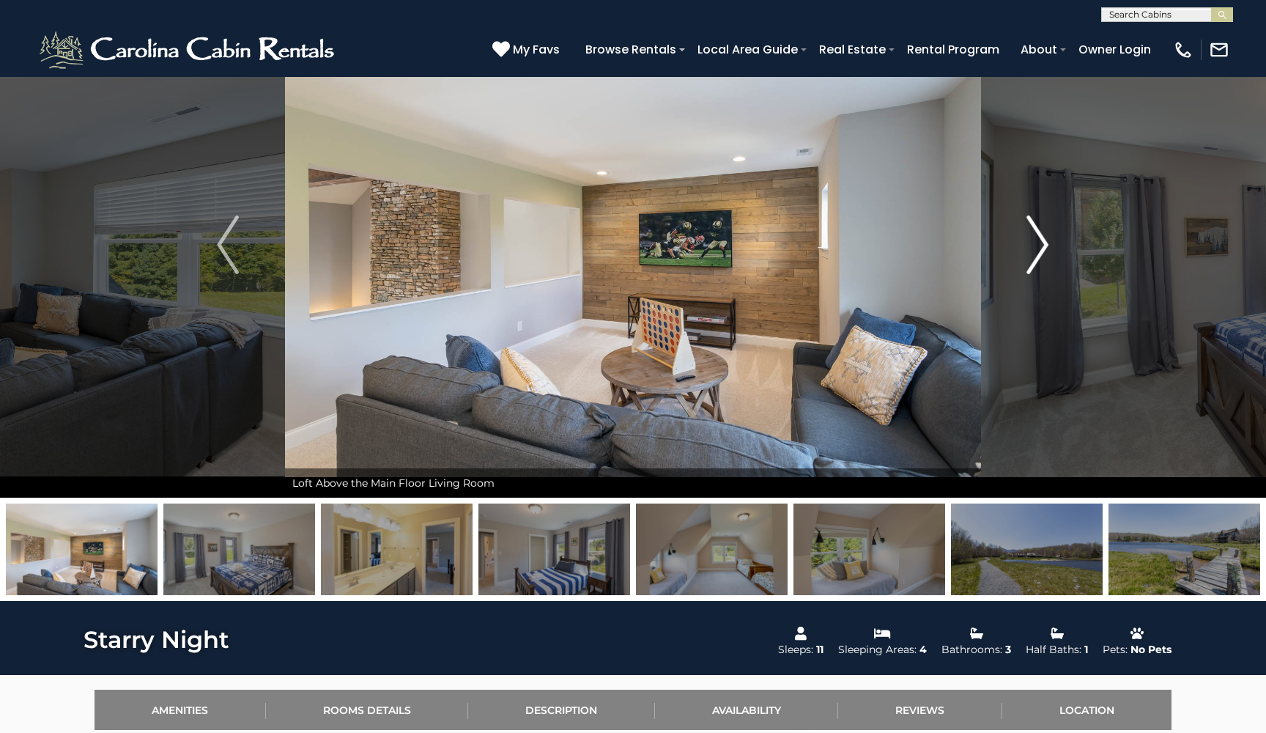
click at [1027, 252] on img "Next" at bounding box center [1038, 244] width 22 height 59
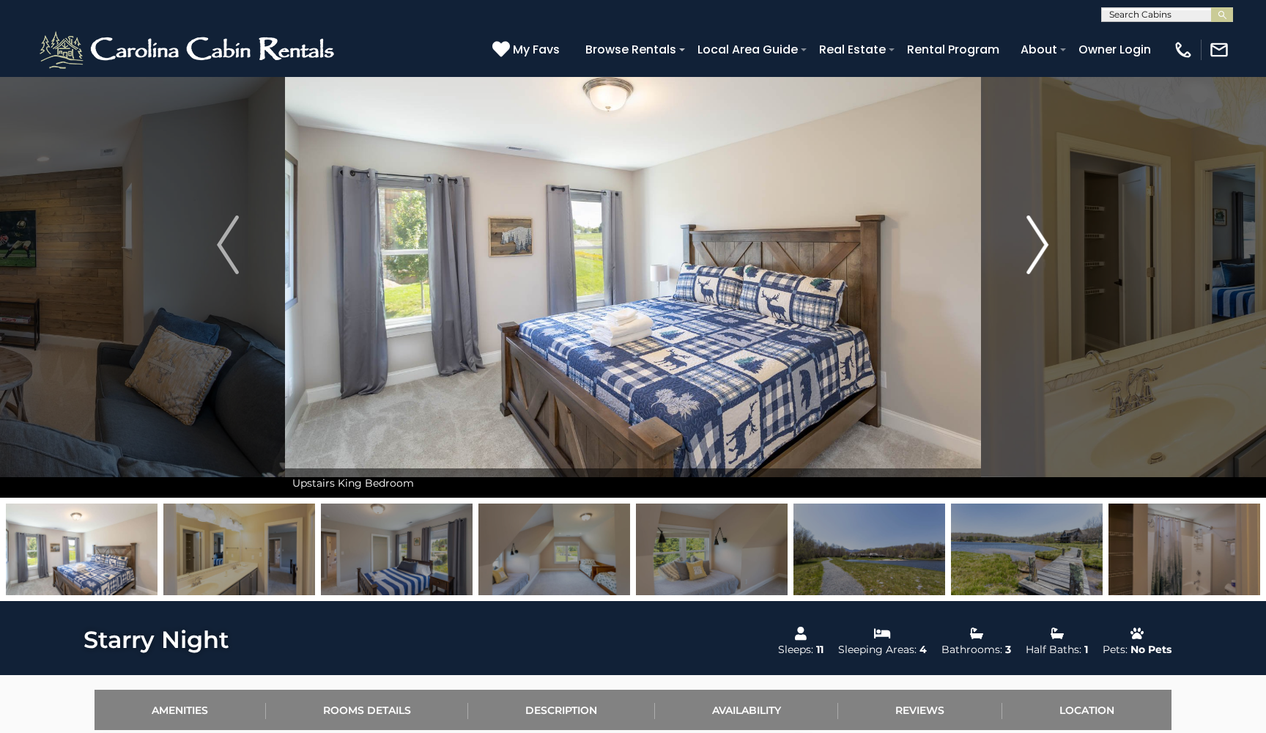
click at [1027, 252] on img "Next" at bounding box center [1038, 244] width 22 height 59
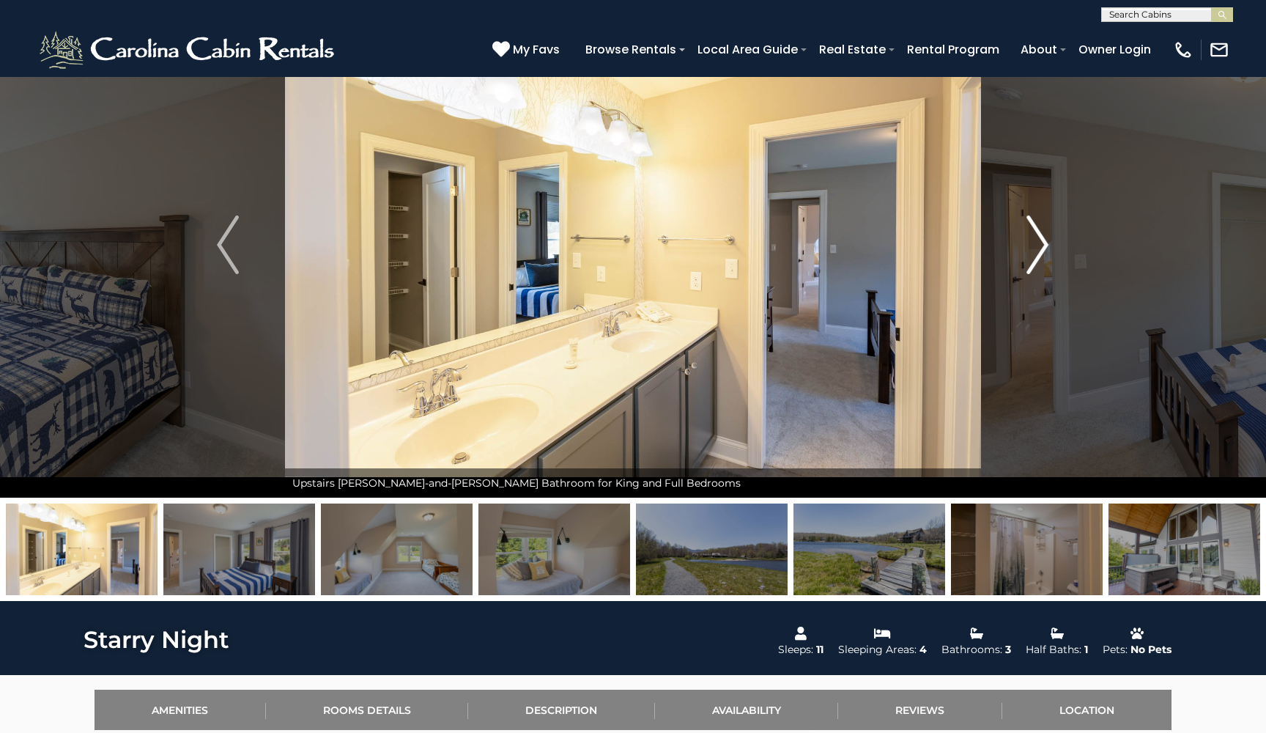
click at [1027, 252] on img "Next" at bounding box center [1038, 244] width 22 height 59
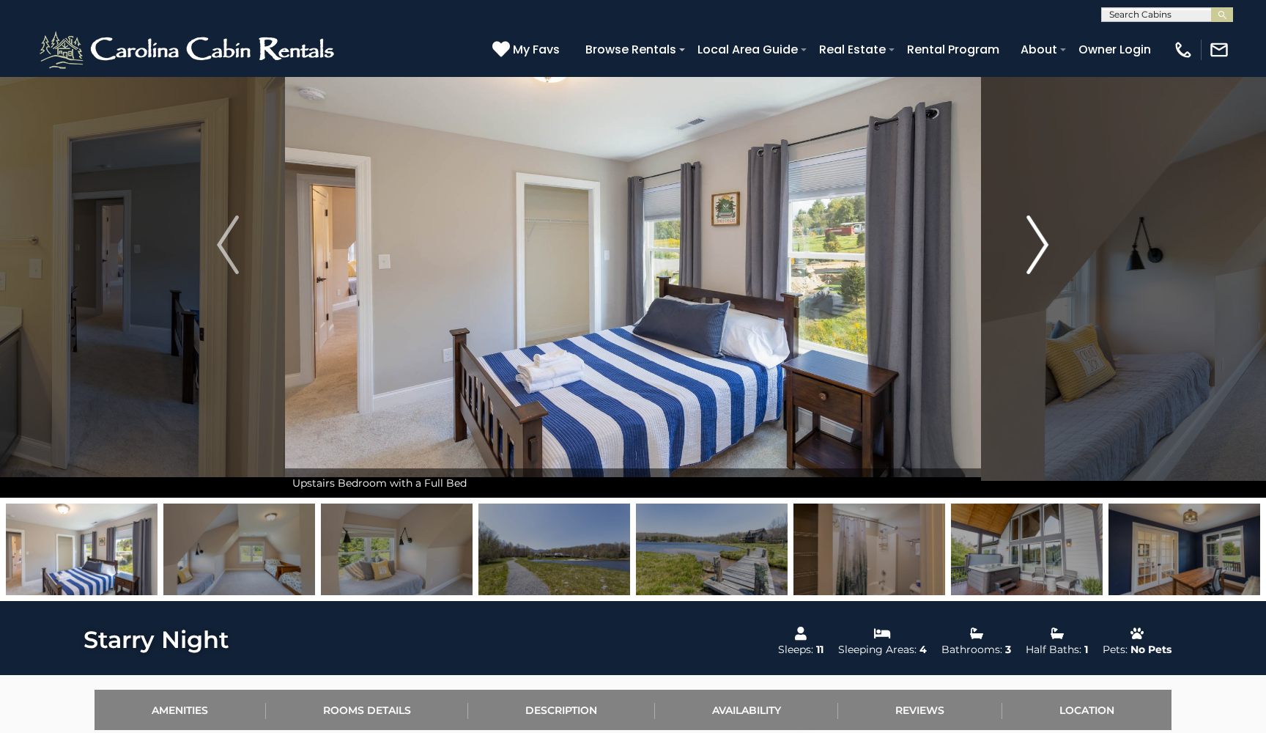
click at [1027, 252] on img "Next" at bounding box center [1038, 244] width 22 height 59
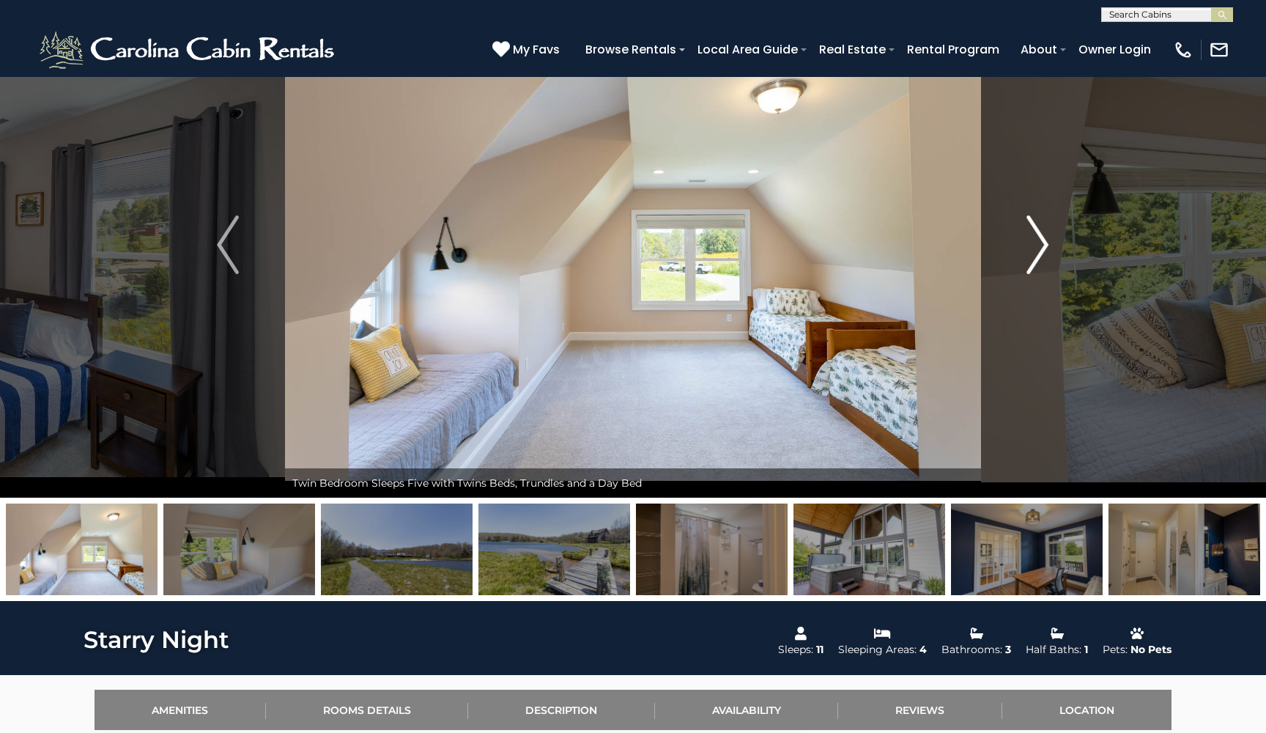
click at [1027, 252] on img "Next" at bounding box center [1038, 244] width 22 height 59
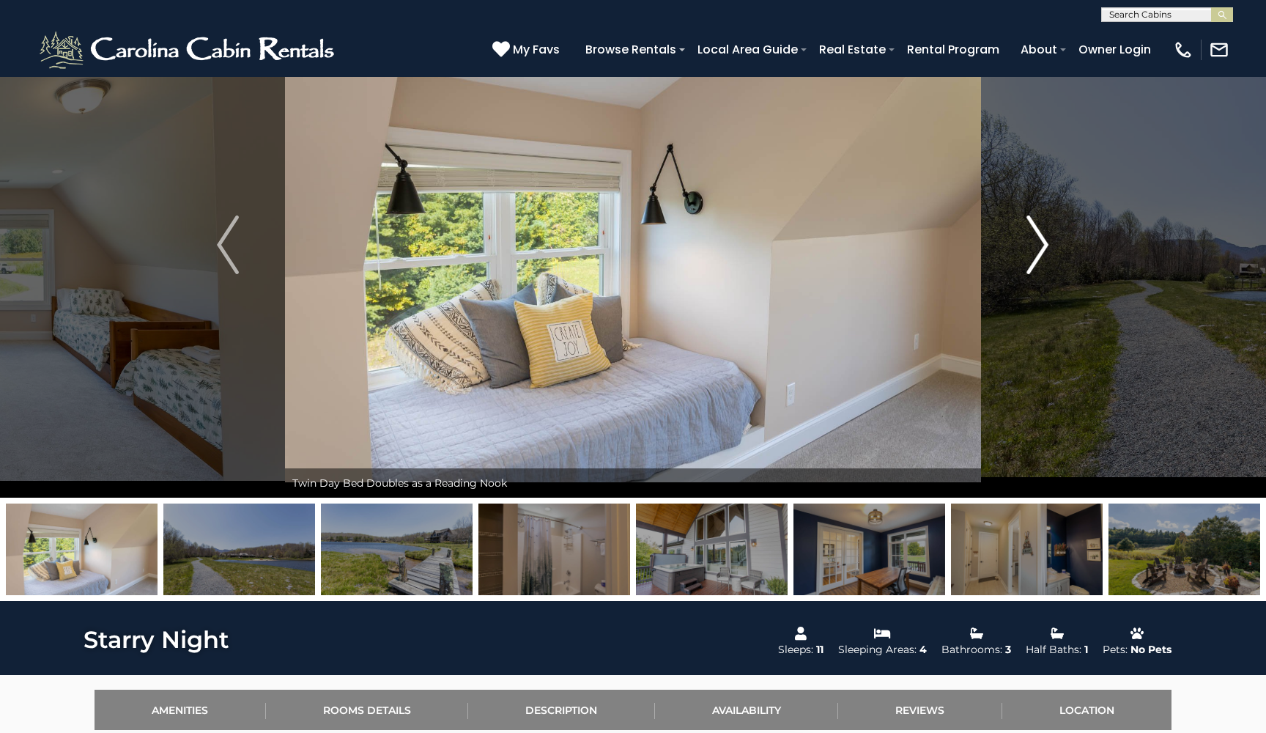
click at [1027, 252] on img "Next" at bounding box center [1038, 244] width 22 height 59
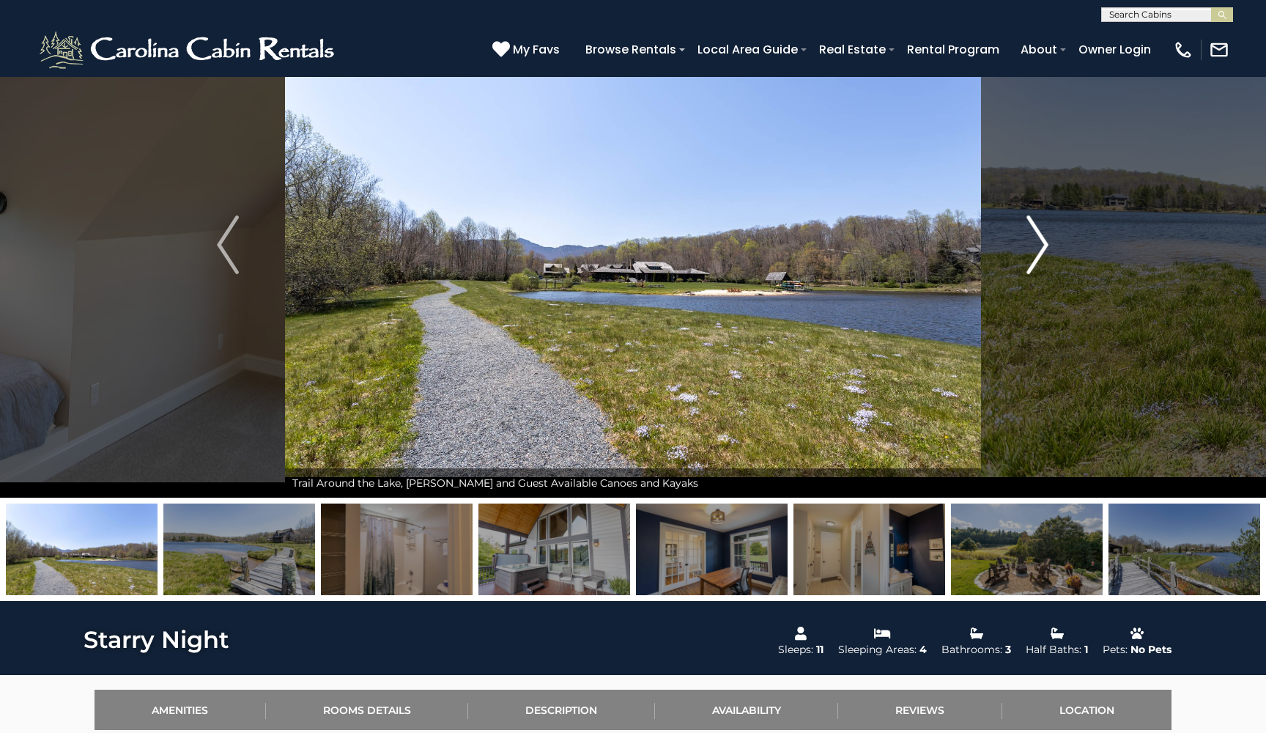
click at [1027, 252] on img "Next" at bounding box center [1038, 244] width 22 height 59
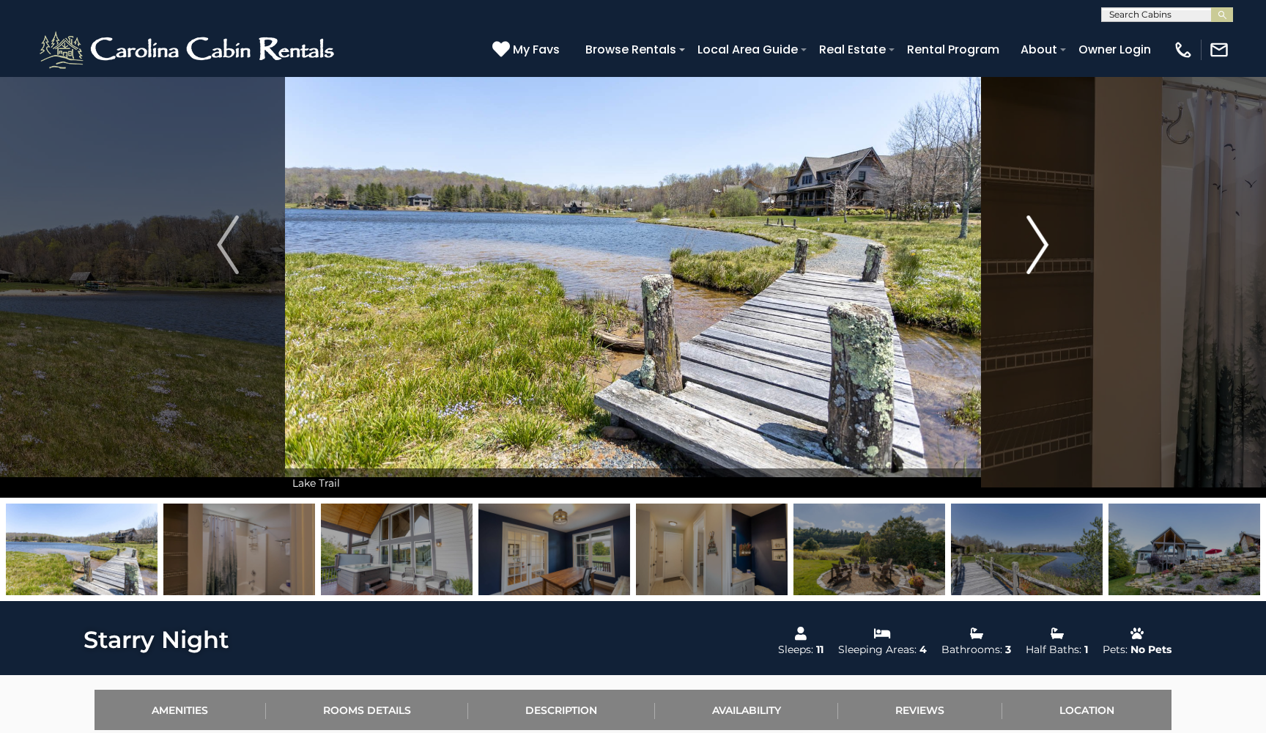
click at [1027, 252] on img "Next" at bounding box center [1038, 244] width 22 height 59
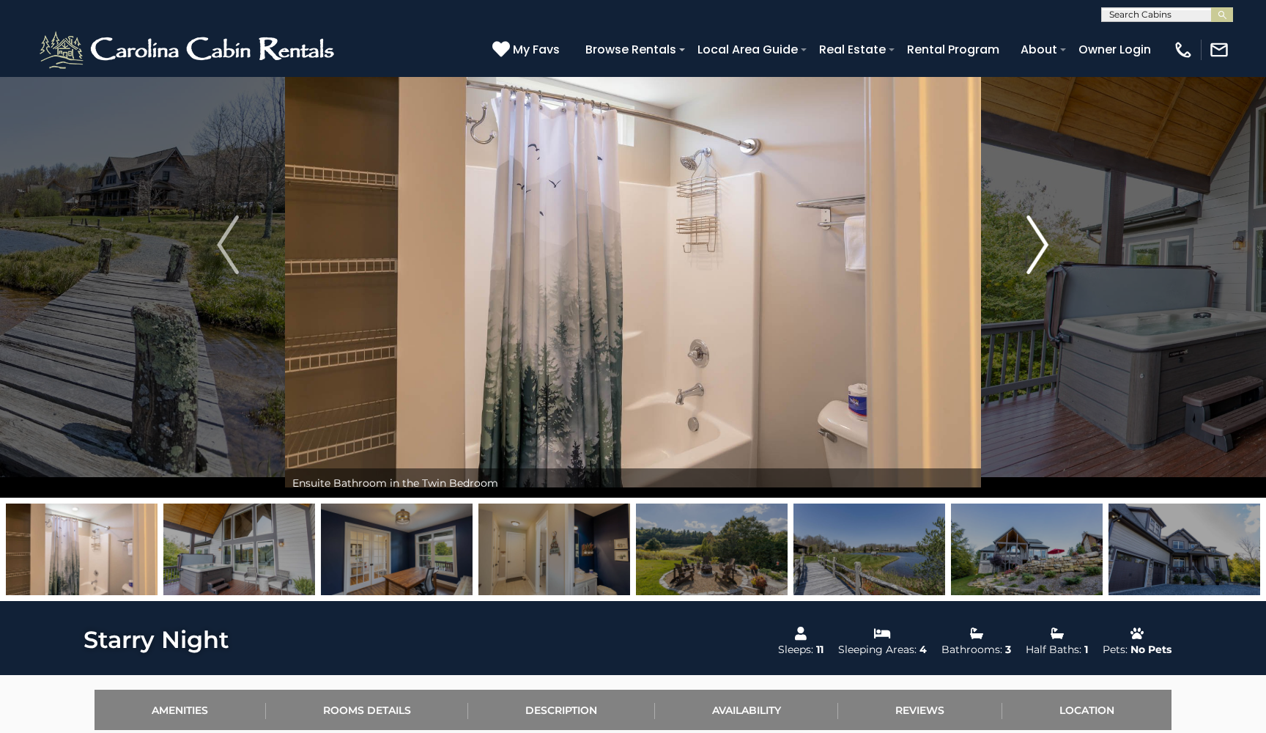
click at [1038, 254] on img "Next" at bounding box center [1038, 244] width 22 height 59
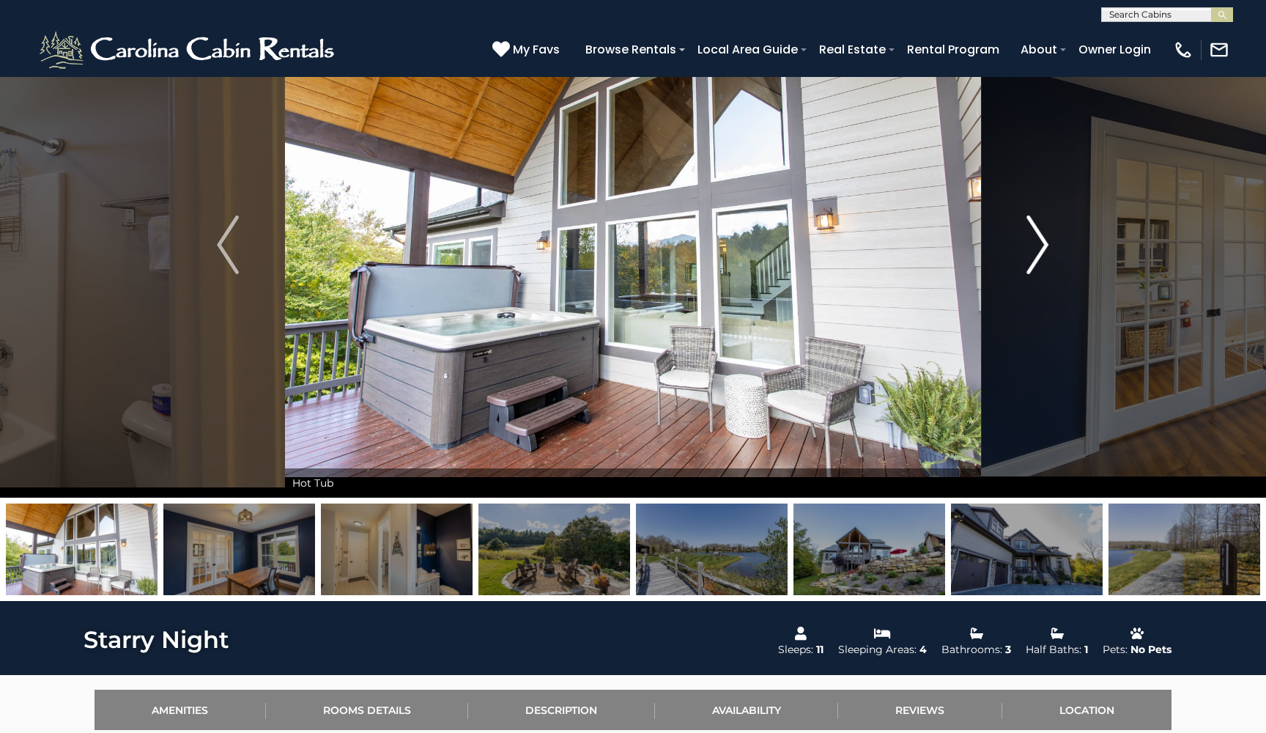
click at [1038, 254] on img "Next" at bounding box center [1038, 244] width 22 height 59
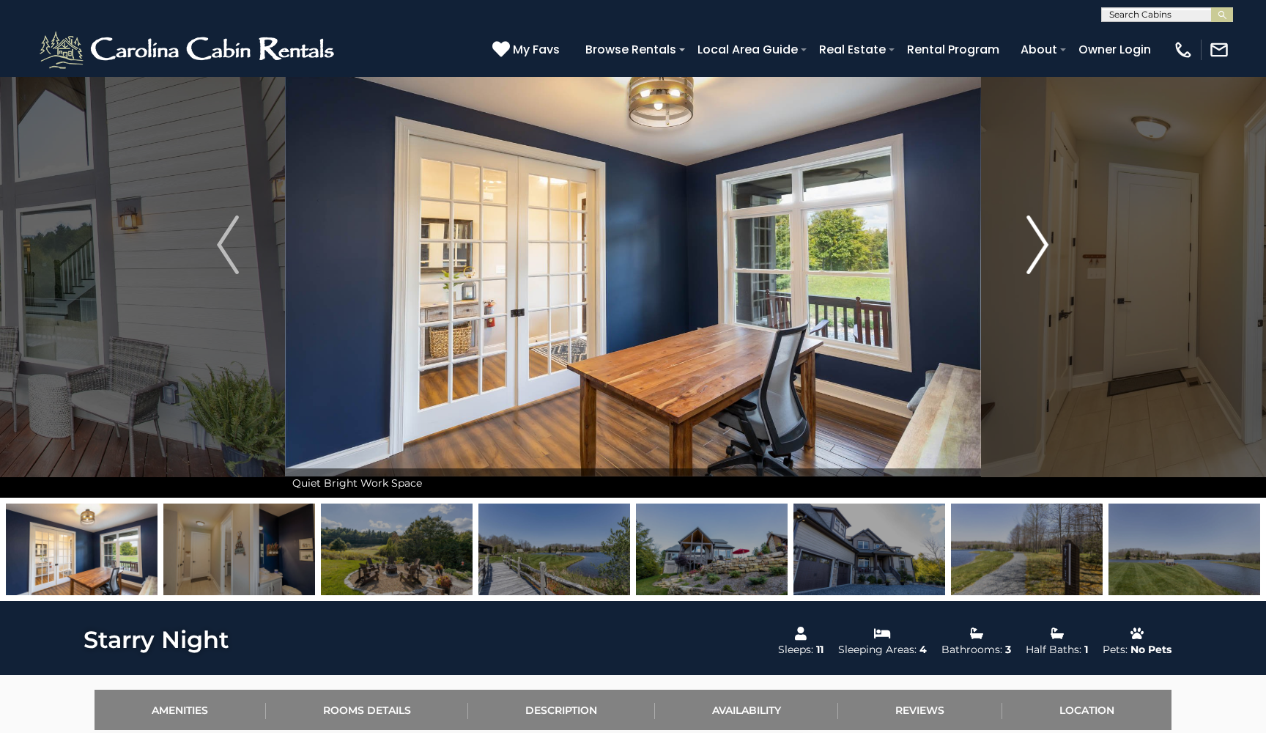
click at [1038, 254] on img "Next" at bounding box center [1038, 244] width 22 height 59
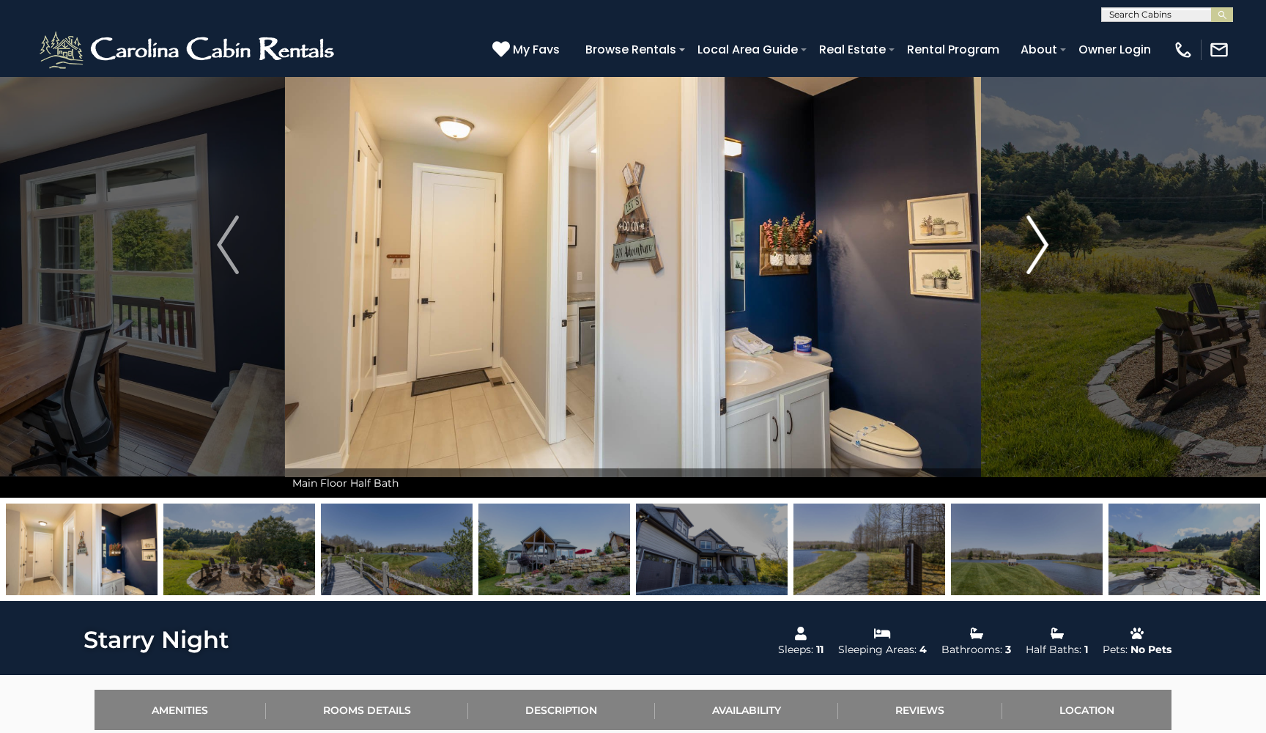
click at [1038, 254] on img "Next" at bounding box center [1038, 244] width 22 height 59
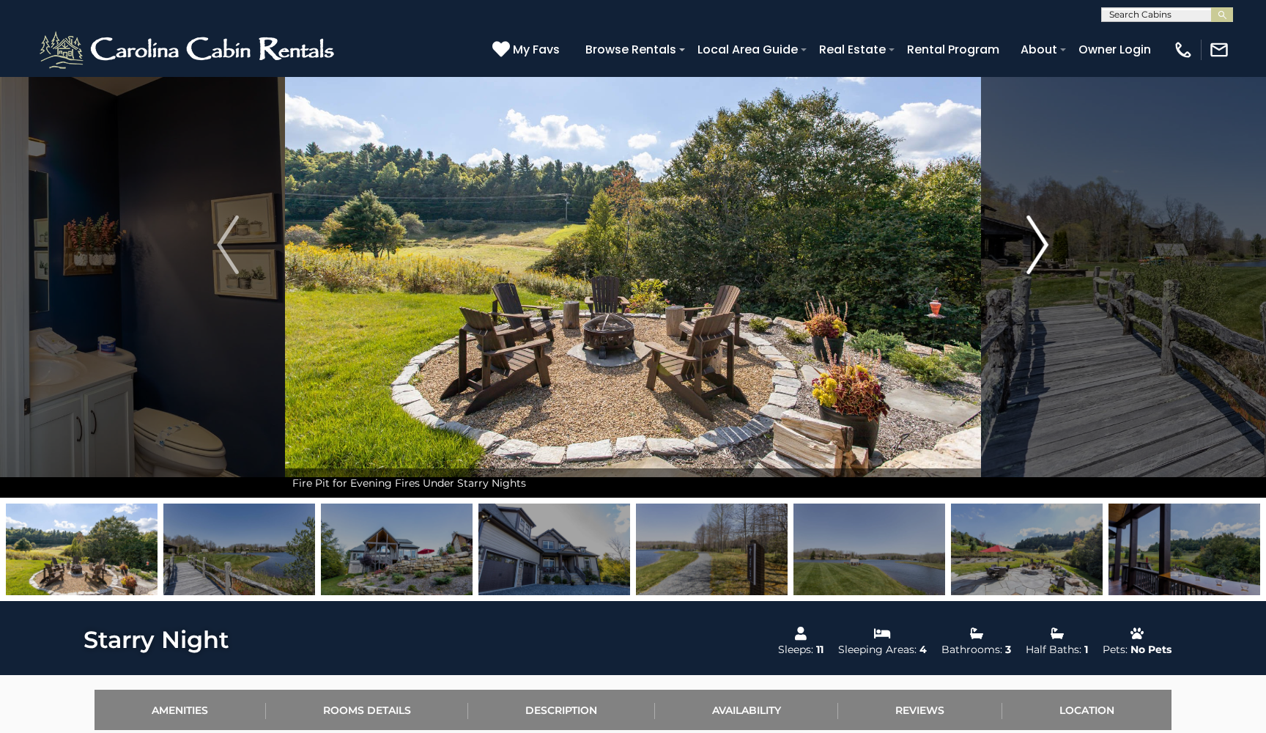
click at [1038, 254] on img "Next" at bounding box center [1038, 244] width 22 height 59
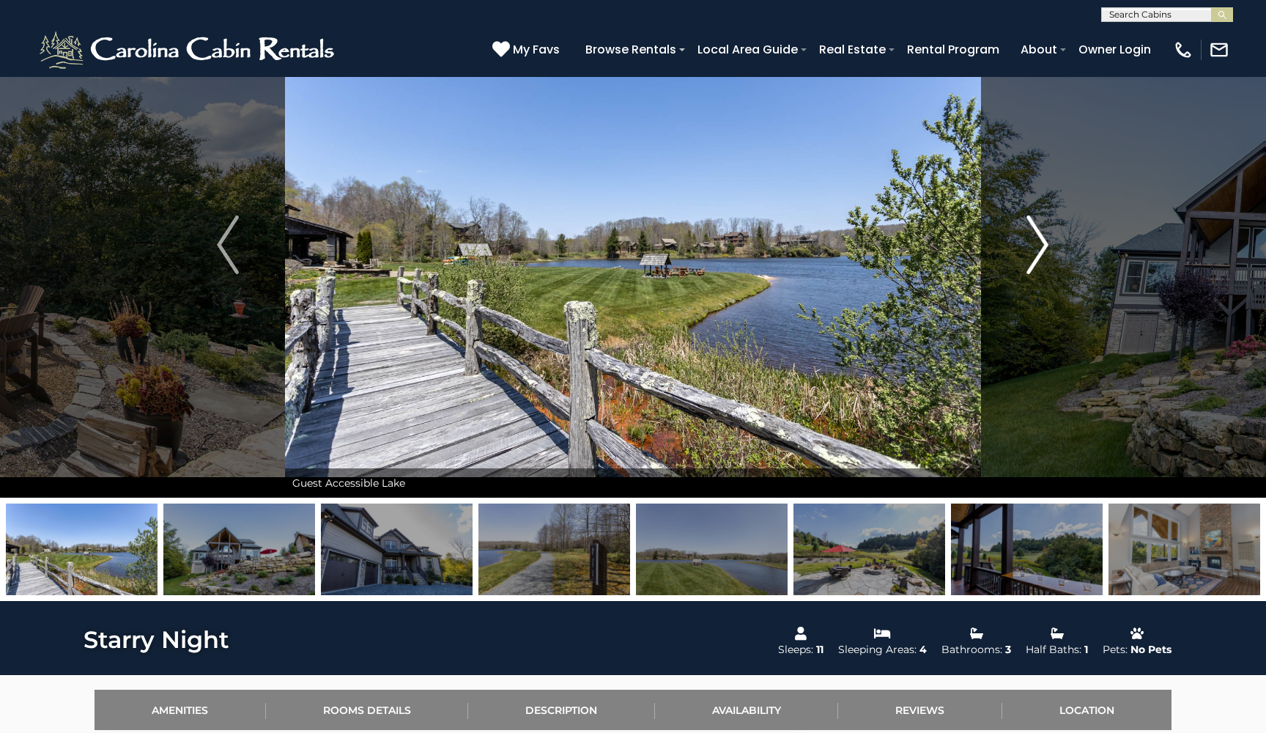
click at [1038, 254] on img "Next" at bounding box center [1038, 244] width 22 height 59
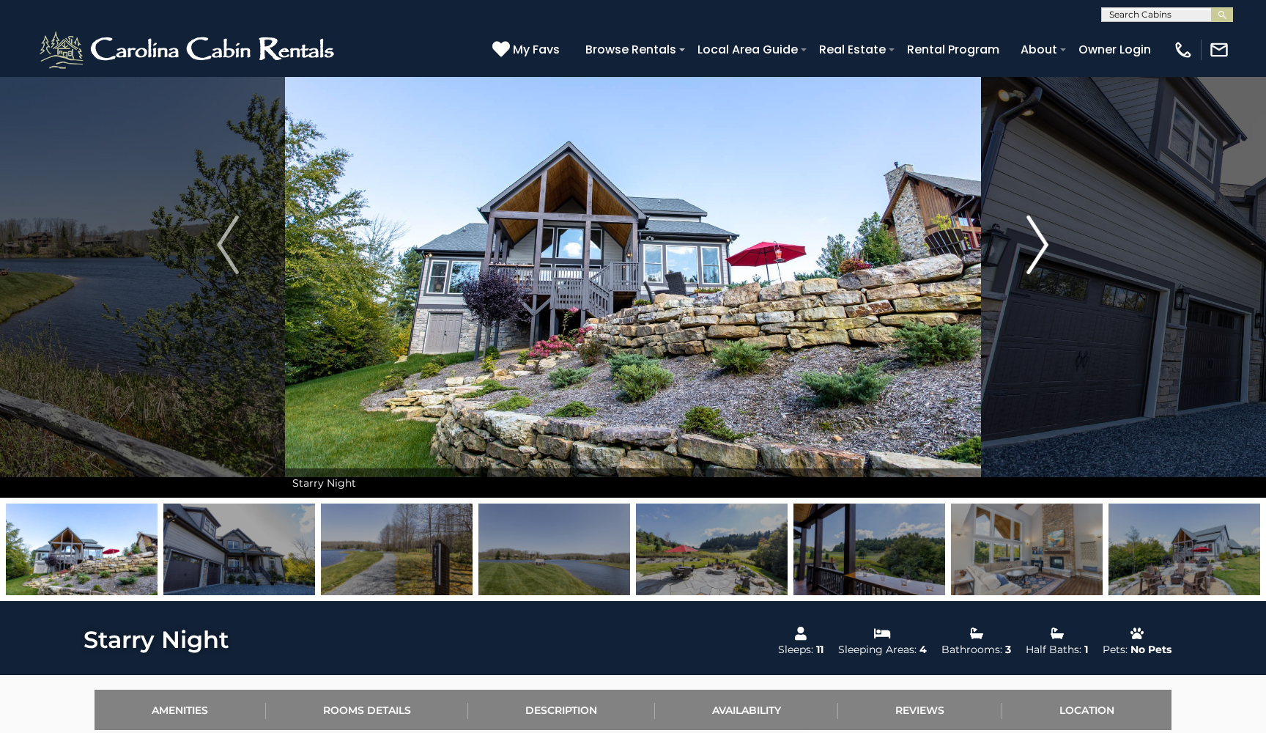
click at [1032, 233] on img "Next" at bounding box center [1038, 244] width 22 height 59
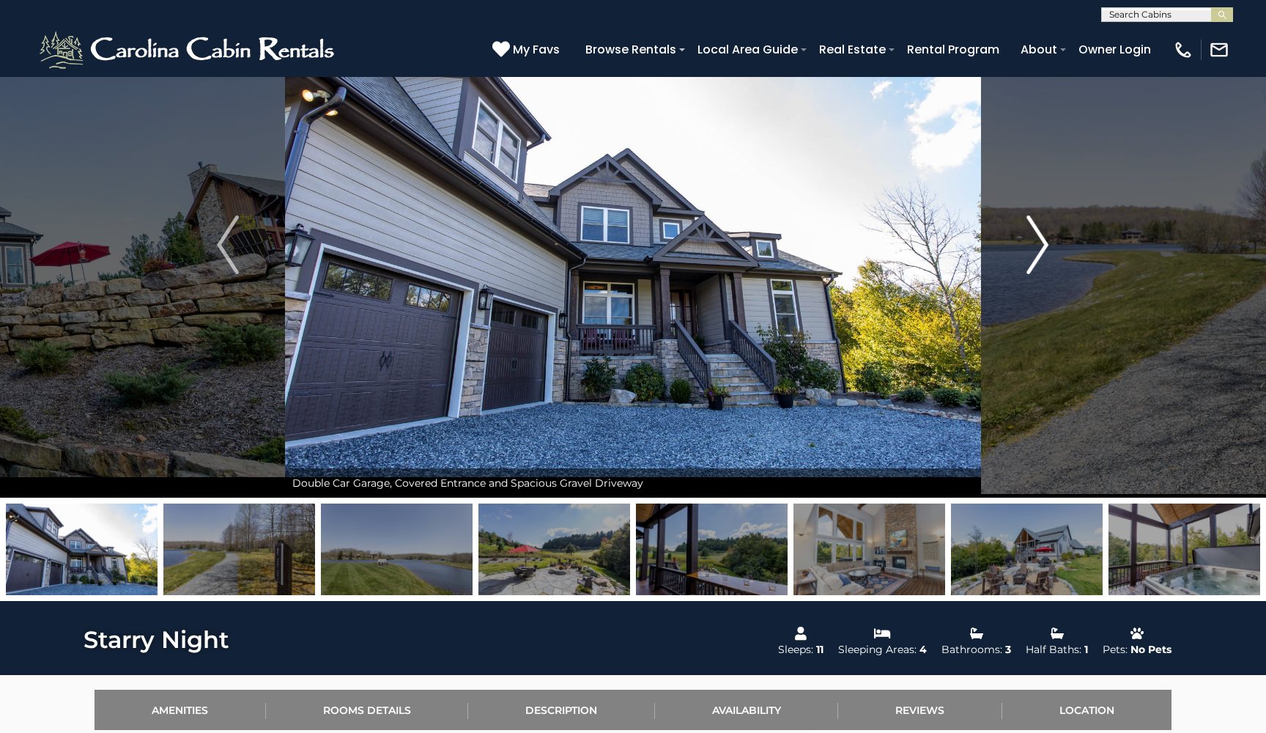
click at [1035, 243] on img "Next" at bounding box center [1038, 244] width 22 height 59
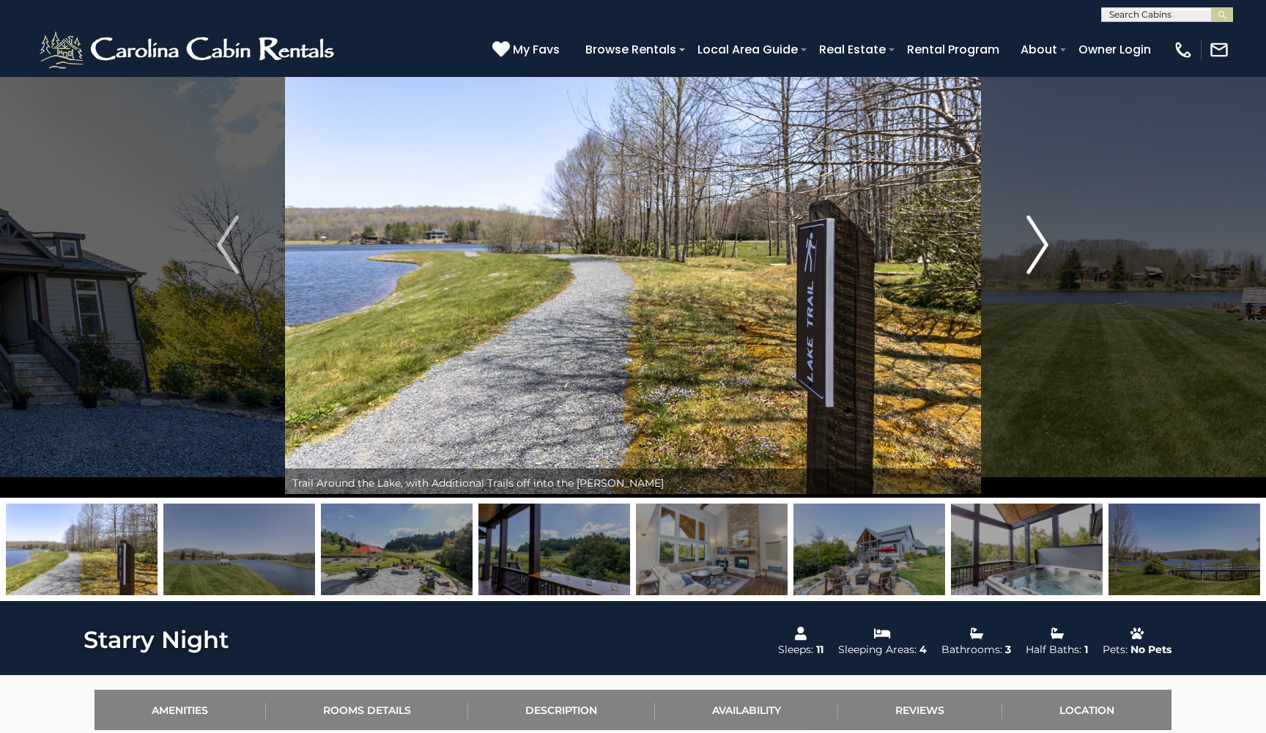
click at [1035, 243] on img "Next" at bounding box center [1038, 244] width 22 height 59
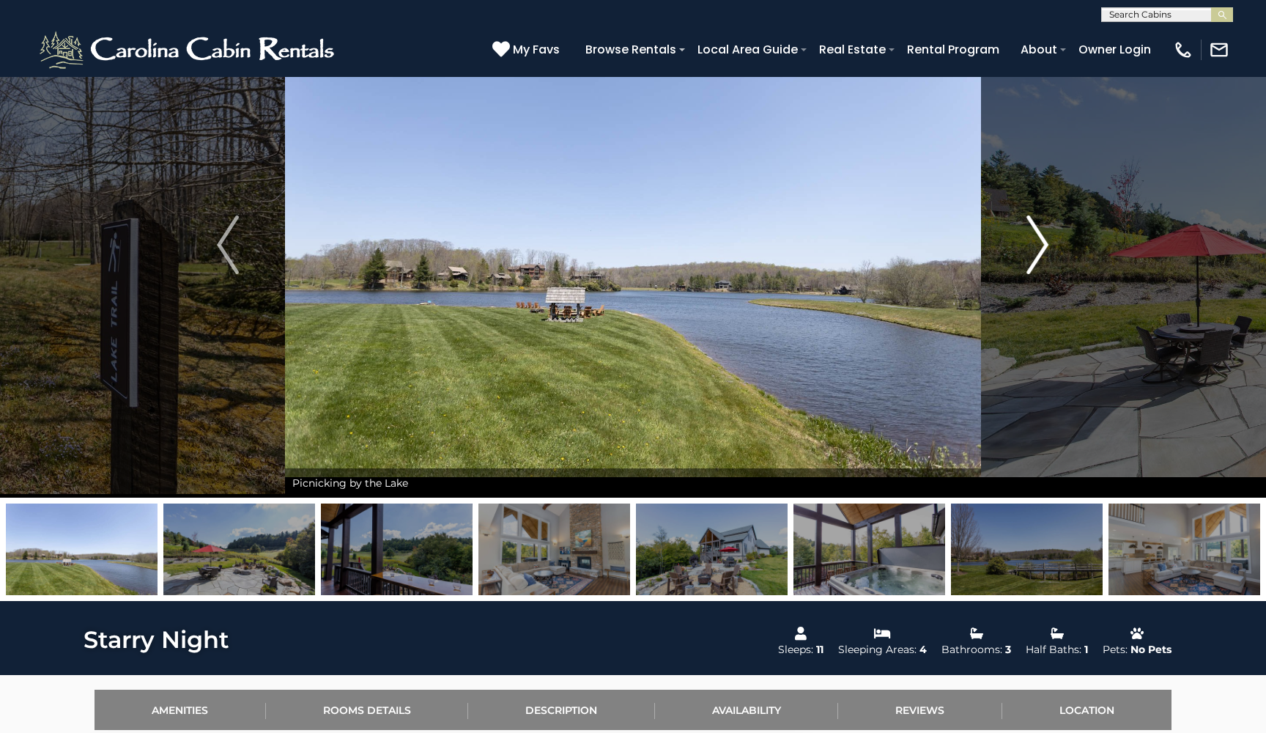
click at [1035, 245] on img "Next" at bounding box center [1038, 244] width 22 height 59
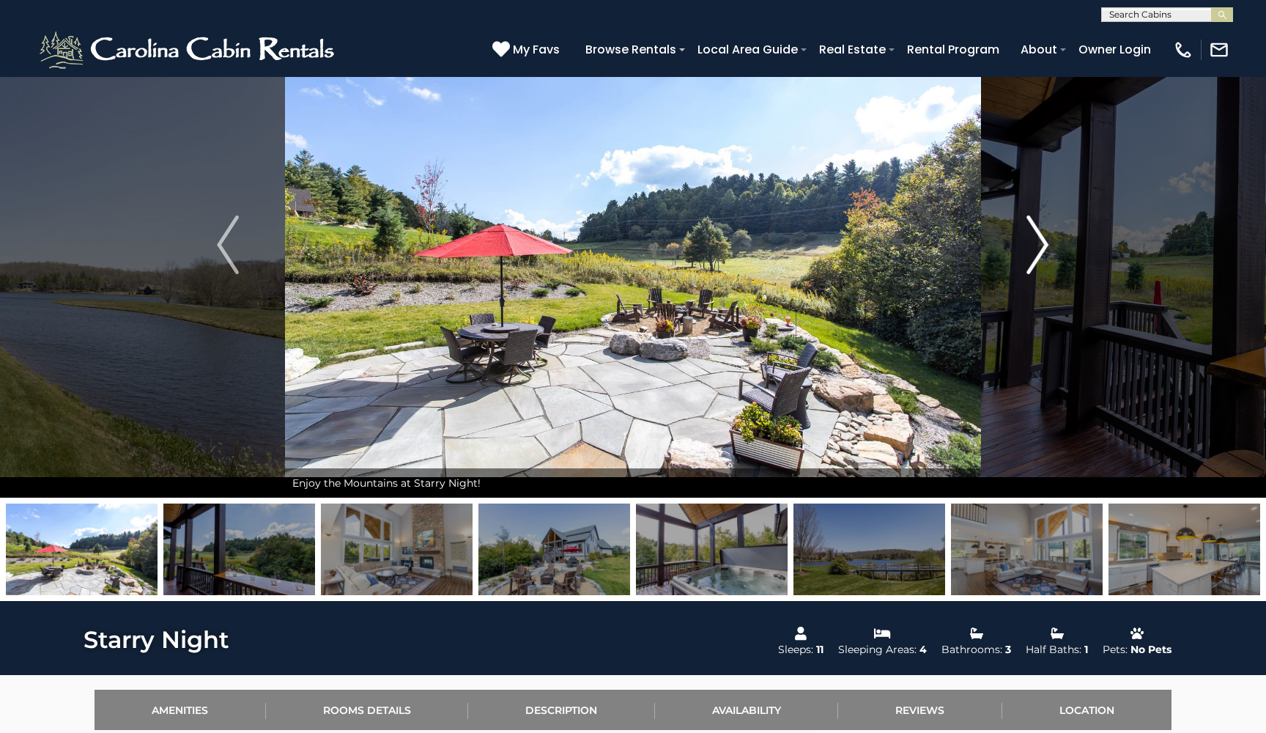
click at [1035, 245] on img "Next" at bounding box center [1038, 244] width 22 height 59
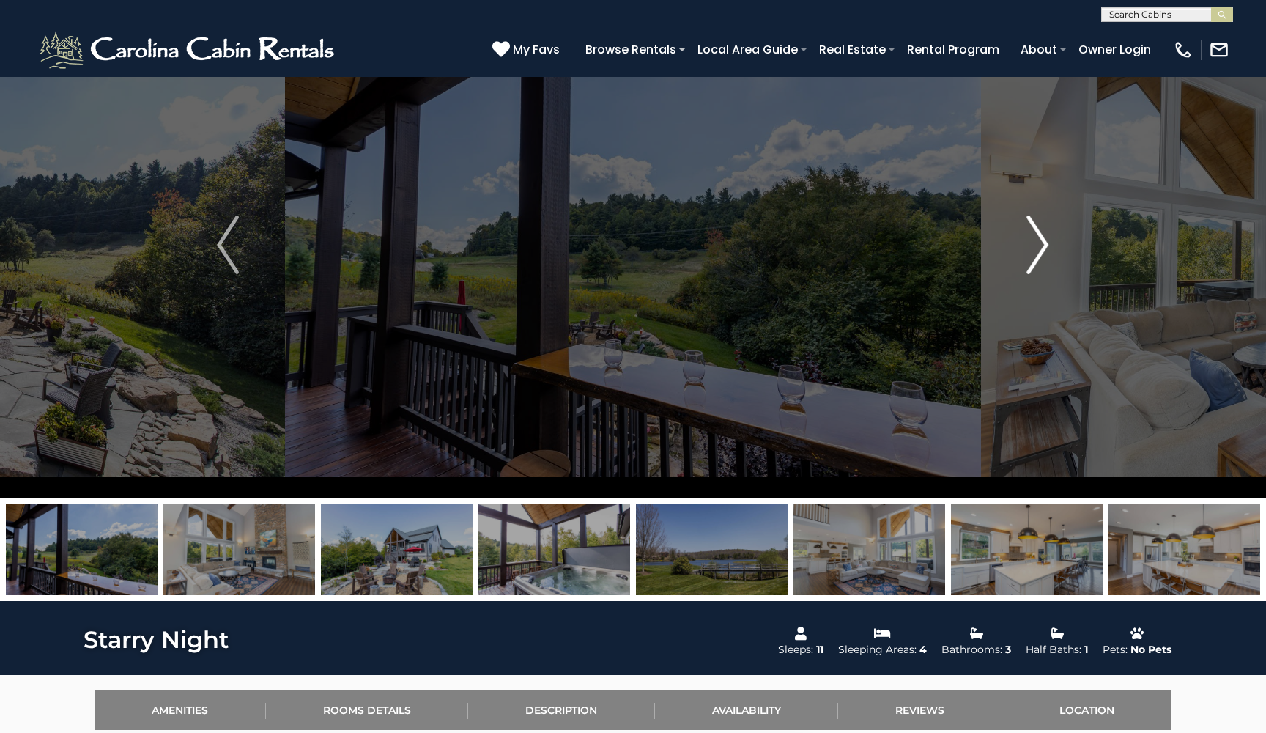
click at [1035, 245] on img "Next" at bounding box center [1038, 244] width 22 height 59
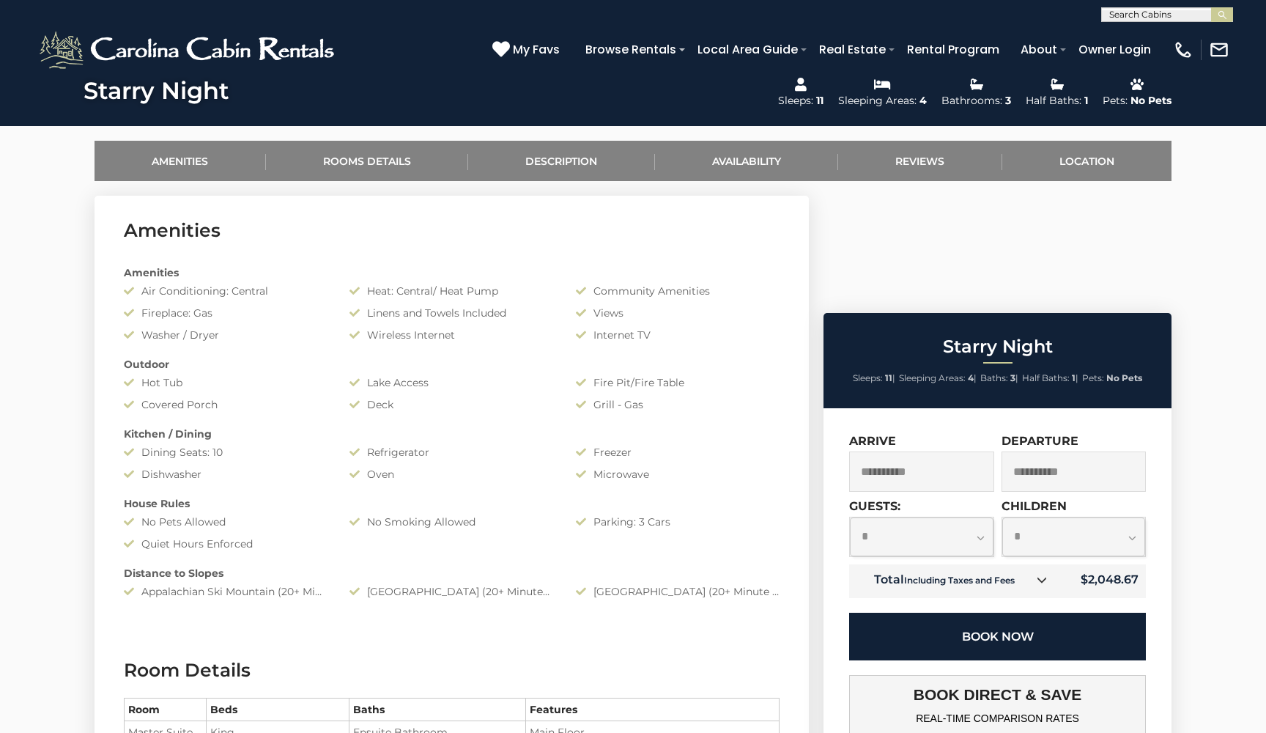
scroll to position [563, 0]
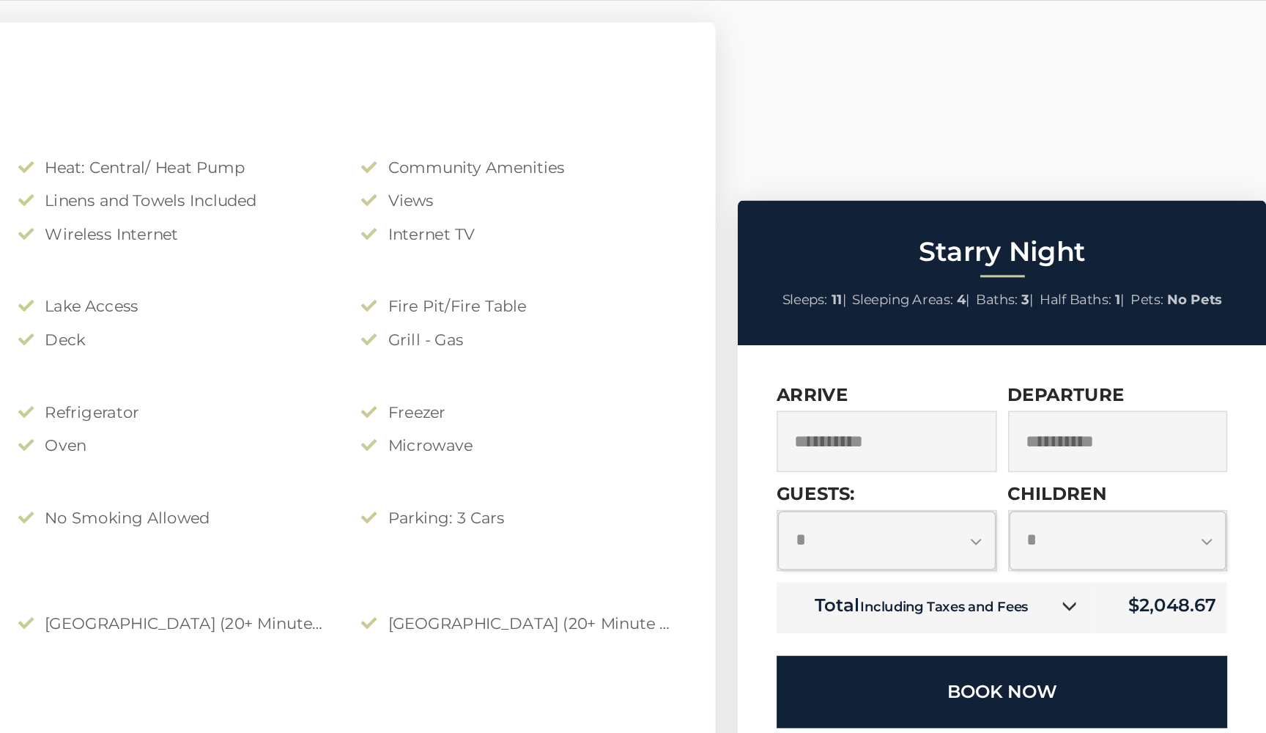
click at [849, 682] on button "Book Now" at bounding box center [997, 706] width 297 height 48
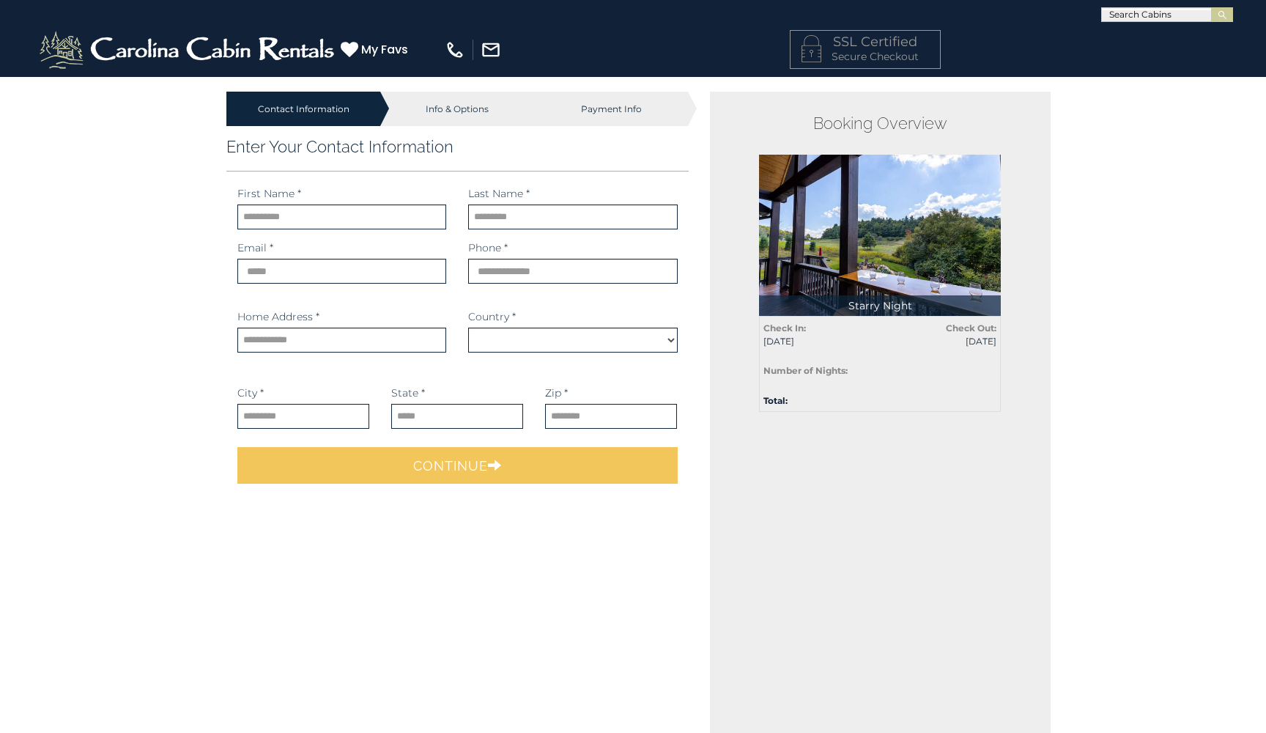
scroll to position [-1, 0]
select select "*********"
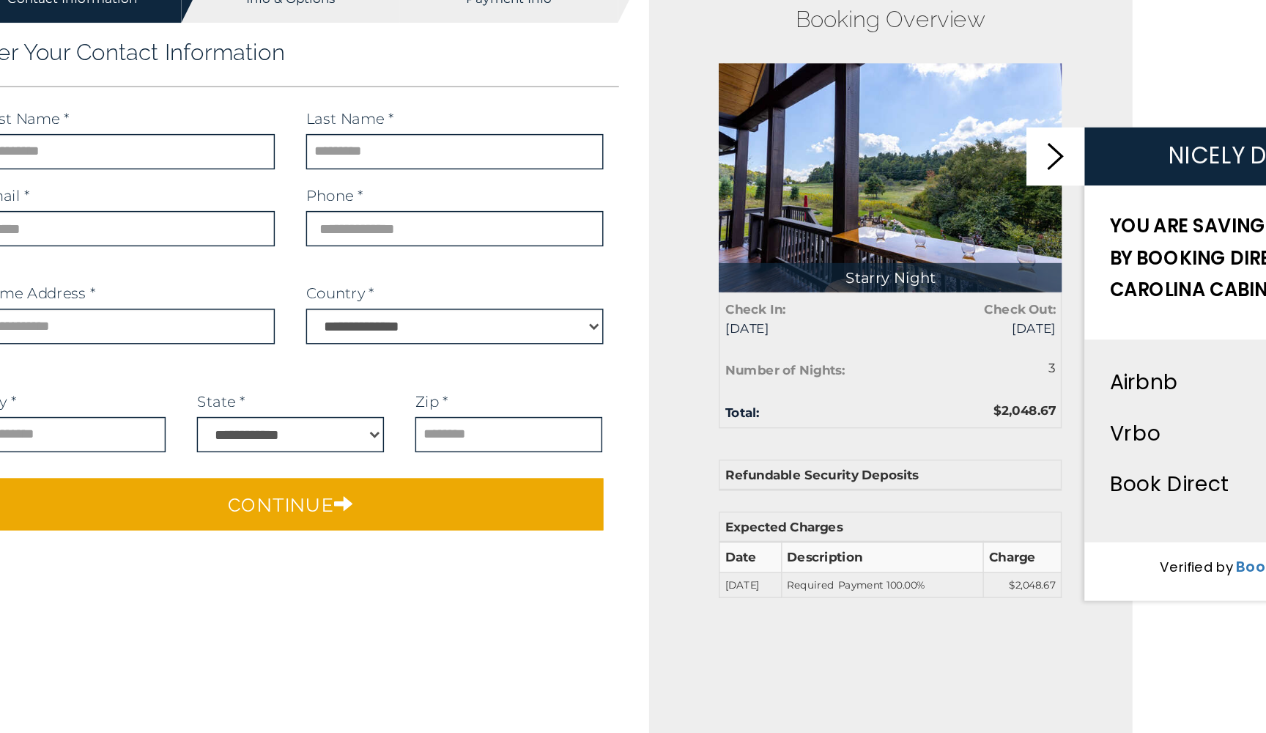
scroll to position [25, 0]
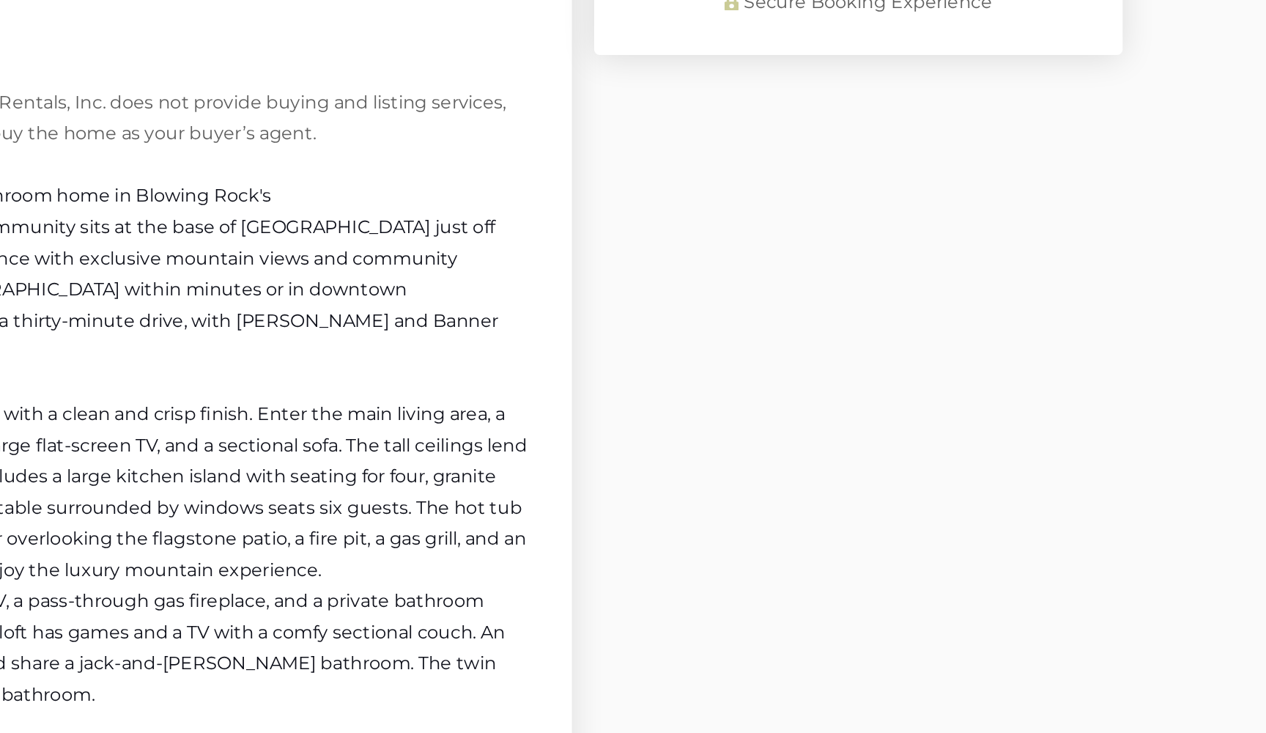
scroll to position [1431, 0]
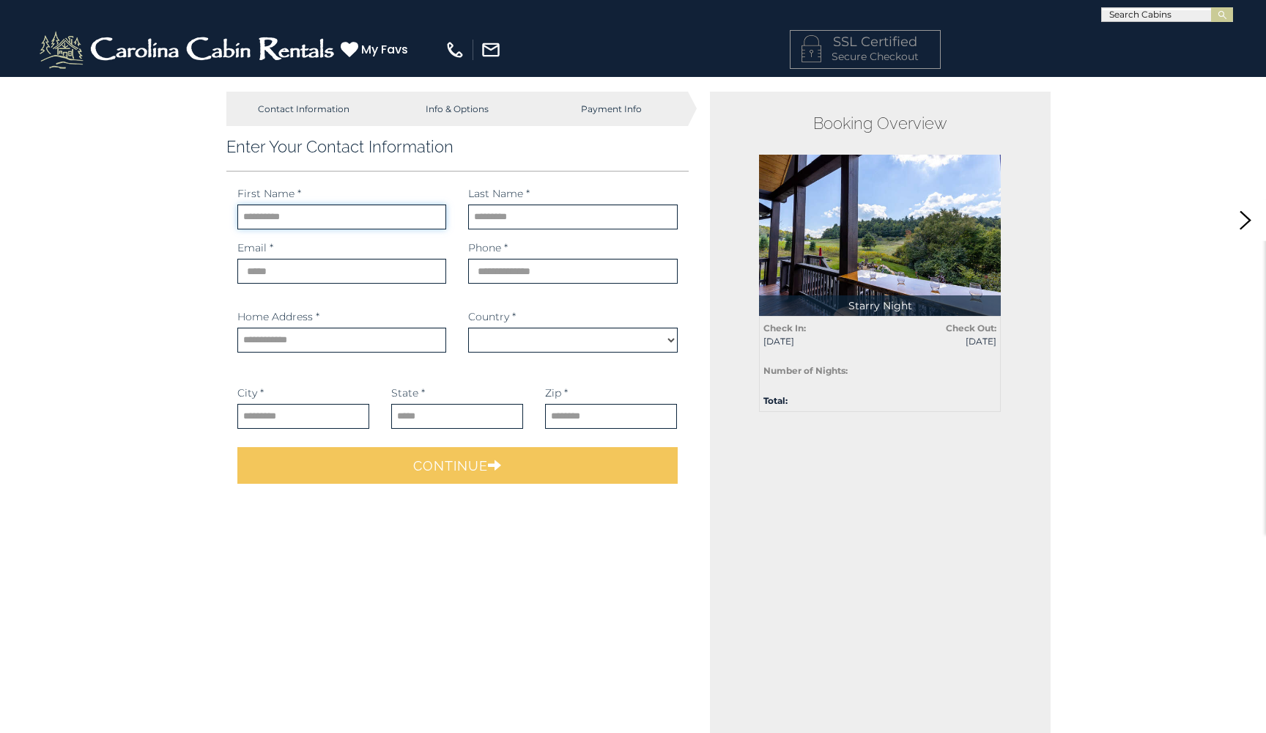
click at [361, 213] on input "text" at bounding box center [341, 216] width 209 height 25
type input "*****"
select select "*********"
type input "*****"
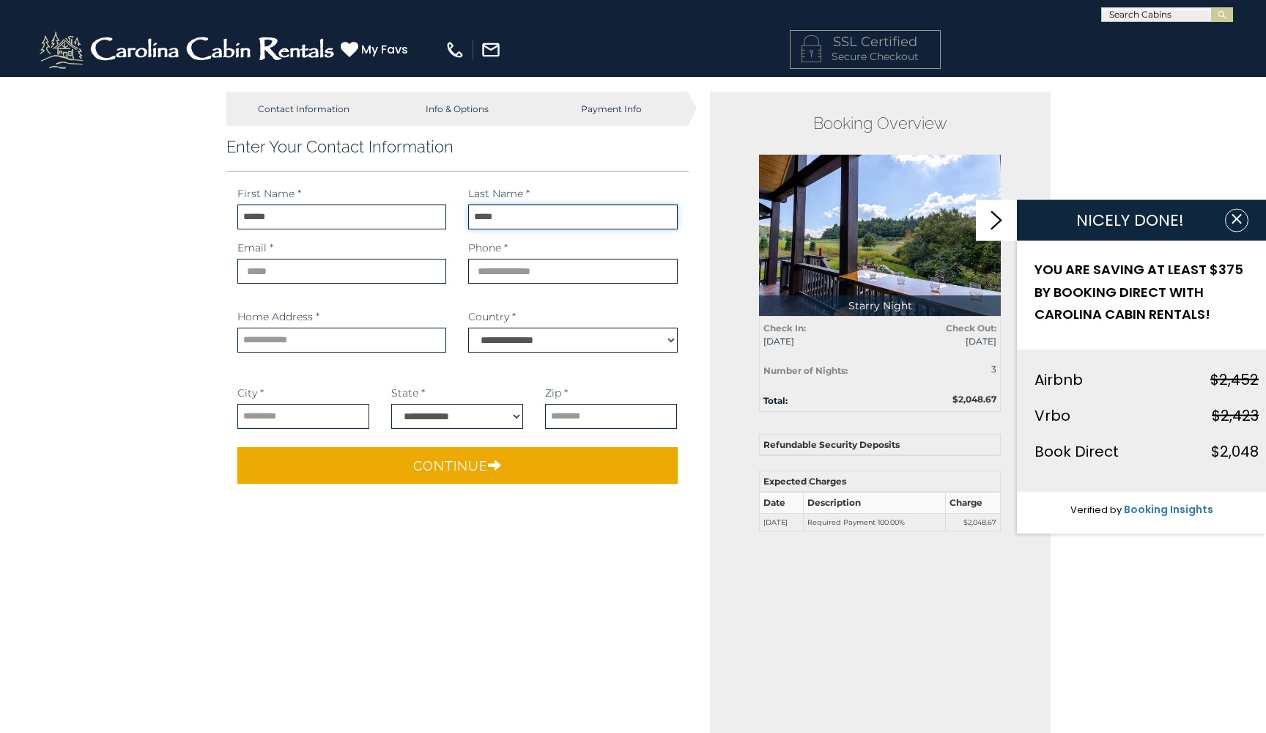
type input "*****"
type input "**********"
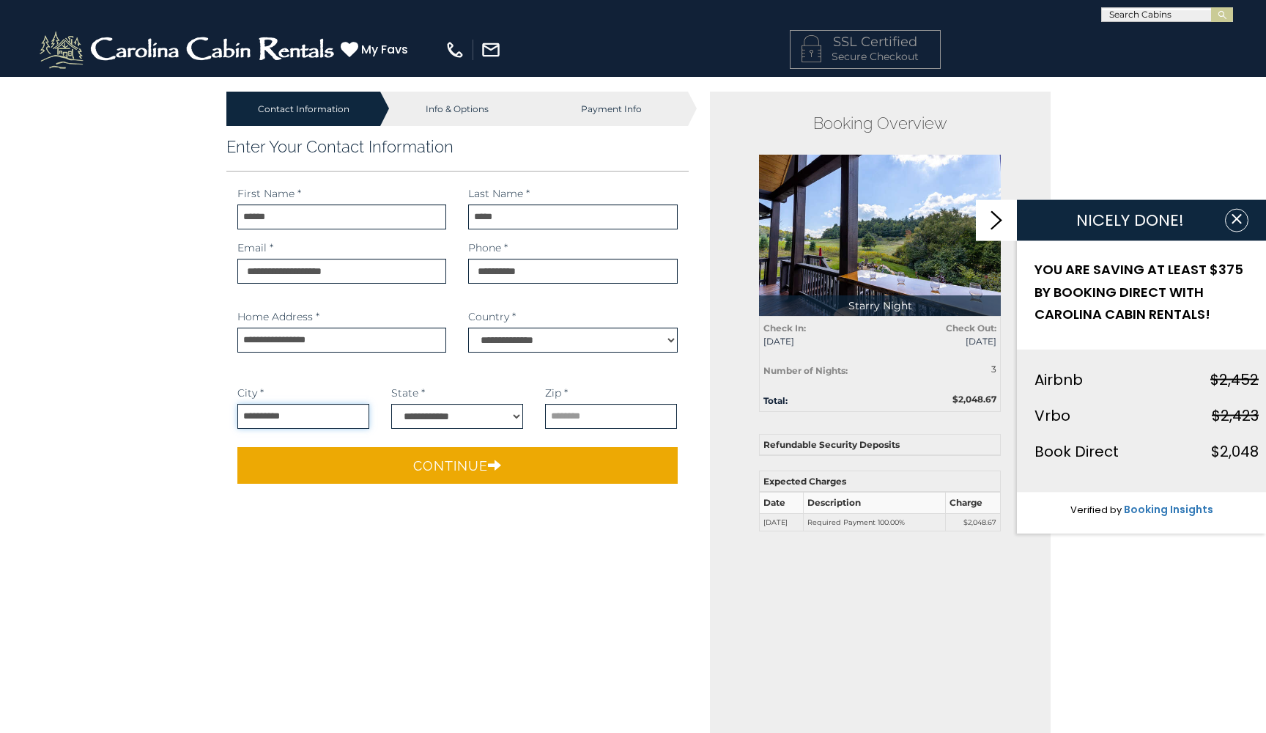
type input "**********"
select select "**"
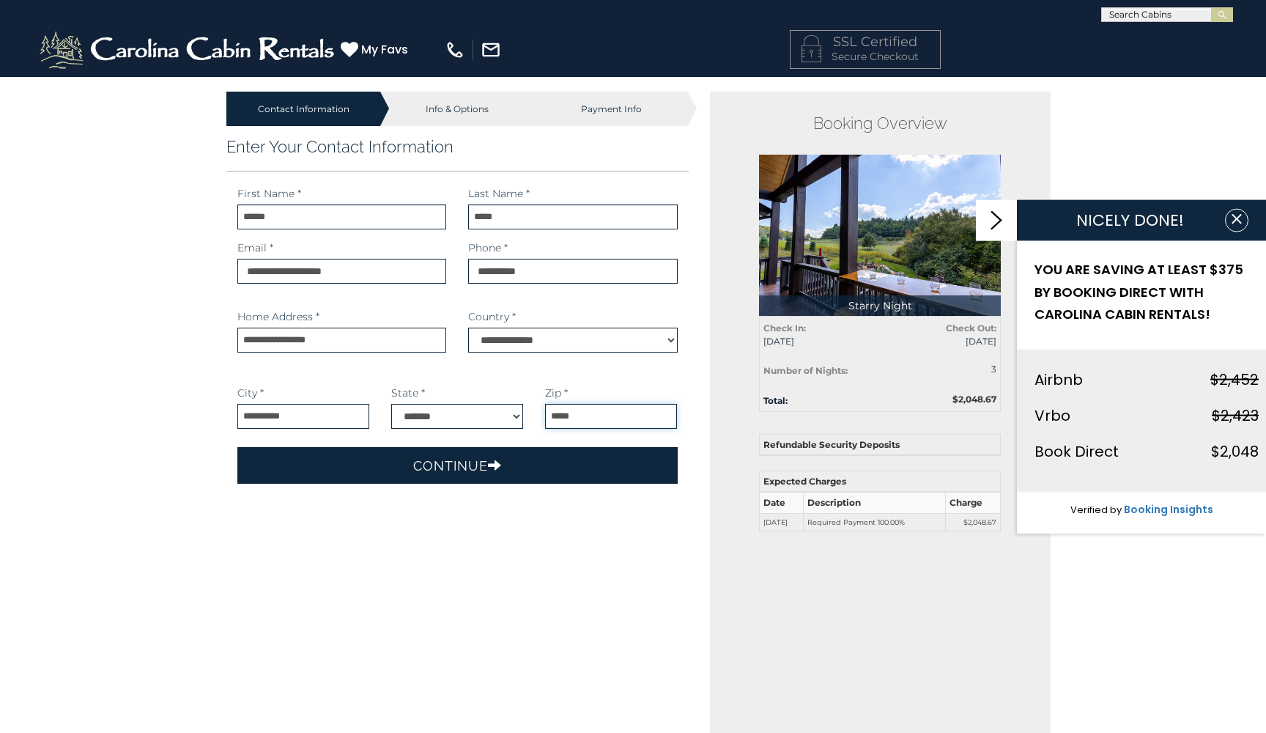
type input "*****"
click at [363, 460] on button "Continue" at bounding box center [457, 465] width 440 height 37
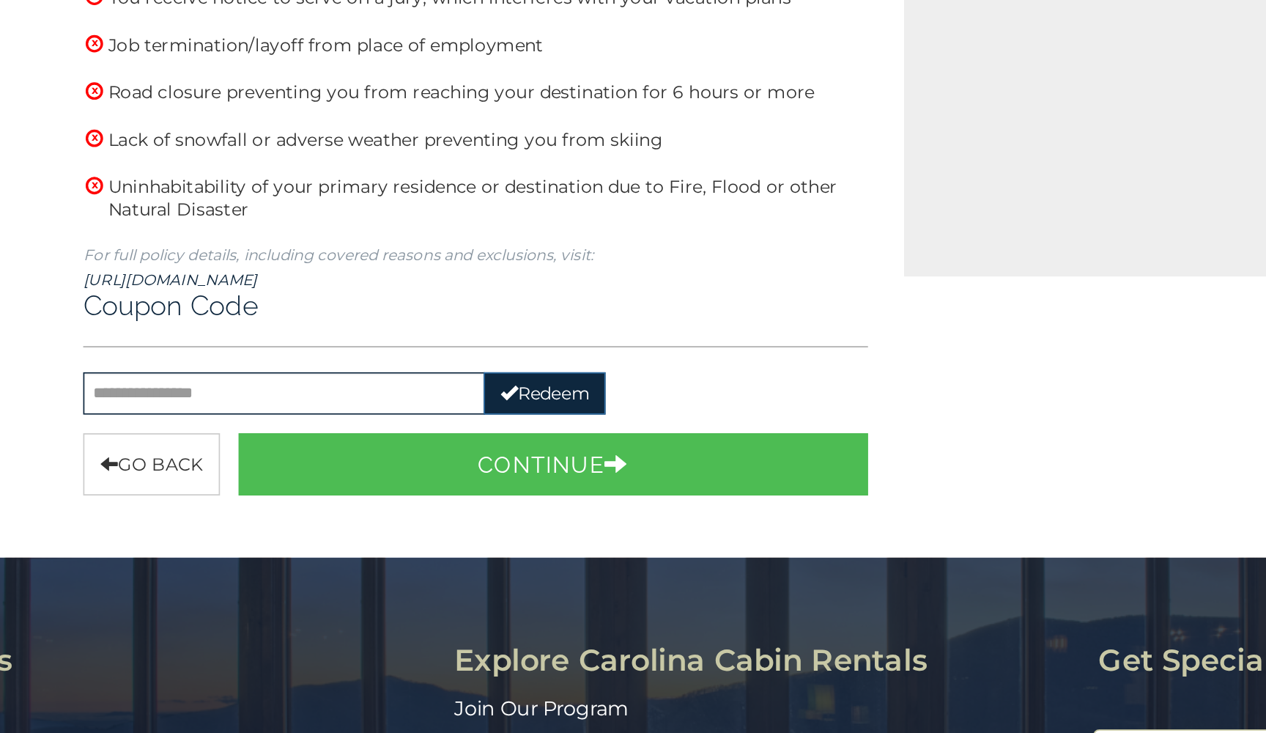
scroll to position [363, 0]
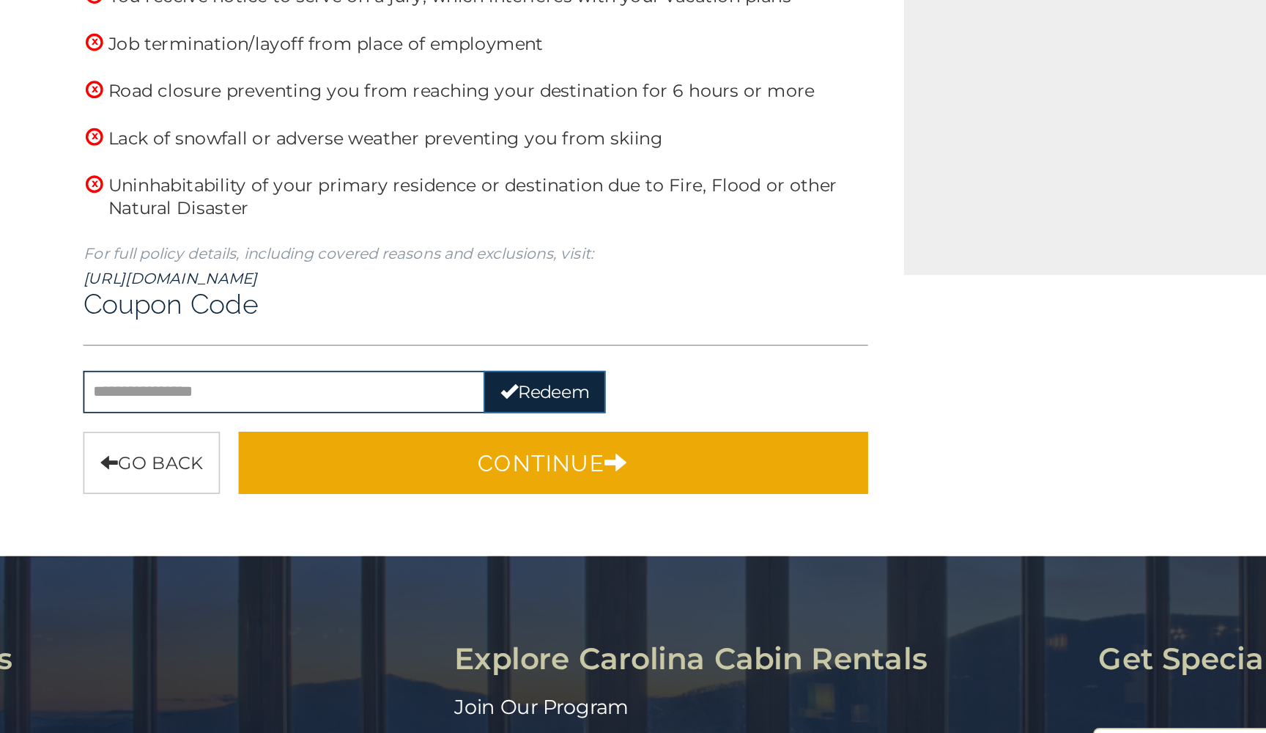
click at [318, 555] on button "Continue" at bounding box center [503, 573] width 371 height 37
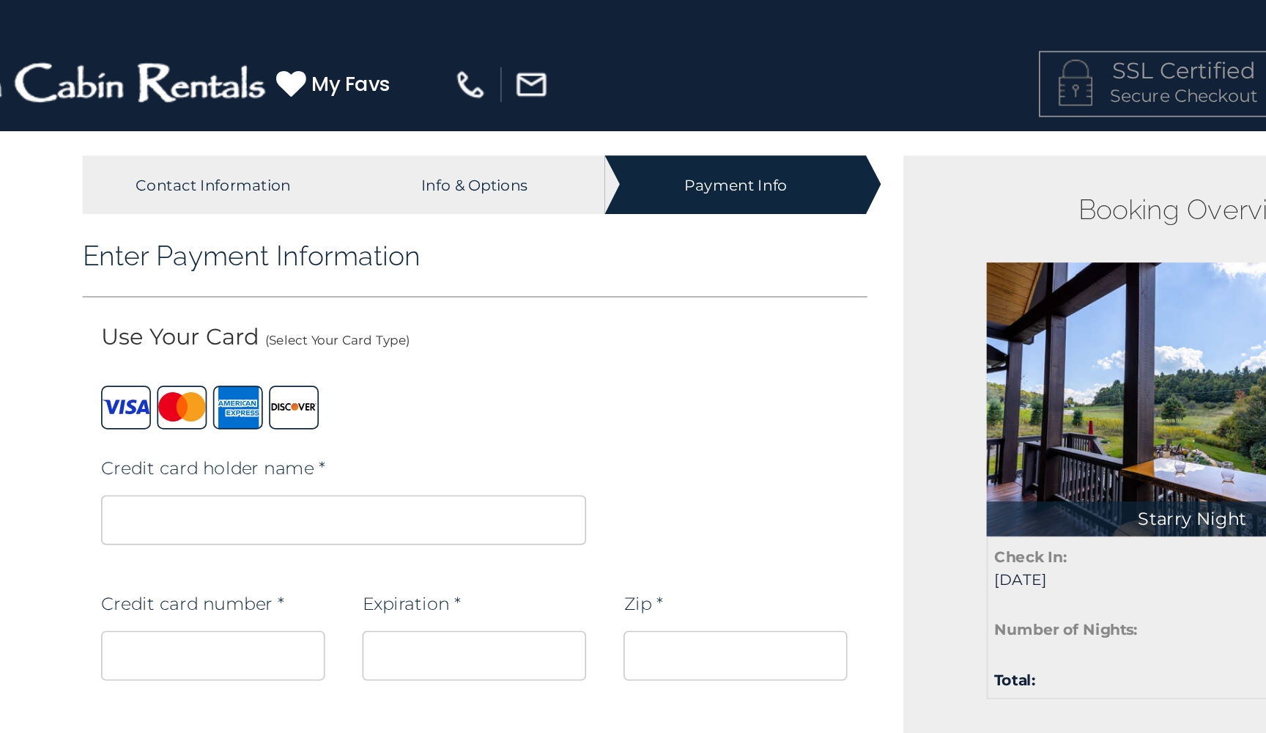
scroll to position [0, 0]
click at [237, 314] on iframe at bounding box center [380, 306] width 286 height 29
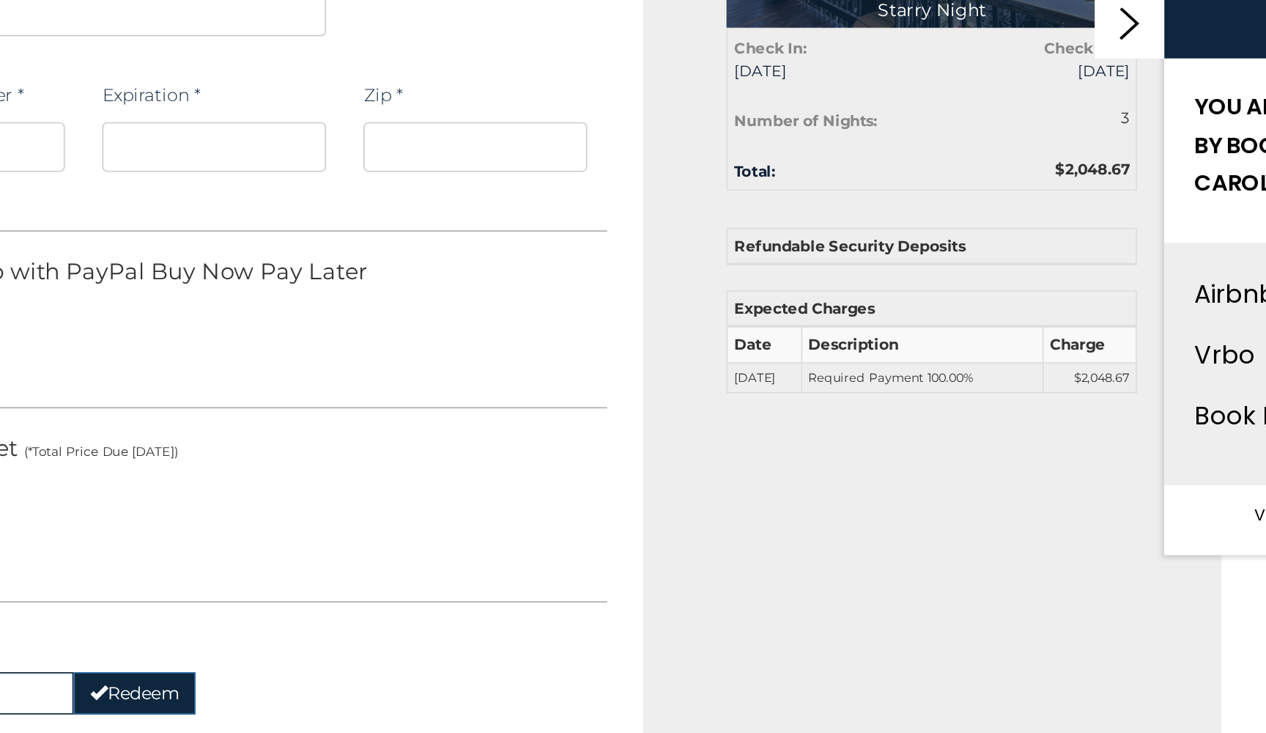
scroll to position [75, 0]
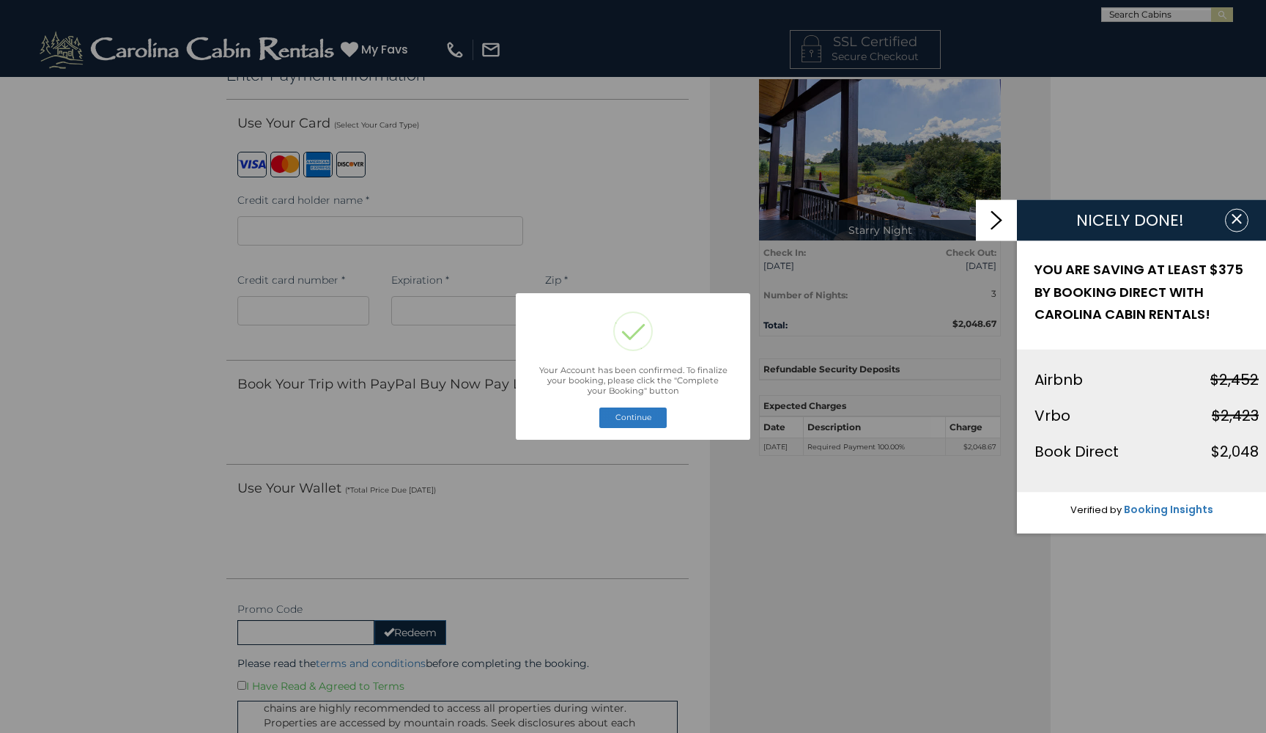
click at [635, 416] on button "Continue" at bounding box center [632, 417] width 67 height 21
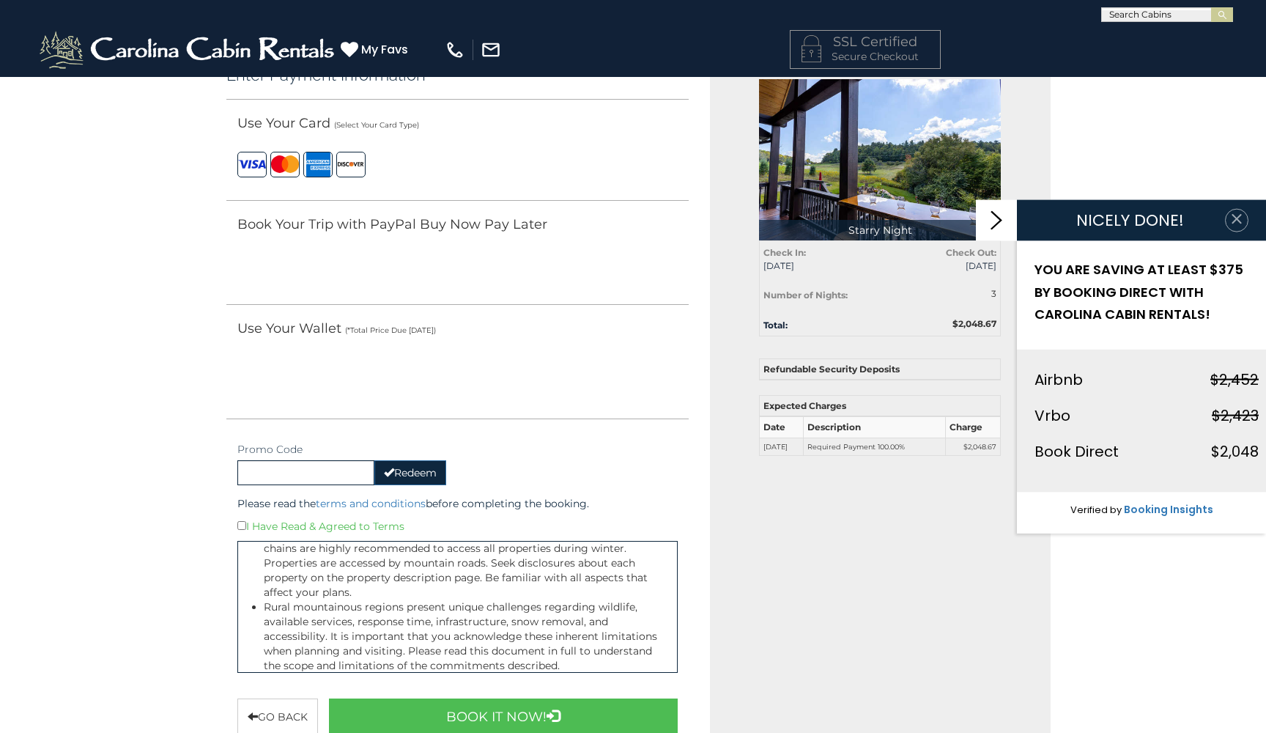
click at [1243, 223] on icon "button" at bounding box center [1237, 219] width 15 height 15
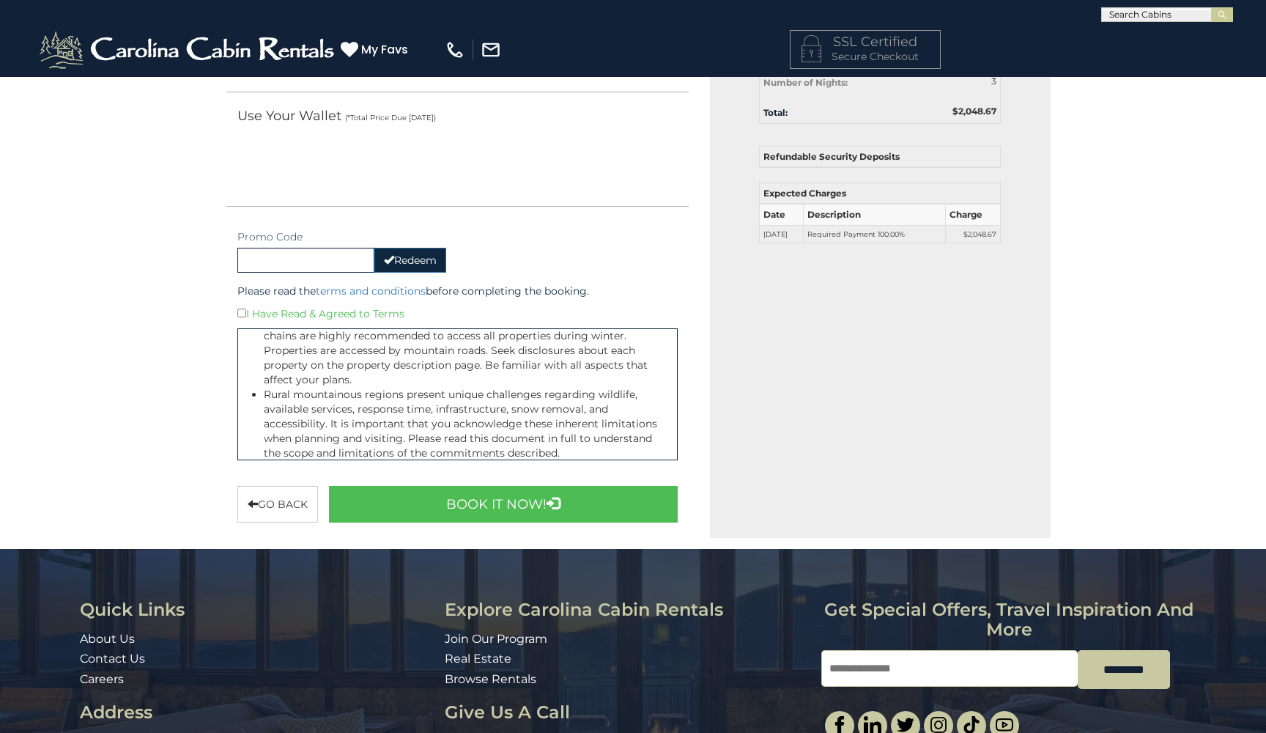
scroll to position [322, 0]
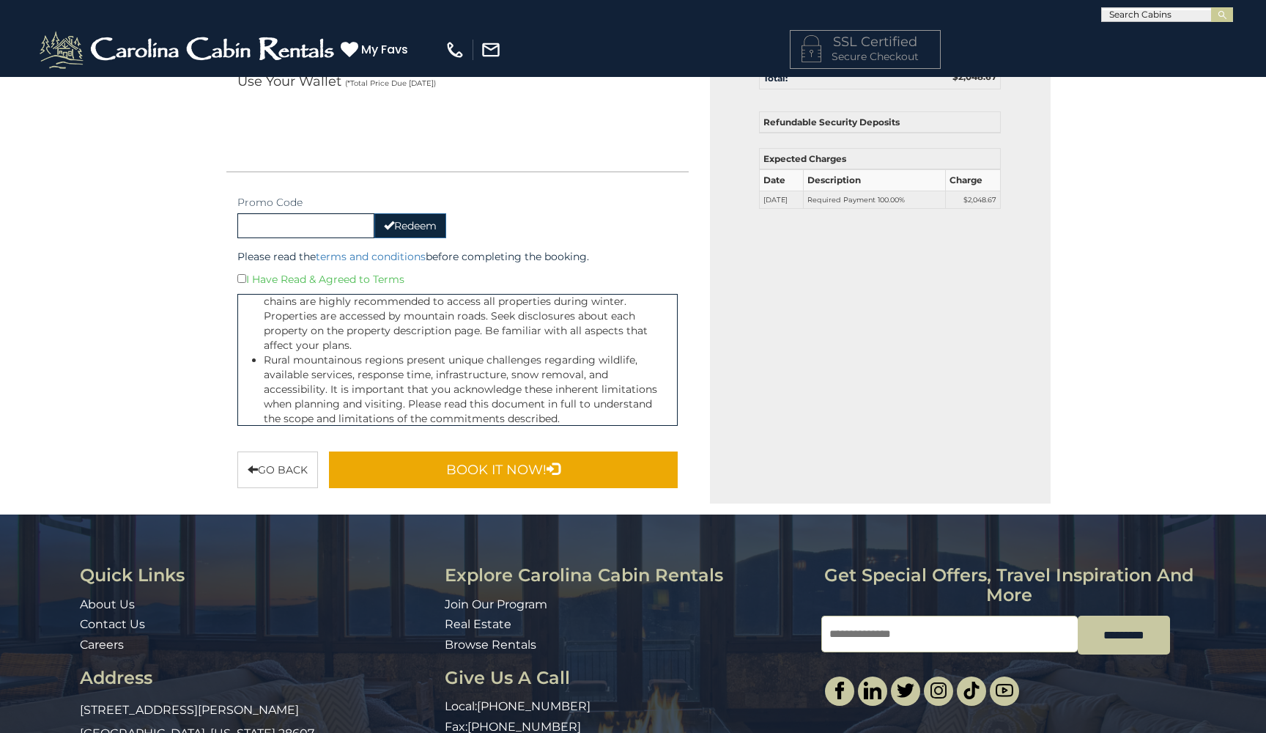
click at [522, 473] on button "Book It Now!" at bounding box center [503, 469] width 349 height 37
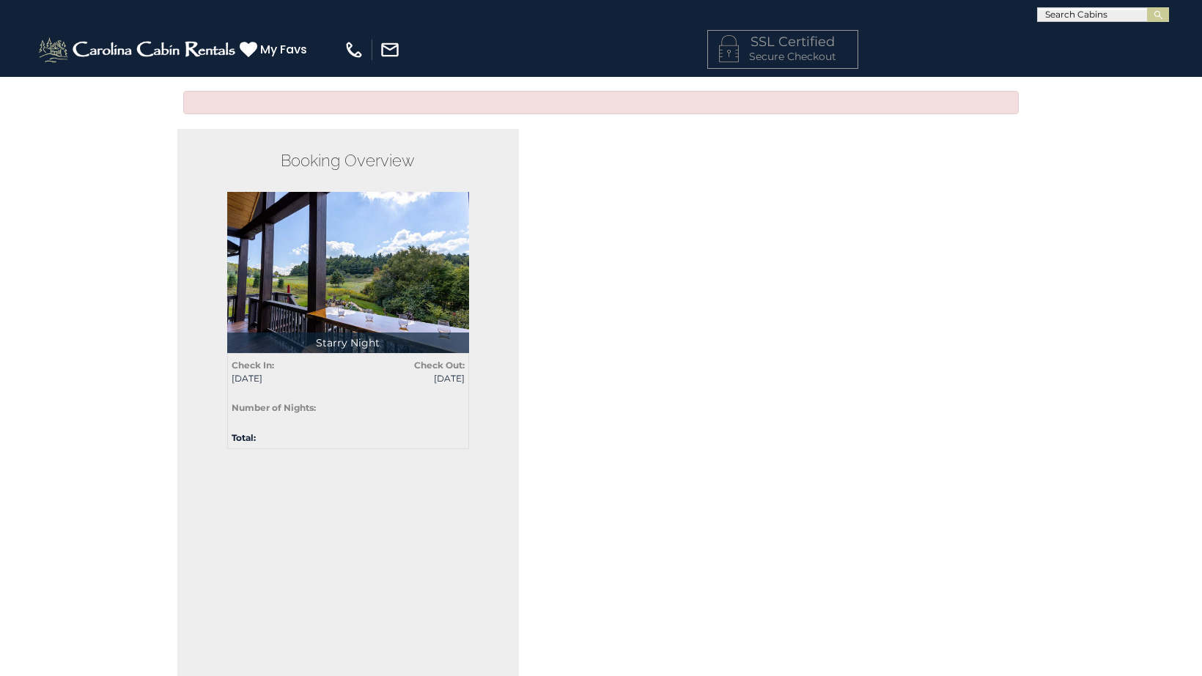
click at [314, 269] on img at bounding box center [348, 272] width 242 height 161
click at [373, 321] on img at bounding box center [348, 272] width 242 height 161
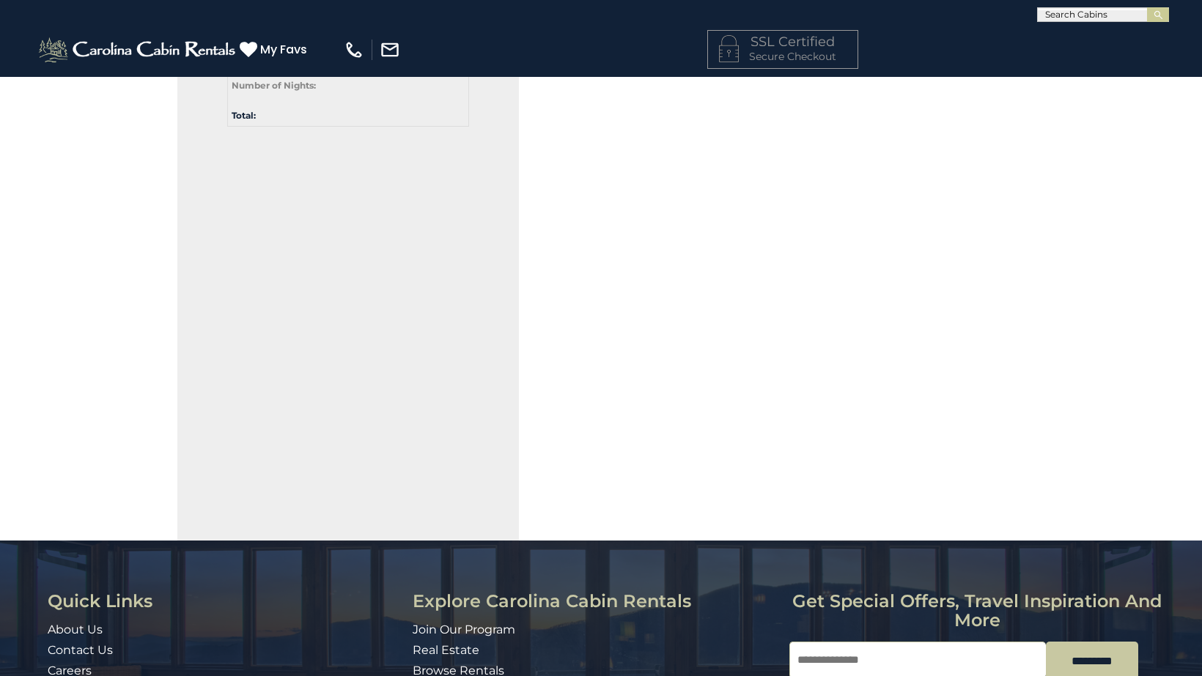
scroll to position [323, 0]
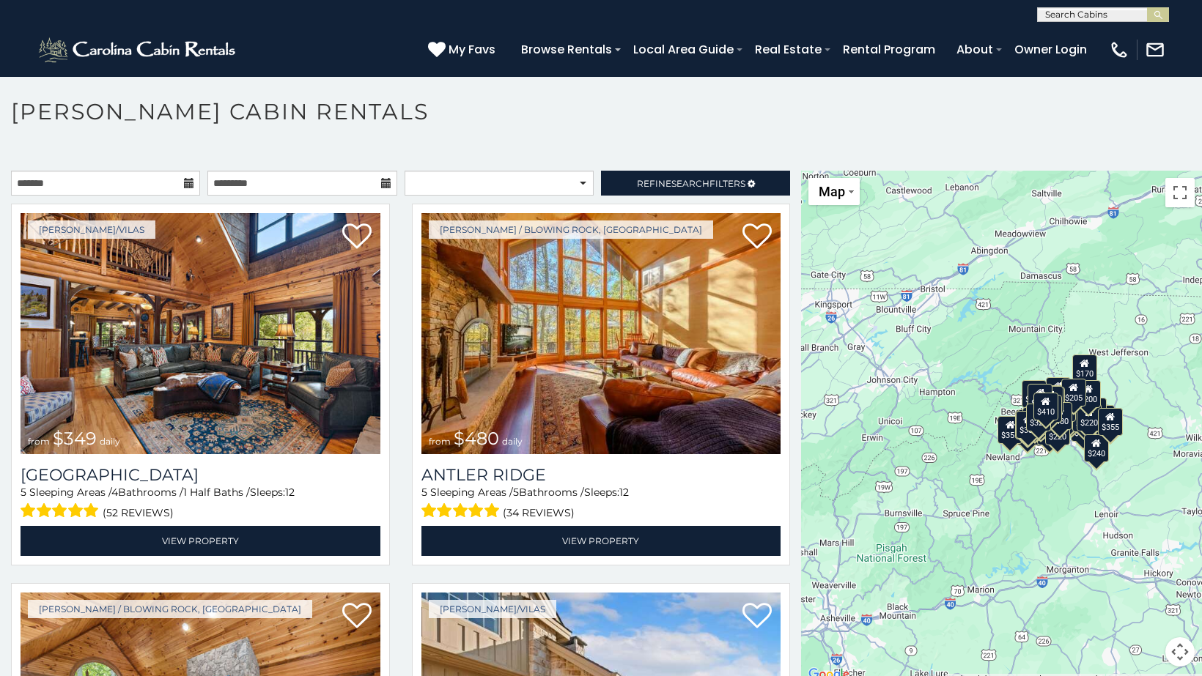
click at [1065, 15] on input "text" at bounding box center [1102, 17] width 128 height 15
type input "******"
click at [1097, 37] on li "Starry Night" at bounding box center [1103, 34] width 130 height 13
click at [1167, 20] on button "submit" at bounding box center [1158, 14] width 22 height 15
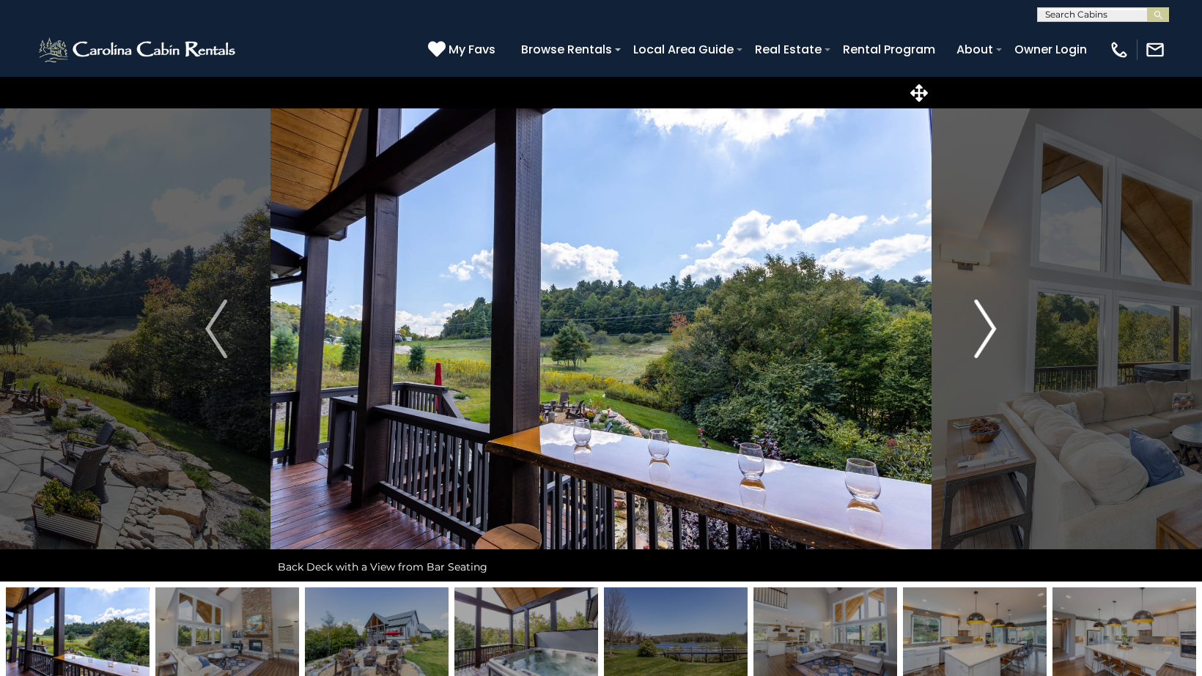
click at [986, 322] on img "Next" at bounding box center [986, 329] width 22 height 59
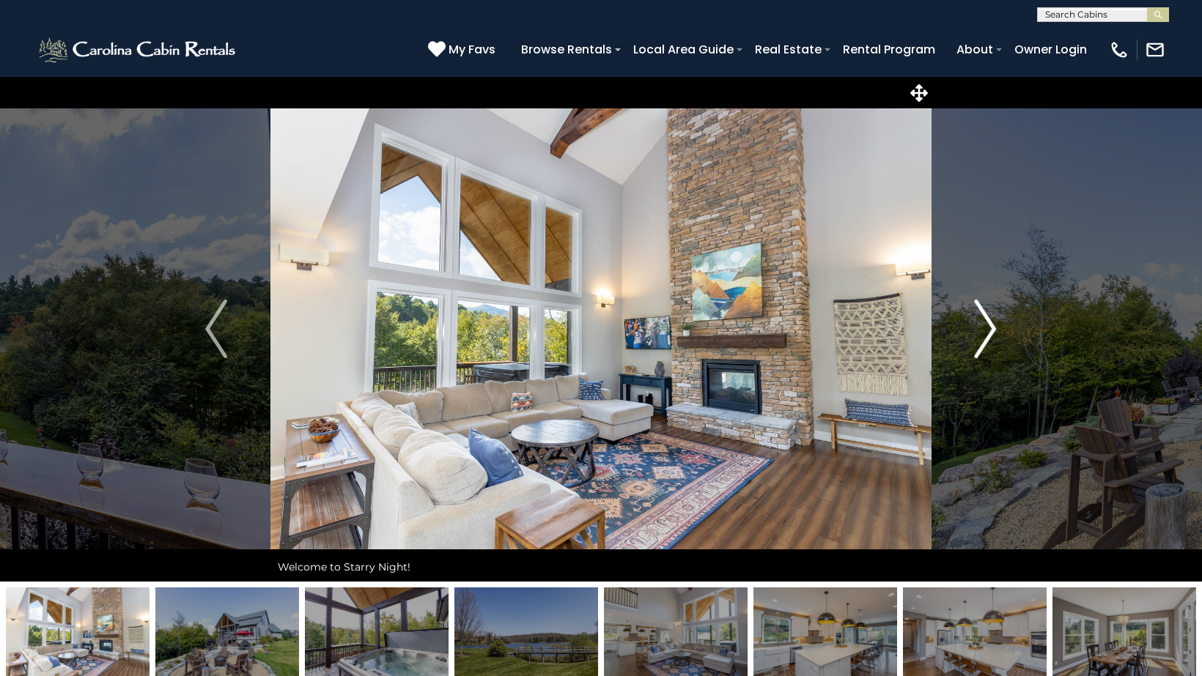
click at [986, 322] on img "Next" at bounding box center [986, 329] width 22 height 59
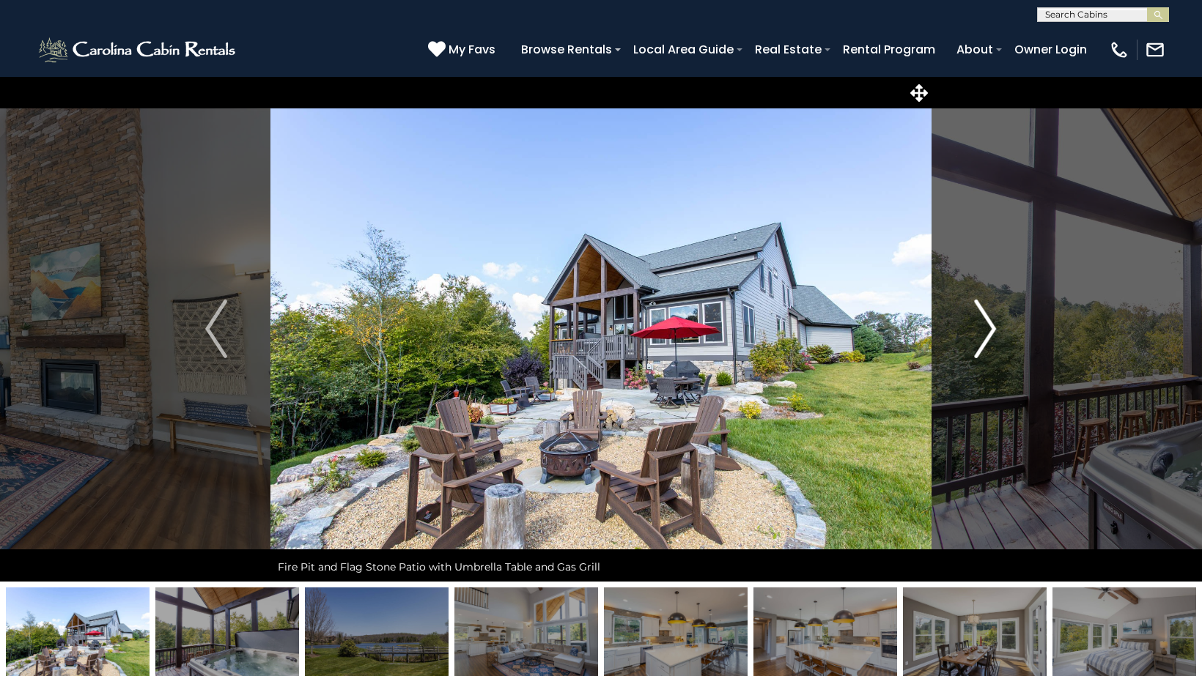
click at [986, 321] on img "Next" at bounding box center [986, 329] width 22 height 59
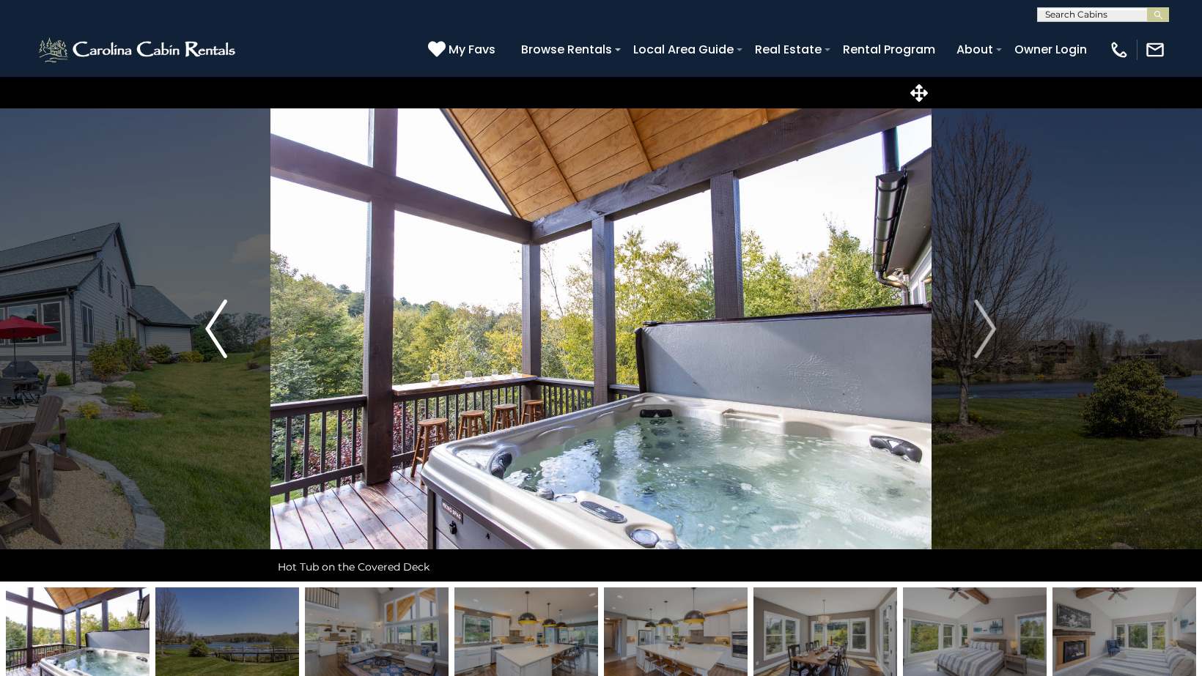
click at [216, 352] on img "Previous" at bounding box center [216, 329] width 22 height 59
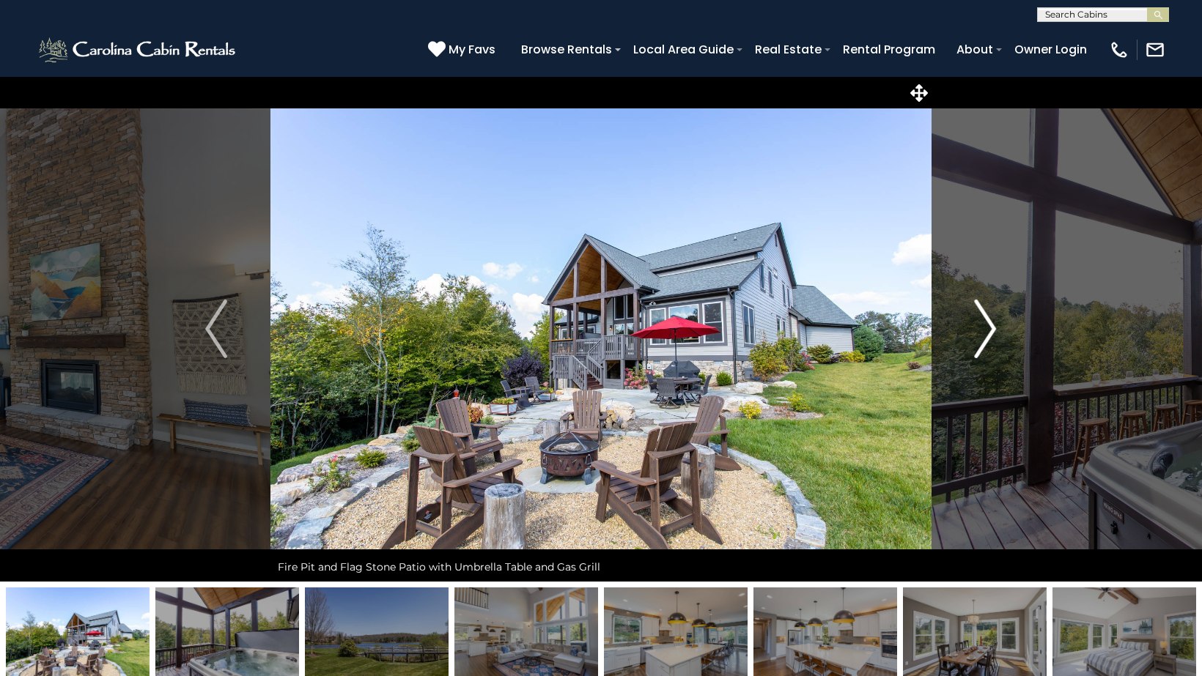
click at [985, 328] on img "Next" at bounding box center [986, 329] width 22 height 59
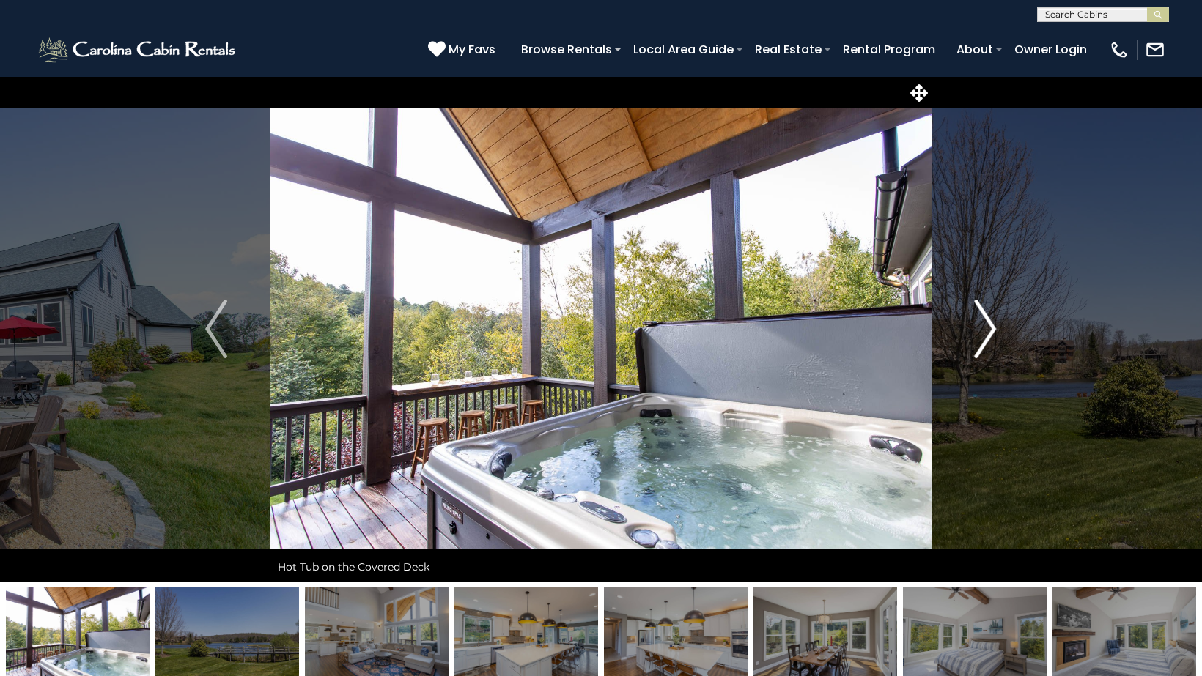
click at [985, 328] on img "Next" at bounding box center [986, 329] width 22 height 59
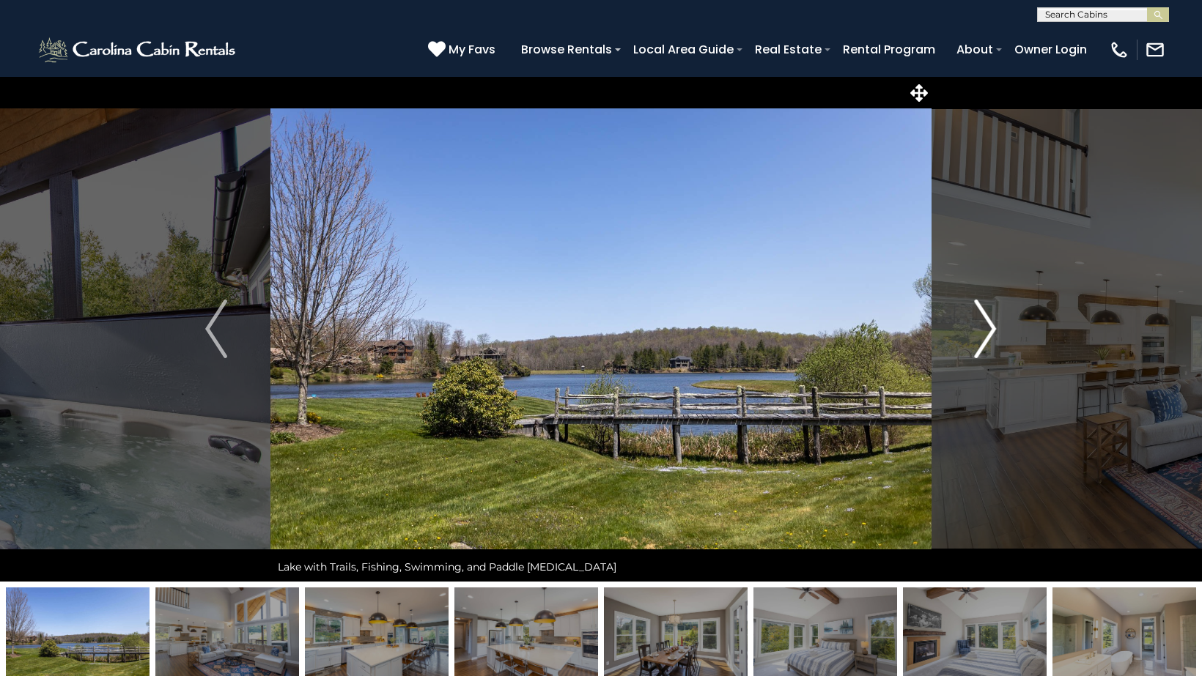
click at [986, 326] on img "Next" at bounding box center [986, 329] width 22 height 59
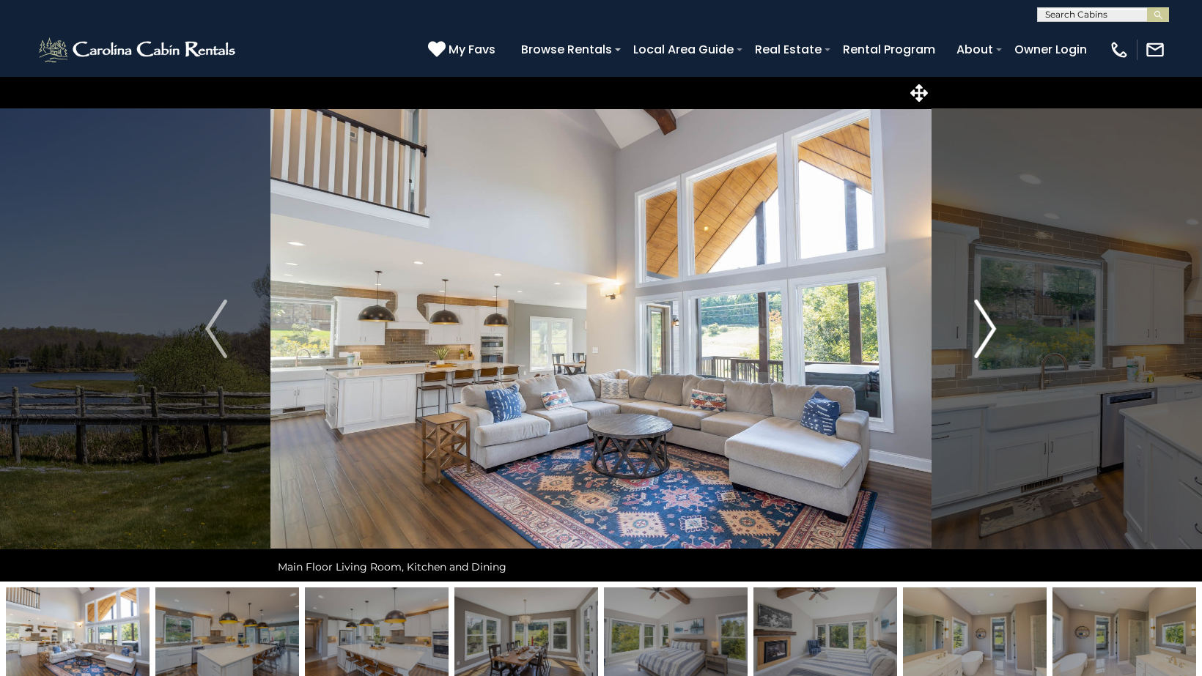
click at [986, 326] on img "Next" at bounding box center [986, 329] width 22 height 59
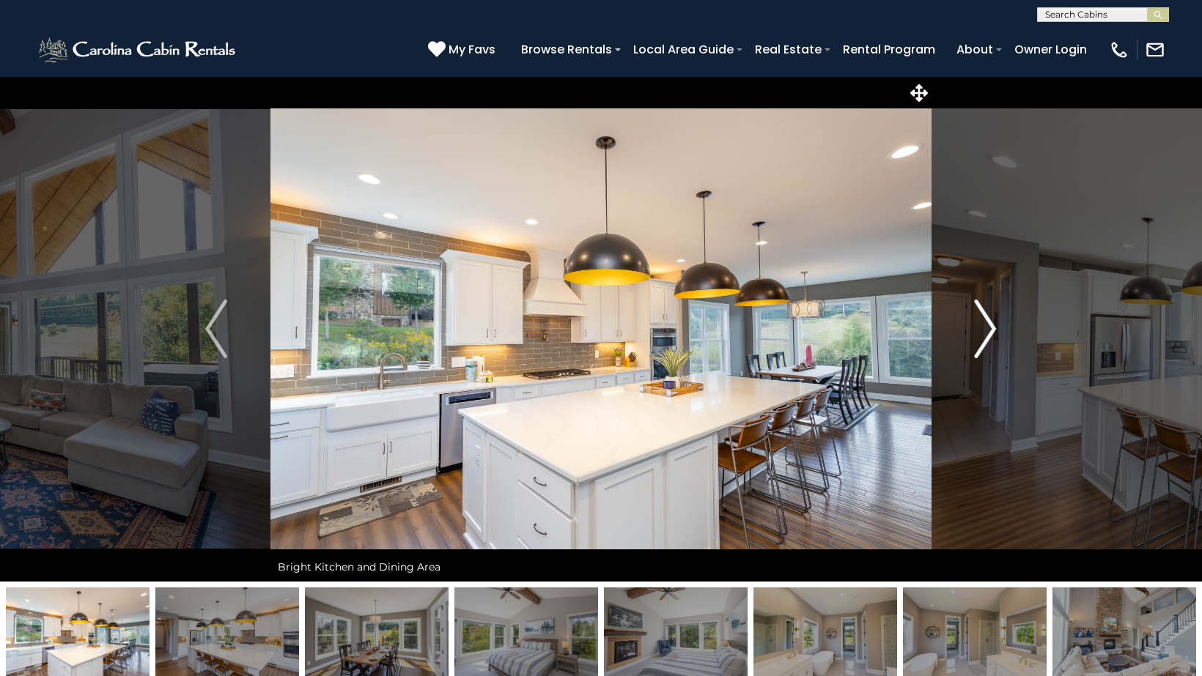
click at [986, 326] on img "Next" at bounding box center [986, 329] width 22 height 59
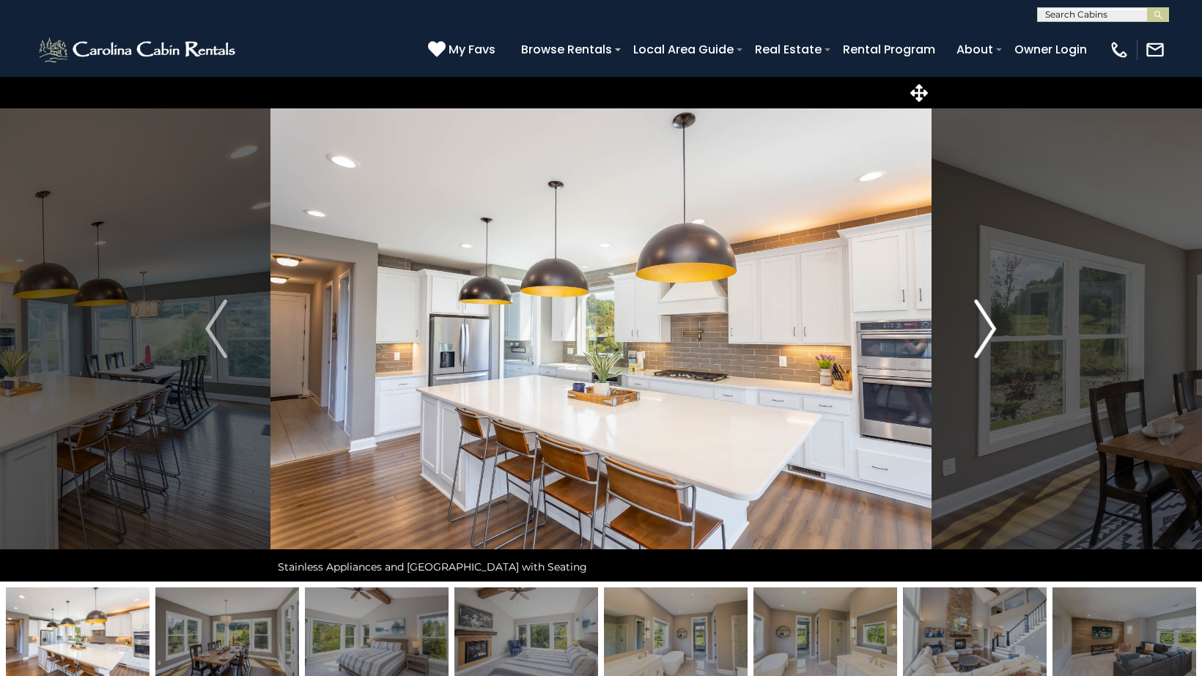
click at [986, 326] on img "Next" at bounding box center [986, 329] width 22 height 59
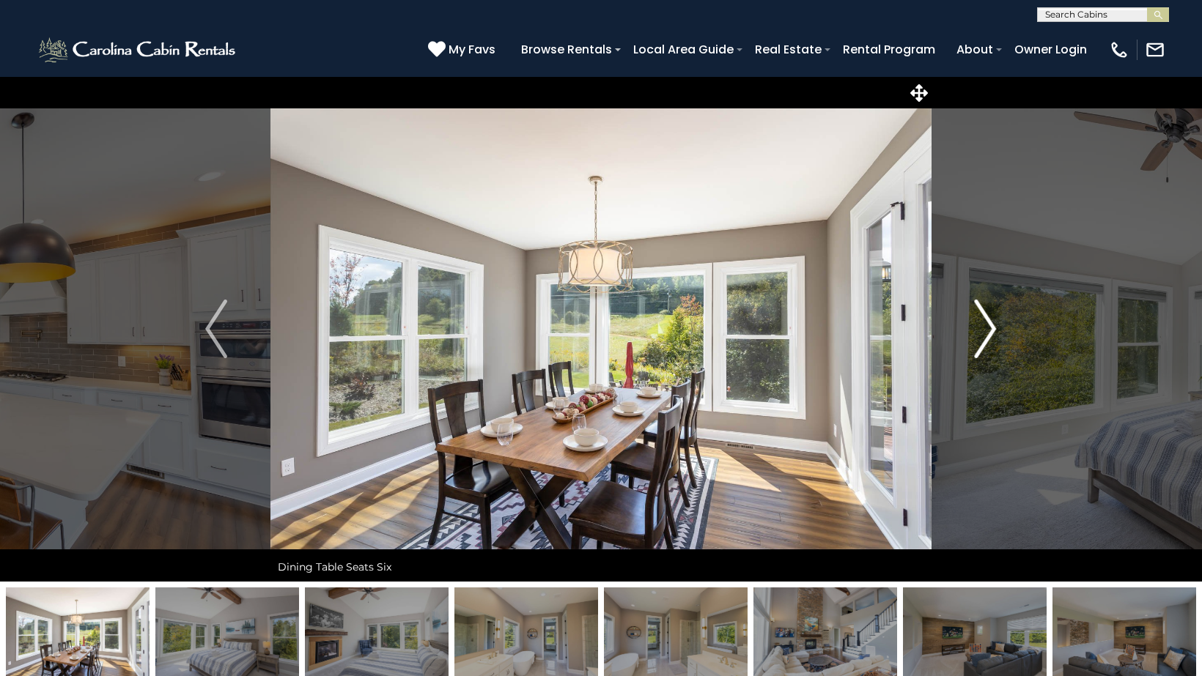
click at [987, 327] on img "Next" at bounding box center [986, 329] width 22 height 59
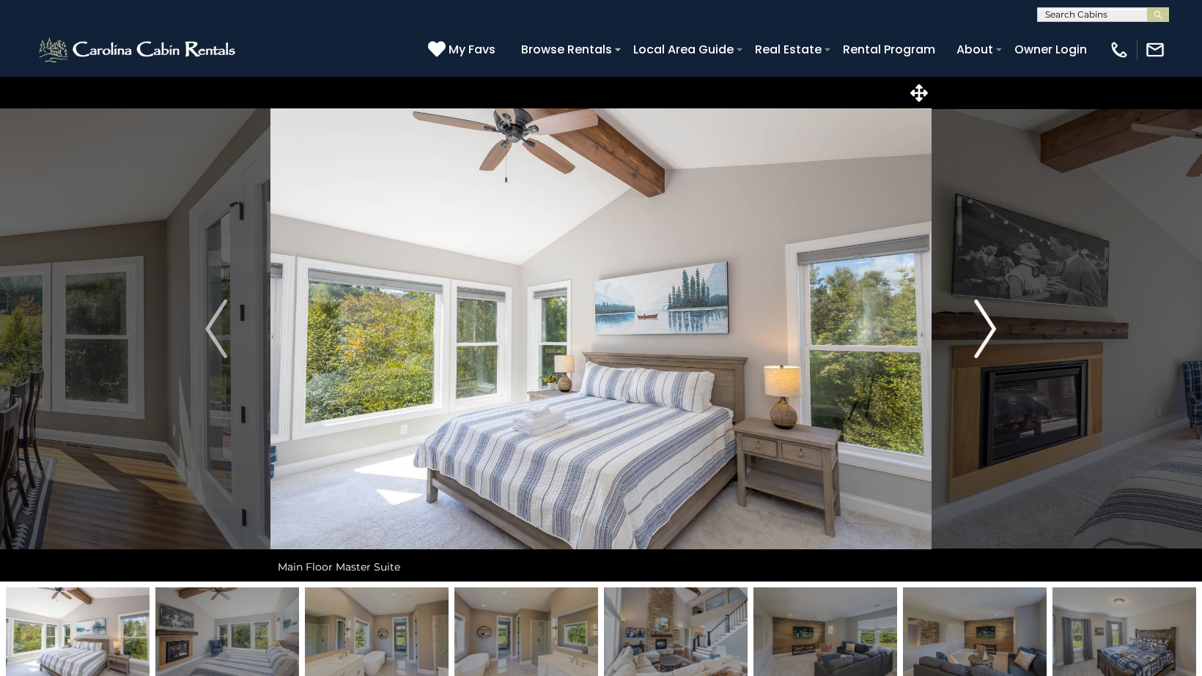
click at [987, 327] on img "Next" at bounding box center [986, 329] width 22 height 59
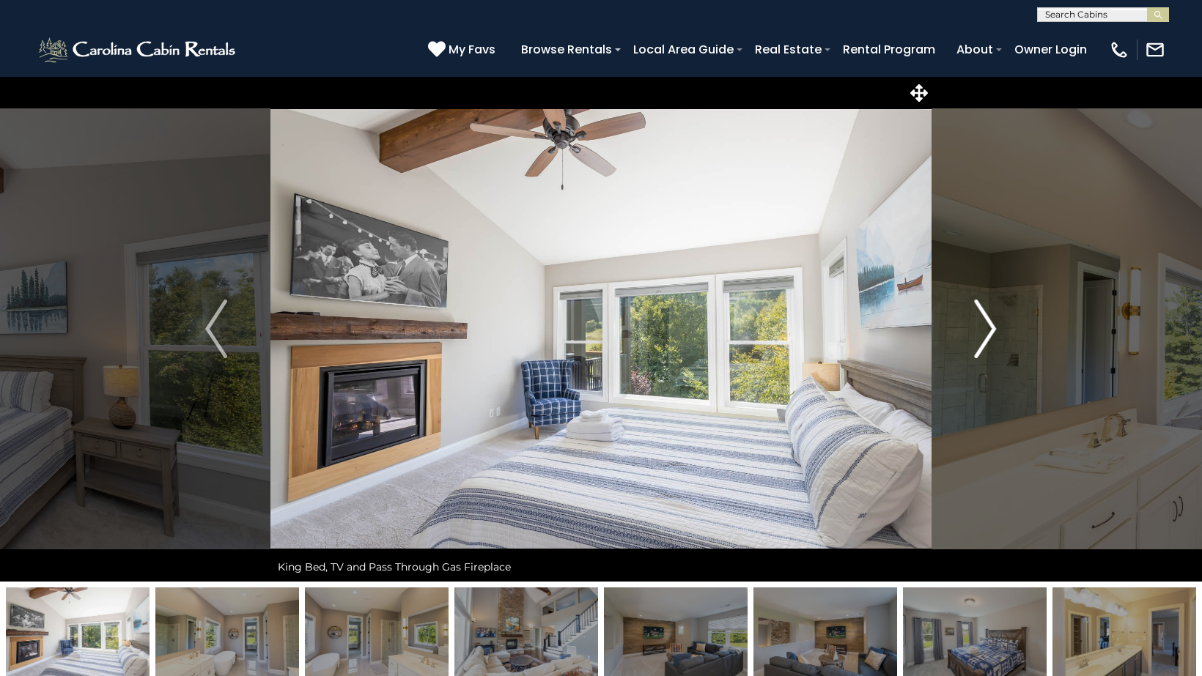
click at [987, 329] on img "Next" at bounding box center [986, 329] width 22 height 59
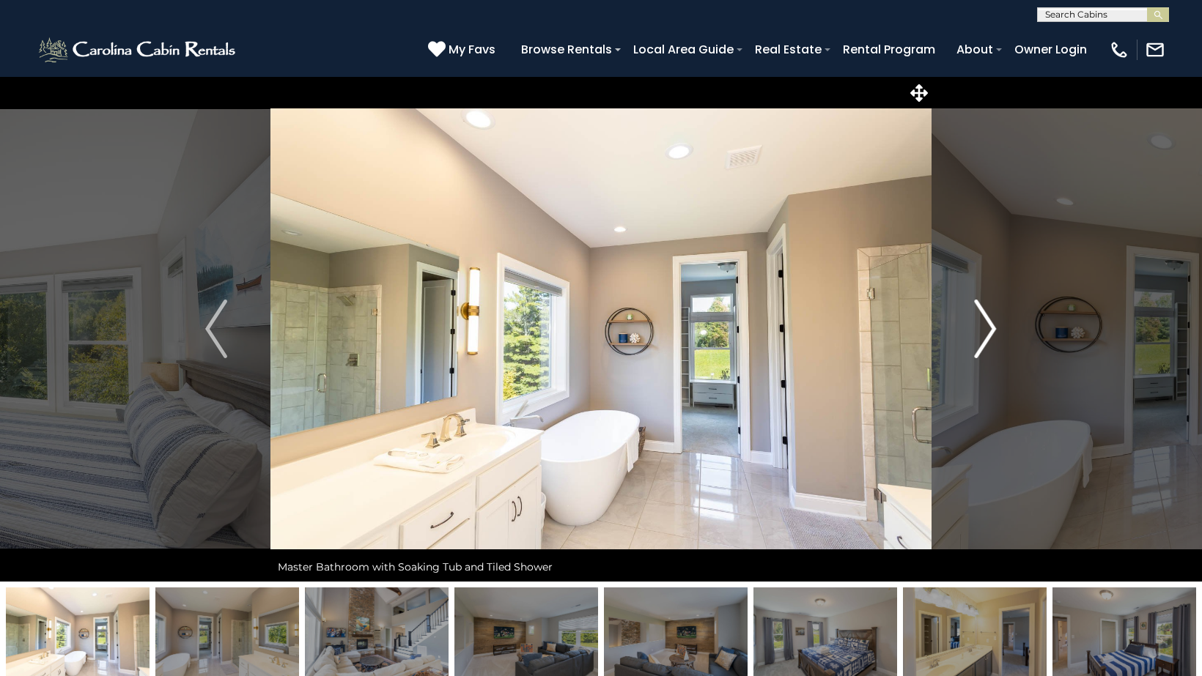
click at [987, 330] on img "Next" at bounding box center [986, 329] width 22 height 59
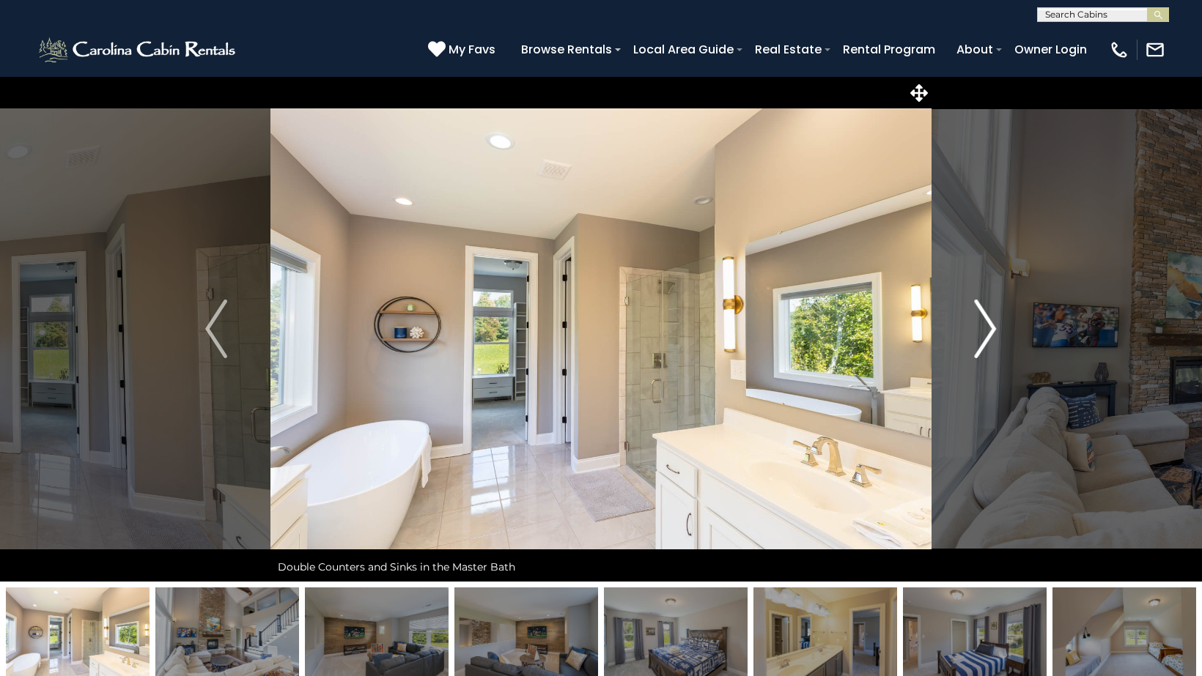
click at [987, 330] on img "Next" at bounding box center [986, 329] width 22 height 59
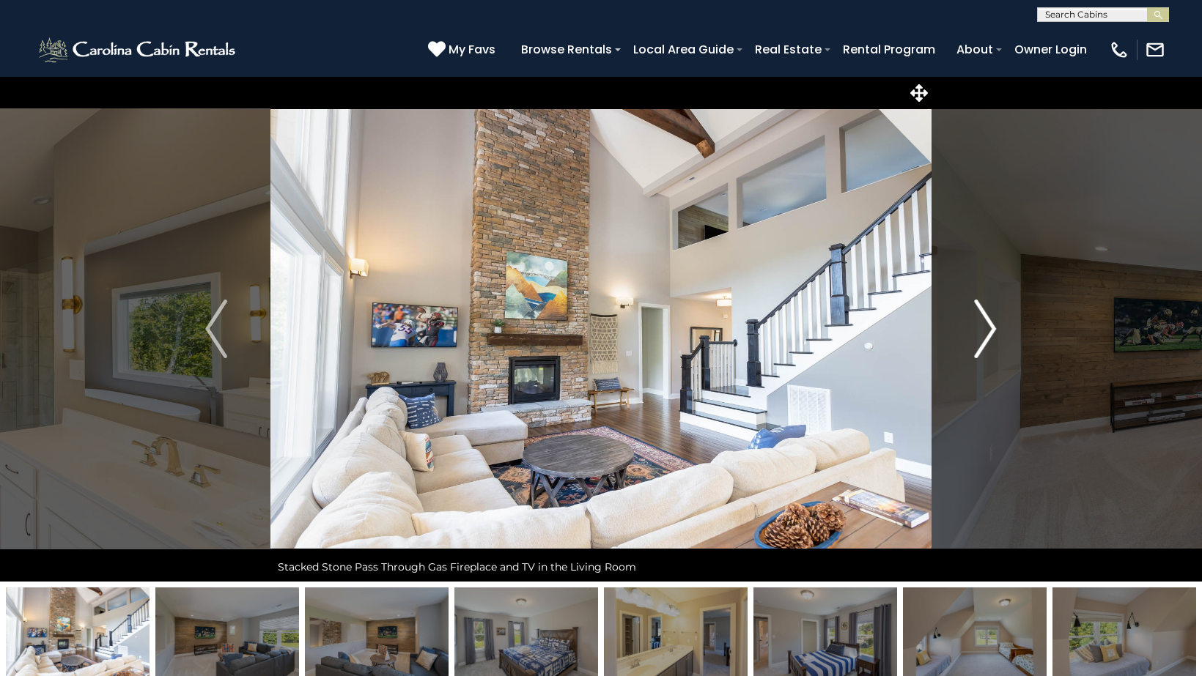
click at [986, 331] on img "Next" at bounding box center [986, 329] width 22 height 59
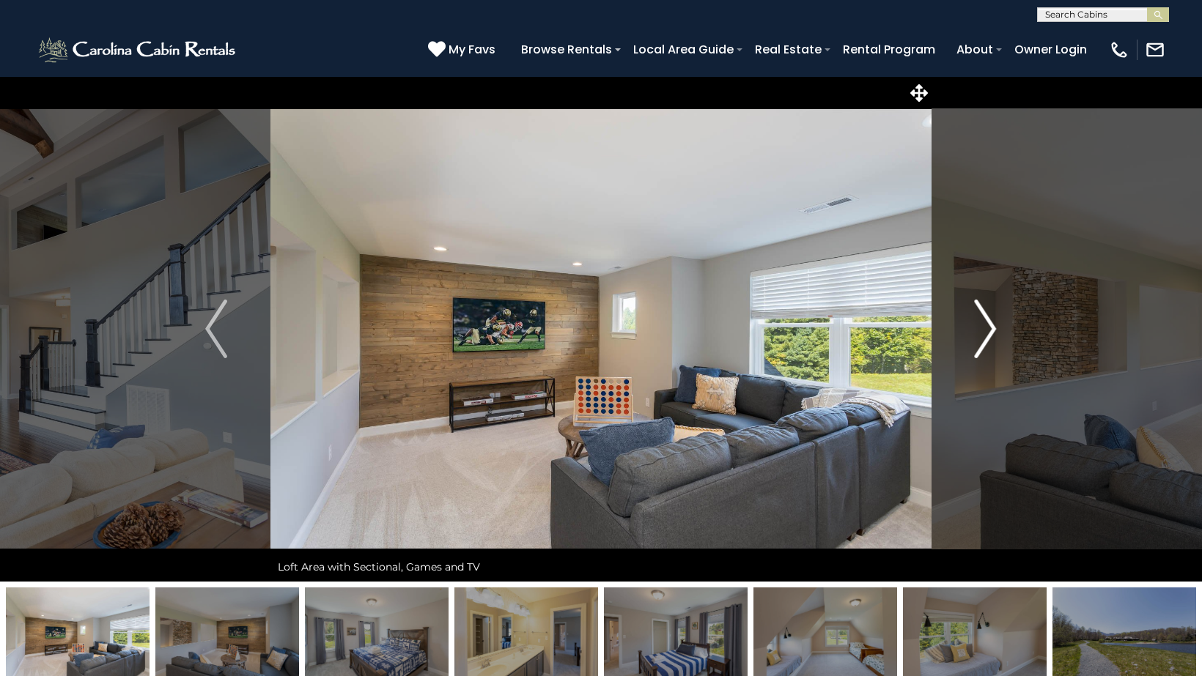
click at [986, 331] on img "Next" at bounding box center [986, 329] width 22 height 59
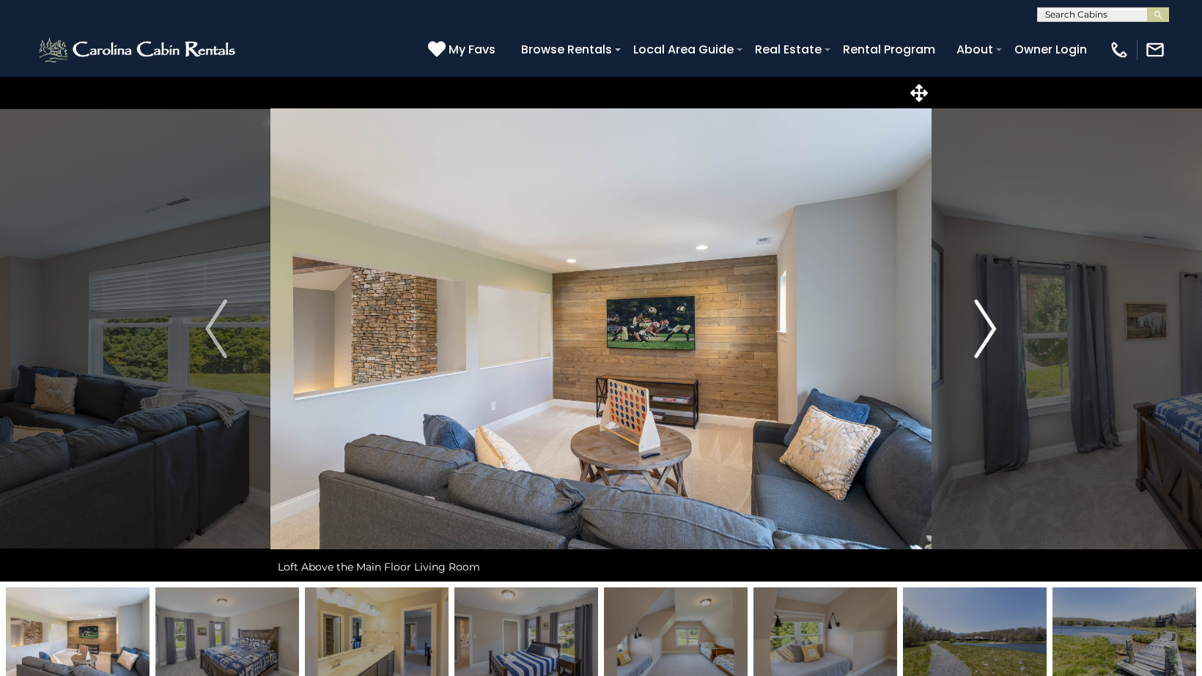
click at [986, 331] on img "Next" at bounding box center [986, 329] width 22 height 59
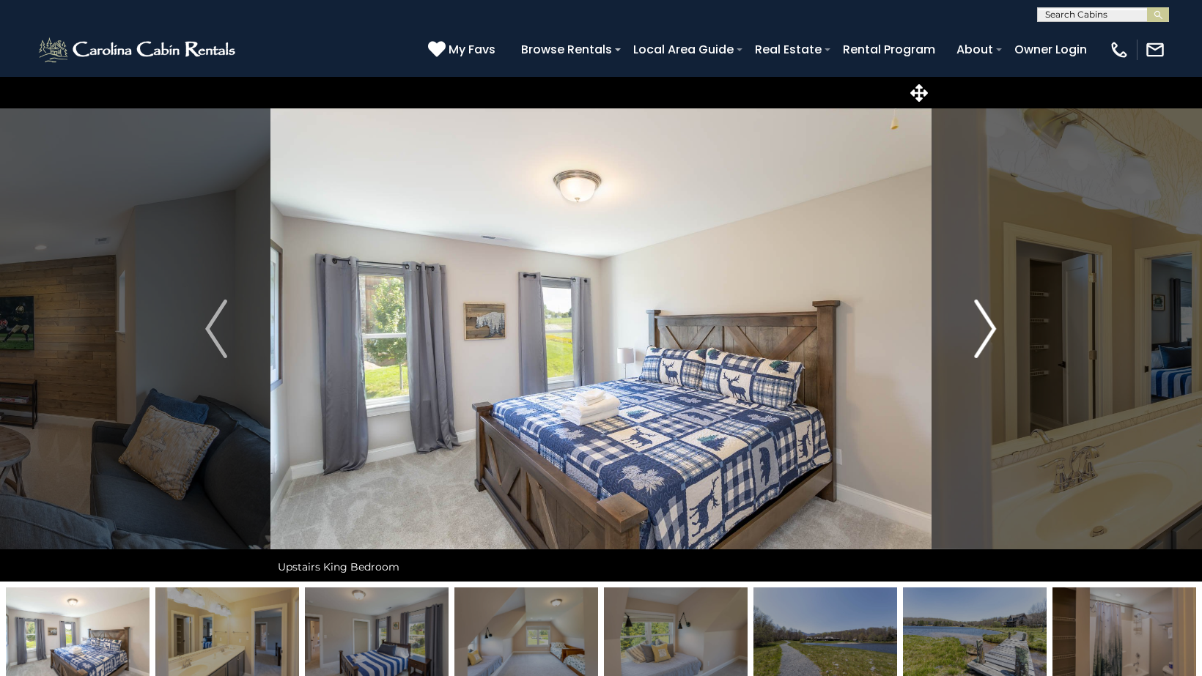
click at [986, 332] on img "Next" at bounding box center [986, 329] width 22 height 59
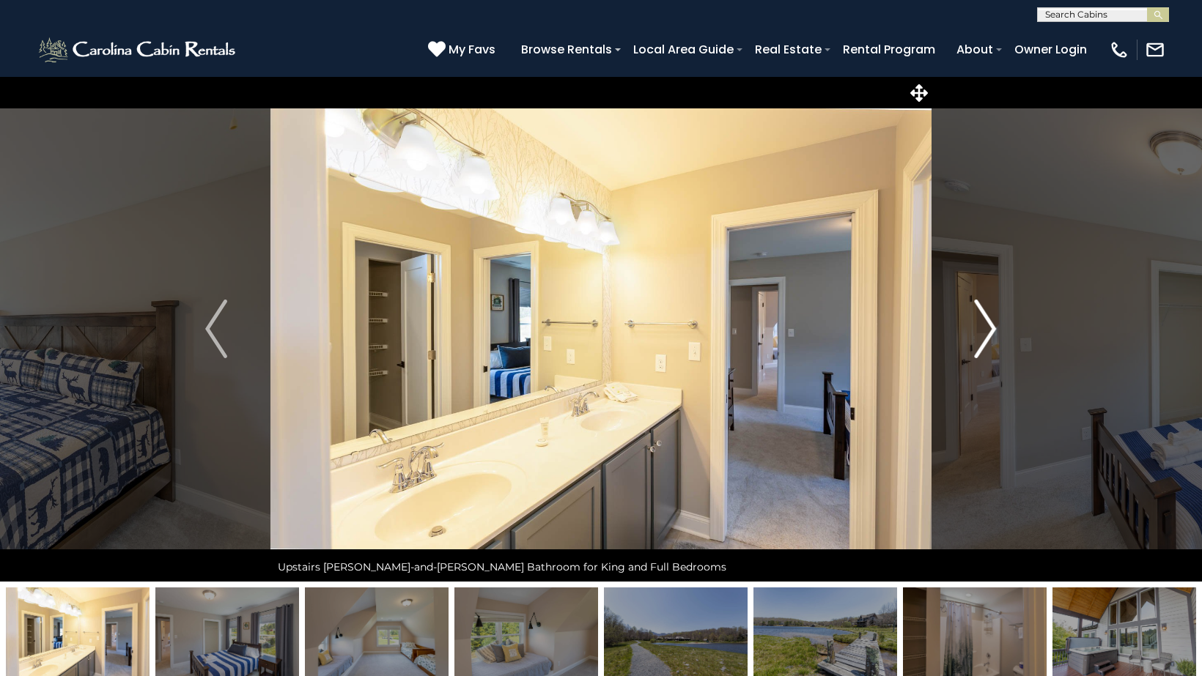
click at [986, 332] on img "Next" at bounding box center [986, 329] width 22 height 59
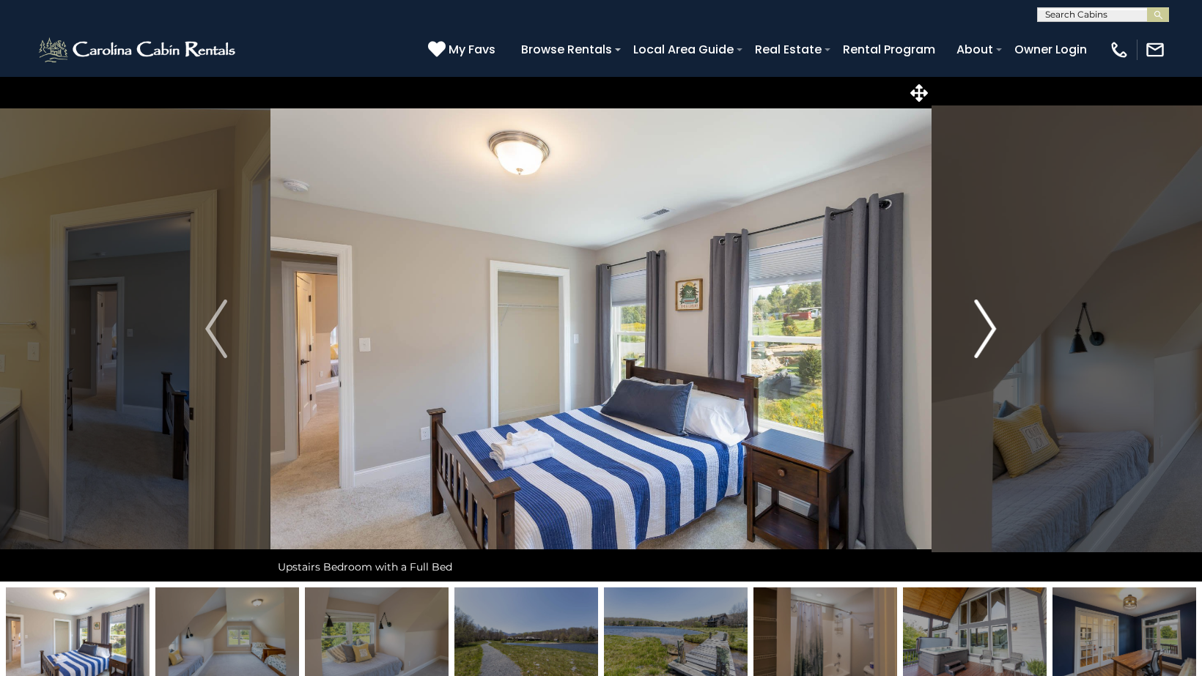
click at [986, 332] on img "Next" at bounding box center [986, 329] width 22 height 59
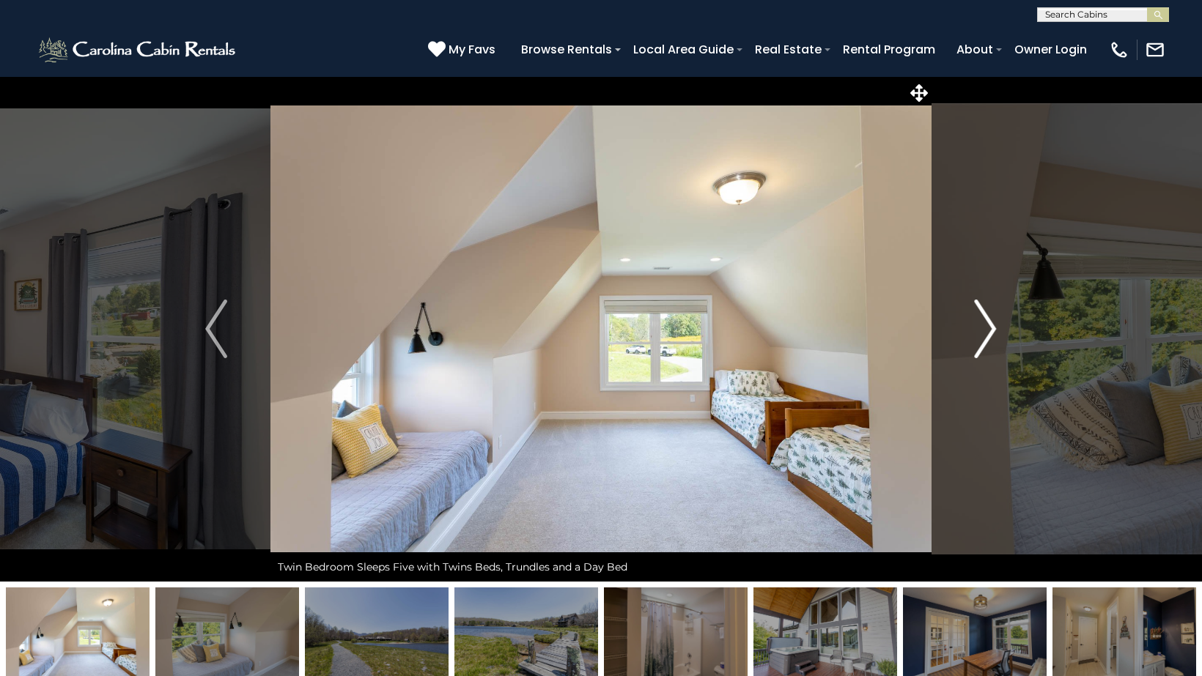
click at [986, 332] on img "Next" at bounding box center [986, 329] width 22 height 59
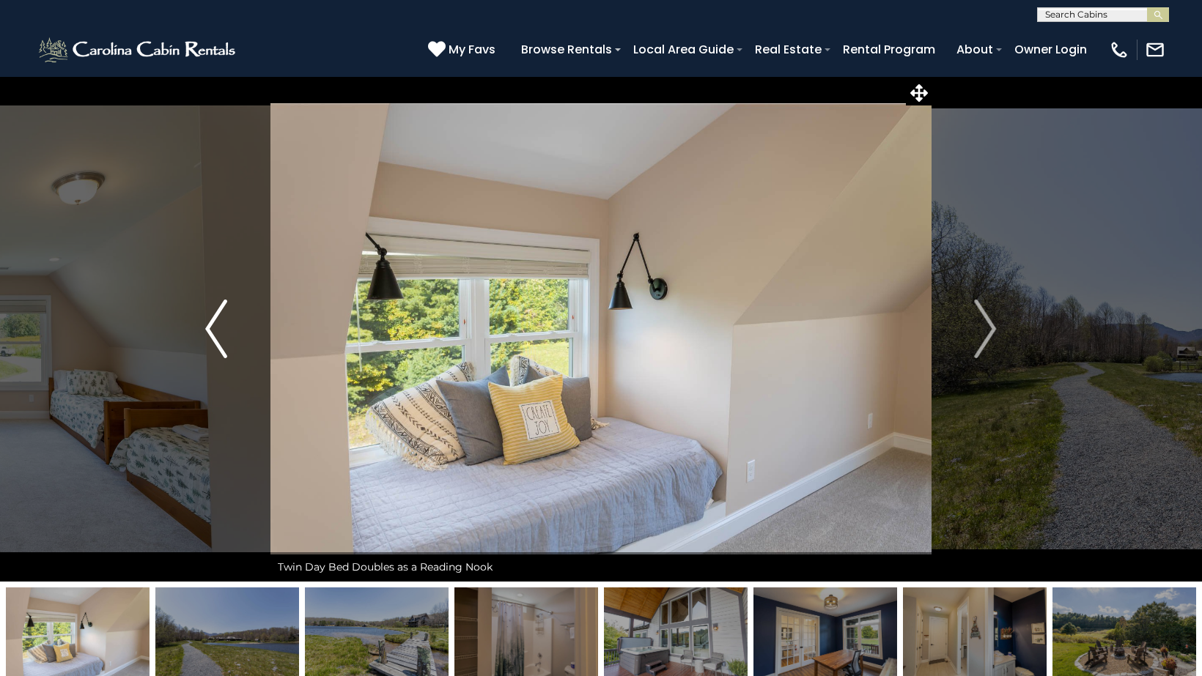
click at [215, 347] on img "Previous" at bounding box center [216, 329] width 22 height 59
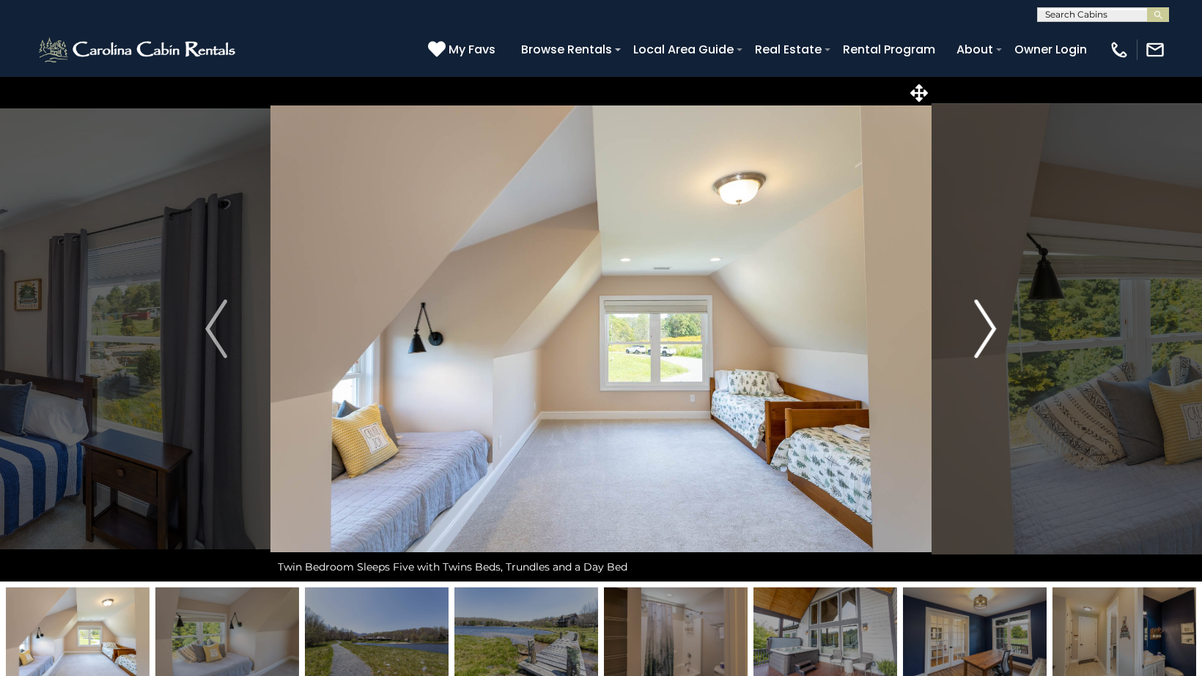
click at [985, 332] on img "Next" at bounding box center [986, 329] width 22 height 59
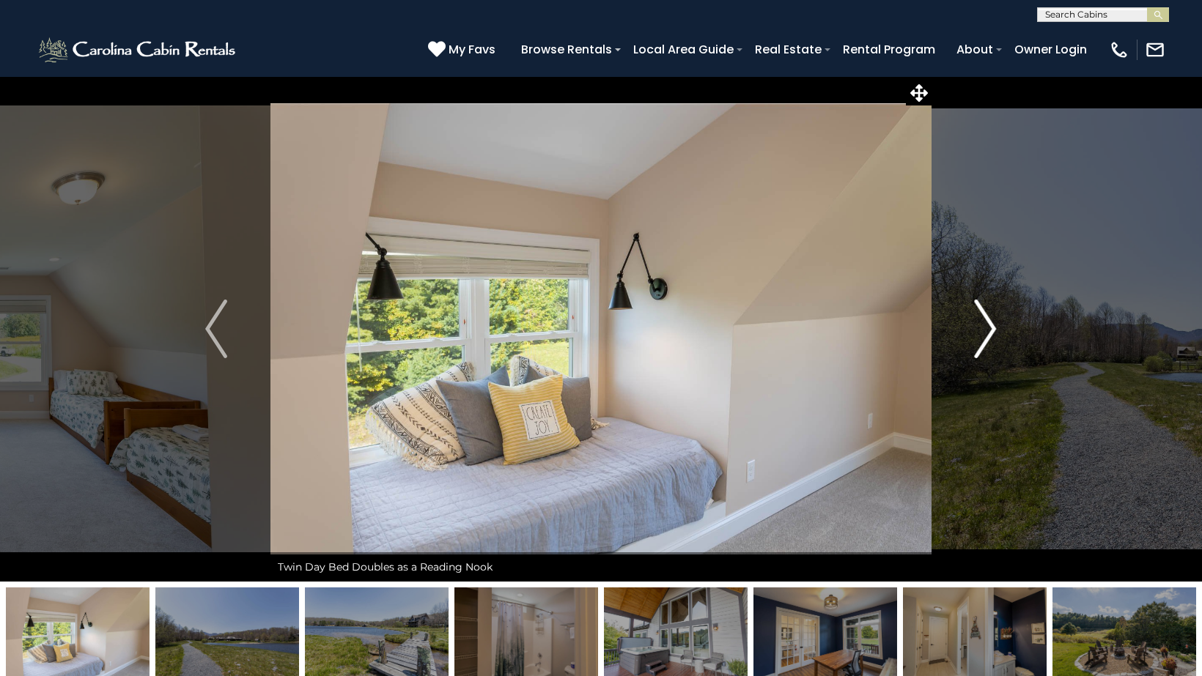
click at [985, 332] on img "Next" at bounding box center [986, 329] width 22 height 59
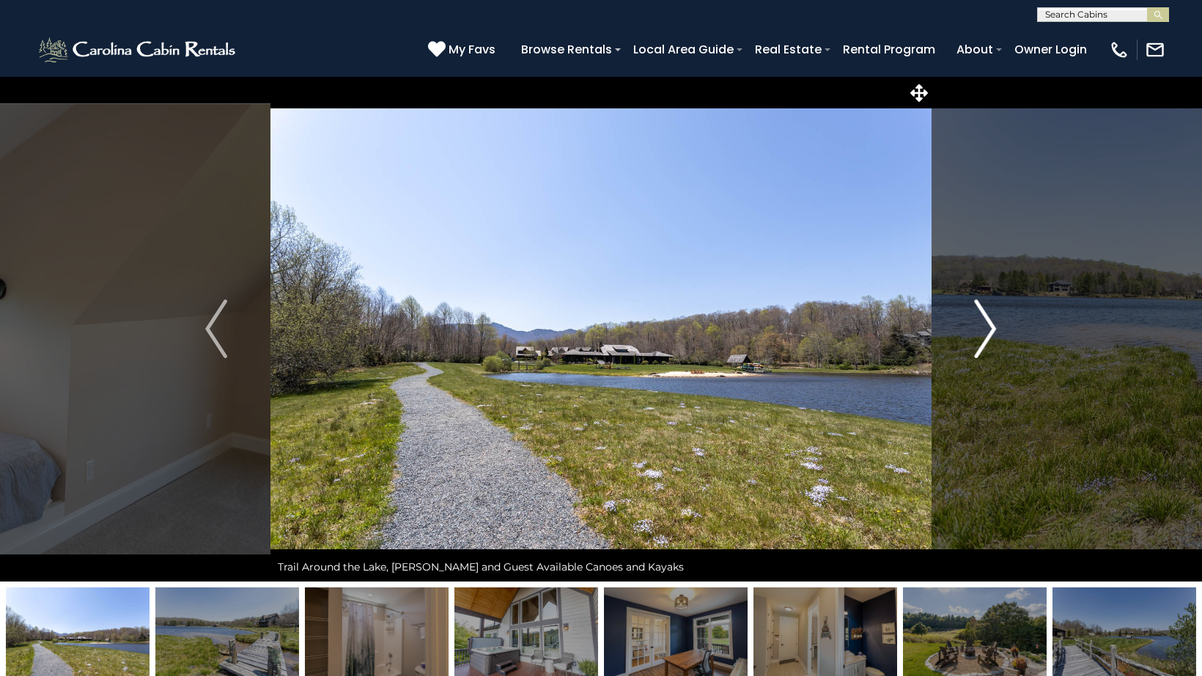
click at [985, 332] on img "Next" at bounding box center [986, 329] width 22 height 59
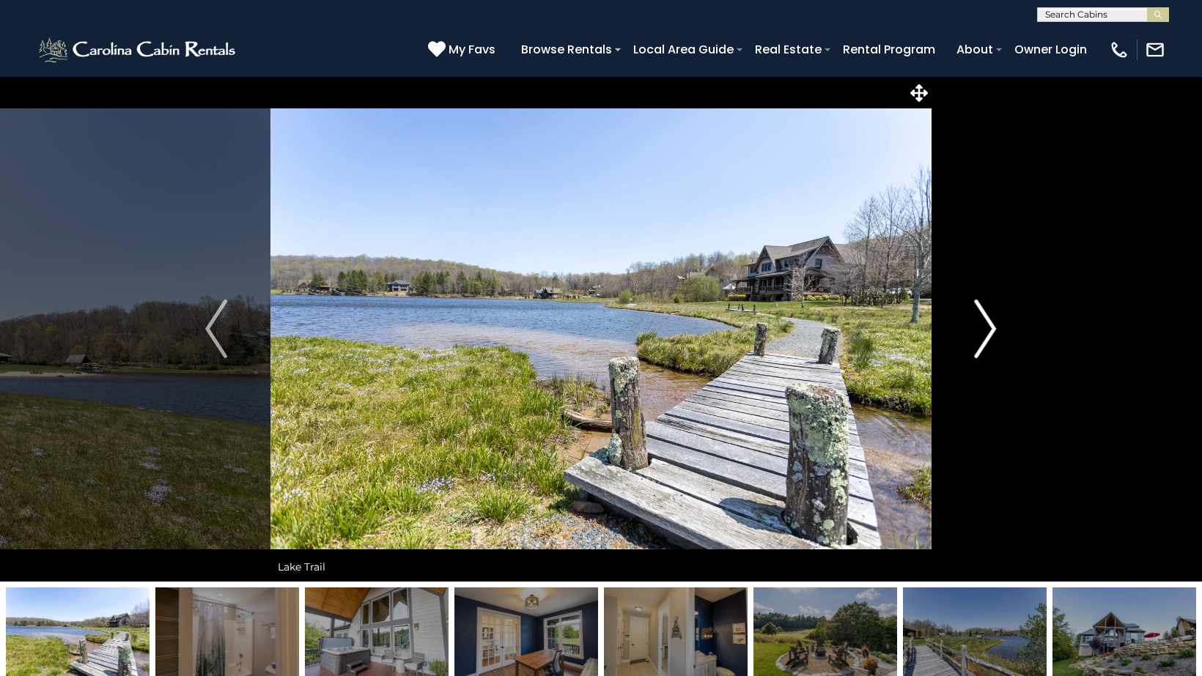
click at [985, 332] on img "Next" at bounding box center [986, 329] width 22 height 59
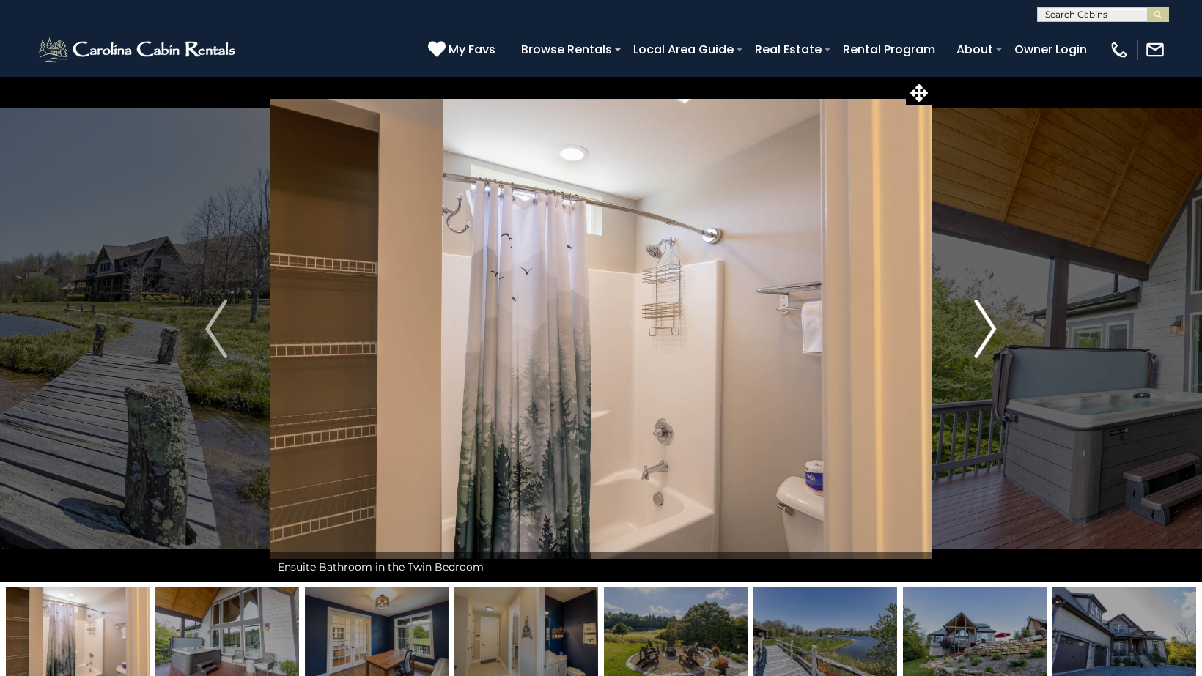
click at [985, 332] on img "Next" at bounding box center [986, 329] width 22 height 59
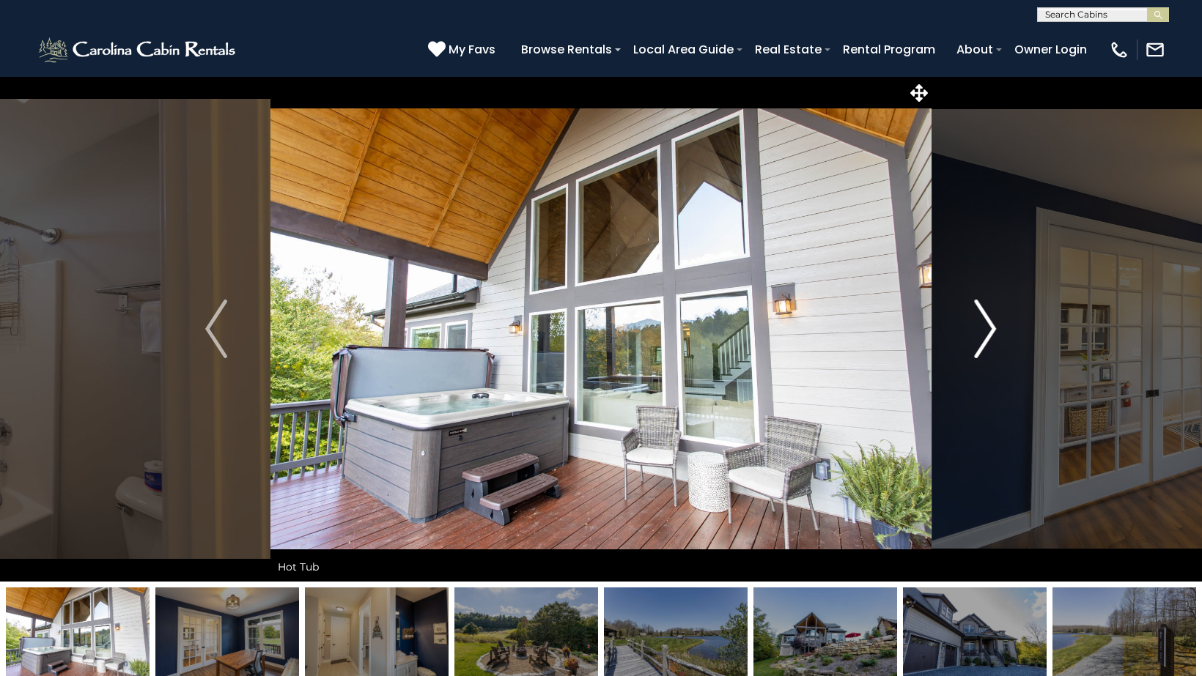
click at [985, 332] on img "Next" at bounding box center [986, 329] width 22 height 59
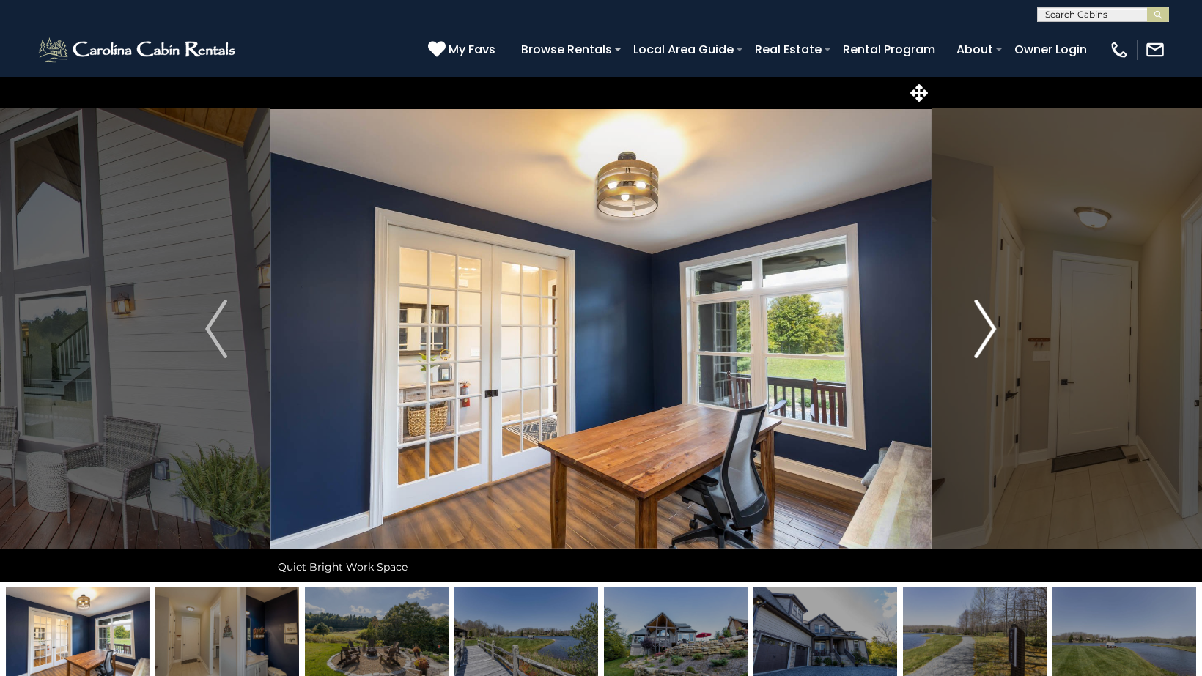
click at [985, 332] on img "Next" at bounding box center [986, 329] width 22 height 59
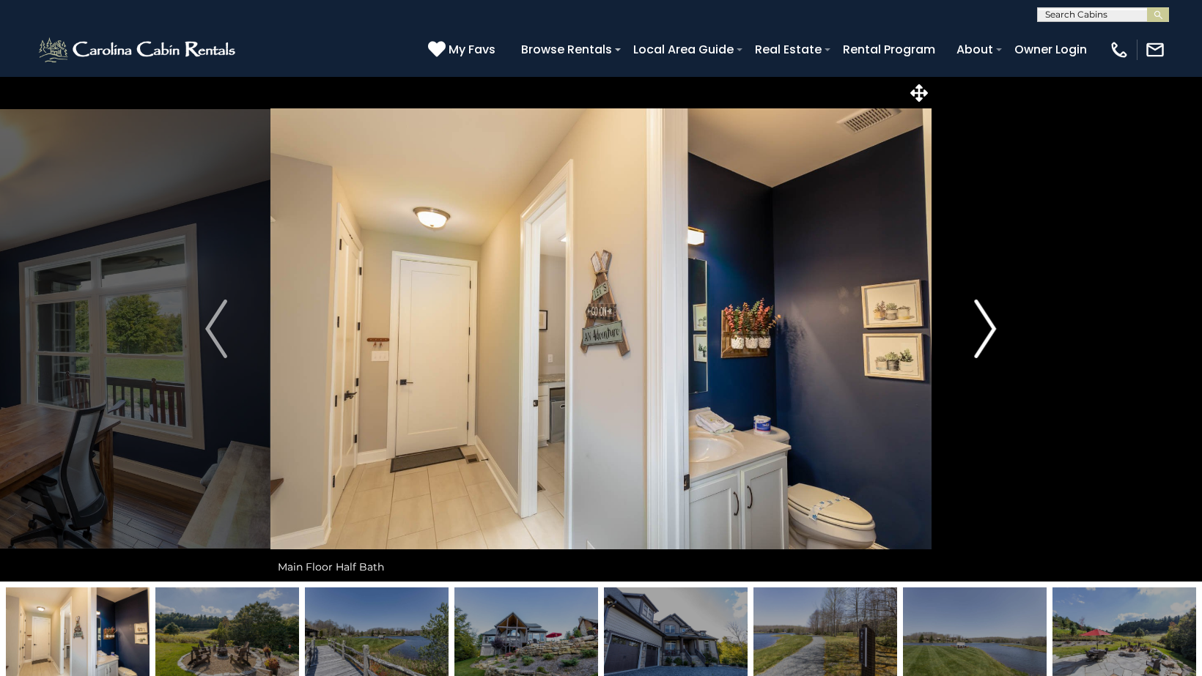
click at [985, 332] on img "Next" at bounding box center [986, 329] width 22 height 59
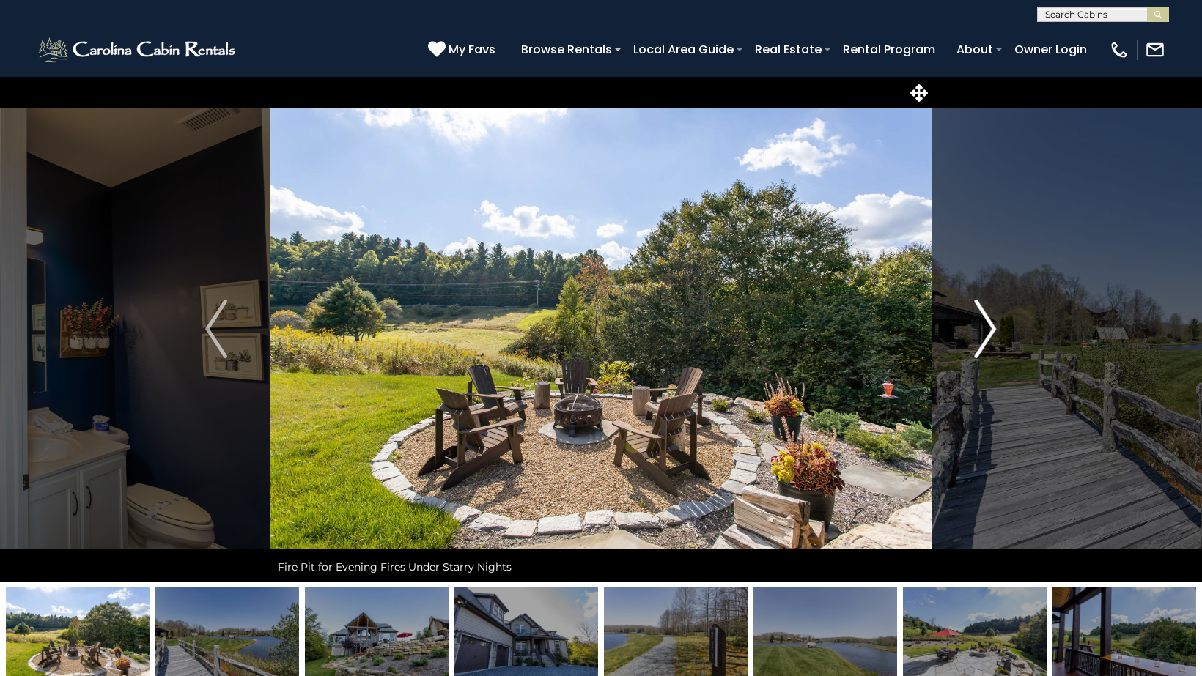
click at [985, 332] on img "Next" at bounding box center [986, 329] width 22 height 59
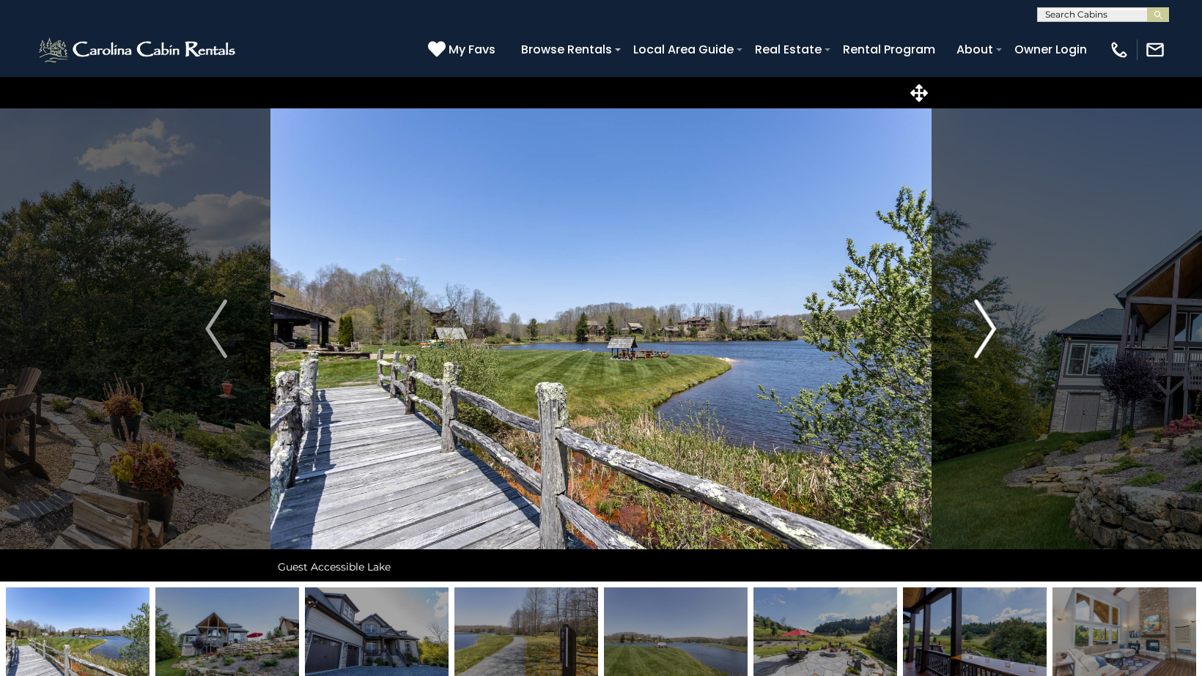
click at [985, 332] on img "Next" at bounding box center [986, 329] width 22 height 59
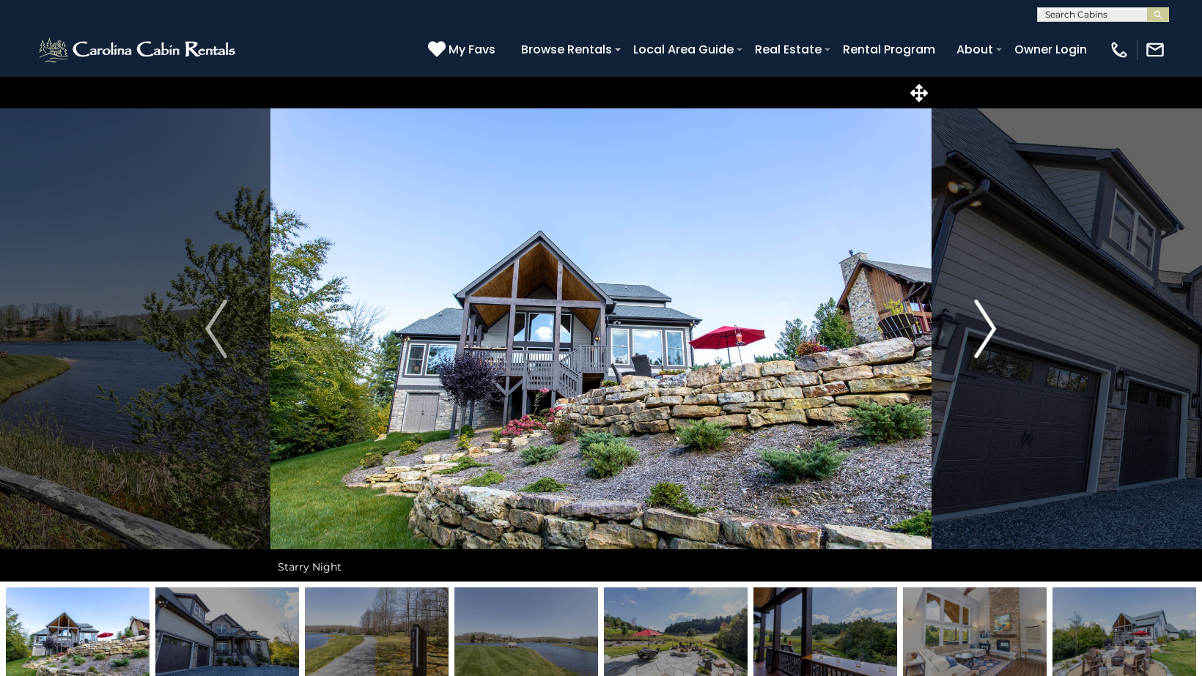
click at [985, 332] on img "Next" at bounding box center [986, 329] width 22 height 59
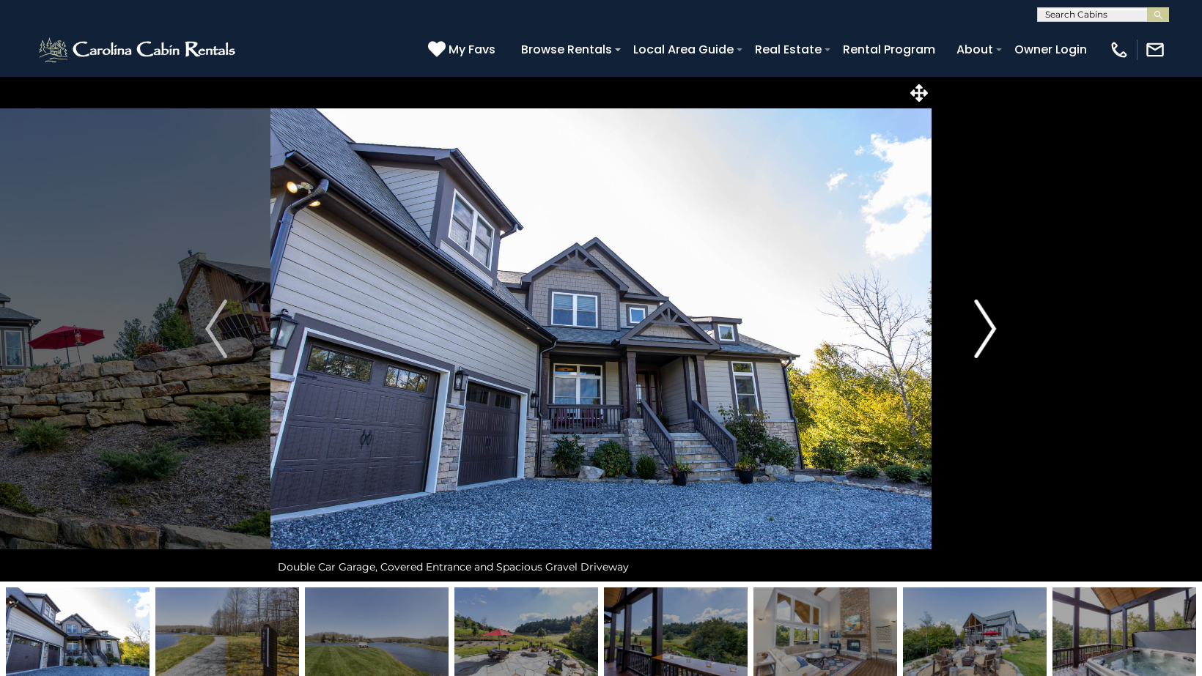
click at [985, 332] on img "Next" at bounding box center [986, 329] width 22 height 59
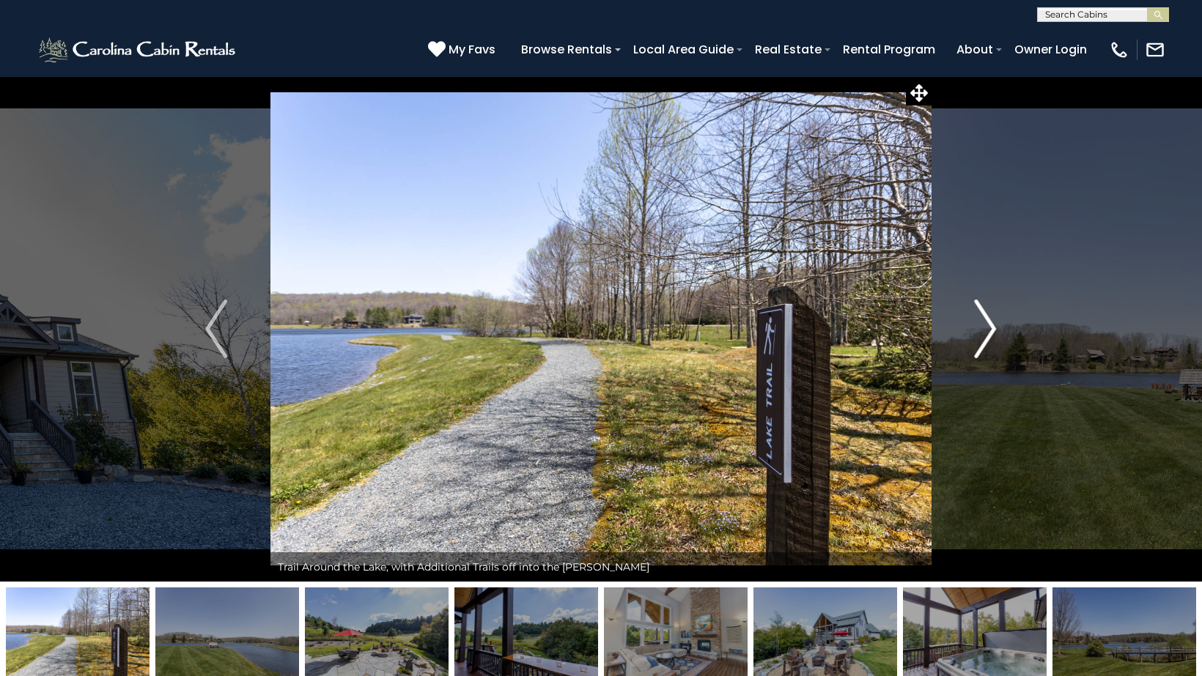
click at [985, 332] on img "Next" at bounding box center [986, 329] width 22 height 59
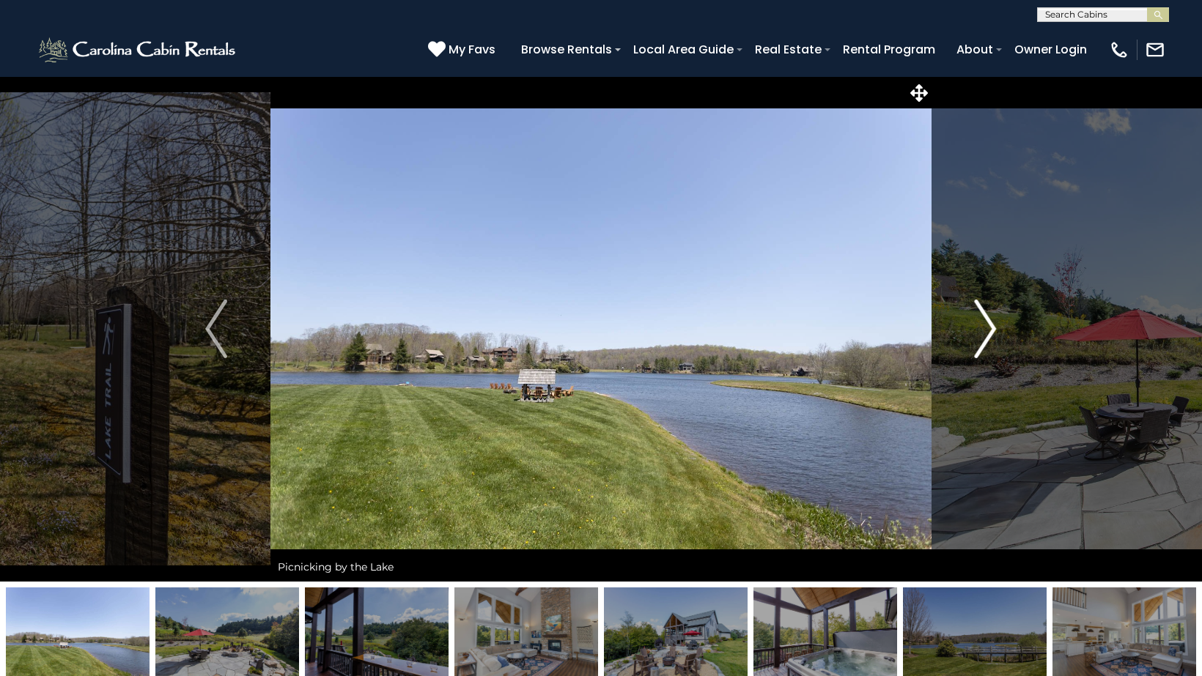
click at [985, 332] on img "Next" at bounding box center [986, 329] width 22 height 59
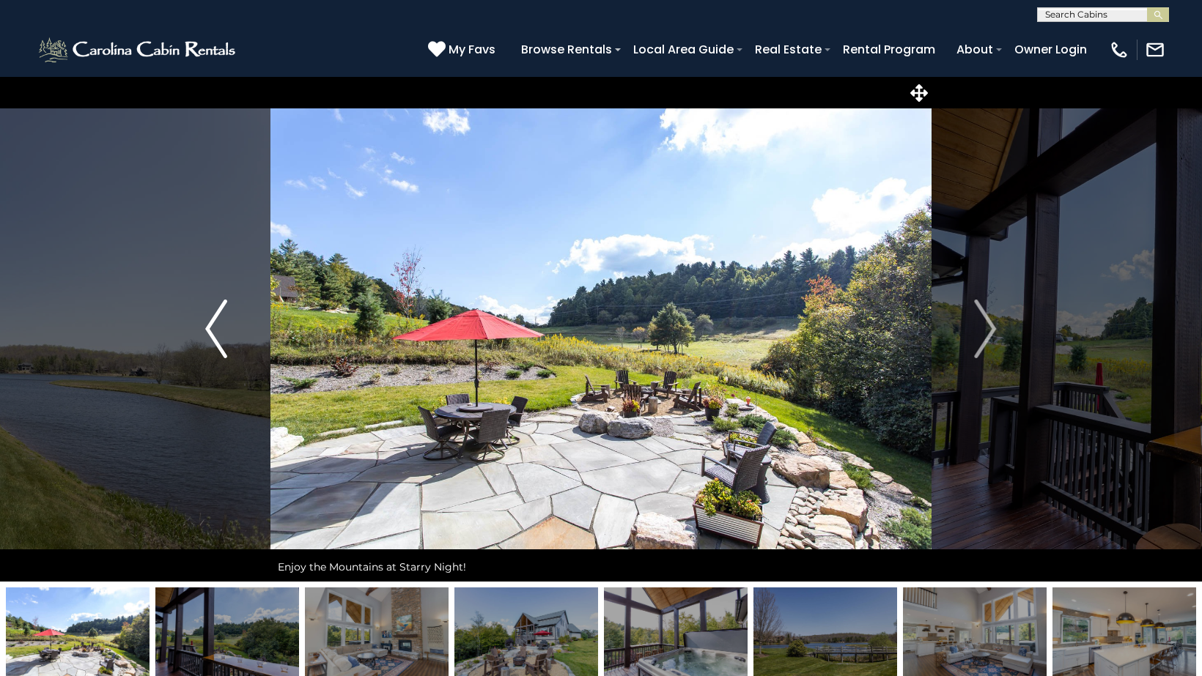
click at [215, 316] on img "Previous" at bounding box center [216, 329] width 22 height 59
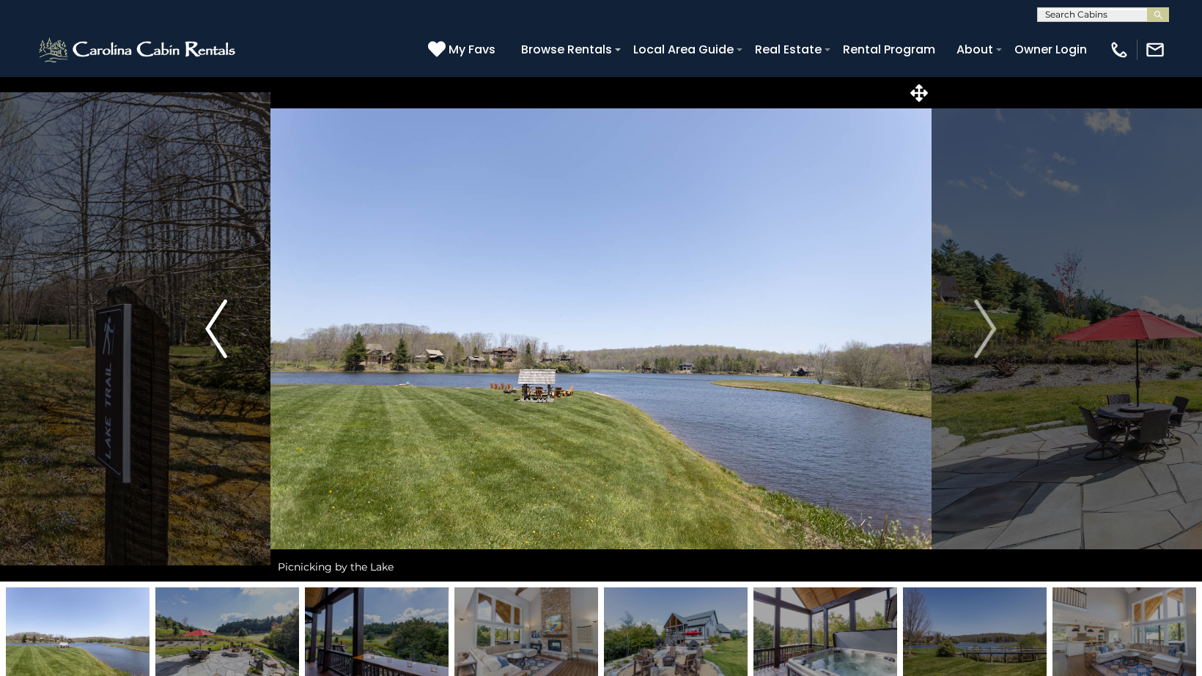
click at [215, 316] on img "Previous" at bounding box center [216, 329] width 22 height 59
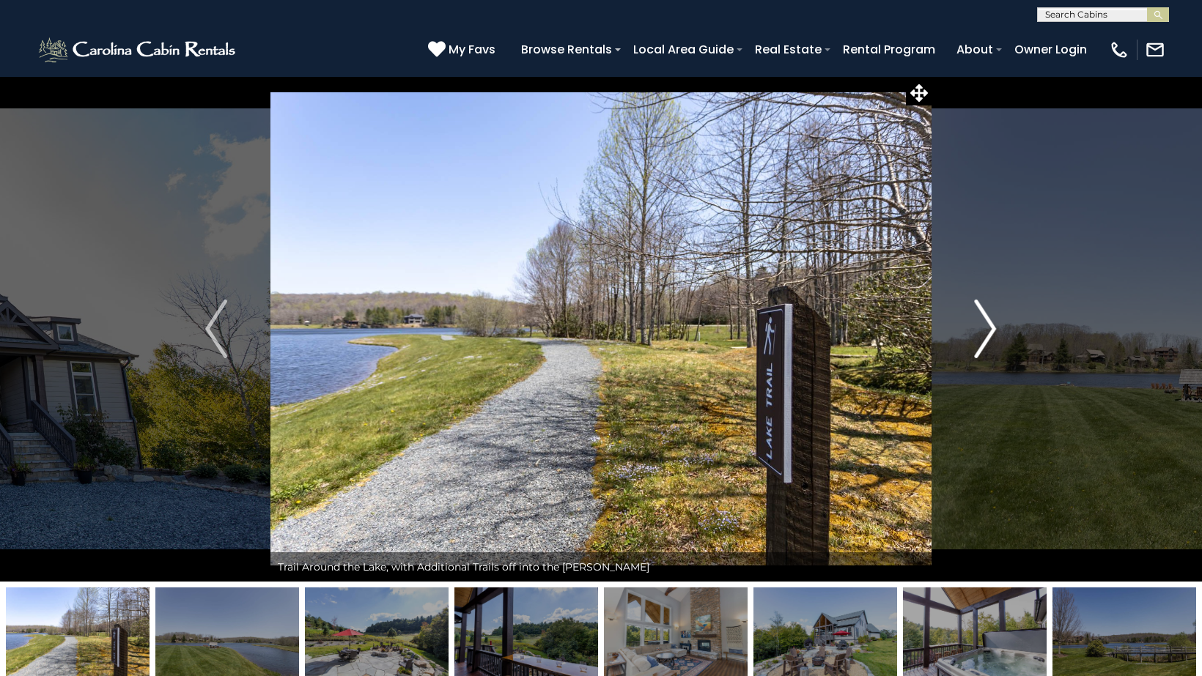
click at [986, 325] on img "Next" at bounding box center [986, 329] width 22 height 59
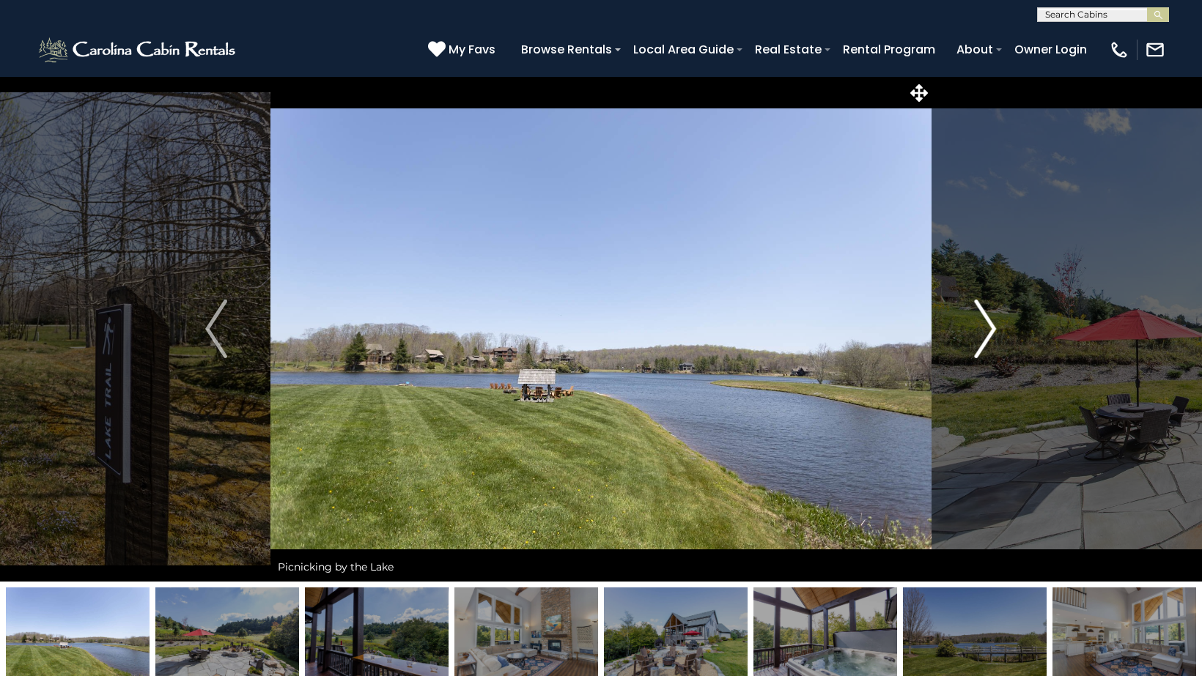
click at [986, 325] on img "Next" at bounding box center [986, 329] width 22 height 59
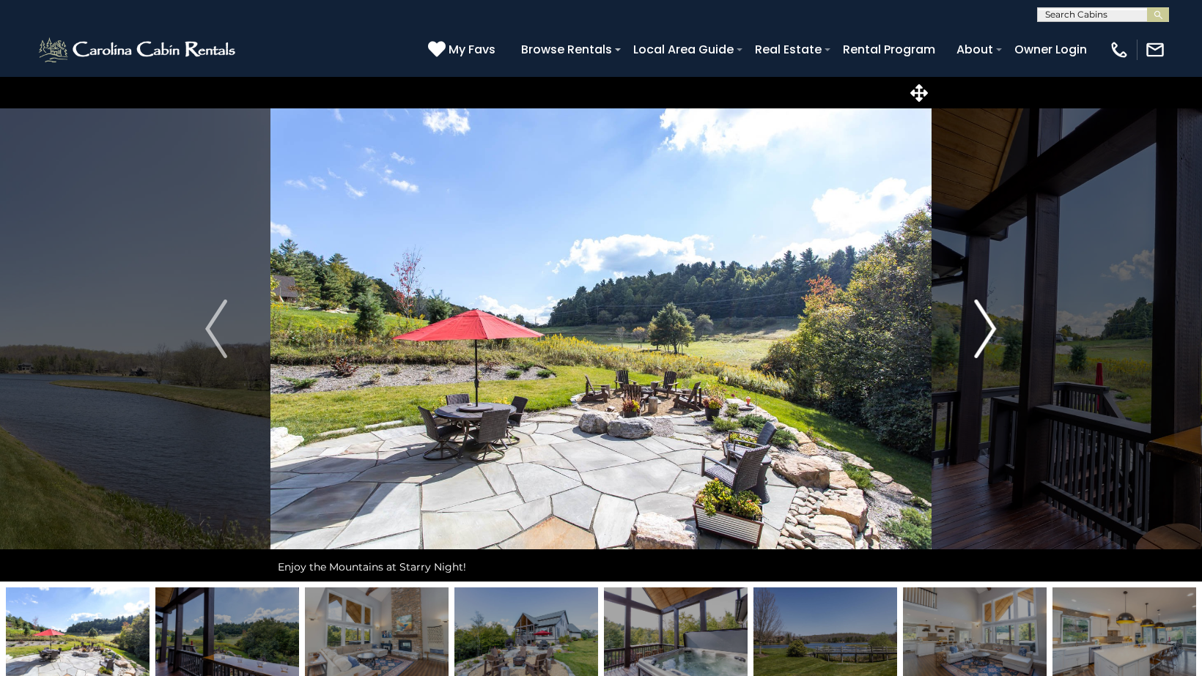
click at [986, 325] on img "Next" at bounding box center [986, 329] width 22 height 59
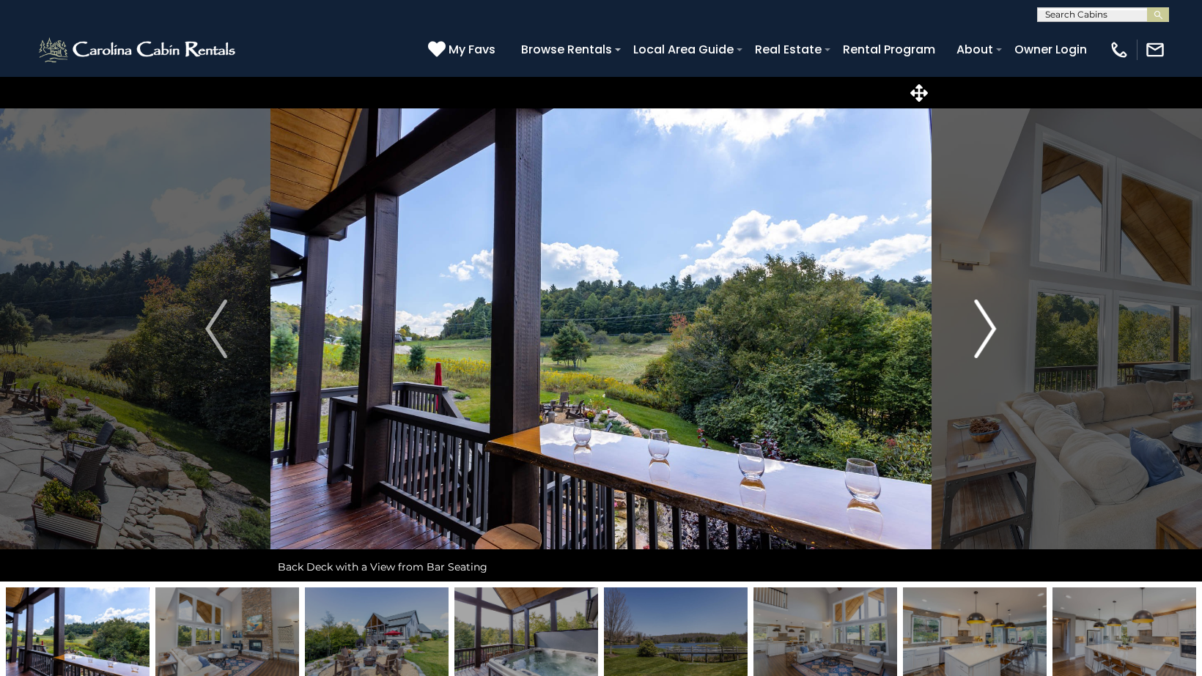
click at [986, 325] on img "Next" at bounding box center [986, 329] width 22 height 59
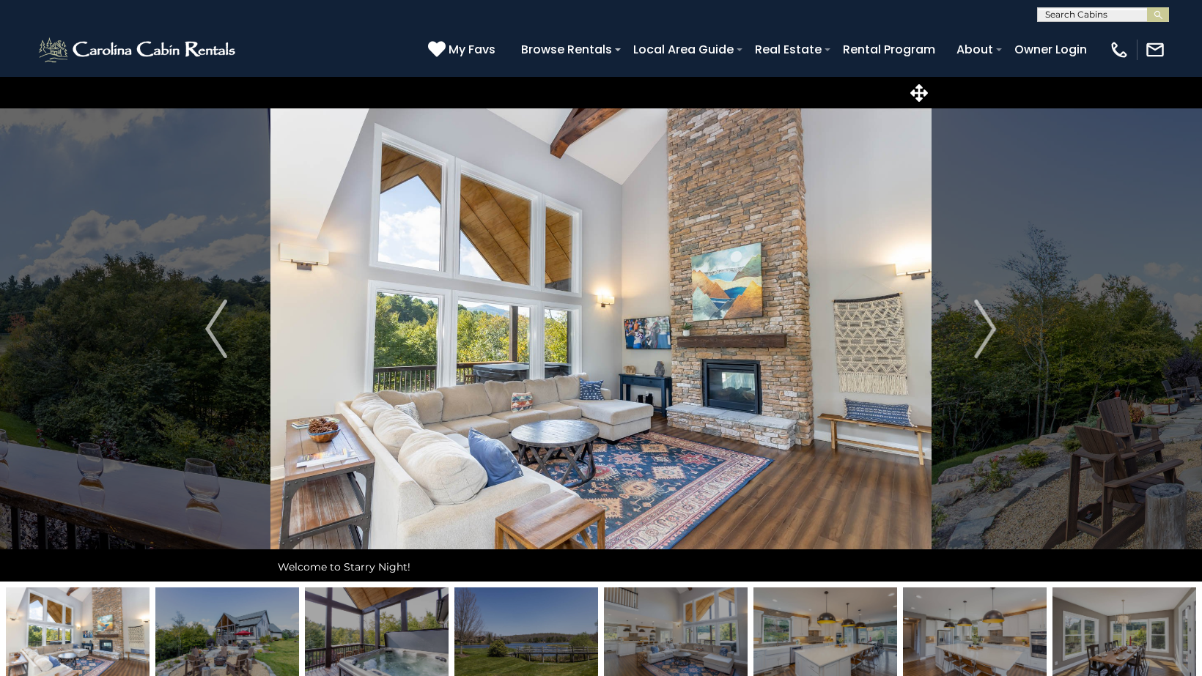
click at [831, 304] on img at bounding box center [600, 329] width 661 height 506
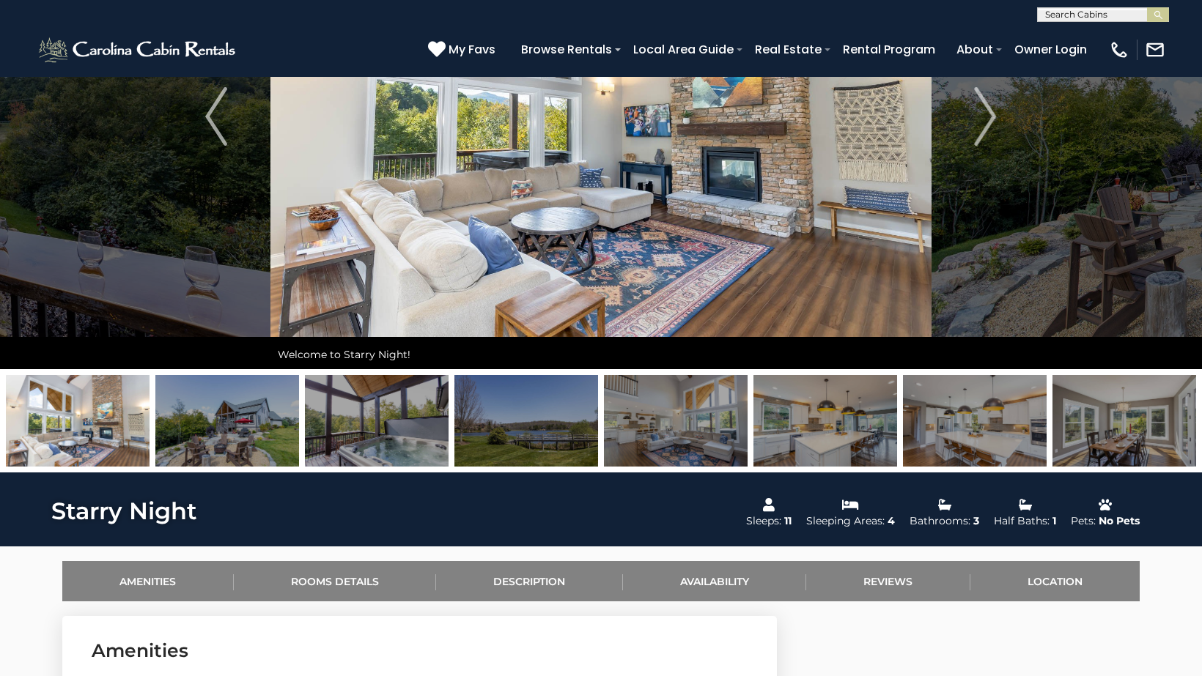
scroll to position [237, 0]
